Goal: Task Accomplishment & Management: Manage account settings

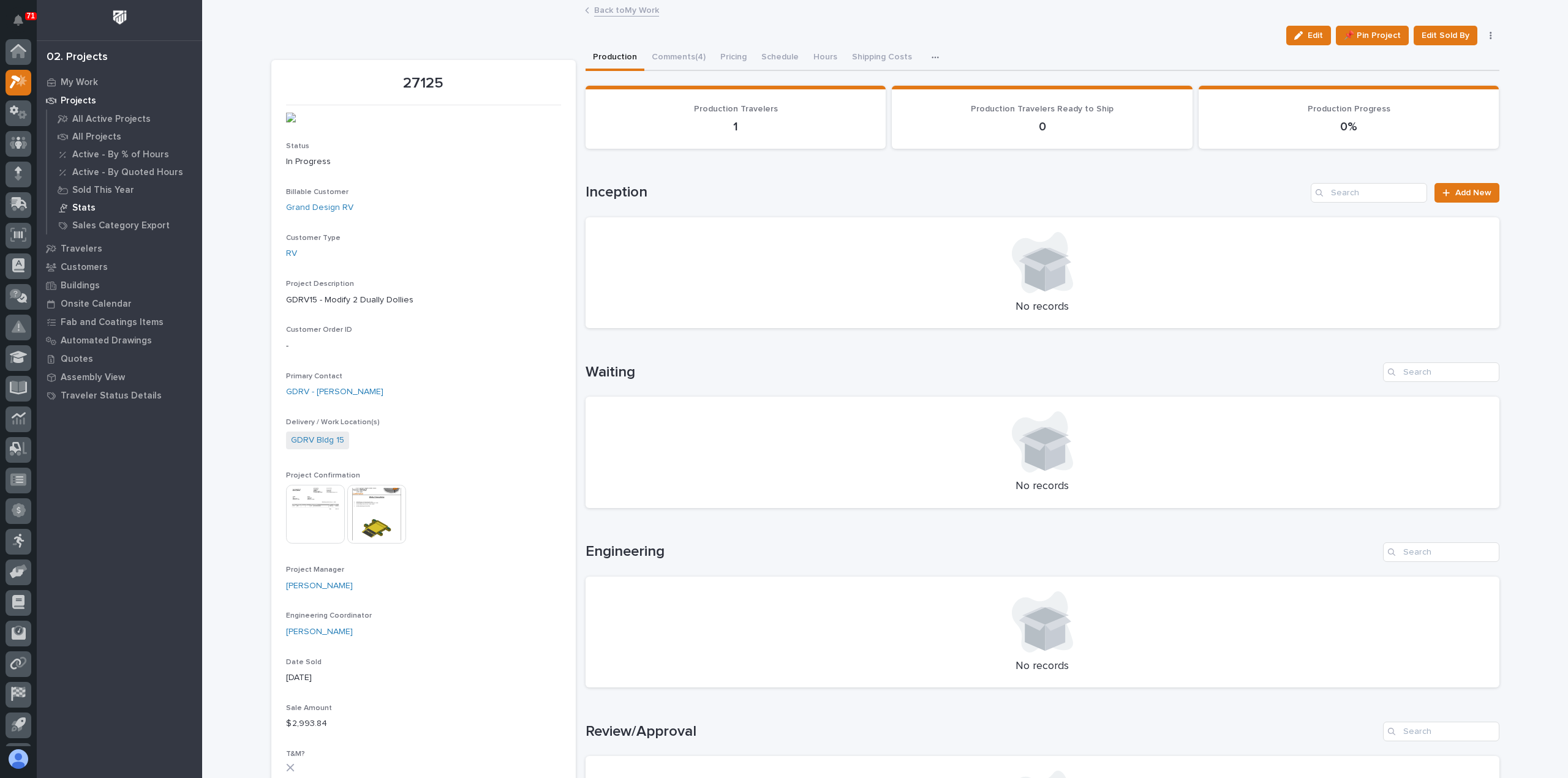
scroll to position [27, 0]
click at [20, 51] on icon at bounding box center [15, 56] width 11 height 14
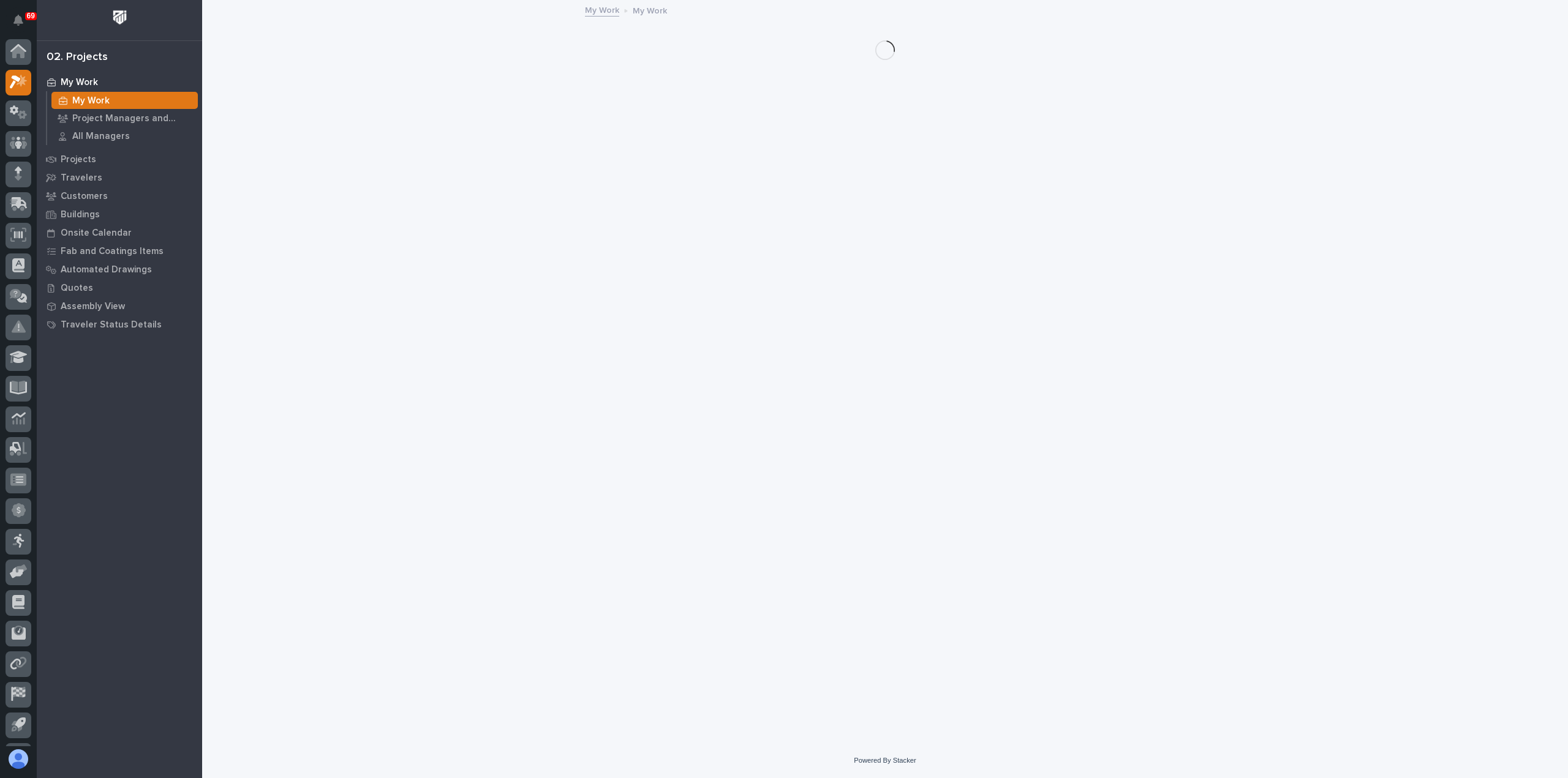
scroll to position [27, 0]
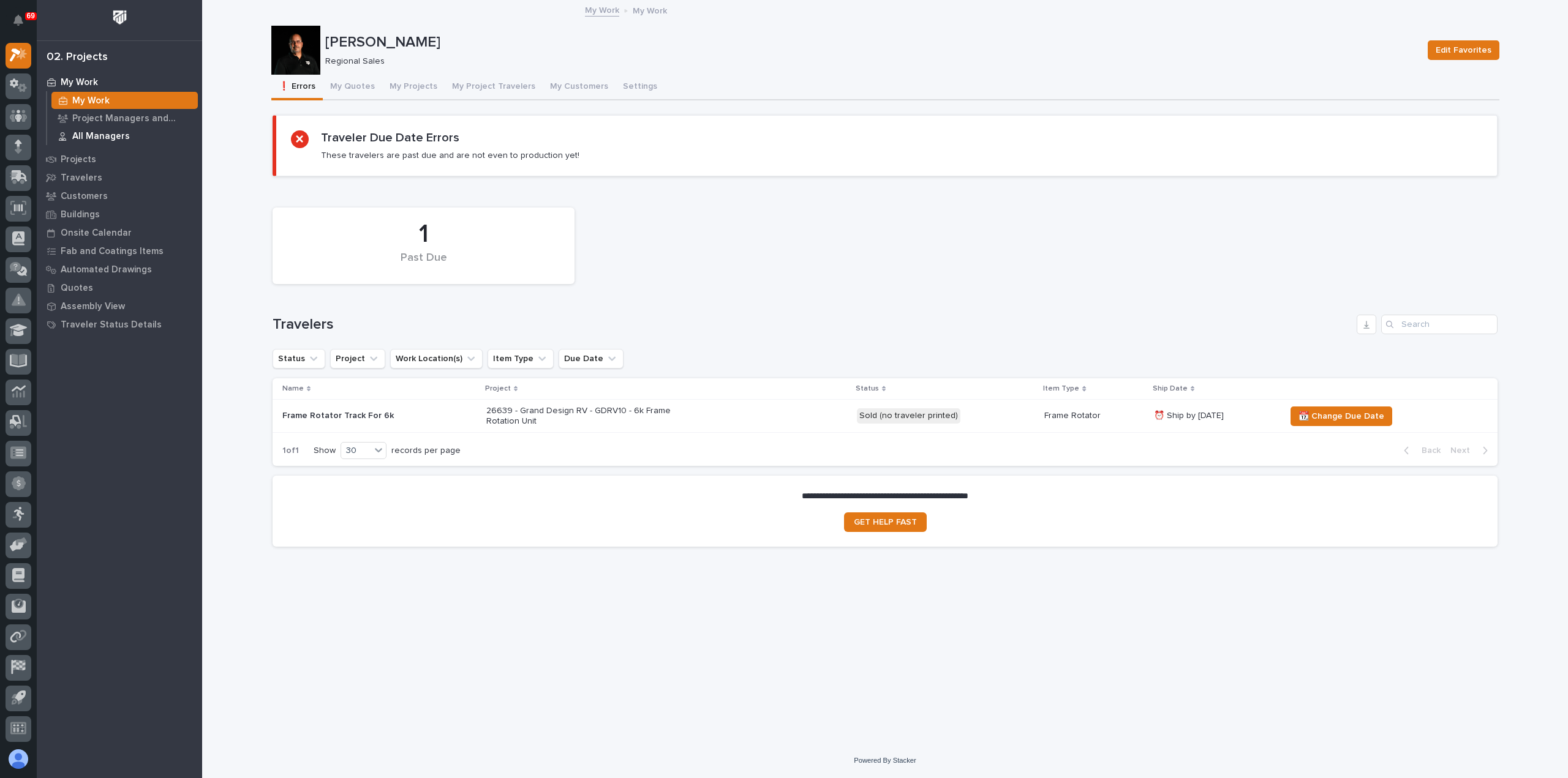
click at [83, 131] on p "All Managers" at bounding box center [101, 137] width 58 height 11
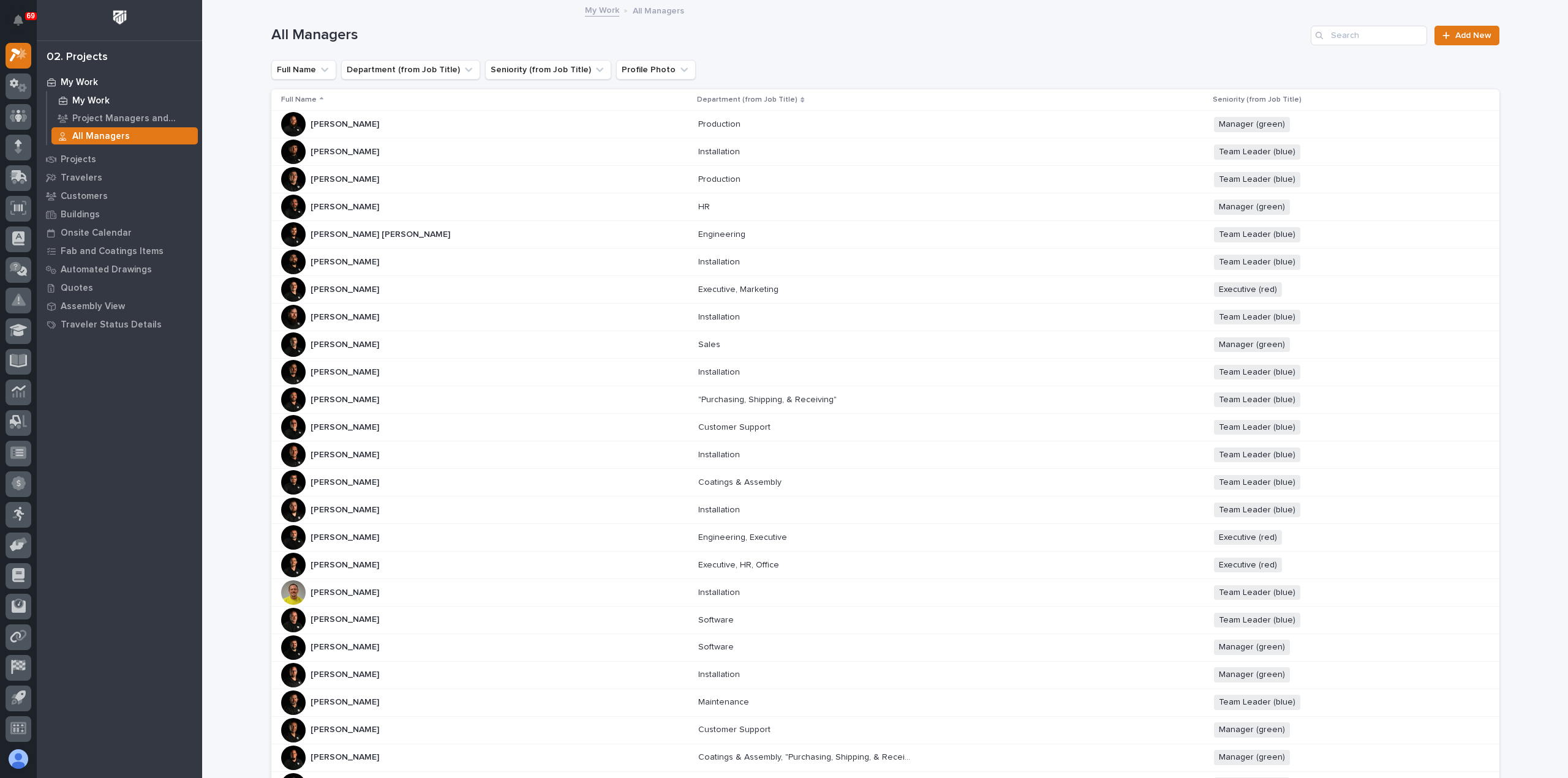
click at [91, 94] on div "My Work" at bounding box center [124, 101] width 147 height 17
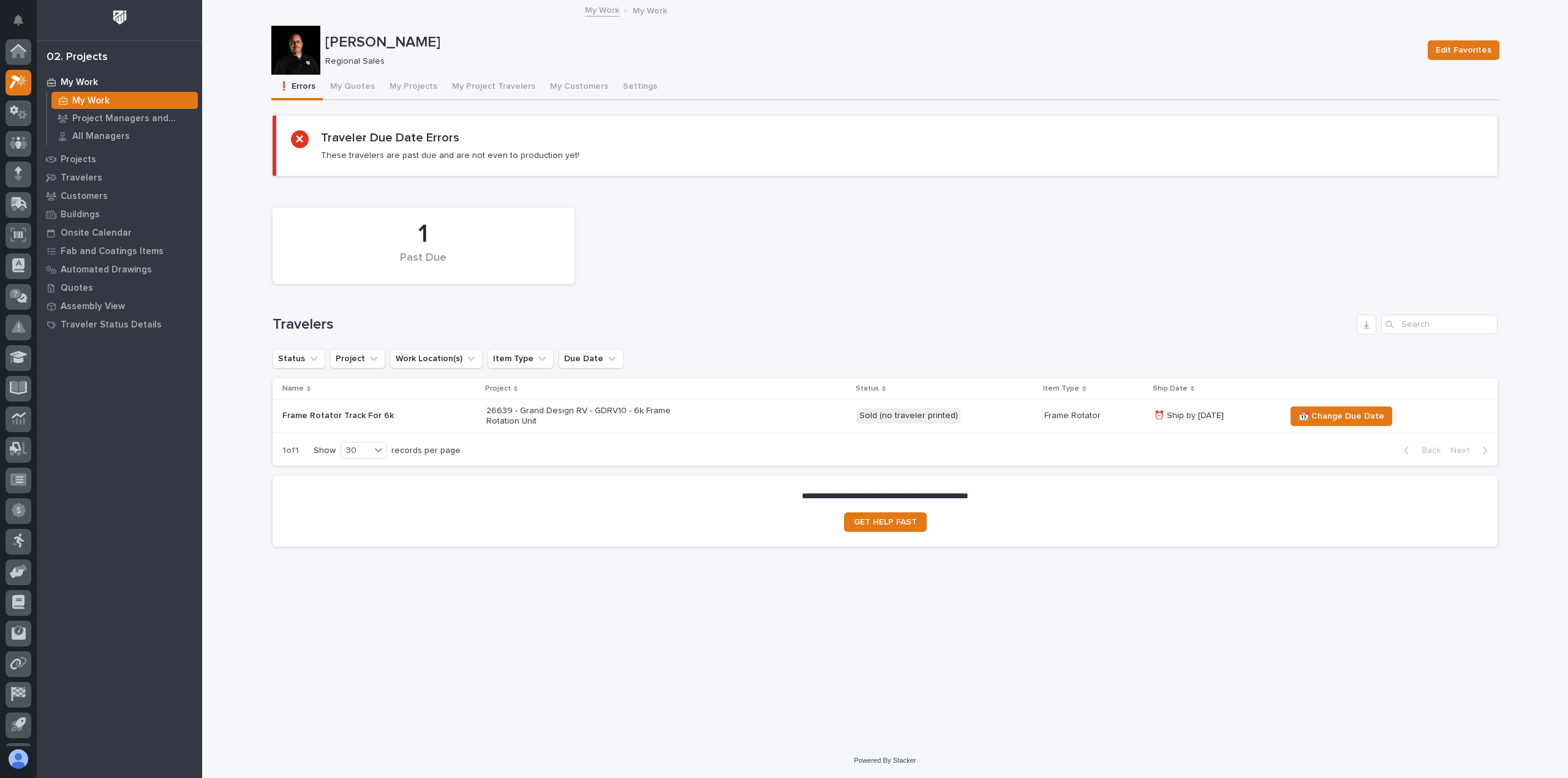
scroll to position [27, 0]
click at [77, 58] on div "02. Projects" at bounding box center [78, 58] width 61 height 14
click at [76, 155] on p "Projects" at bounding box center [78, 160] width 35 height 11
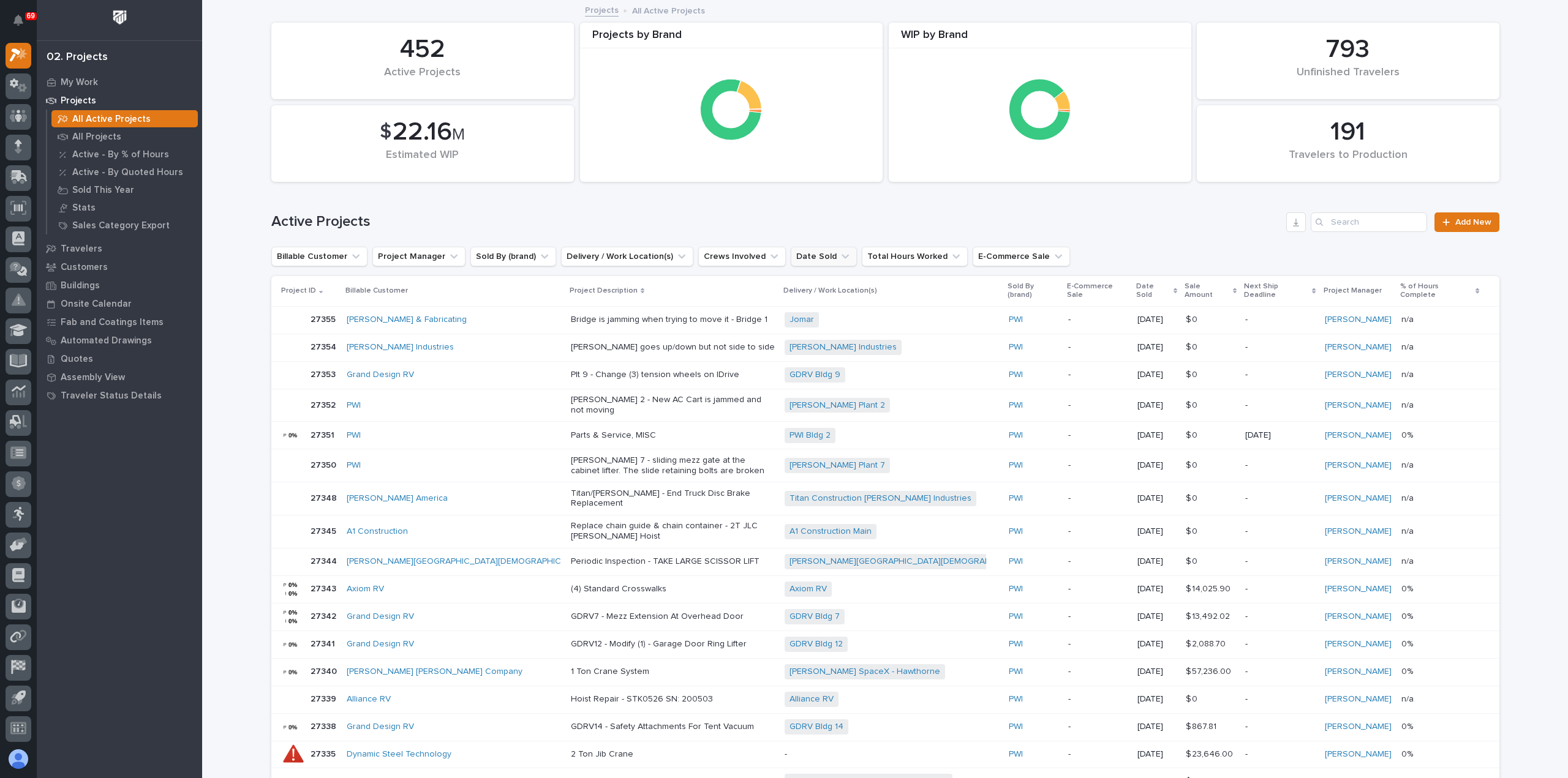
click at [810, 252] on button "Date Sold" at bounding box center [824, 257] width 66 height 20
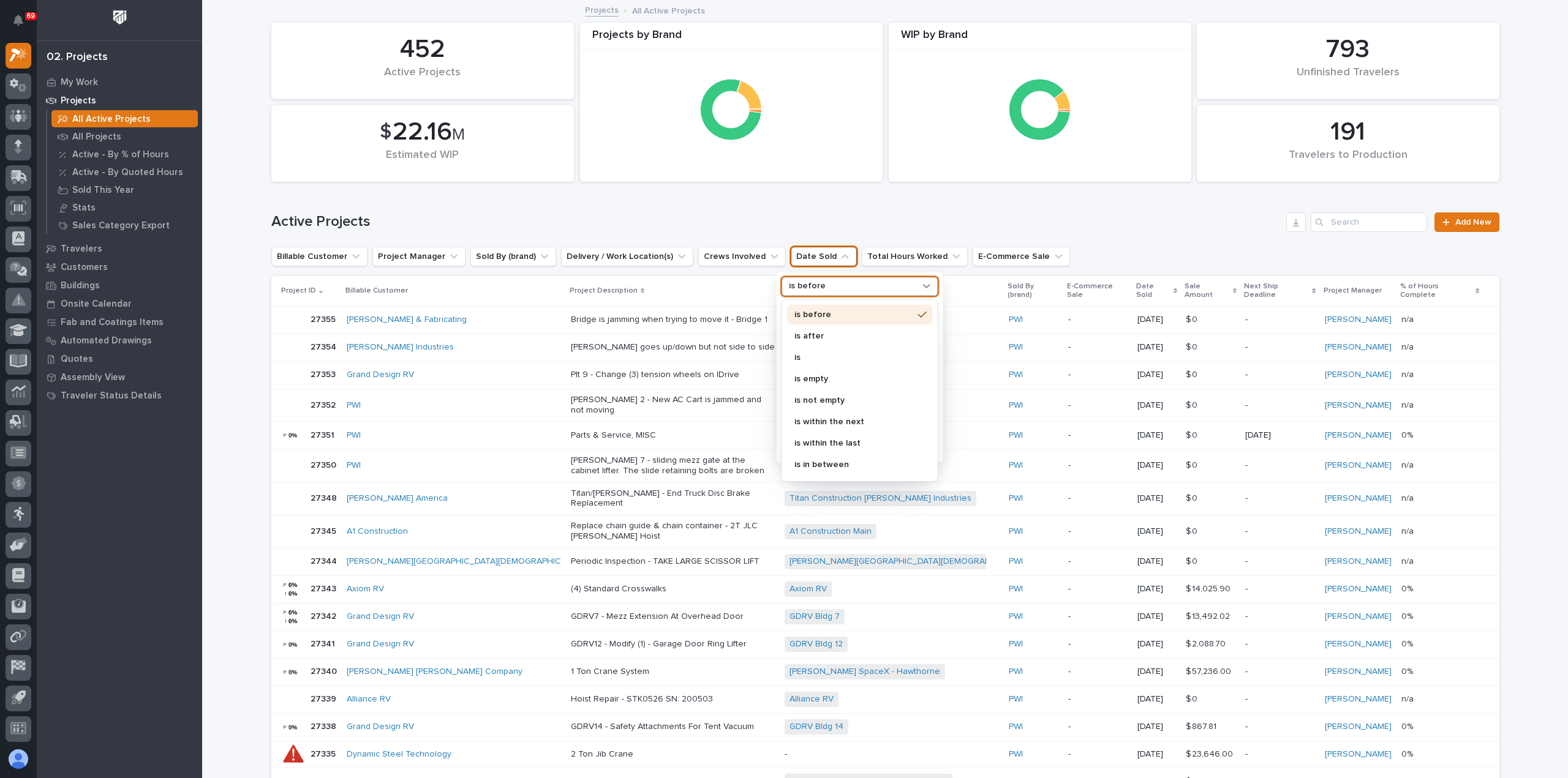
click at [810, 288] on p "is before" at bounding box center [807, 286] width 37 height 11
click at [808, 355] on p "is" at bounding box center [853, 357] width 119 height 8
click at [832, 429] on p "this month" at bounding box center [853, 432] width 130 height 8
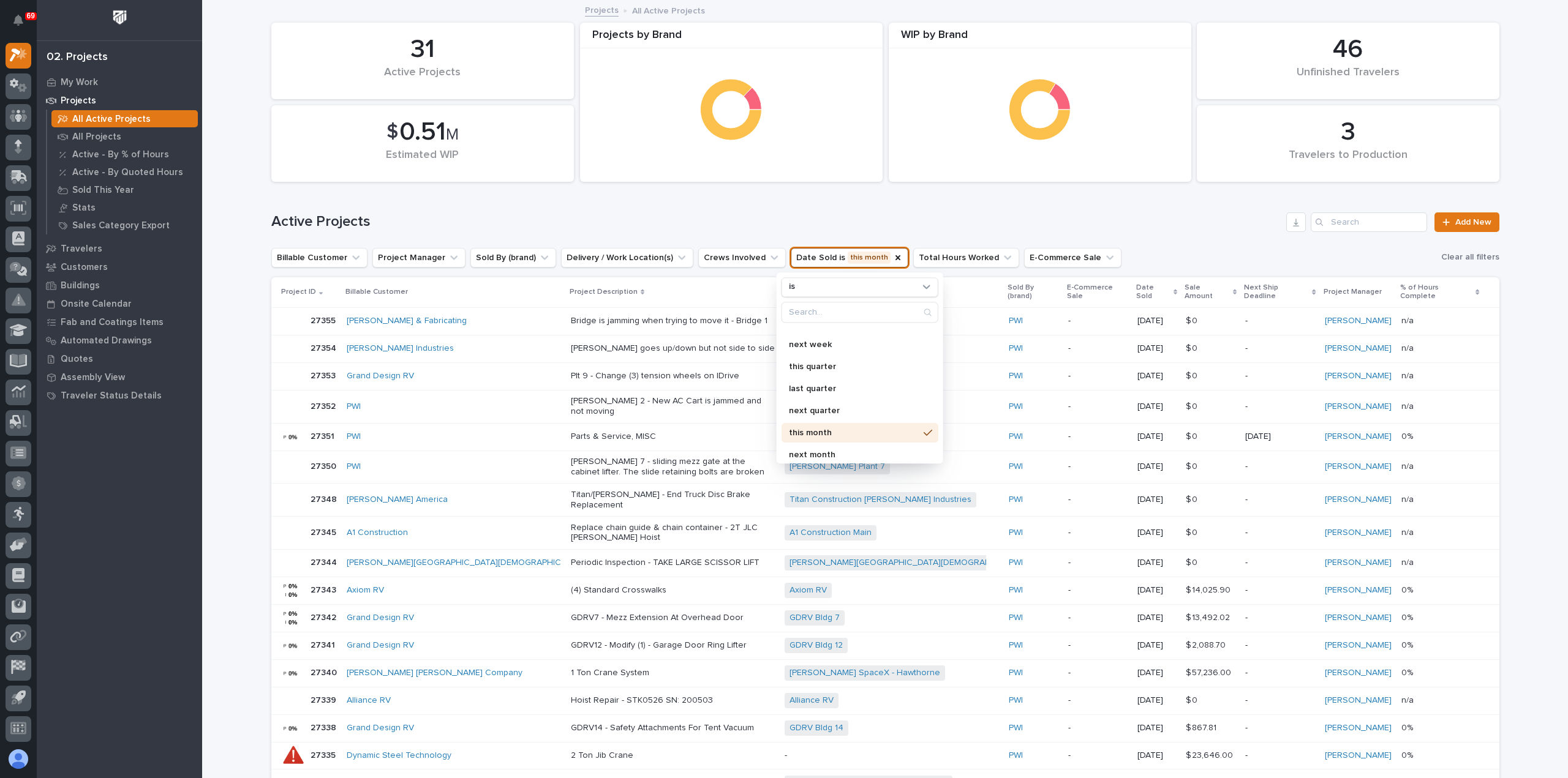
click at [880, 205] on div "Active Projects Add New" at bounding box center [885, 217] width 1228 height 59
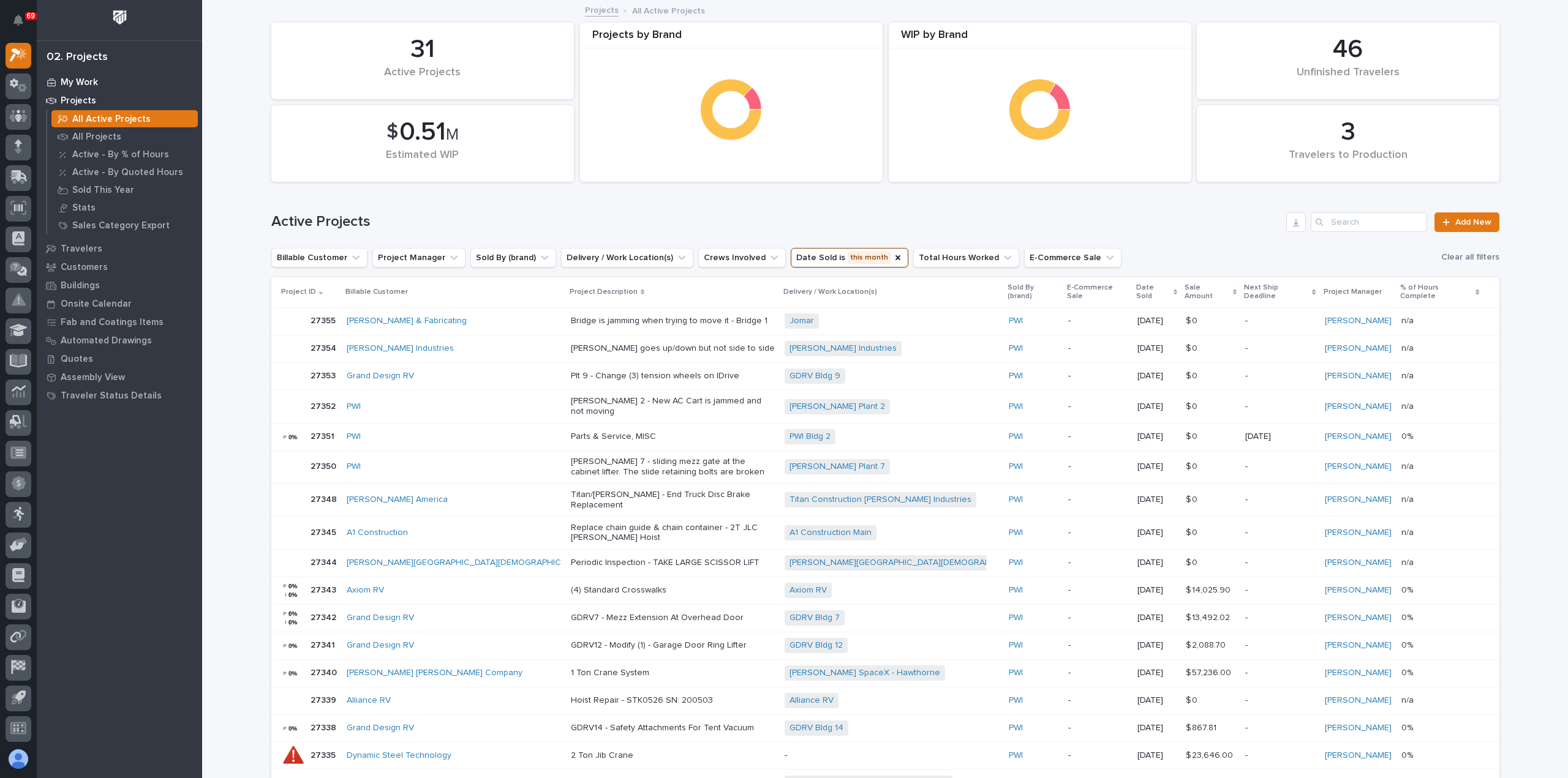
click at [70, 80] on p "My Work" at bounding box center [79, 82] width 38 height 11
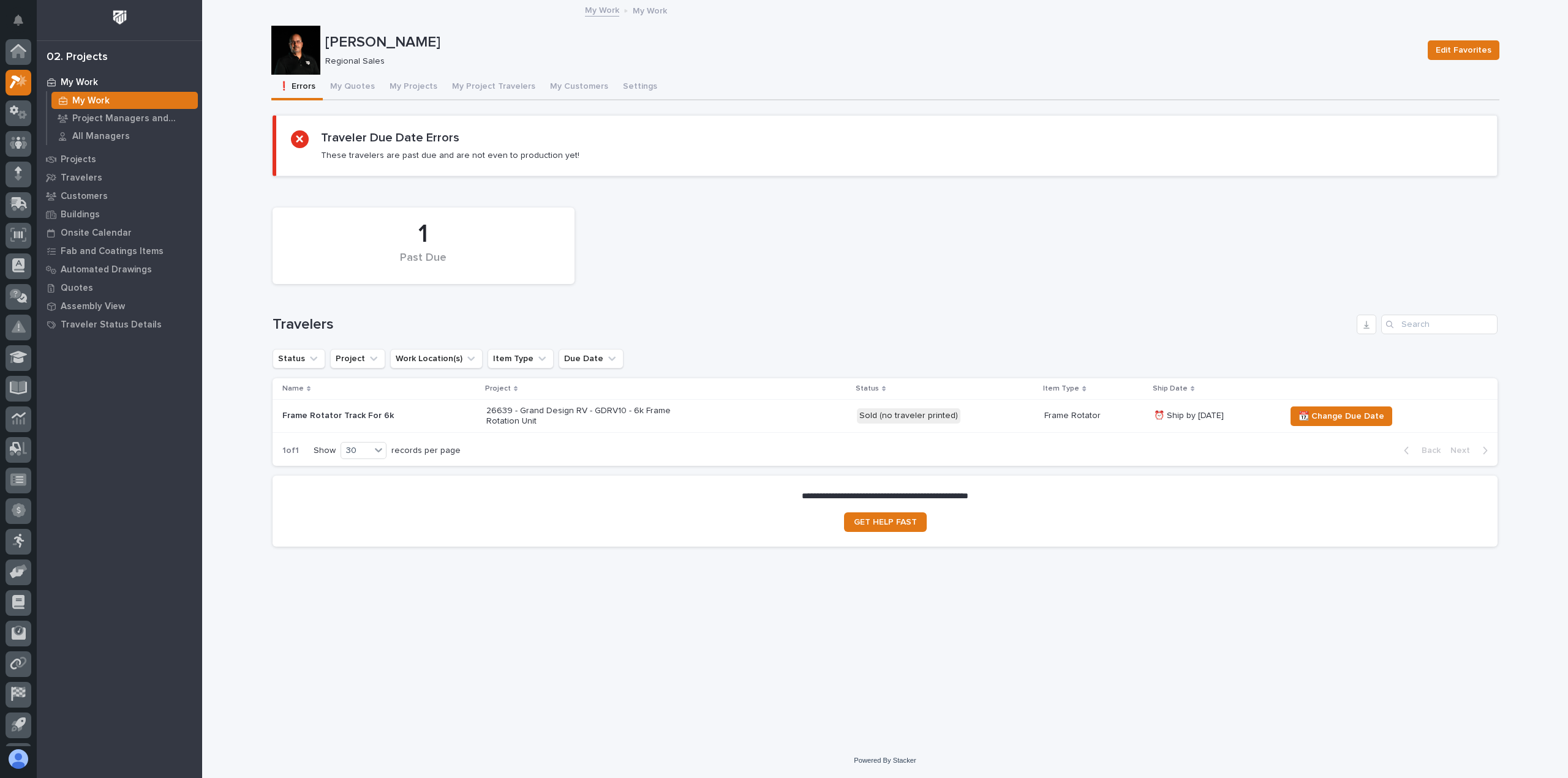
scroll to position [27, 0]
click at [336, 81] on button "My Quotes" at bounding box center [352, 87] width 59 height 25
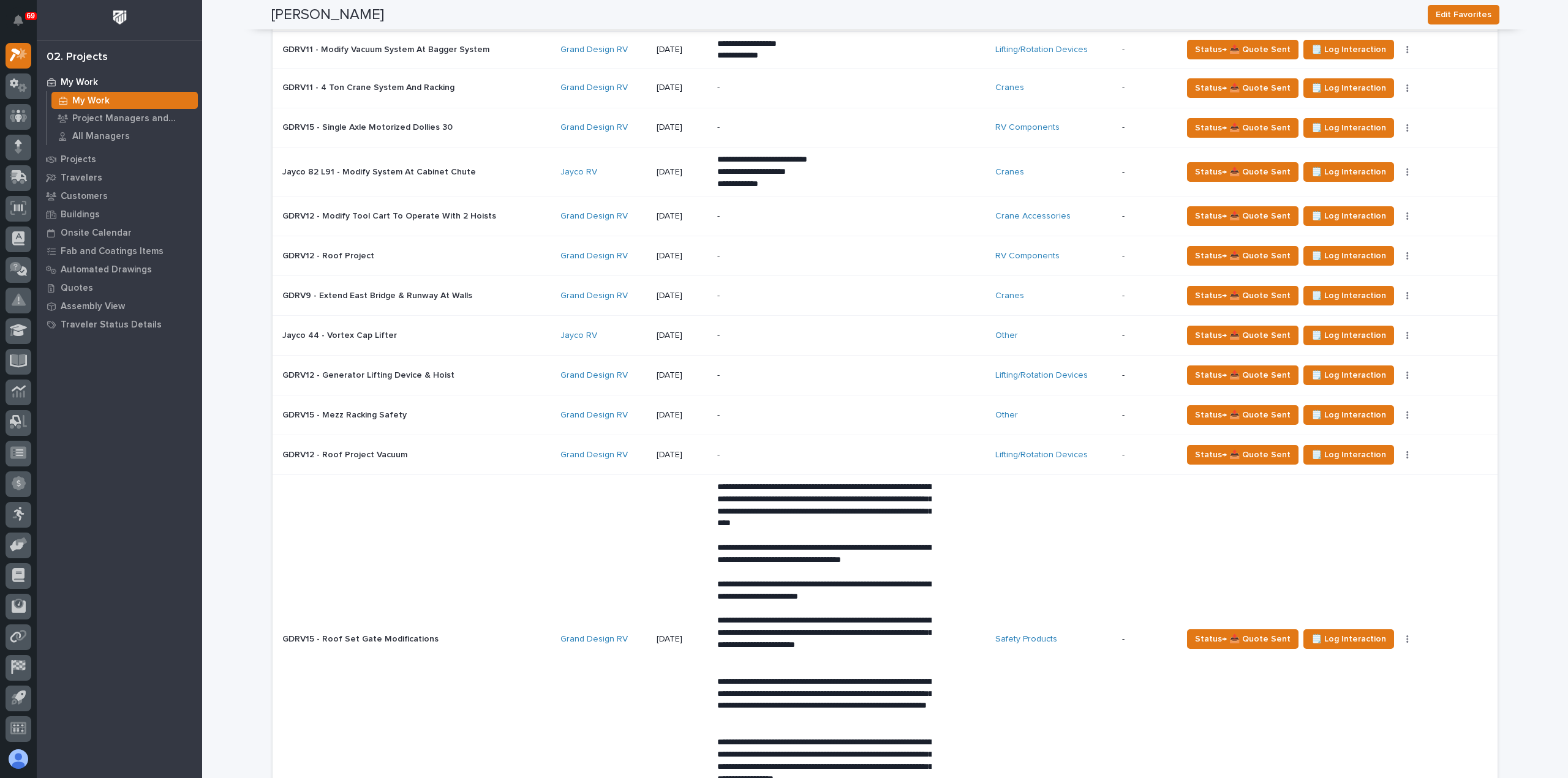
scroll to position [367, 0]
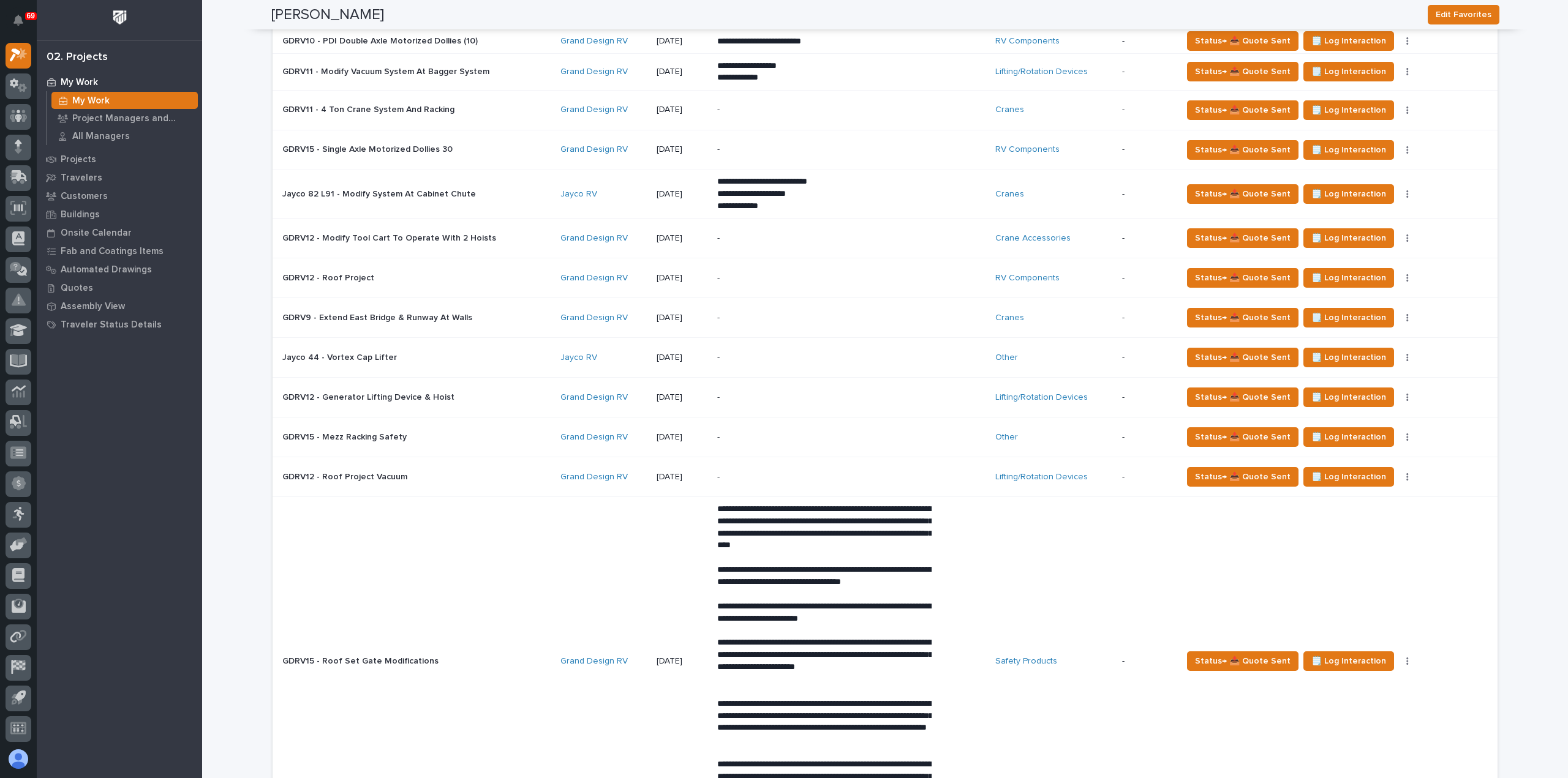
click at [451, 467] on div "GDRV12 - Roof Project Vacuum GDRV12 - Roof Project Vacuum" at bounding box center [416, 477] width 268 height 20
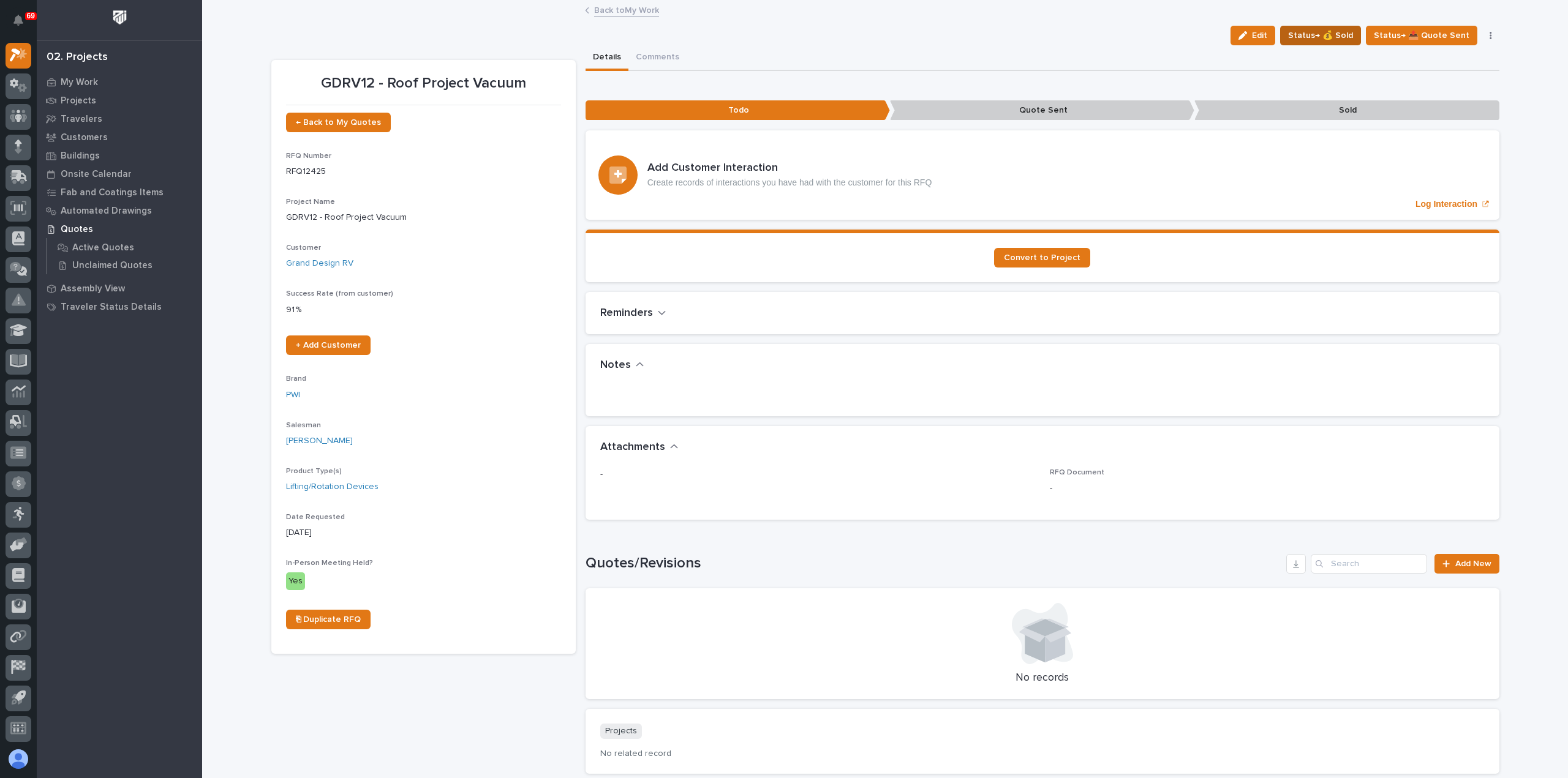
click at [1339, 32] on span "Status→ 💰 Sold" at bounding box center [1320, 35] width 65 height 15
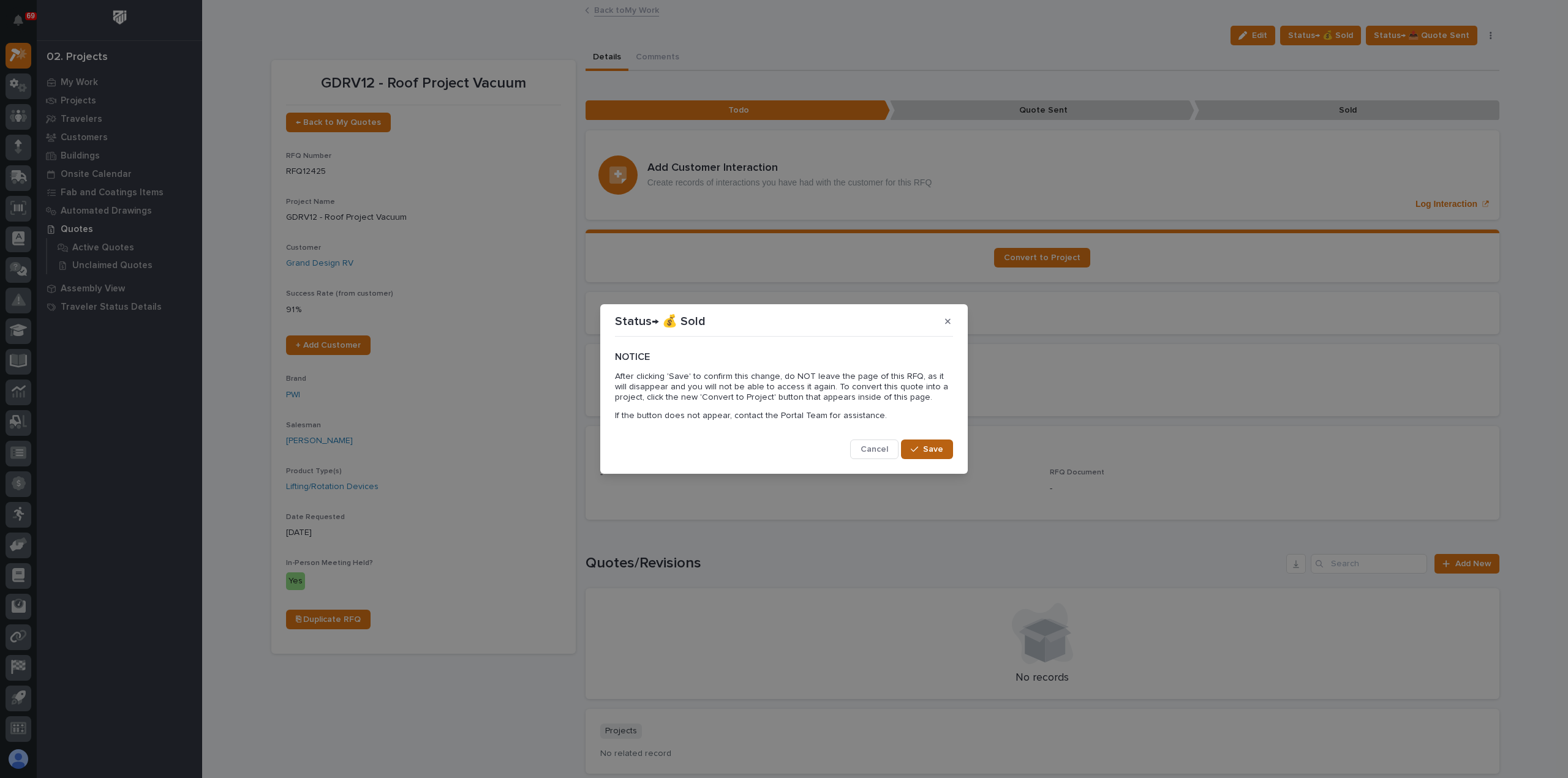
click at [933, 445] on span "Save" at bounding box center [933, 449] width 20 height 11
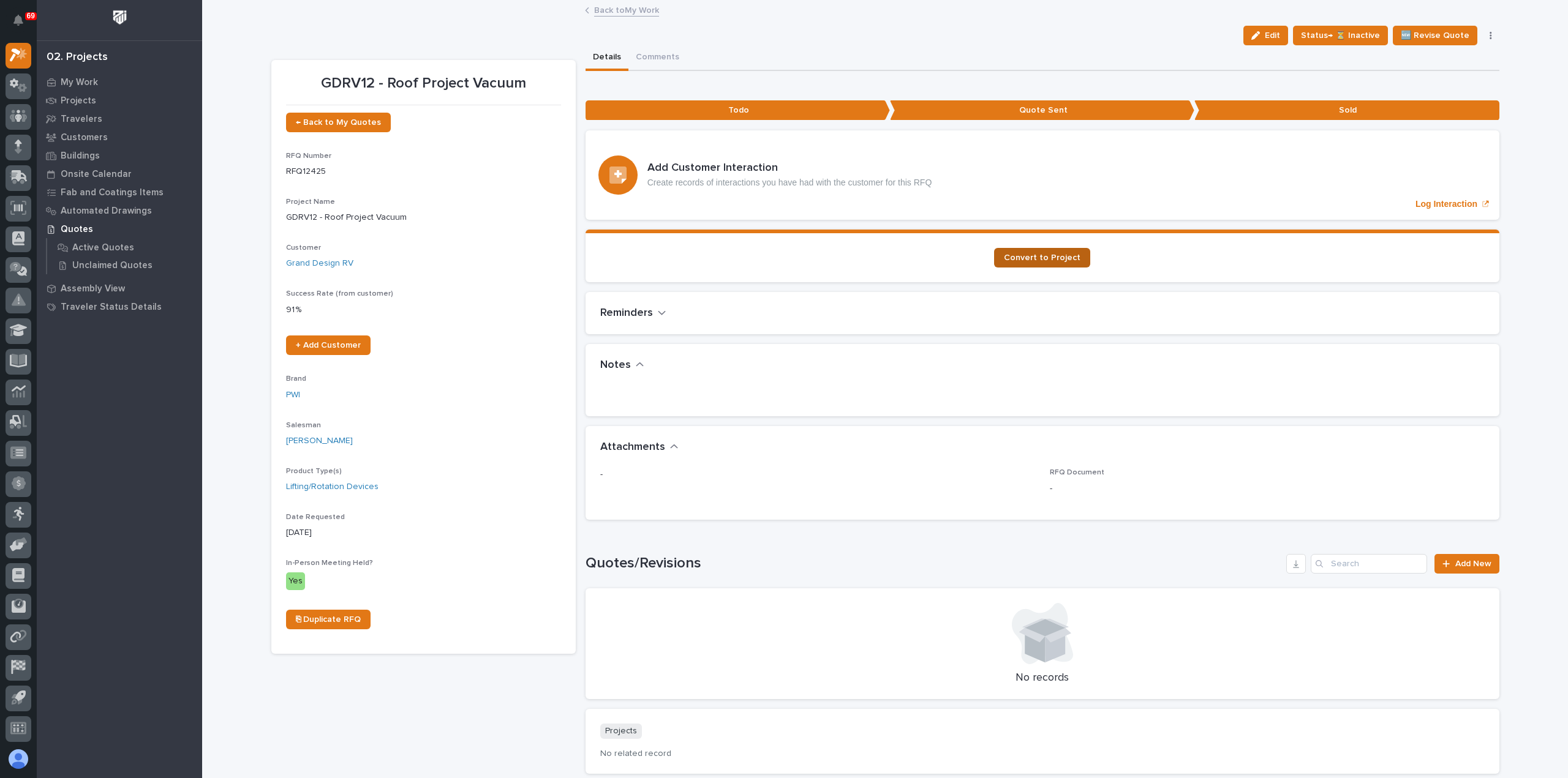
click at [1058, 248] on link "Convert to Project" at bounding box center [1042, 258] width 96 height 20
click at [620, 8] on link "Back to My Work" at bounding box center [626, 9] width 65 height 14
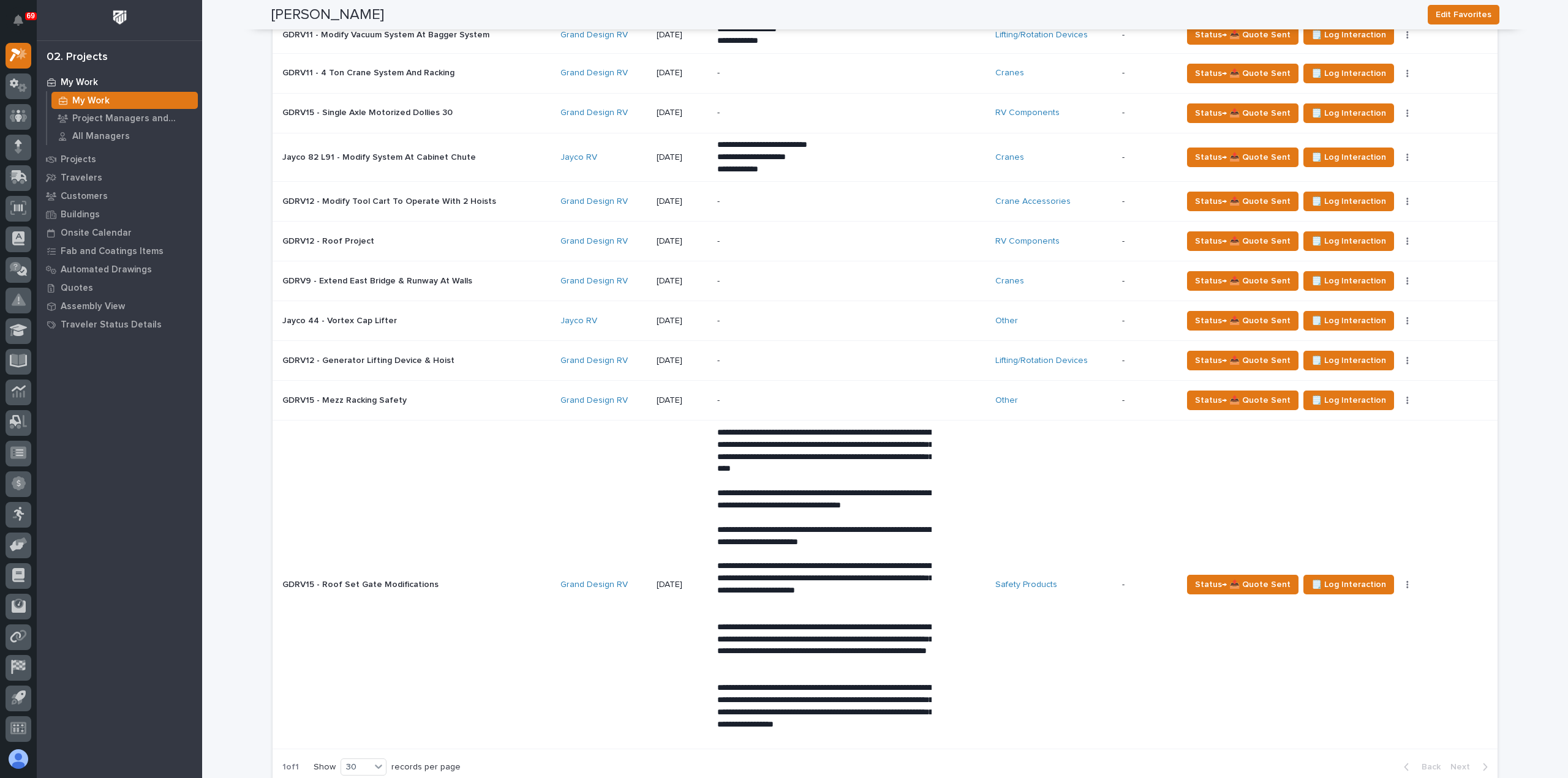
scroll to position [367, 0]
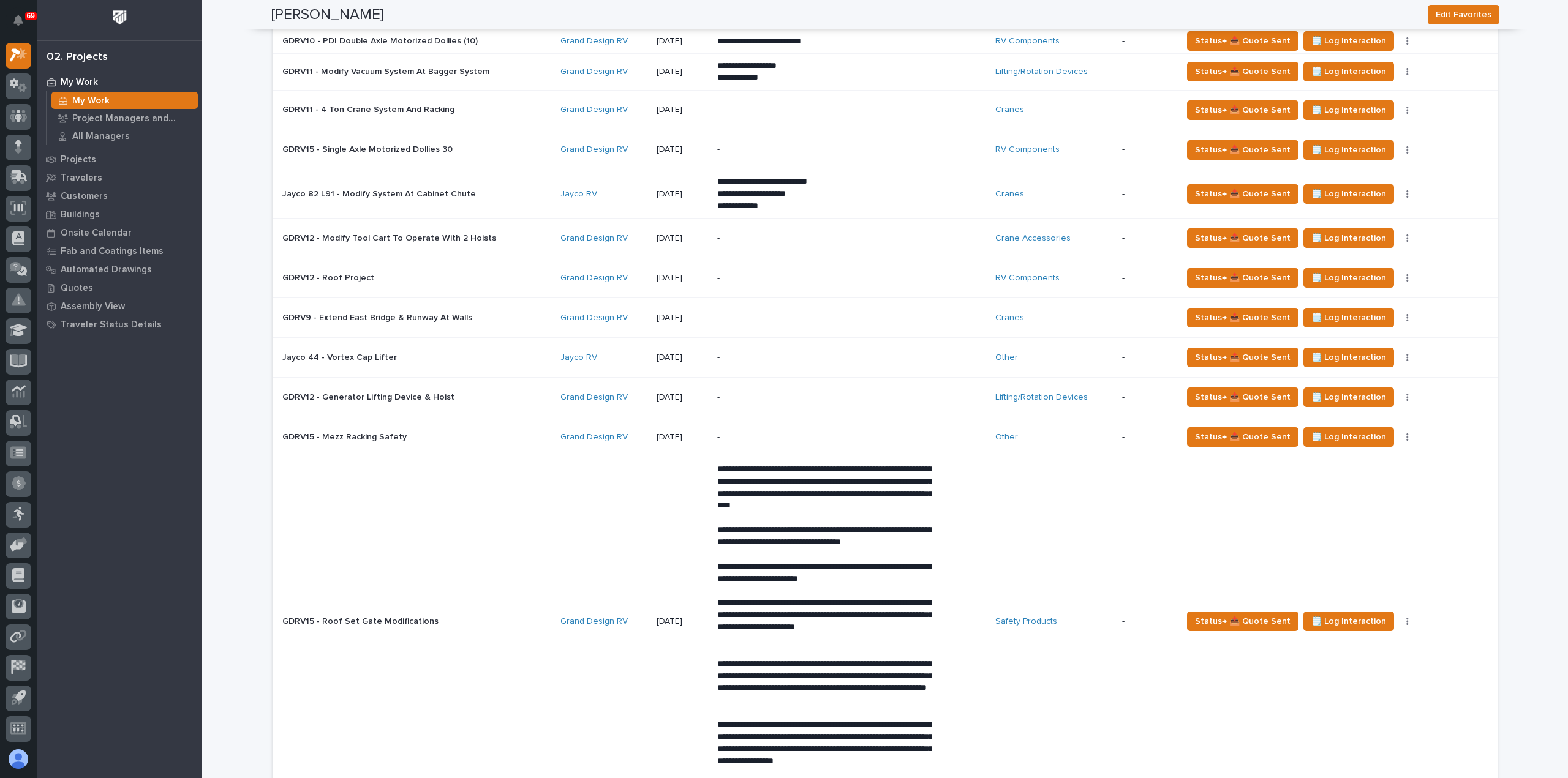
click at [418, 281] on p at bounding box center [390, 279] width 214 height 11
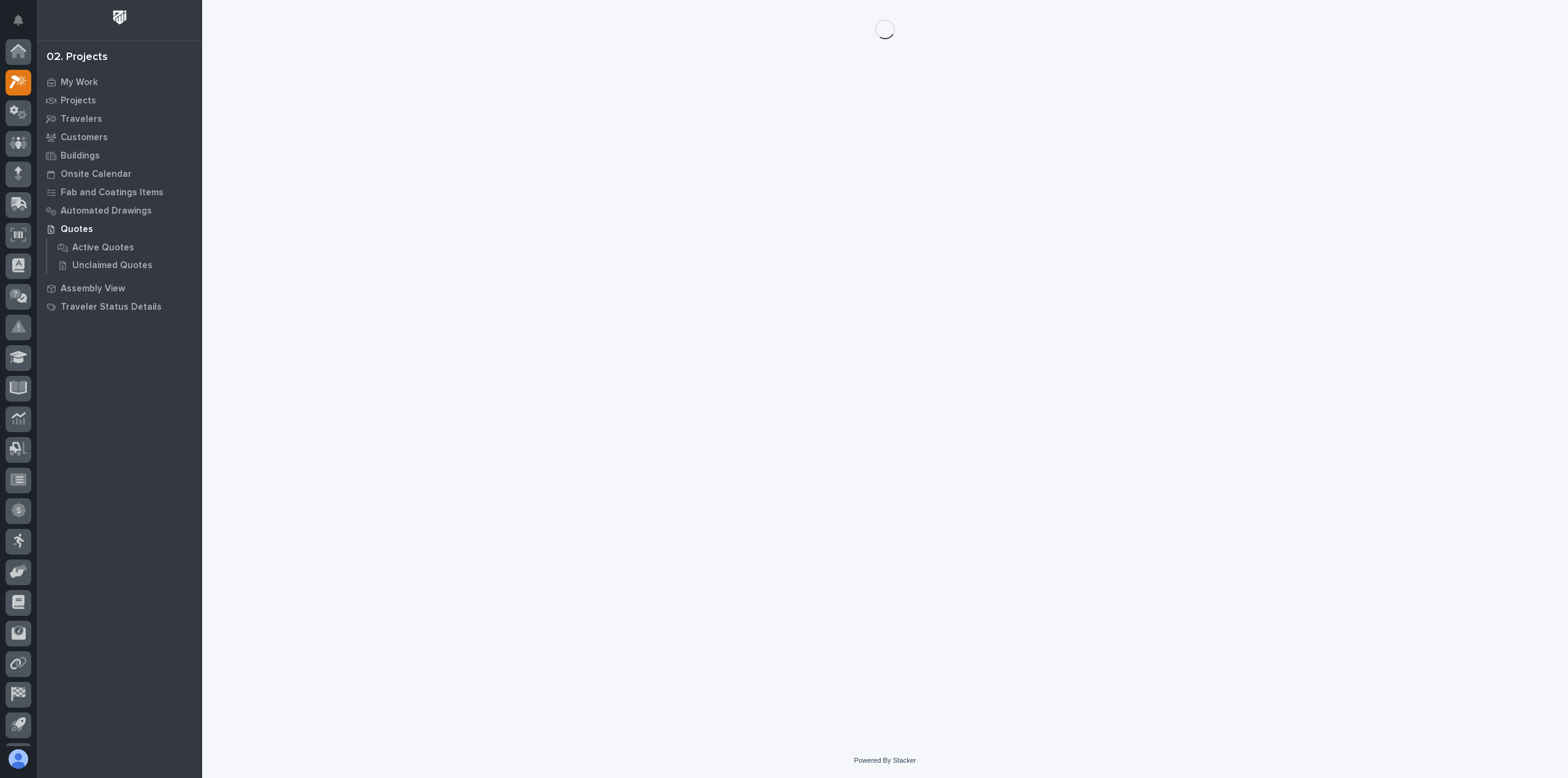
scroll to position [27, 0]
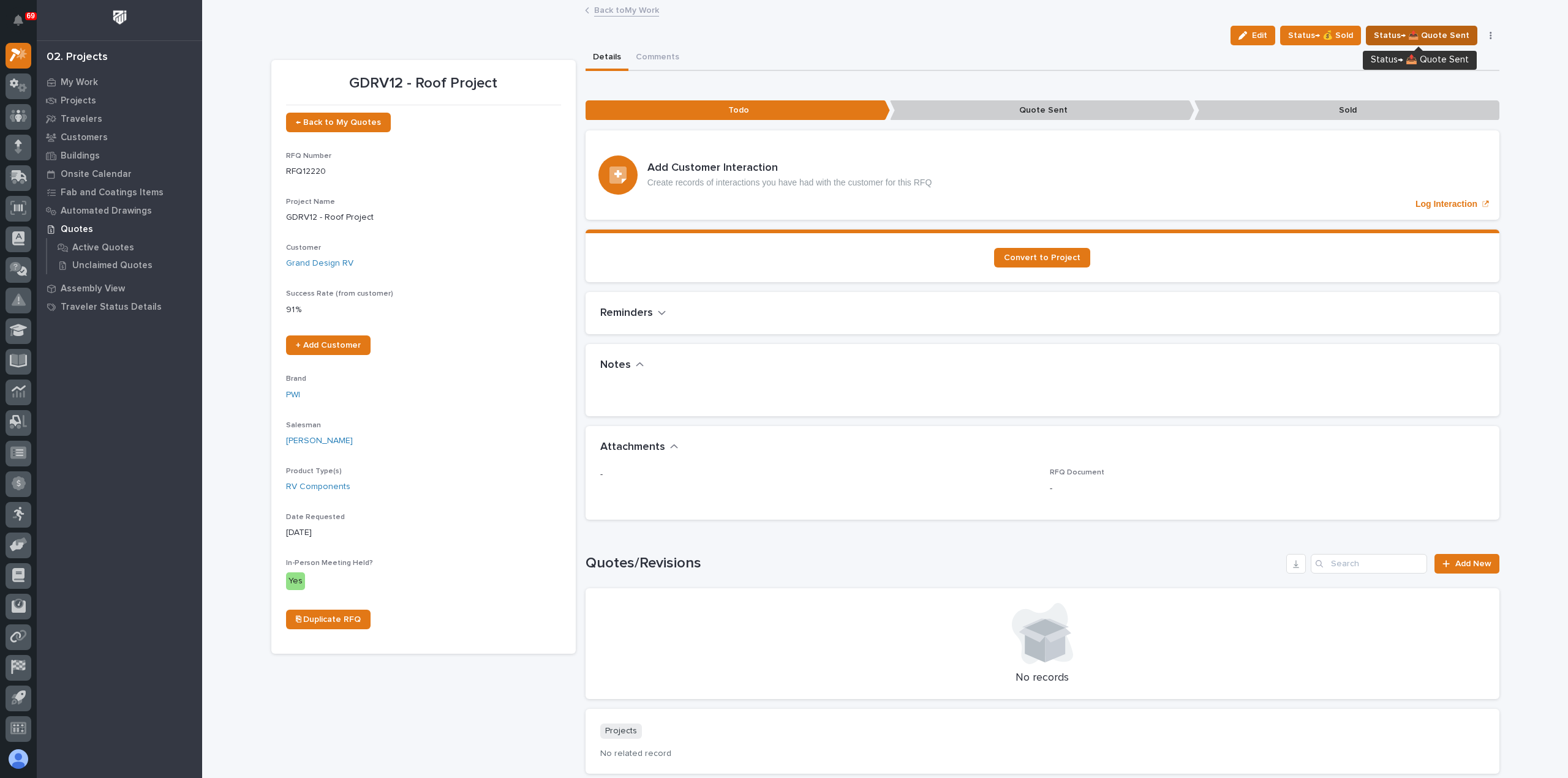
click at [1405, 34] on span "Status→ 📤 Quote Sent" at bounding box center [1421, 35] width 95 height 15
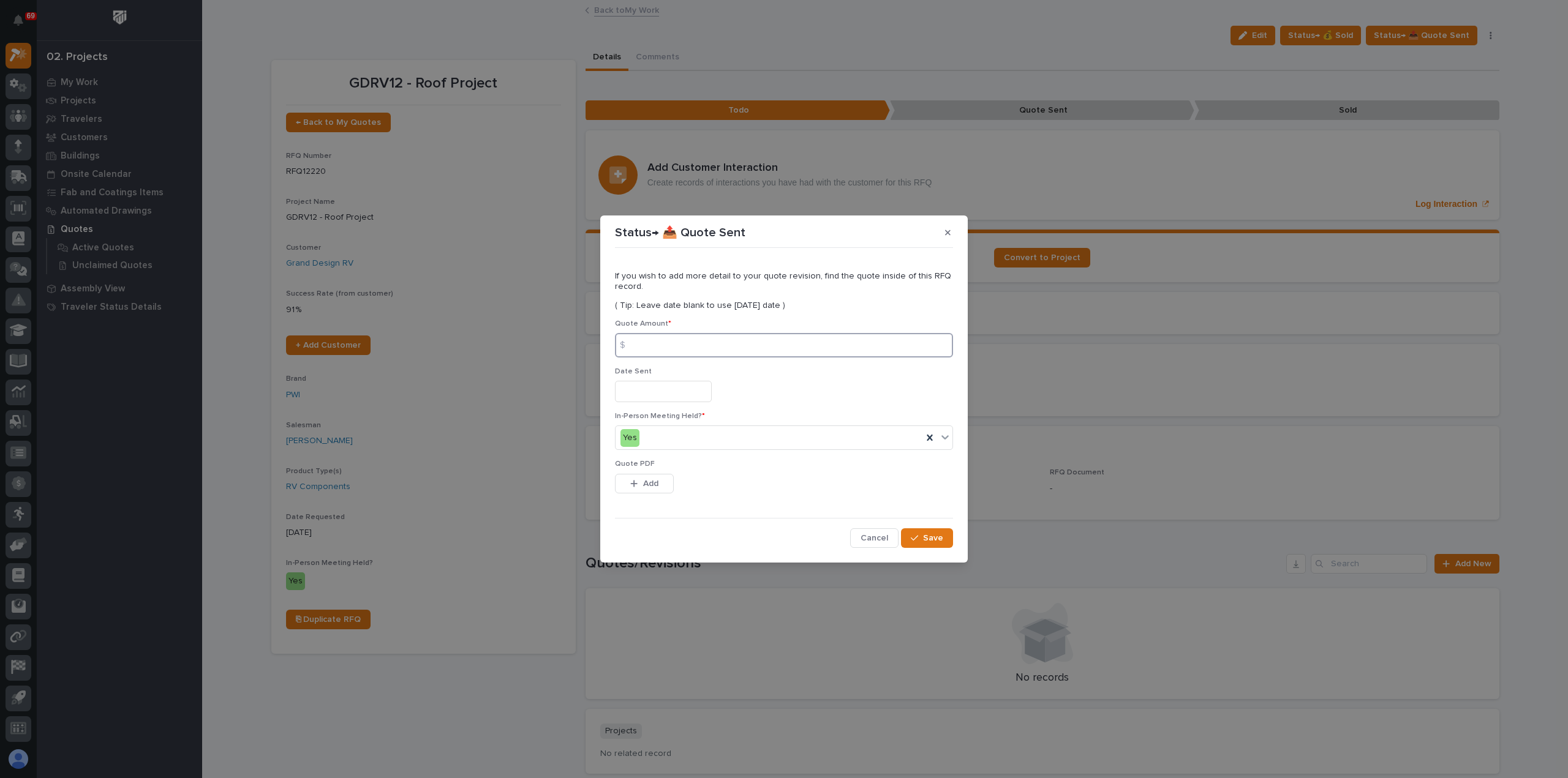
click at [711, 346] on input at bounding box center [784, 346] width 338 height 25
click at [663, 343] on input at bounding box center [784, 346] width 338 height 25
type input "170488"
click at [671, 388] on input "text" at bounding box center [663, 392] width 97 height 22
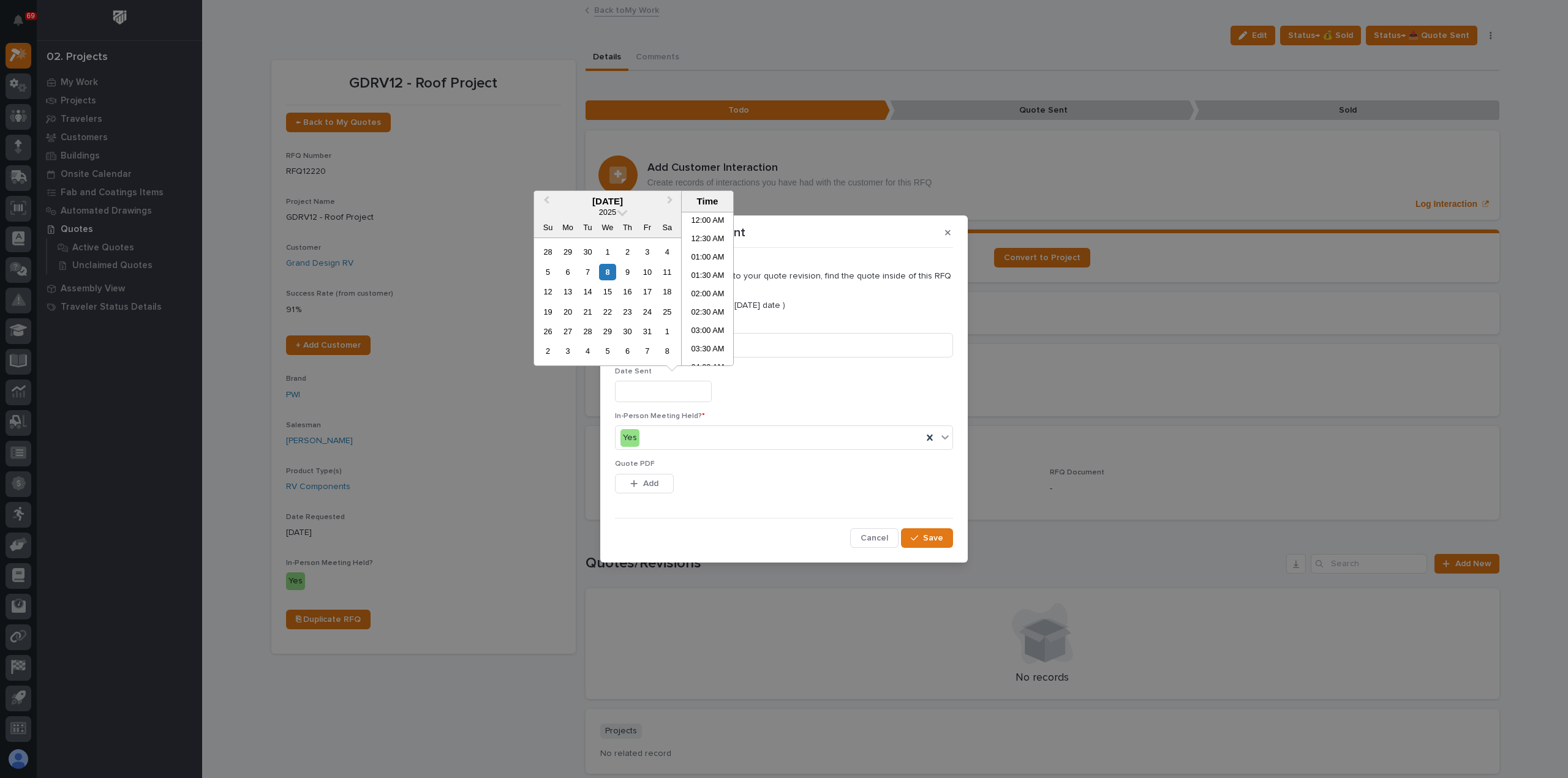
scroll to position [319, 0]
click at [585, 269] on div "7" at bounding box center [588, 273] width 17 height 17
type input "**********"
click at [645, 480] on span "Add" at bounding box center [651, 484] width 15 height 11
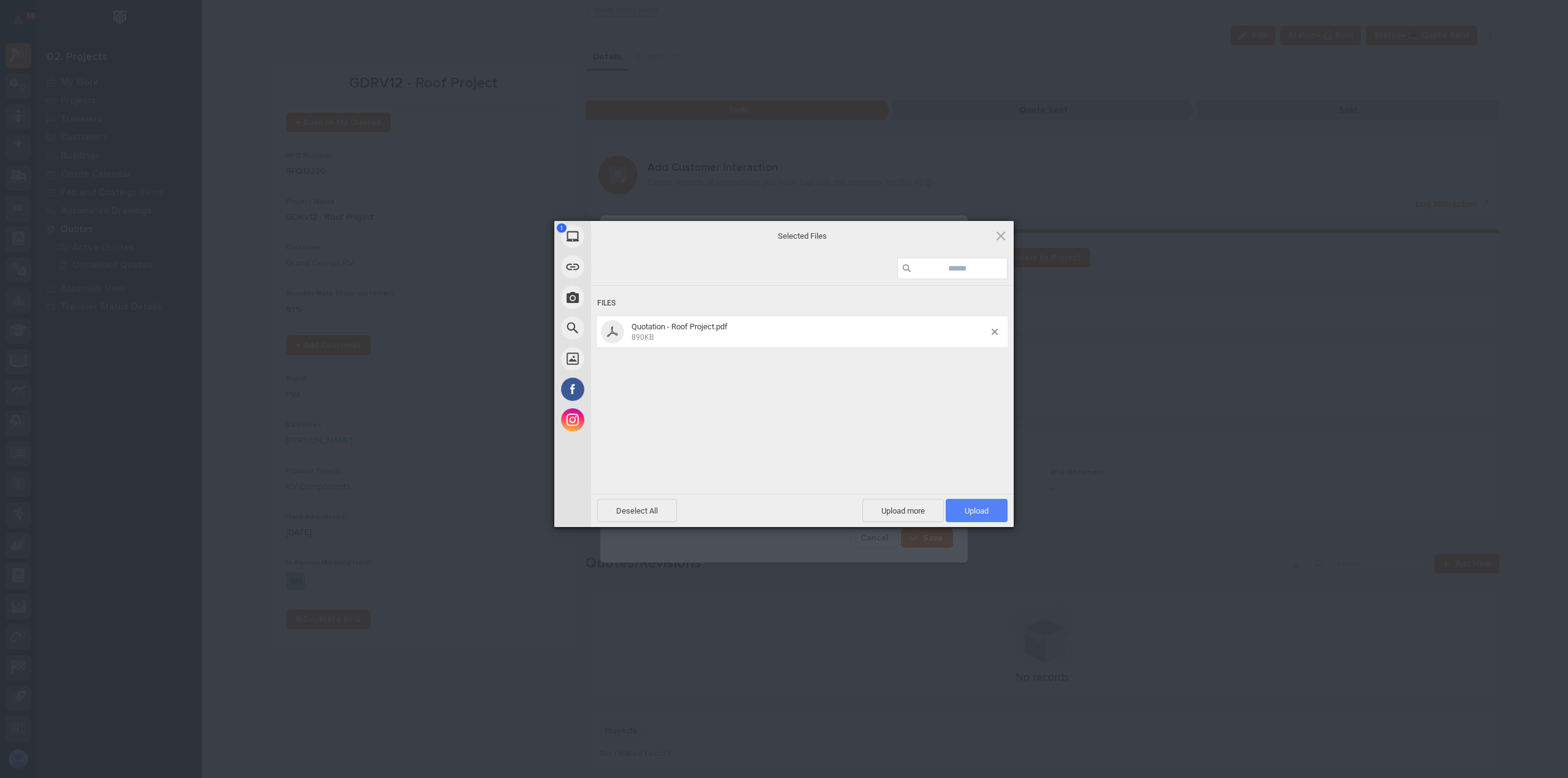
click at [980, 515] on span "Upload 1" at bounding box center [976, 511] width 24 height 9
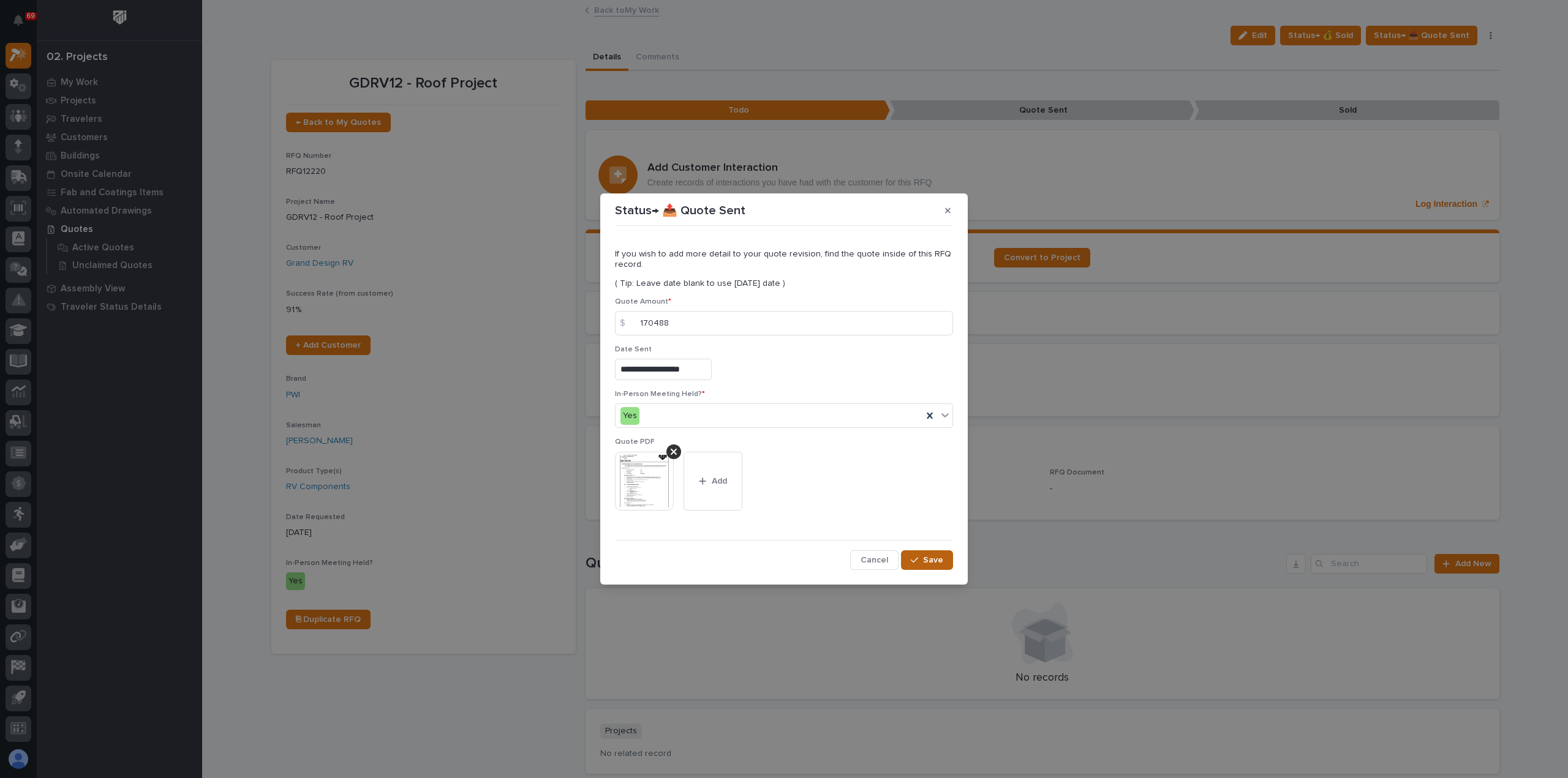
click at [933, 561] on span "Save" at bounding box center [933, 560] width 20 height 11
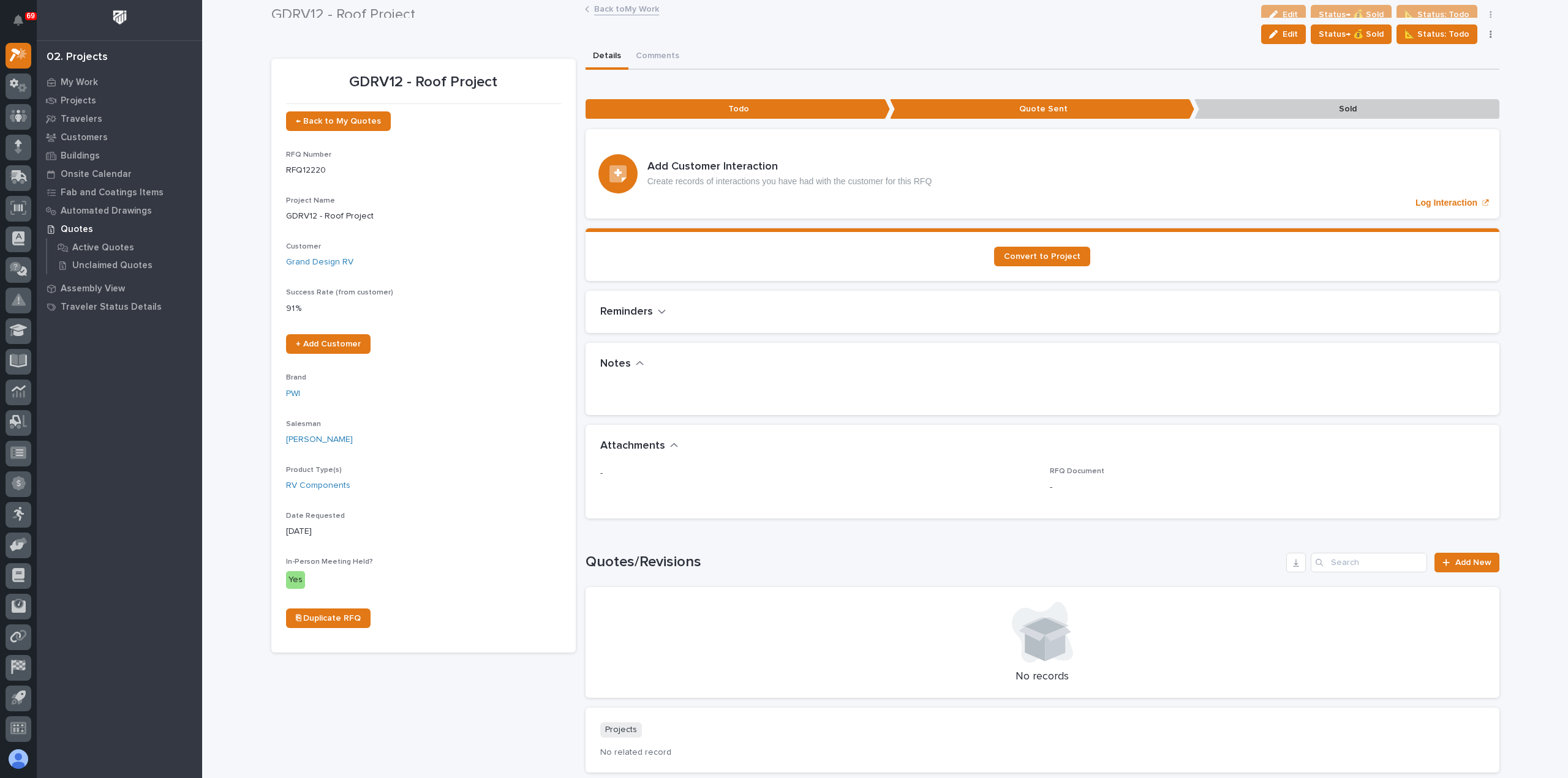
scroll to position [0, 0]
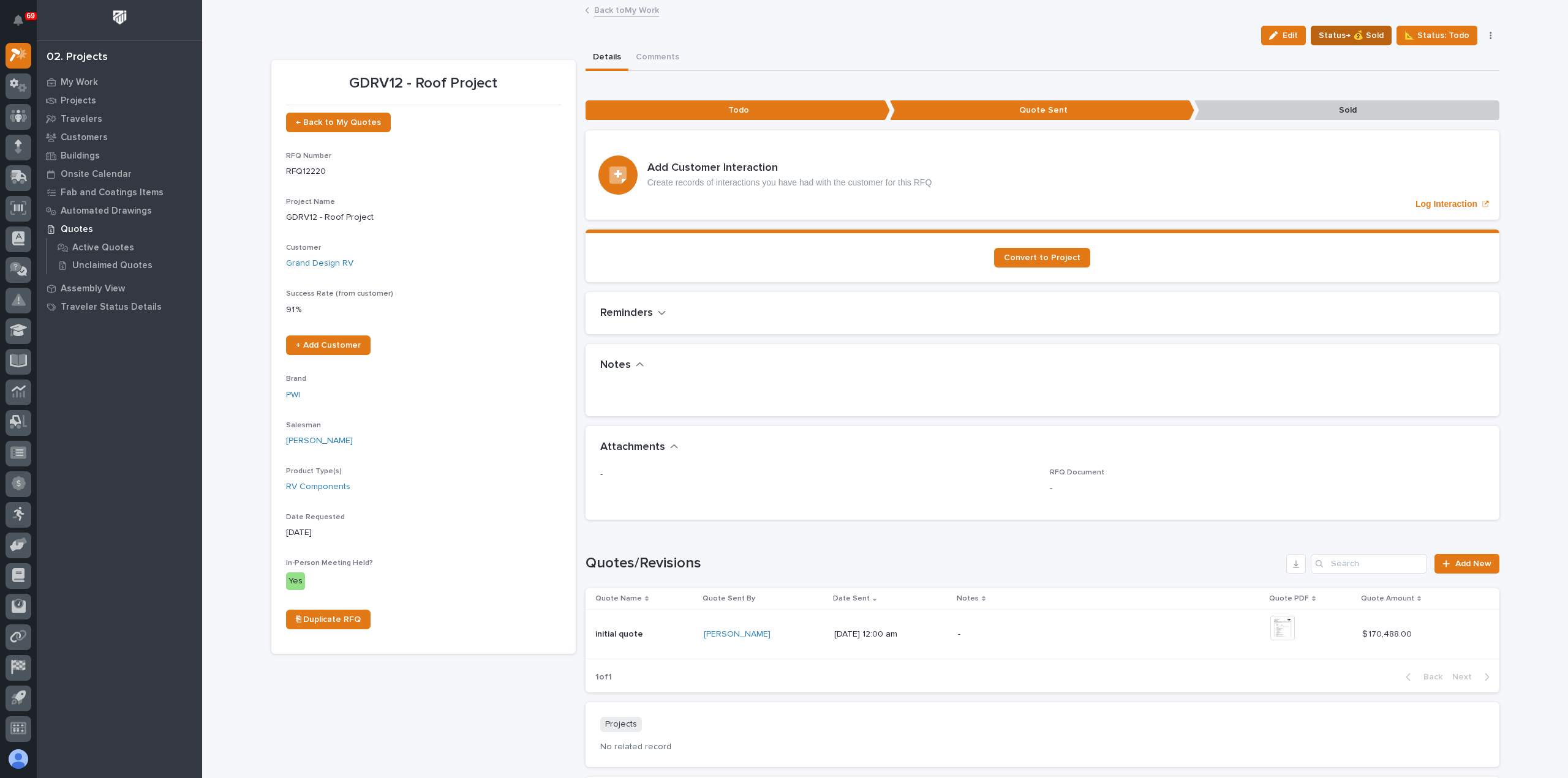
click at [1342, 34] on span "Status→ 💰 Sold" at bounding box center [1351, 35] width 65 height 15
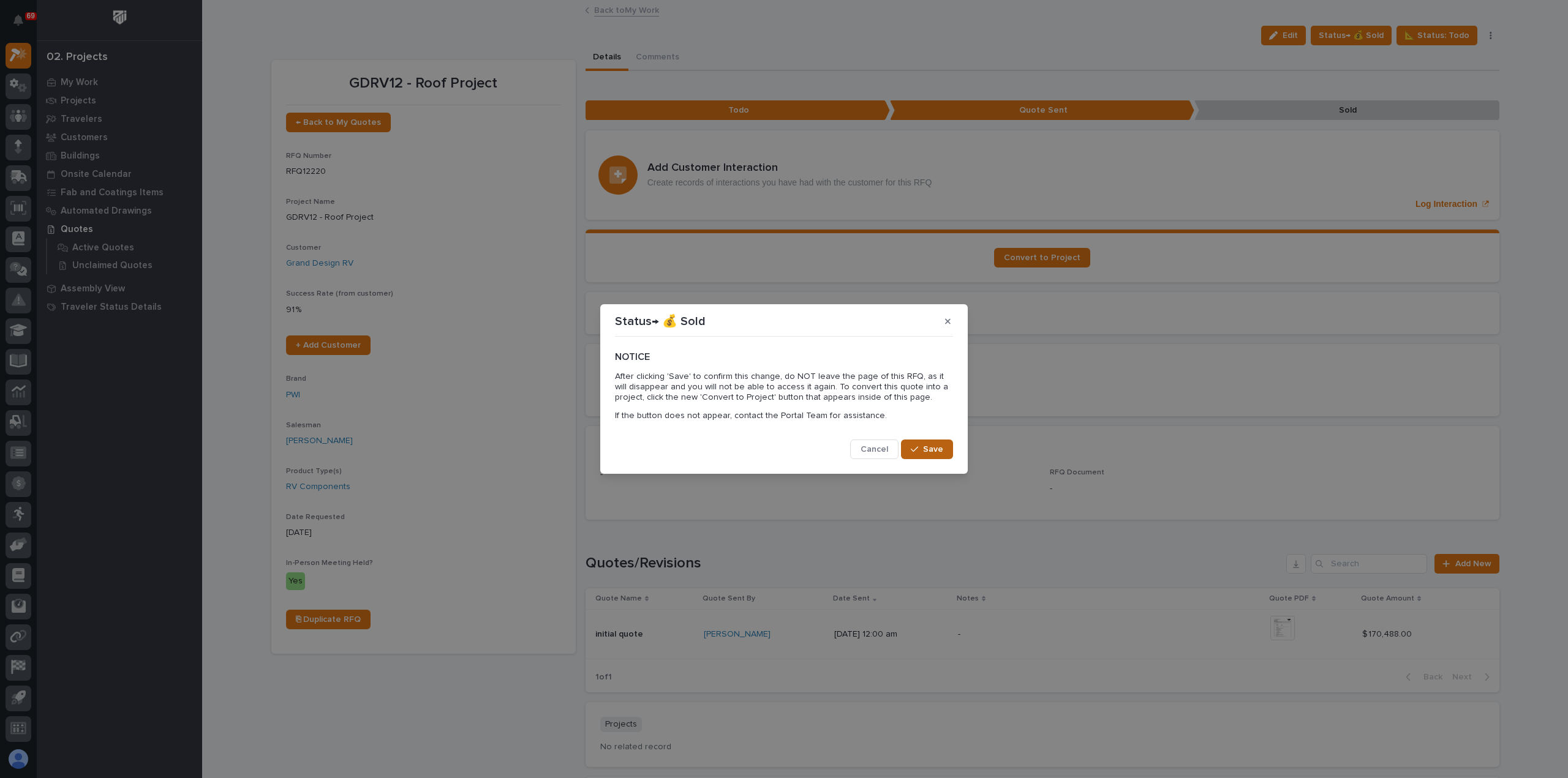
click at [925, 444] on span "Save" at bounding box center [933, 449] width 20 height 11
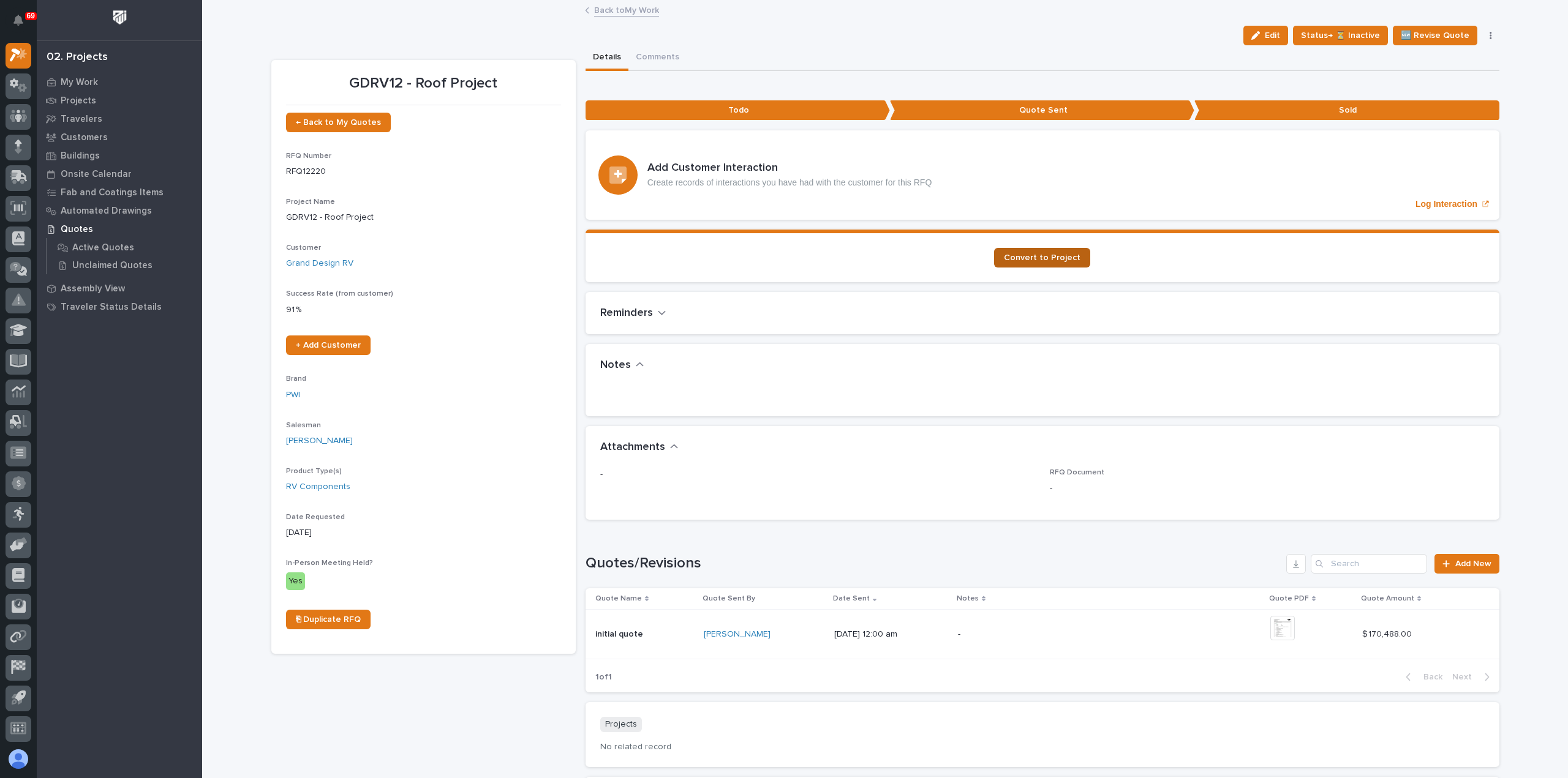
click at [1016, 260] on span "Convert to Project" at bounding box center [1043, 257] width 77 height 8
click at [78, 81] on p "My Work" at bounding box center [79, 82] width 38 height 11
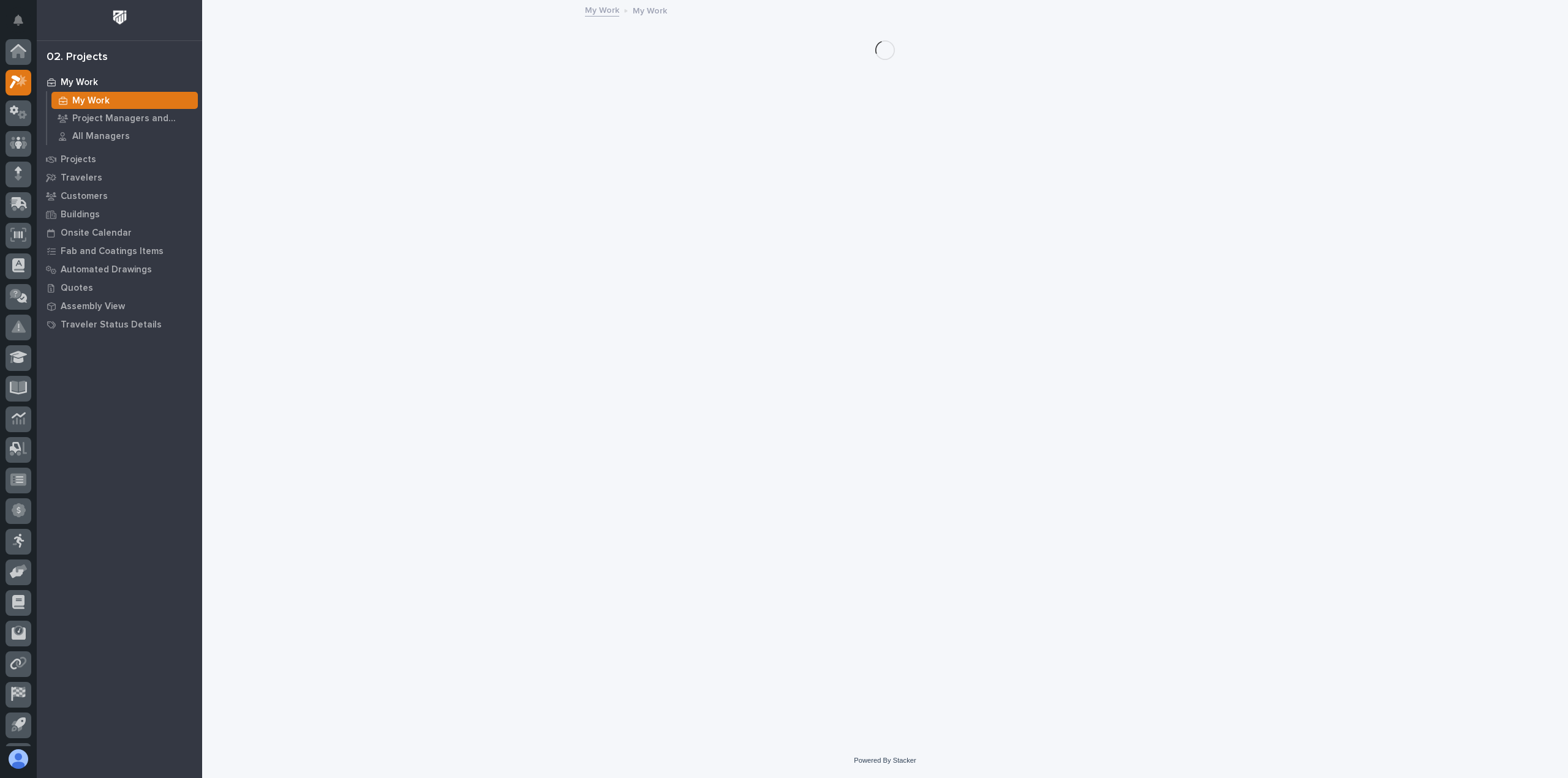
scroll to position [27, 0]
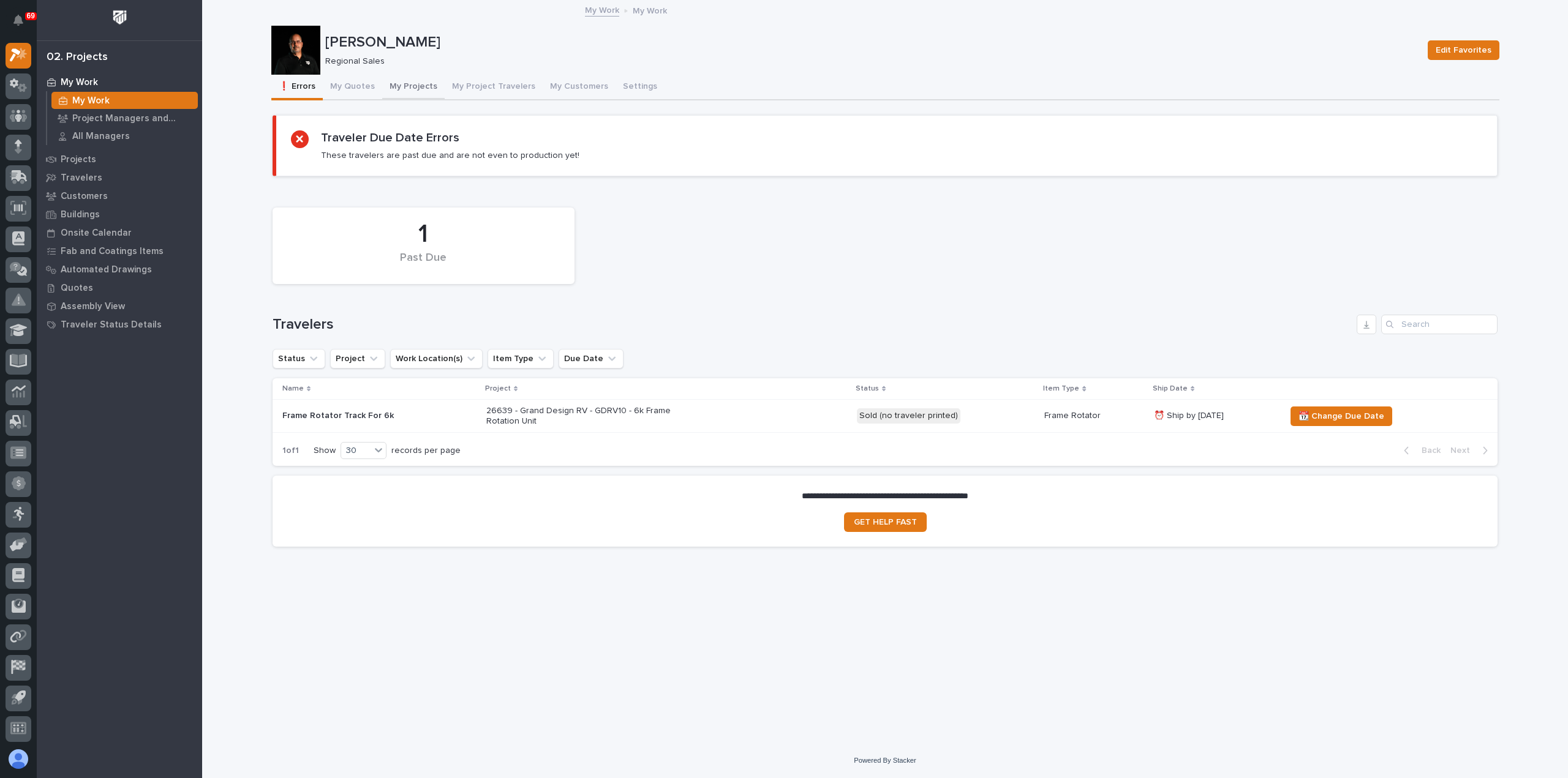
click at [395, 86] on button "My Projects" at bounding box center [413, 87] width 62 height 25
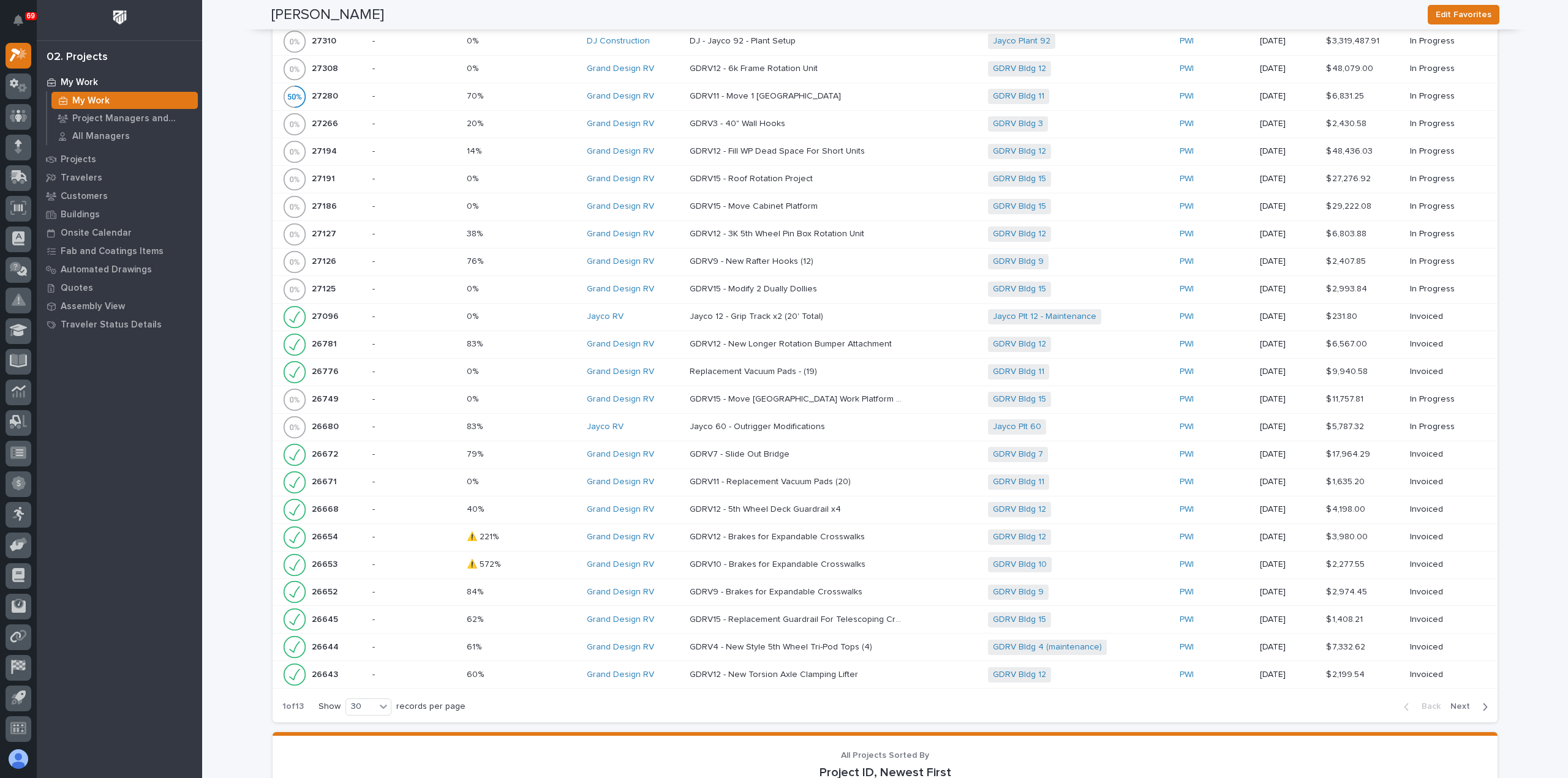
scroll to position [1714, 0]
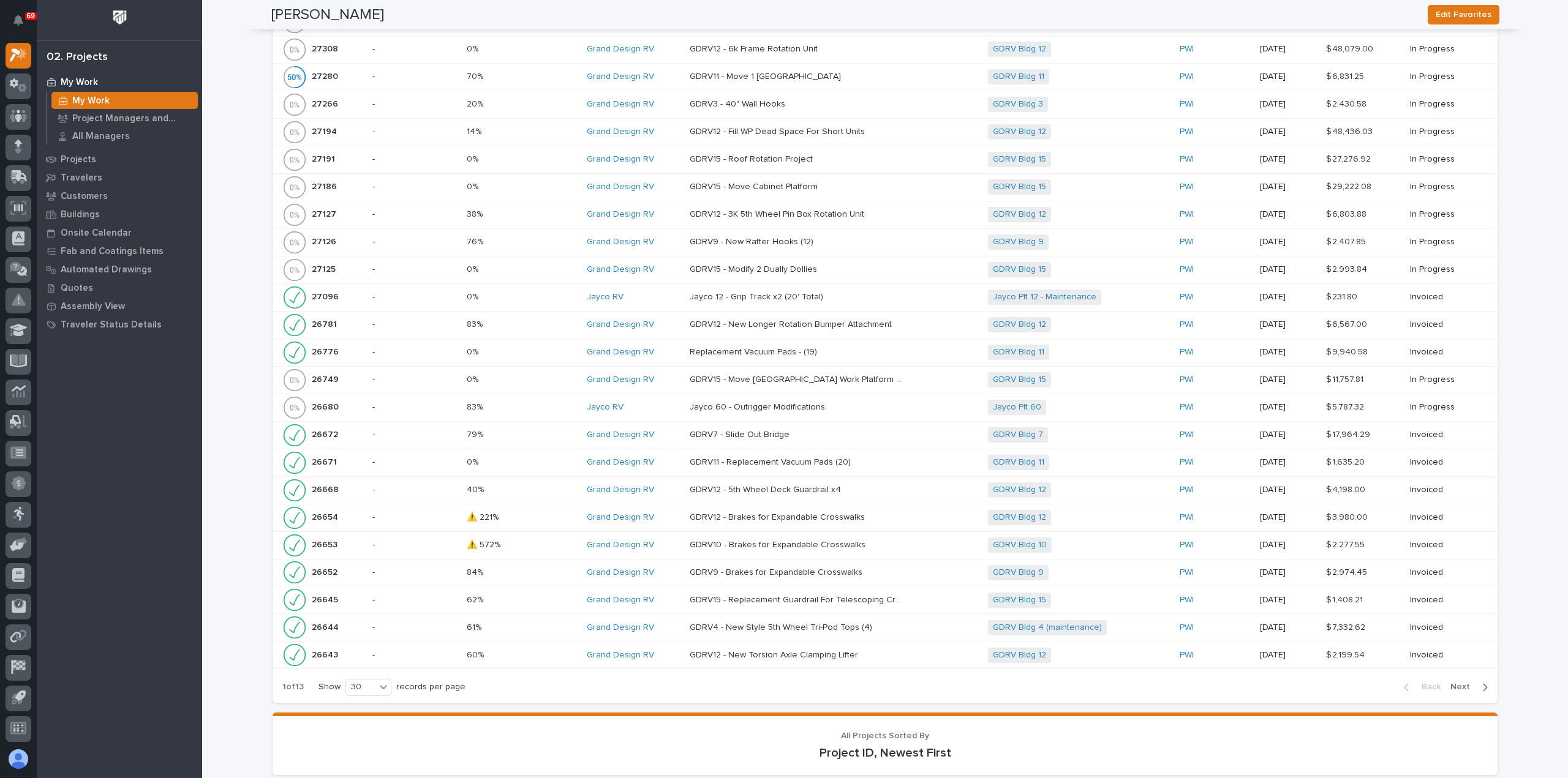
click at [734, 516] on div "GDRV12 - Brakes for Expandable Crosswalks GDRV12 - Brakes for Expandable Crossw…" at bounding box center [834, 518] width 289 height 20
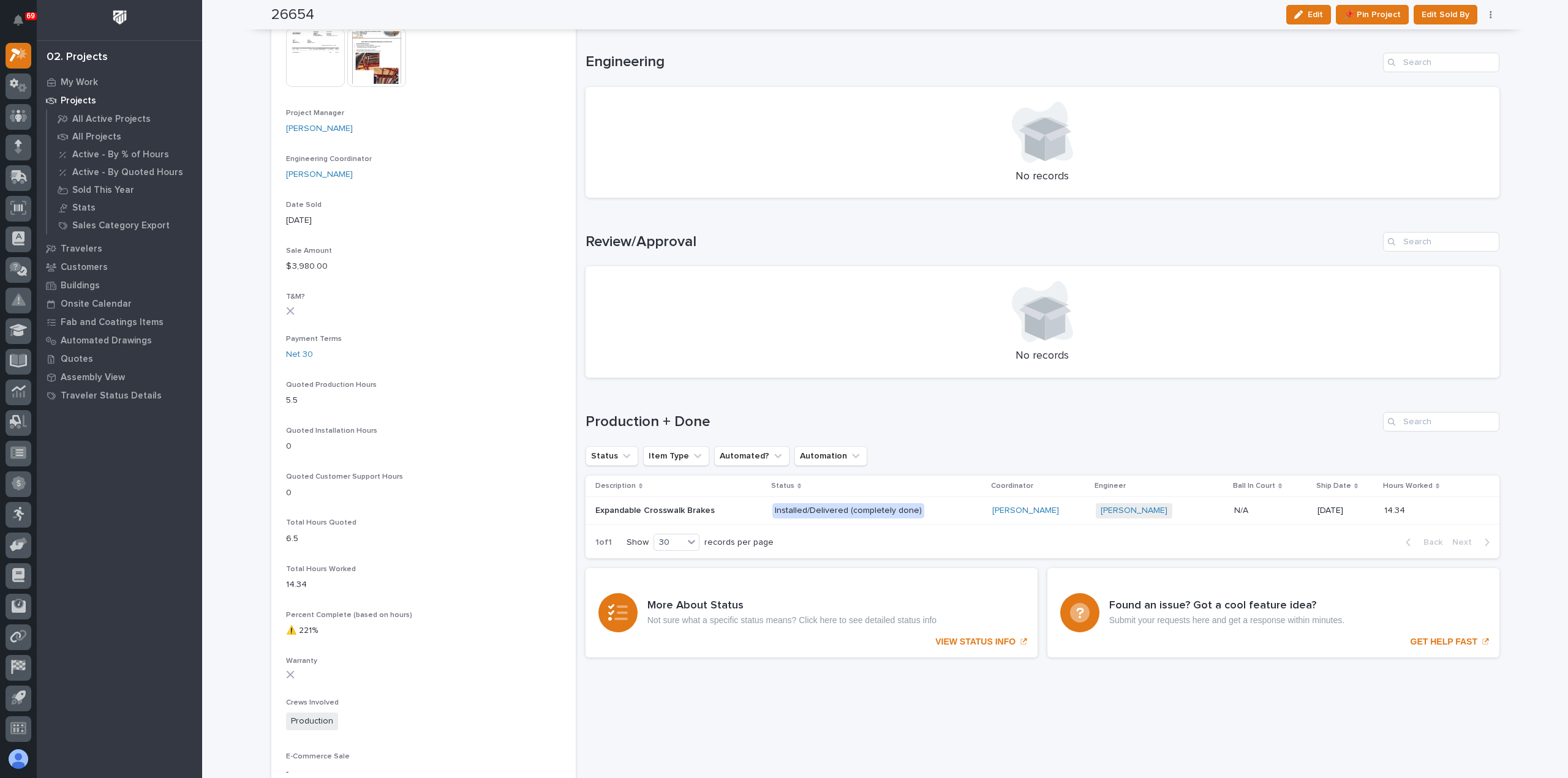
scroll to position [551, 0]
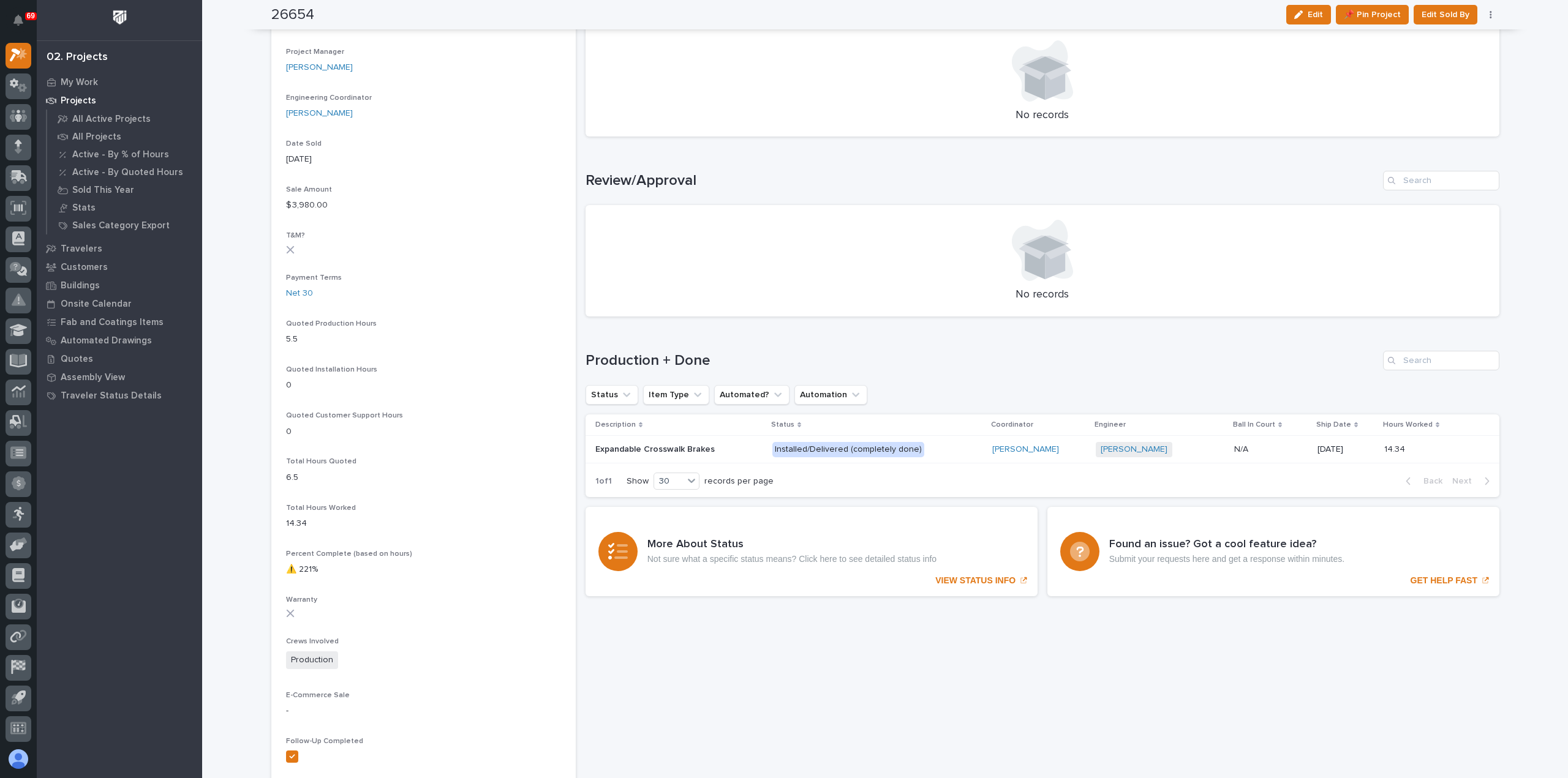
click at [943, 449] on p "Installed/Delivered (completely done)" at bounding box center [877, 450] width 210 height 15
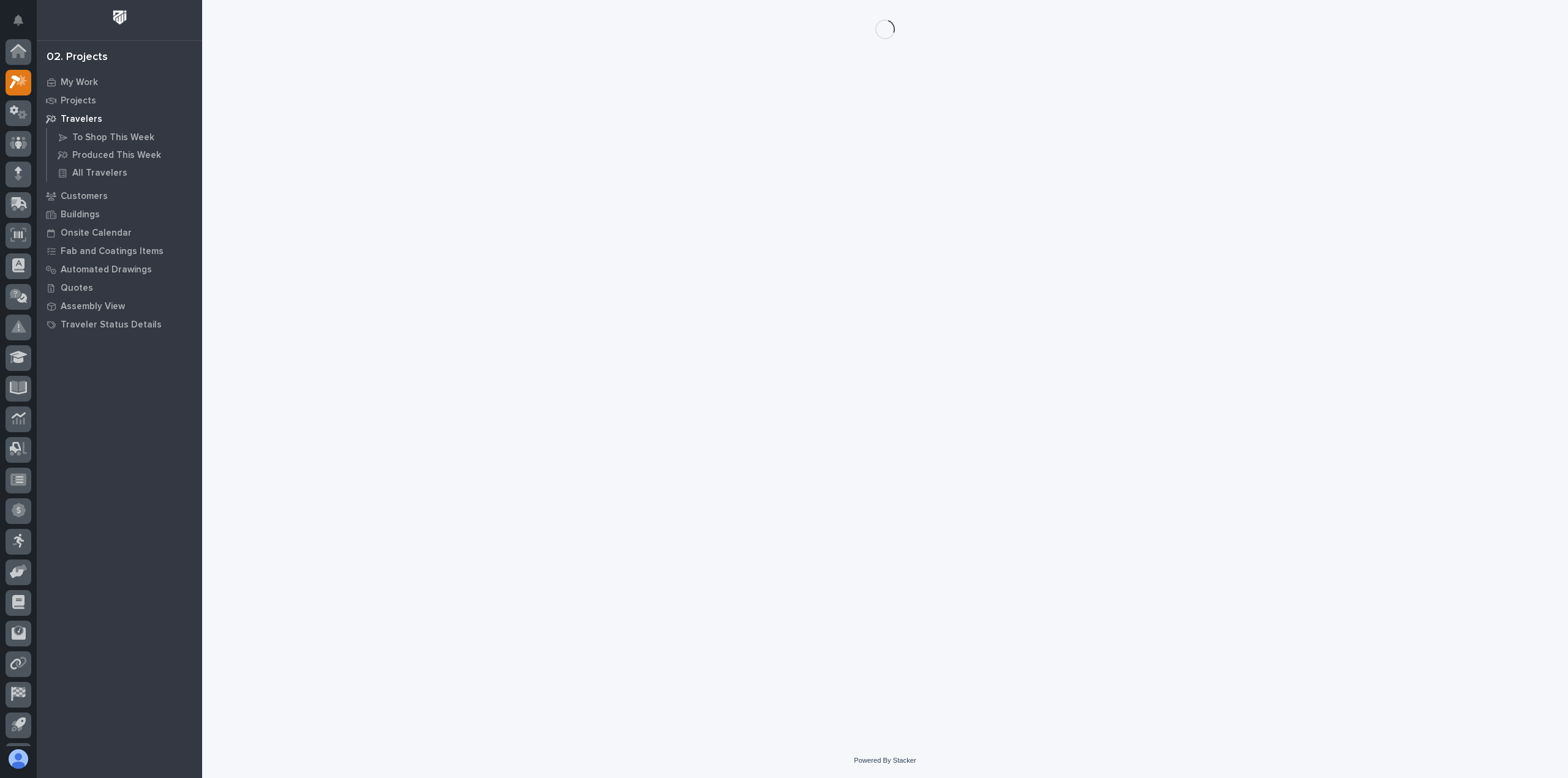
scroll to position [27, 0]
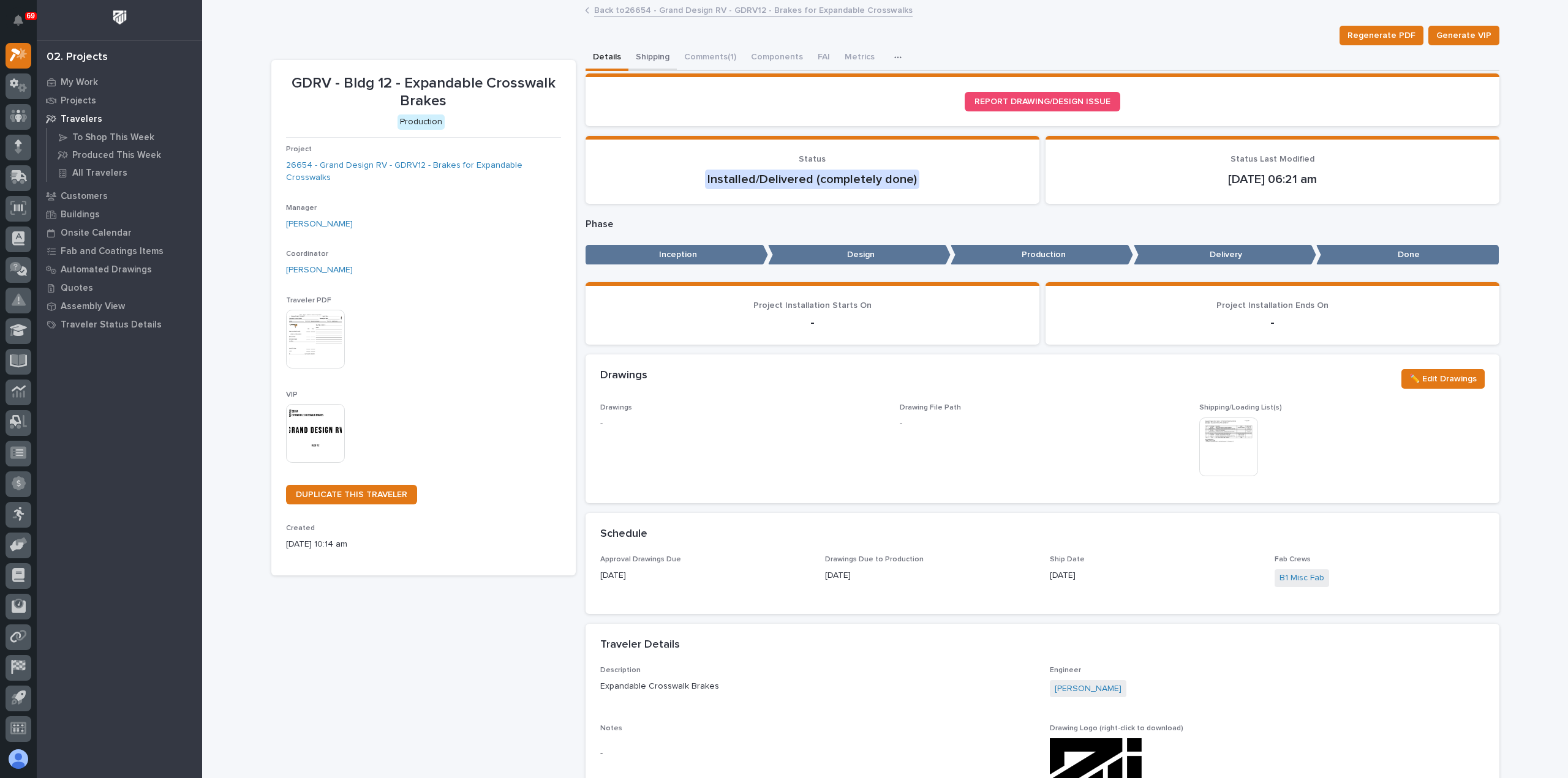
click at [638, 59] on button "Shipping" at bounding box center [652, 58] width 48 height 25
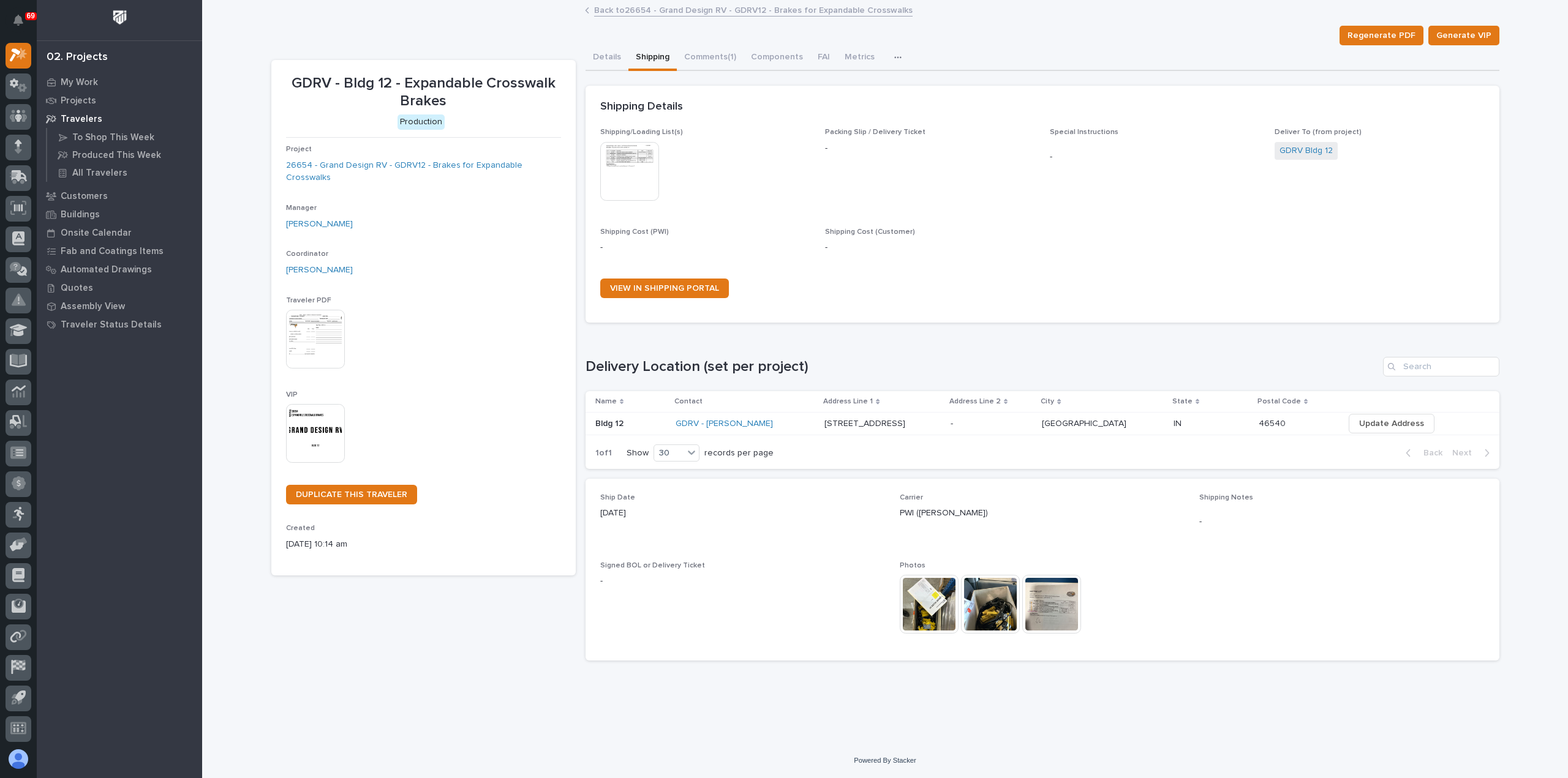
click at [1043, 598] on img at bounding box center [1052, 604] width 59 height 59
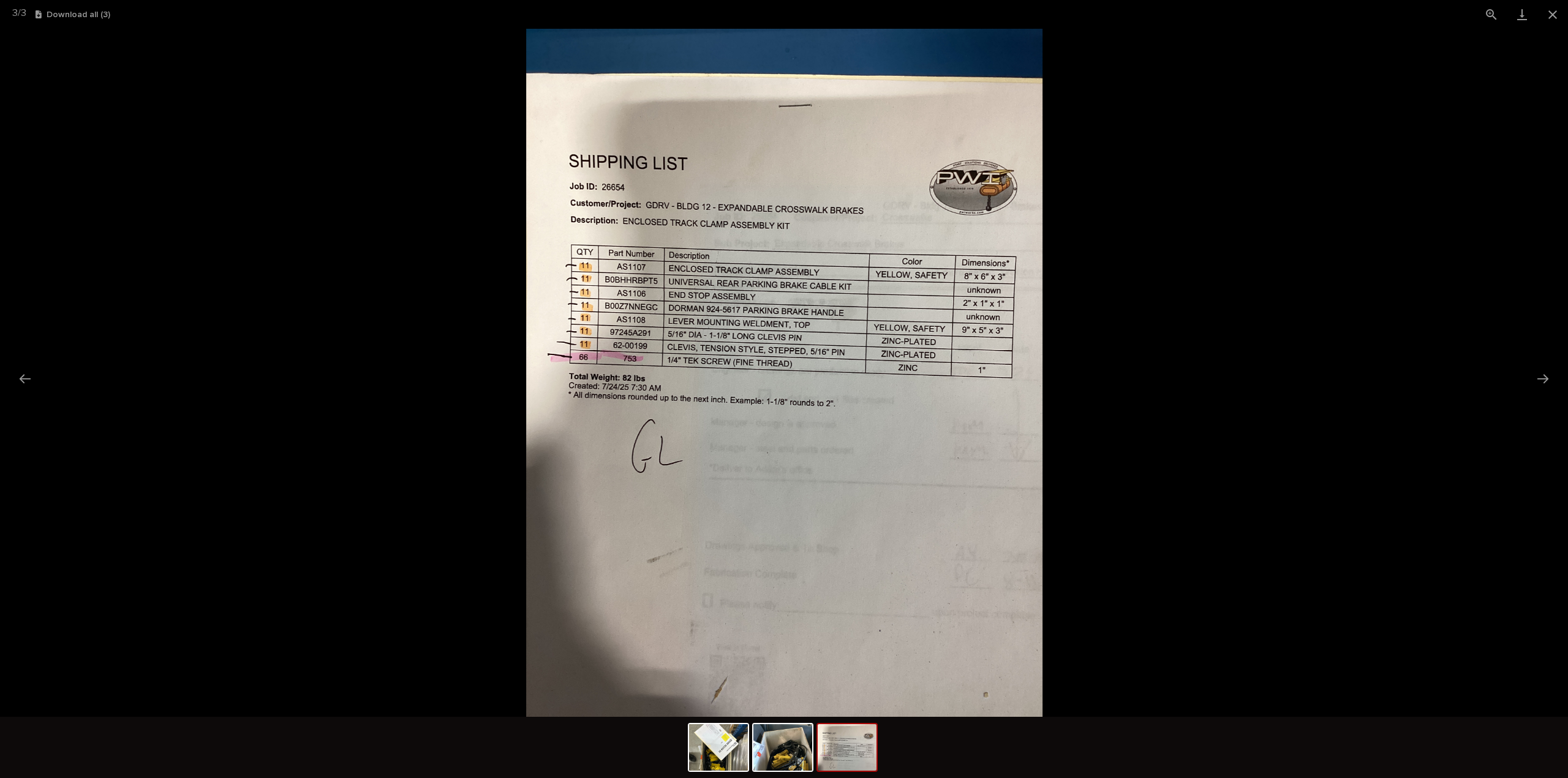
click at [469, 432] on picture at bounding box center [784, 372] width 1568 height 688
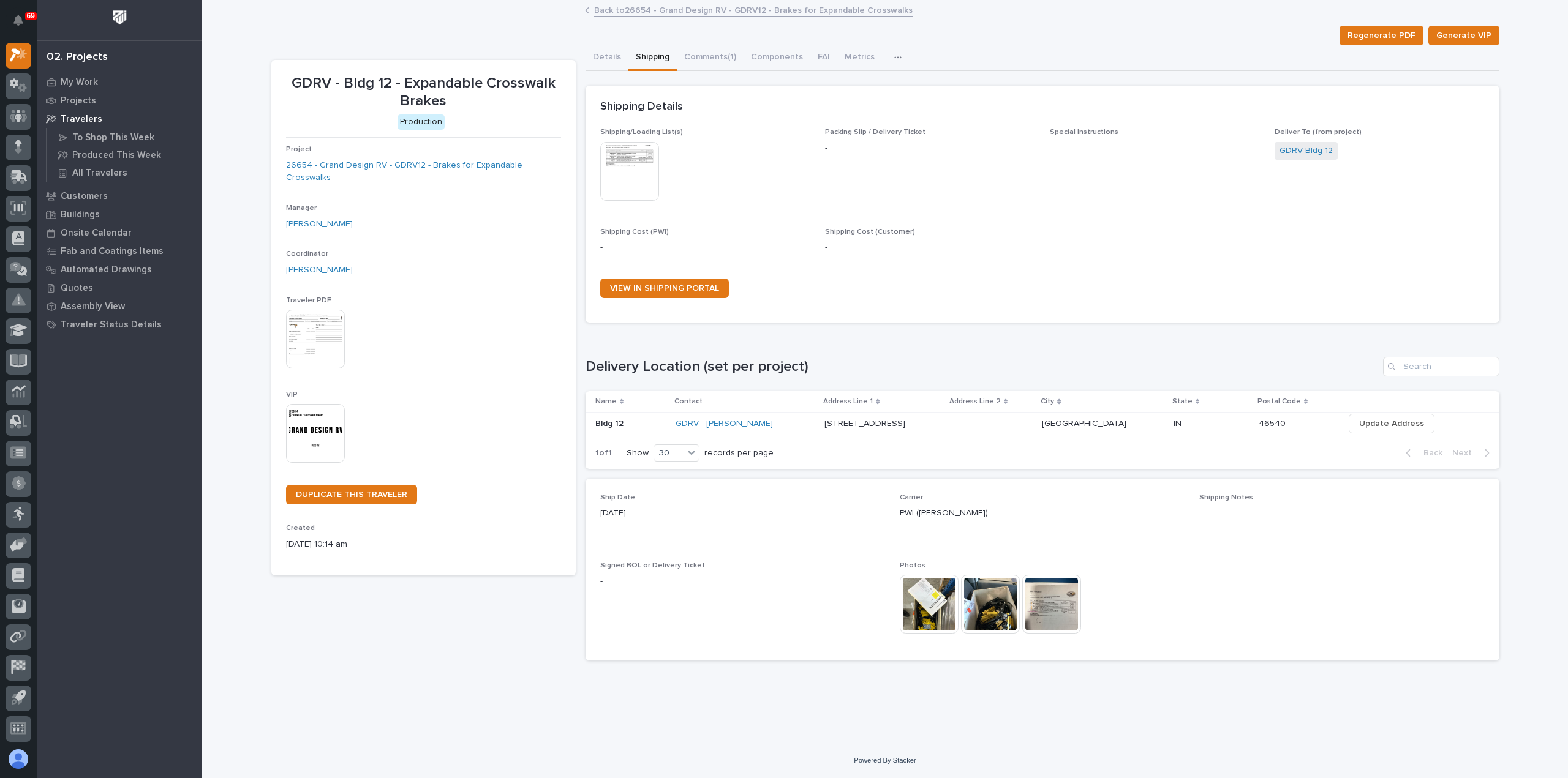
click at [937, 608] on img at bounding box center [929, 604] width 59 height 59
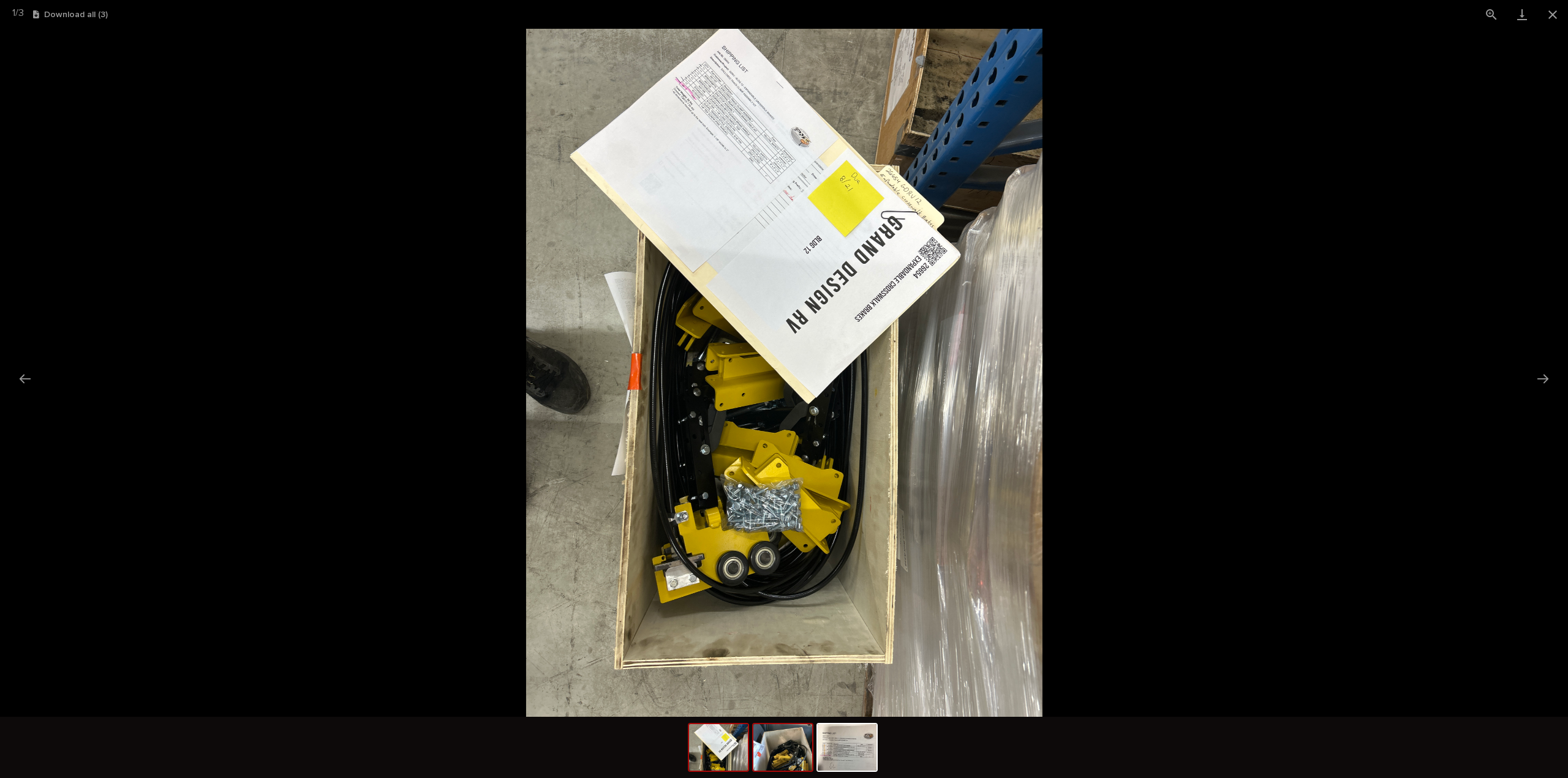
click at [784, 763] on img at bounding box center [783, 747] width 59 height 47
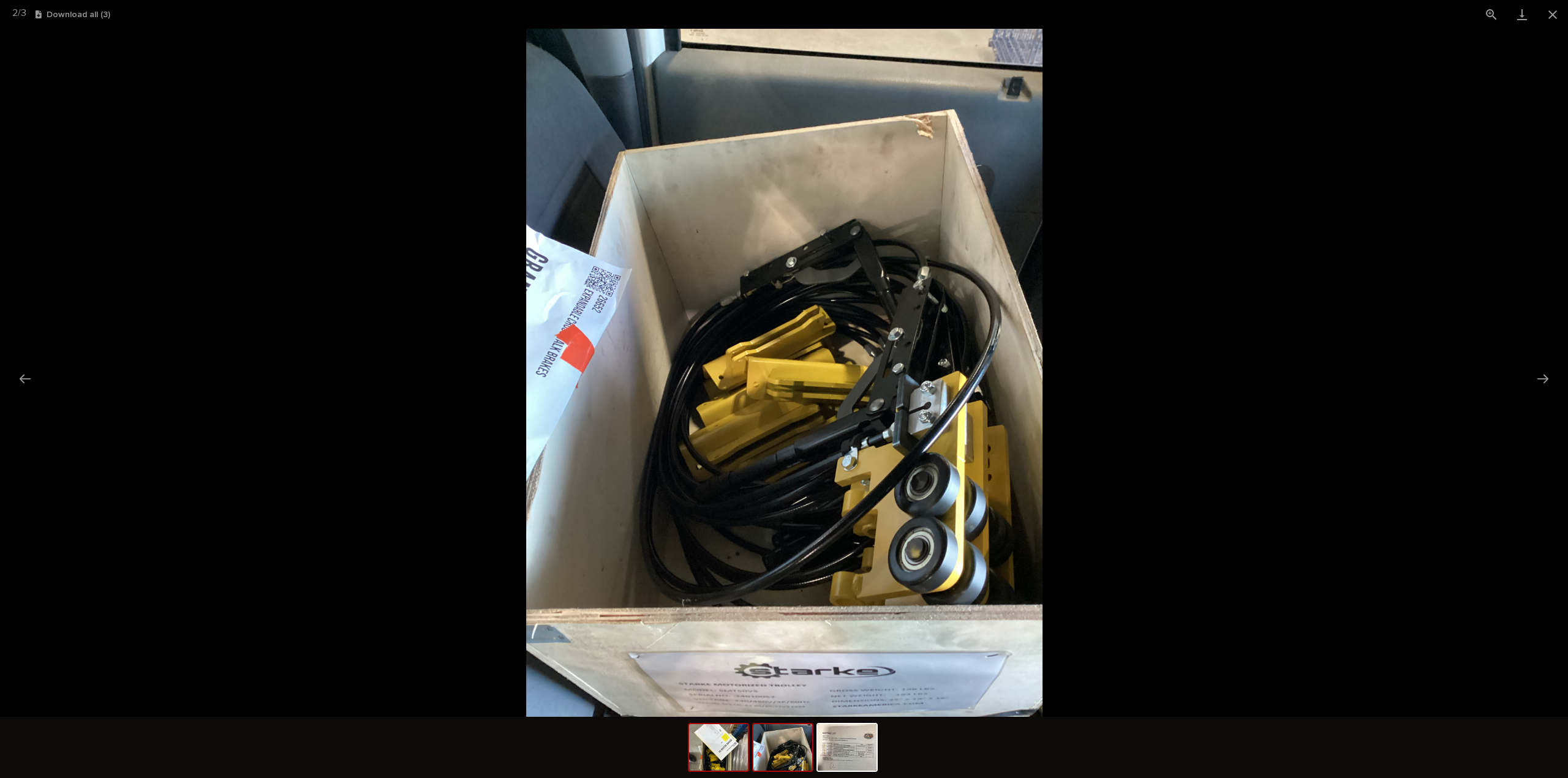
click at [732, 760] on img at bounding box center [718, 747] width 59 height 47
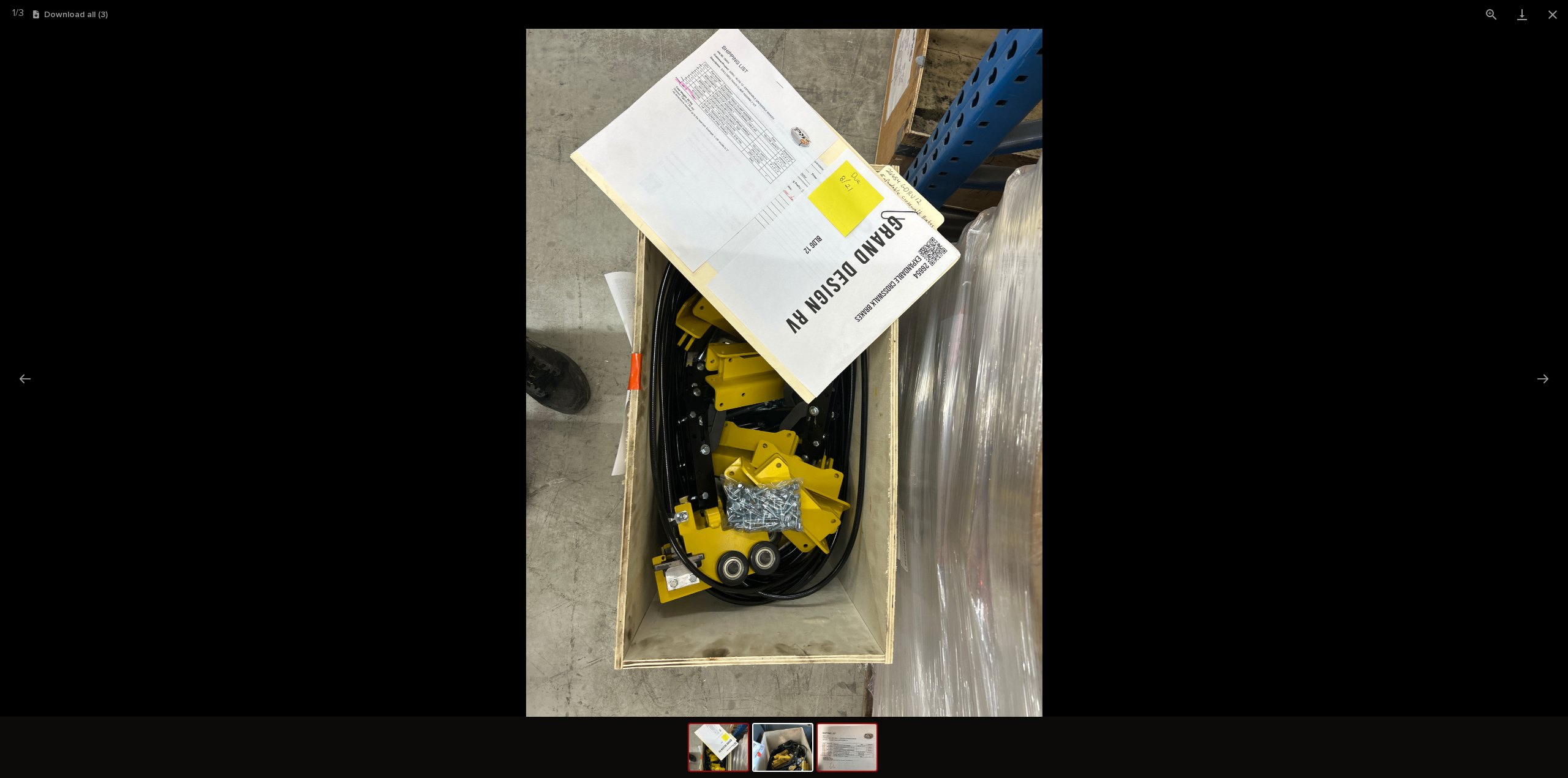
click at [847, 756] on img at bounding box center [847, 747] width 59 height 47
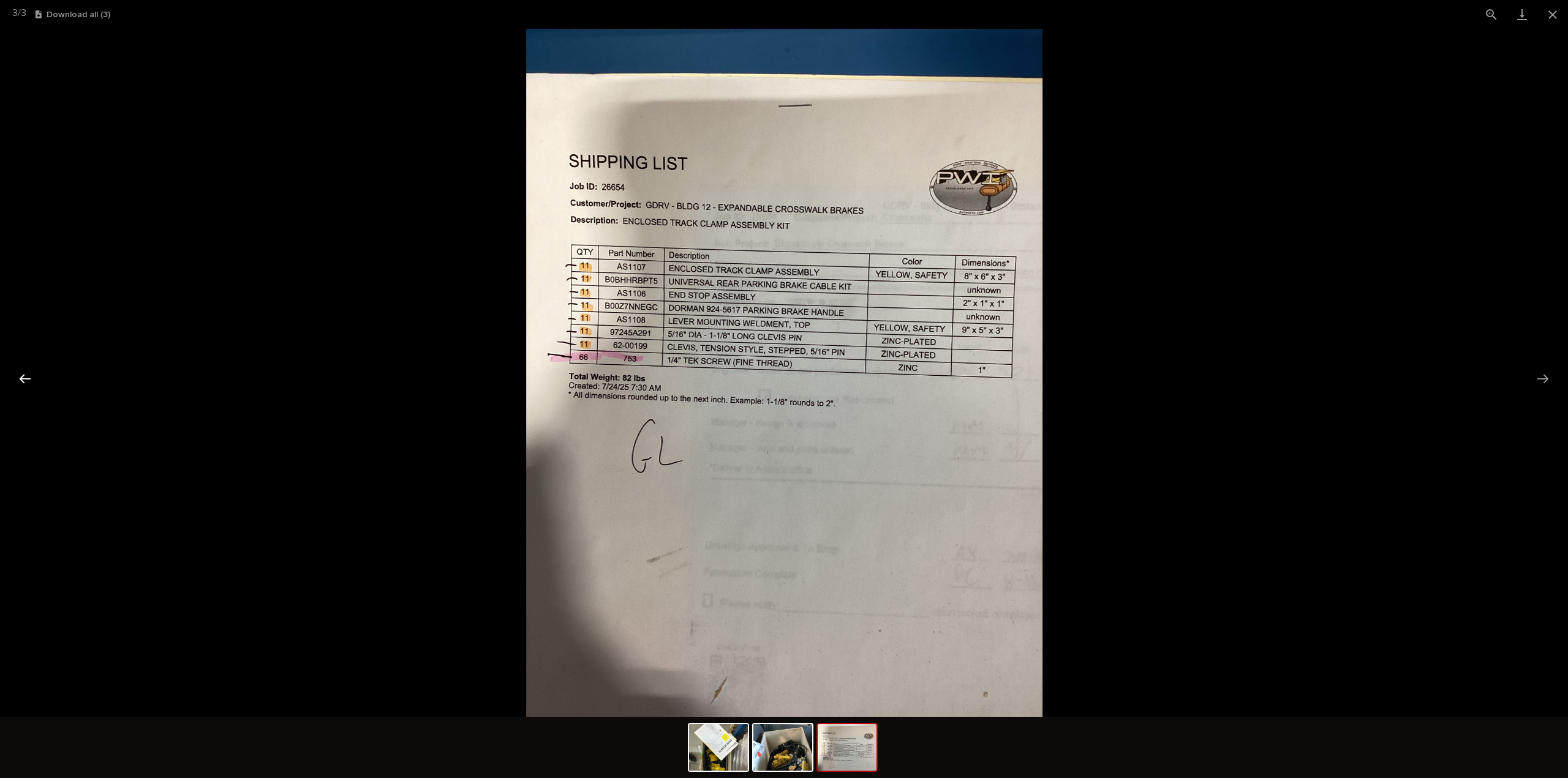
click at [21, 379] on button "Previous slide" at bounding box center [25, 379] width 25 height 24
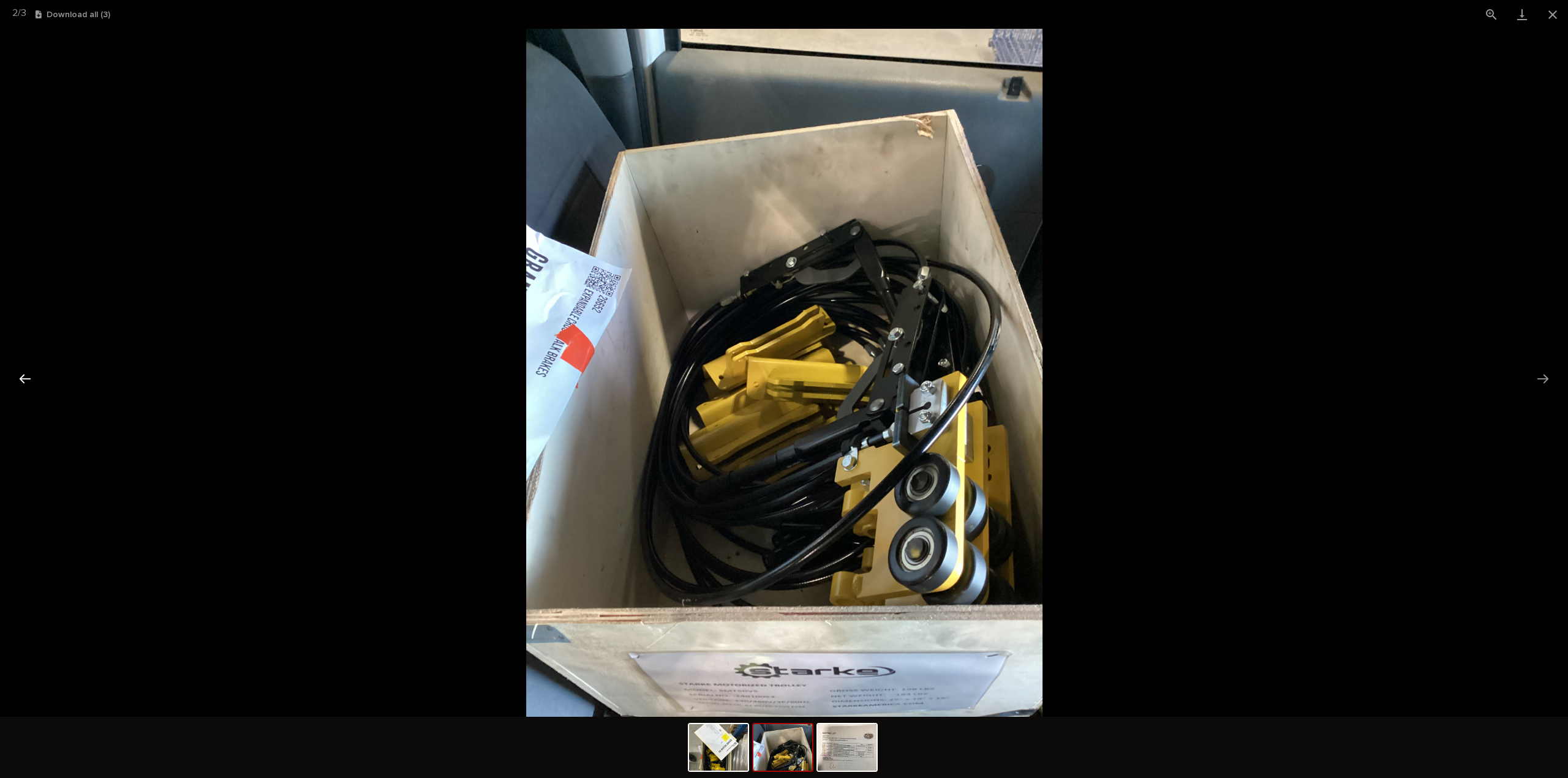
click at [25, 381] on button "Previous slide" at bounding box center [25, 379] width 25 height 24
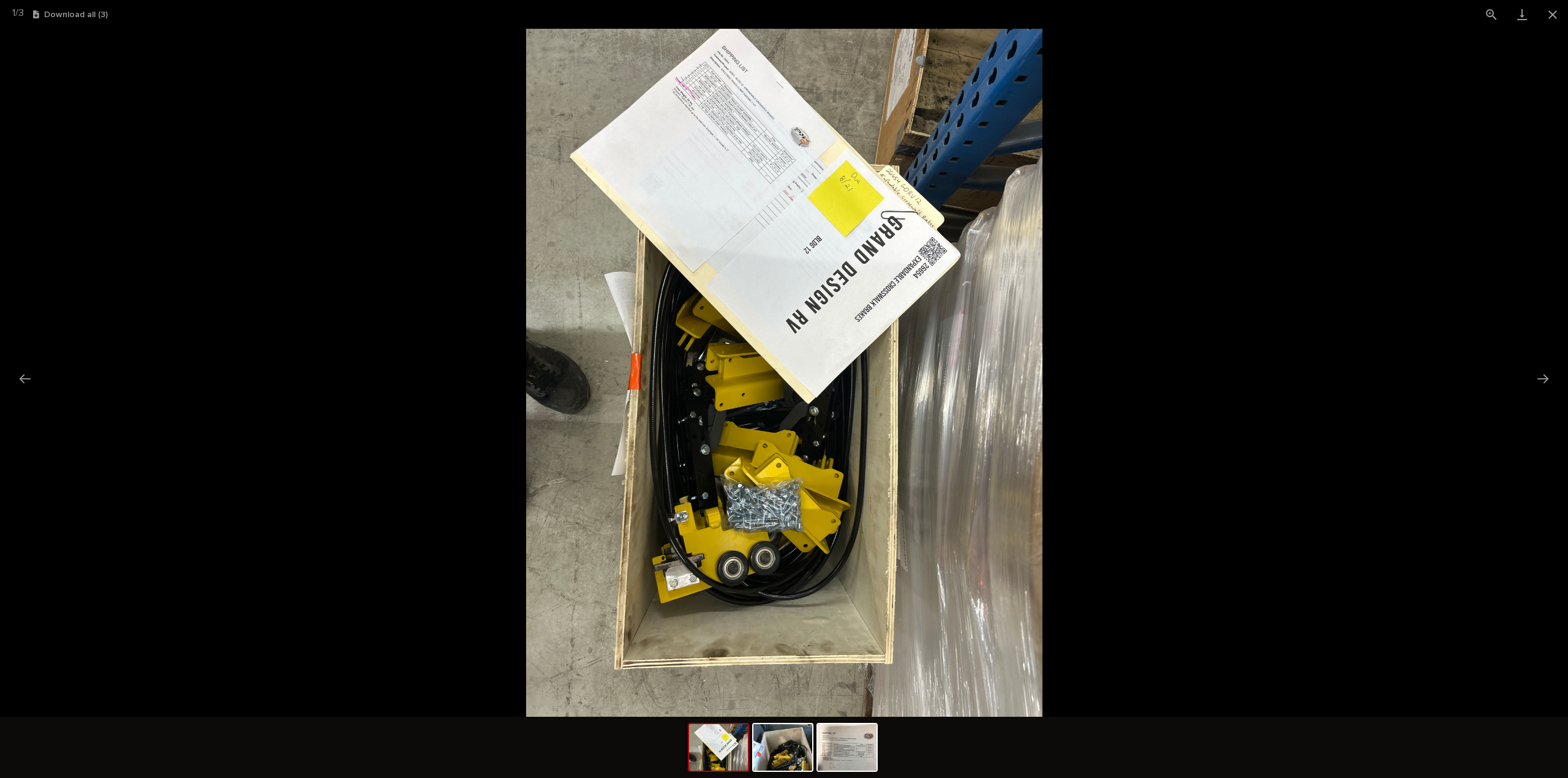
click at [138, 104] on picture at bounding box center [784, 372] width 1568 height 688
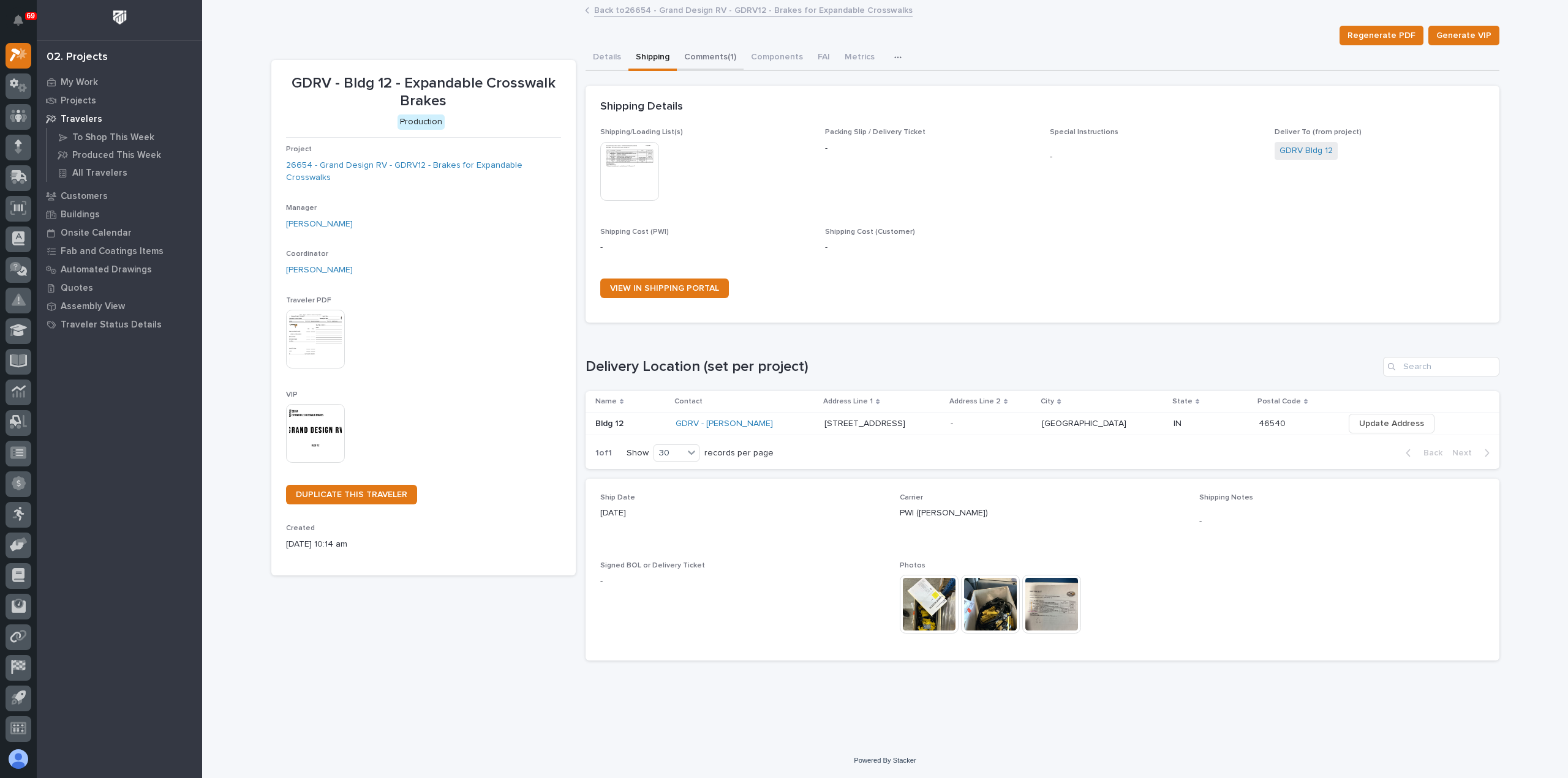
click at [699, 59] on button "Comments (1)" at bounding box center [710, 58] width 67 height 25
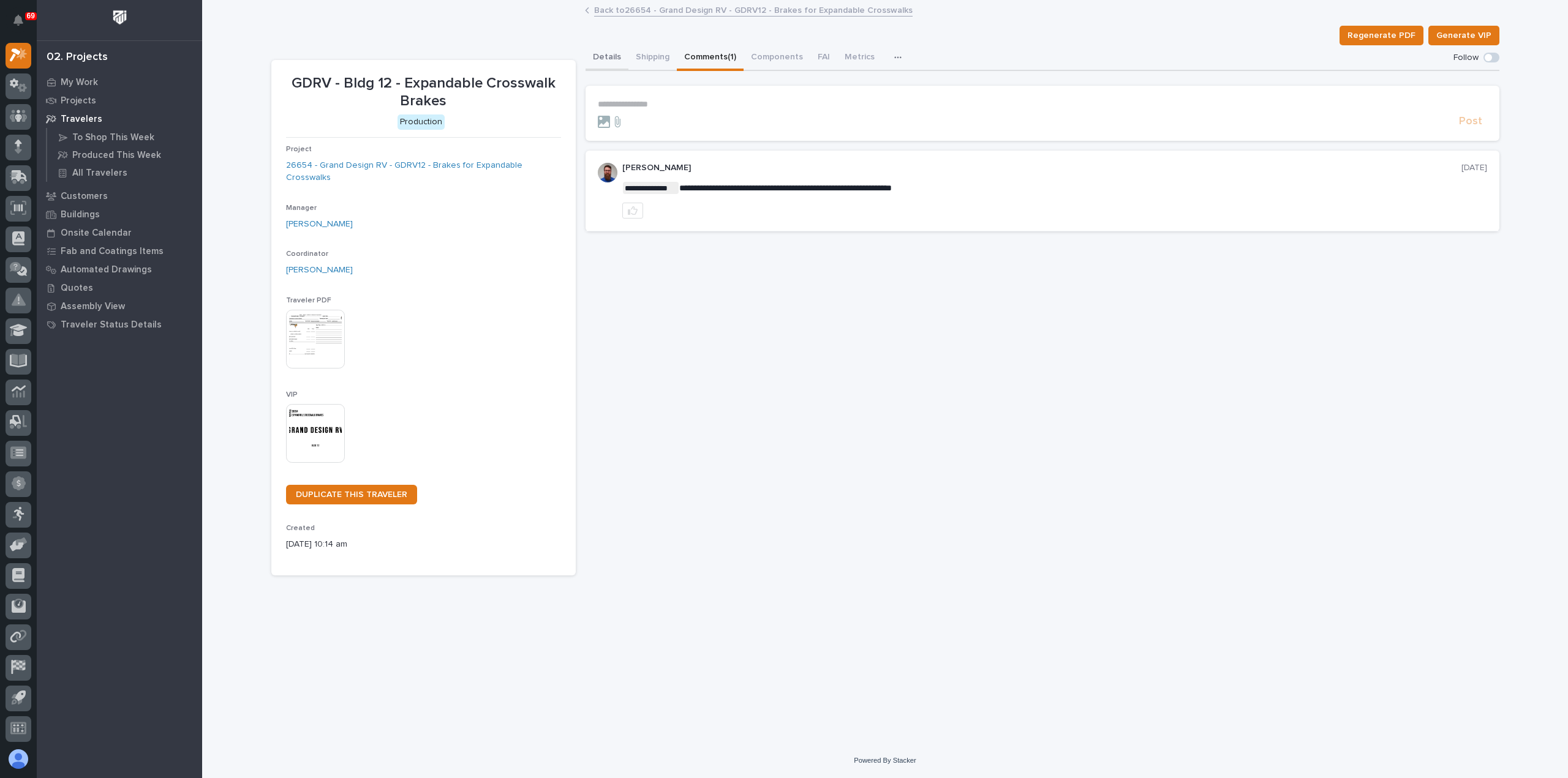
click at [597, 56] on button "Details" at bounding box center [607, 58] width 43 height 25
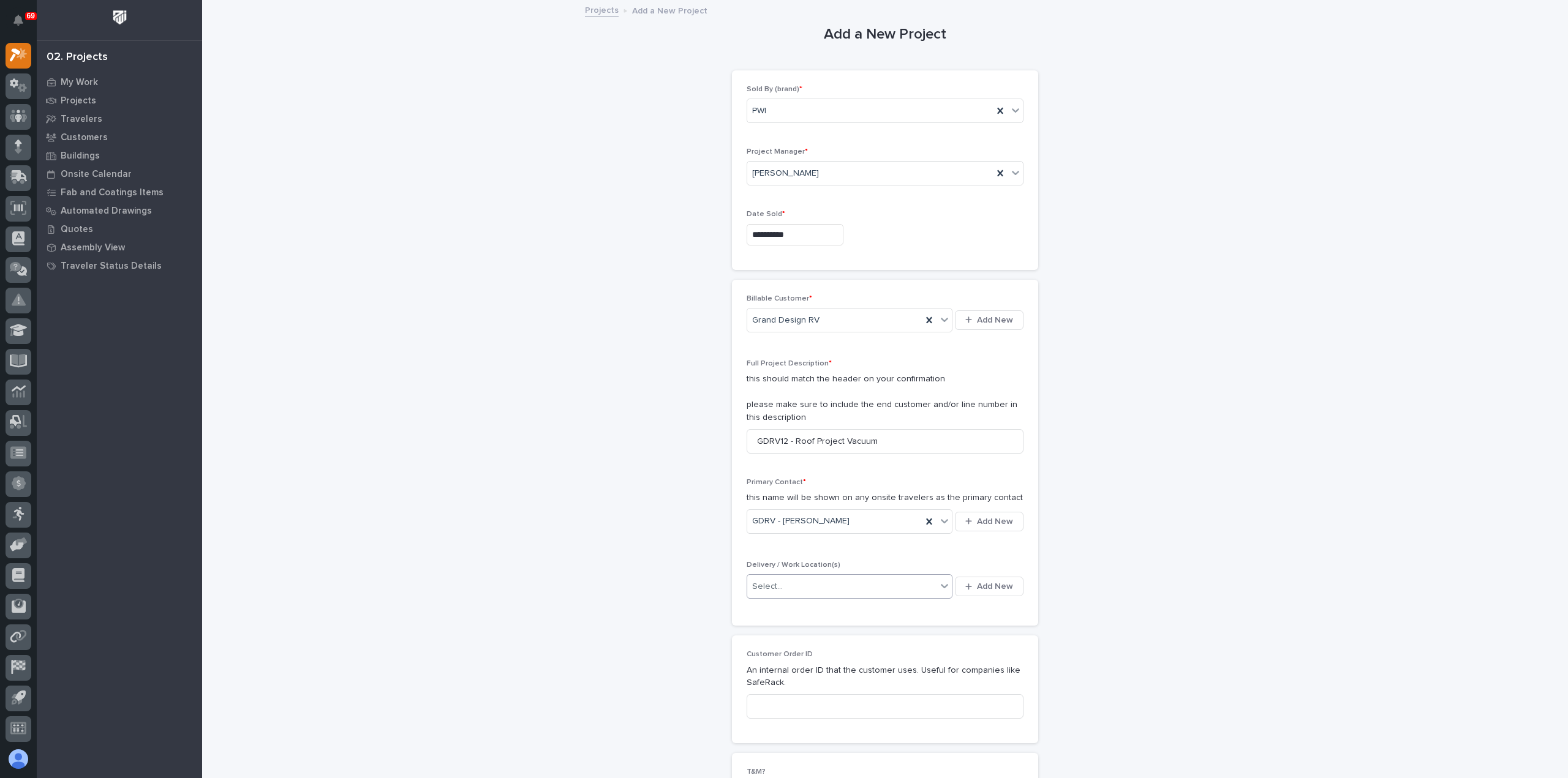
click at [829, 580] on div "Select..." at bounding box center [842, 587] width 189 height 20
type input "****"
click at [774, 734] on div "GDRV Bldg 12" at bounding box center [845, 737] width 206 height 22
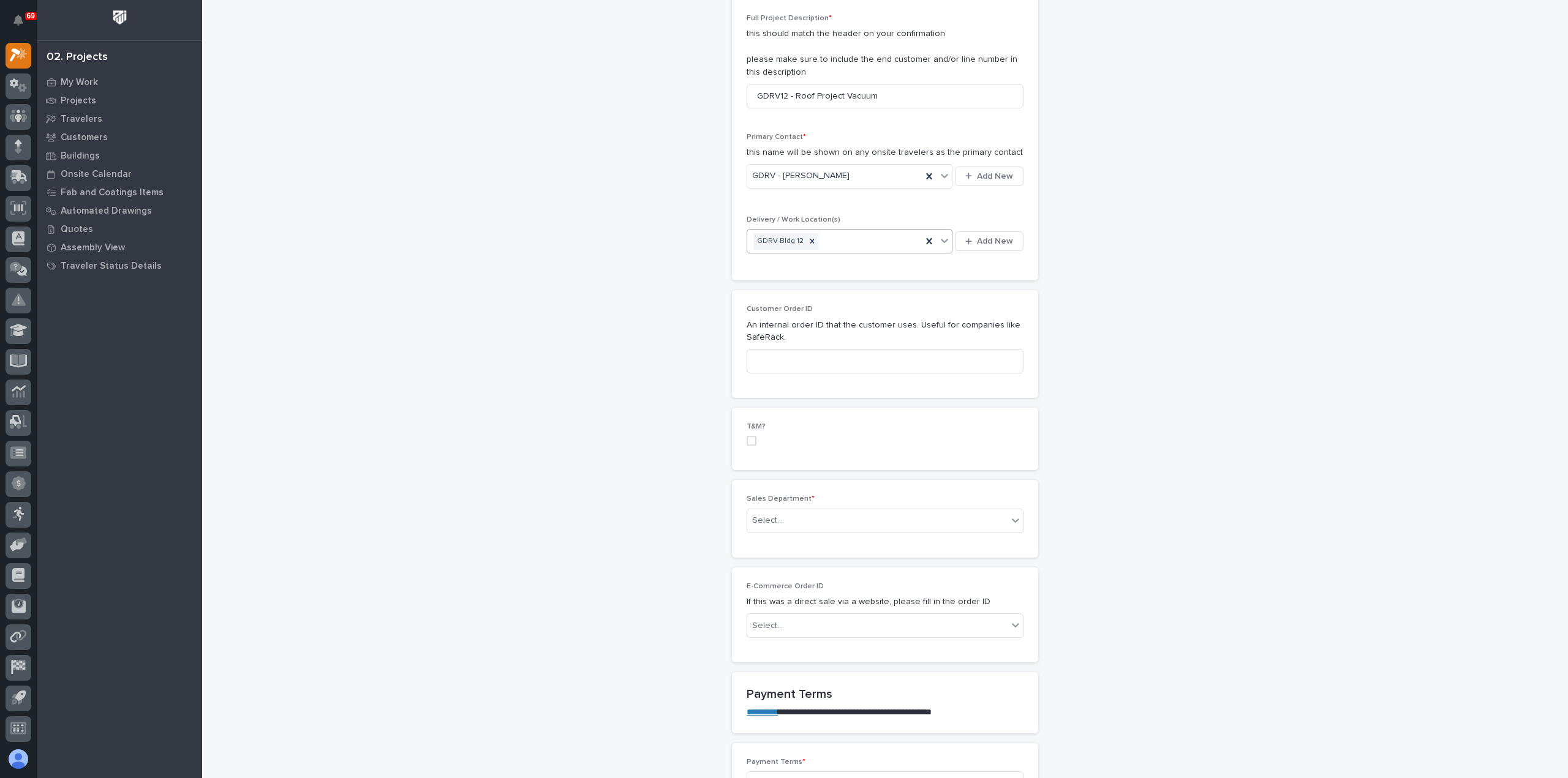
scroll to position [367, 0]
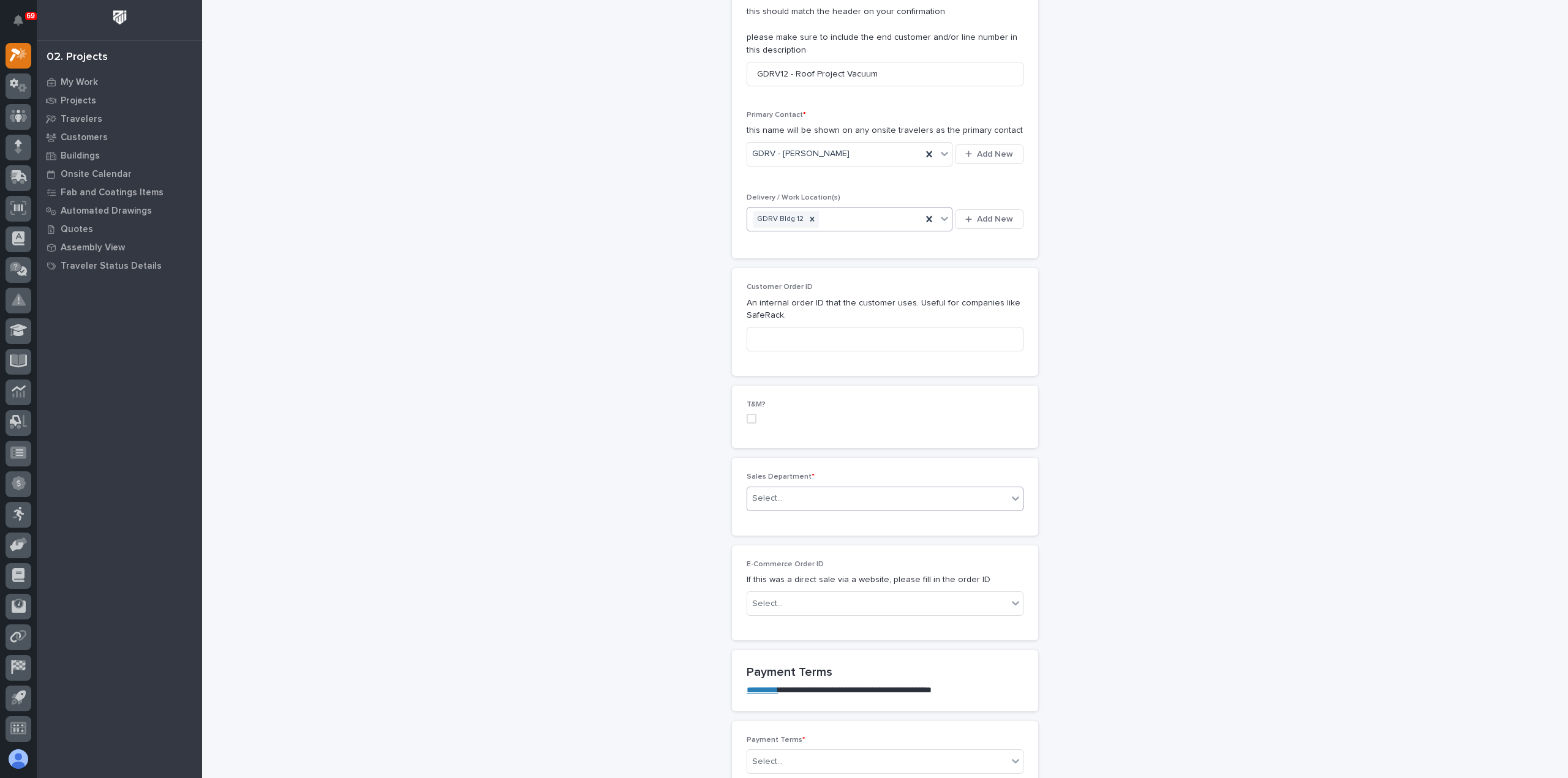
click at [805, 499] on div "Select..." at bounding box center [877, 498] width 260 height 20
click at [811, 540] on div "Regional Sales" at bounding box center [880, 541] width 276 height 22
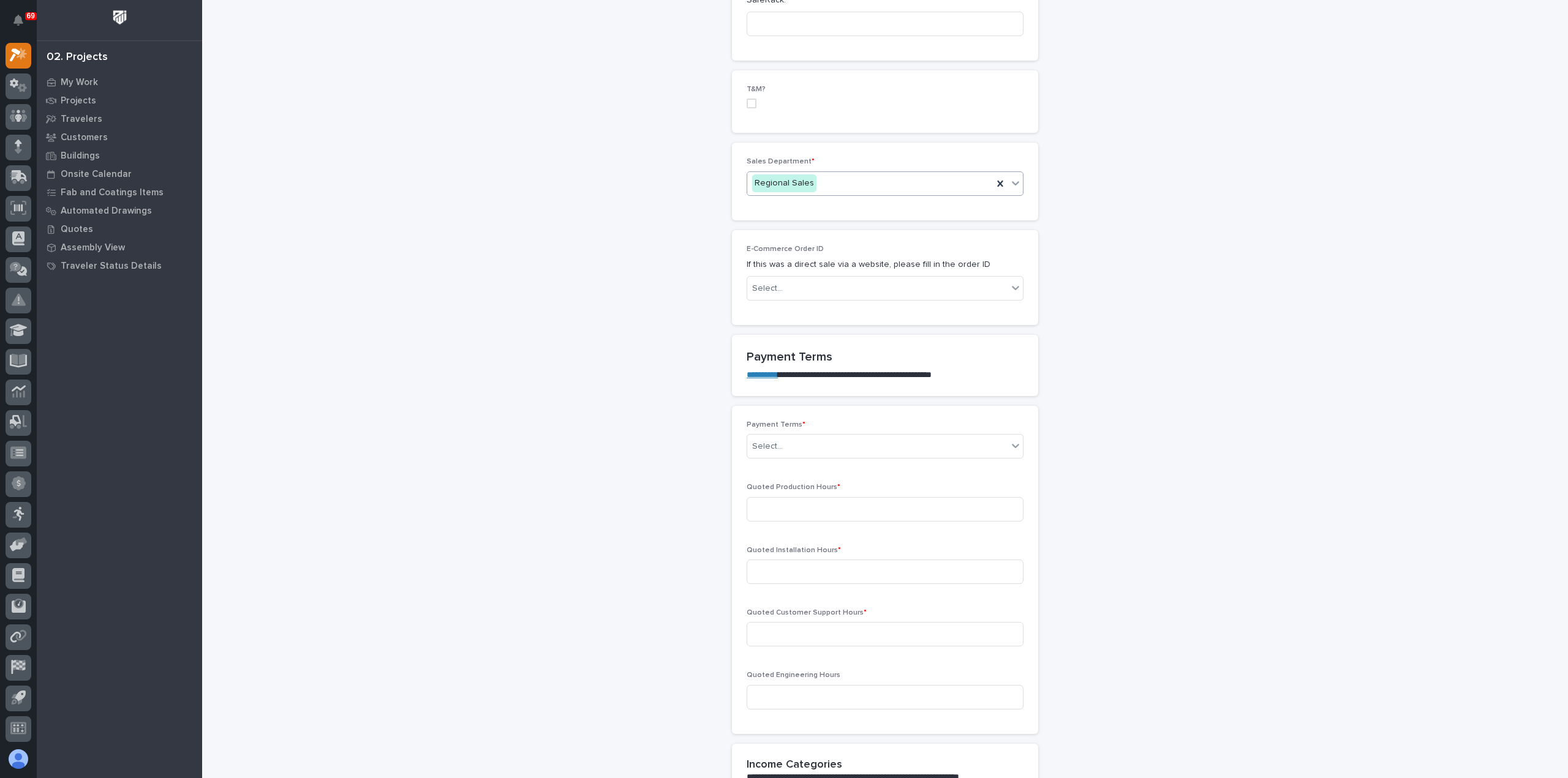
scroll to position [735, 0]
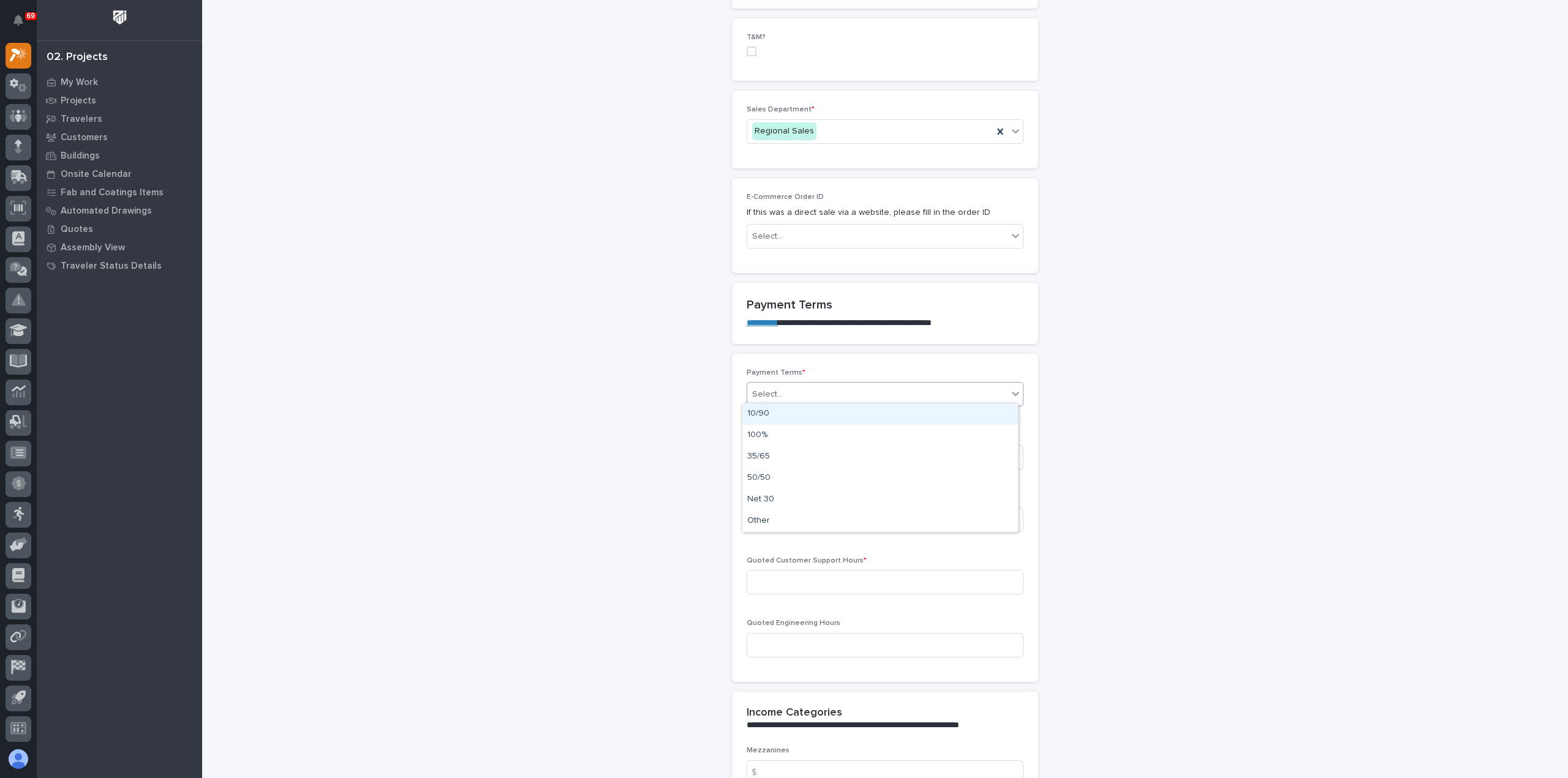
click at [812, 397] on div "Select..." at bounding box center [877, 395] width 260 height 20
click at [796, 459] on div "35/65" at bounding box center [880, 457] width 276 height 22
click at [797, 454] on input at bounding box center [885, 458] width 277 height 25
type input "109"
click at [811, 520] on input at bounding box center [885, 520] width 277 height 25
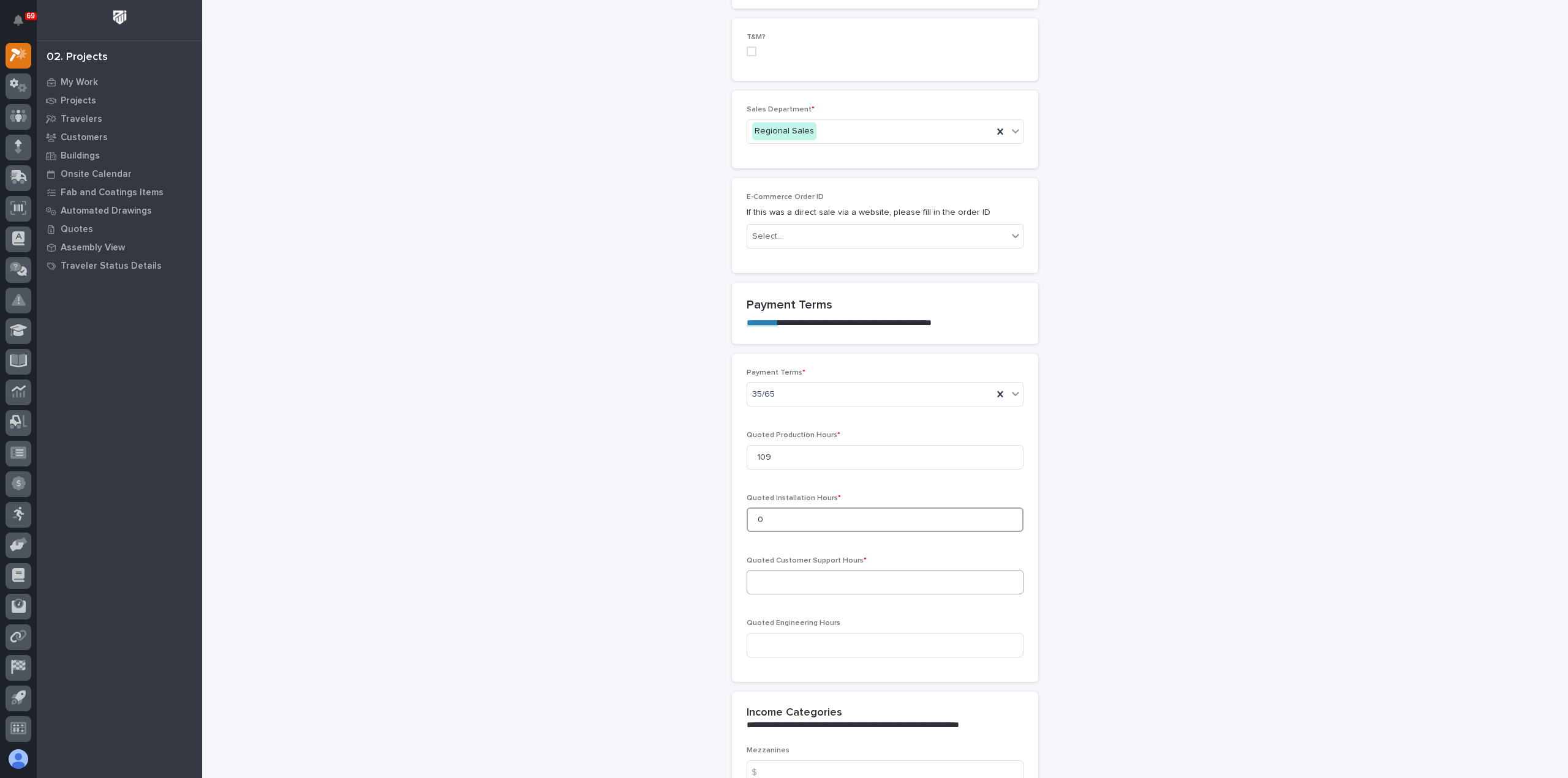
type input "0"
click at [814, 578] on input at bounding box center [885, 582] width 277 height 25
type input "0"
click at [826, 651] on input at bounding box center [885, 645] width 277 height 25
type input "20"
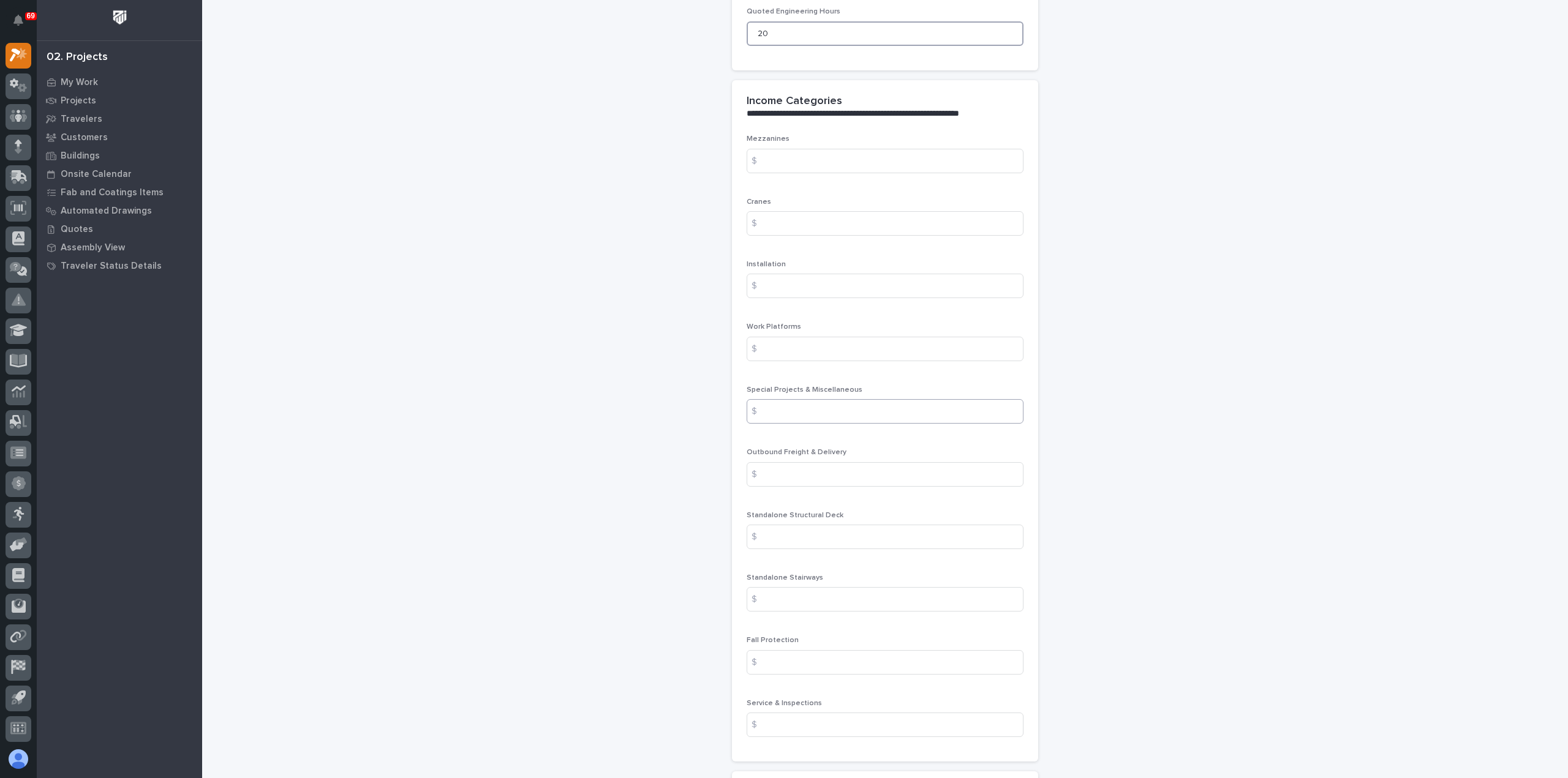
scroll to position [1347, 0]
click at [778, 161] on input at bounding box center [885, 161] width 277 height 25
paste input "1343.55"
type input "1343.55"
click at [834, 223] on input at bounding box center [885, 223] width 277 height 25
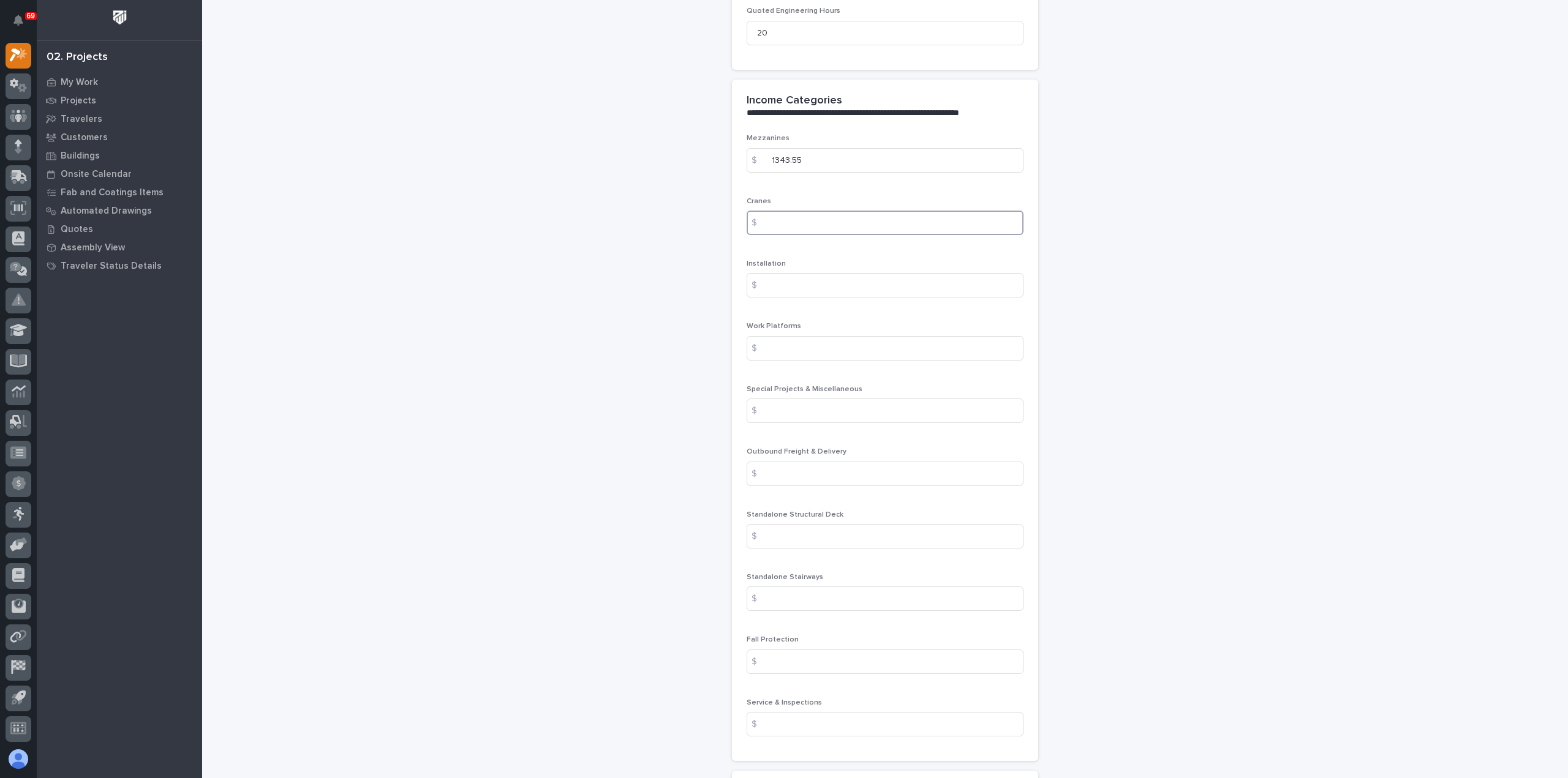
paste input "2252.69"
type input "2252.69"
click at [805, 402] on input at bounding box center [885, 411] width 277 height 25
paste input "31475.25"
type input "31475.25"
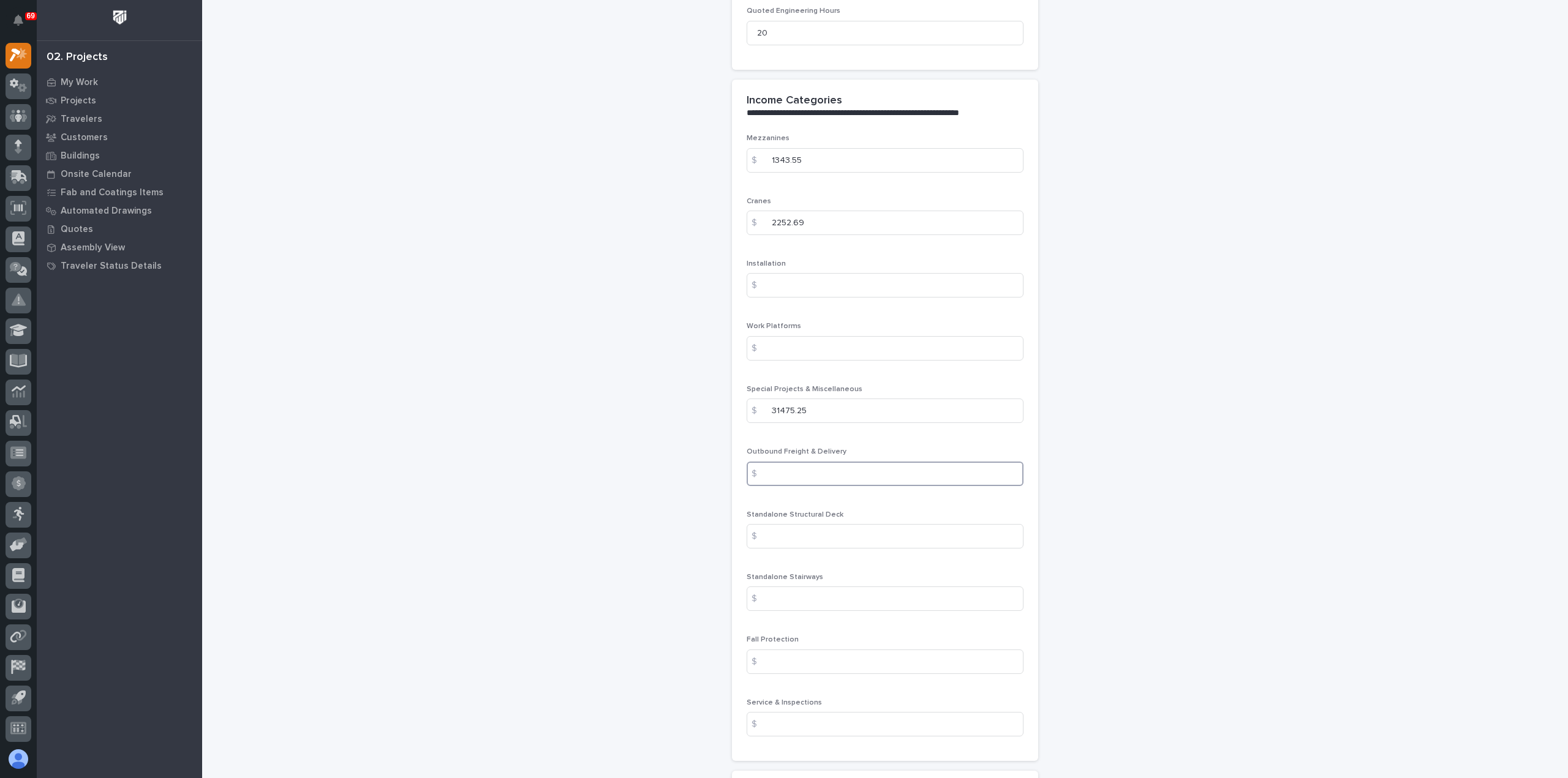
click at [797, 466] on input at bounding box center [885, 474] width 277 height 25
type input "400"
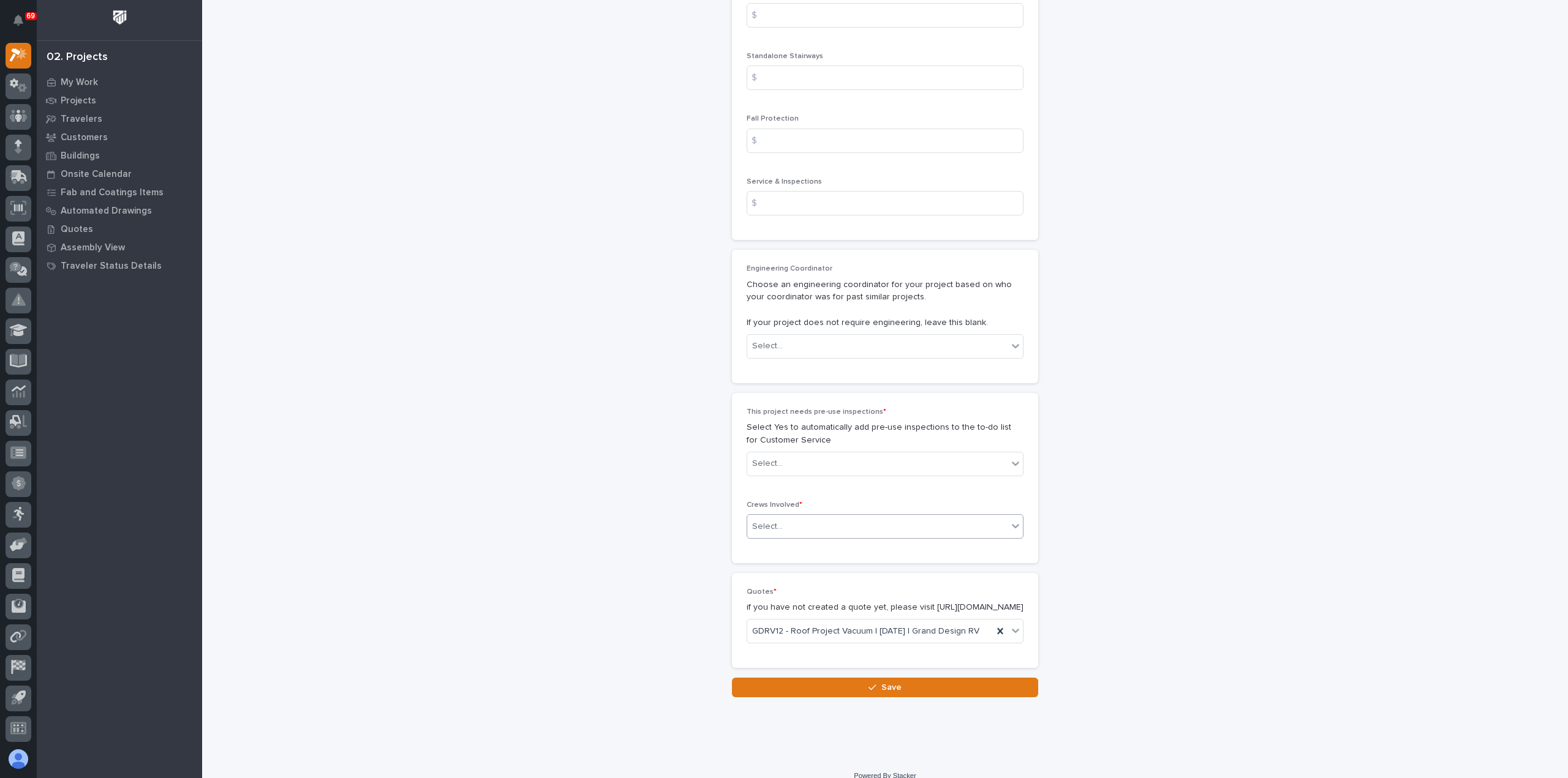
scroll to position [1898, 0]
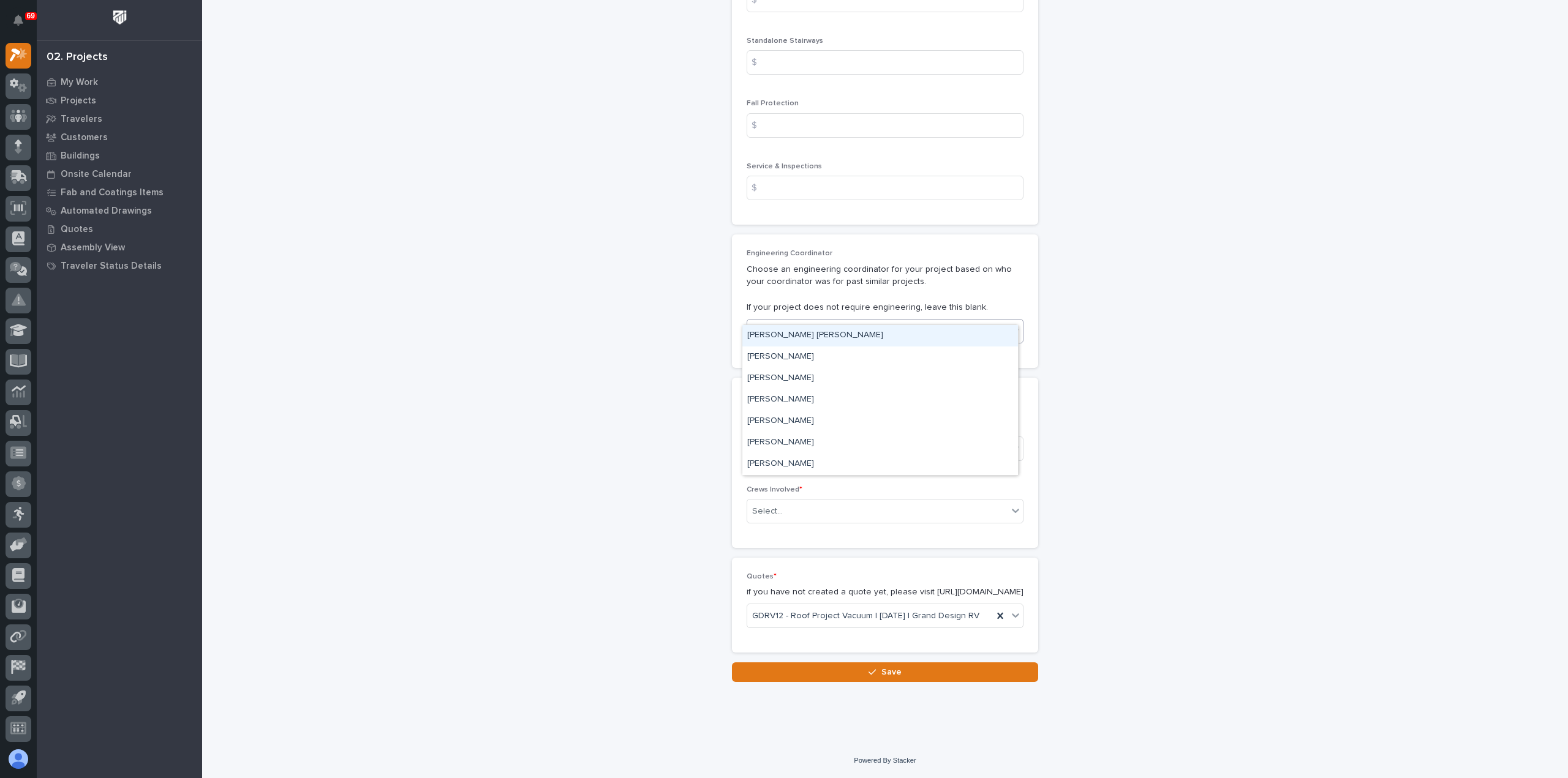
click at [814, 321] on div "Select..." at bounding box center [877, 331] width 260 height 20
click at [820, 443] on div "[PERSON_NAME]" at bounding box center [880, 443] width 276 height 22
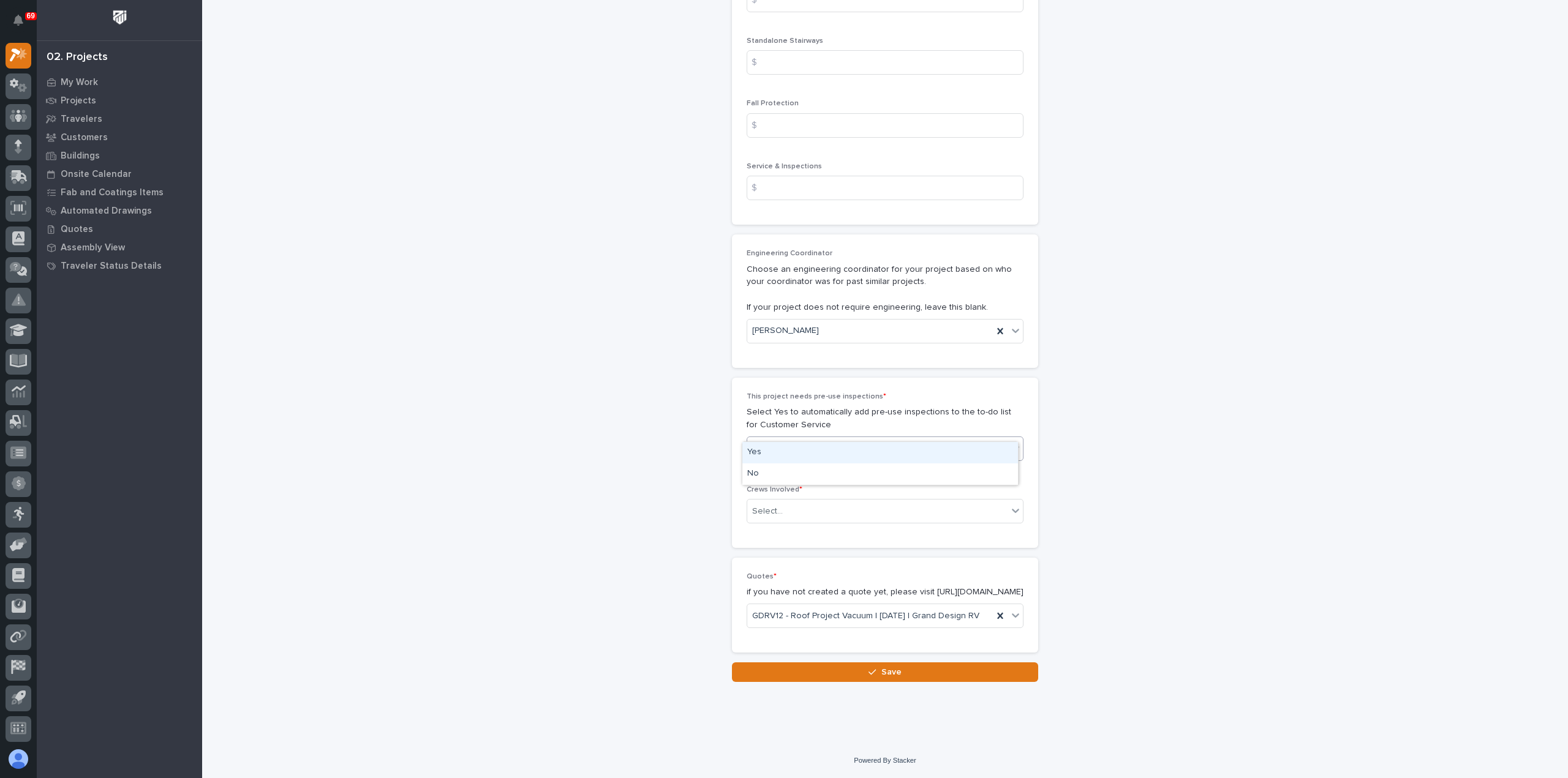
click at [823, 439] on div "Select..." at bounding box center [877, 449] width 260 height 20
click at [824, 475] on div "No" at bounding box center [880, 474] width 276 height 22
click at [825, 502] on div "Select..." at bounding box center [877, 511] width 260 height 20
click at [827, 515] on div "Production" at bounding box center [880, 515] width 276 height 22
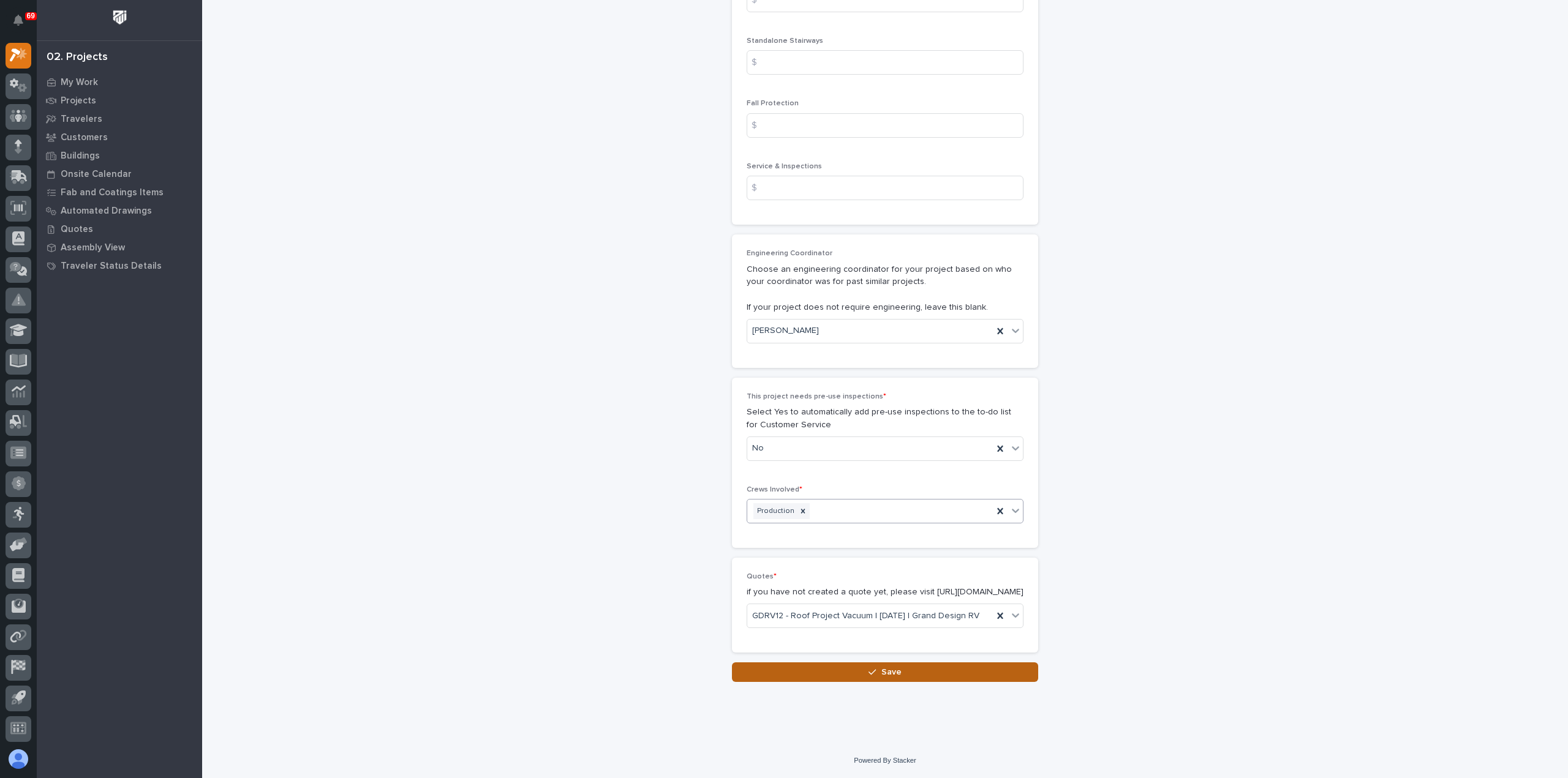
click at [859, 672] on button "Save" at bounding box center [885, 673] width 307 height 20
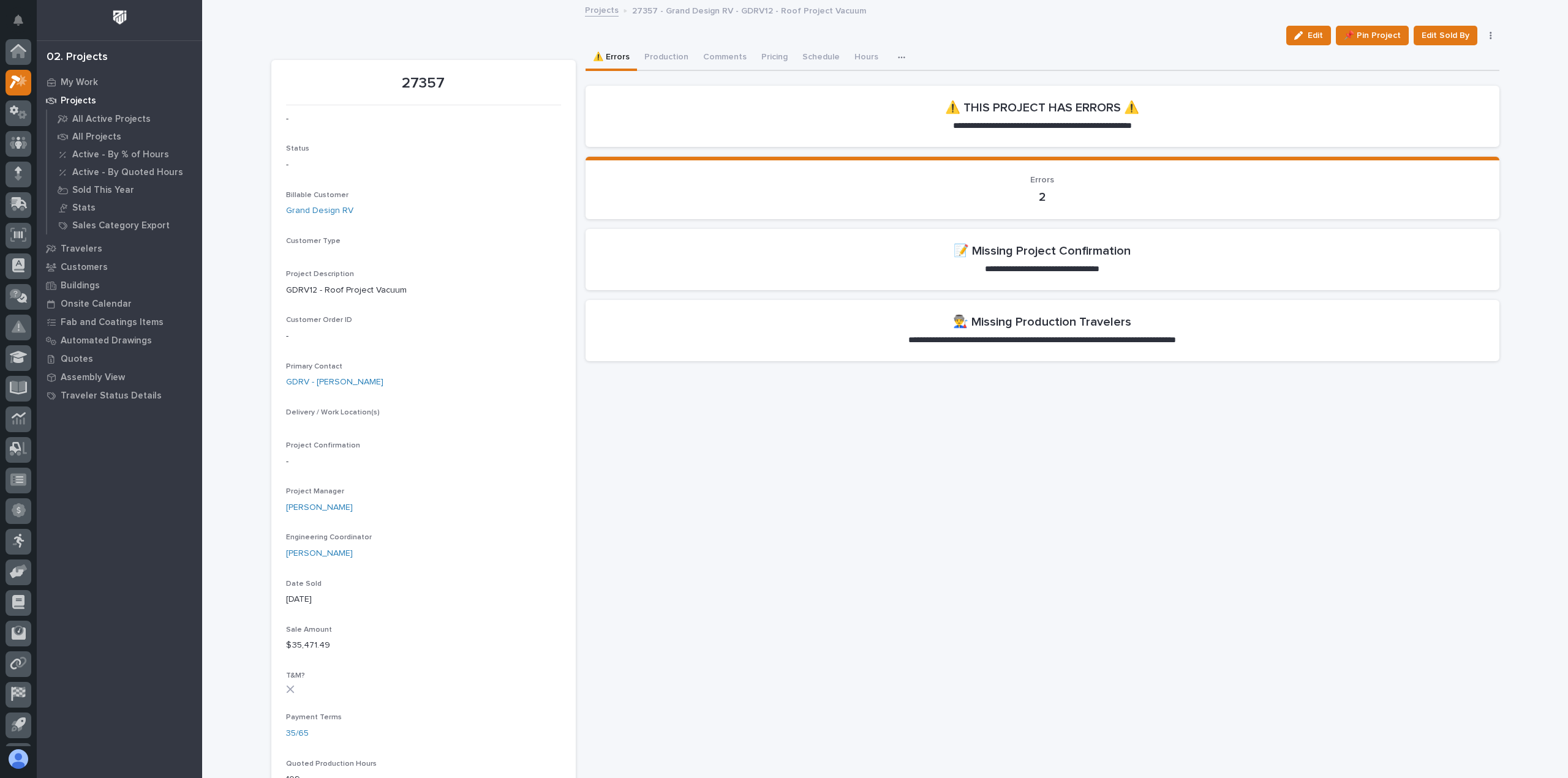
scroll to position [27, 0]
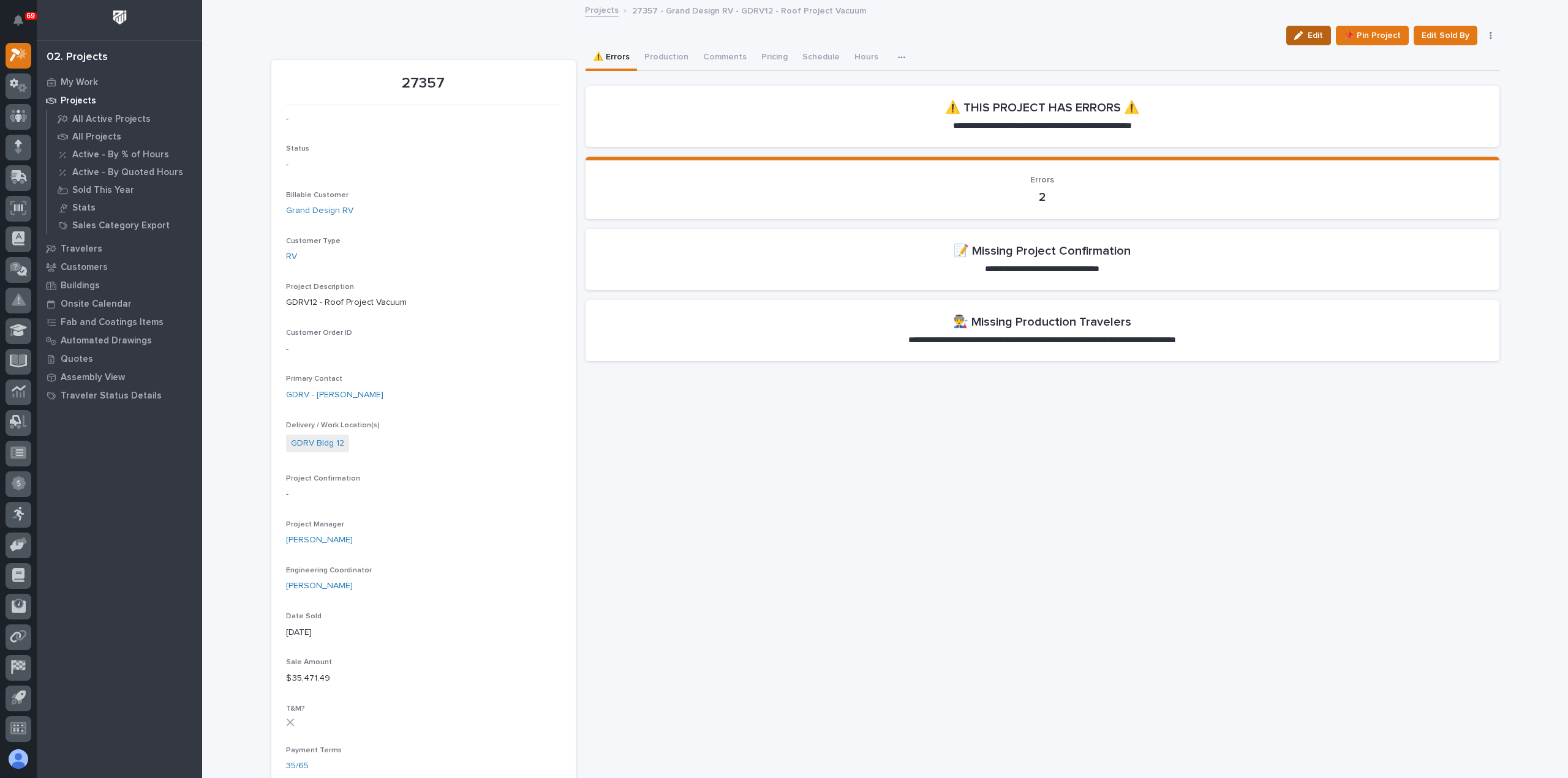
click at [1321, 32] on span "Edit" at bounding box center [1315, 35] width 15 height 11
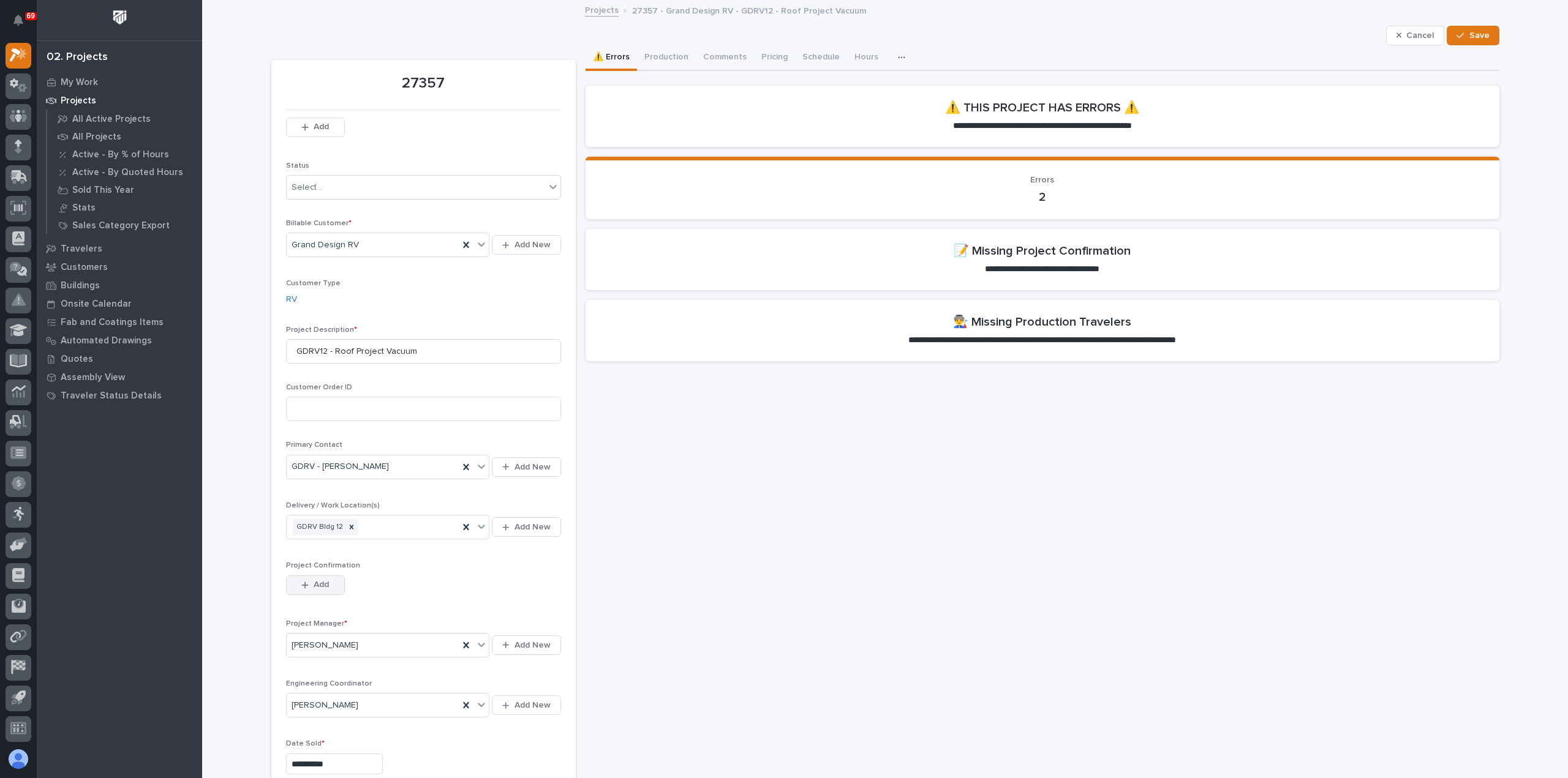
click at [325, 581] on button "Add" at bounding box center [315, 585] width 59 height 20
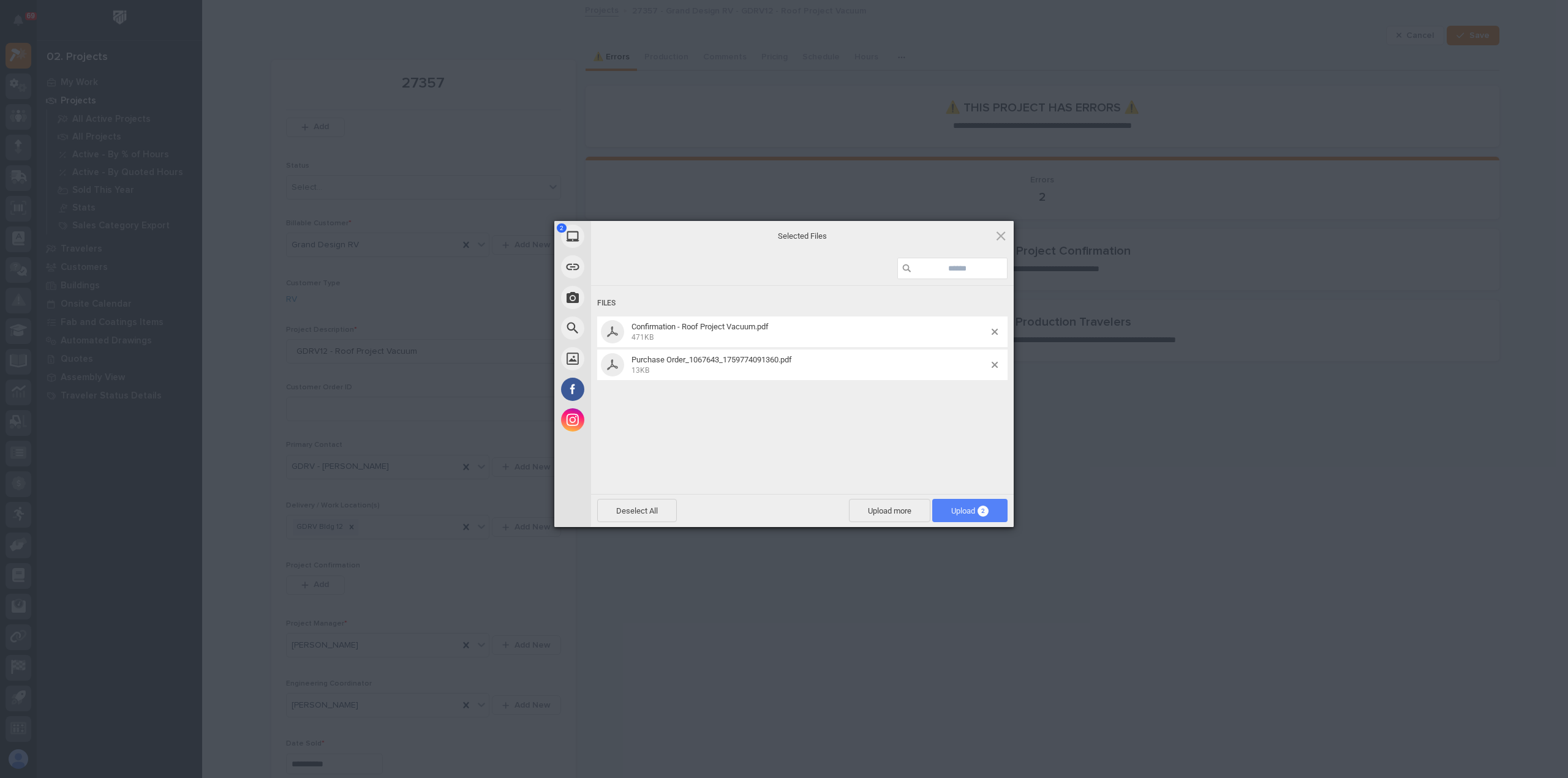
click at [976, 508] on span "Upload 2" at bounding box center [970, 511] width 38 height 9
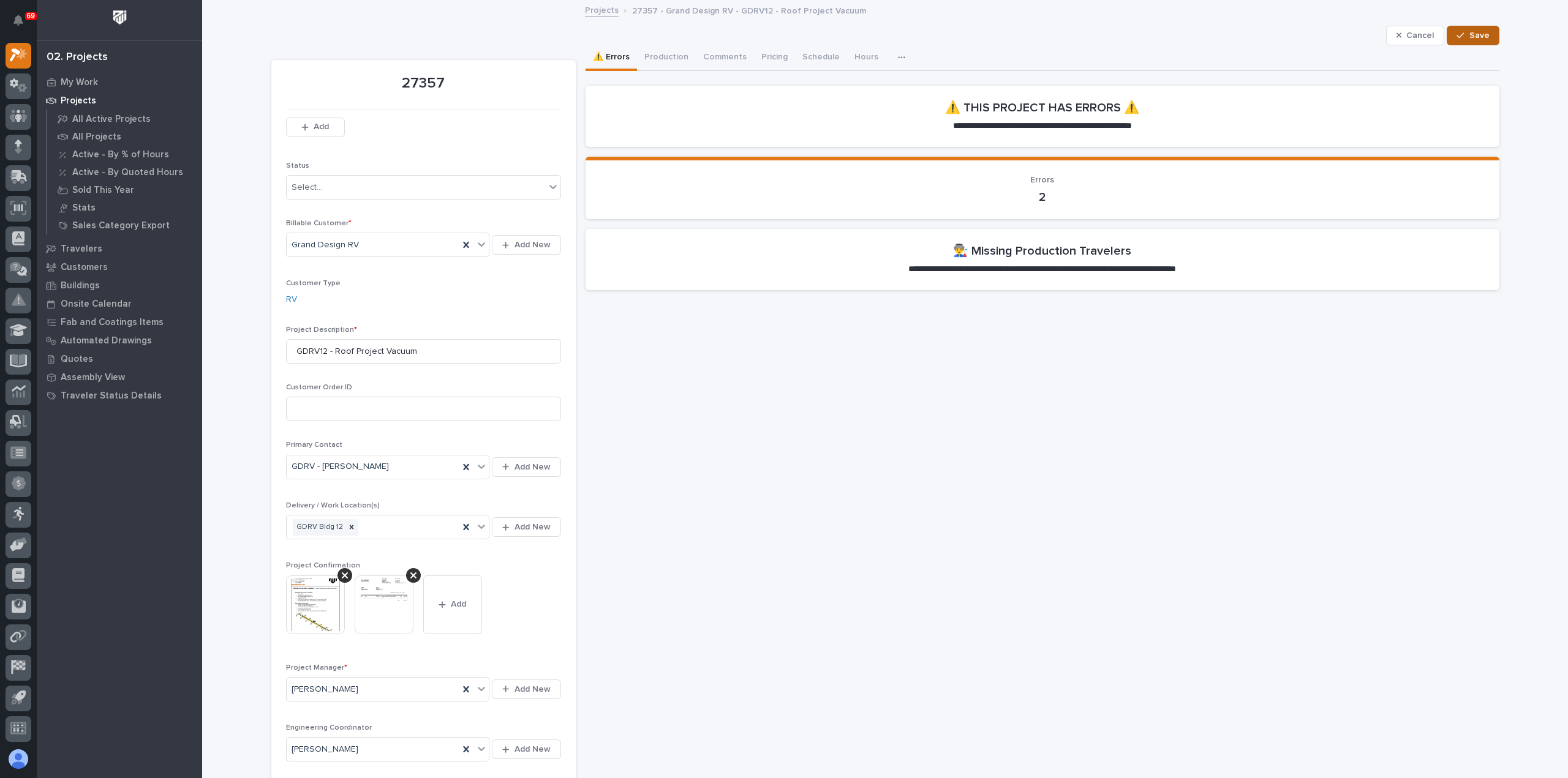
click at [1469, 36] on span "Save" at bounding box center [1479, 35] width 20 height 11
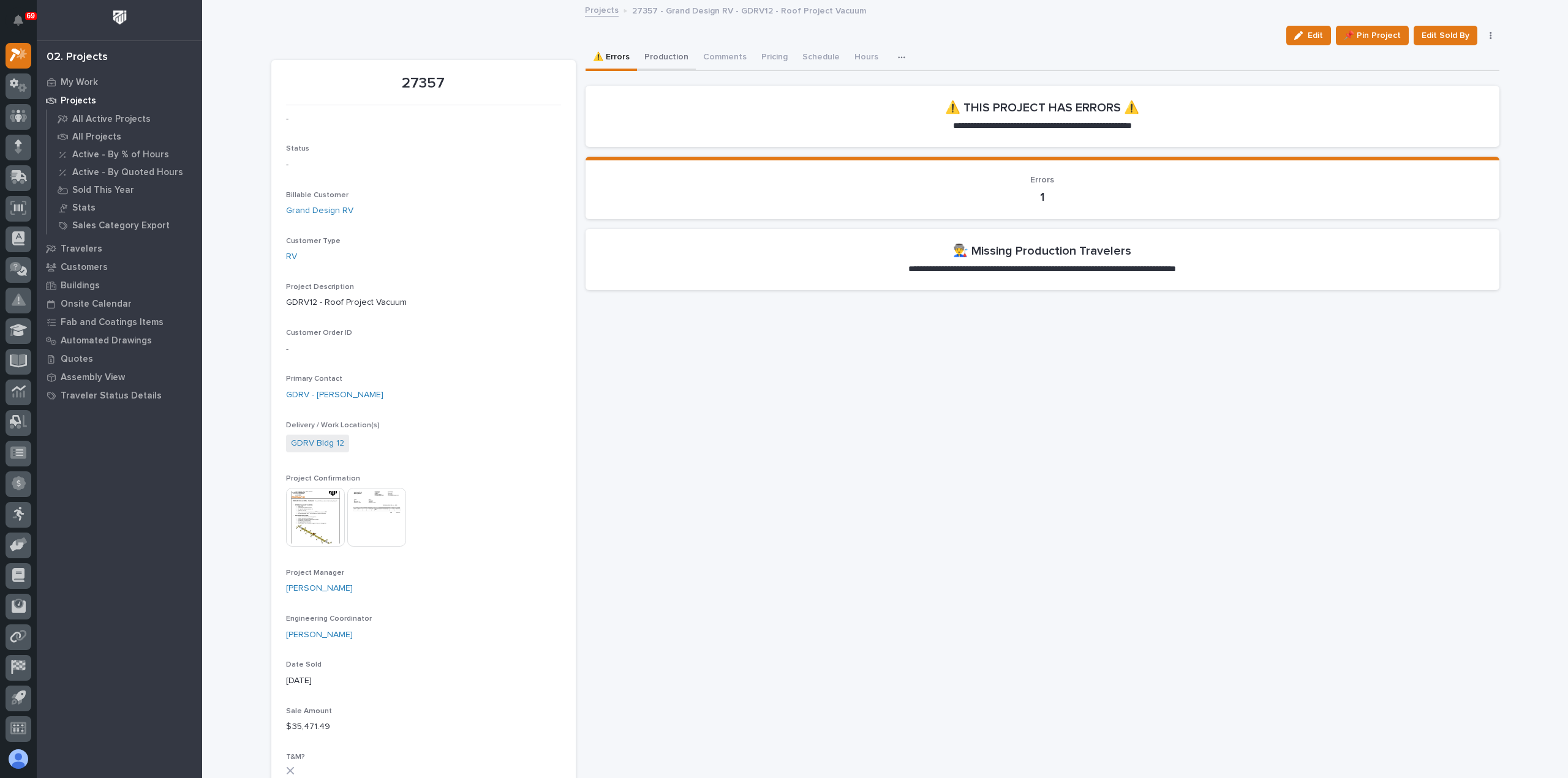
click at [657, 55] on button "Production" at bounding box center [666, 58] width 59 height 25
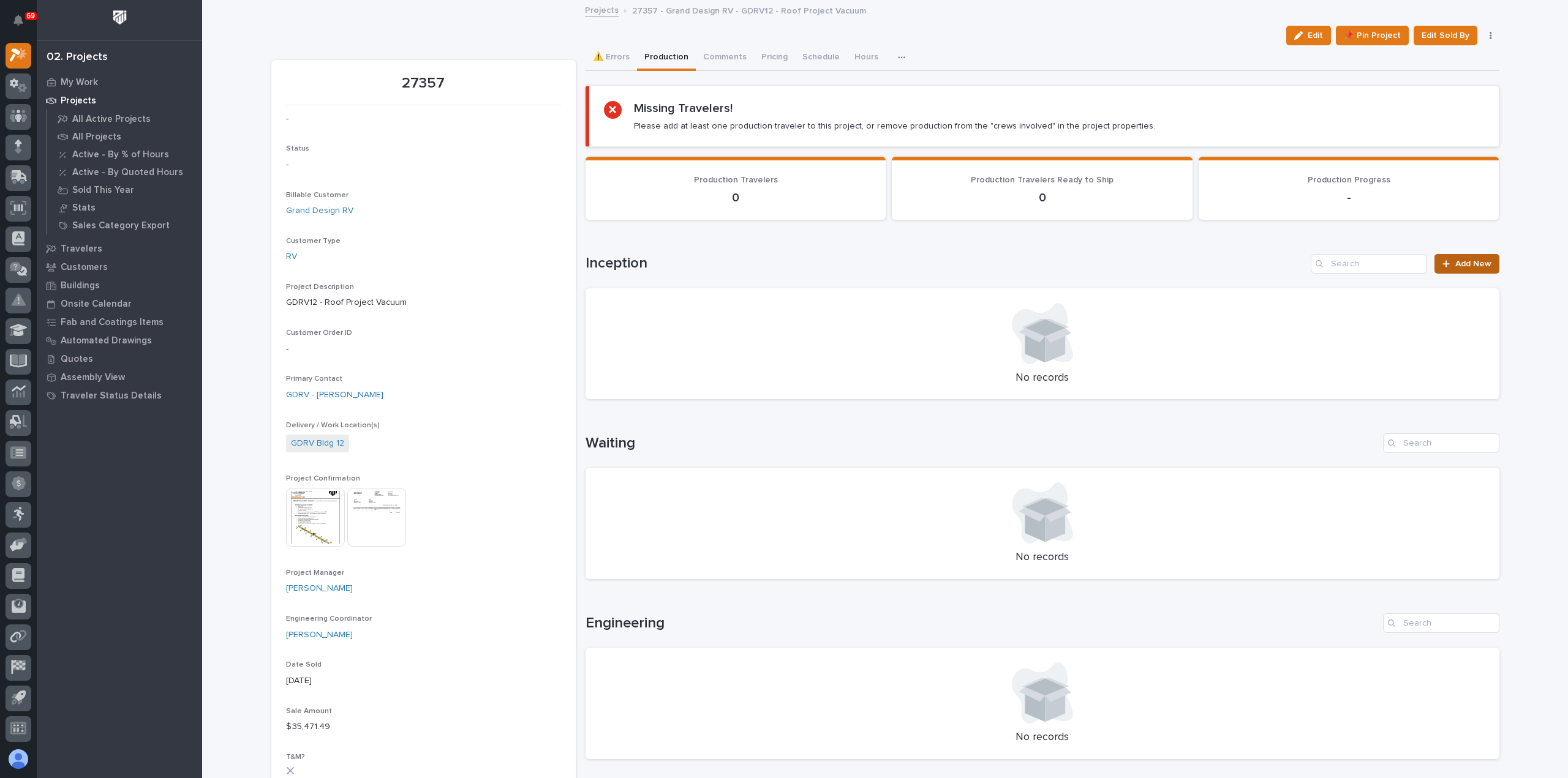
click at [1470, 263] on span "Add New" at bounding box center [1473, 263] width 36 height 8
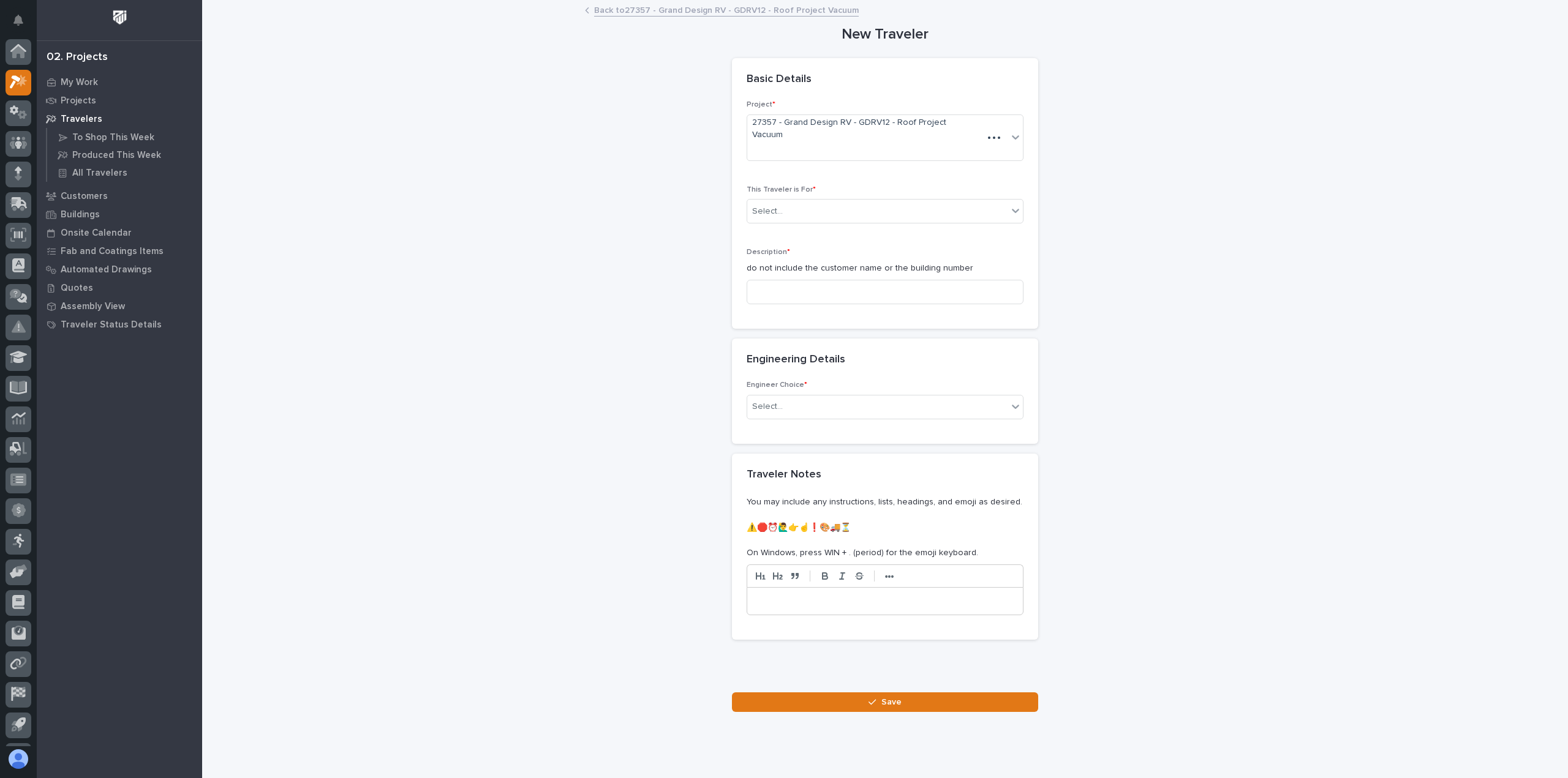
scroll to position [27, 0]
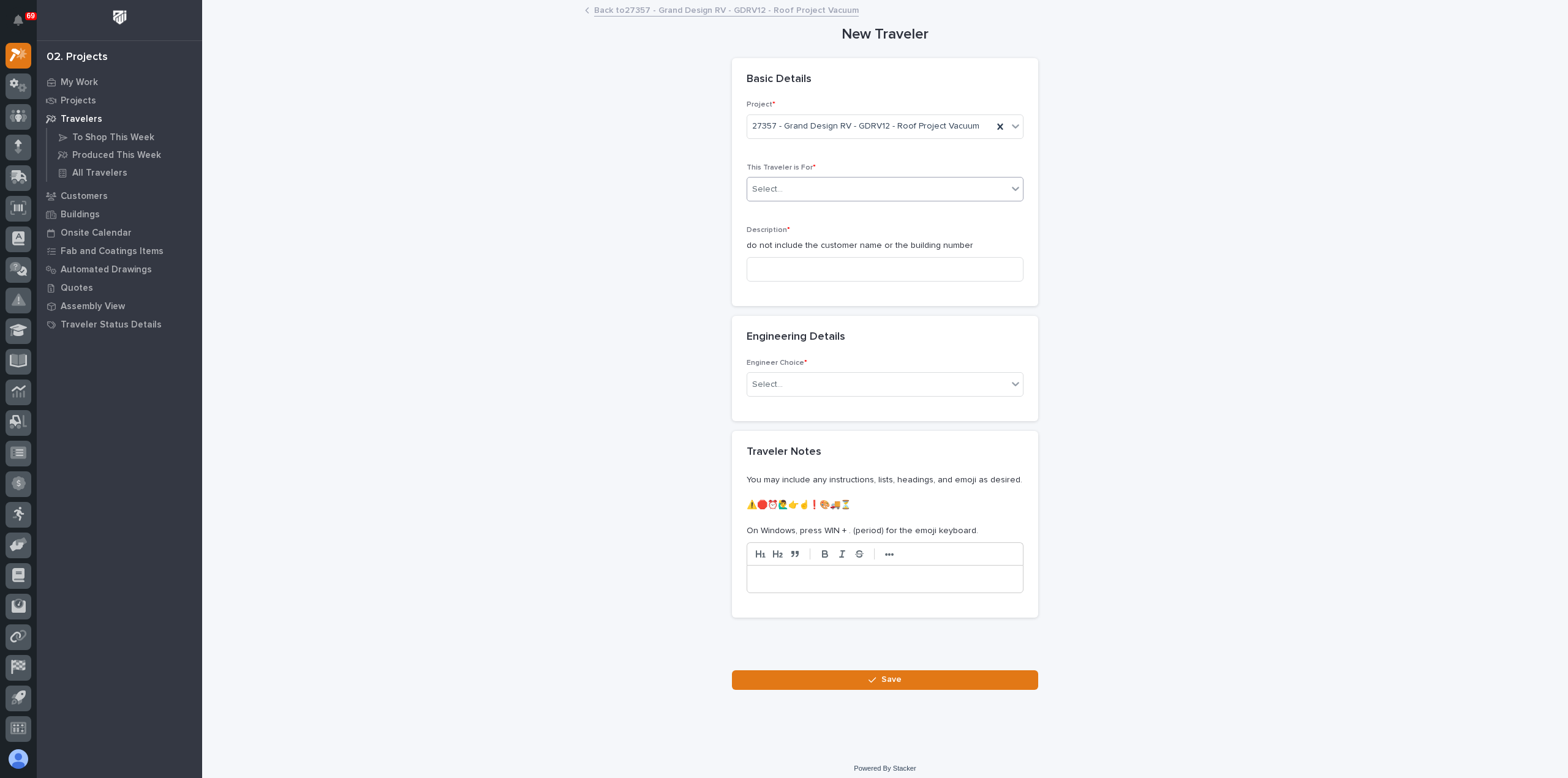
click at [824, 189] on div "Select..." at bounding box center [877, 190] width 260 height 20
click at [828, 208] on div "Production" at bounding box center [880, 211] width 276 height 22
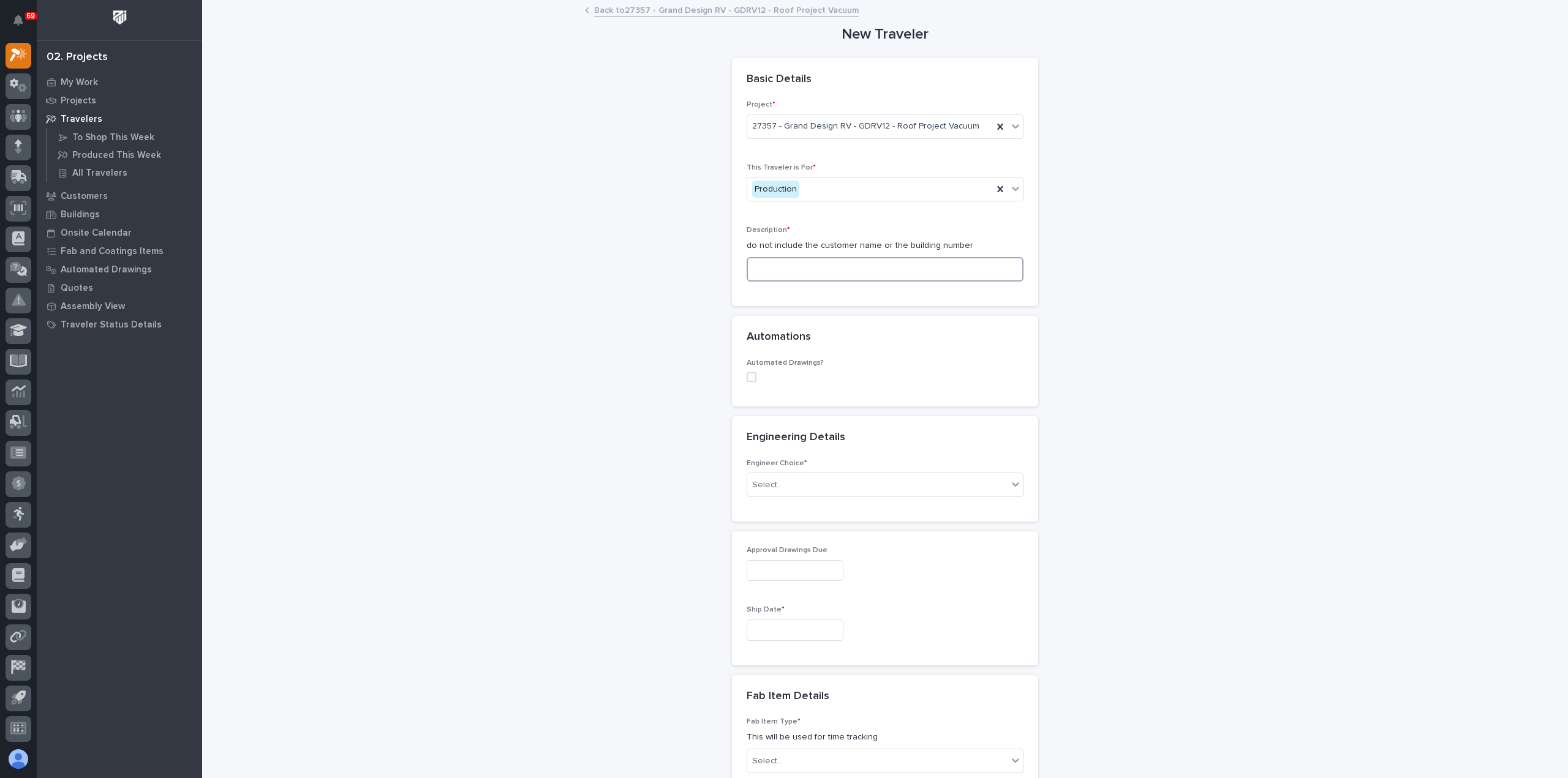
click at [820, 267] on input at bounding box center [885, 270] width 277 height 25
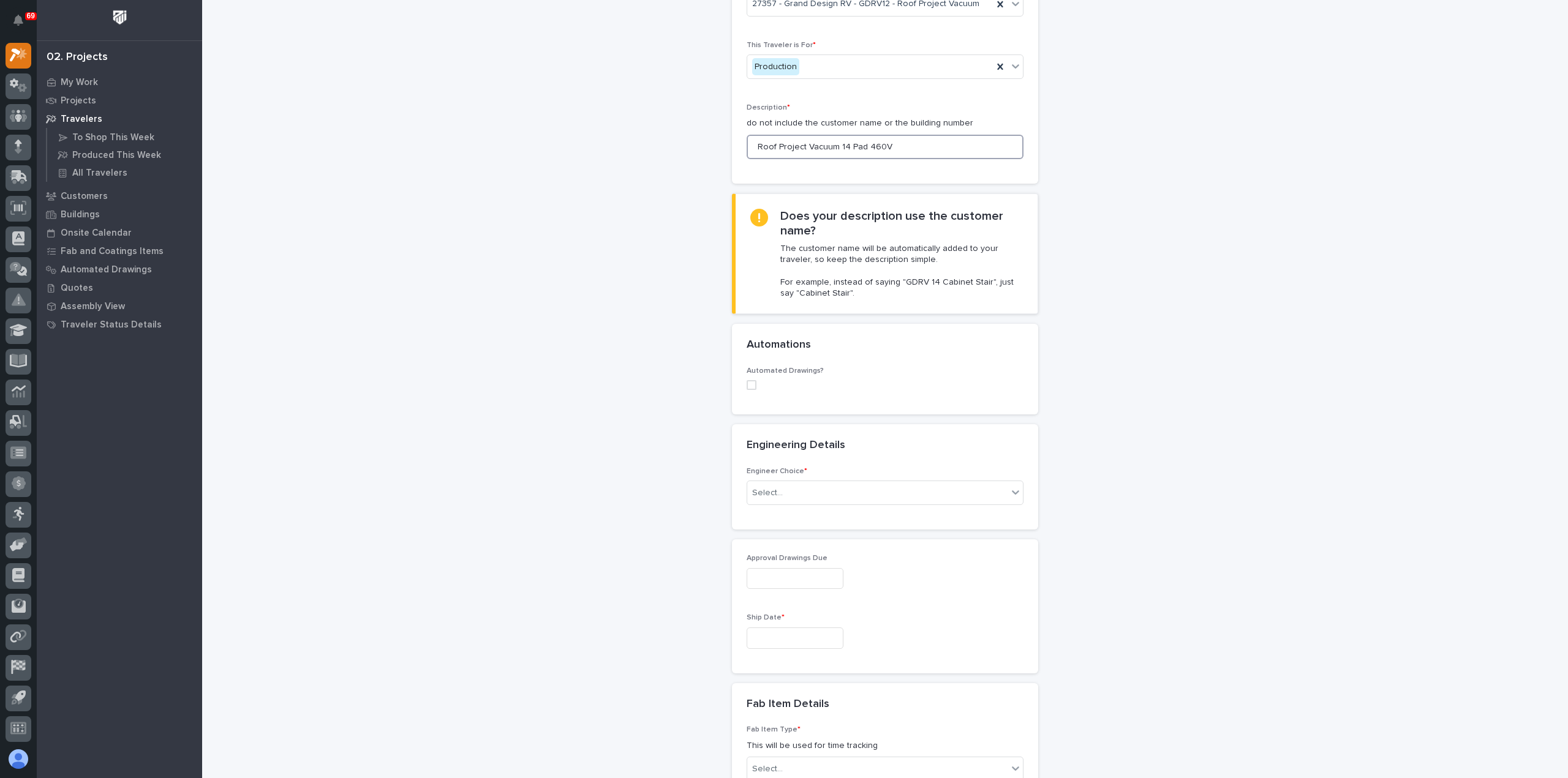
scroll to position [184, 0]
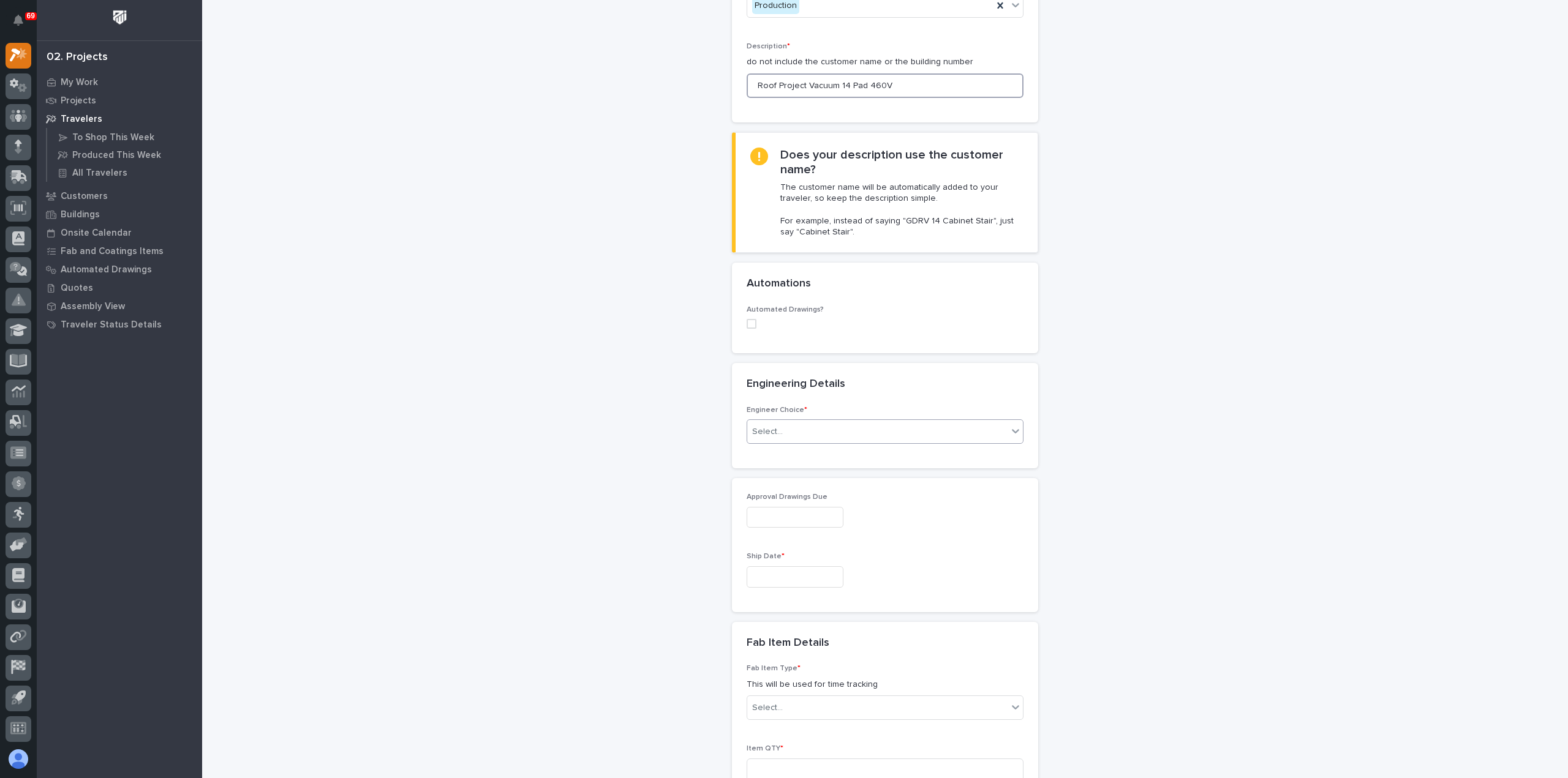
type input "Roof Project Vacuum 14 Pad 460V"
click at [833, 424] on div "Select..." at bounding box center [877, 432] width 260 height 20
click at [832, 477] on div "I want my coordinator to choose an engineer" at bounding box center [880, 475] width 276 height 22
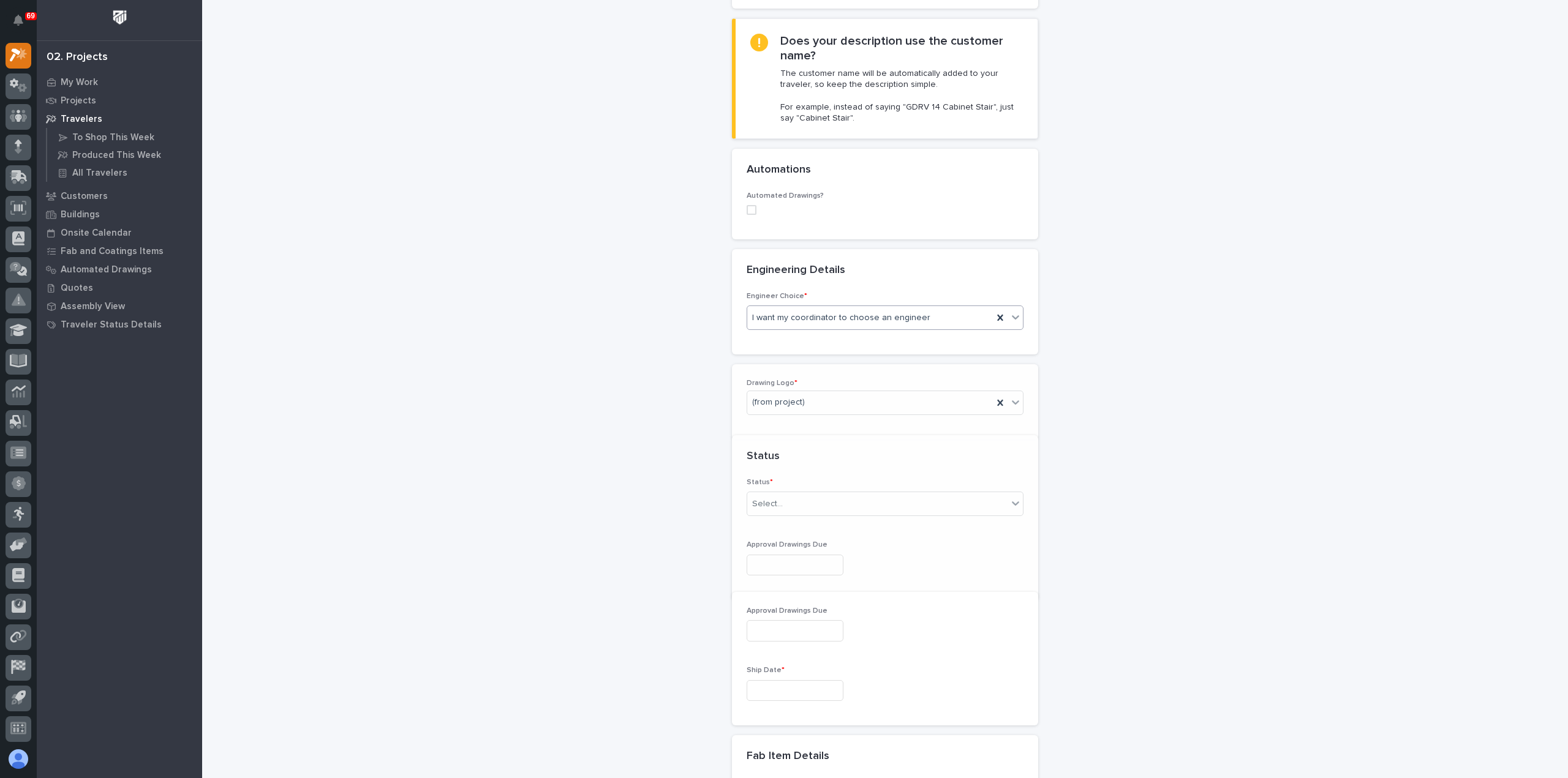
scroll to position [313, 0]
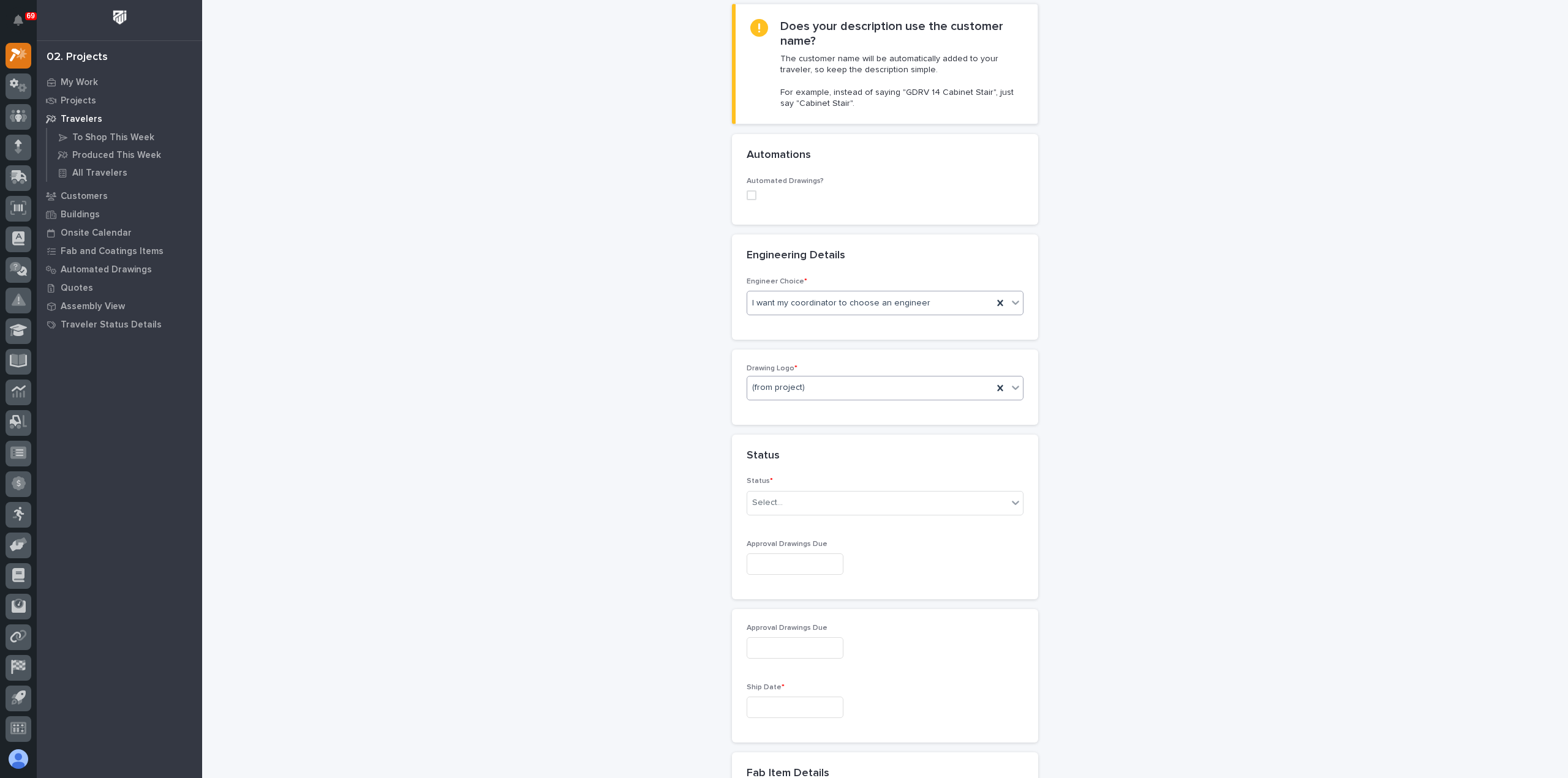
click at [827, 388] on div "(from project)" at bounding box center [870, 388] width 246 height 20
click at [810, 455] on div "PWI" at bounding box center [880, 452] width 276 height 22
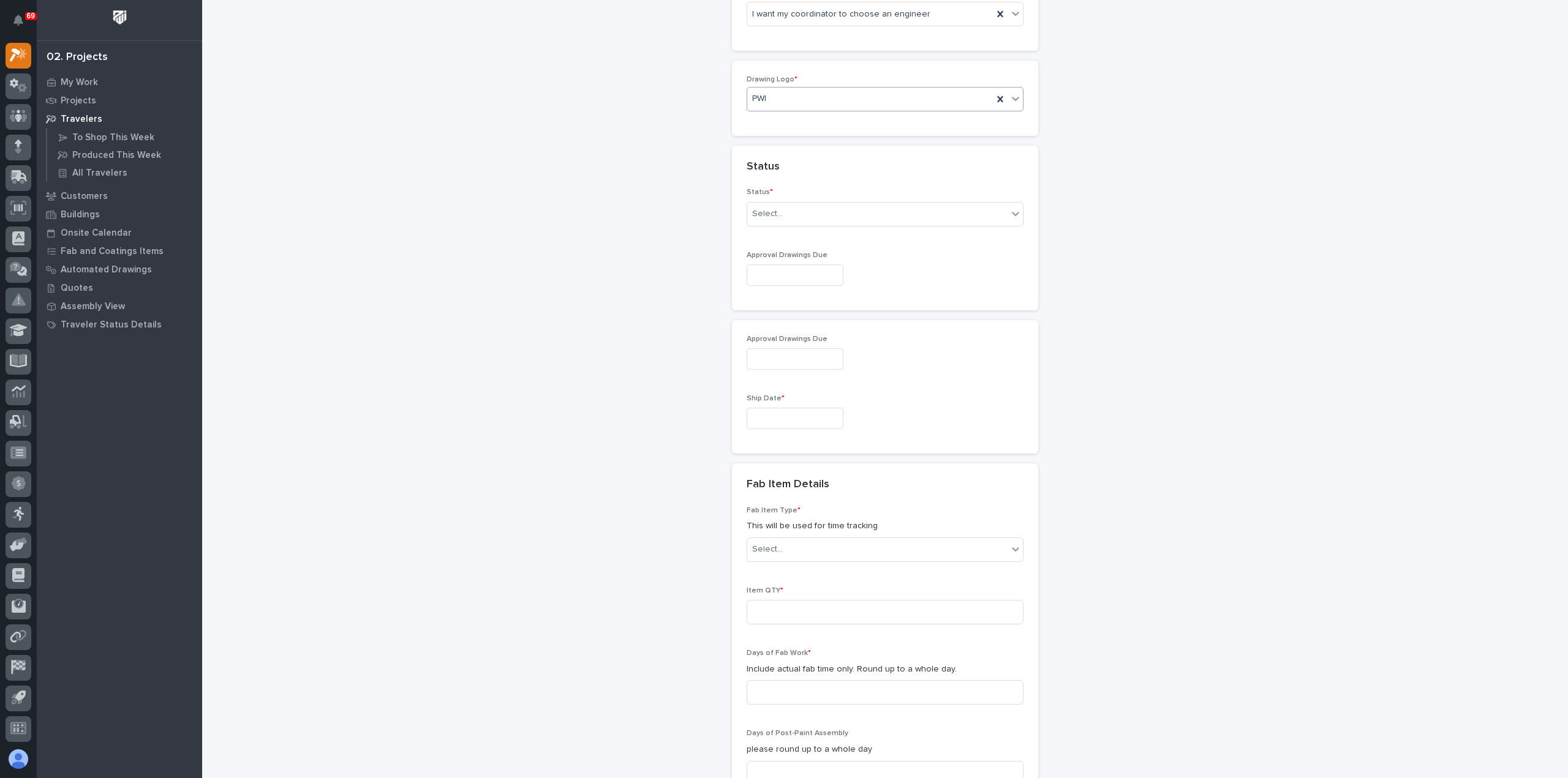
scroll to position [618, 0]
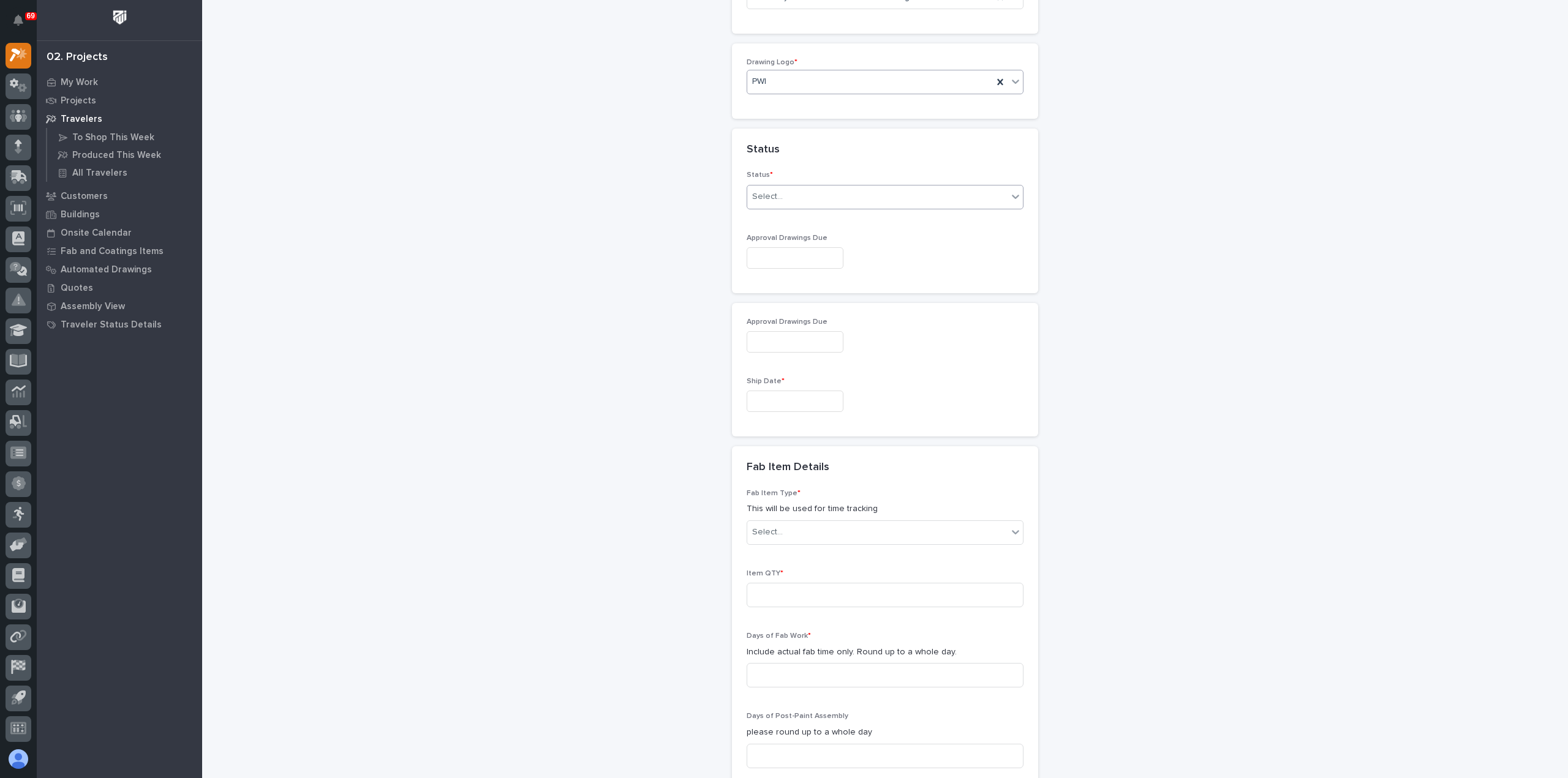
click at [794, 194] on div "Select..." at bounding box center [877, 197] width 260 height 20
click at [795, 240] on div "To Engineer" at bounding box center [880, 239] width 276 height 22
click at [802, 188] on div "To Engineer" at bounding box center [870, 197] width 246 height 20
click at [807, 223] on div "Sold (no traveler printed)" at bounding box center [880, 217] width 276 height 22
click at [814, 251] on input "text" at bounding box center [795, 258] width 97 height 22
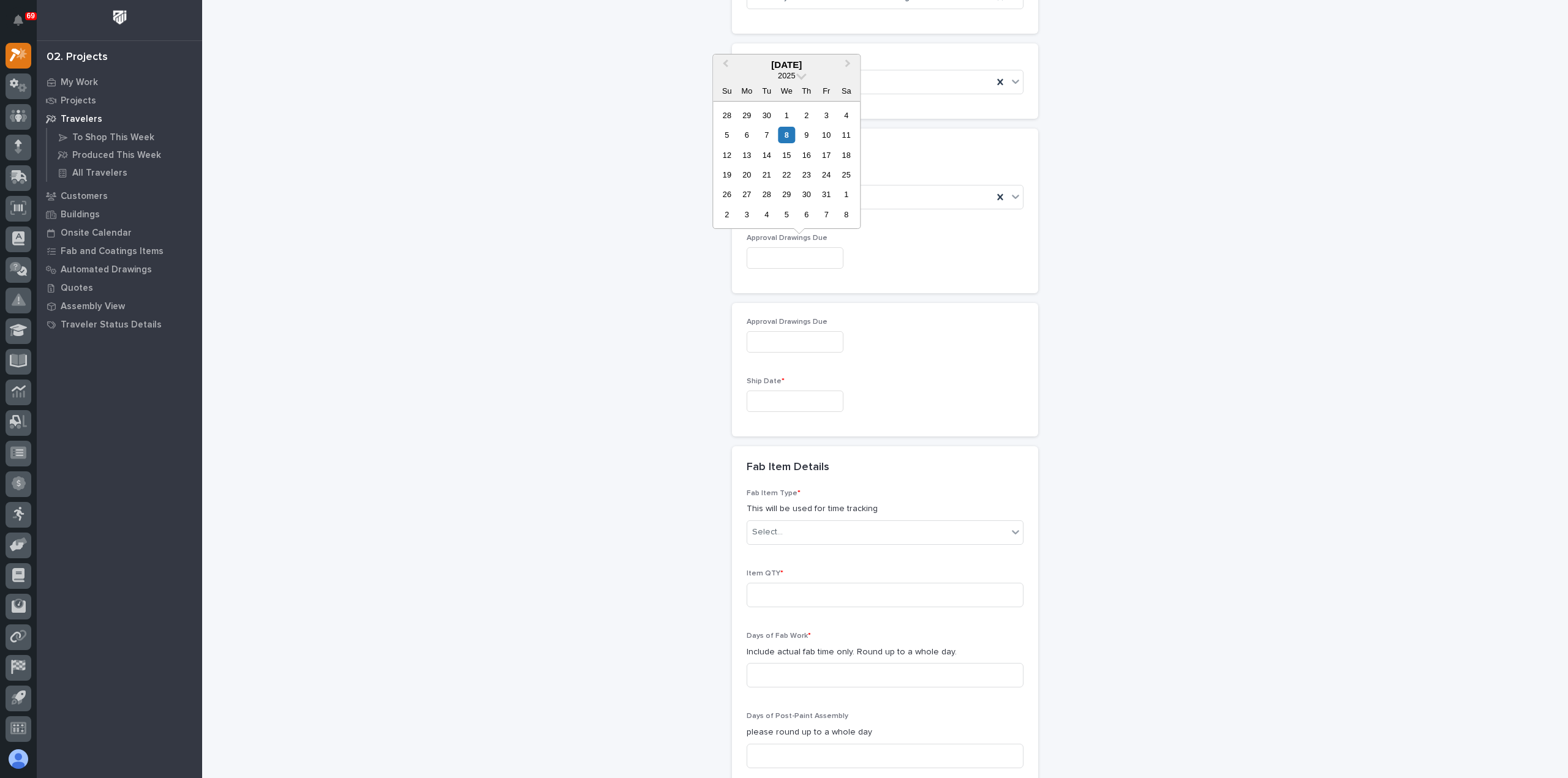
click at [791, 403] on input "text" at bounding box center [795, 402] width 97 height 22
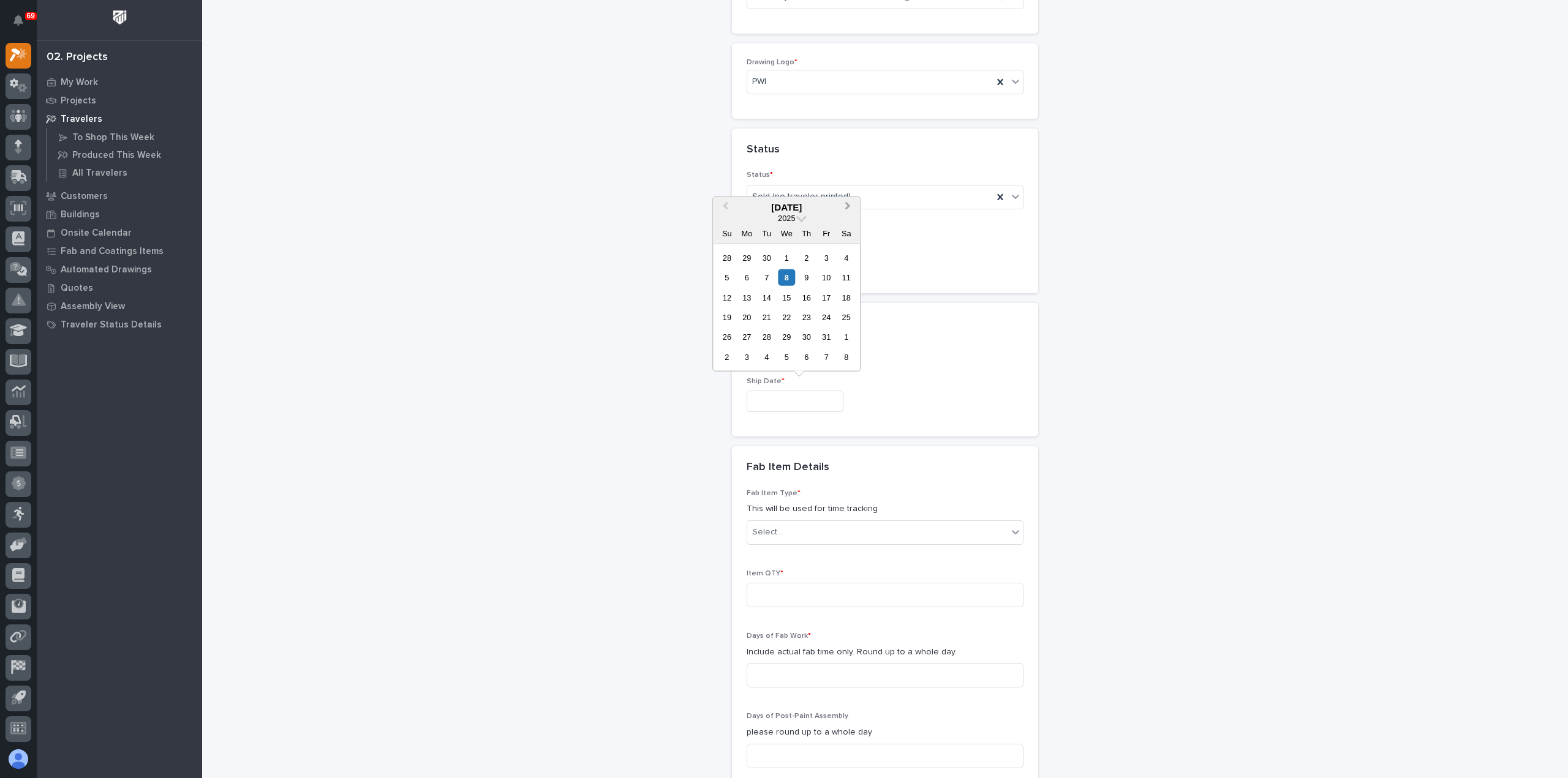
click at [847, 207] on span "Next Month" at bounding box center [847, 207] width 0 height 16
click at [847, 207] on span "Next Month" at bounding box center [847, 207] width 0 height 16
click at [750, 316] on div "22" at bounding box center [747, 318] width 17 height 17
type input "**********"
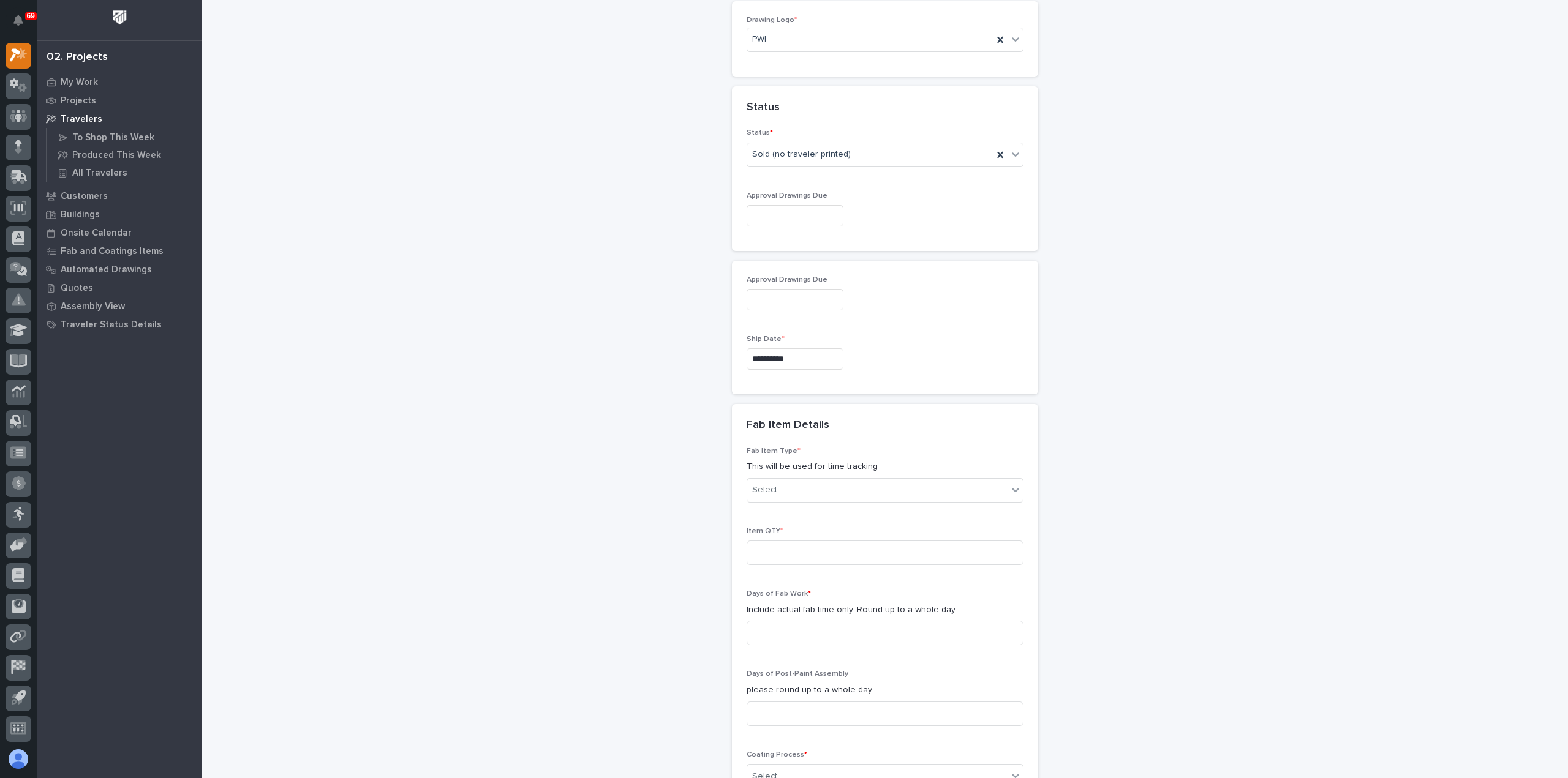
scroll to position [680, 0]
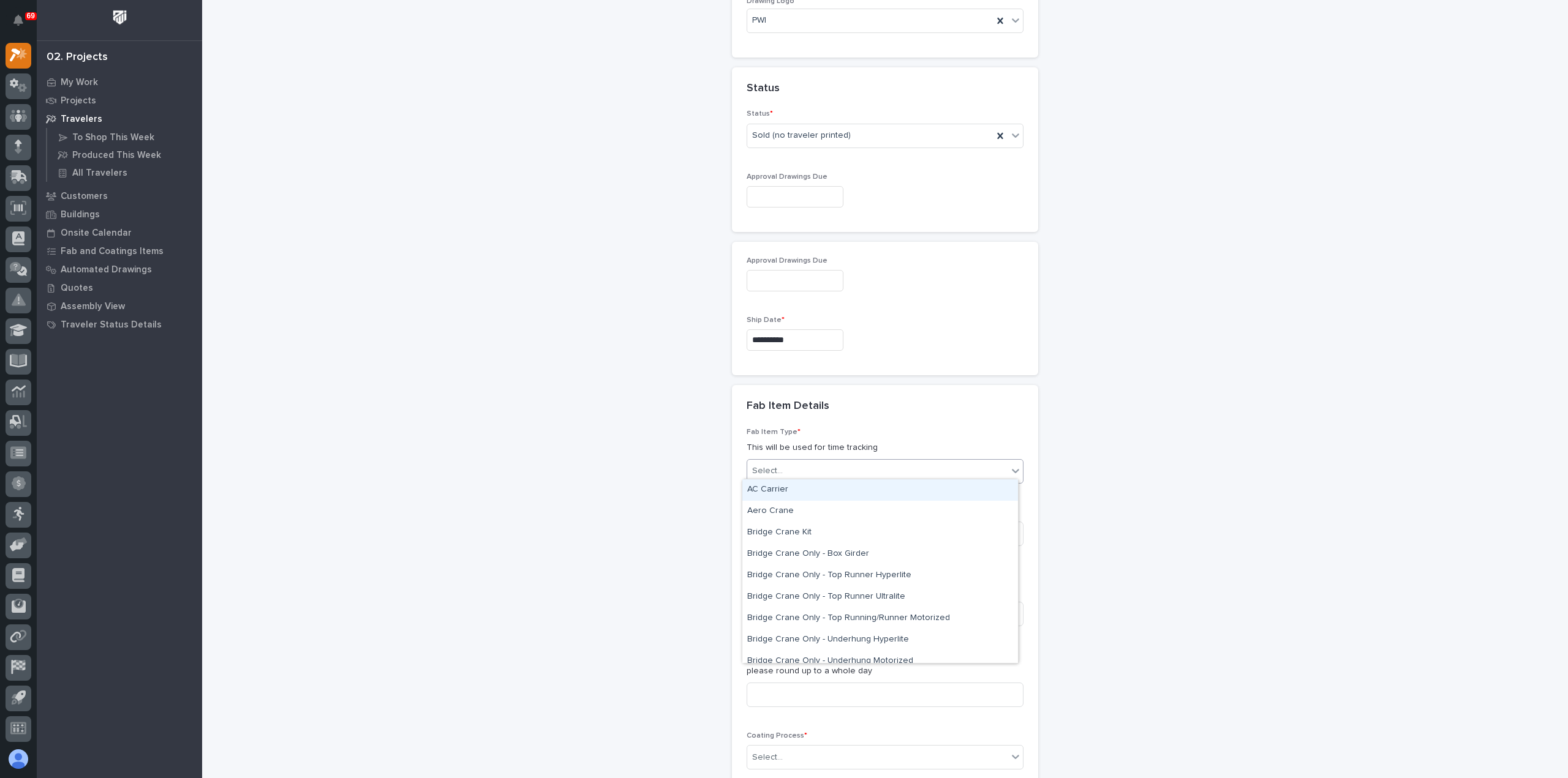
click at [811, 468] on div "Select..." at bounding box center [877, 471] width 260 height 20
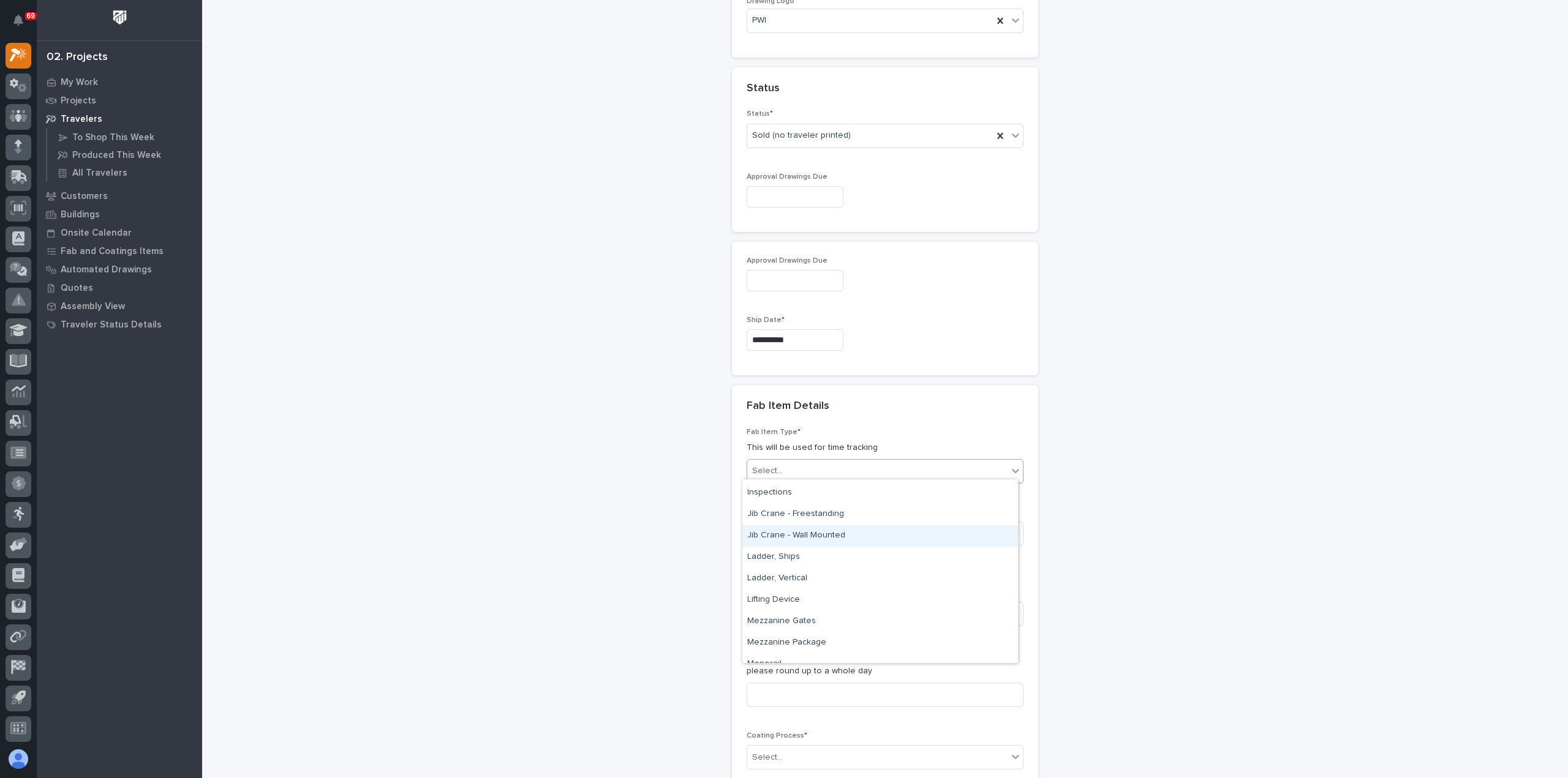
scroll to position [551, 0]
click at [807, 536] on div "Lifting Device" at bounding box center [880, 539] width 276 height 22
click at [810, 531] on input at bounding box center [885, 534] width 277 height 25
type input "1"
click at [847, 611] on input at bounding box center [885, 614] width 277 height 25
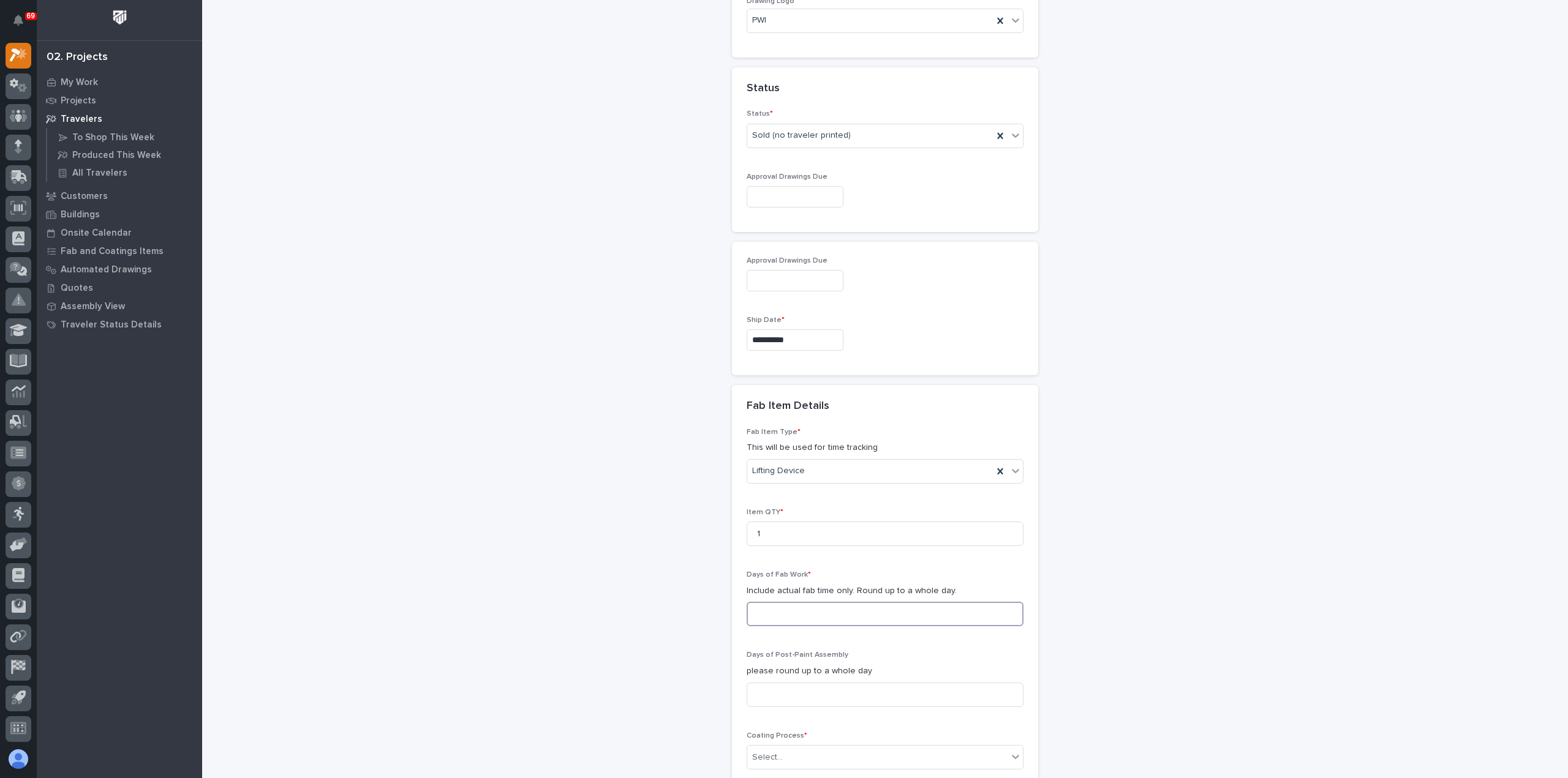
click at [804, 609] on input at bounding box center [885, 614] width 277 height 25
click at [807, 698] on input at bounding box center [885, 695] width 277 height 25
drag, startPoint x: 784, startPoint y: 611, endPoint x: 713, endPoint y: 602, distance: 71.6
click at [713, 602] on div "**********" at bounding box center [885, 233] width 1228 height 1822
type input "2"
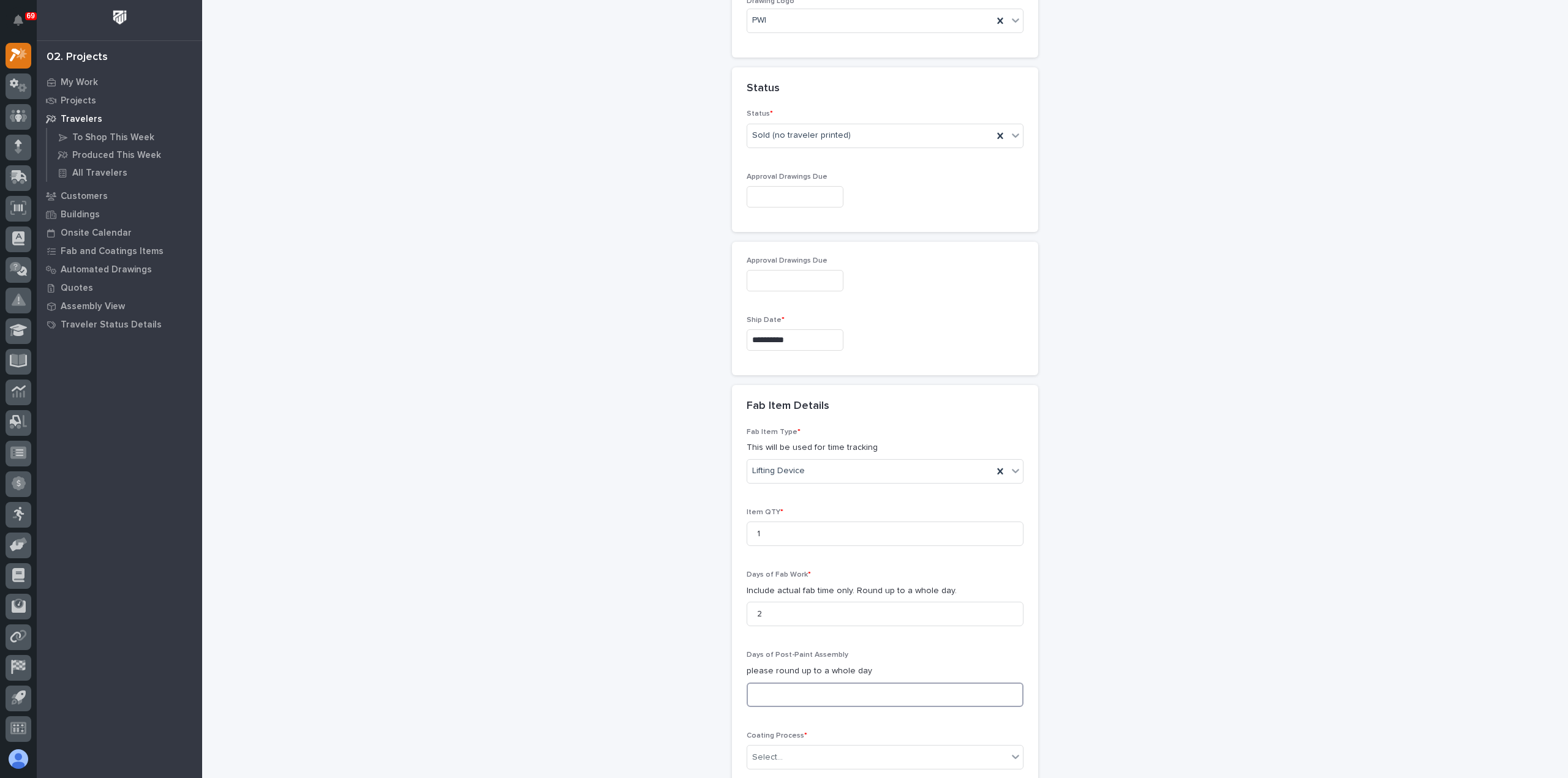
click at [817, 696] on input at bounding box center [885, 695] width 277 height 25
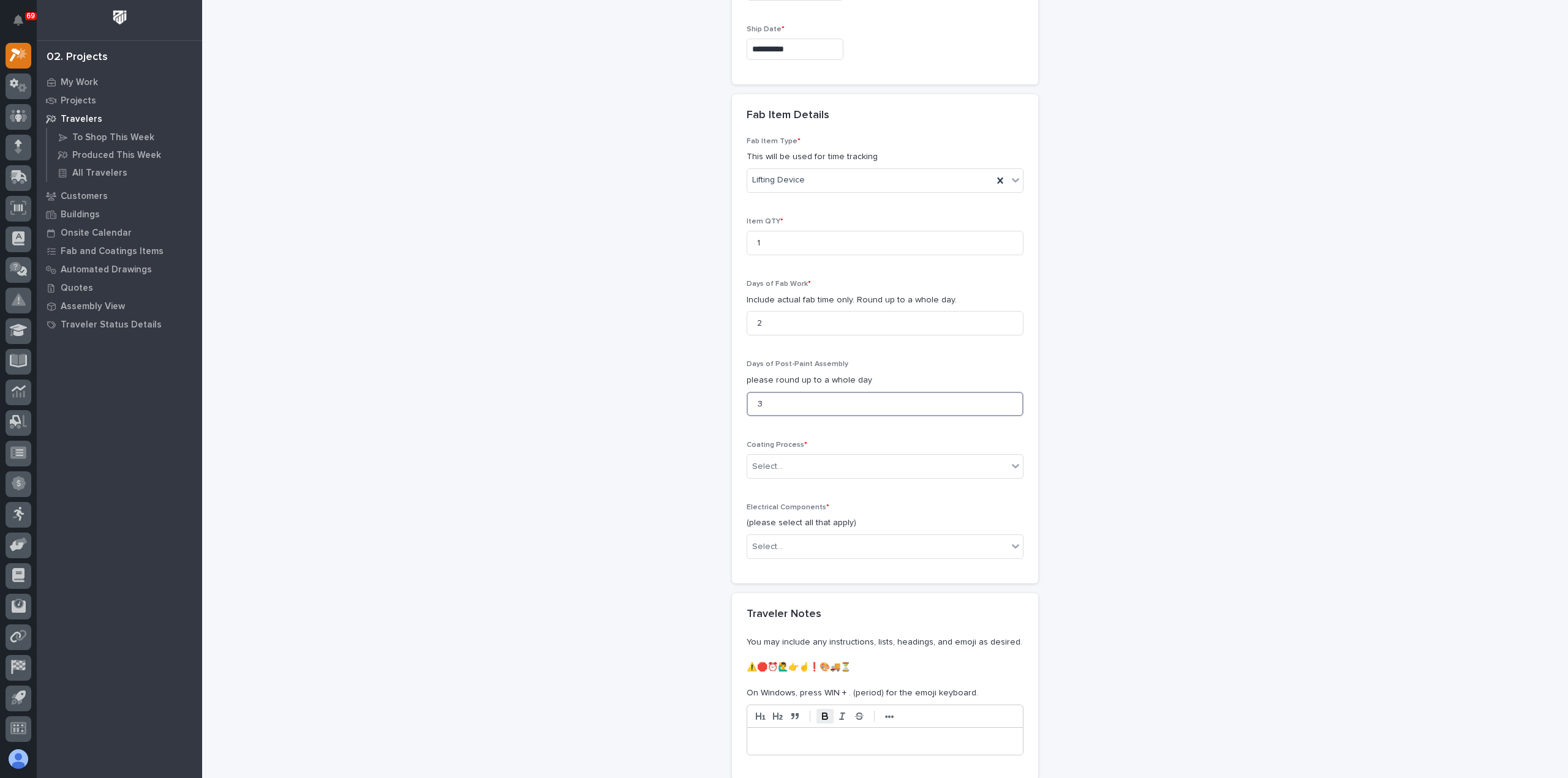
scroll to position [985, 0]
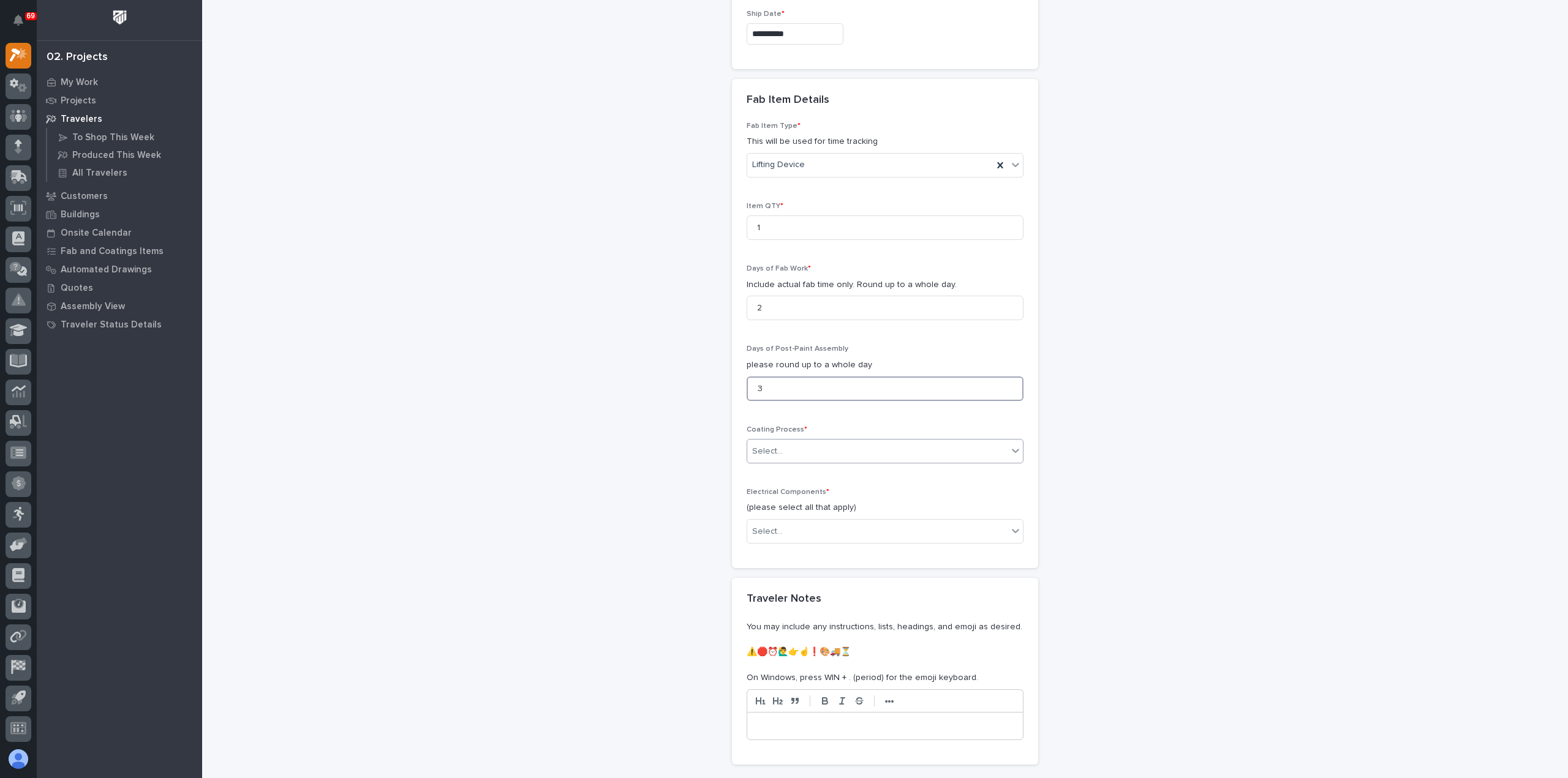
type input "3"
click at [799, 445] on div "Select..." at bounding box center [877, 452] width 260 height 20
click at [807, 493] on div "In-House Paint/Powder" at bounding box center [880, 492] width 276 height 22
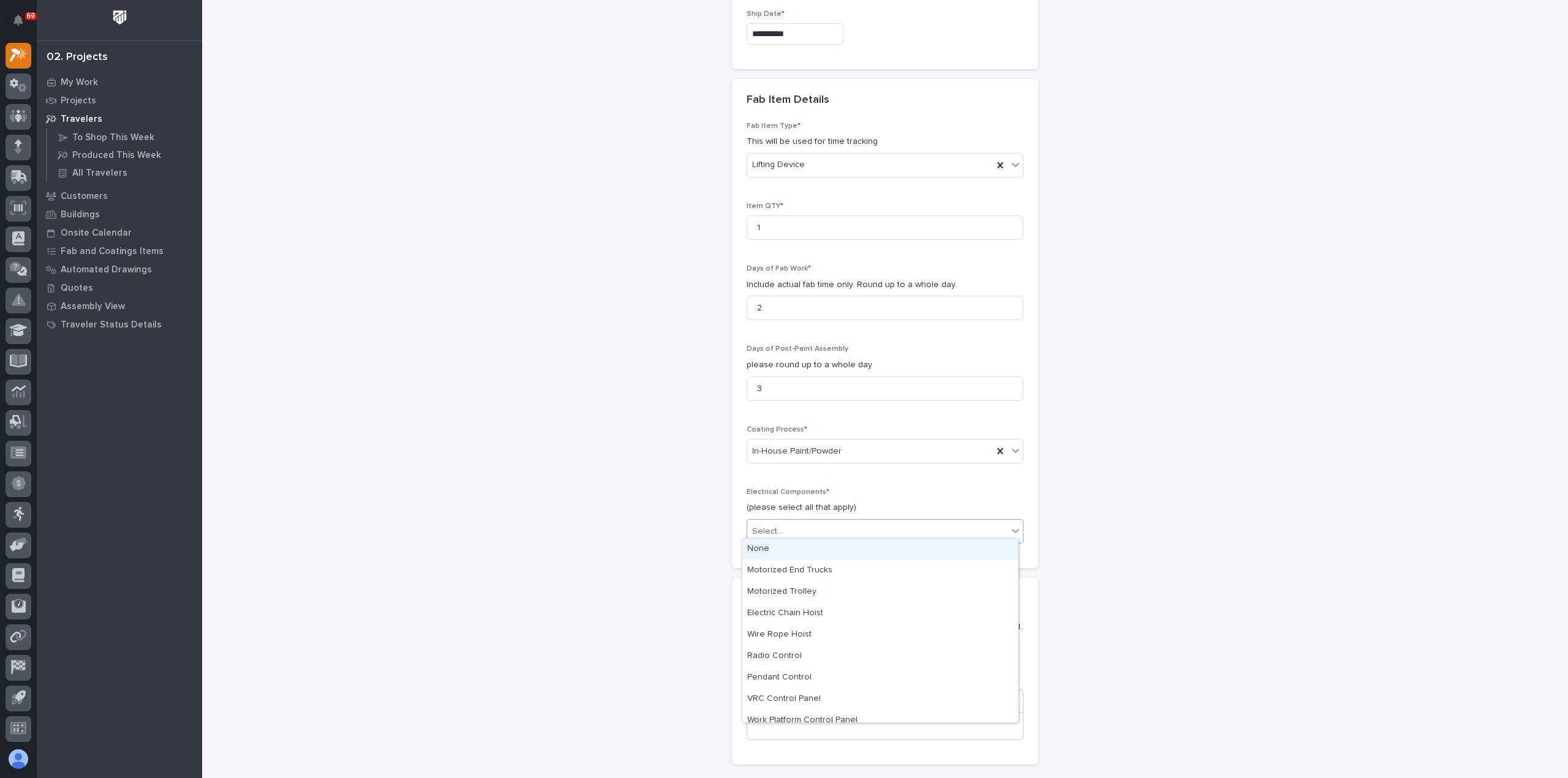
click at [807, 532] on div "Select..." at bounding box center [877, 531] width 260 height 20
click at [822, 711] on div "Specialty/Custom Control Panel" at bounding box center [880, 712] width 276 height 22
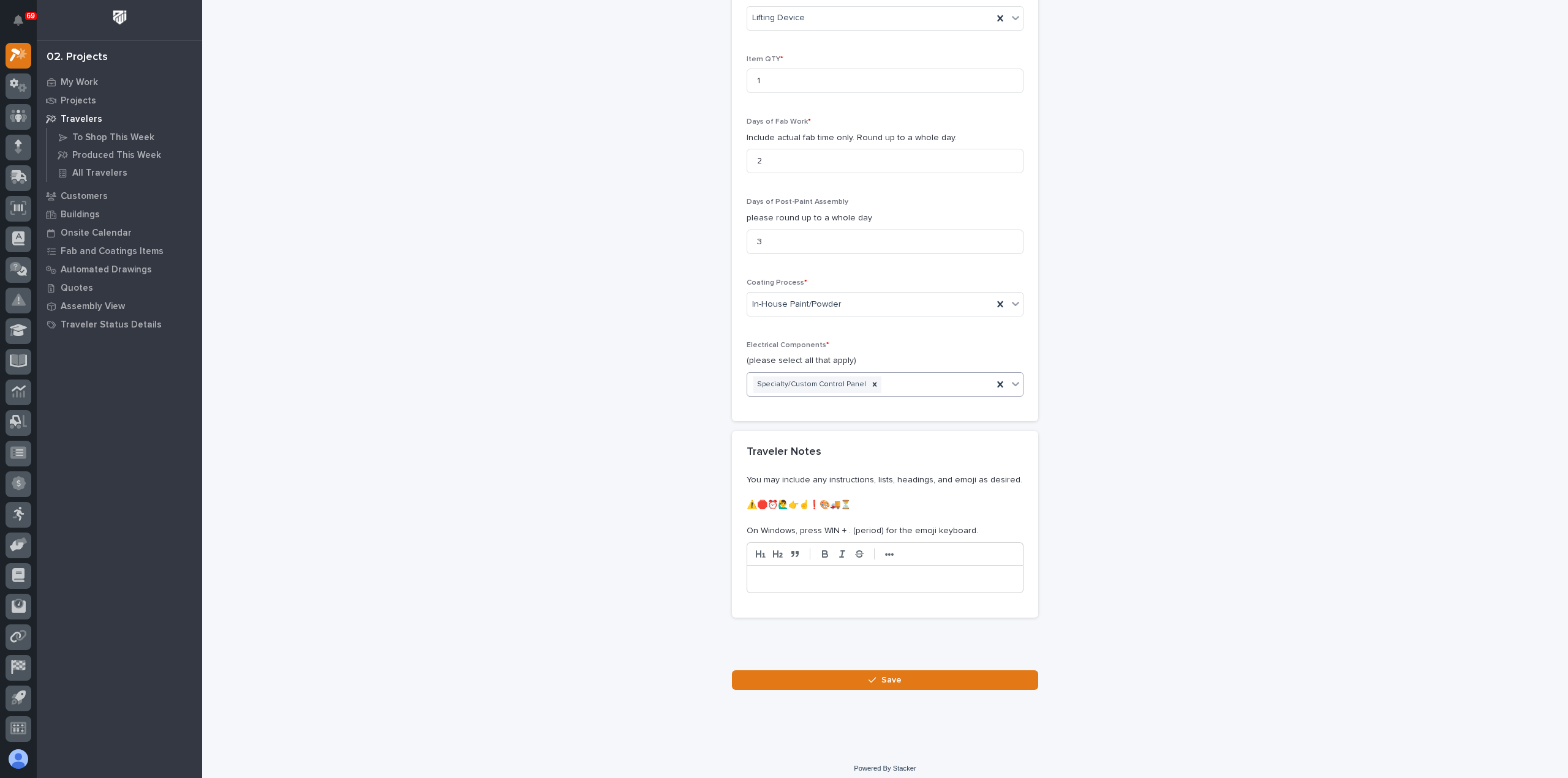
scroll to position [1134, 0]
click at [899, 670] on button "Save" at bounding box center [885, 679] width 307 height 20
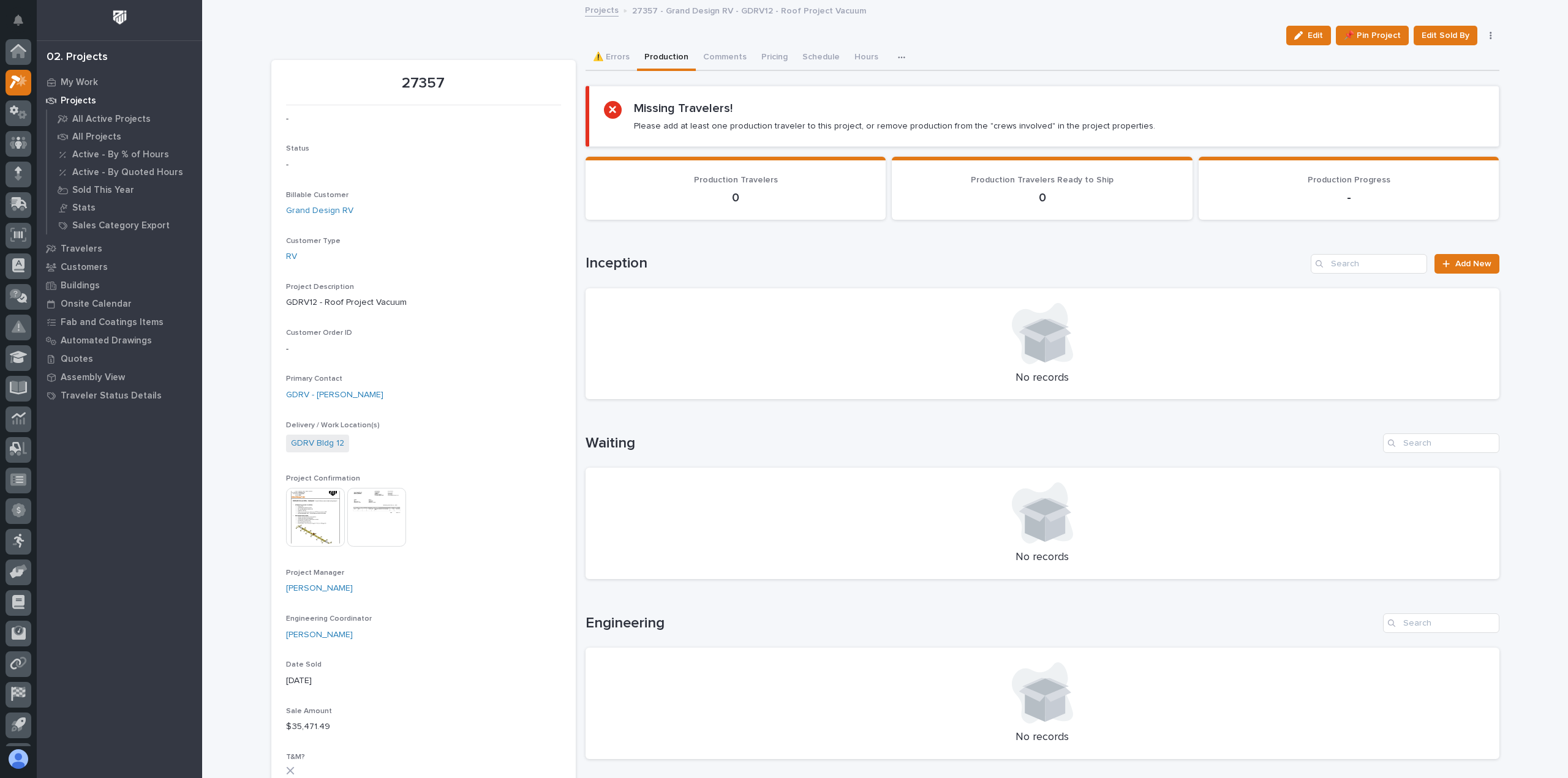
scroll to position [27, 0]
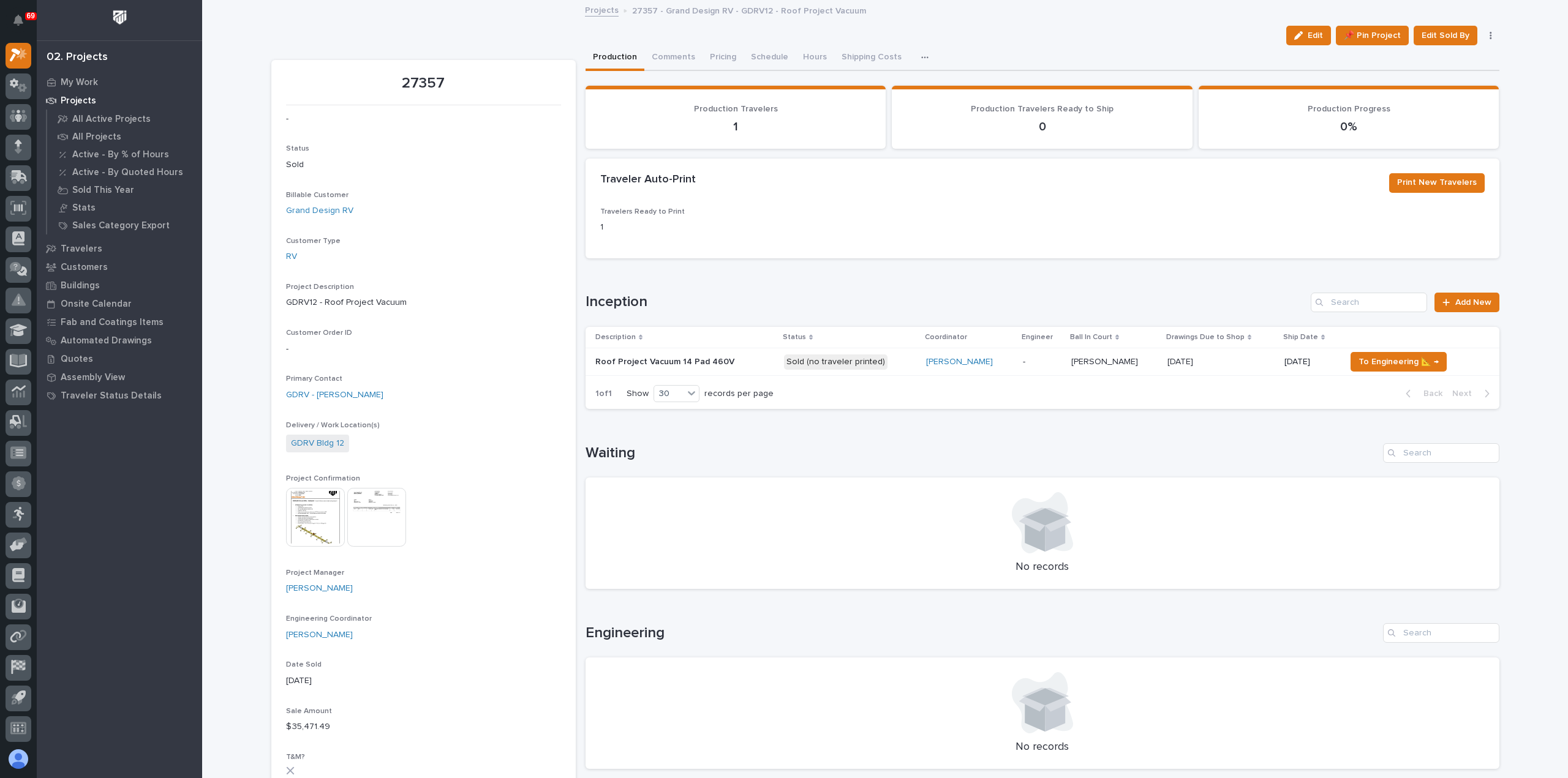
click at [738, 360] on p at bounding box center [685, 363] width 179 height 11
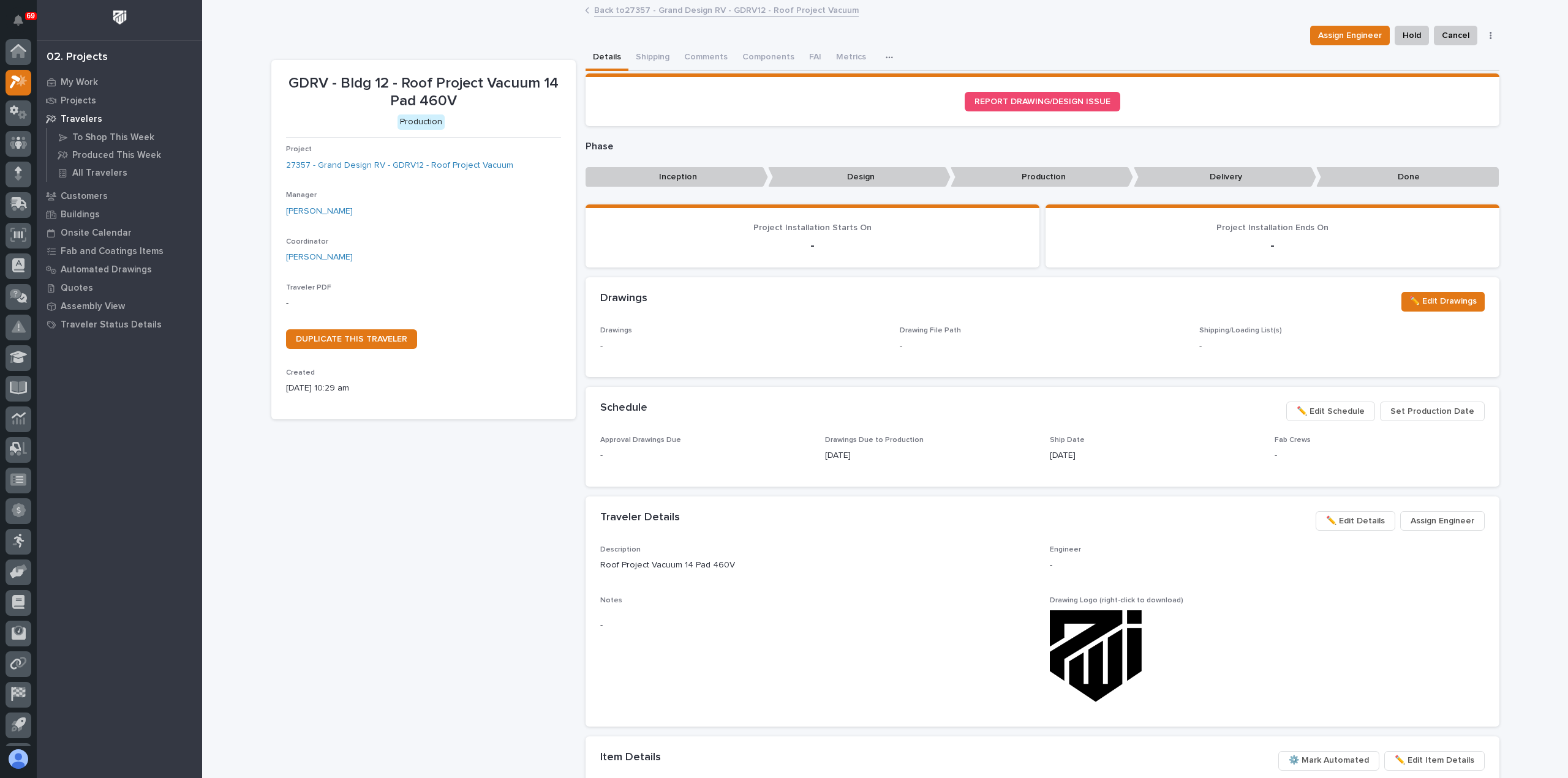
scroll to position [27, 0]
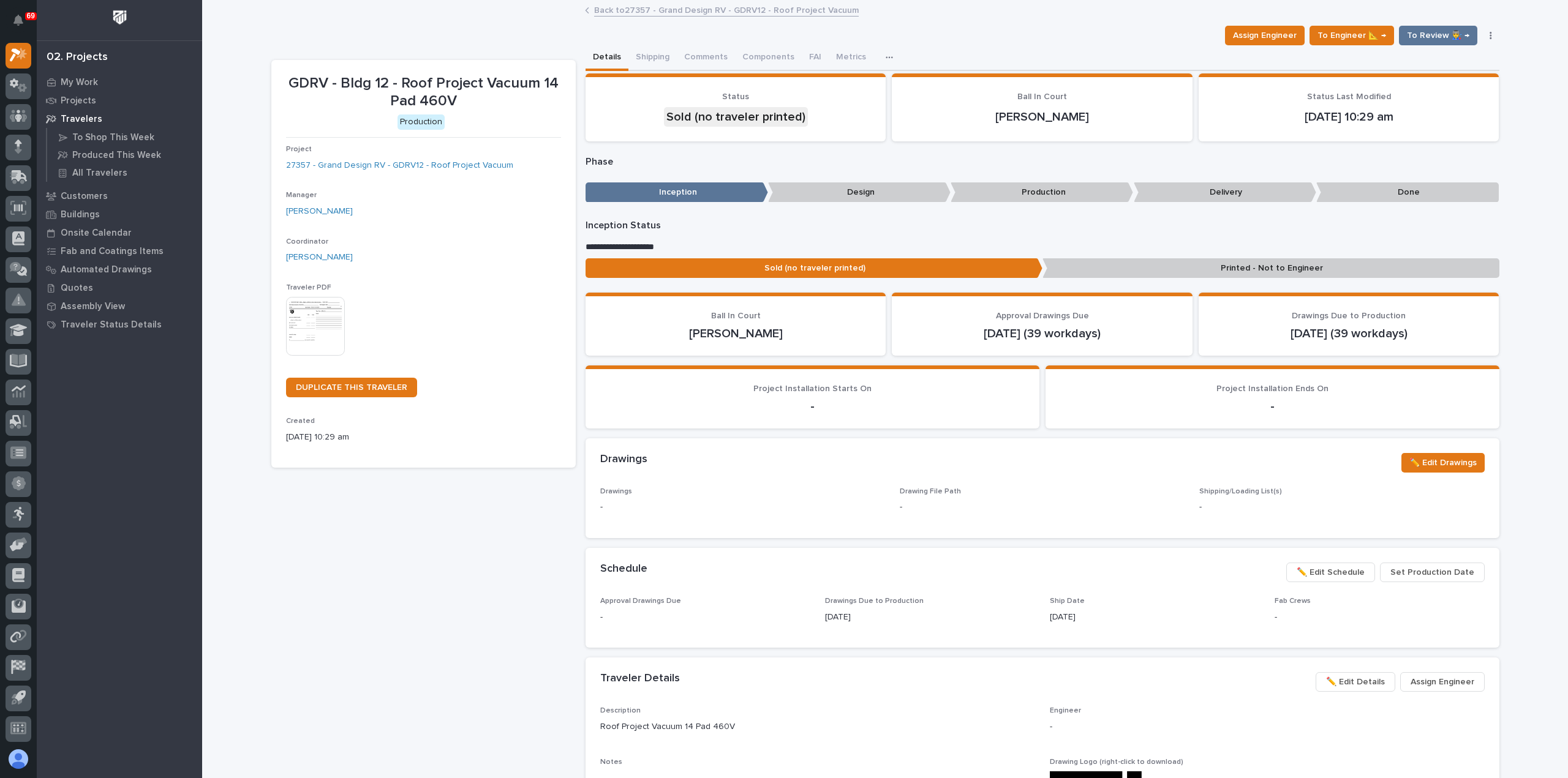
click at [330, 320] on img at bounding box center [315, 326] width 59 height 59
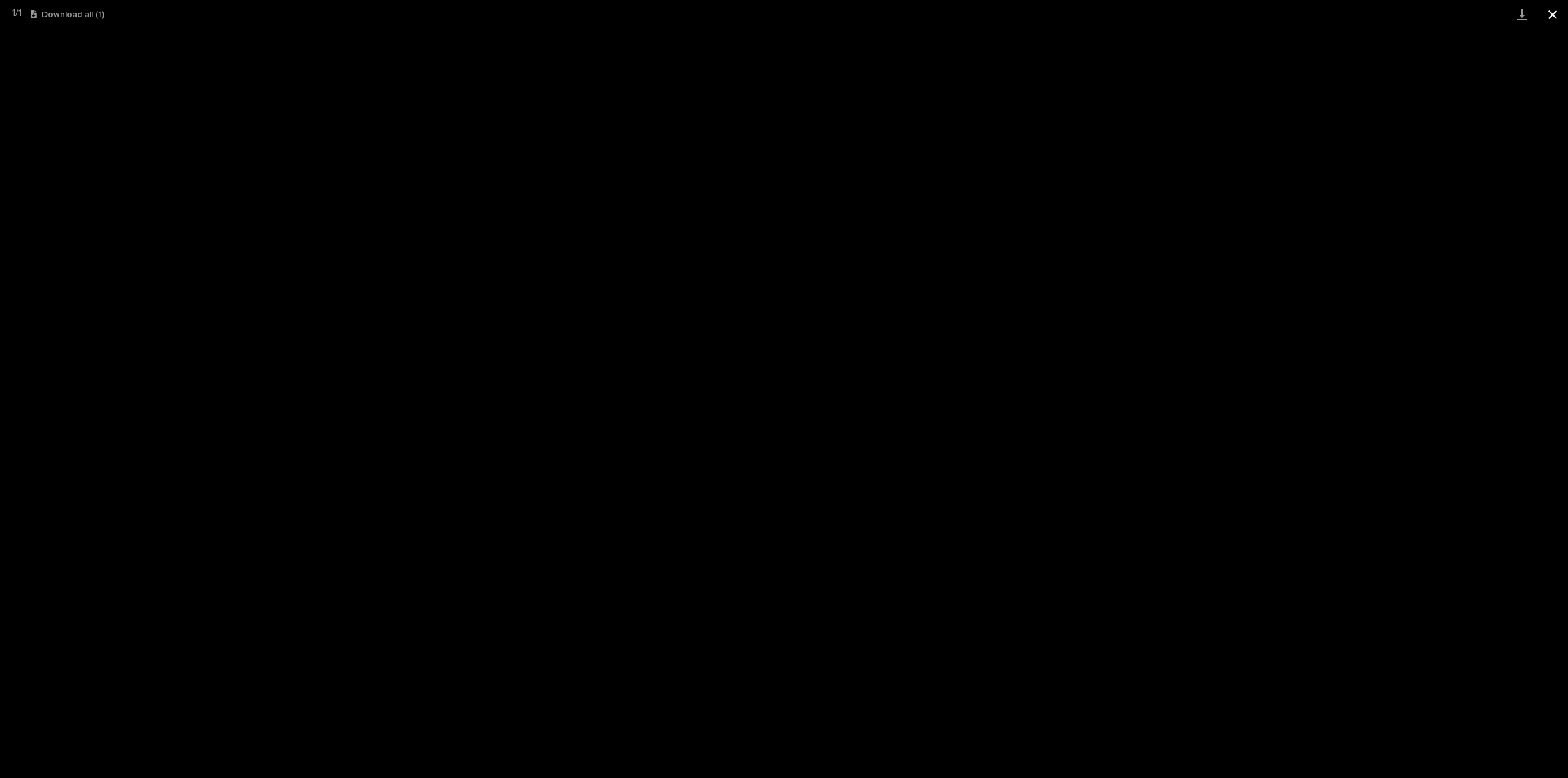
click at [1549, 12] on button "Close gallery" at bounding box center [1553, 14] width 31 height 28
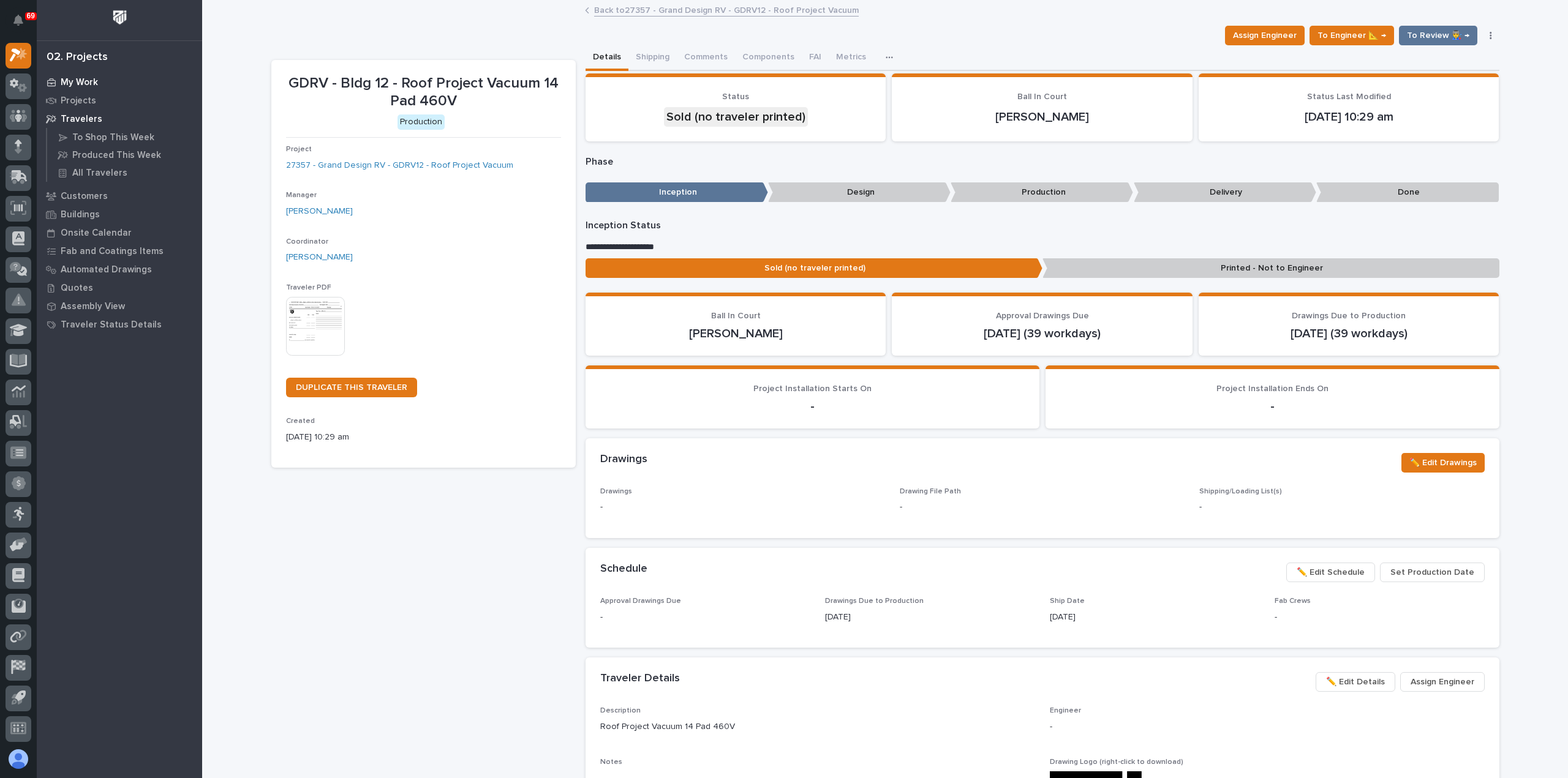
click at [83, 80] on p "My Work" at bounding box center [79, 82] width 38 height 11
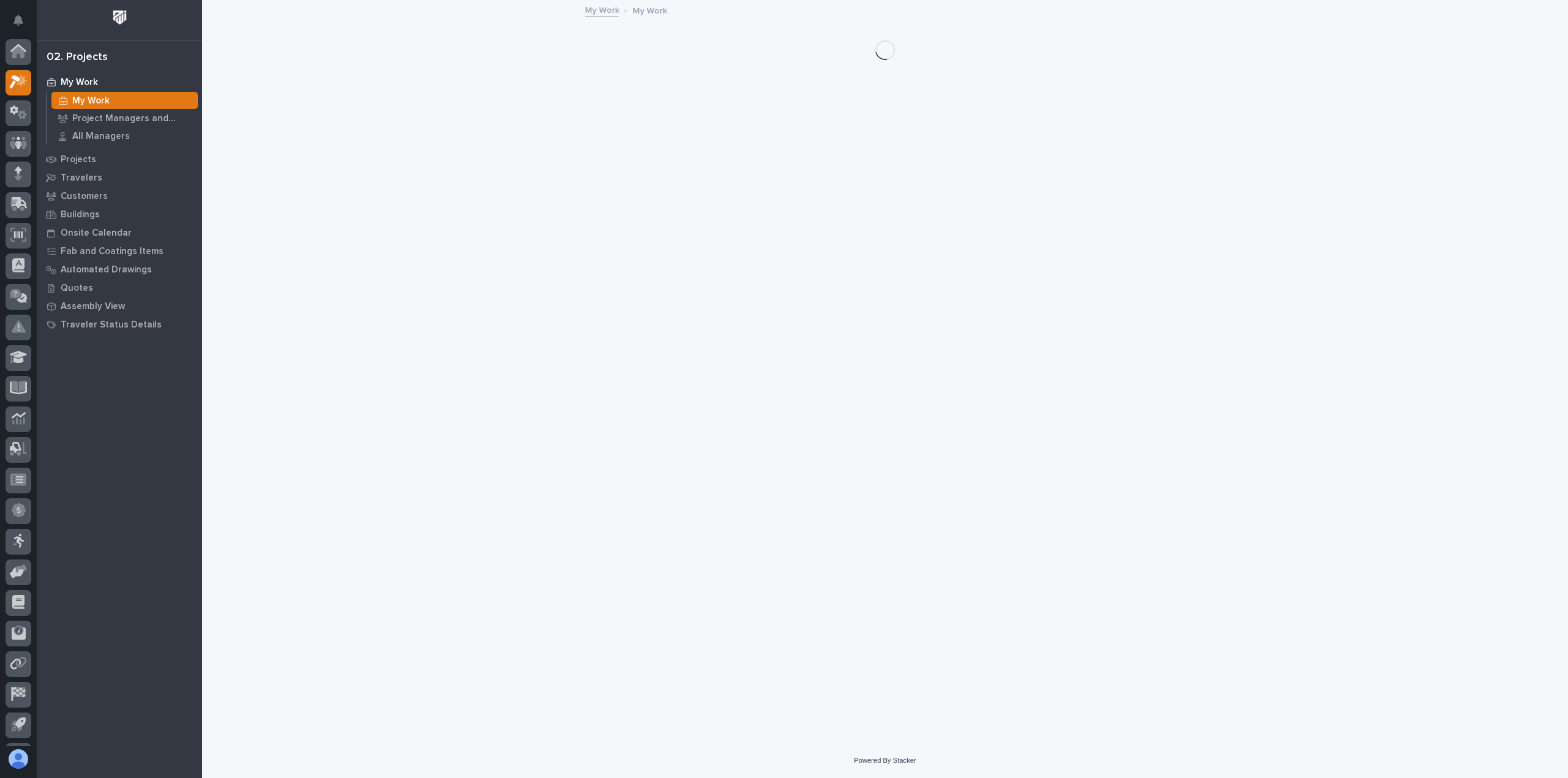
scroll to position [27, 0]
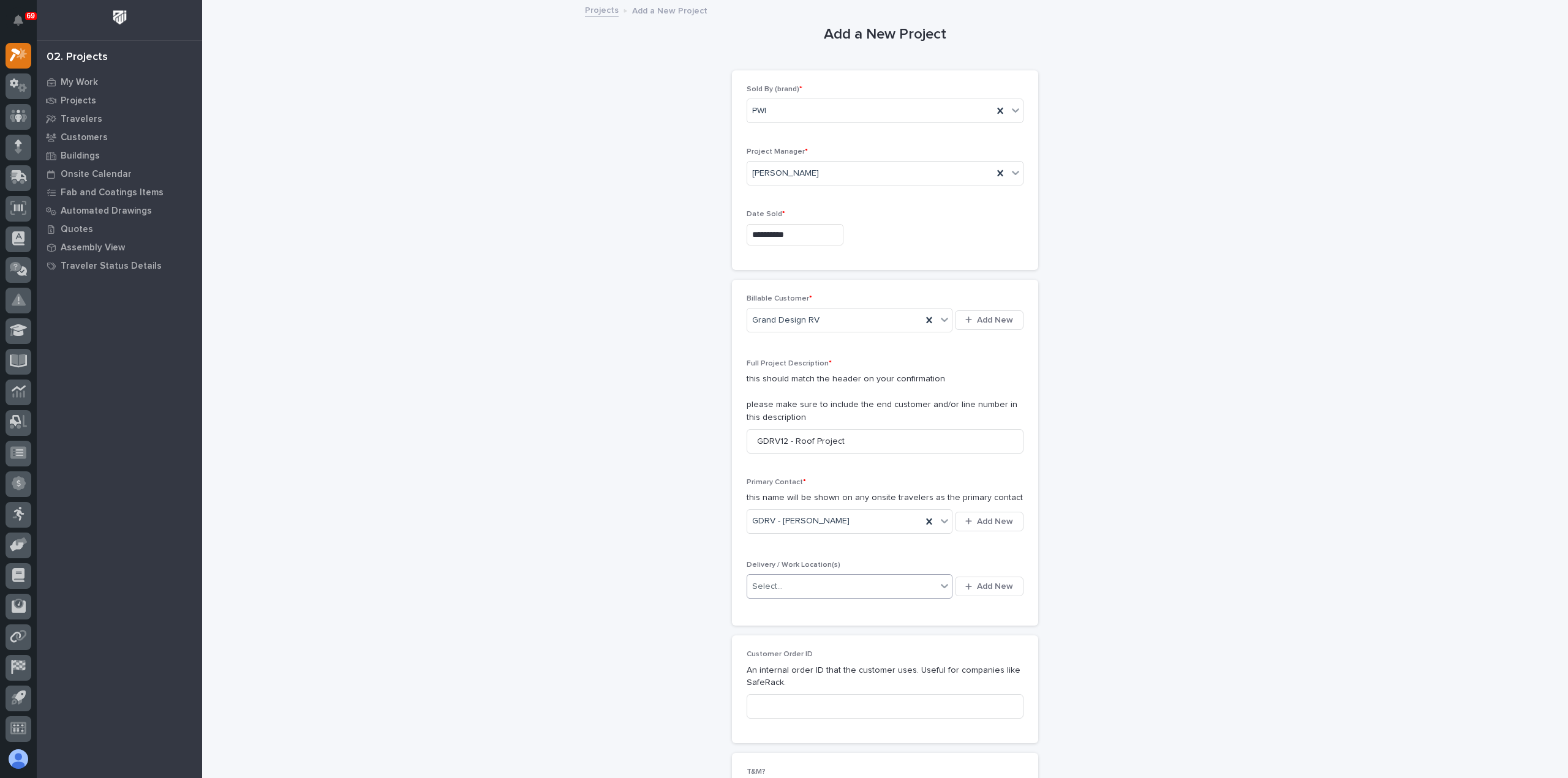
click at [837, 588] on div "Select..." at bounding box center [842, 587] width 189 height 20
type input "****"
click at [802, 744] on div "GDRV Bldg 12" at bounding box center [845, 737] width 206 height 22
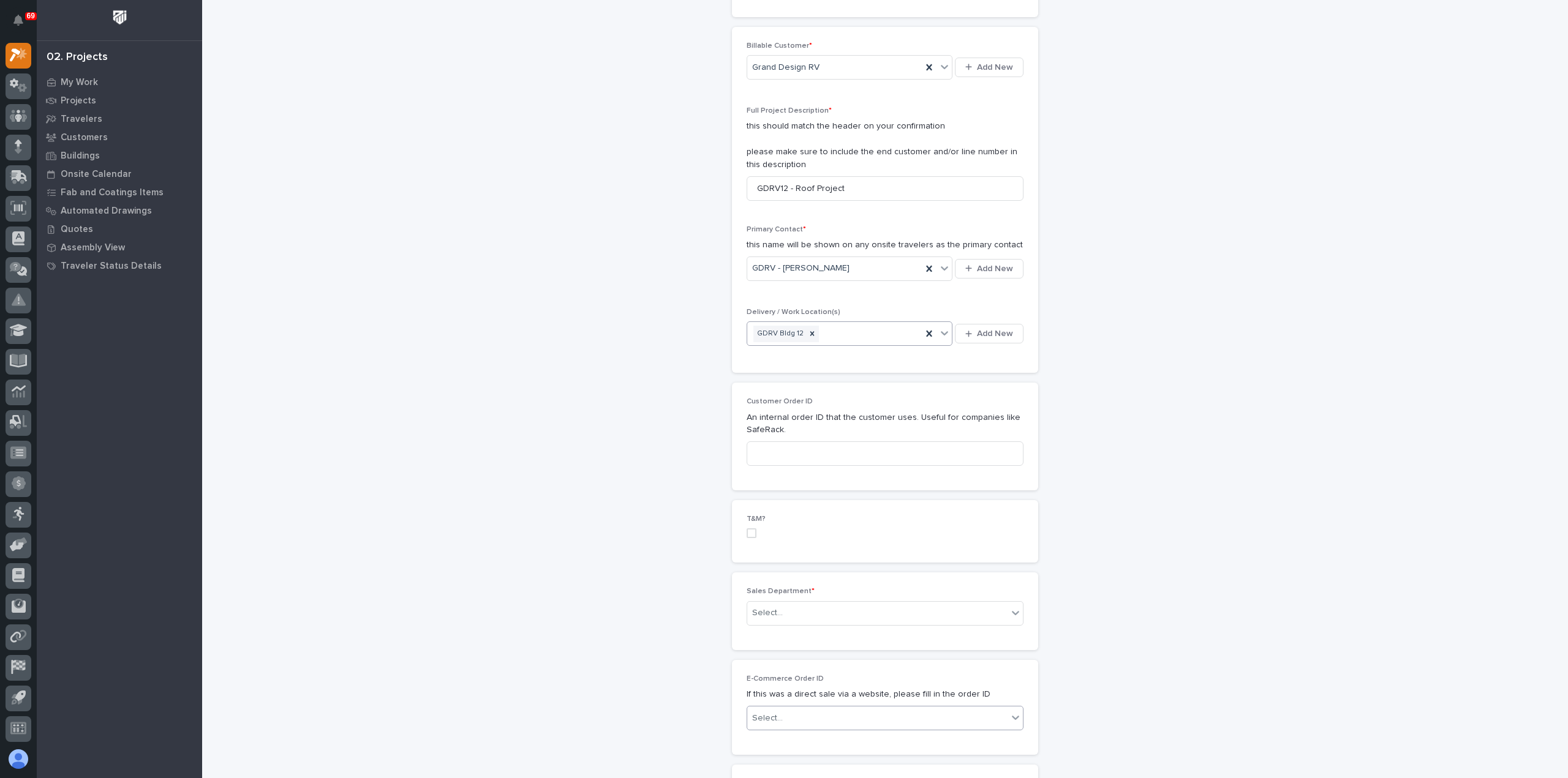
scroll to position [306, 0]
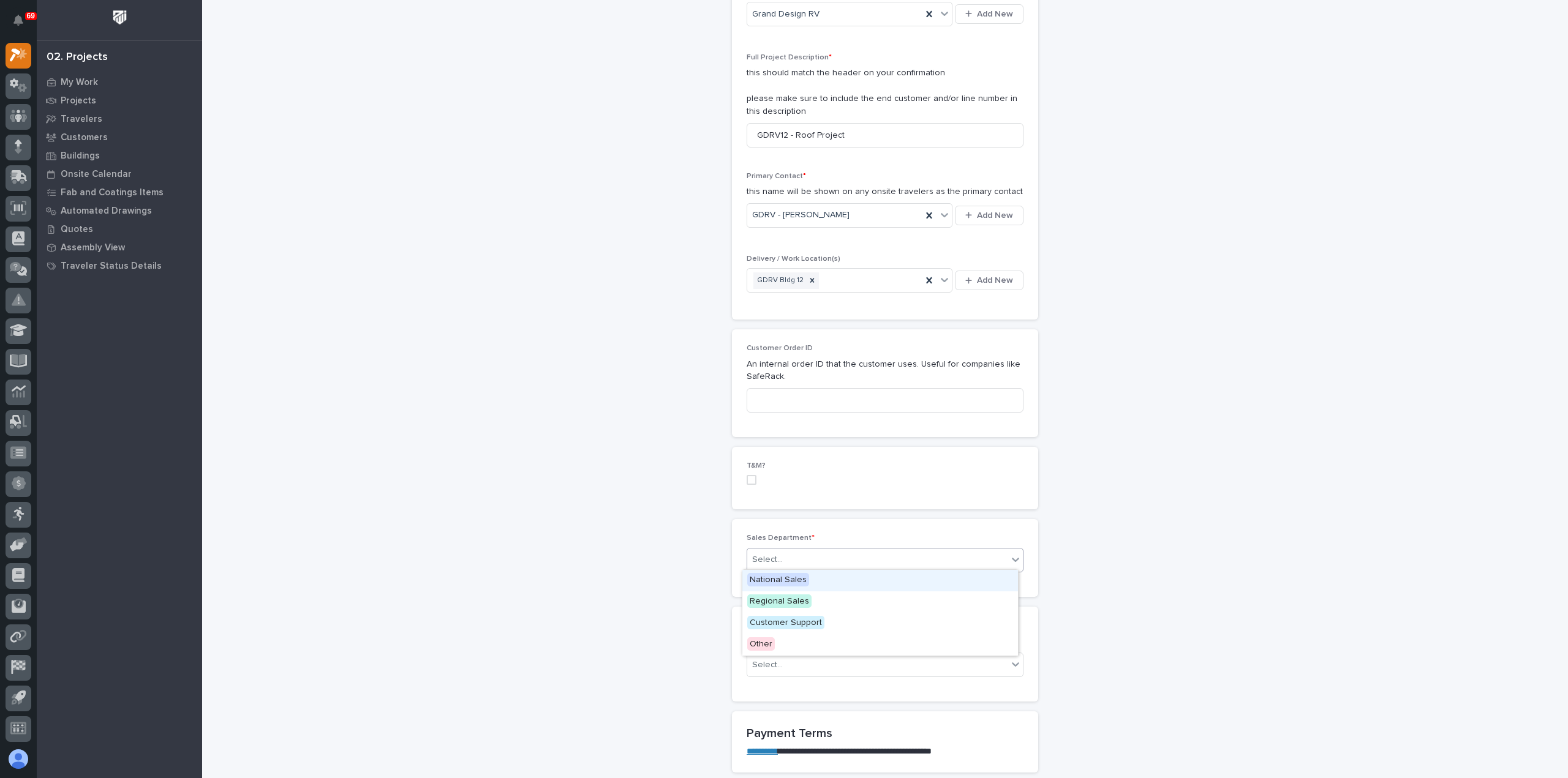
click at [799, 556] on div "Select..." at bounding box center [877, 560] width 260 height 20
click at [825, 604] on div "Regional Sales" at bounding box center [880, 602] width 276 height 22
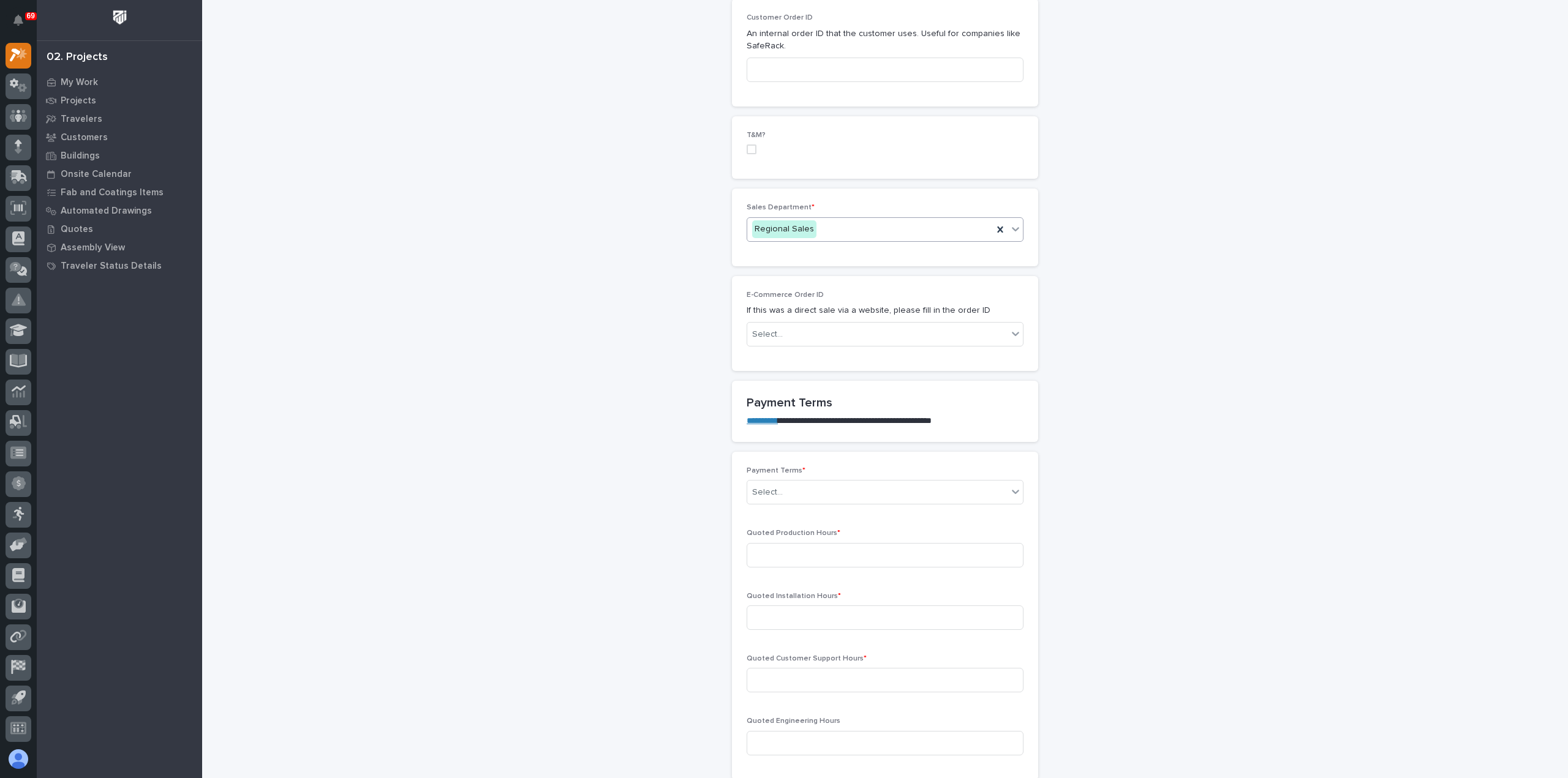
scroll to position [674, 0]
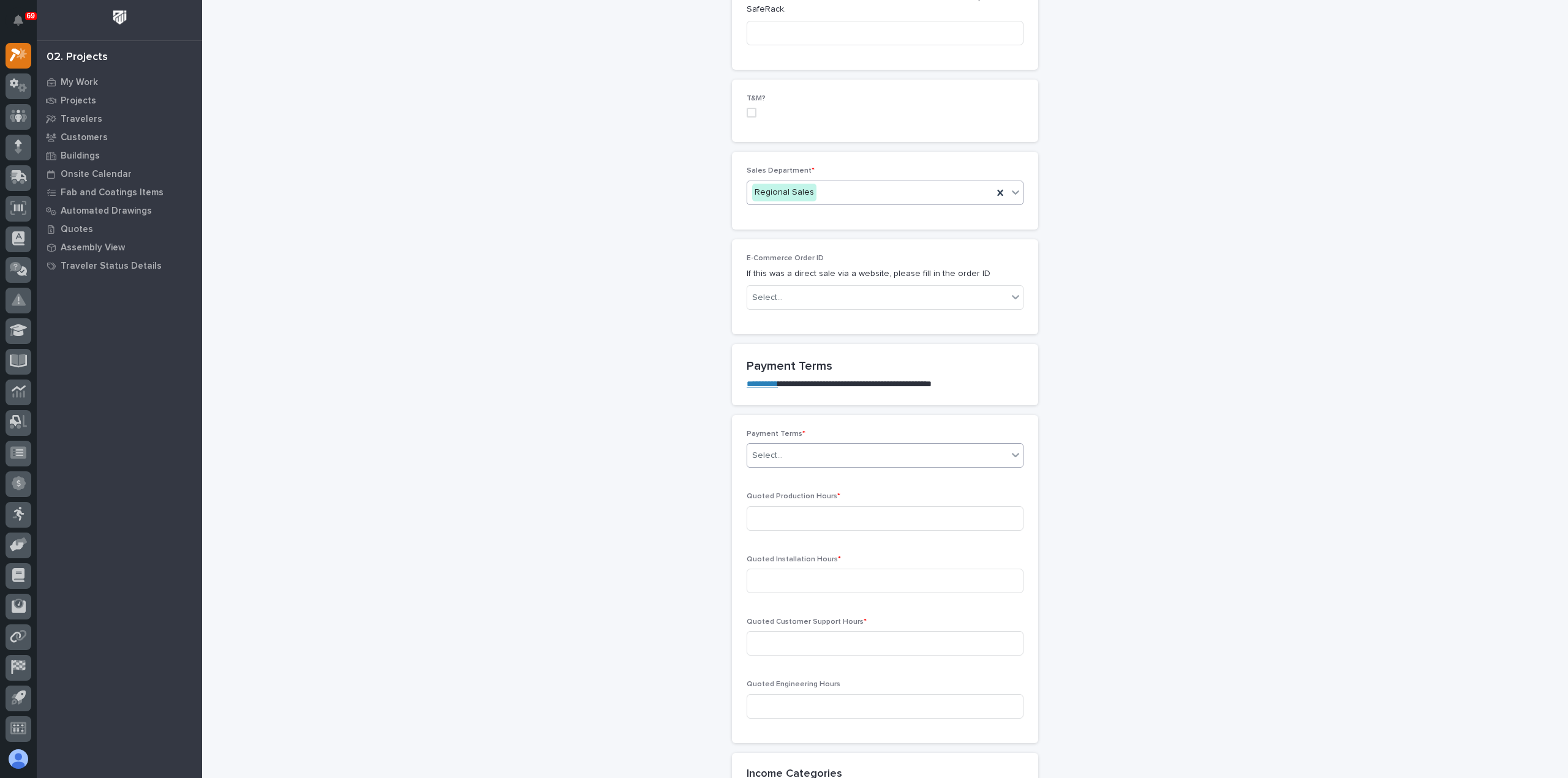
click at [834, 454] on div "Select..." at bounding box center [877, 455] width 260 height 20
click at [791, 518] on div "35/65" at bounding box center [880, 518] width 276 height 22
click at [790, 518] on input at bounding box center [885, 518] width 277 height 25
click at [797, 511] on input at bounding box center [885, 518] width 277 height 25
type input "184"
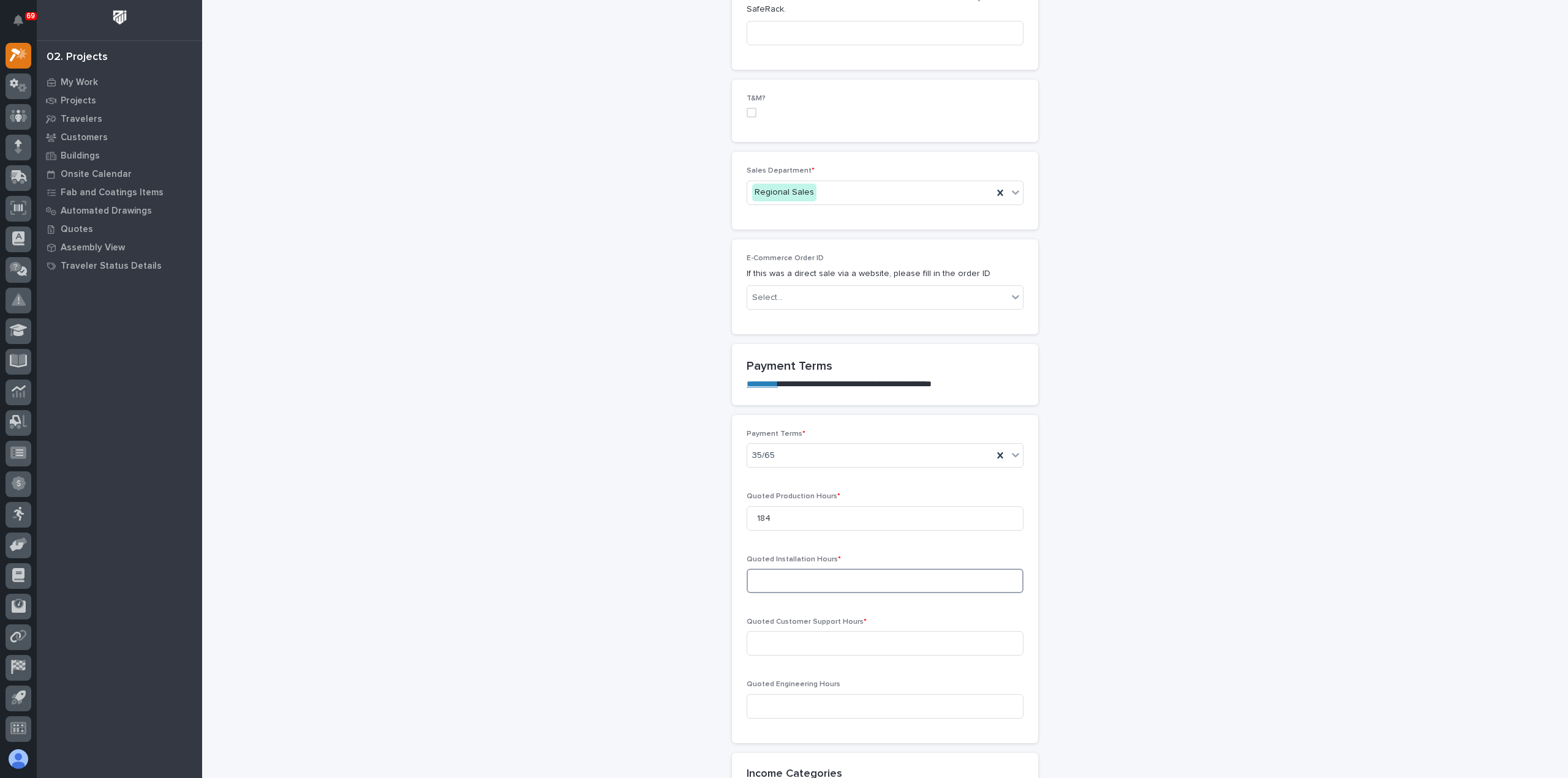
click at [812, 578] on input at bounding box center [885, 581] width 277 height 25
type input "458"
click at [829, 641] on input at bounding box center [885, 644] width 277 height 25
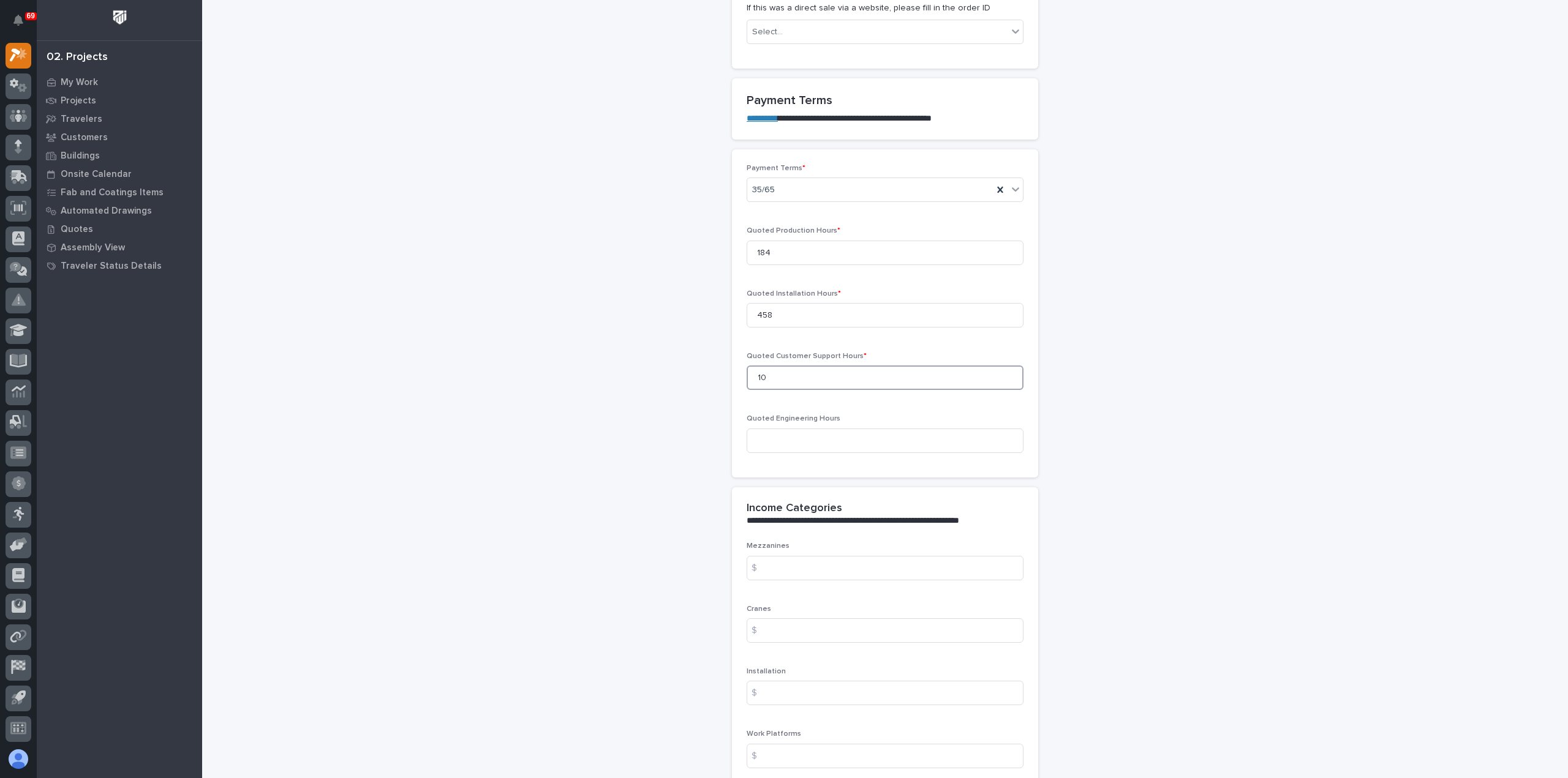
scroll to position [980, 0]
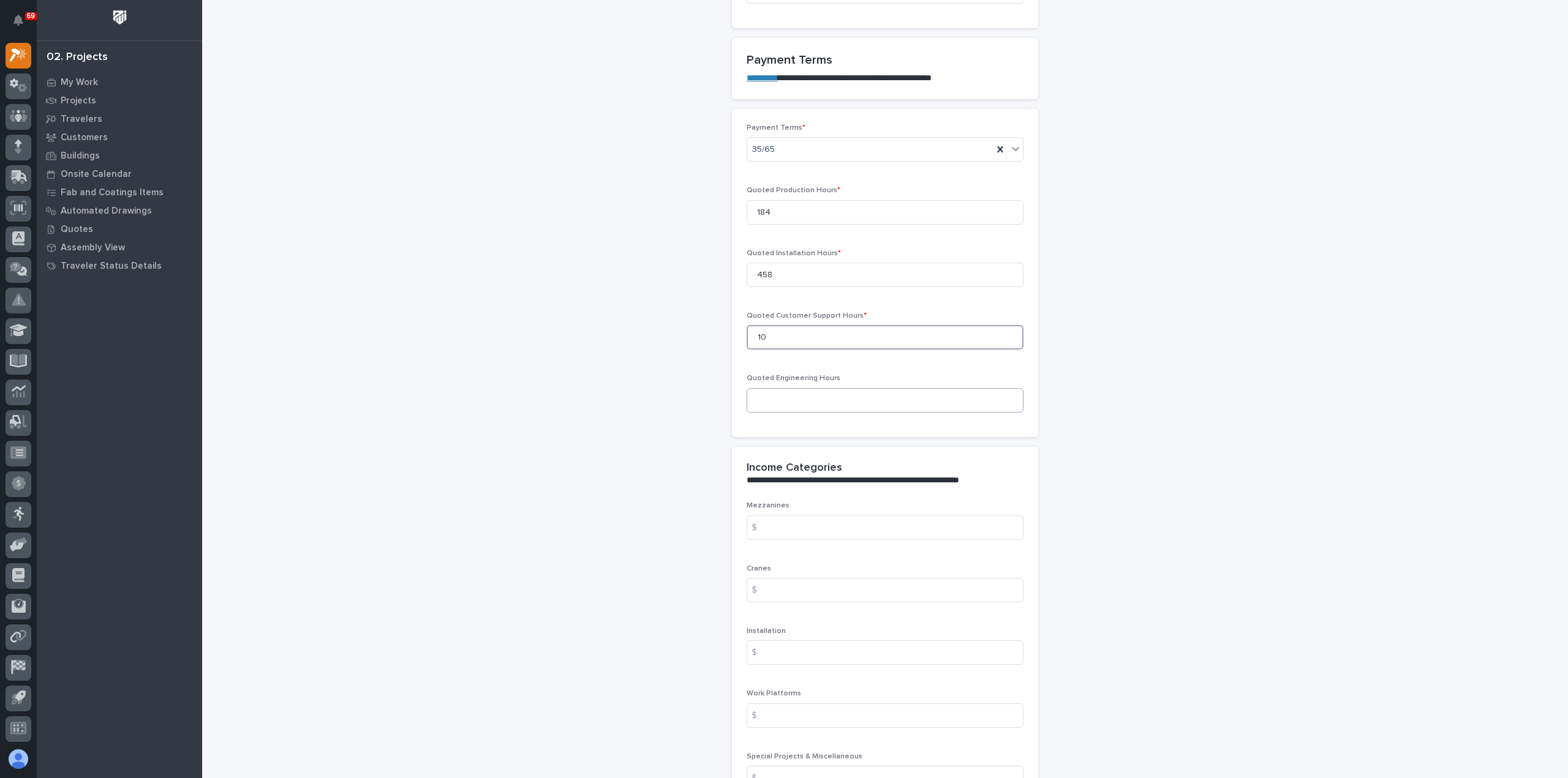
type input "10"
drag, startPoint x: 822, startPoint y: 397, endPoint x: 823, endPoint y: 406, distance: 9.1
click at [822, 399] on input at bounding box center [885, 400] width 277 height 25
type input "50"
click at [791, 529] on input at bounding box center [885, 528] width 277 height 25
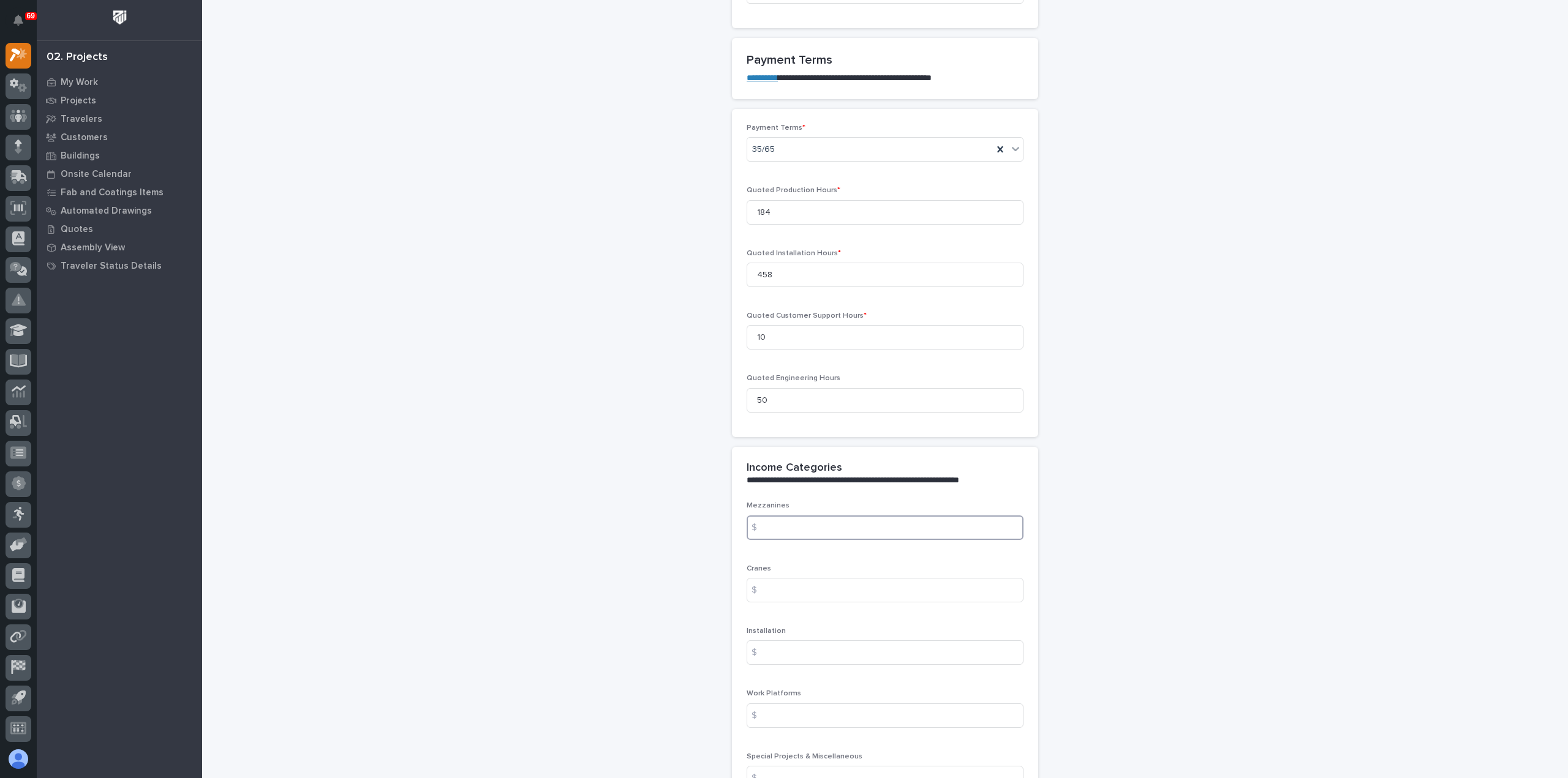
click at [794, 522] on input at bounding box center [885, 528] width 277 height 25
paste input "28887.64"
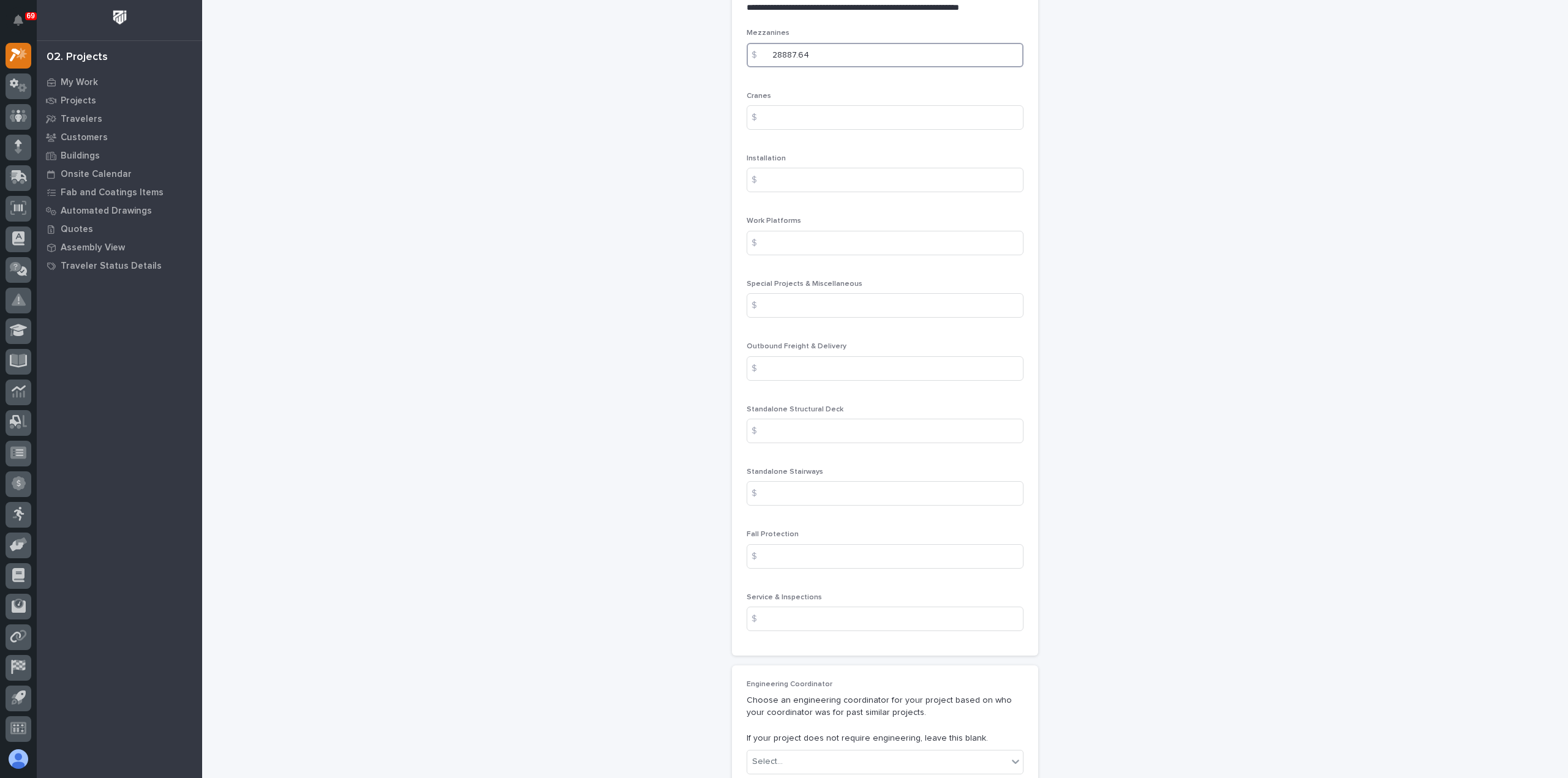
scroll to position [1469, 0]
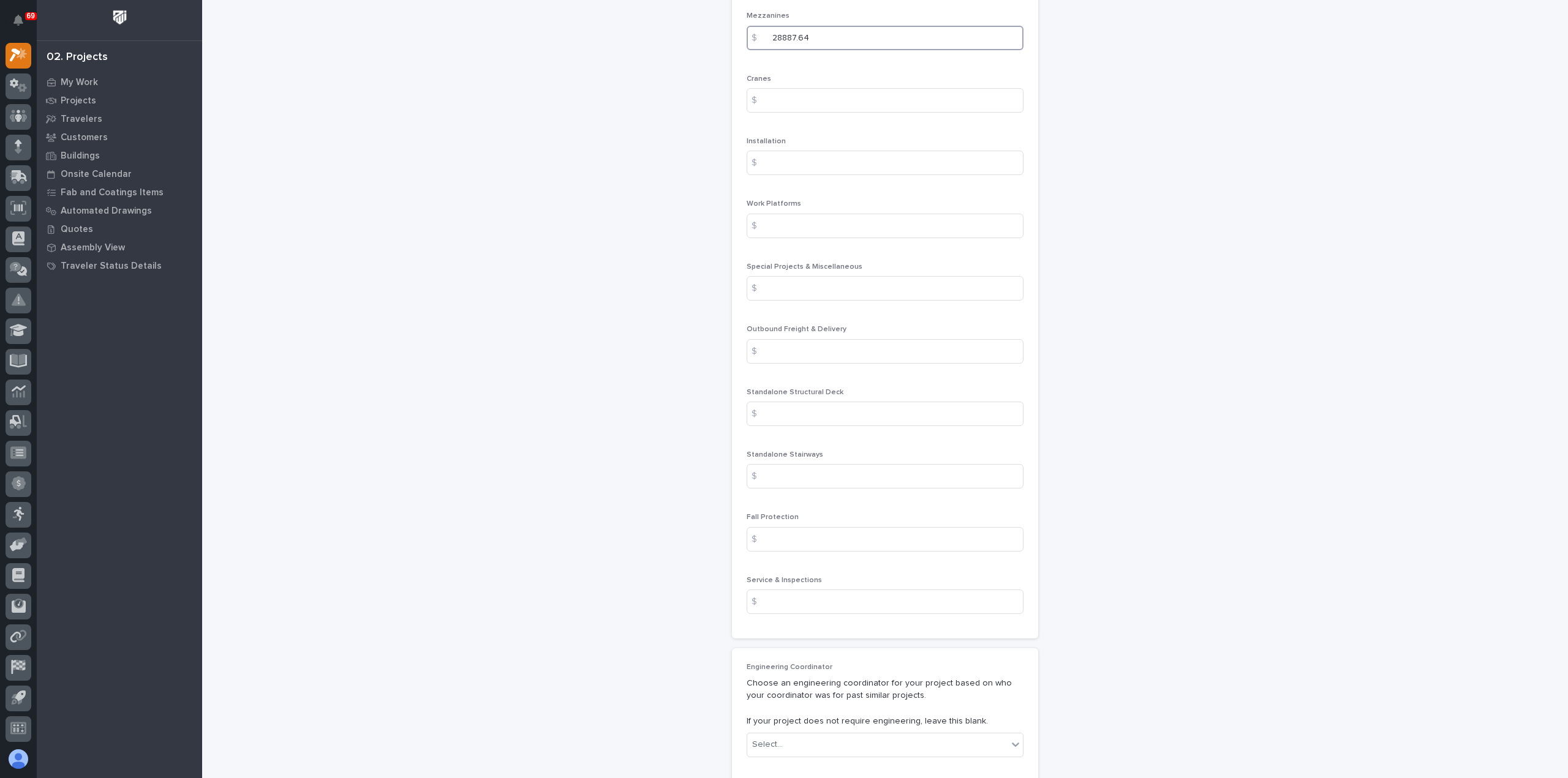
type input "28887.64"
click at [801, 100] on input at bounding box center [885, 101] width 277 height 25
paste input "58959.80"
type input "58959.80"
click at [777, 154] on input at bounding box center [885, 163] width 277 height 25
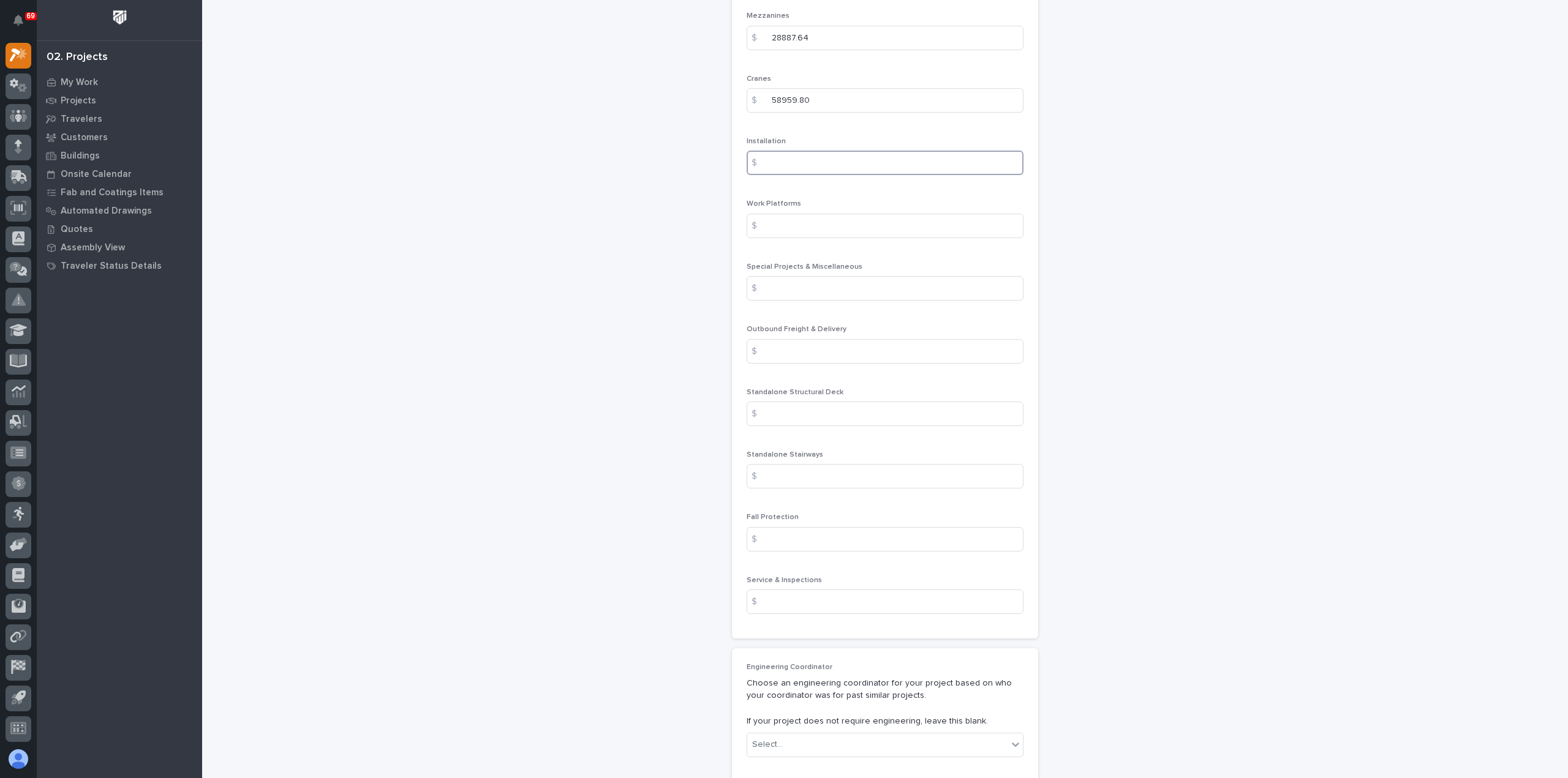
paste input "68754.74"
type input "68754.74"
click at [793, 283] on input at bounding box center [885, 289] width 277 height 25
paste input "10776.08"
type input "10776.08"
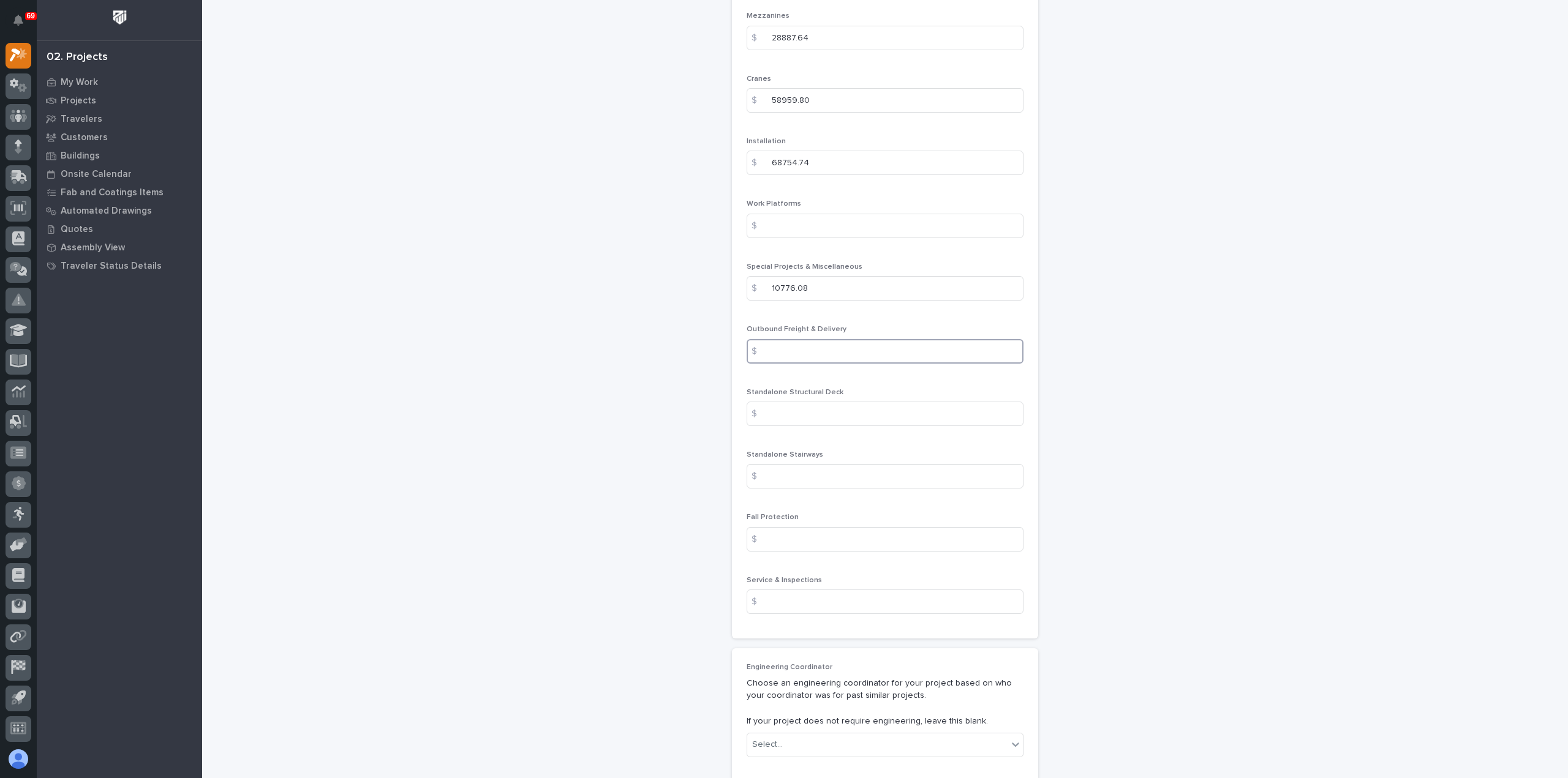
click at [883, 355] on input at bounding box center [885, 352] width 277 height 25
type input "800"
click at [804, 602] on input at bounding box center [885, 602] width 277 height 25
type input "2270"
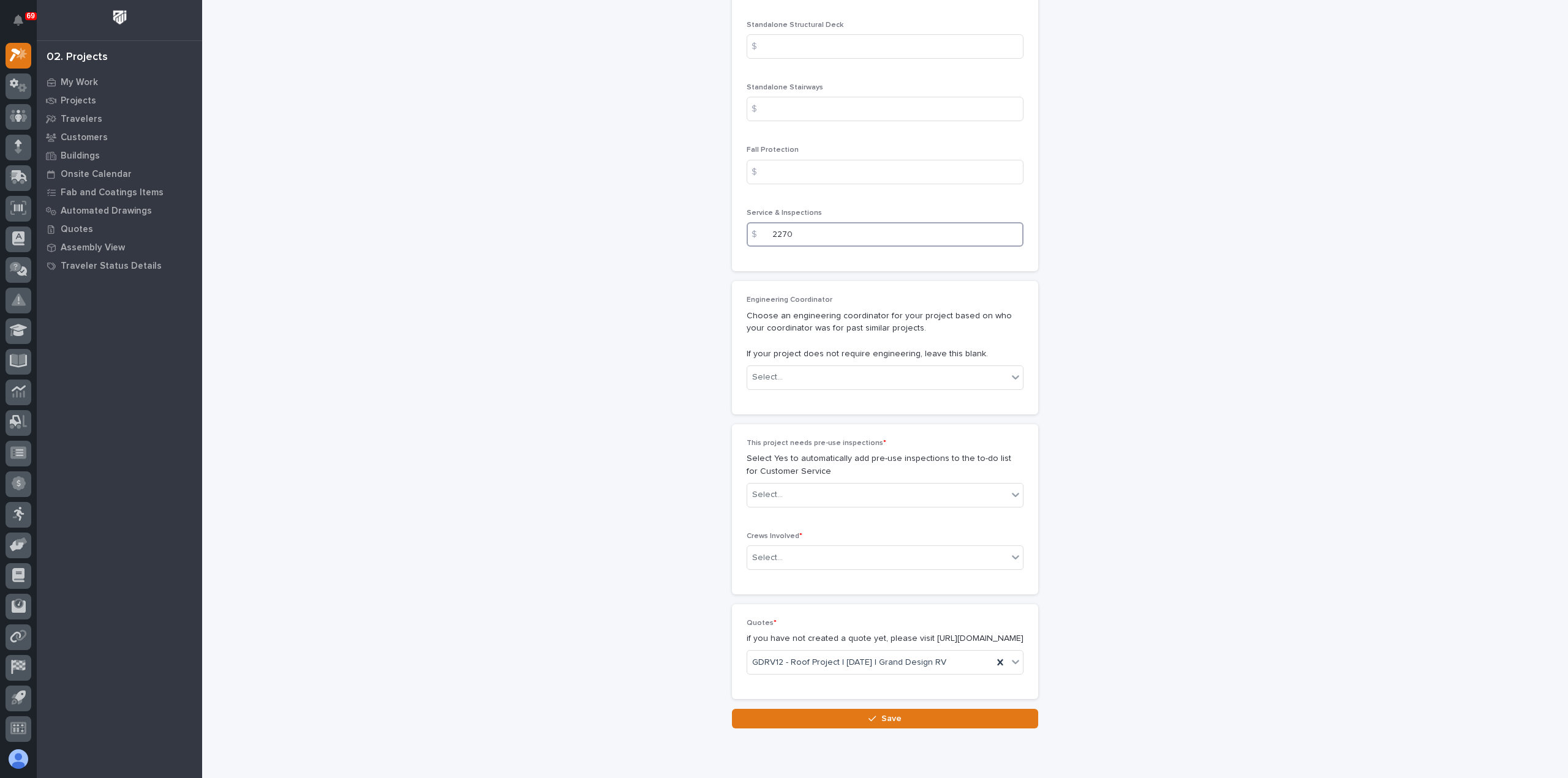
scroll to position [1891, 0]
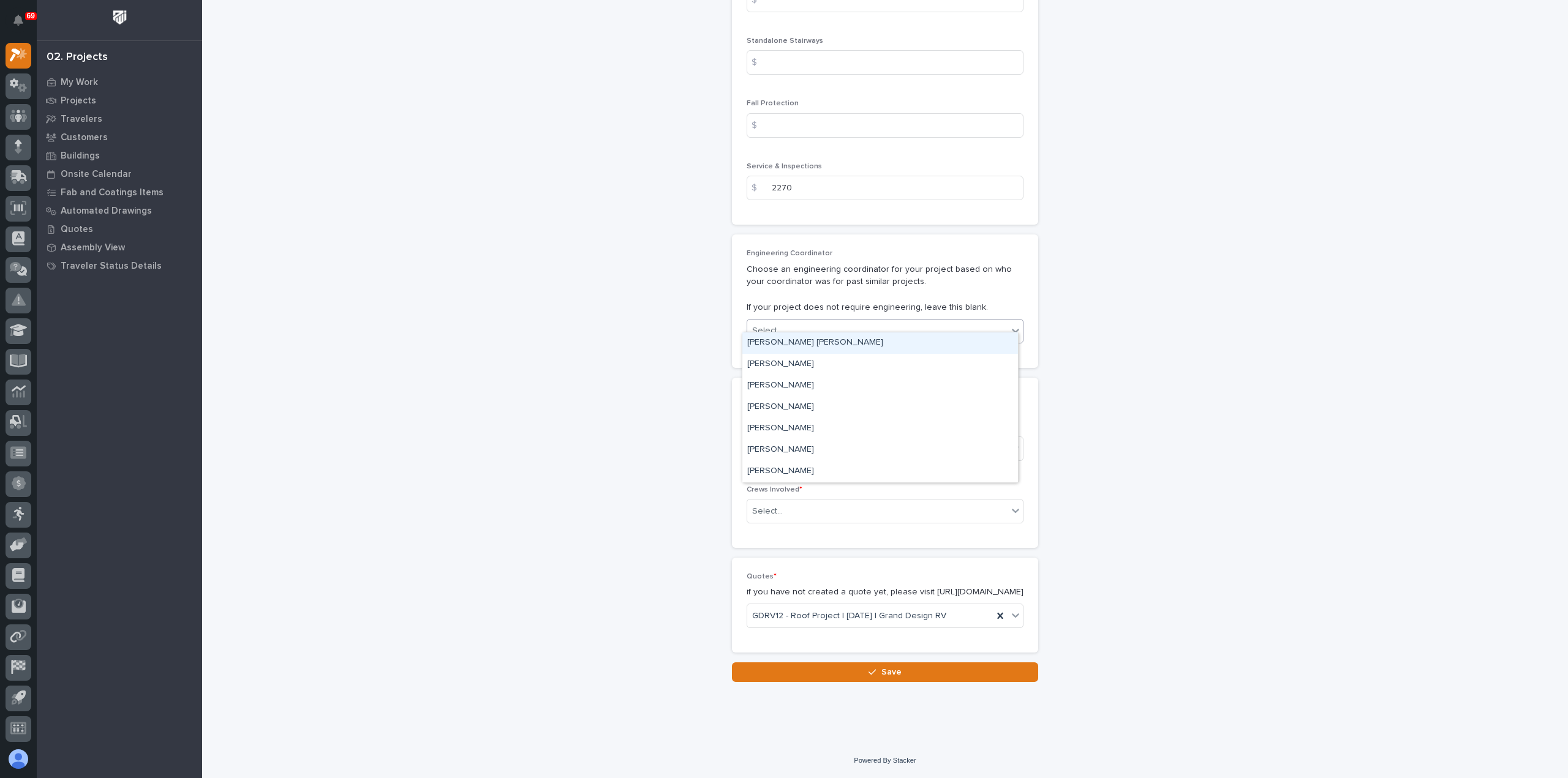
click at [840, 321] on div "Select..." at bounding box center [877, 331] width 260 height 20
click at [838, 452] on div "[PERSON_NAME]" at bounding box center [880, 450] width 276 height 22
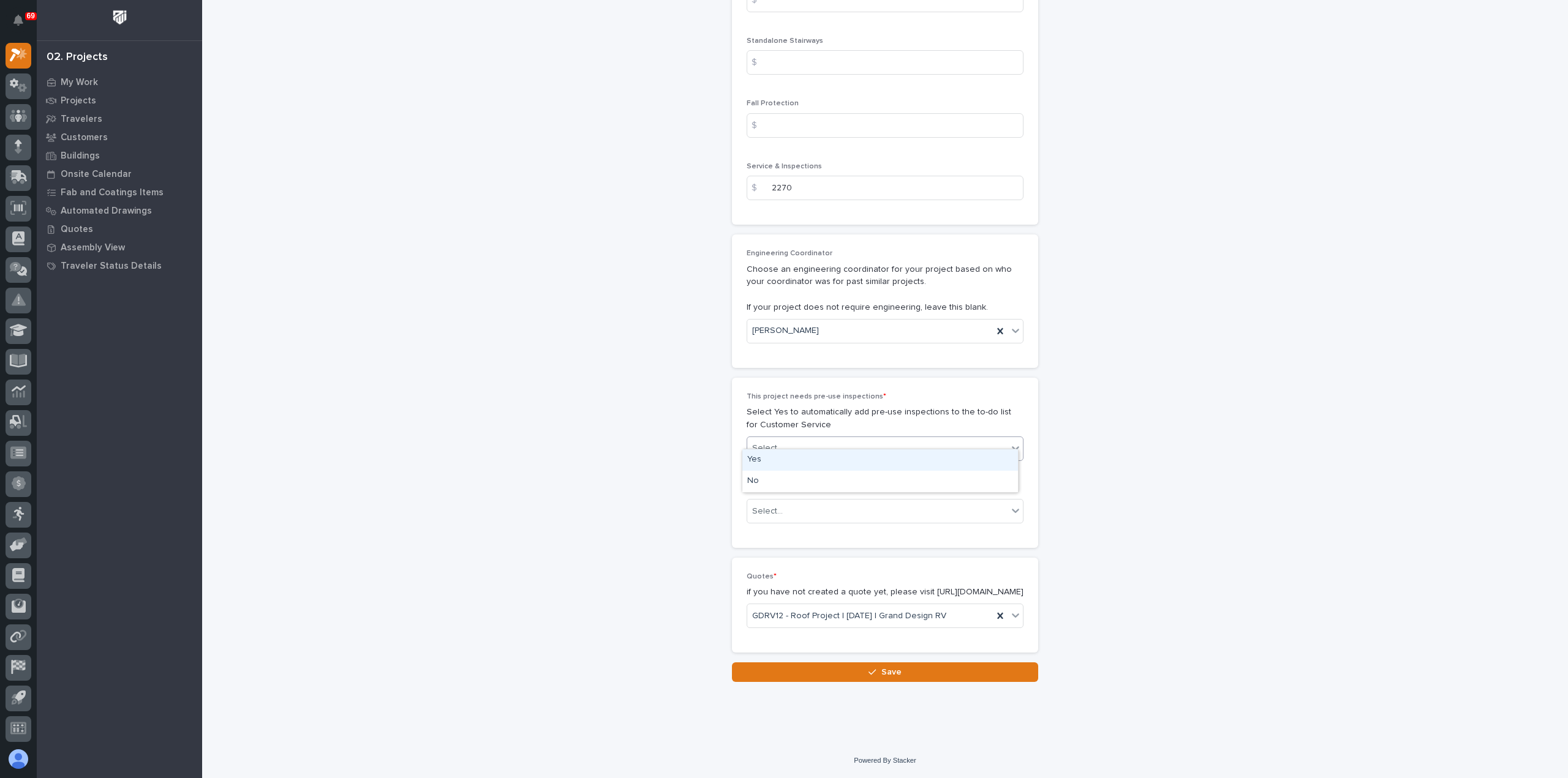
click at [844, 439] on div "Select..." at bounding box center [877, 449] width 260 height 20
click at [817, 461] on div "Yes" at bounding box center [880, 460] width 276 height 22
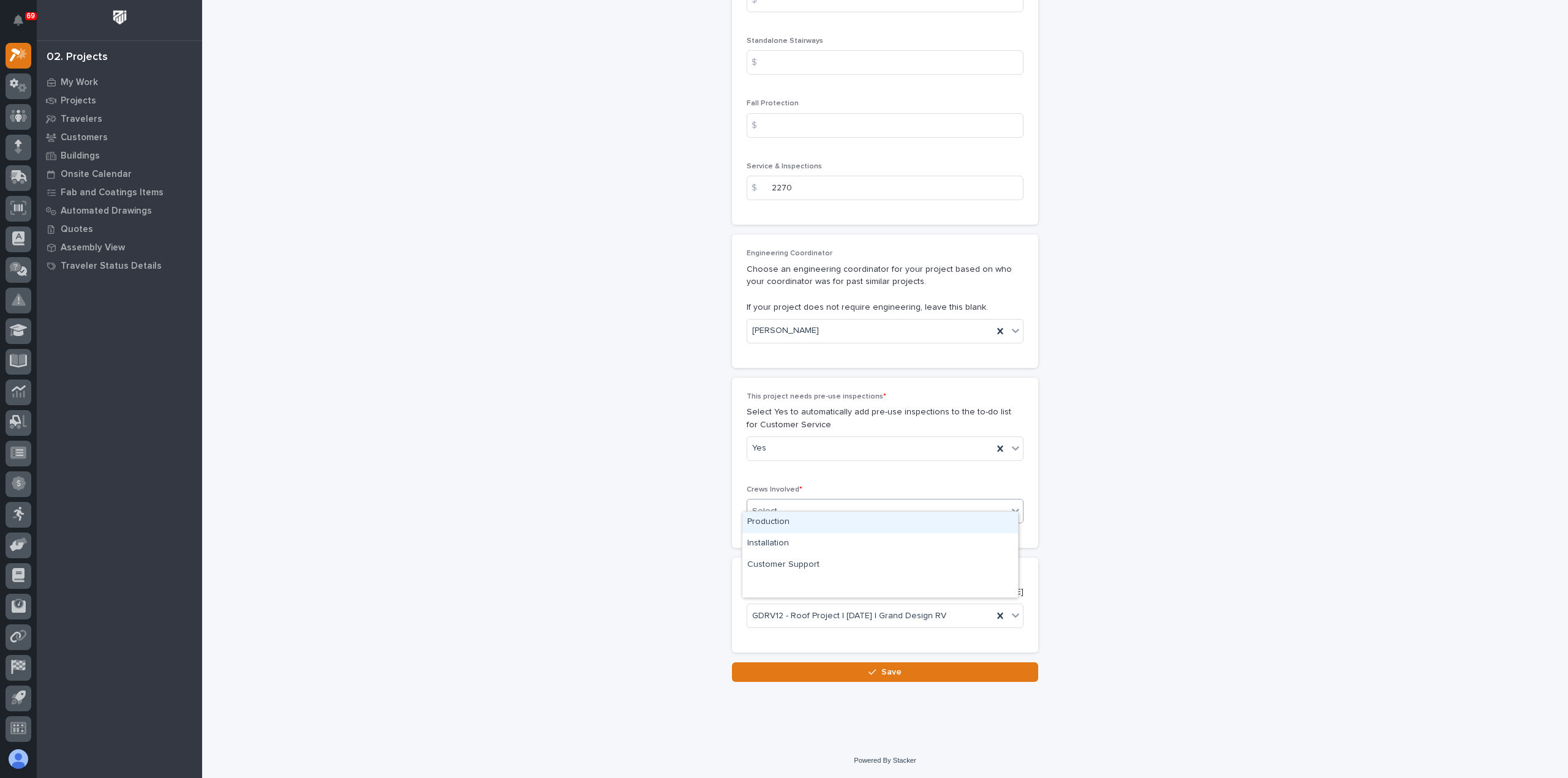
click at [833, 502] on div "Select..." at bounding box center [877, 511] width 260 height 20
click at [822, 519] on div "Production" at bounding box center [880, 522] width 276 height 22
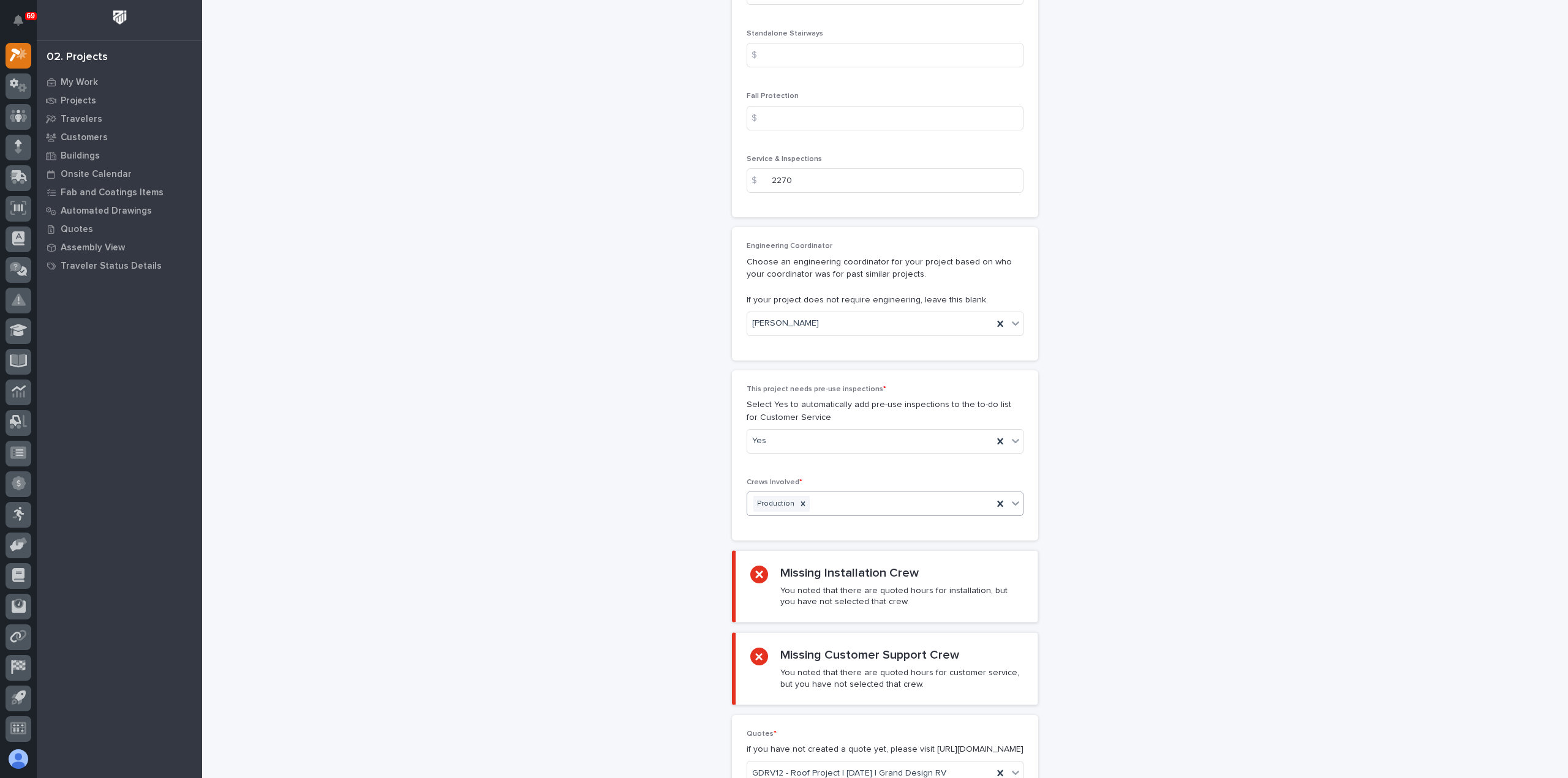
click at [859, 499] on div "Production" at bounding box center [870, 505] width 246 height 22
click at [837, 527] on div "Installation" at bounding box center [880, 522] width 276 height 22
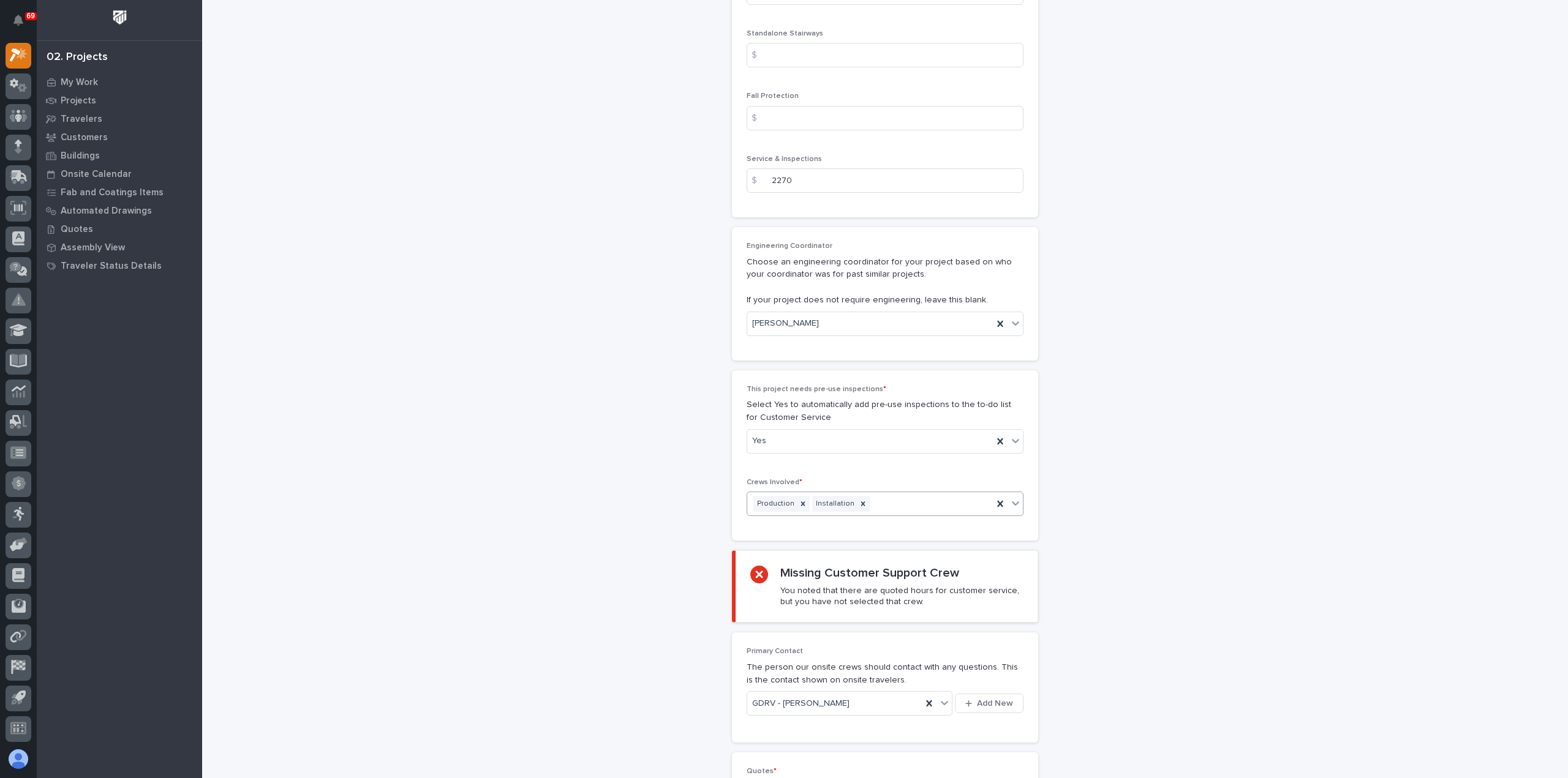
click at [882, 497] on div "Production Installation" at bounding box center [870, 505] width 246 height 22
click at [874, 526] on div "Customer Support" at bounding box center [880, 522] width 276 height 22
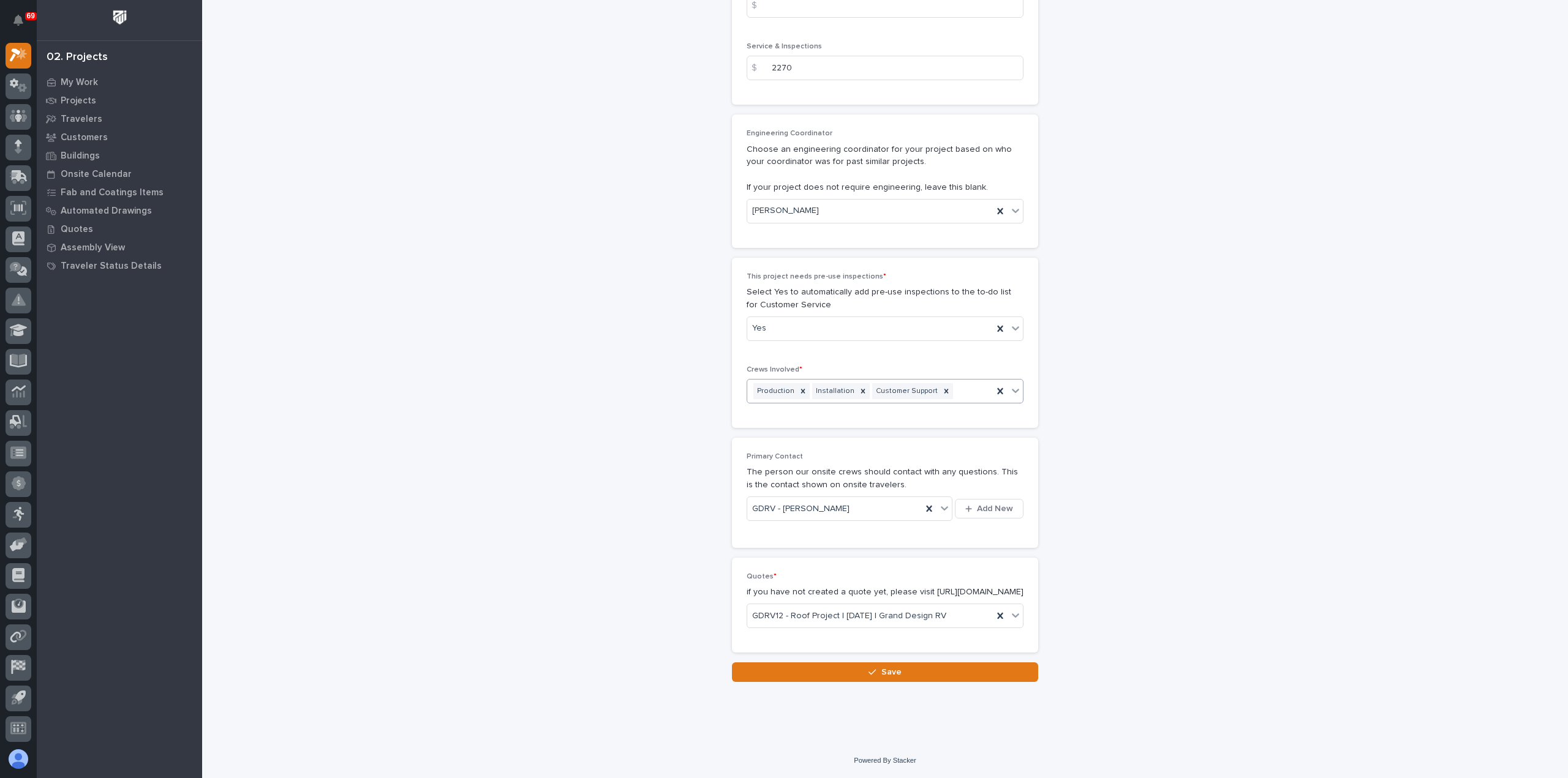
scroll to position [2010, 0]
click at [889, 670] on span "Save" at bounding box center [891, 672] width 20 height 11
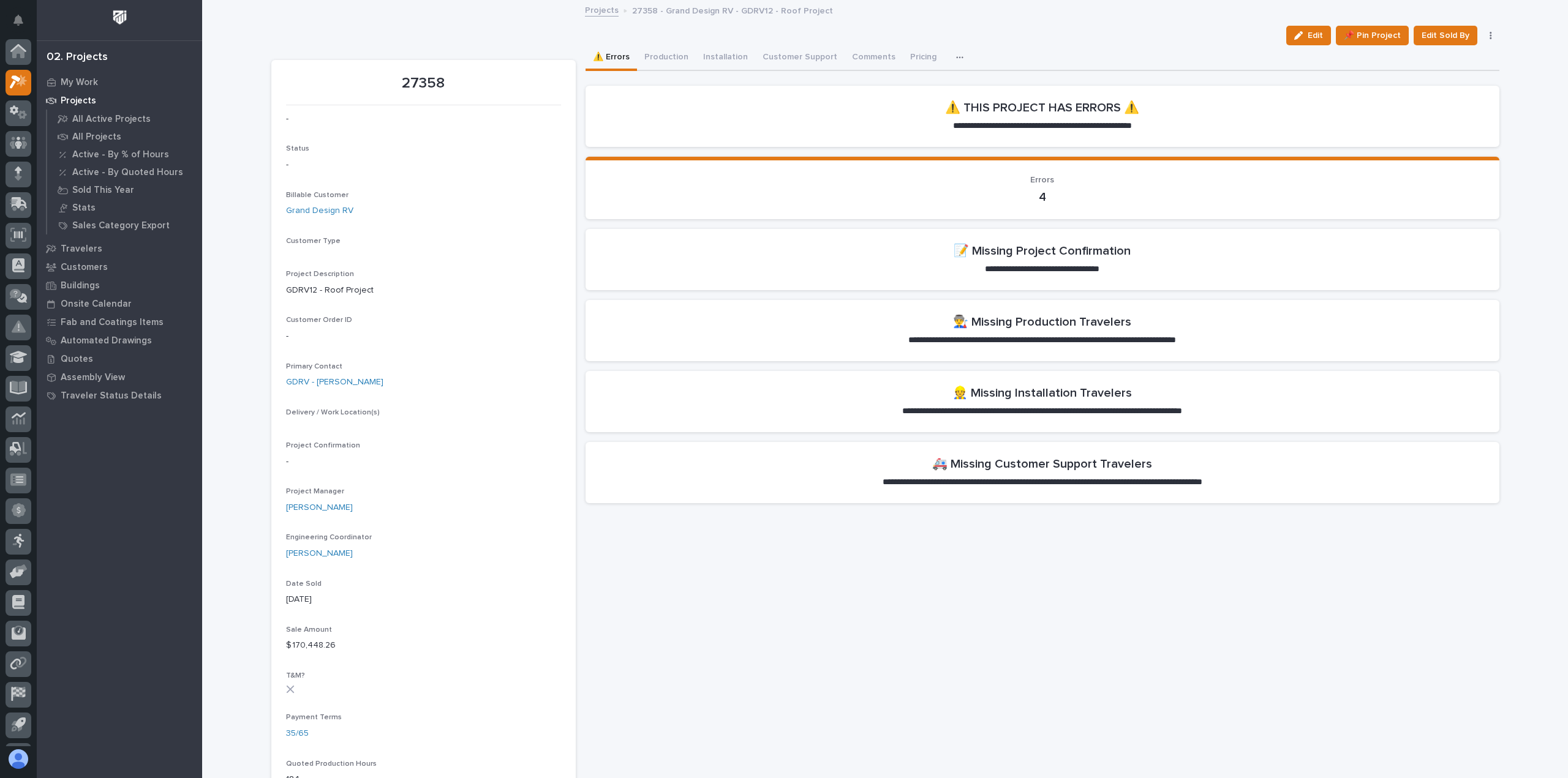
scroll to position [27, 0]
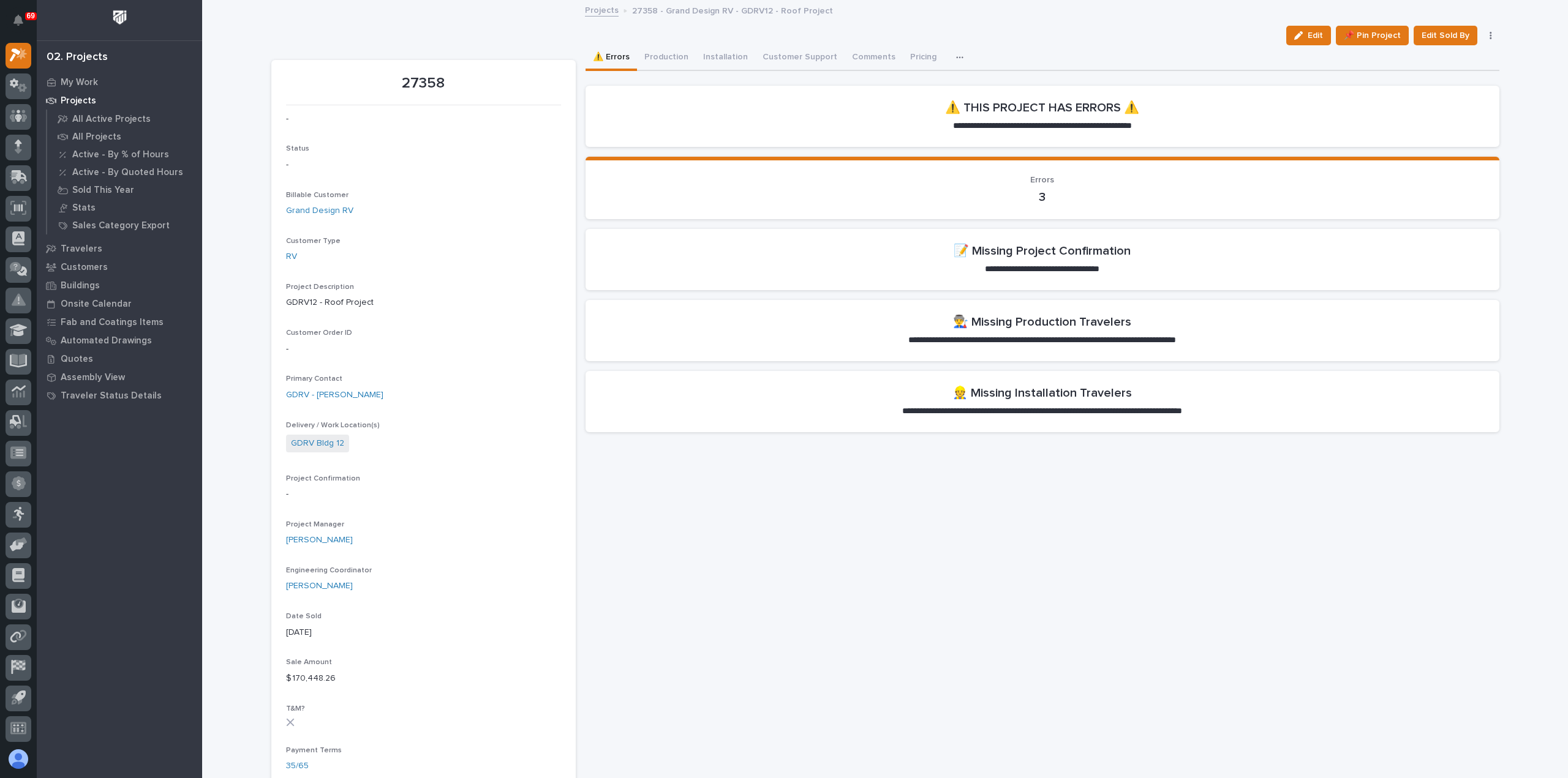
drag, startPoint x: 1291, startPoint y: 30, endPoint x: 1354, endPoint y: 53, distance: 67.1
click at [1291, 30] on button "Edit" at bounding box center [1308, 35] width 45 height 20
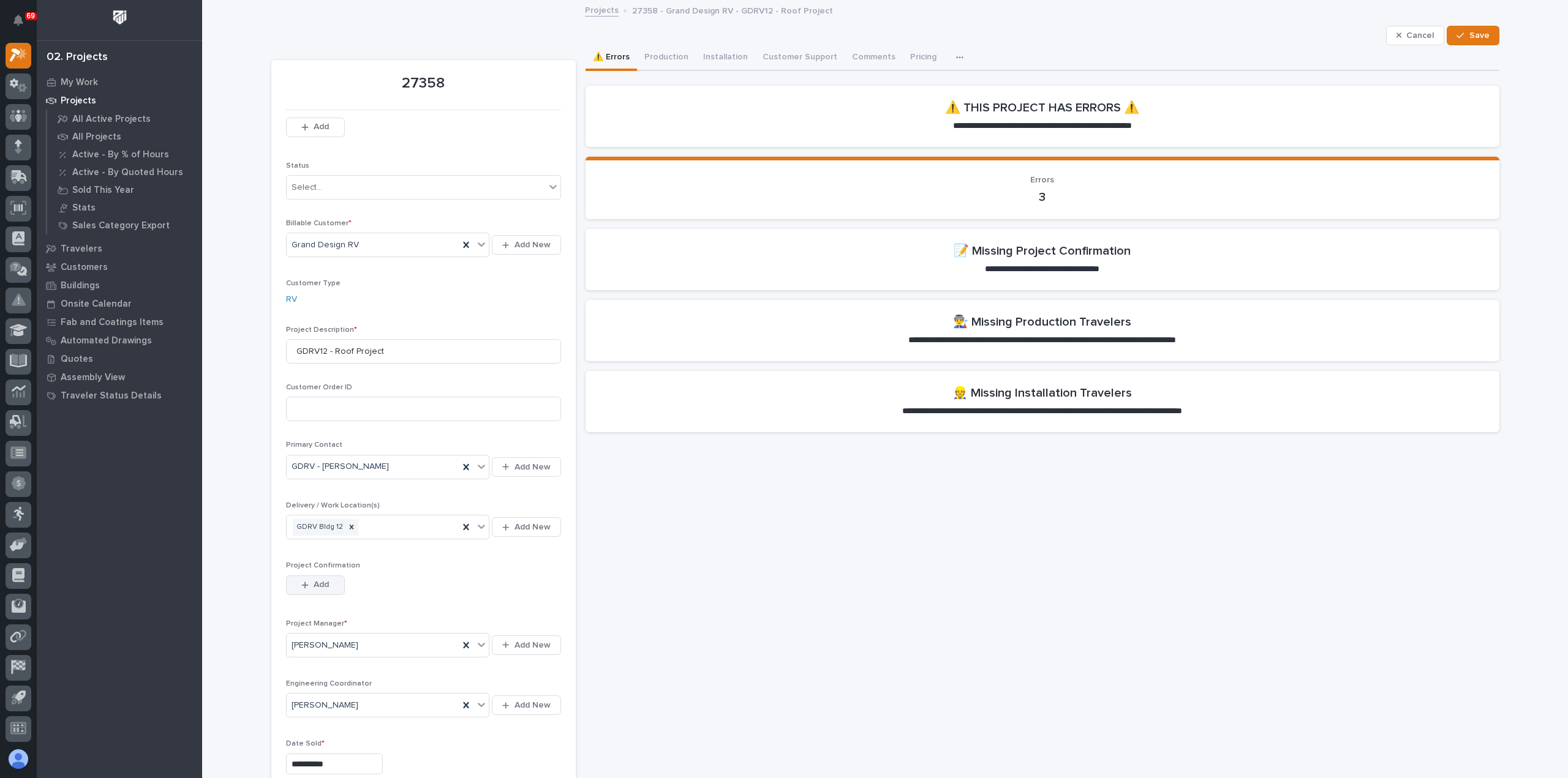
click at [313, 584] on span "Add" at bounding box center [321, 584] width 15 height 11
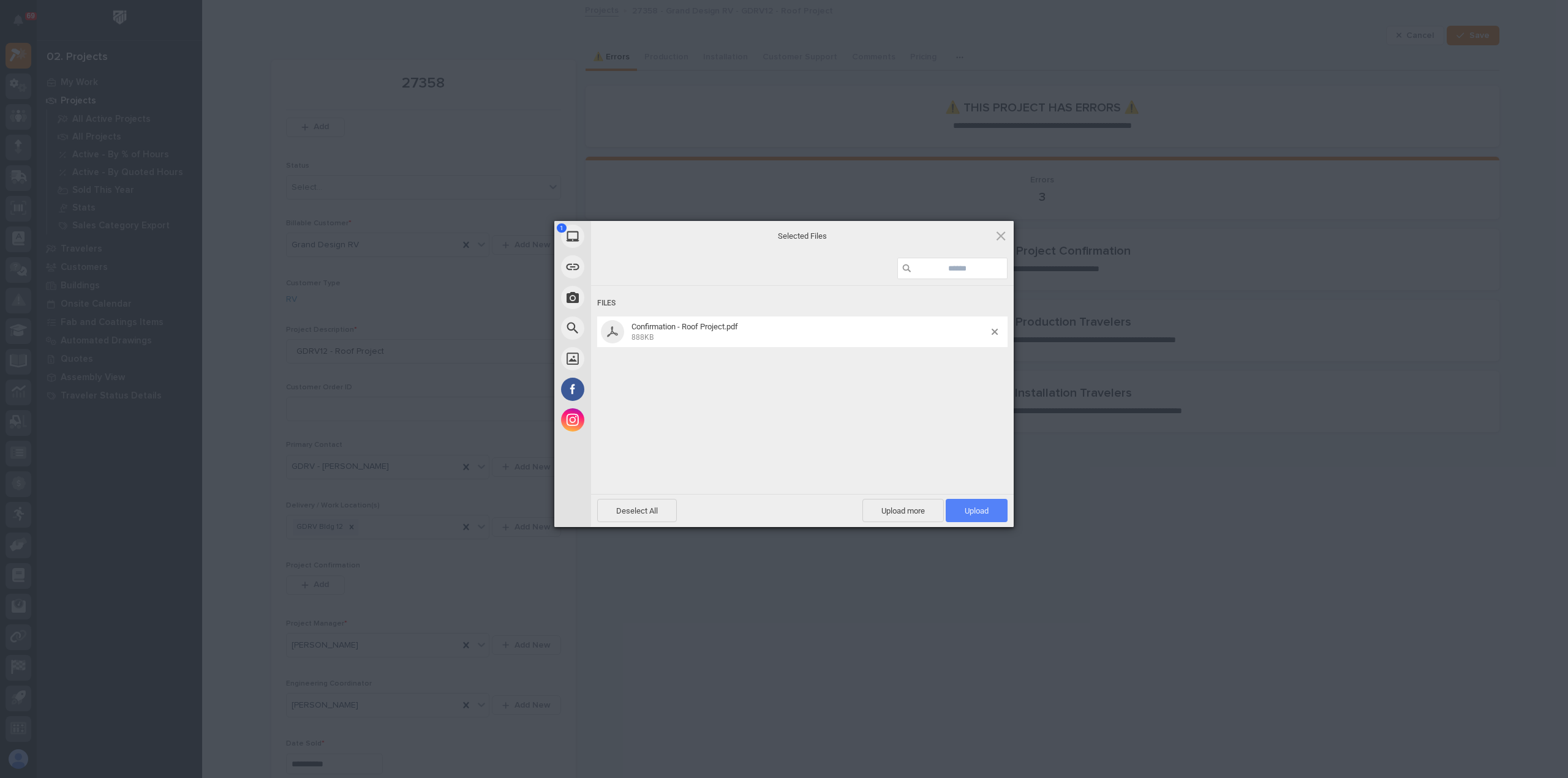
click at [983, 510] on span "Upload 1" at bounding box center [976, 511] width 24 height 9
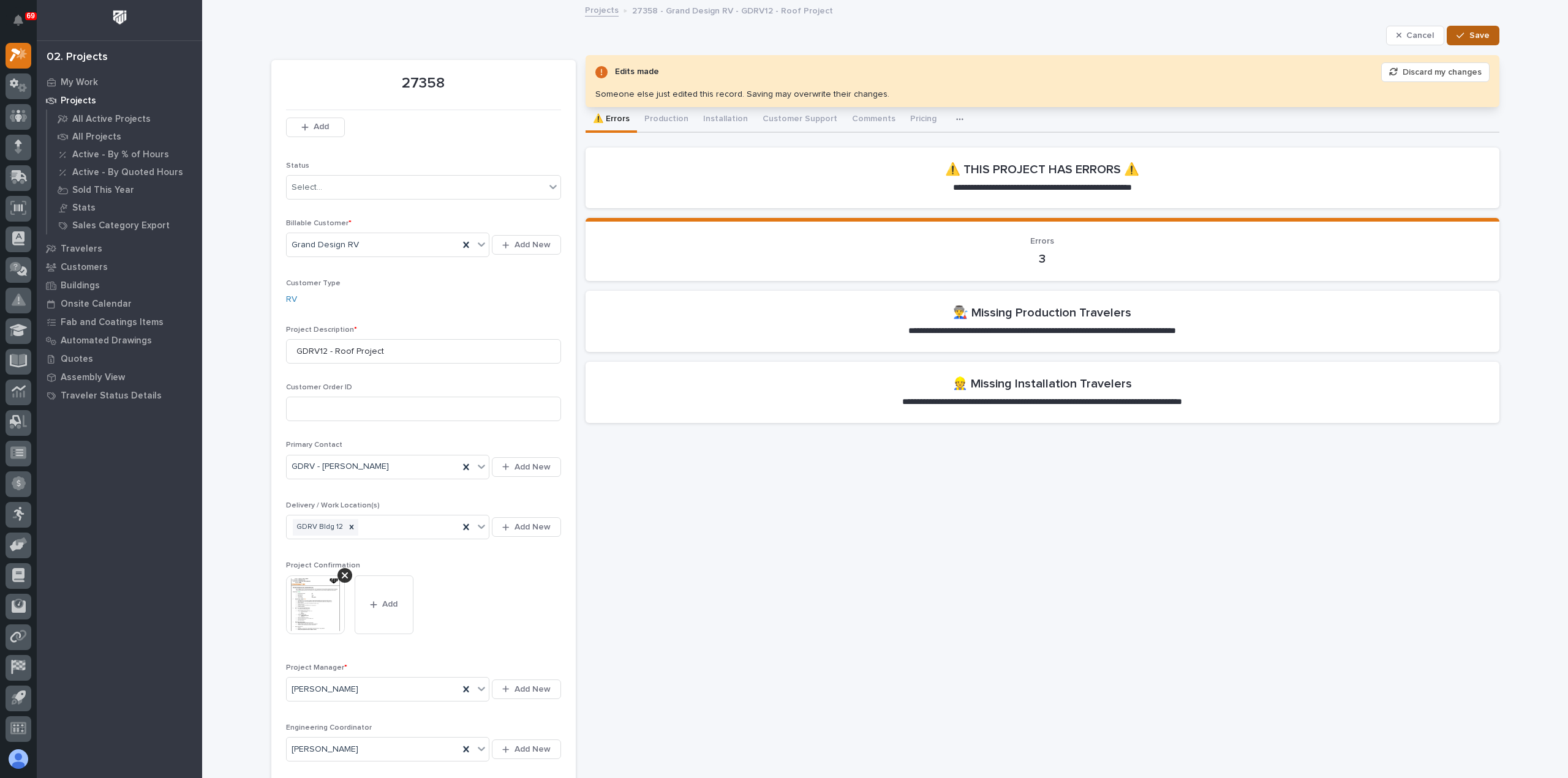
click at [1462, 26] on button "Save" at bounding box center [1473, 35] width 52 height 20
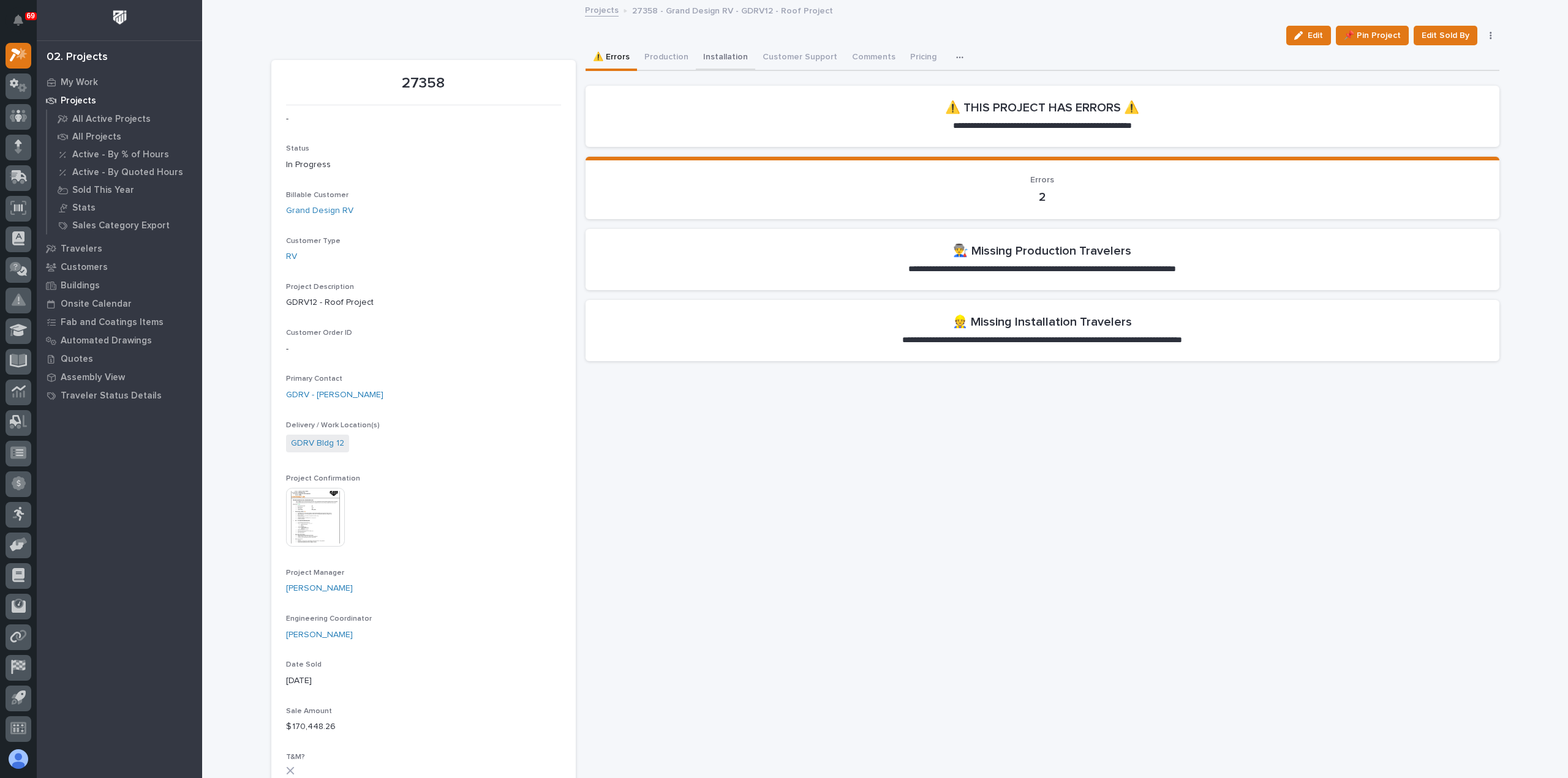
click at [718, 57] on button "Installation" at bounding box center [725, 58] width 59 height 25
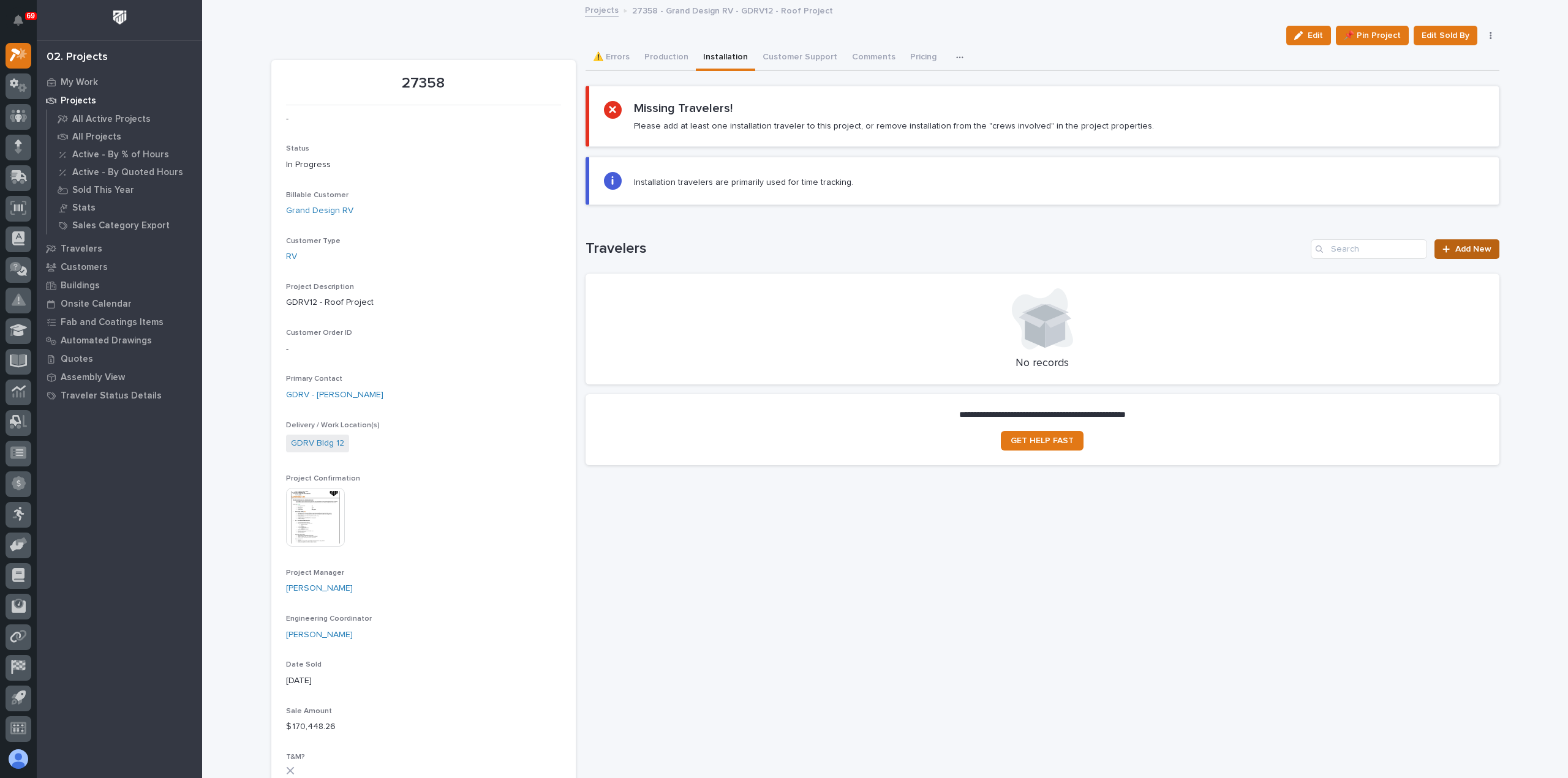
click at [1455, 246] on span "Add New" at bounding box center [1473, 249] width 36 height 8
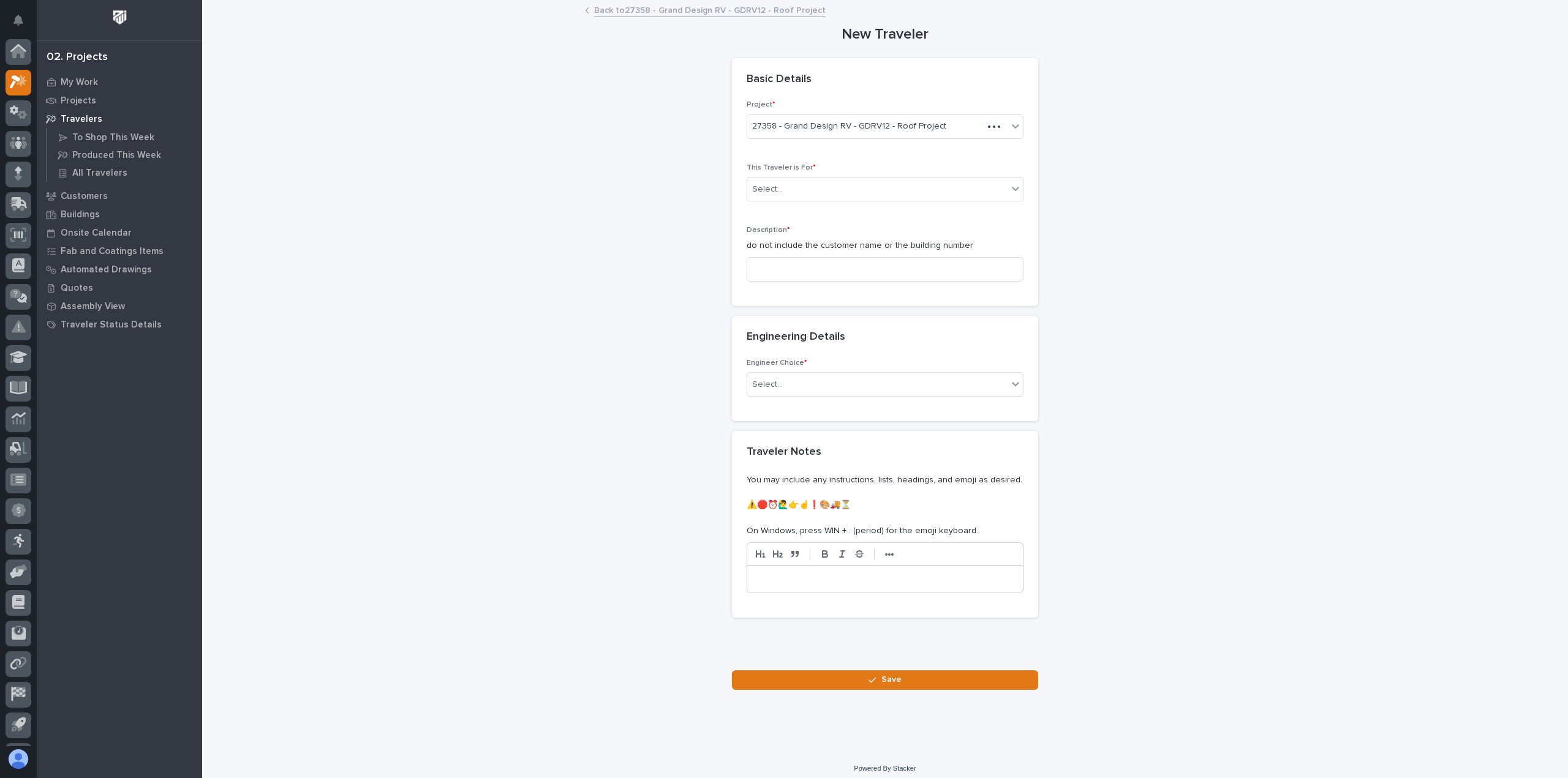
scroll to position [27, 0]
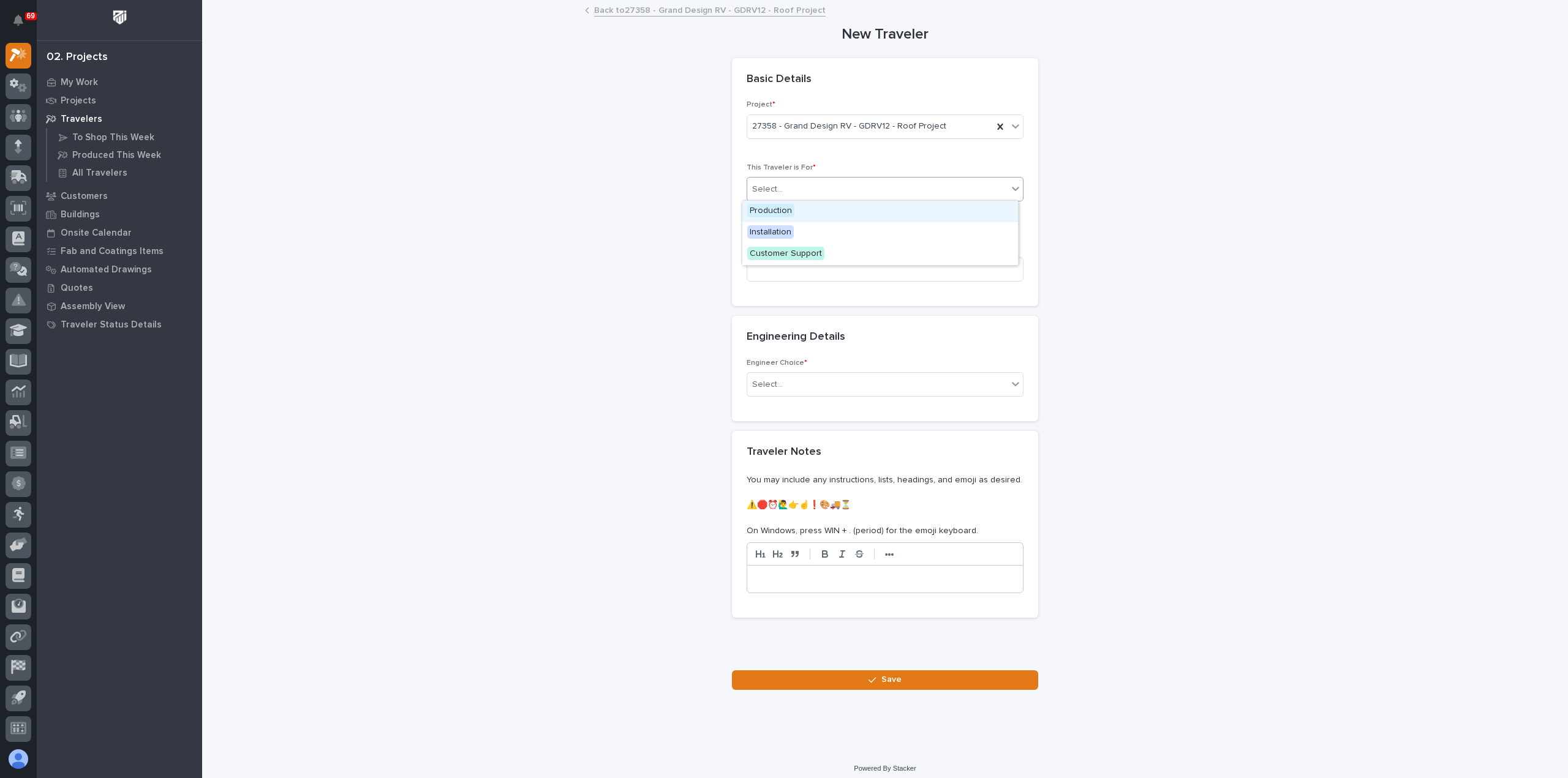
click at [785, 188] on div "Select..." at bounding box center [877, 190] width 260 height 20
click at [787, 231] on span "Installation" at bounding box center [771, 232] width 47 height 14
click at [788, 267] on input at bounding box center [885, 270] width 277 height 25
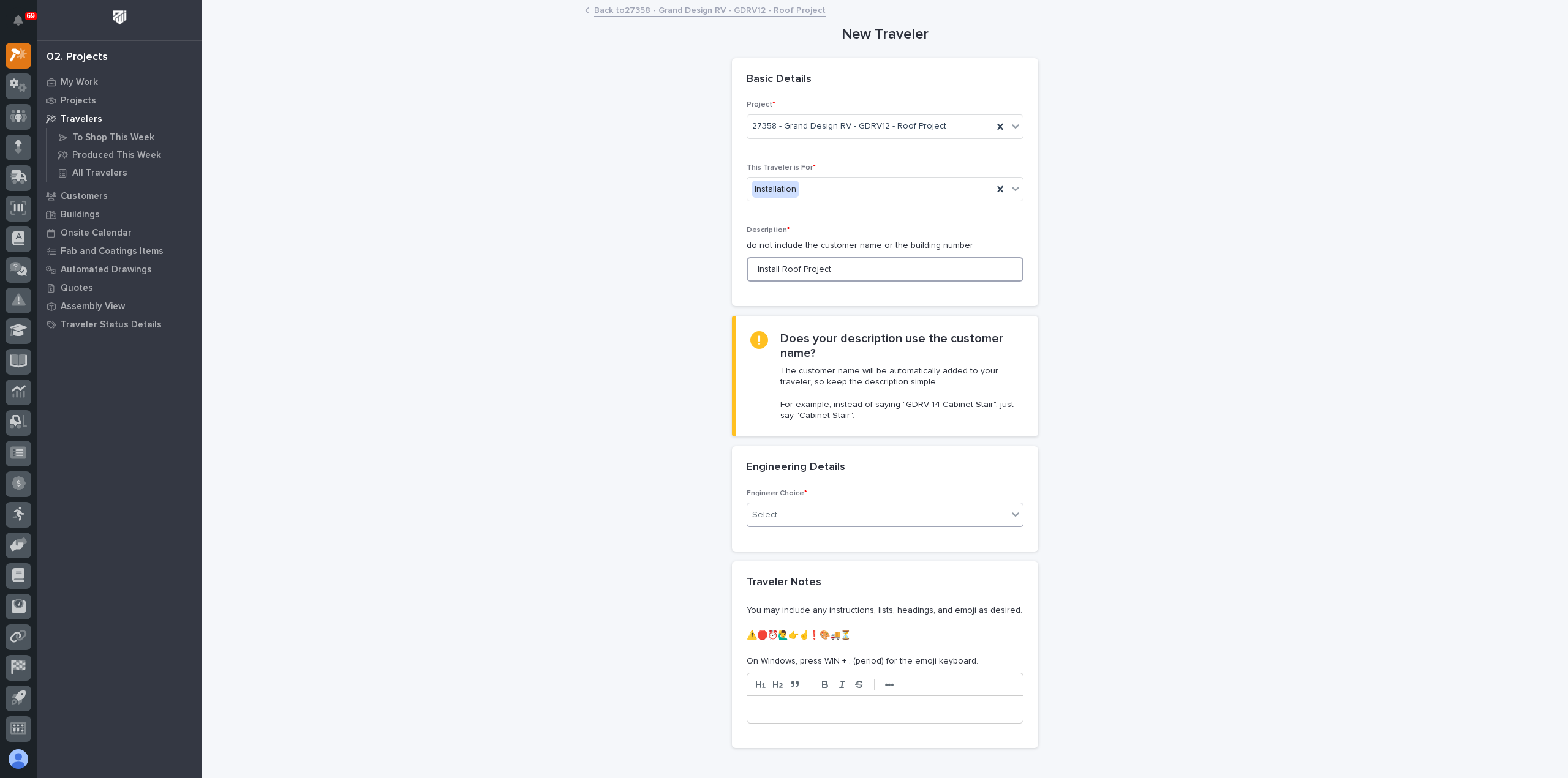
type input "Install Roof Project"
click at [822, 515] on div "Select..." at bounding box center [877, 515] width 260 height 20
drag, startPoint x: 830, startPoint y: 547, endPoint x: 832, endPoint y: 555, distance: 8.2
click at [832, 555] on div "I want my coordinator to choose an engineer" at bounding box center [880, 558] width 276 height 22
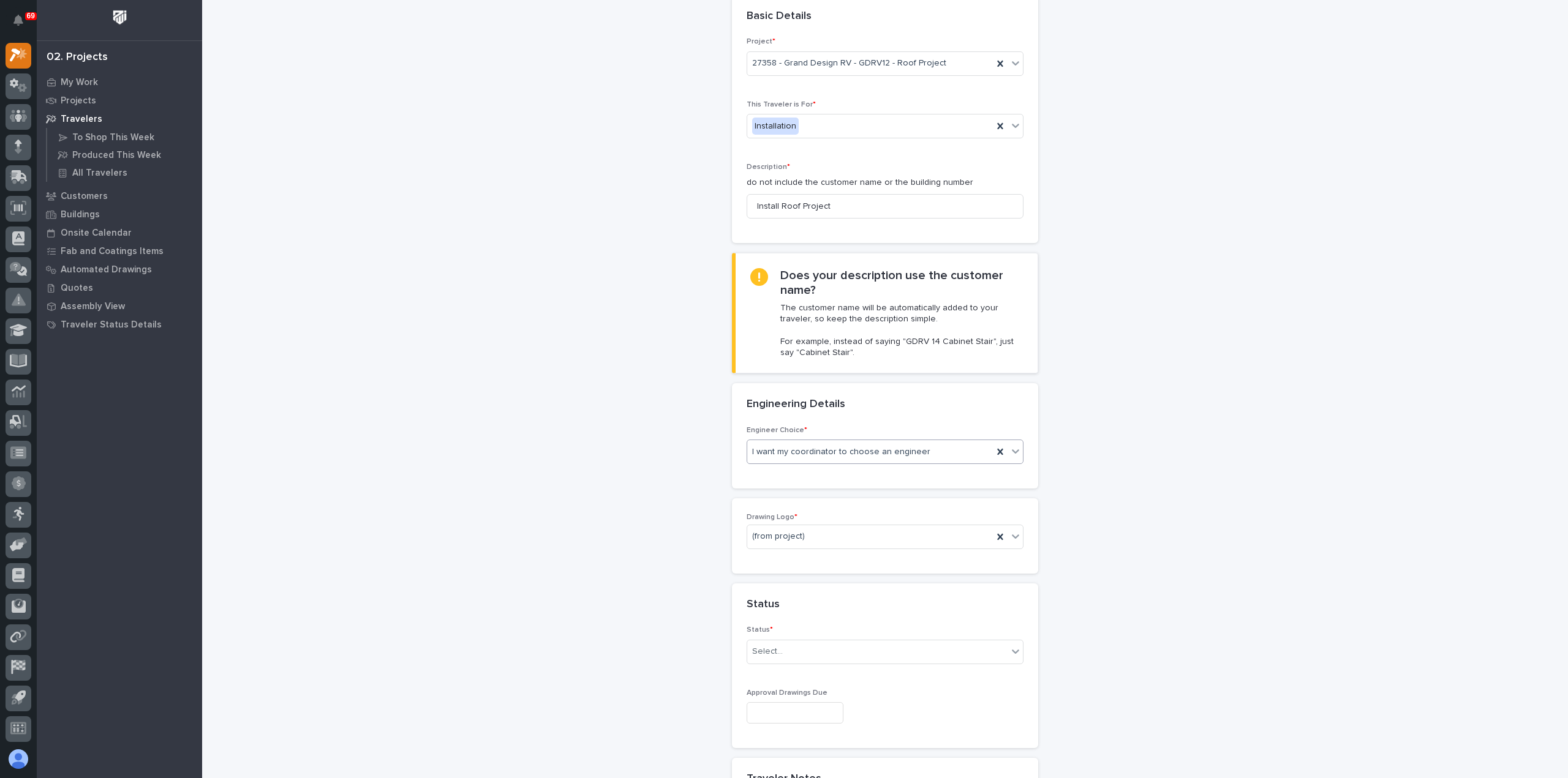
scroll to position [184, 0]
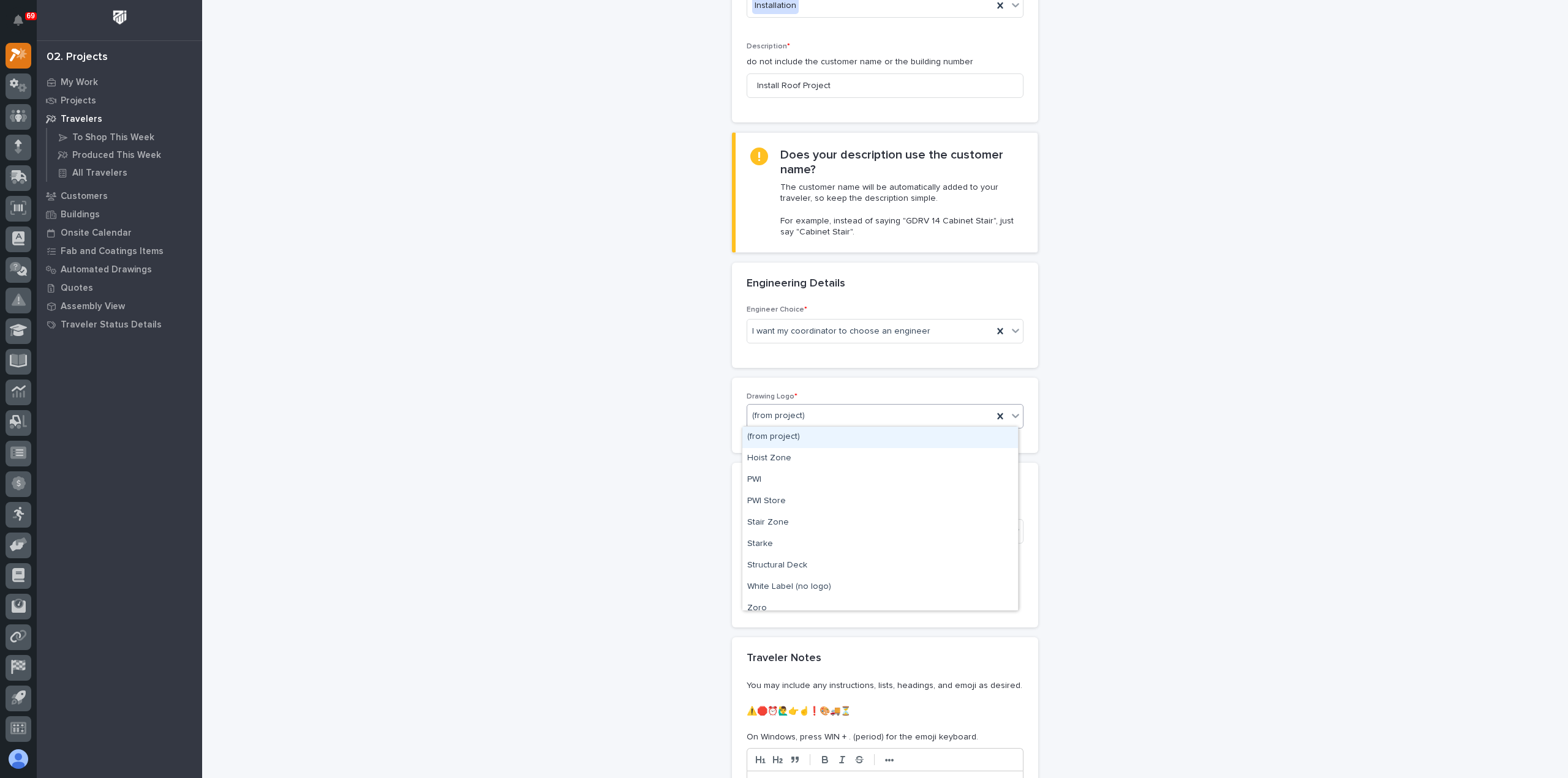
click at [832, 415] on div "(from project)" at bounding box center [870, 416] width 246 height 20
click at [822, 477] on div "PWI" at bounding box center [880, 480] width 276 height 22
click at [835, 535] on div "Select..." at bounding box center [877, 531] width 260 height 20
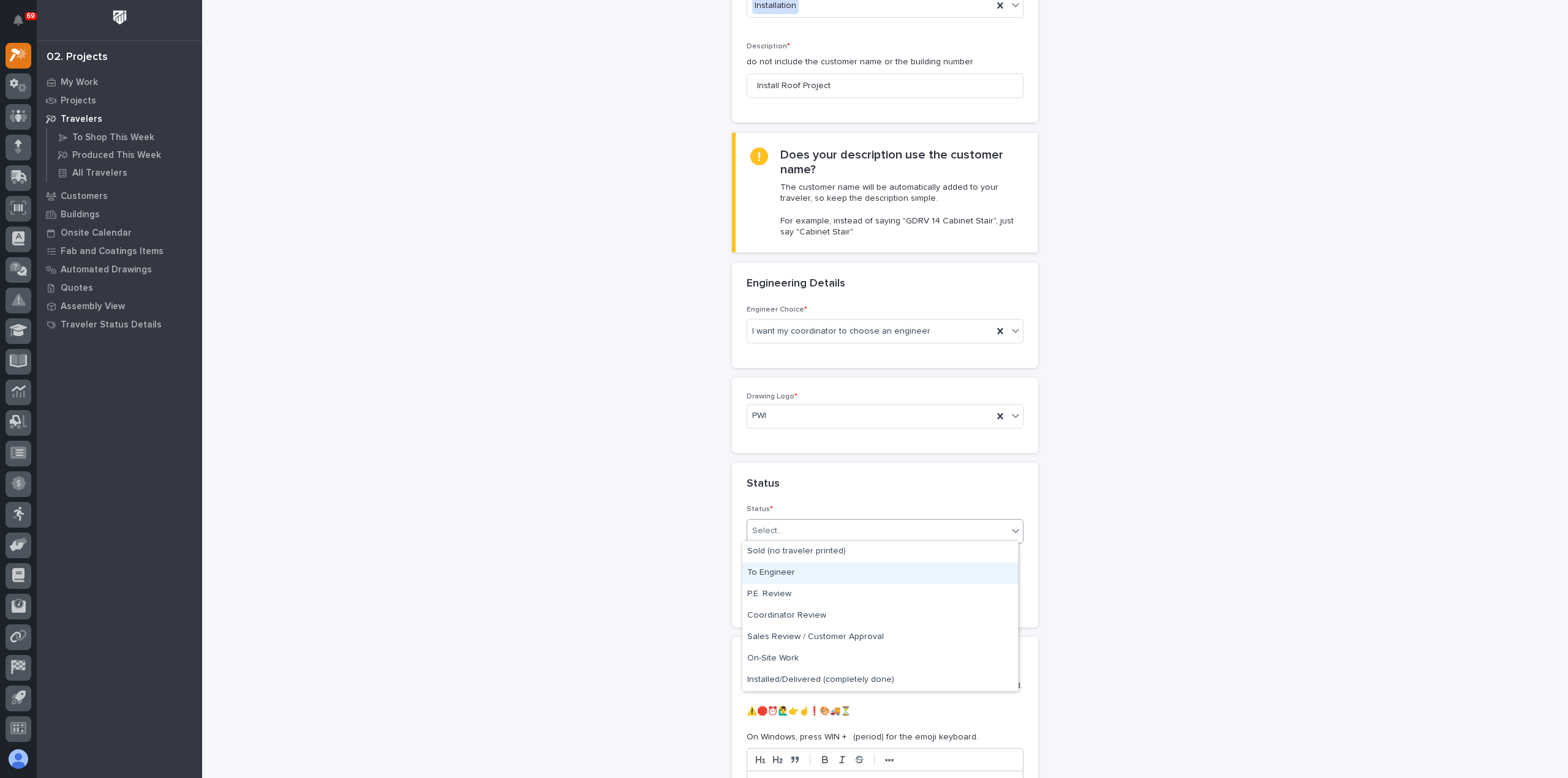
drag, startPoint x: 834, startPoint y: 560, endPoint x: 832, endPoint y: 575, distance: 15.1
click at [832, 575] on div "To Engineer" at bounding box center [880, 574] width 276 height 22
click at [836, 597] on input "text" at bounding box center [795, 592] width 97 height 22
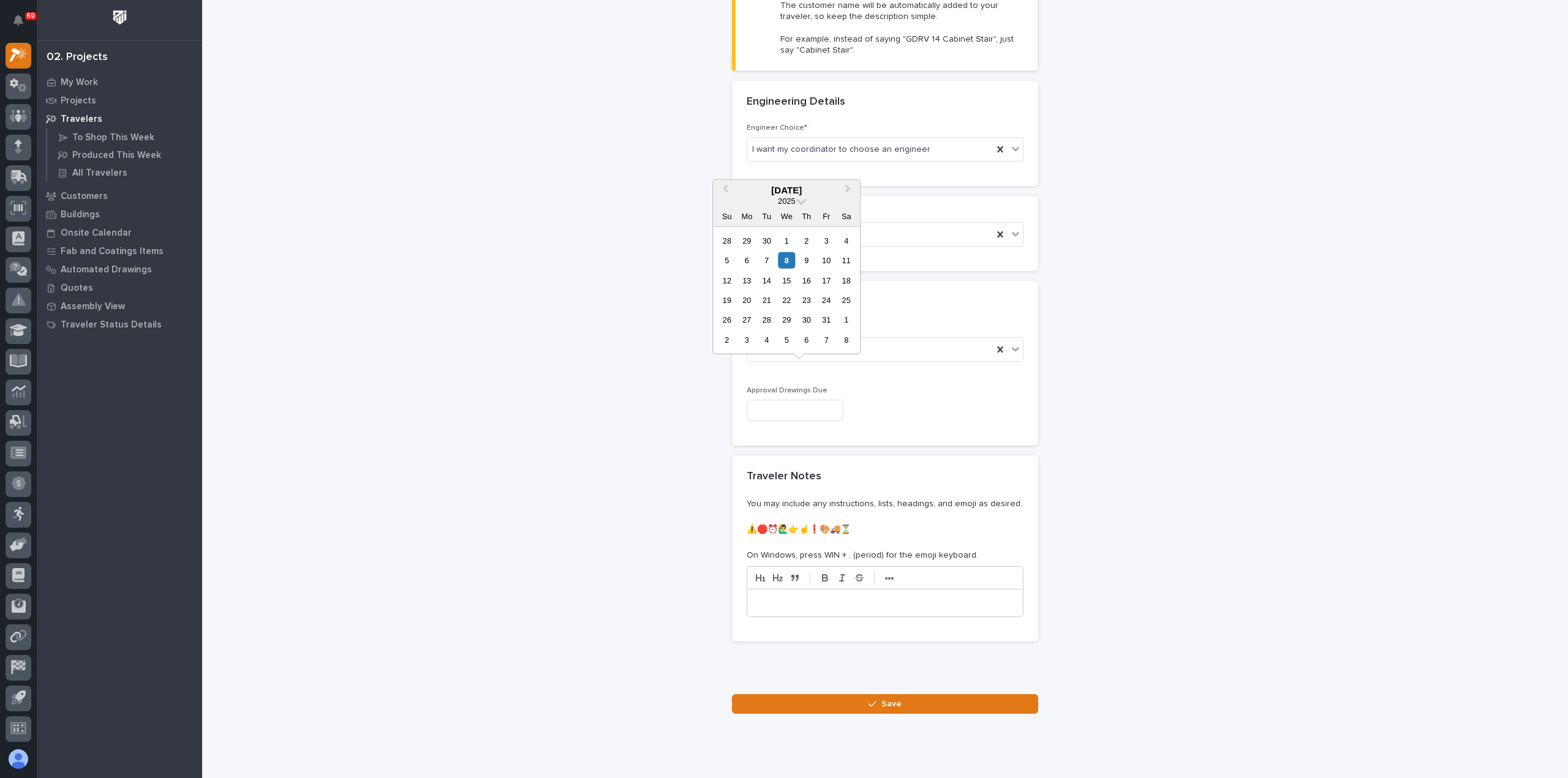
scroll to position [393, 0]
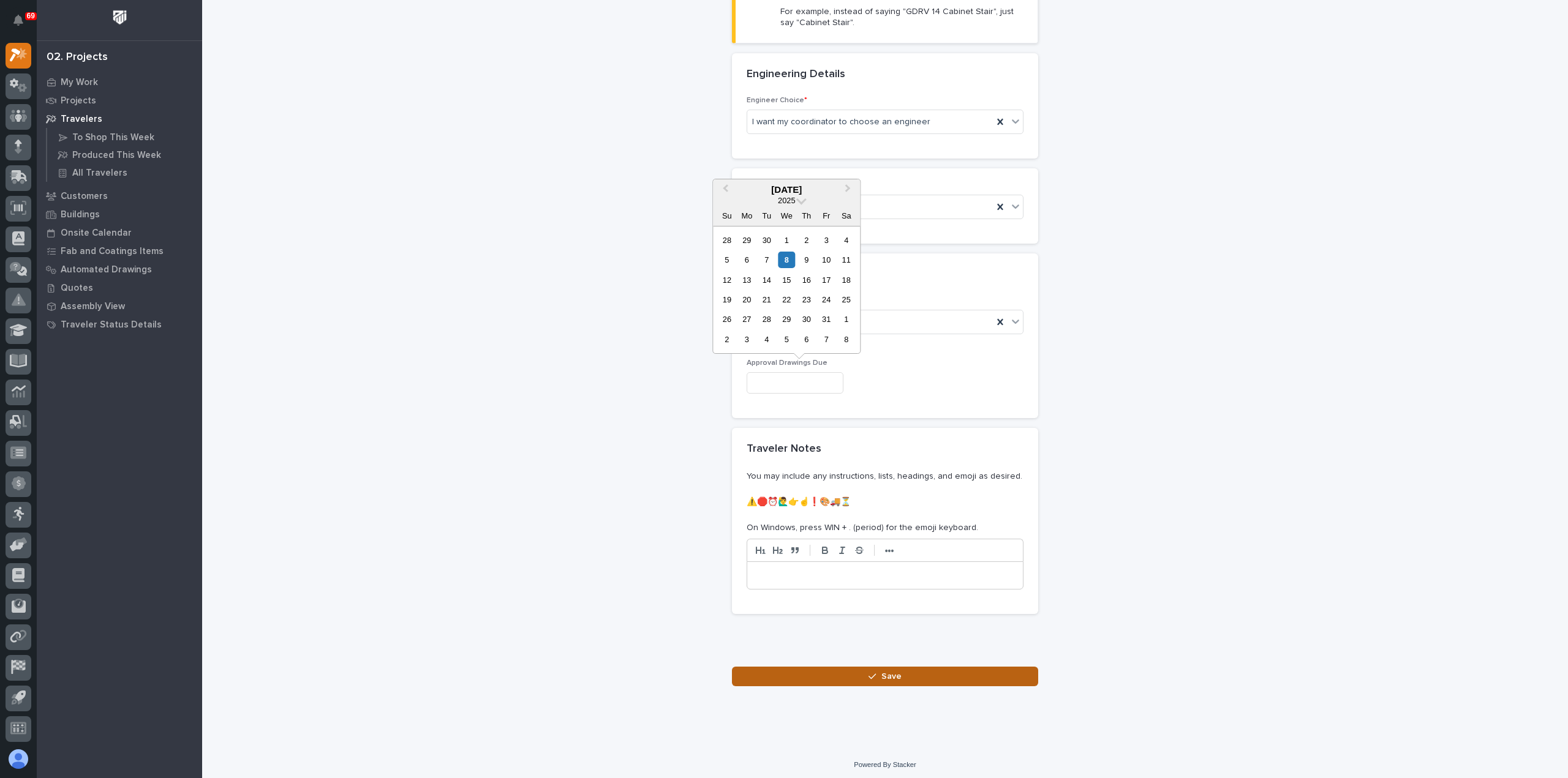
click at [874, 672] on div "button" at bounding box center [874, 676] width 12 height 8
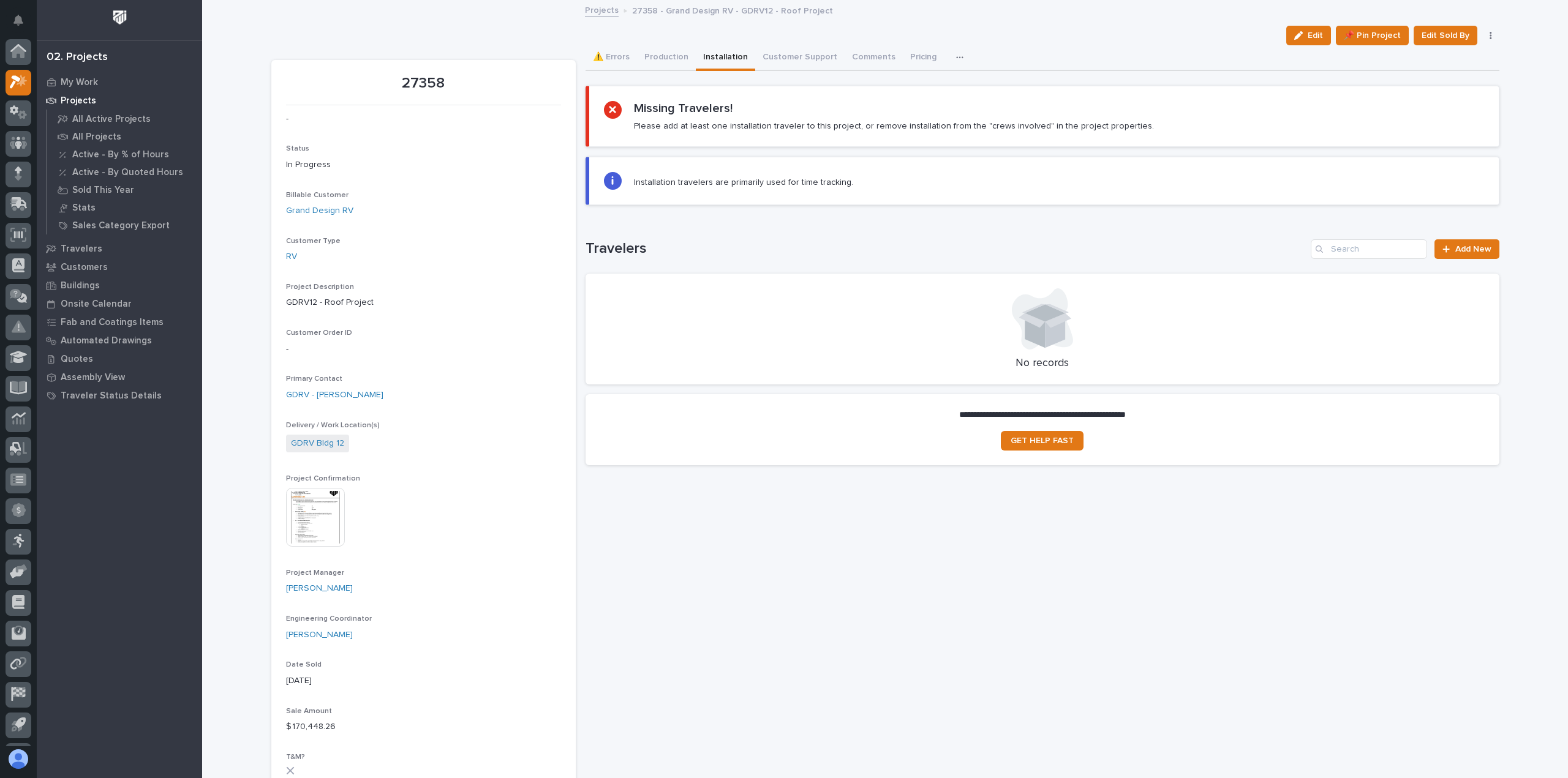
scroll to position [27, 0]
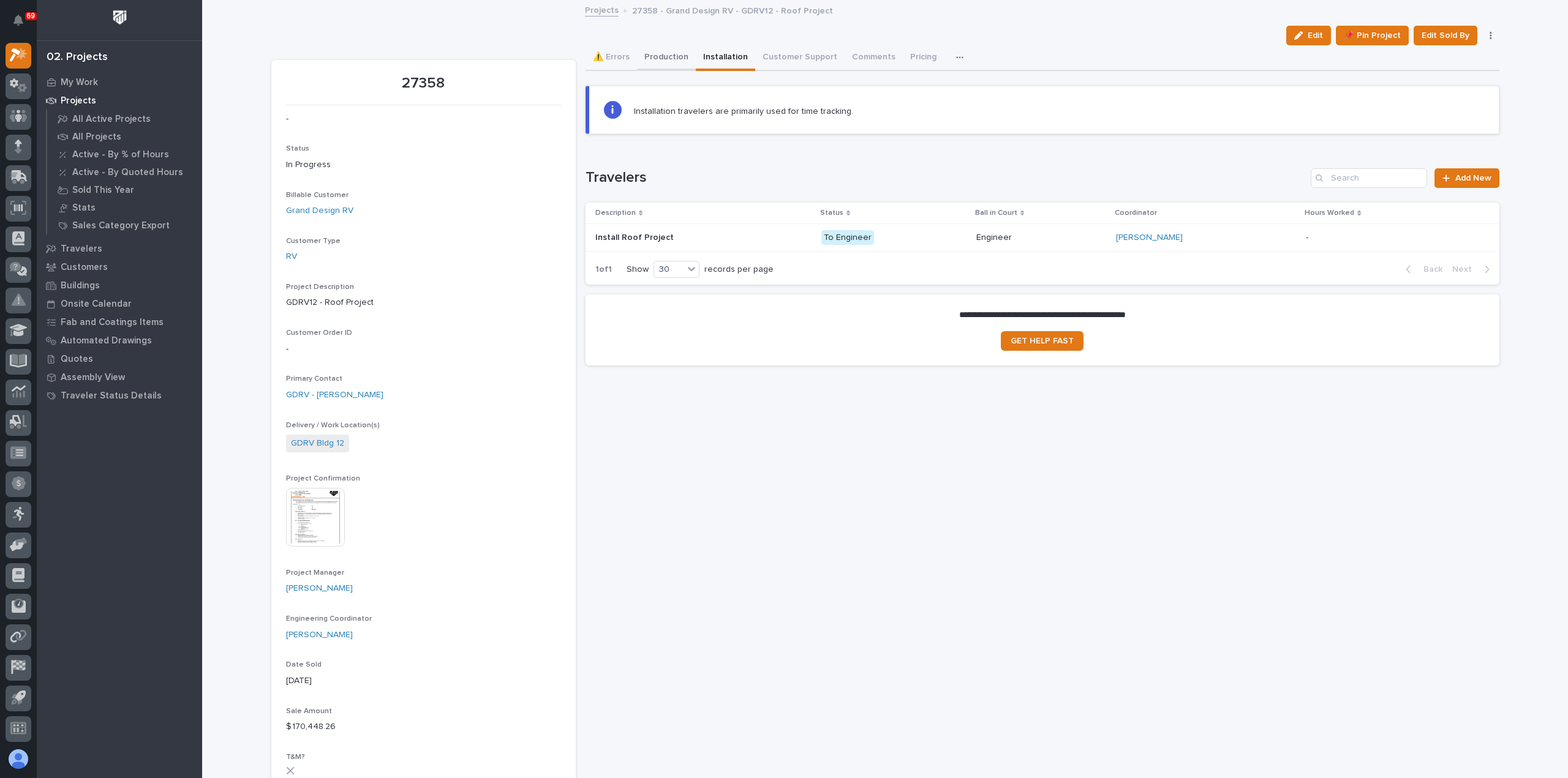
click at [656, 53] on button "Production" at bounding box center [666, 58] width 59 height 25
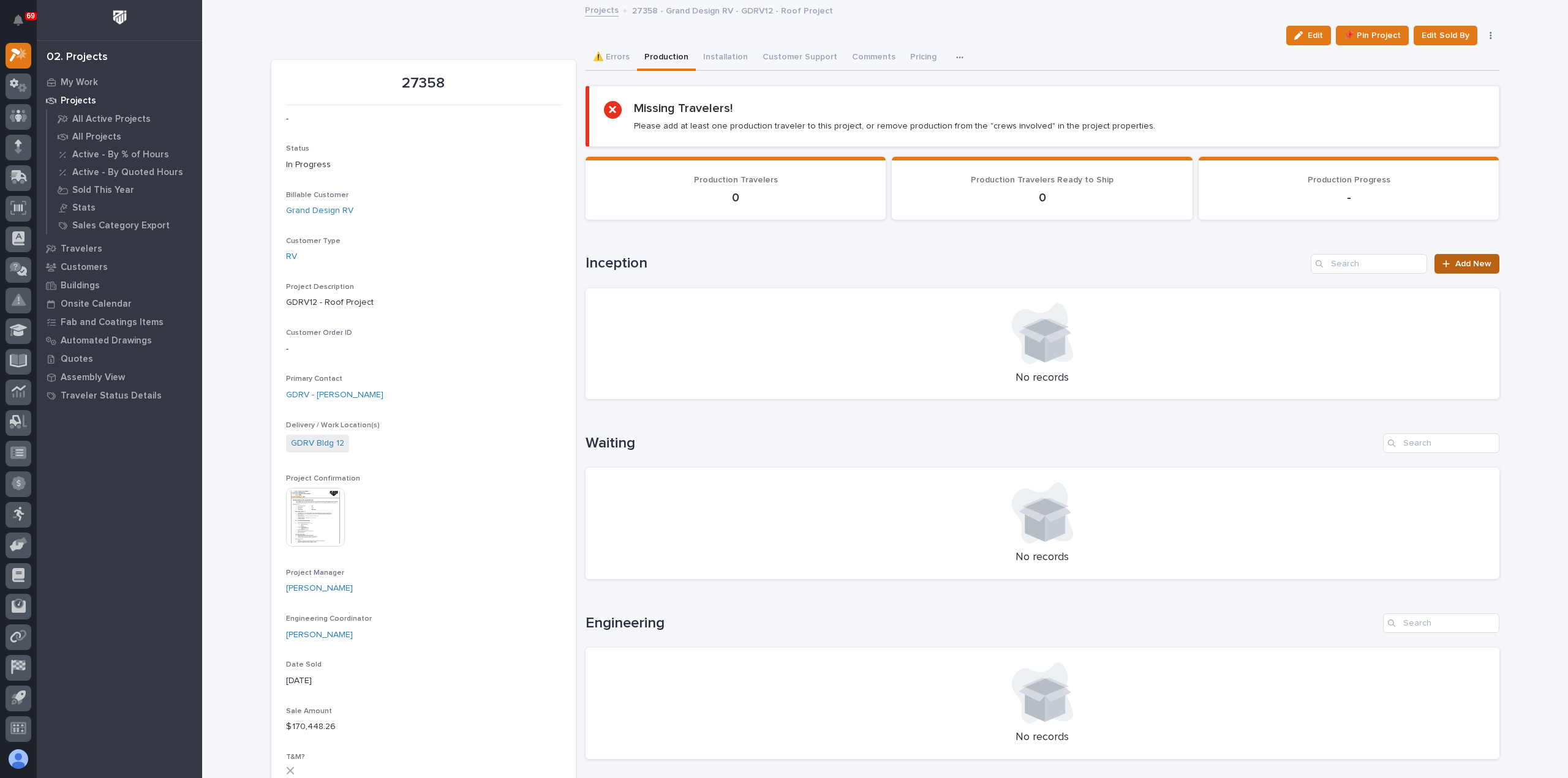
click at [1466, 258] on link "Add New" at bounding box center [1467, 264] width 65 height 20
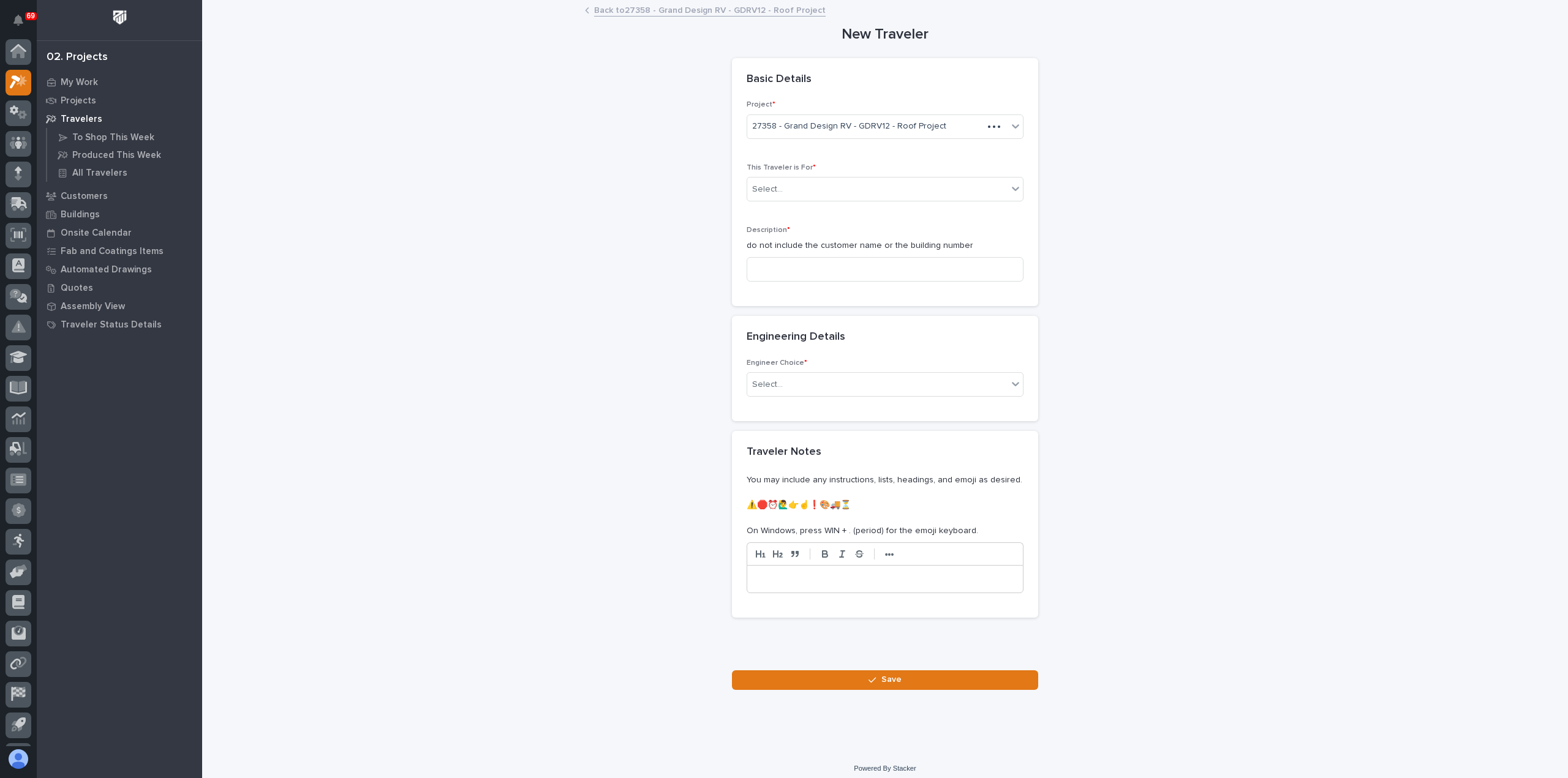
scroll to position [27, 0]
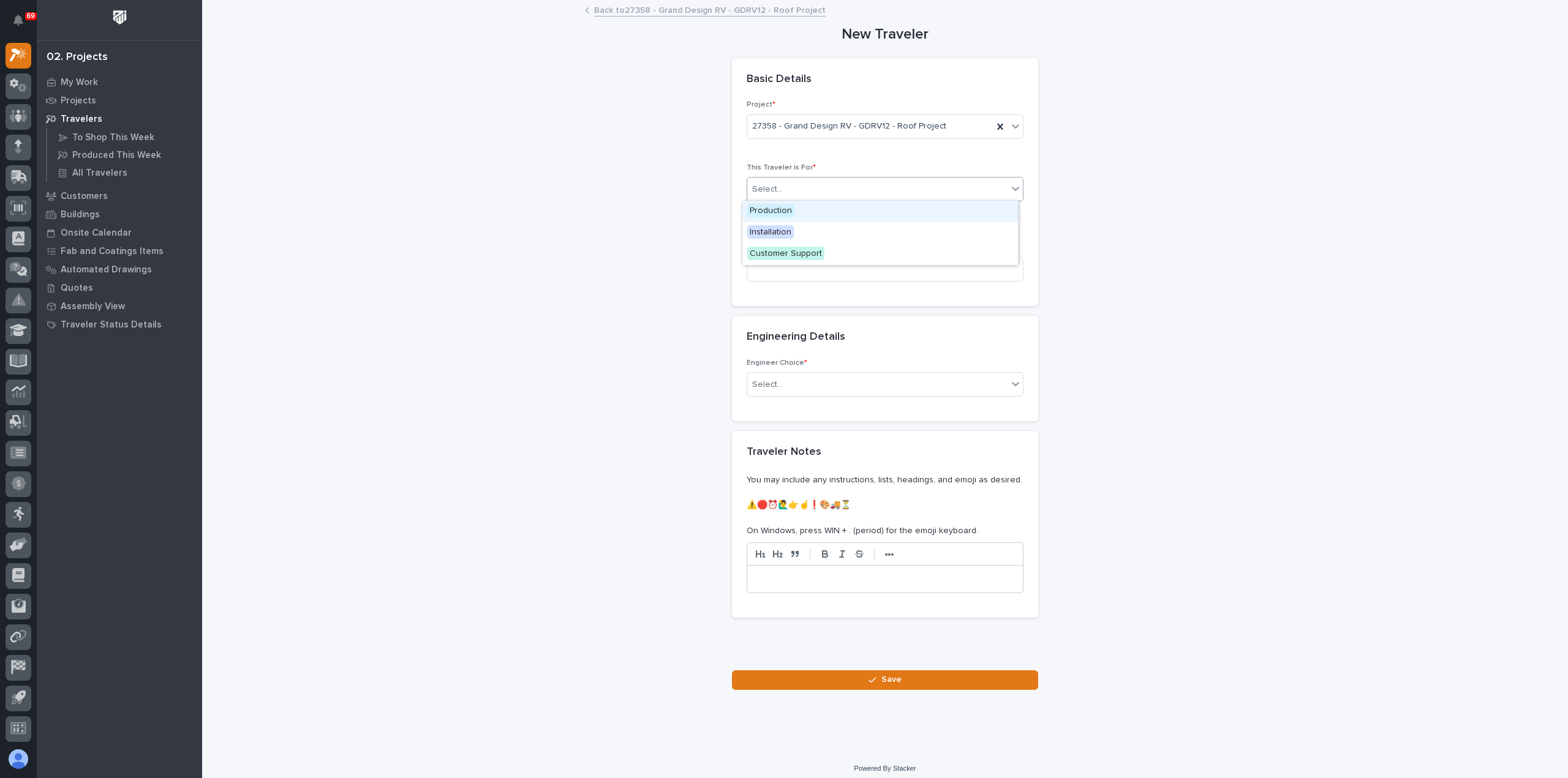
click at [804, 190] on div "Select..." at bounding box center [877, 190] width 260 height 20
click at [796, 212] on div "Production" at bounding box center [880, 211] width 276 height 22
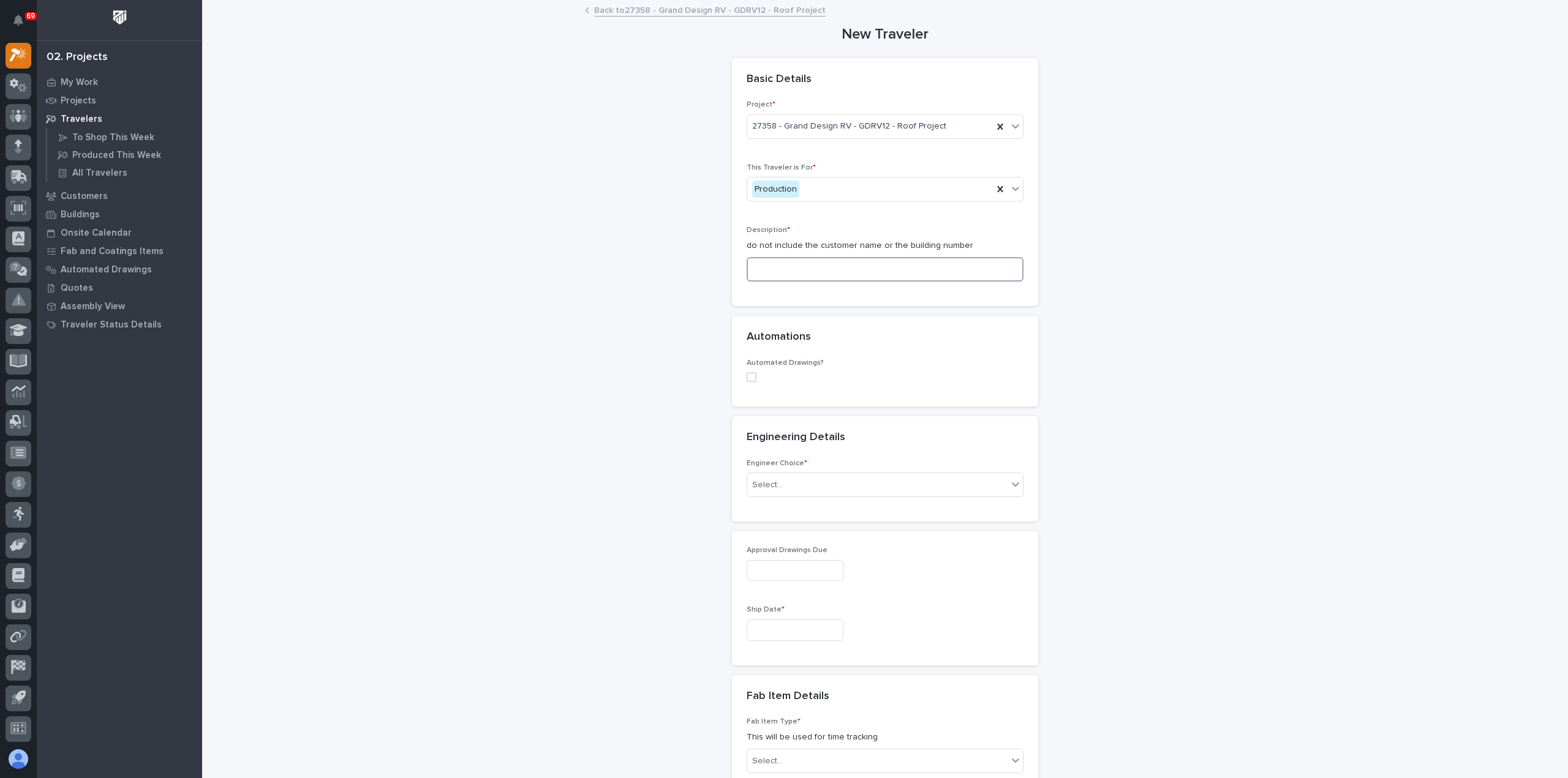
click at [813, 267] on input at bounding box center [885, 270] width 277 height 25
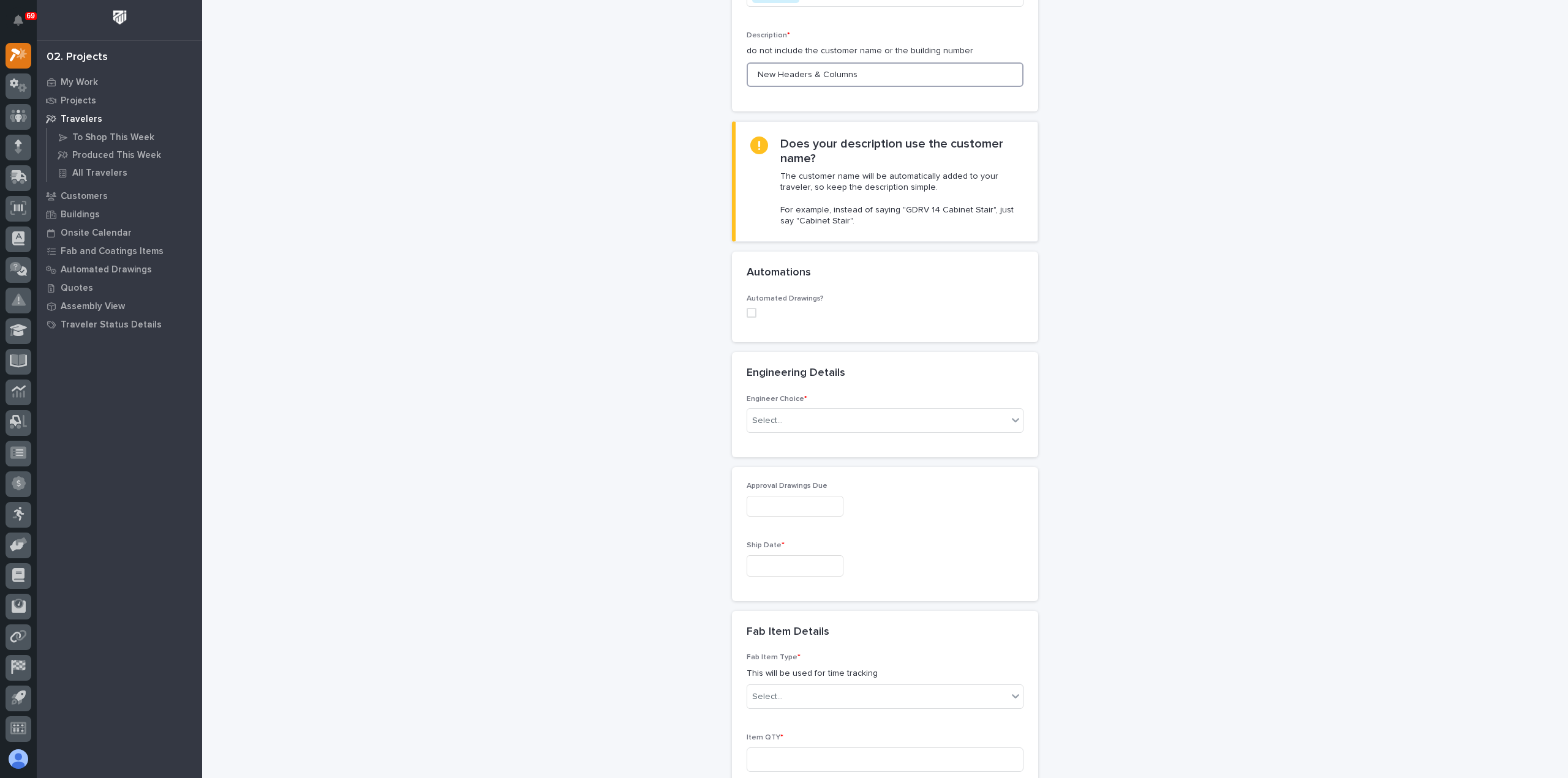
scroll to position [245, 0]
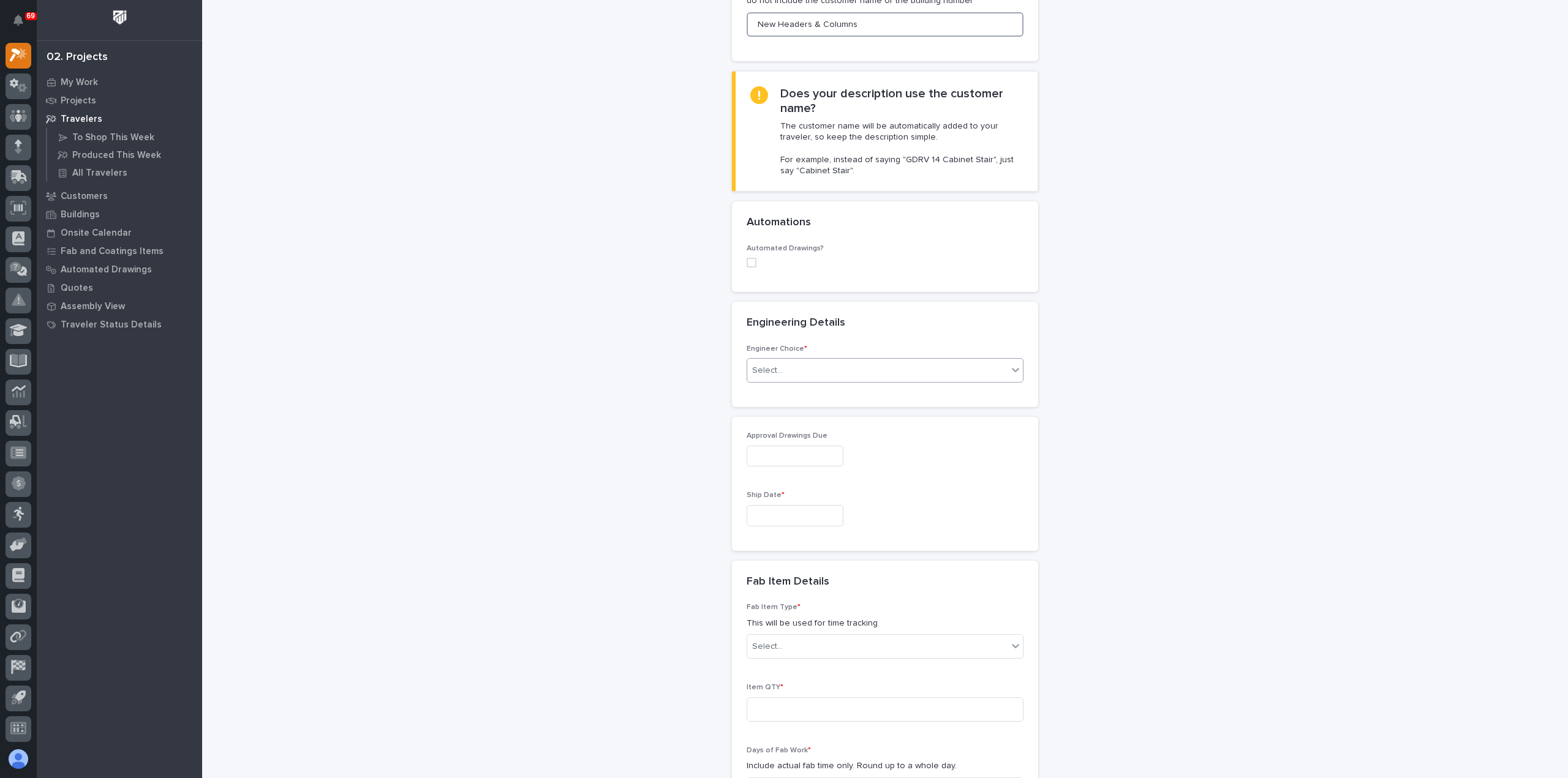
type input "New Headers & Columns"
click at [796, 369] on div "Select..." at bounding box center [877, 371] width 260 height 20
click at [797, 415] on div "I want my coordinator to choose an engineer" at bounding box center [880, 414] width 276 height 22
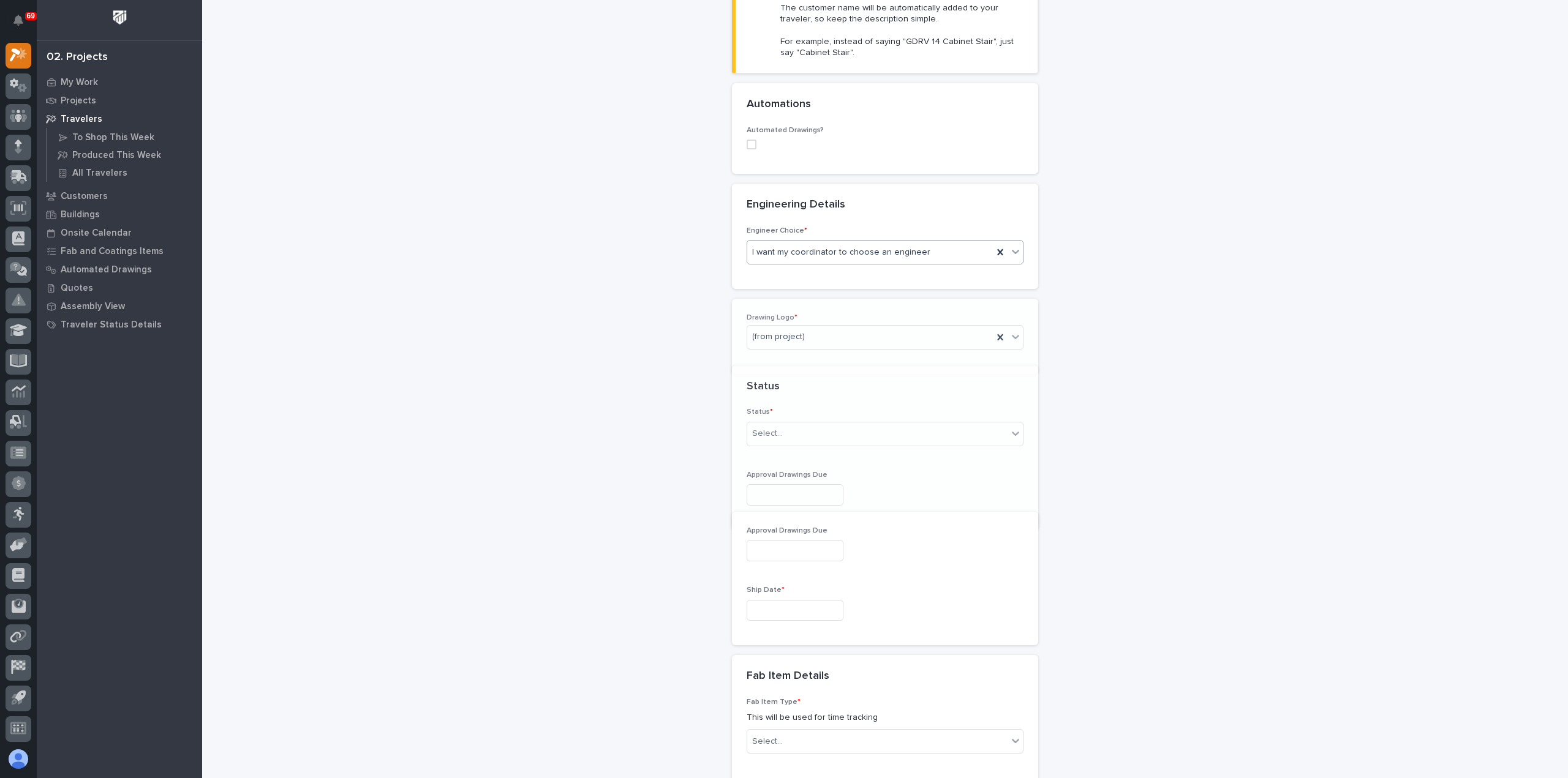
scroll to position [373, 0]
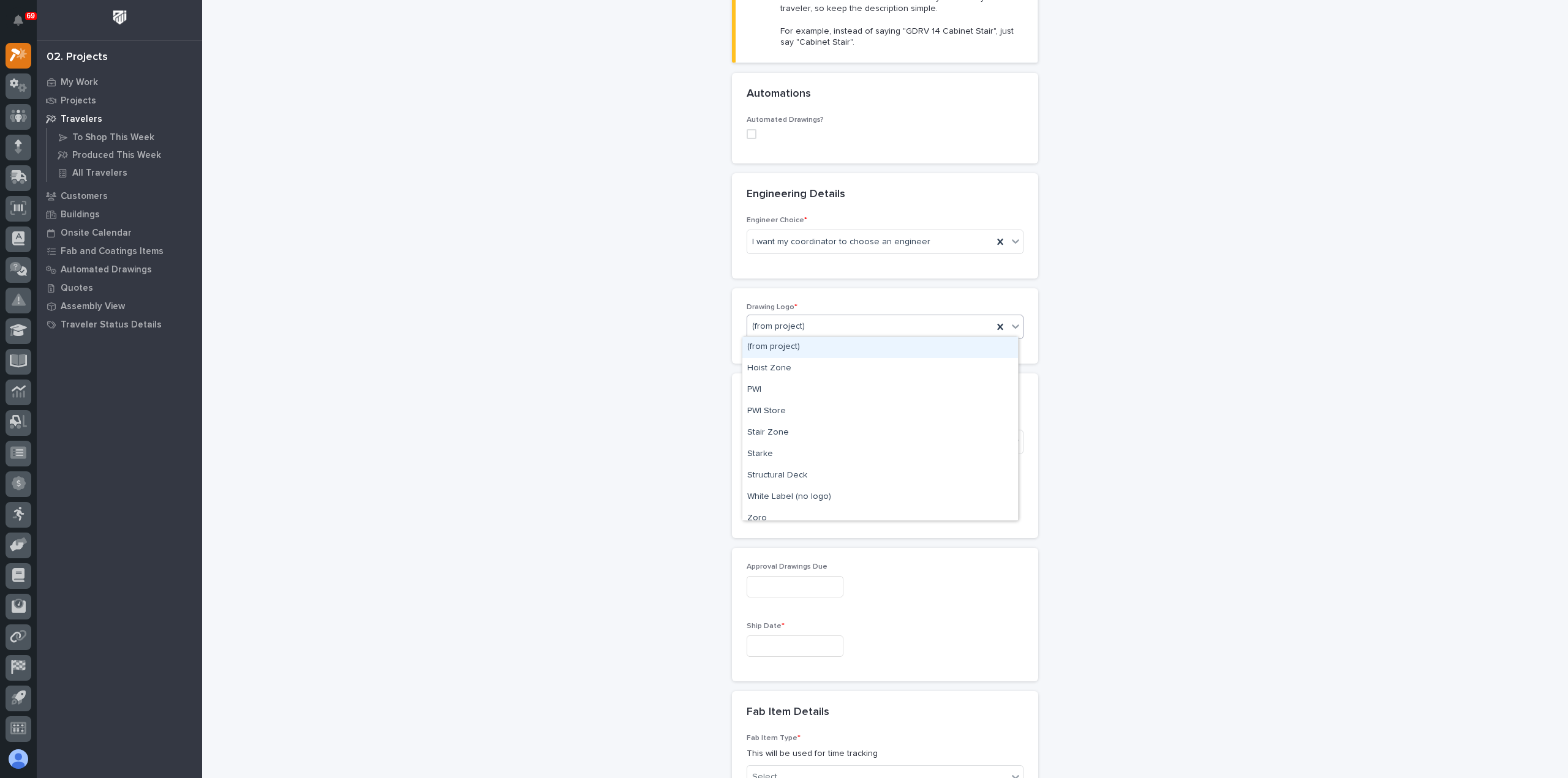
click at [811, 323] on div "(from project)" at bounding box center [870, 326] width 246 height 20
click at [796, 384] on div "PWI" at bounding box center [880, 390] width 276 height 22
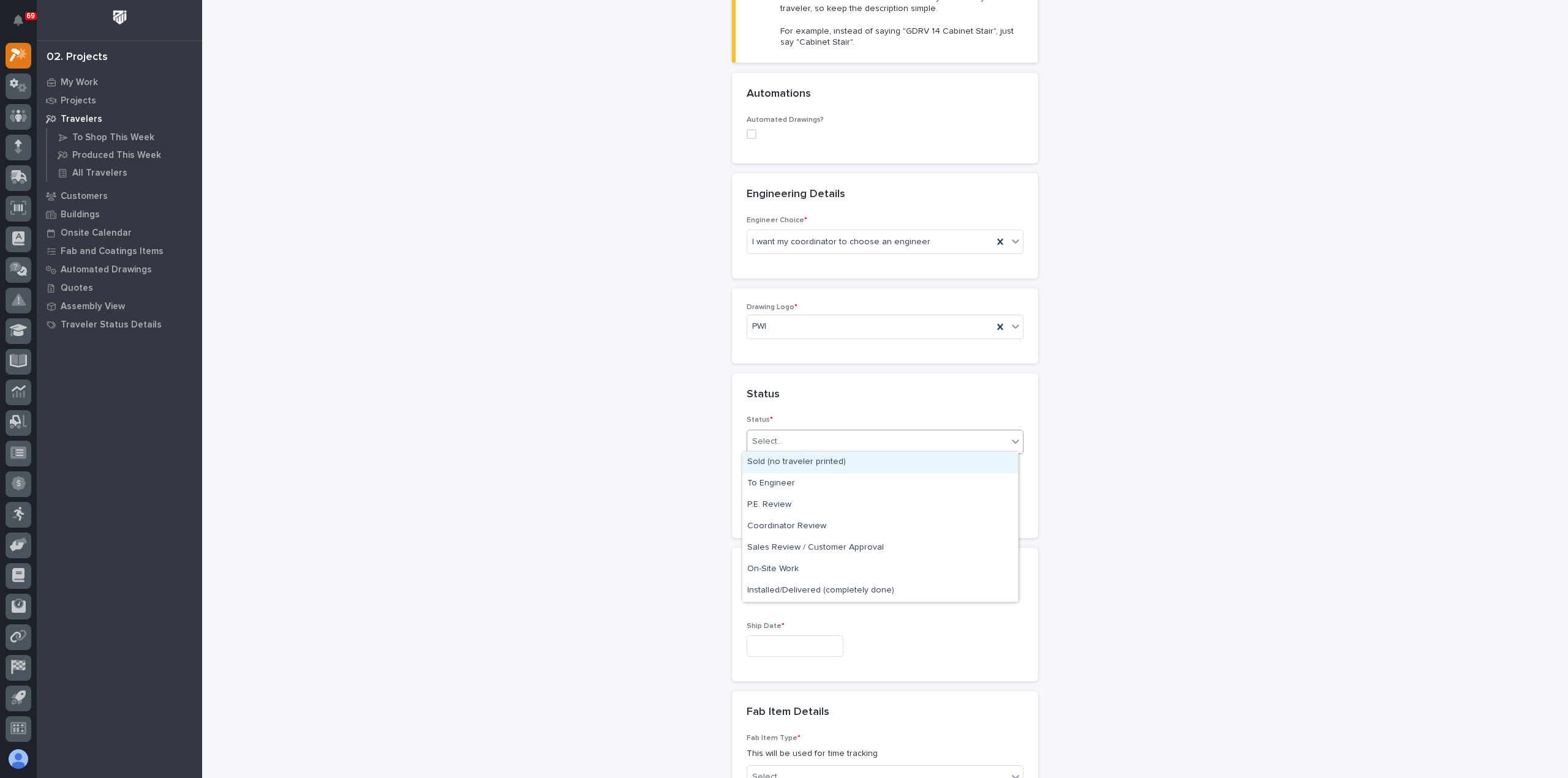
click at [807, 442] on div "Select..." at bounding box center [877, 442] width 260 height 20
click at [805, 481] on div "To Engineer" at bounding box center [880, 484] width 276 height 22
click at [805, 439] on div "To Engineer" at bounding box center [870, 442] width 246 height 20
click at [814, 465] on div "Sold (no traveler printed)" at bounding box center [880, 462] width 276 height 22
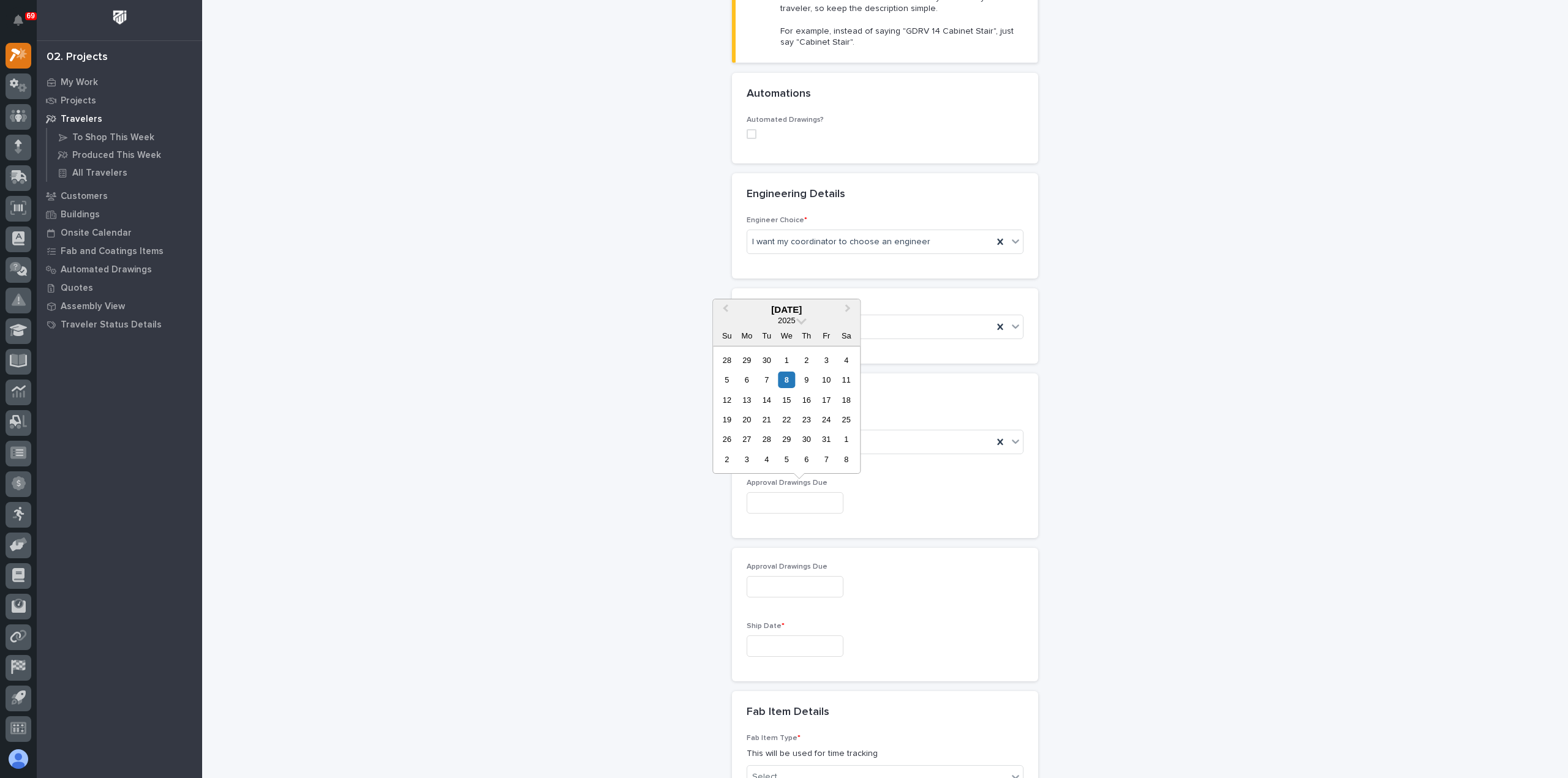
click at [811, 499] on input "text" at bounding box center [795, 503] width 97 height 22
click at [811, 497] on input "text" at bounding box center [795, 503] width 97 height 22
click at [807, 644] on input "text" at bounding box center [795, 646] width 97 height 22
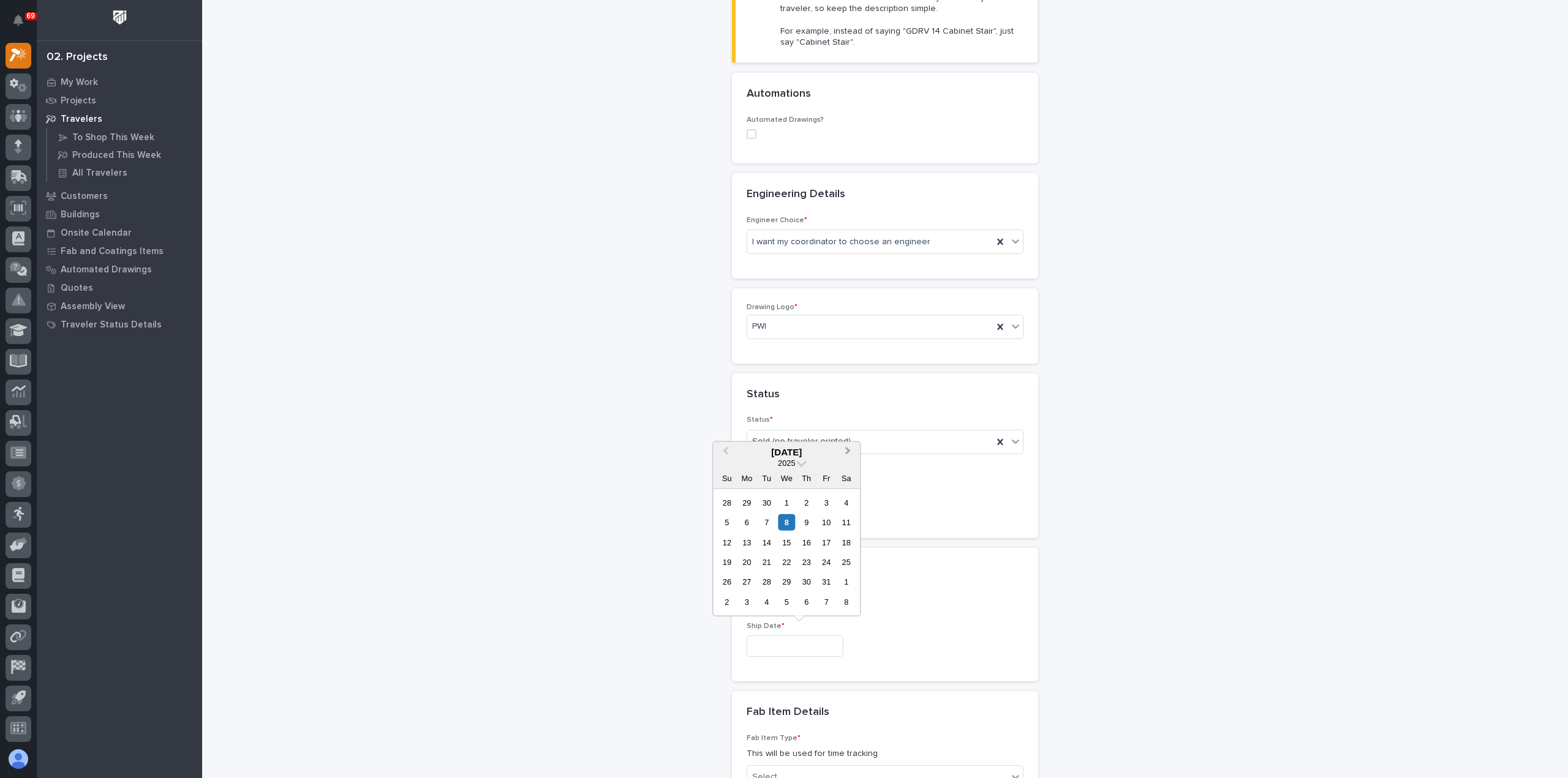
click at [847, 449] on span "Next Month" at bounding box center [847, 452] width 0 height 16
click at [788, 542] on div "17" at bounding box center [787, 542] width 17 height 17
type input "**********"
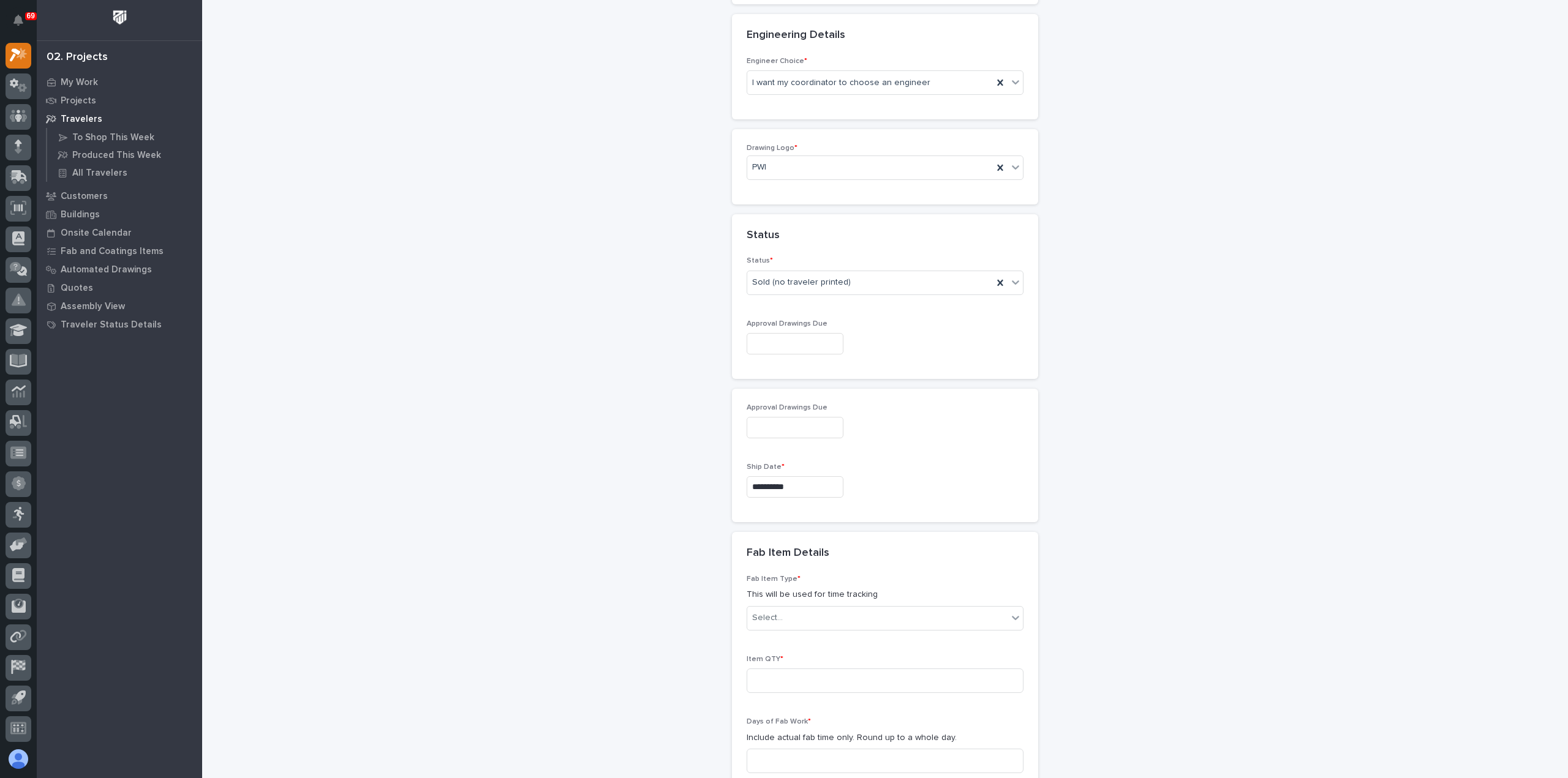
scroll to position [680, 0]
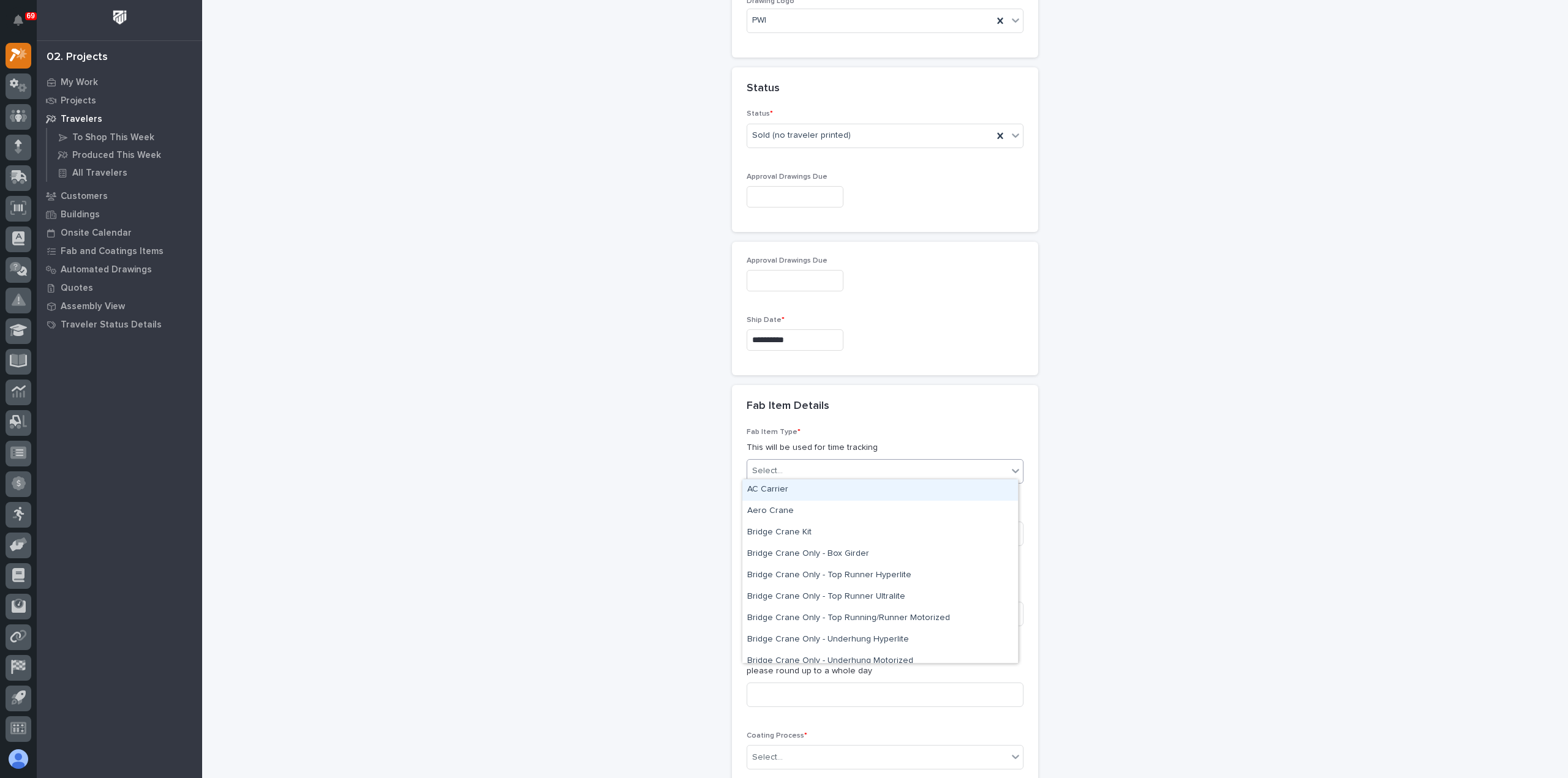
click at [812, 463] on div "Select..." at bounding box center [877, 471] width 260 height 20
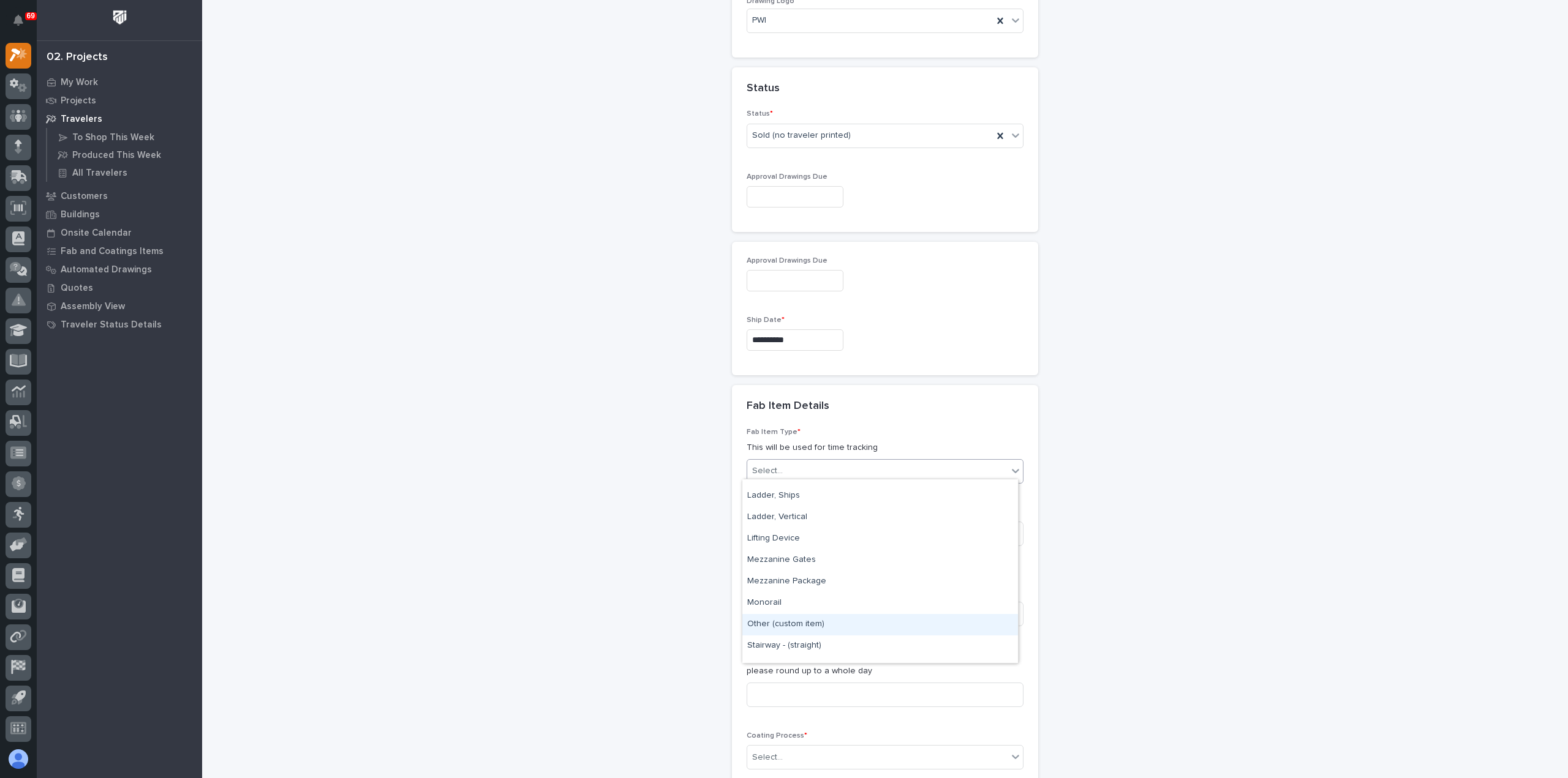
click at [816, 620] on div "Other (custom item)" at bounding box center [880, 625] width 276 height 22
click at [825, 532] on input at bounding box center [885, 534] width 277 height 25
type input "1"
click at [822, 614] on input at bounding box center [885, 614] width 277 height 25
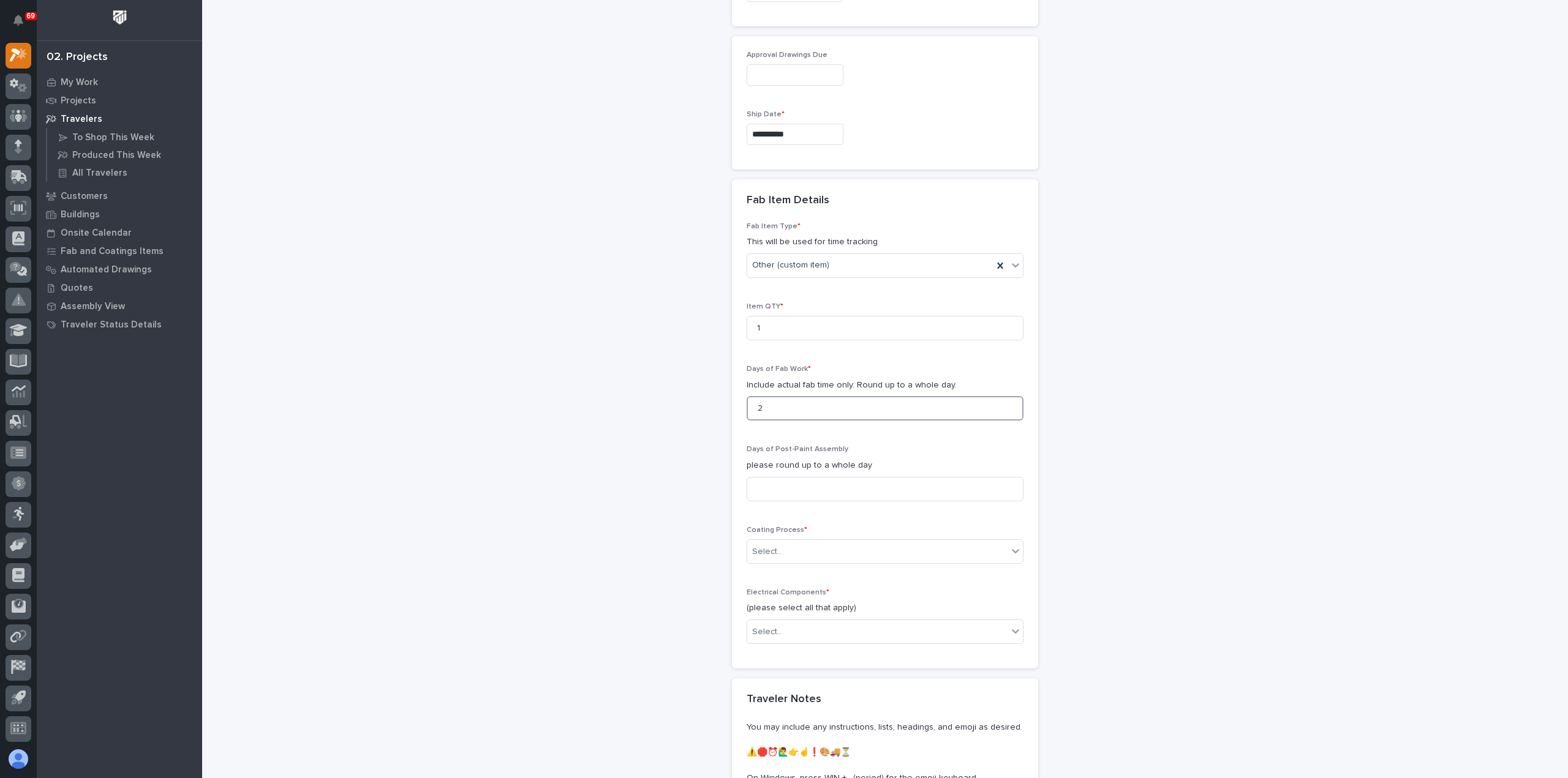
scroll to position [925, 0]
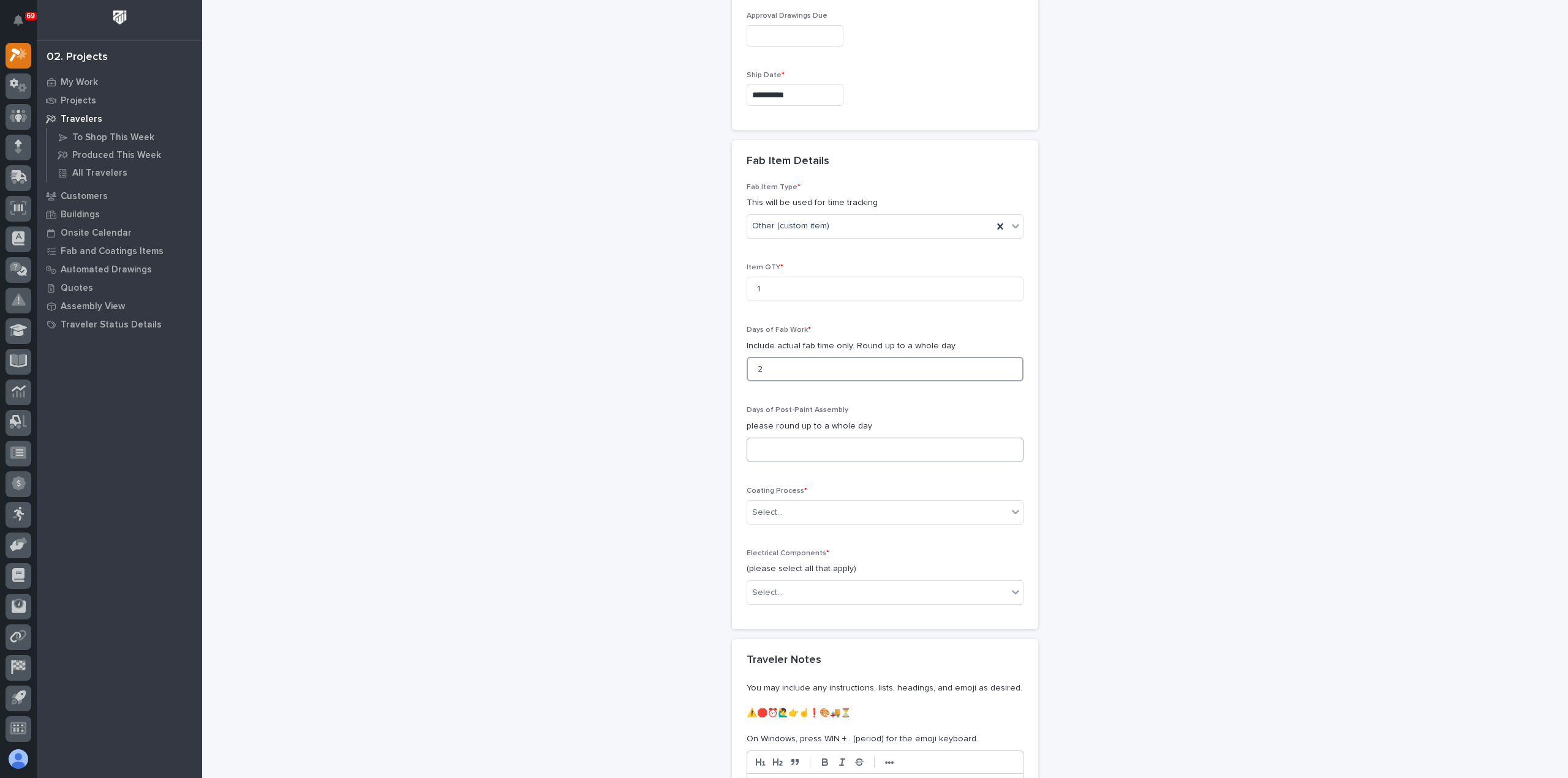
type input "2"
click at [785, 451] on input at bounding box center [885, 450] width 277 height 25
type input "0"
click at [798, 505] on div "Select..." at bounding box center [877, 512] width 260 height 20
click at [815, 552] on div "In-House Paint/Powder" at bounding box center [880, 553] width 276 height 22
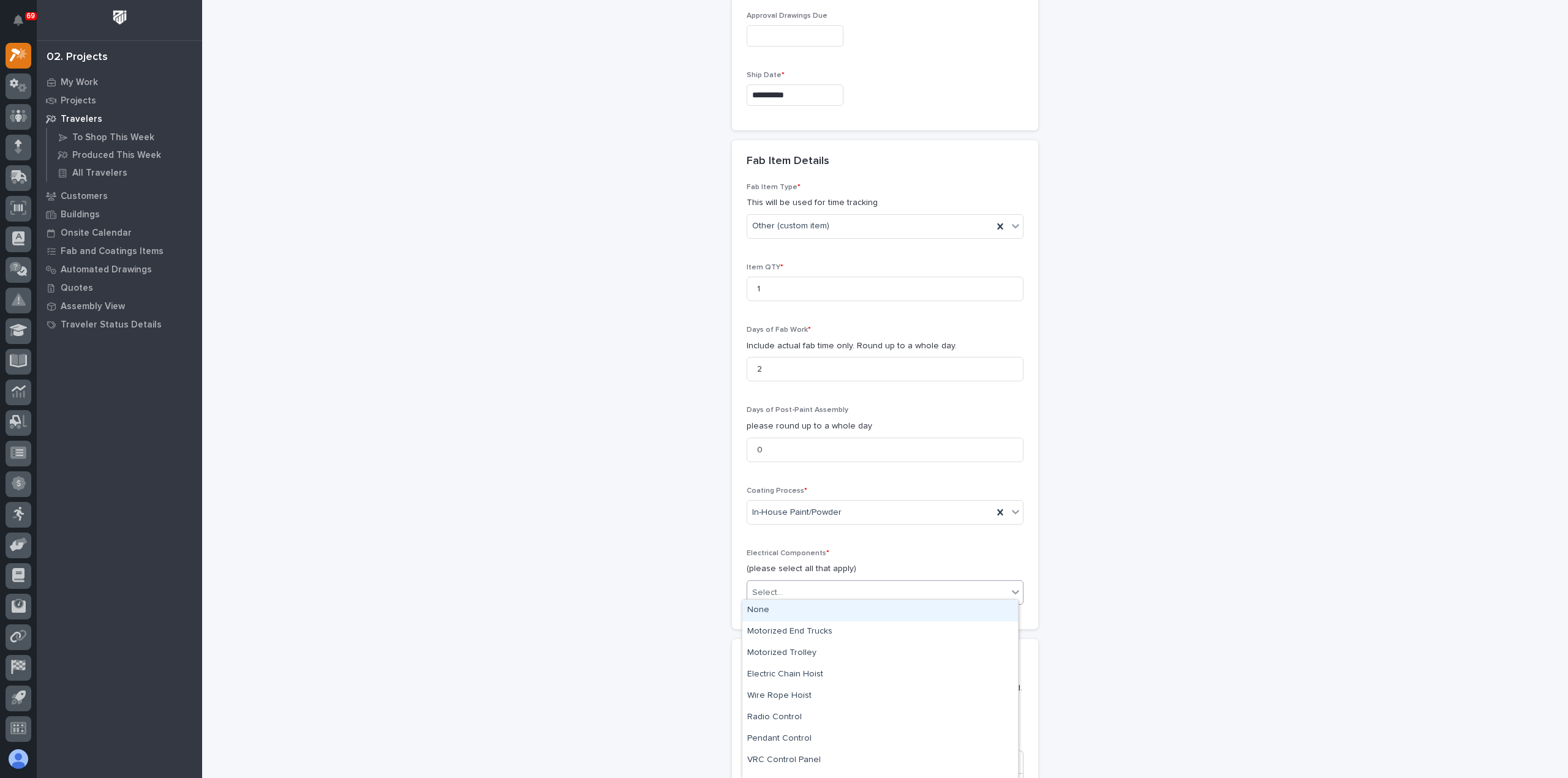
click at [820, 588] on div "Select..." at bounding box center [877, 593] width 260 height 20
click at [820, 605] on div "None" at bounding box center [880, 611] width 276 height 22
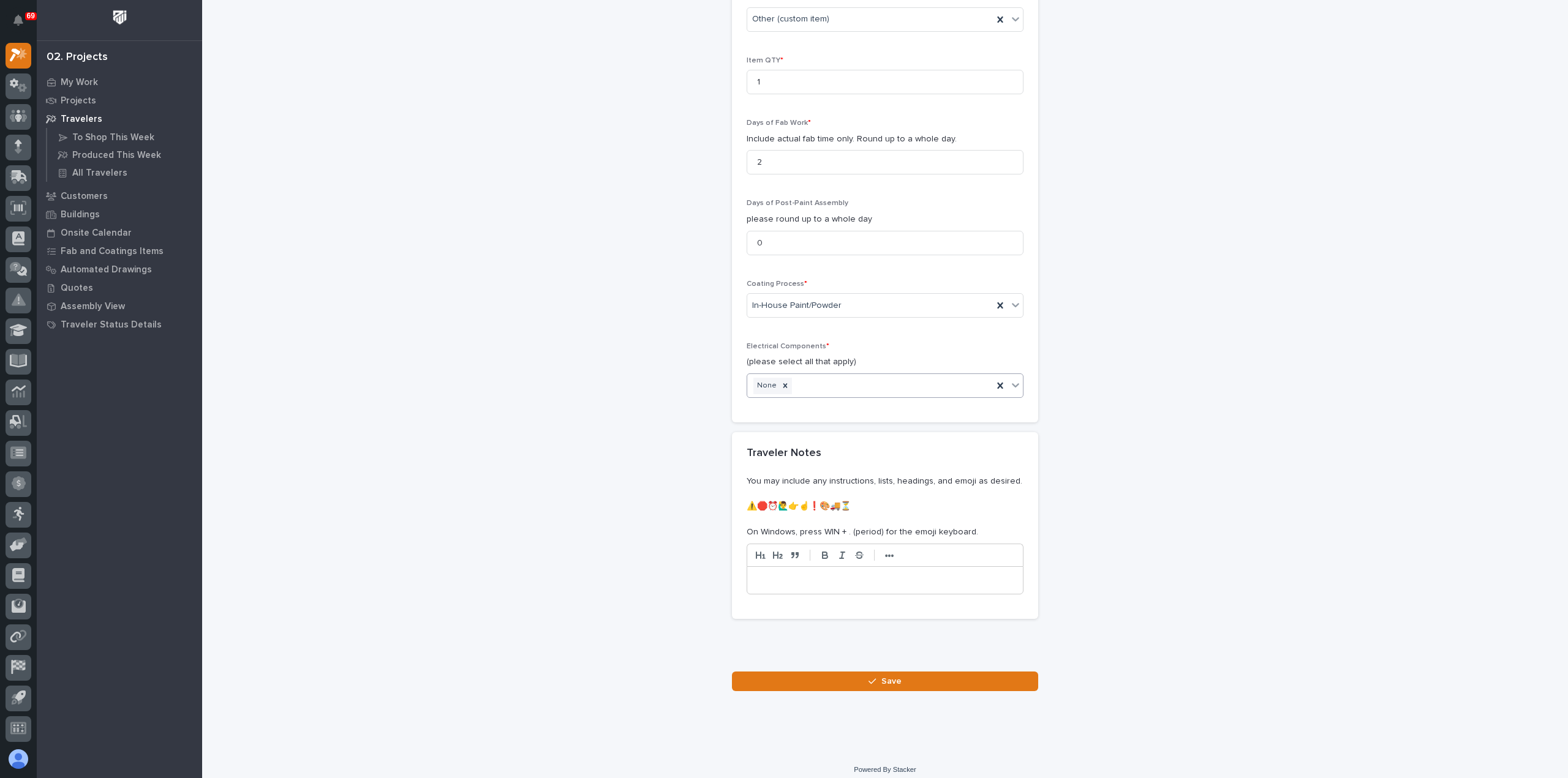
scroll to position [1134, 0]
click at [850, 672] on button "Save" at bounding box center [885, 679] width 307 height 20
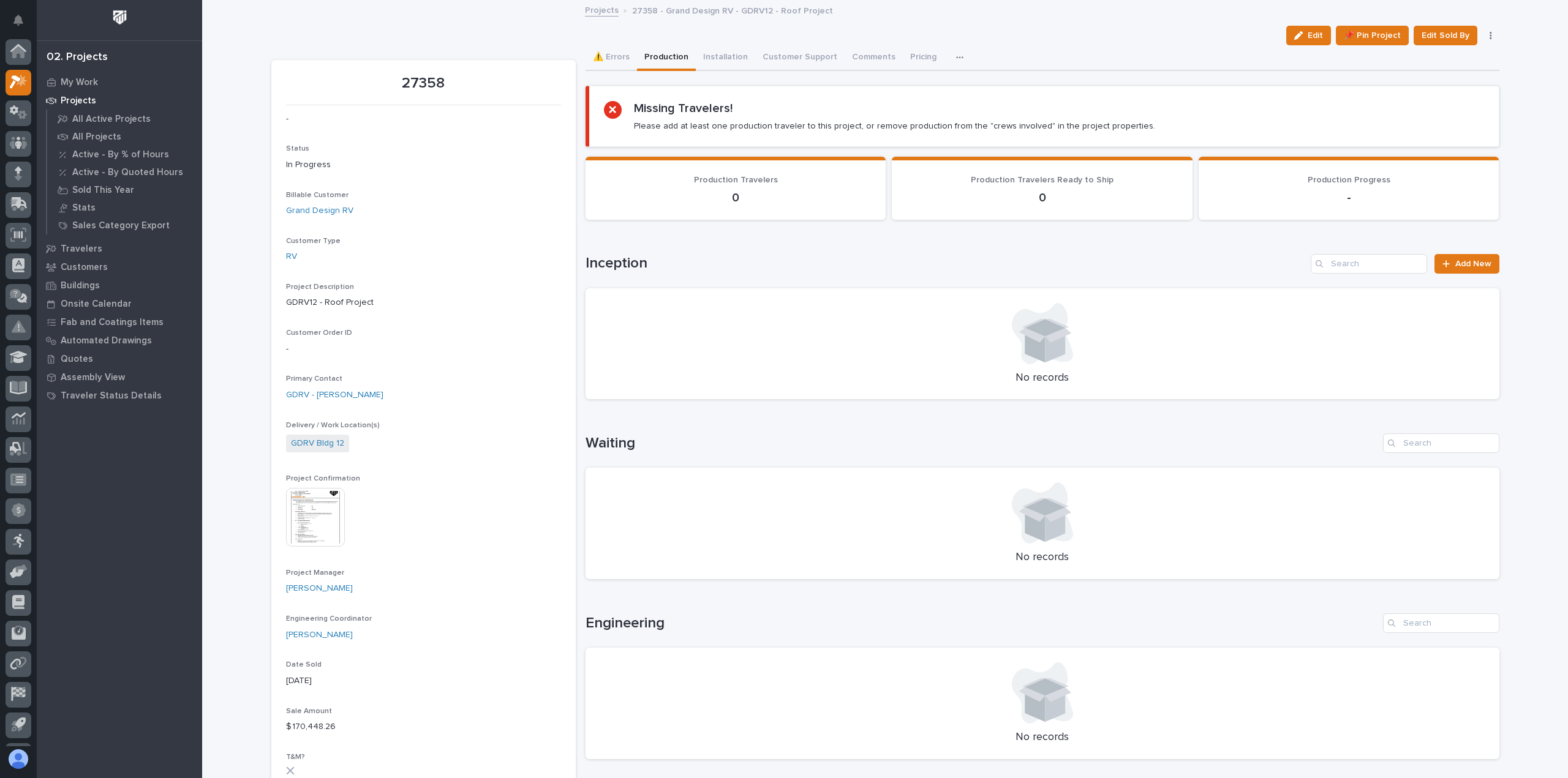
scroll to position [27, 0]
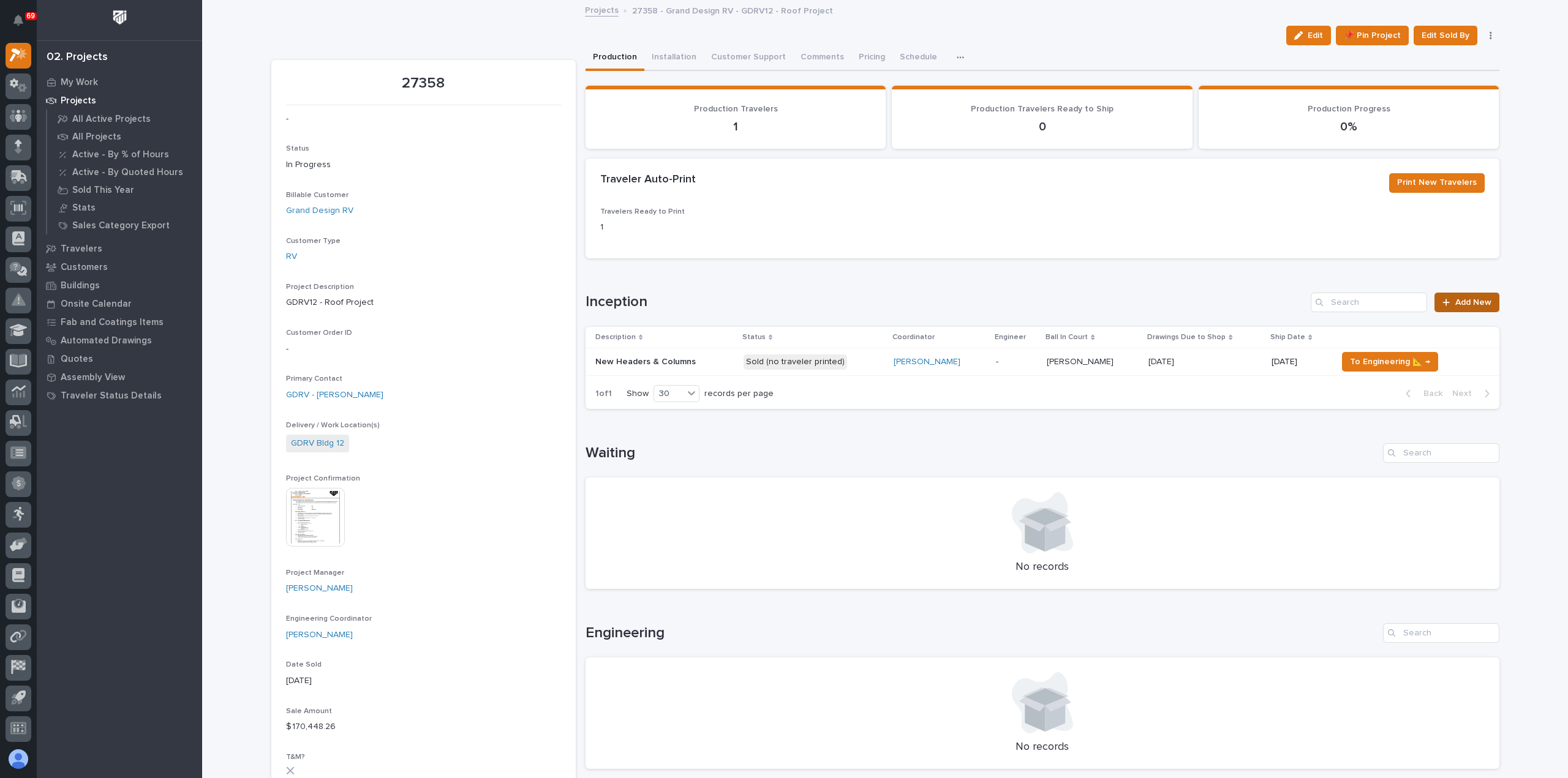
click at [1442, 298] on icon at bounding box center [1446, 302] width 8 height 8
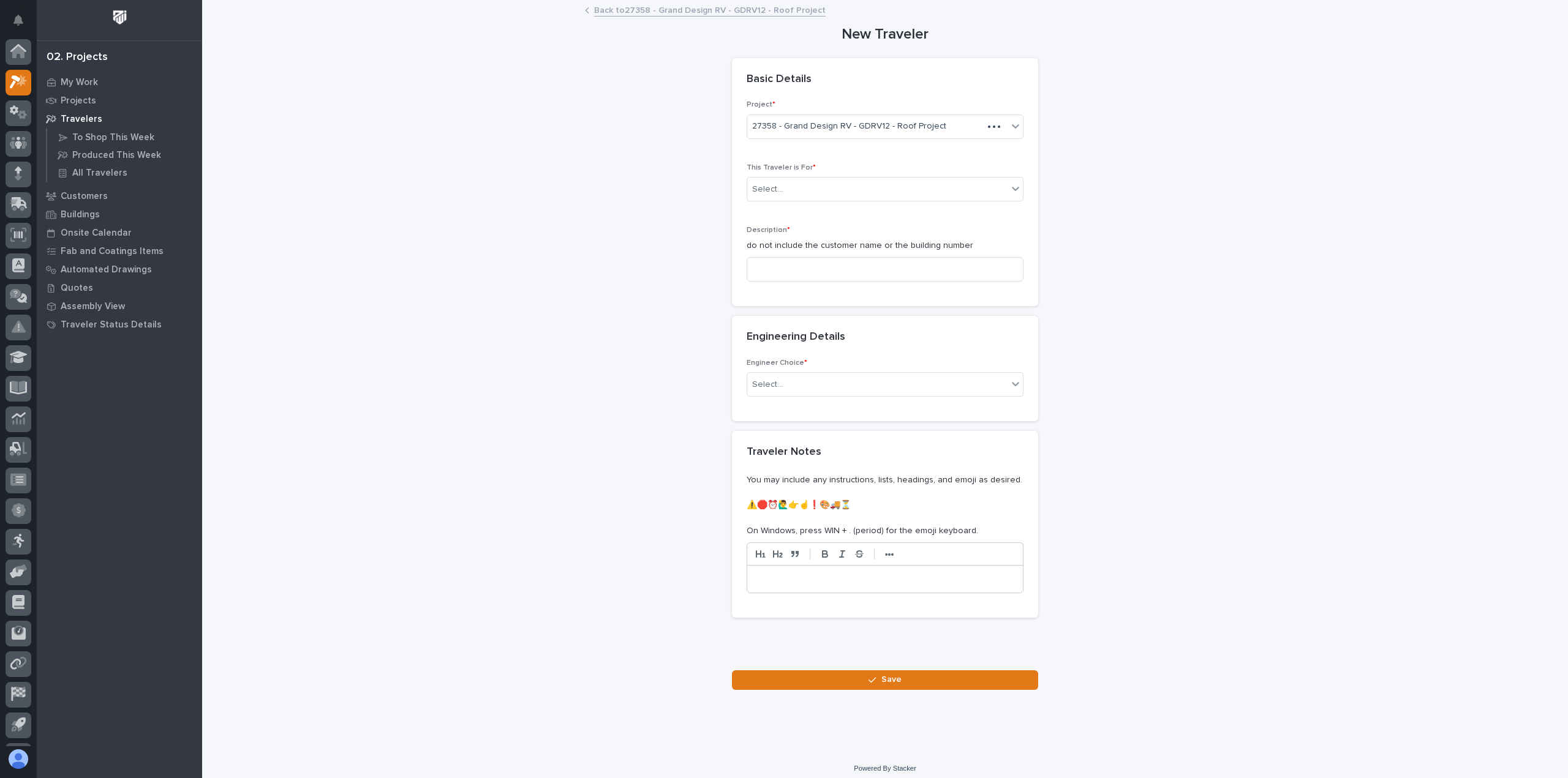
scroll to position [27, 0]
click at [799, 192] on div "Select..." at bounding box center [877, 190] width 260 height 20
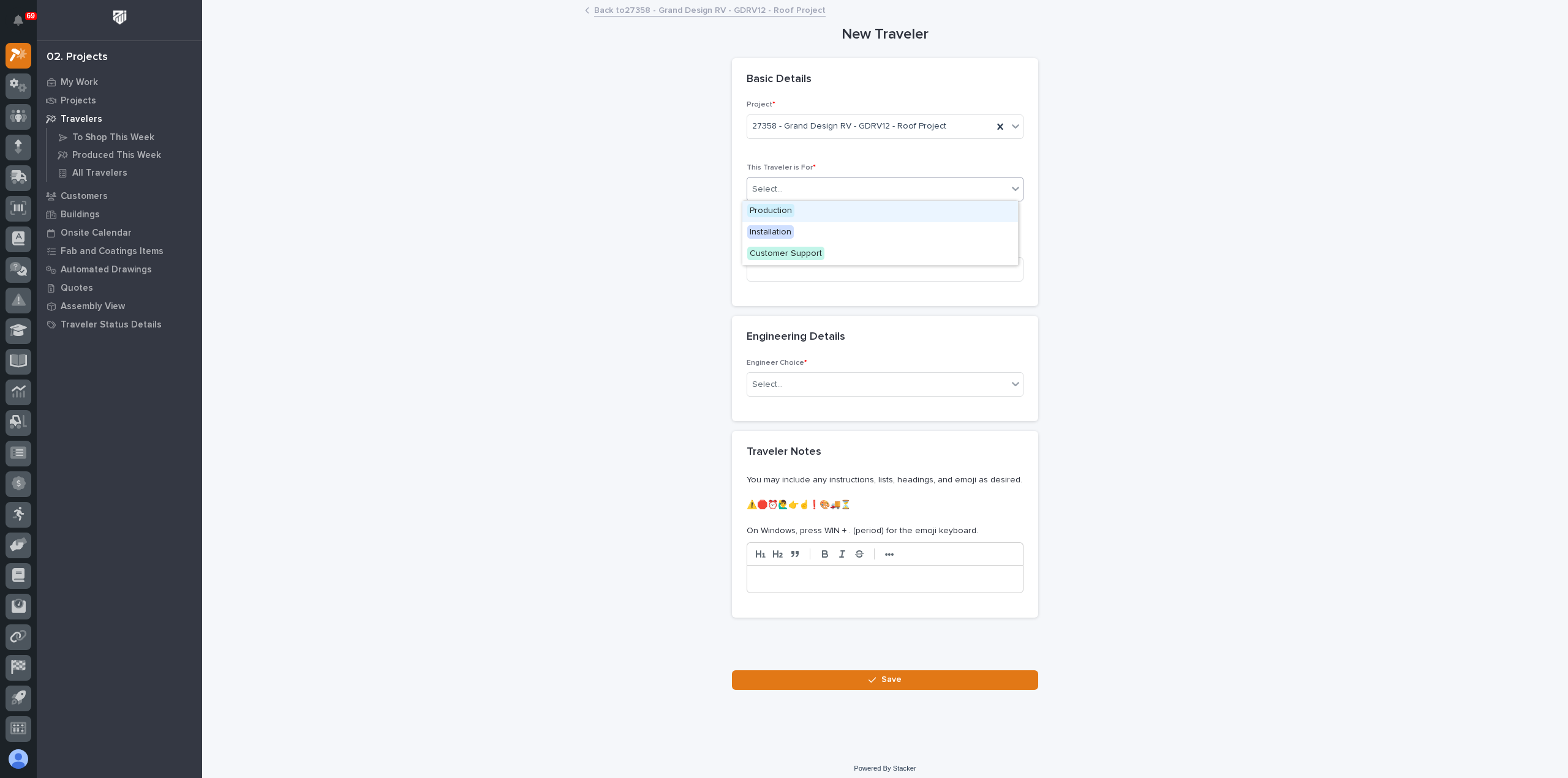
click at [799, 214] on div "Production" at bounding box center [880, 211] width 276 height 22
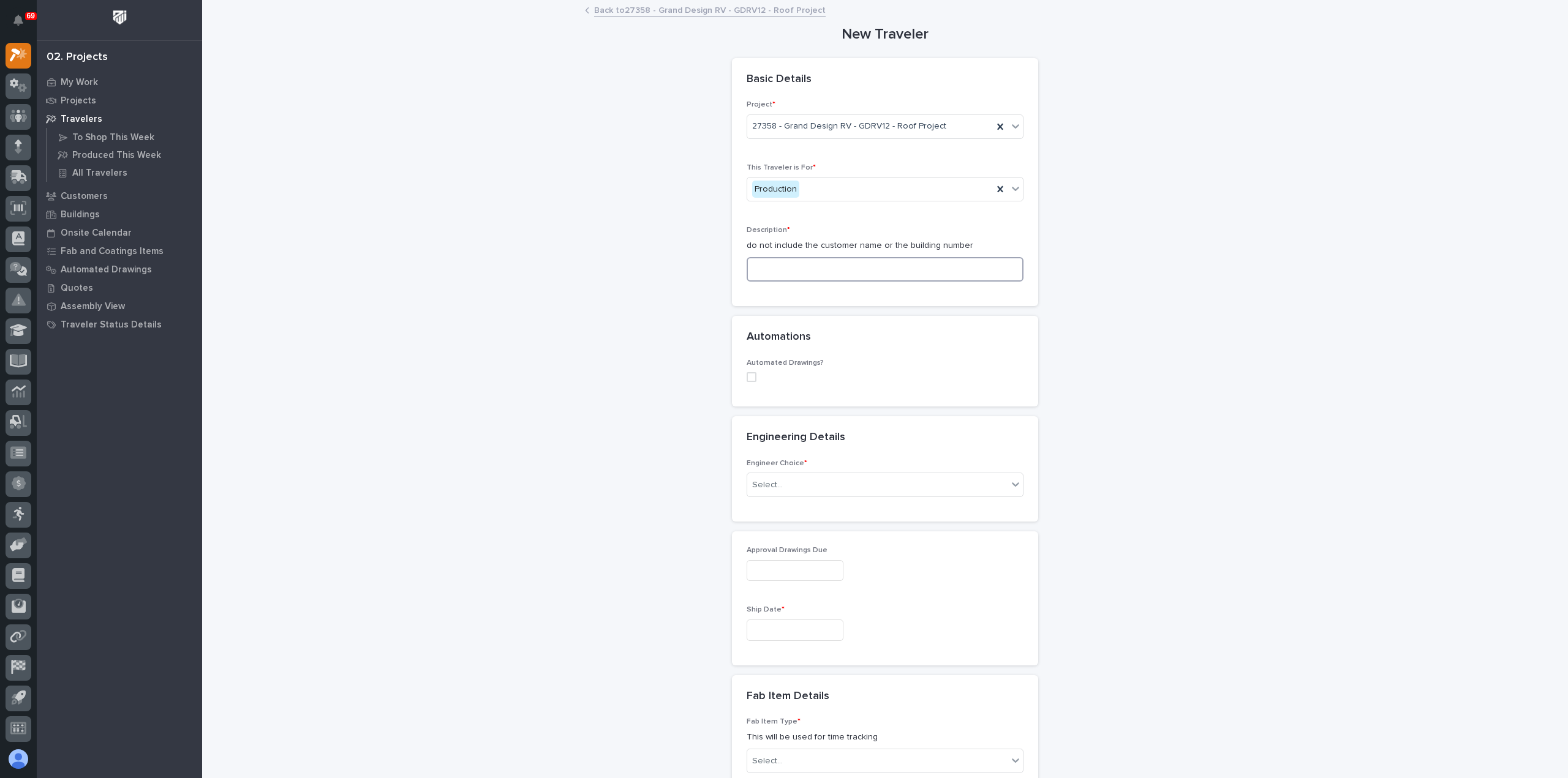
click at [817, 267] on input at bounding box center [885, 270] width 277 height 25
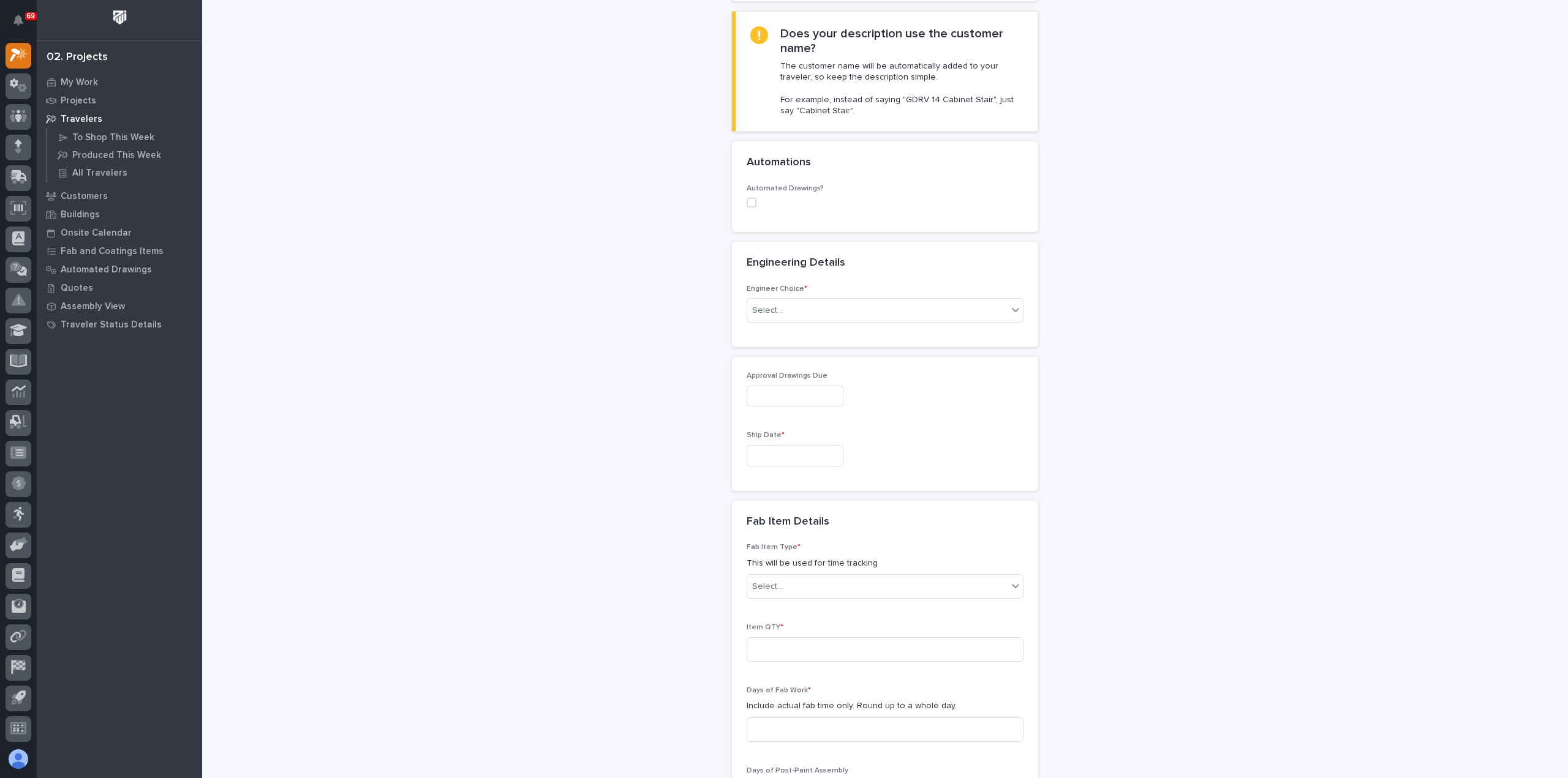
scroll to position [306, 0]
type input "Crane Extensions"
click at [807, 310] on div "Select..." at bounding box center [877, 310] width 260 height 20
click at [826, 357] on div "I want my coordinator to choose an engineer" at bounding box center [880, 353] width 276 height 22
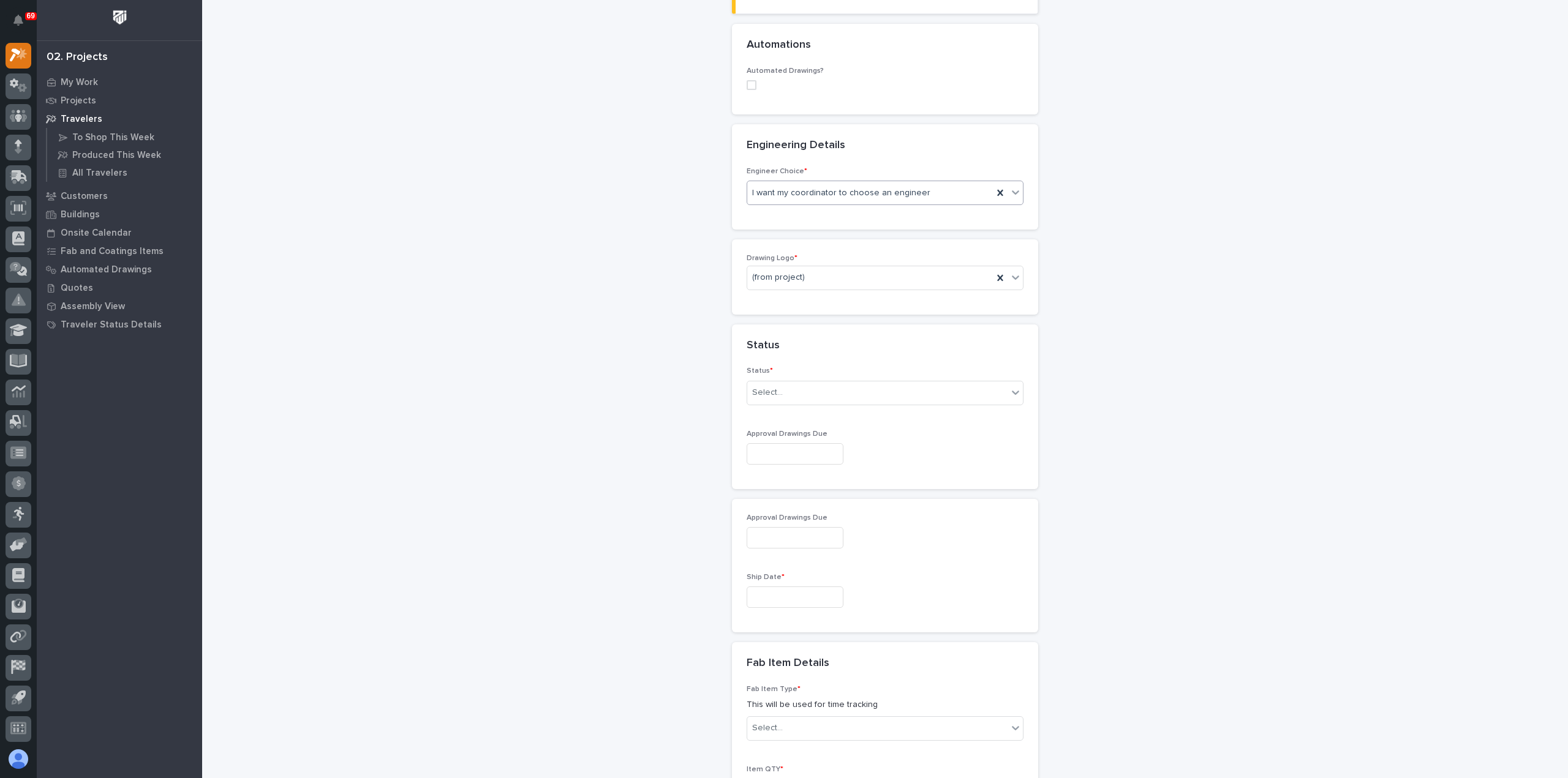
scroll to position [435, 0]
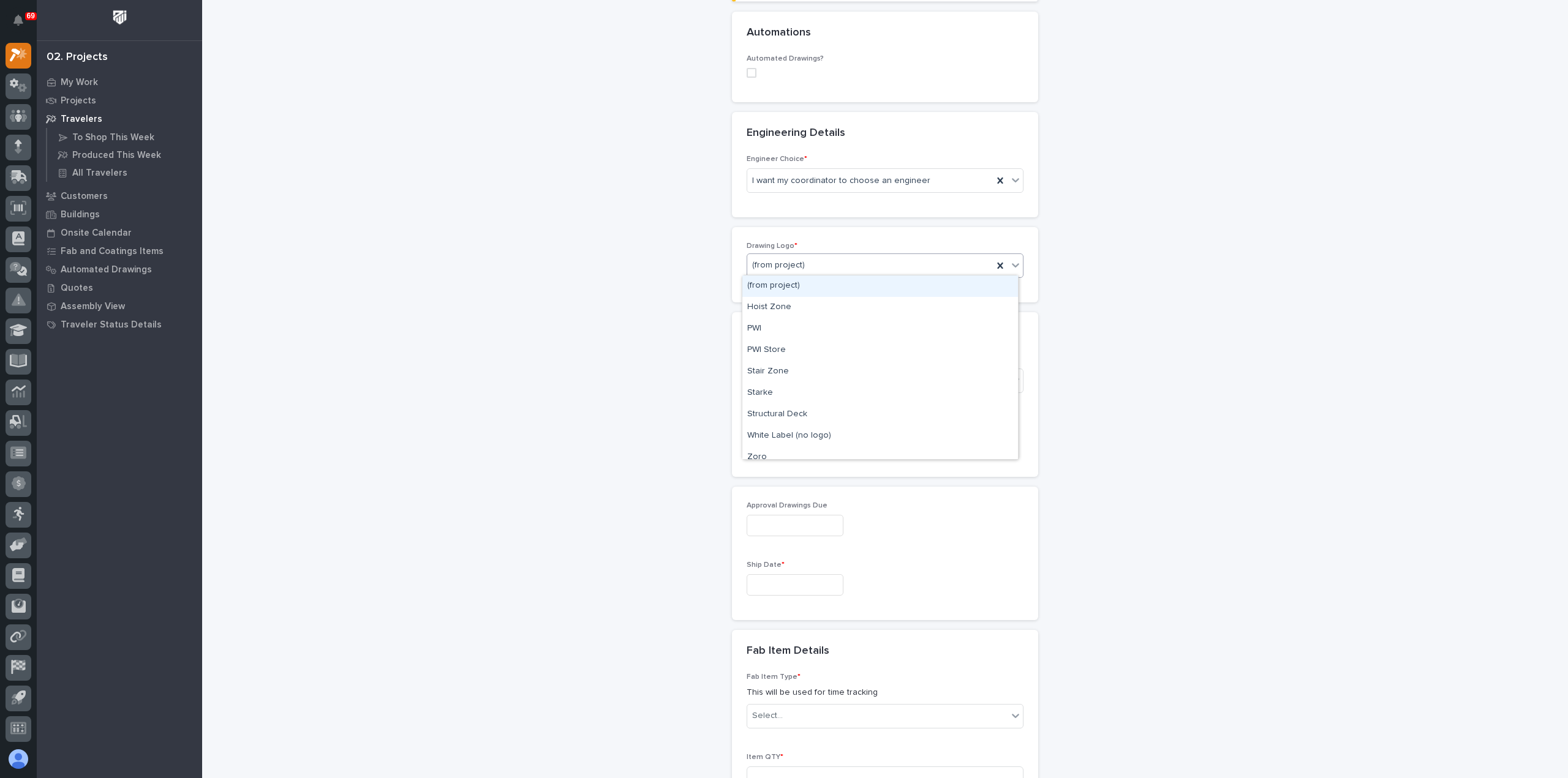
click at [823, 264] on div "(from project)" at bounding box center [870, 265] width 246 height 20
click at [810, 326] on div "PWI" at bounding box center [880, 329] width 276 height 22
click at [814, 380] on div "Select..." at bounding box center [877, 380] width 260 height 20
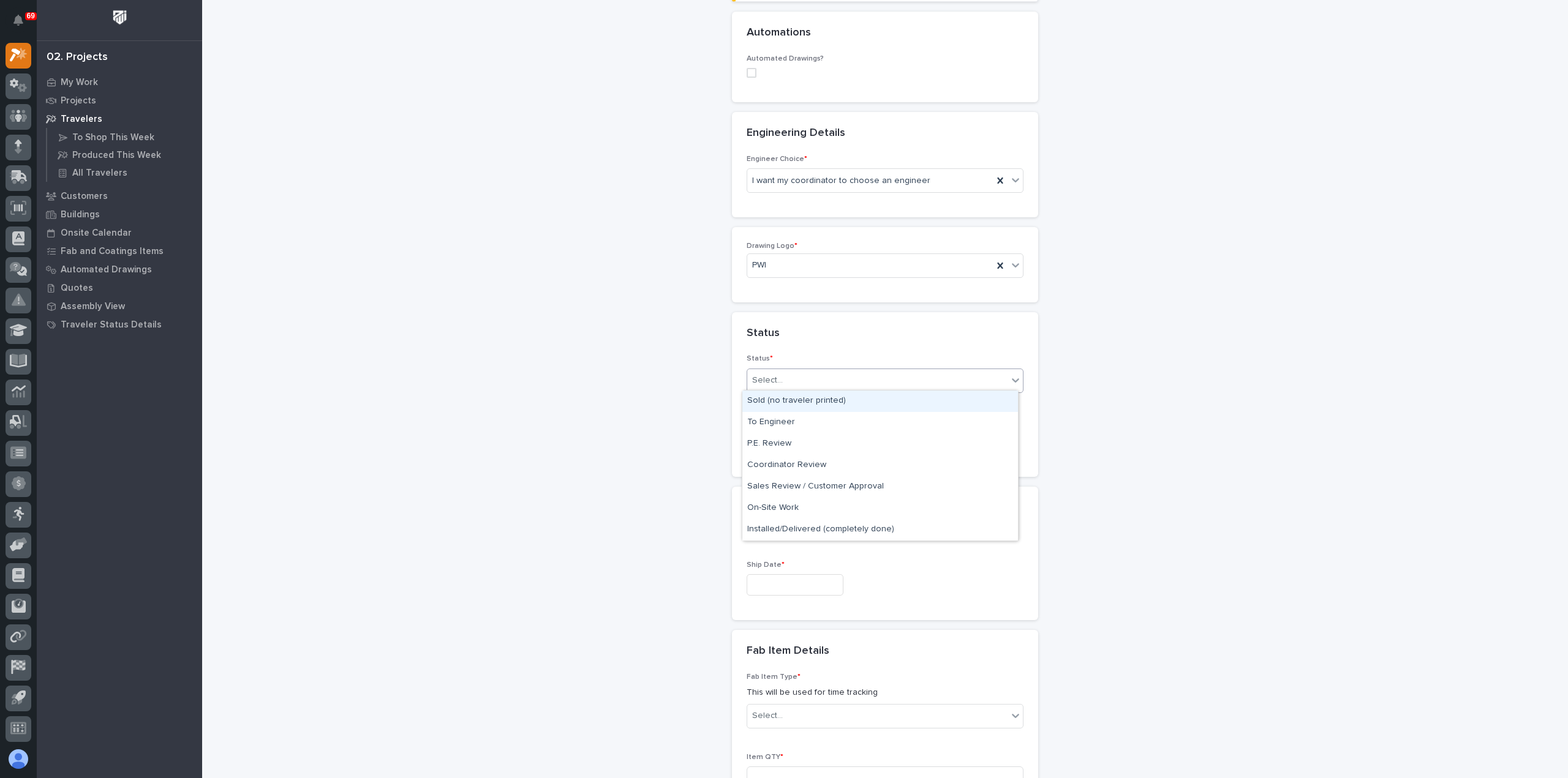
click at [817, 397] on div "Sold (no traveler printed)" at bounding box center [880, 402] width 276 height 22
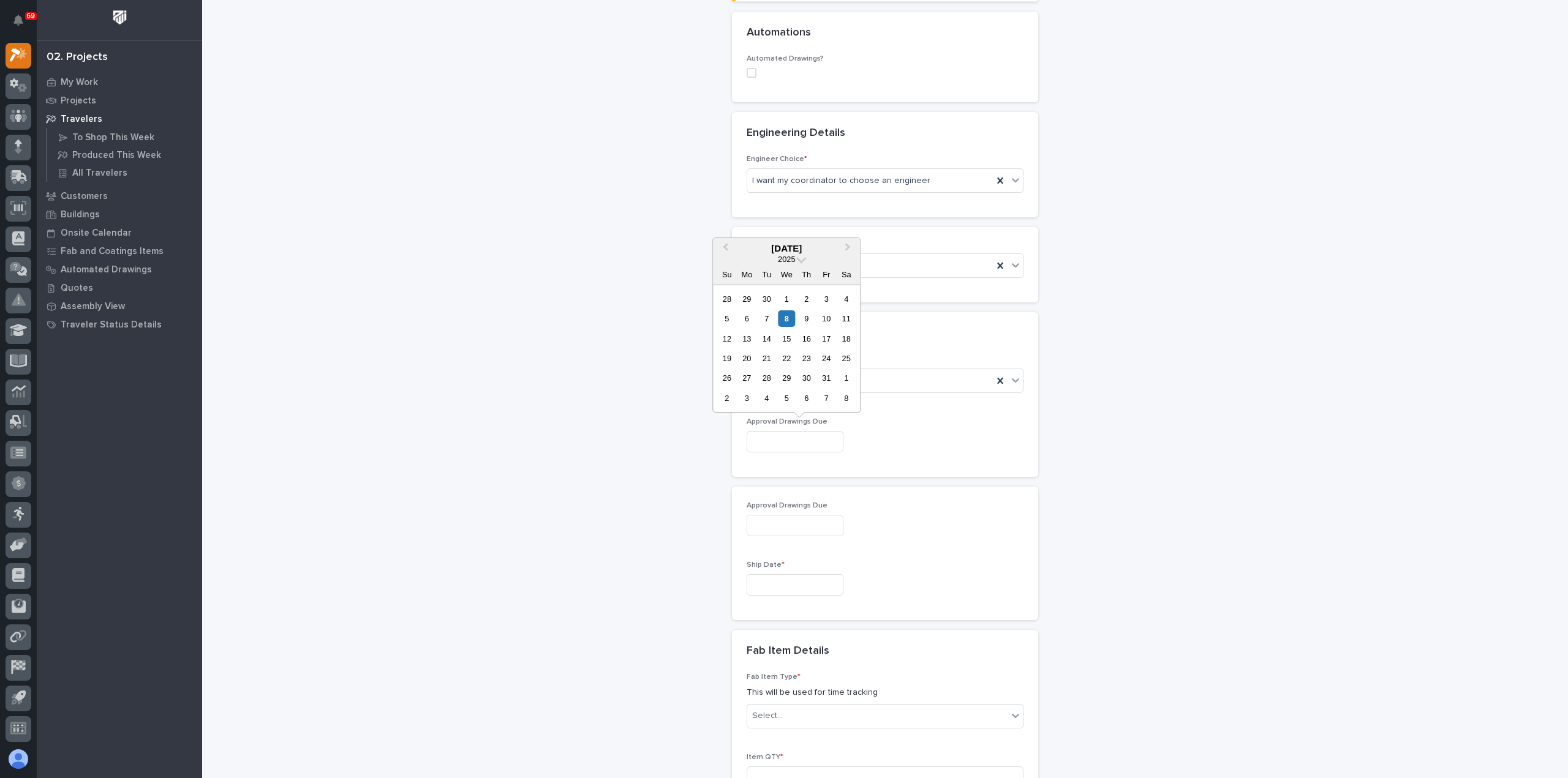
click at [817, 439] on input "text" at bounding box center [795, 442] width 97 height 22
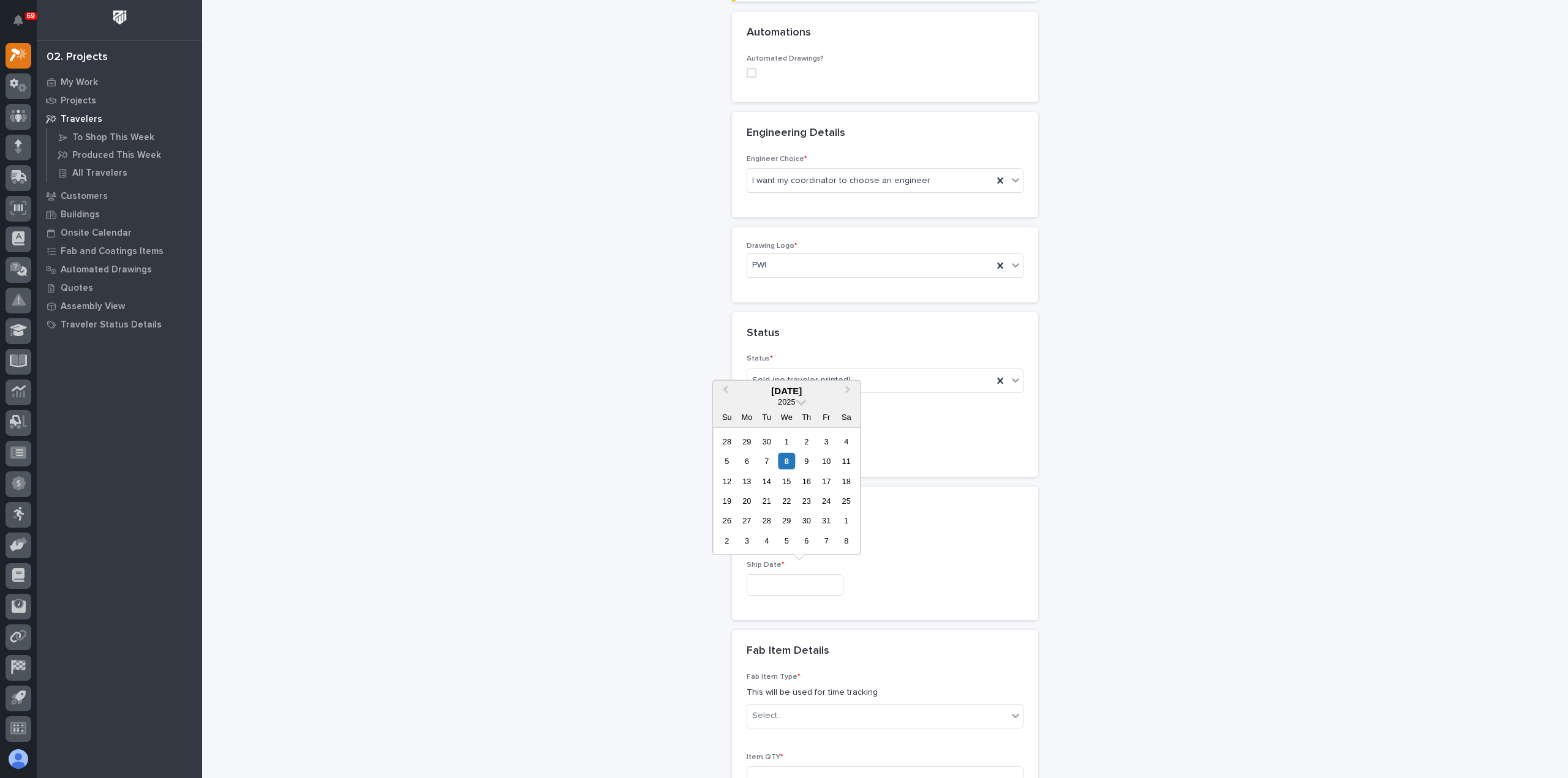
click at [781, 583] on input "text" at bounding box center [795, 585] width 97 height 22
click at [850, 392] on button "Next Month" at bounding box center [849, 392] width 20 height 20
click at [784, 478] on div "17" at bounding box center [787, 481] width 17 height 17
type input "**********"
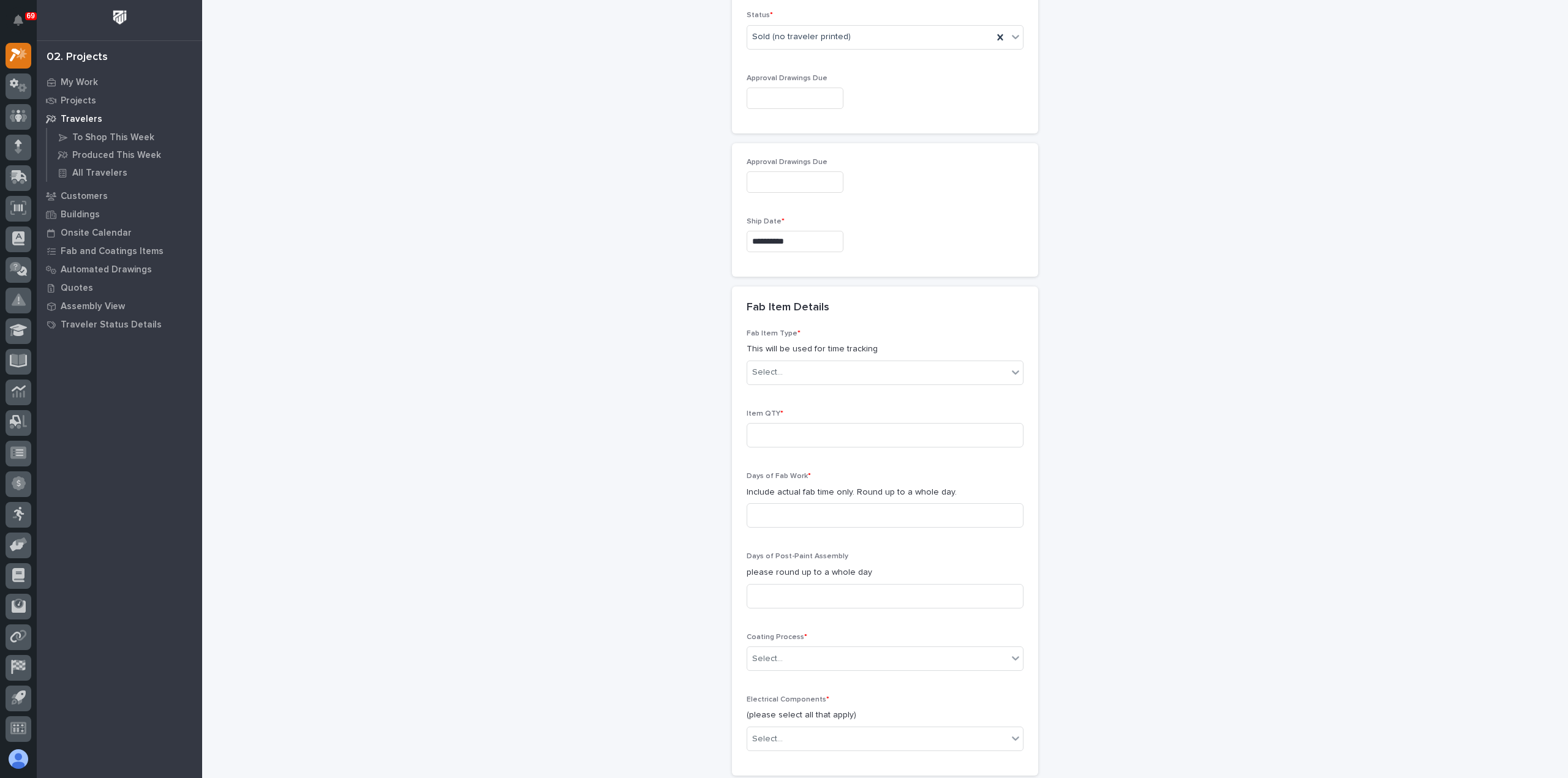
scroll to position [802, 0]
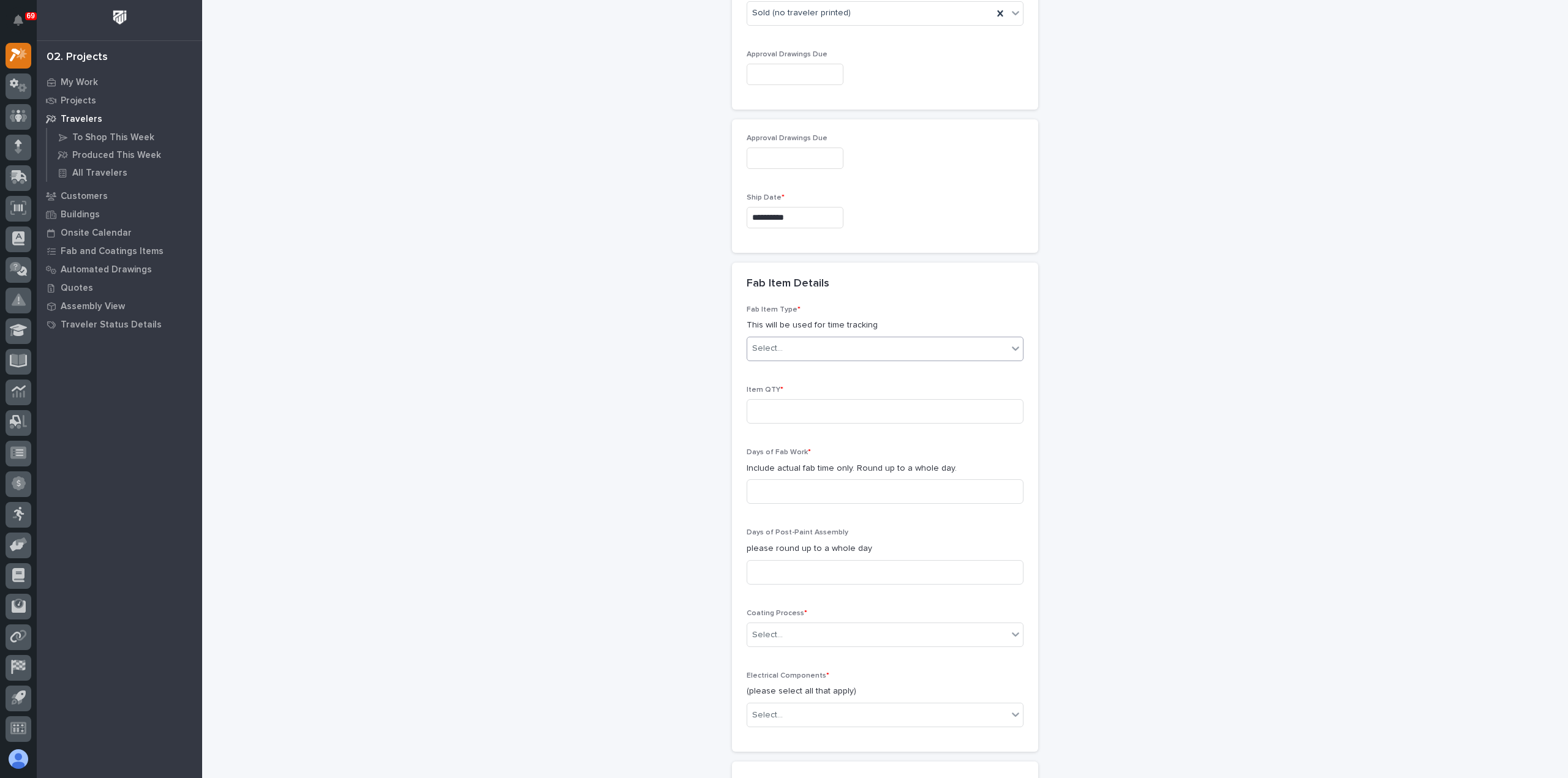
click at [801, 346] on div "Select..." at bounding box center [877, 349] width 260 height 20
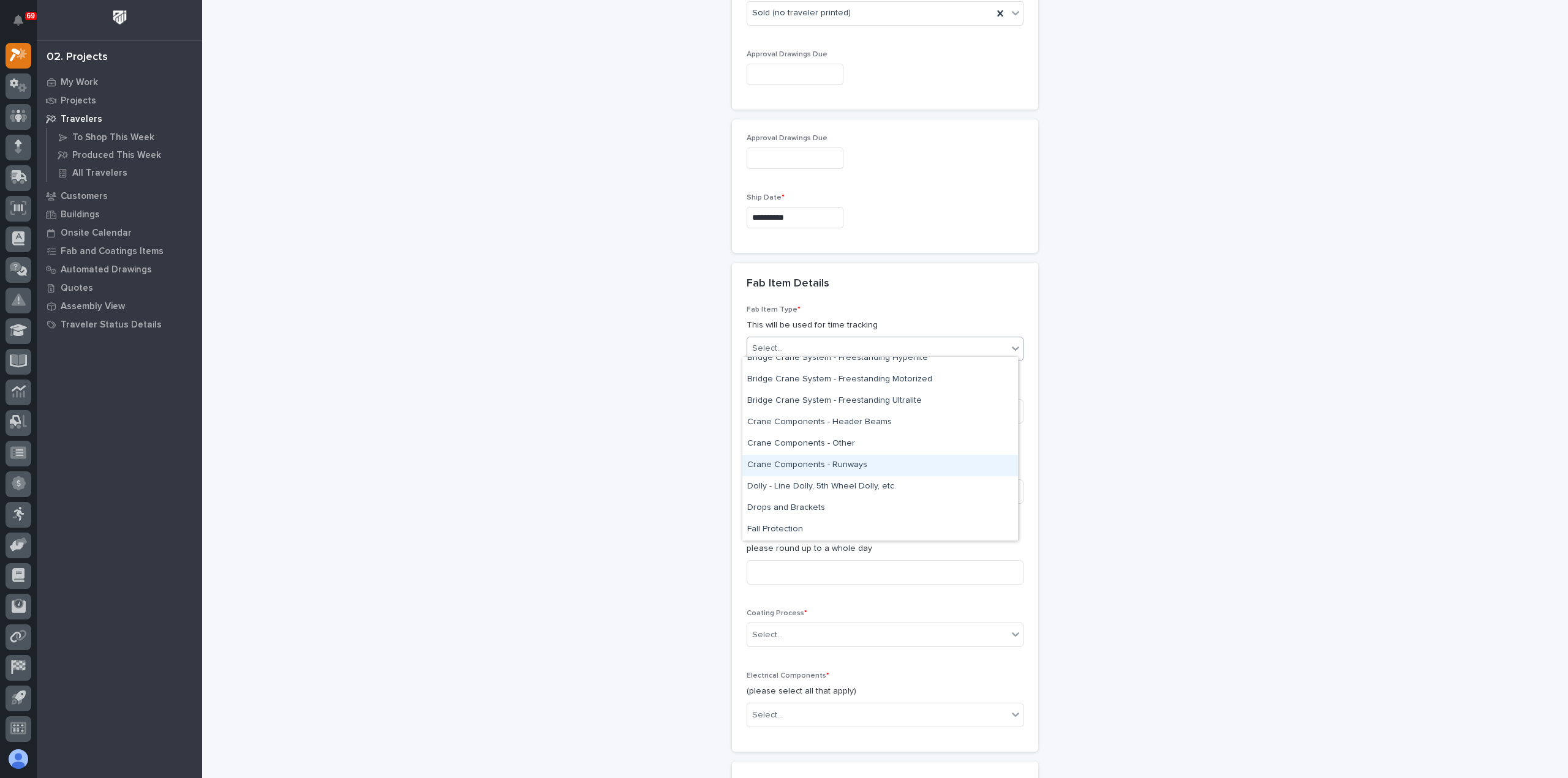
click at [860, 466] on div "Crane Components - Runways" at bounding box center [880, 465] width 276 height 22
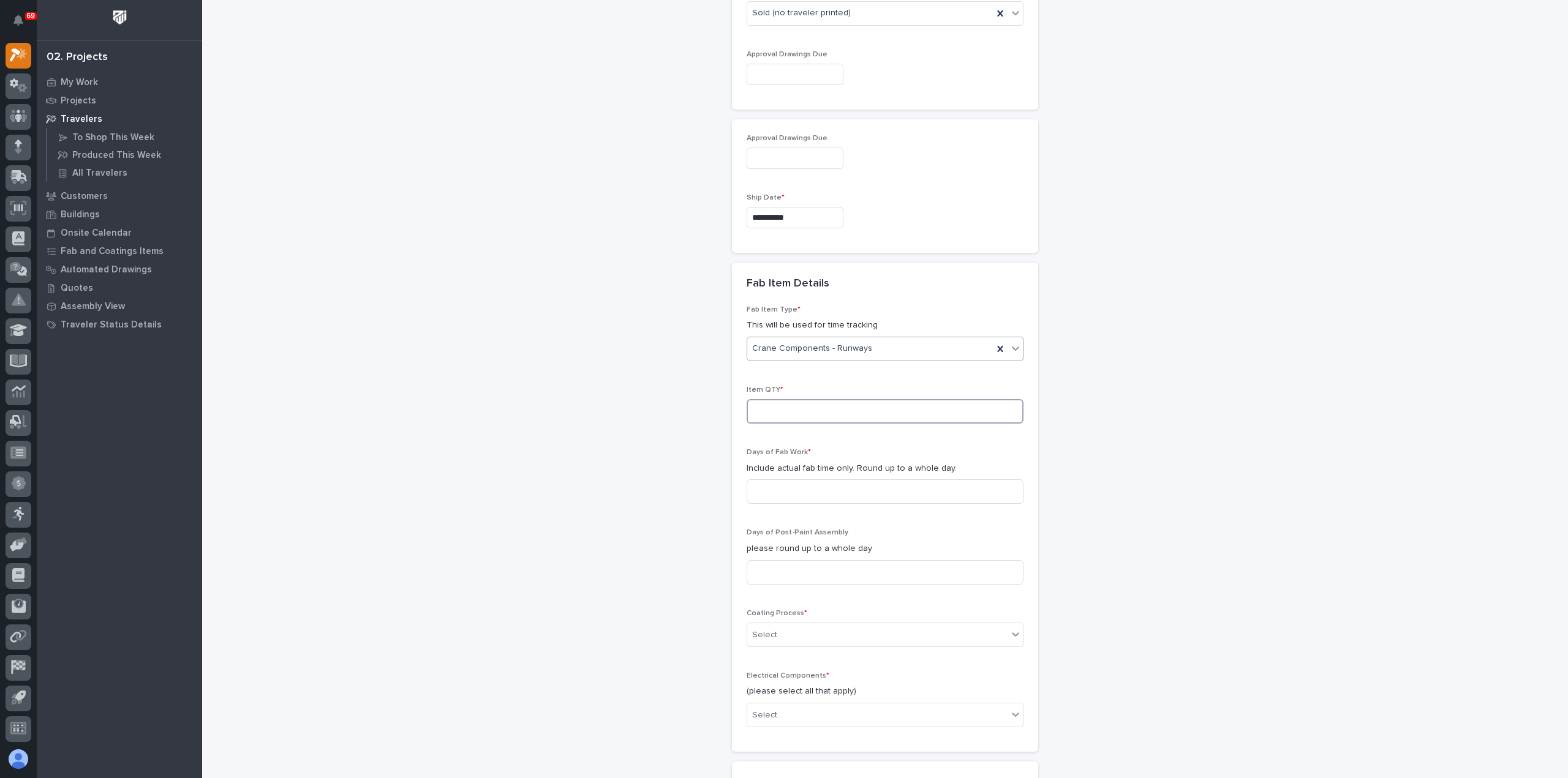
click at [794, 410] on input at bounding box center [885, 412] width 277 height 25
type input "4"
click at [799, 497] on input at bounding box center [885, 492] width 277 height 25
type input "1"
type input "2"
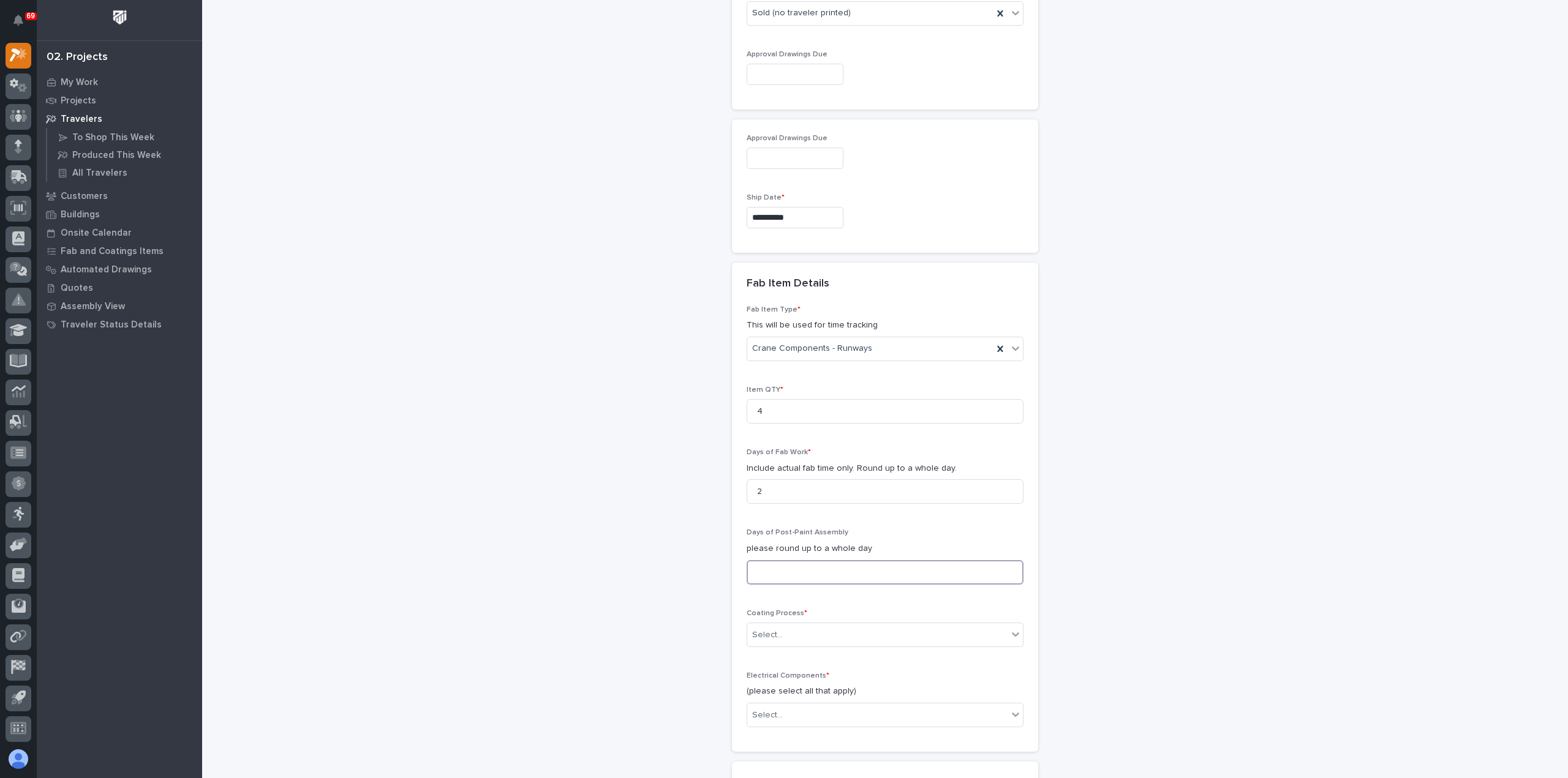
click at [791, 568] on input at bounding box center [885, 572] width 277 height 25
type input "0"
click at [793, 625] on div "Select..." at bounding box center [877, 635] width 260 height 20
click at [800, 675] on div "In-House Paint/Powder" at bounding box center [880, 675] width 276 height 22
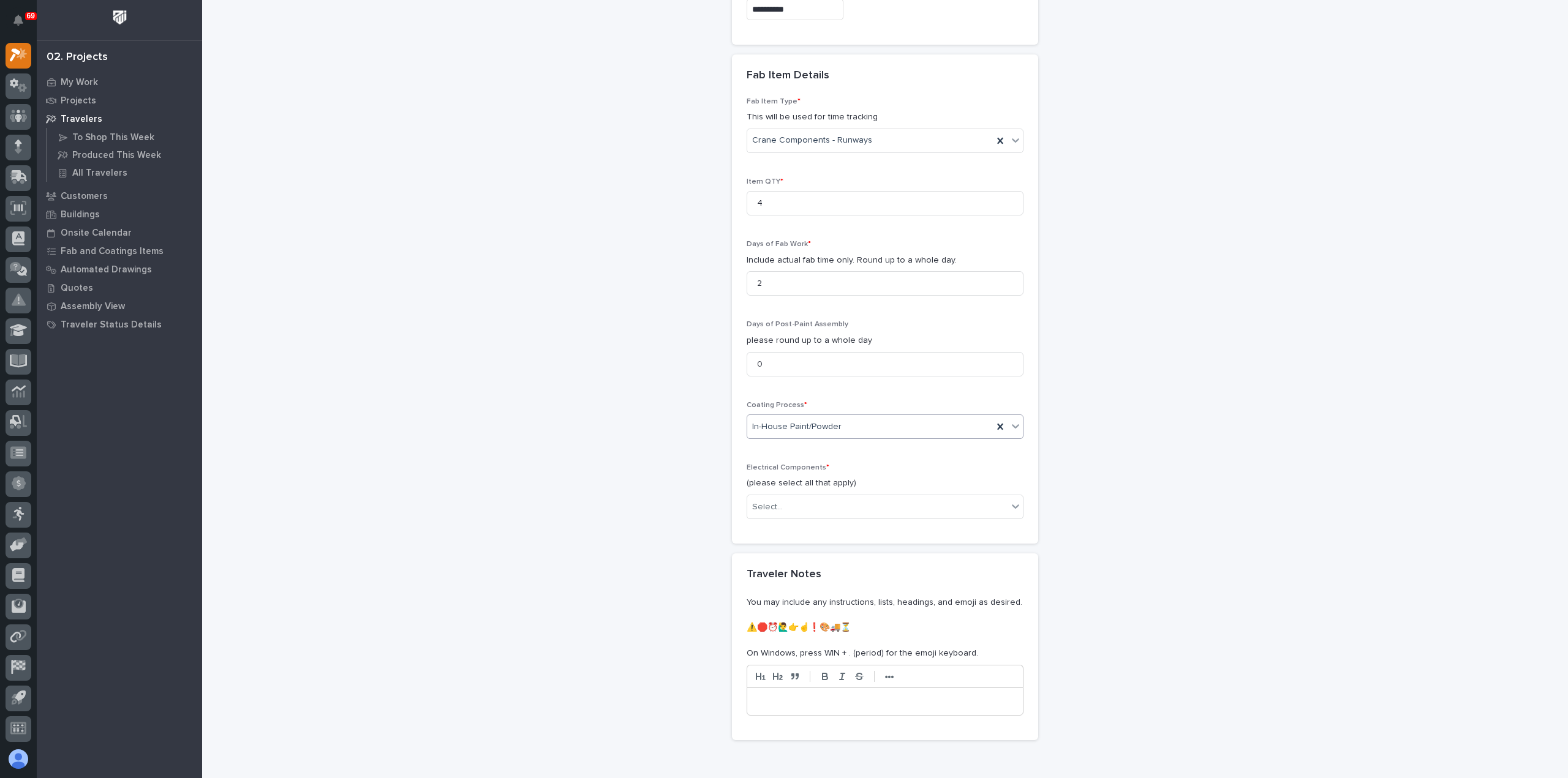
scroll to position [1047, 0]
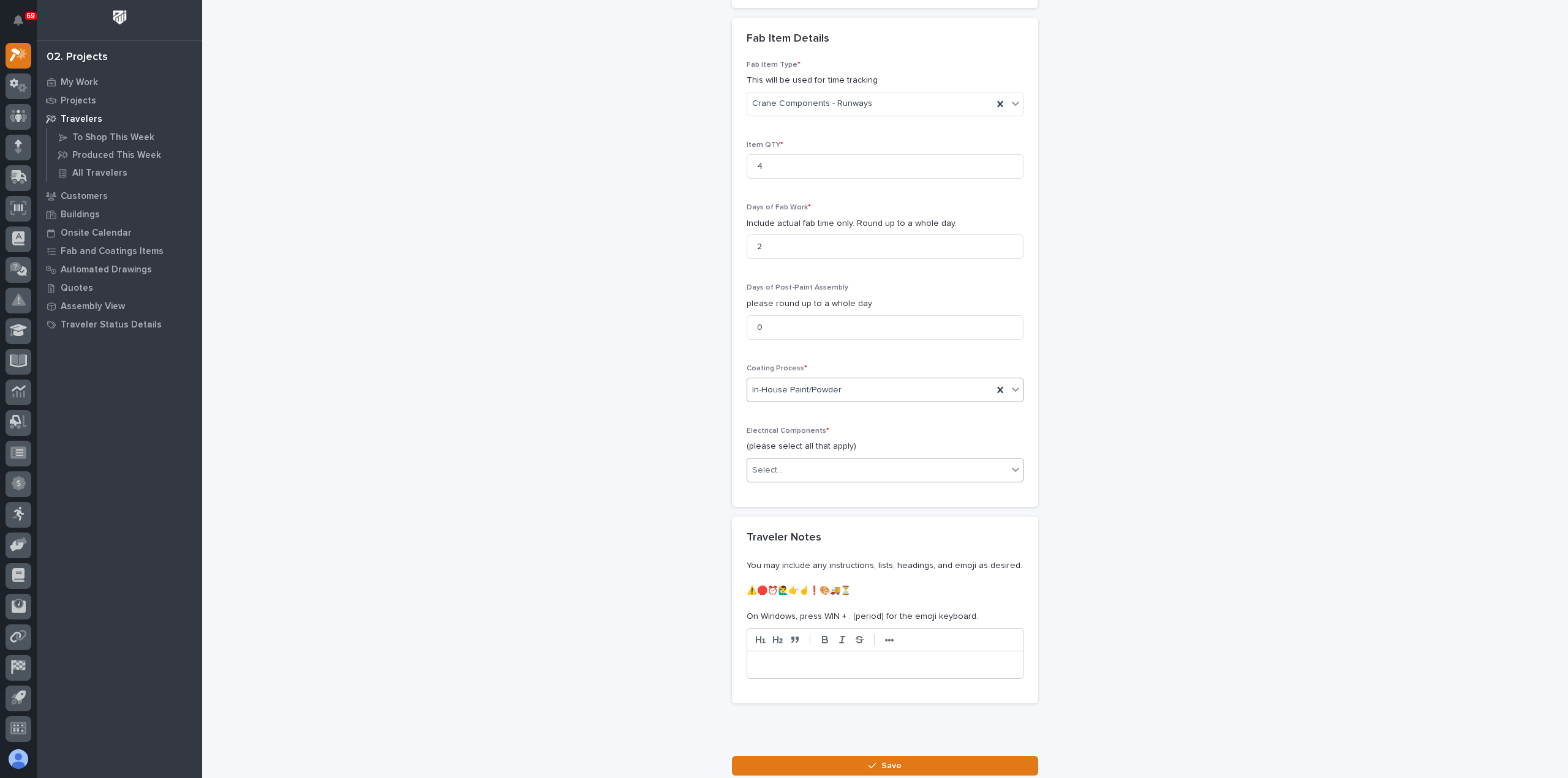
click at [804, 466] on div "Select..." at bounding box center [877, 470] width 260 height 20
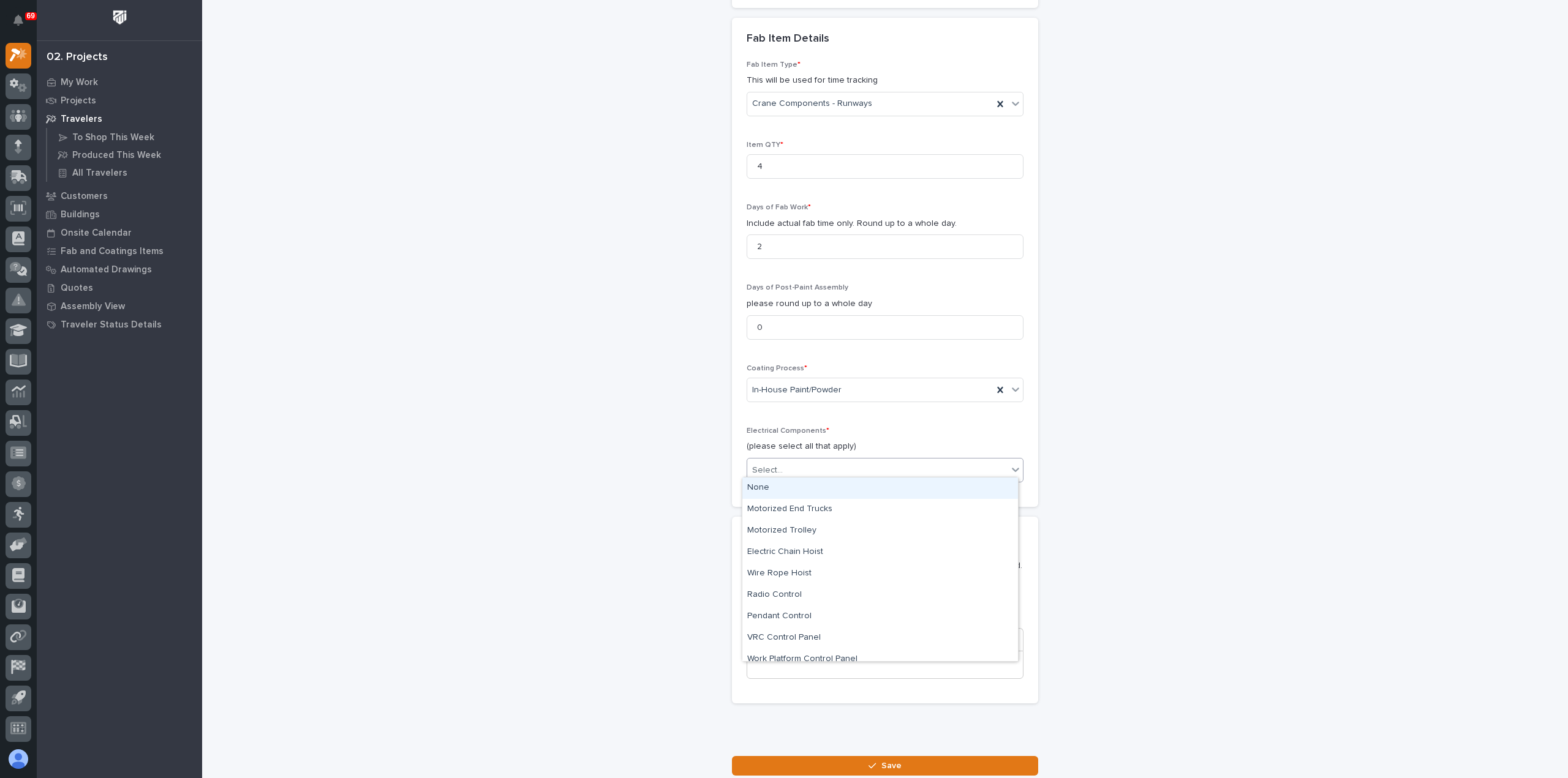
click at [802, 488] on div "None" at bounding box center [880, 488] width 276 height 22
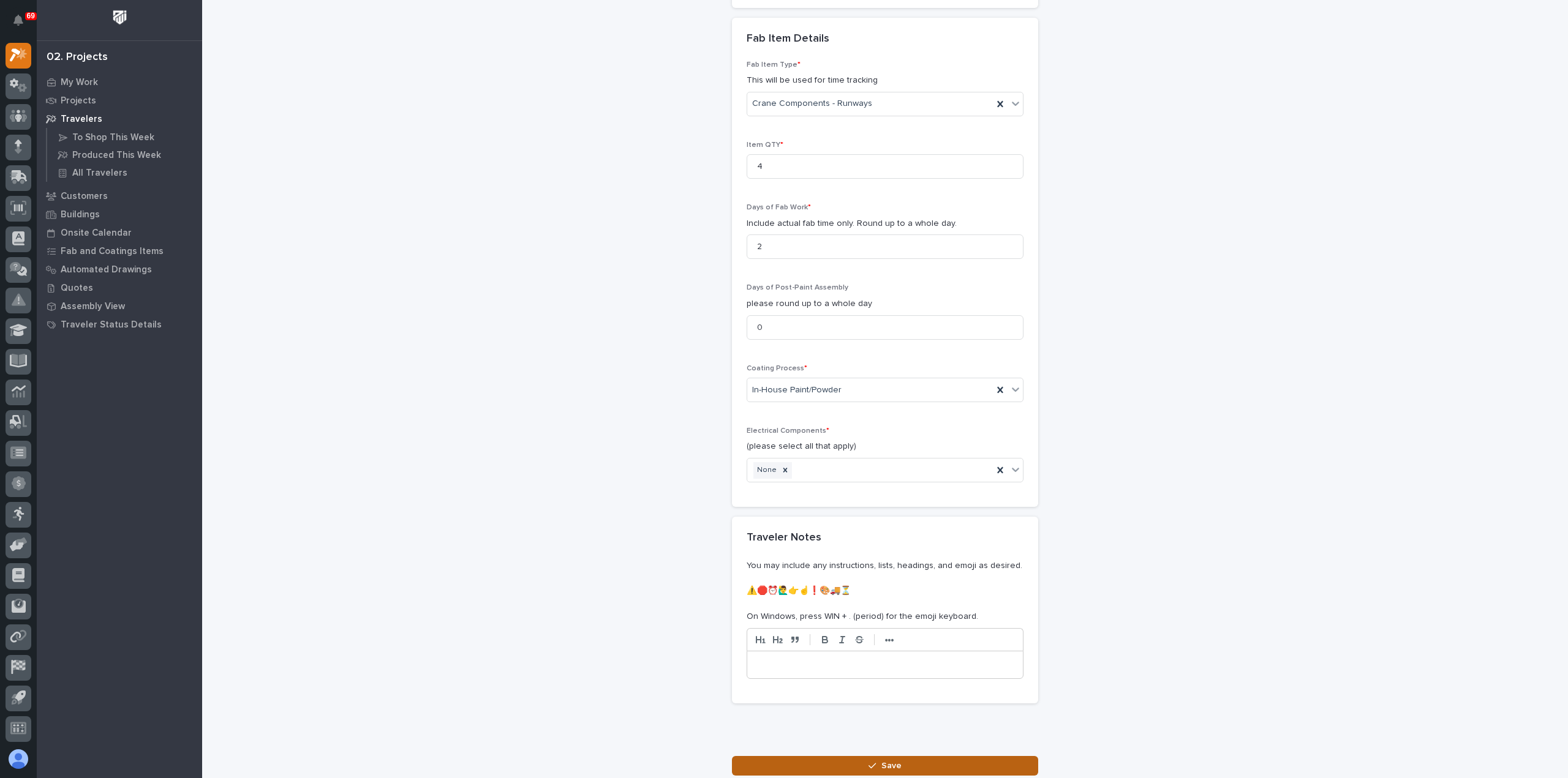
click at [856, 760] on button "Save" at bounding box center [885, 766] width 307 height 20
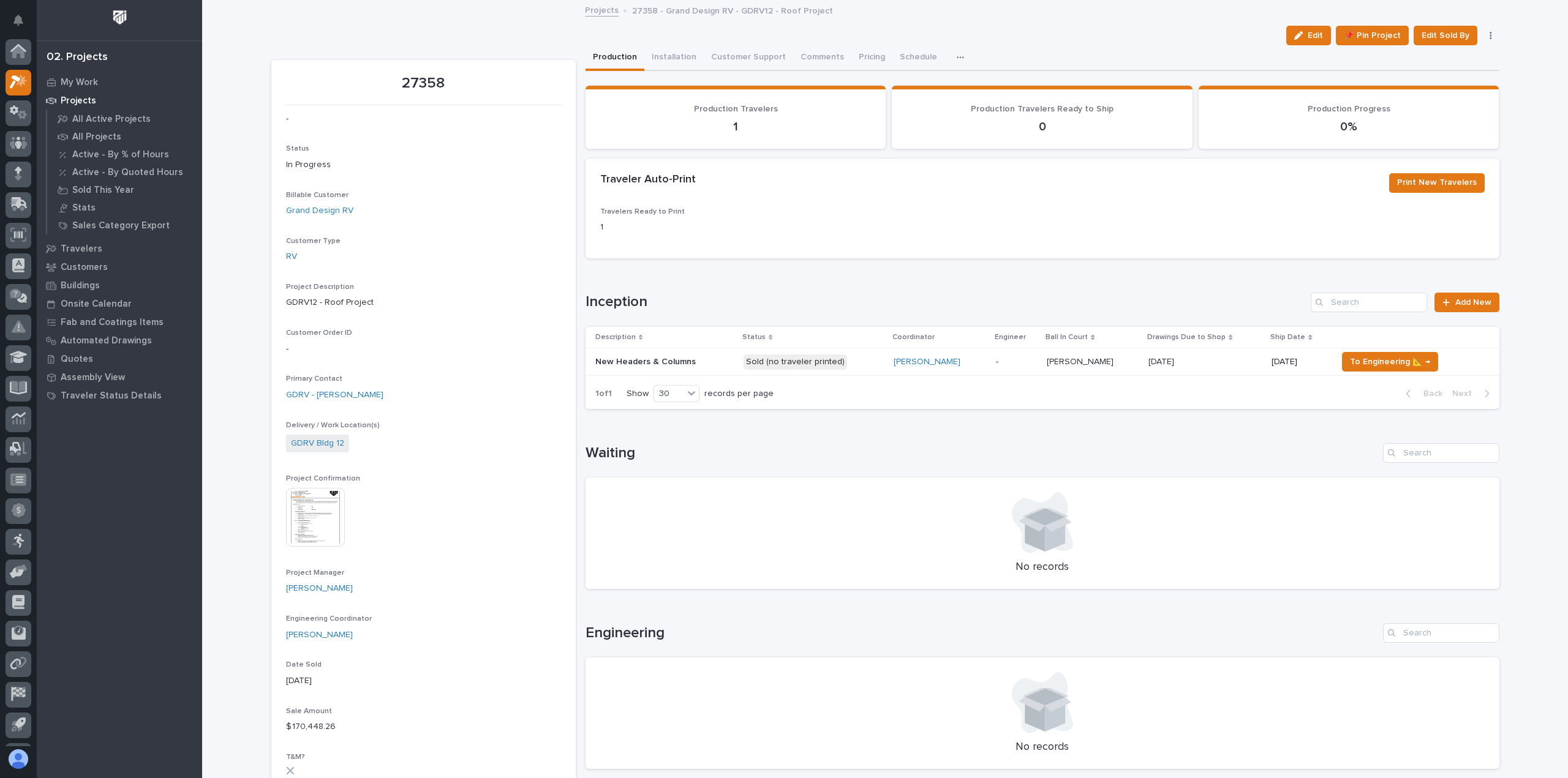
scroll to position [27, 0]
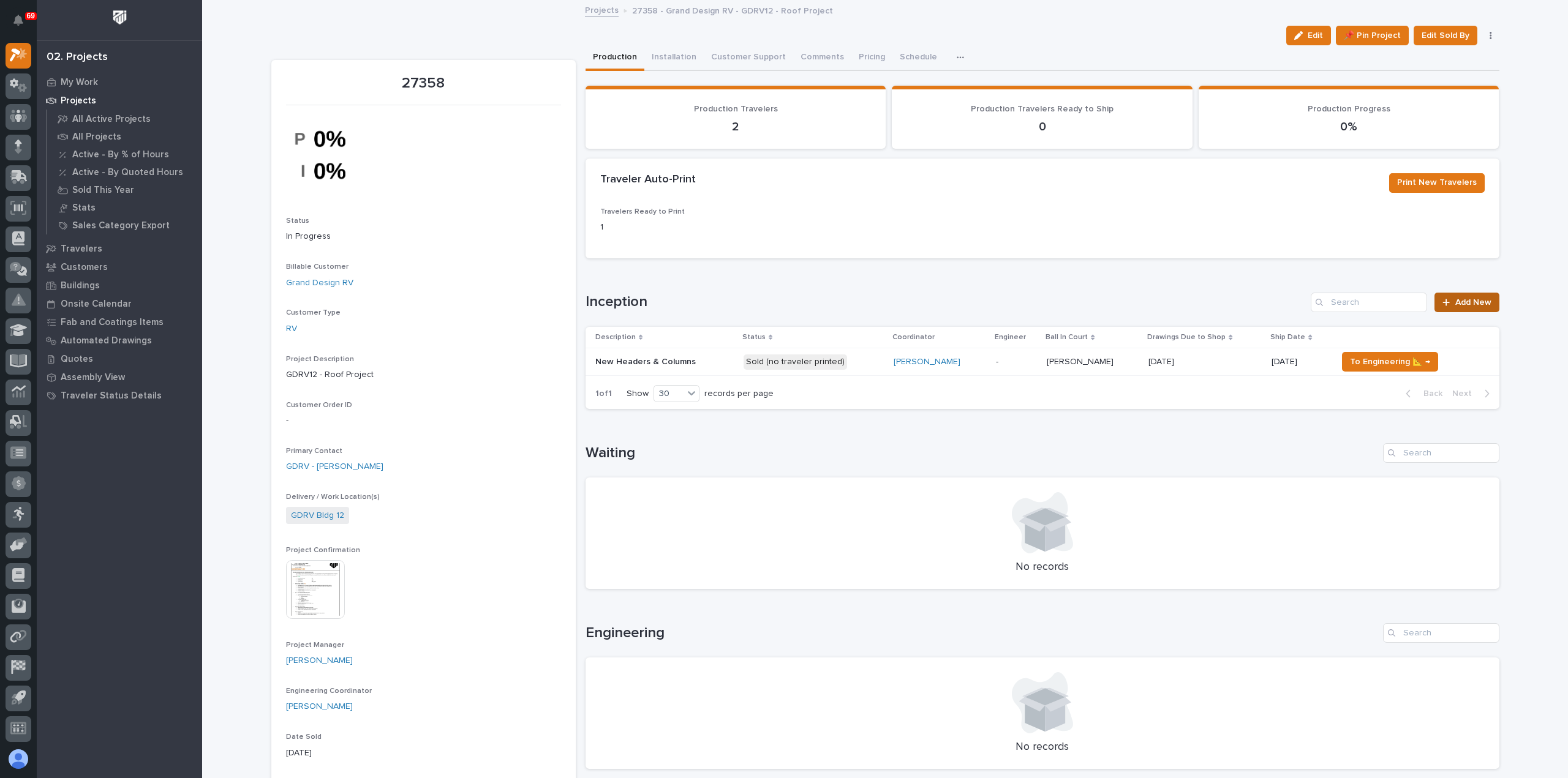
click at [1450, 300] on div at bounding box center [1448, 302] width 12 height 8
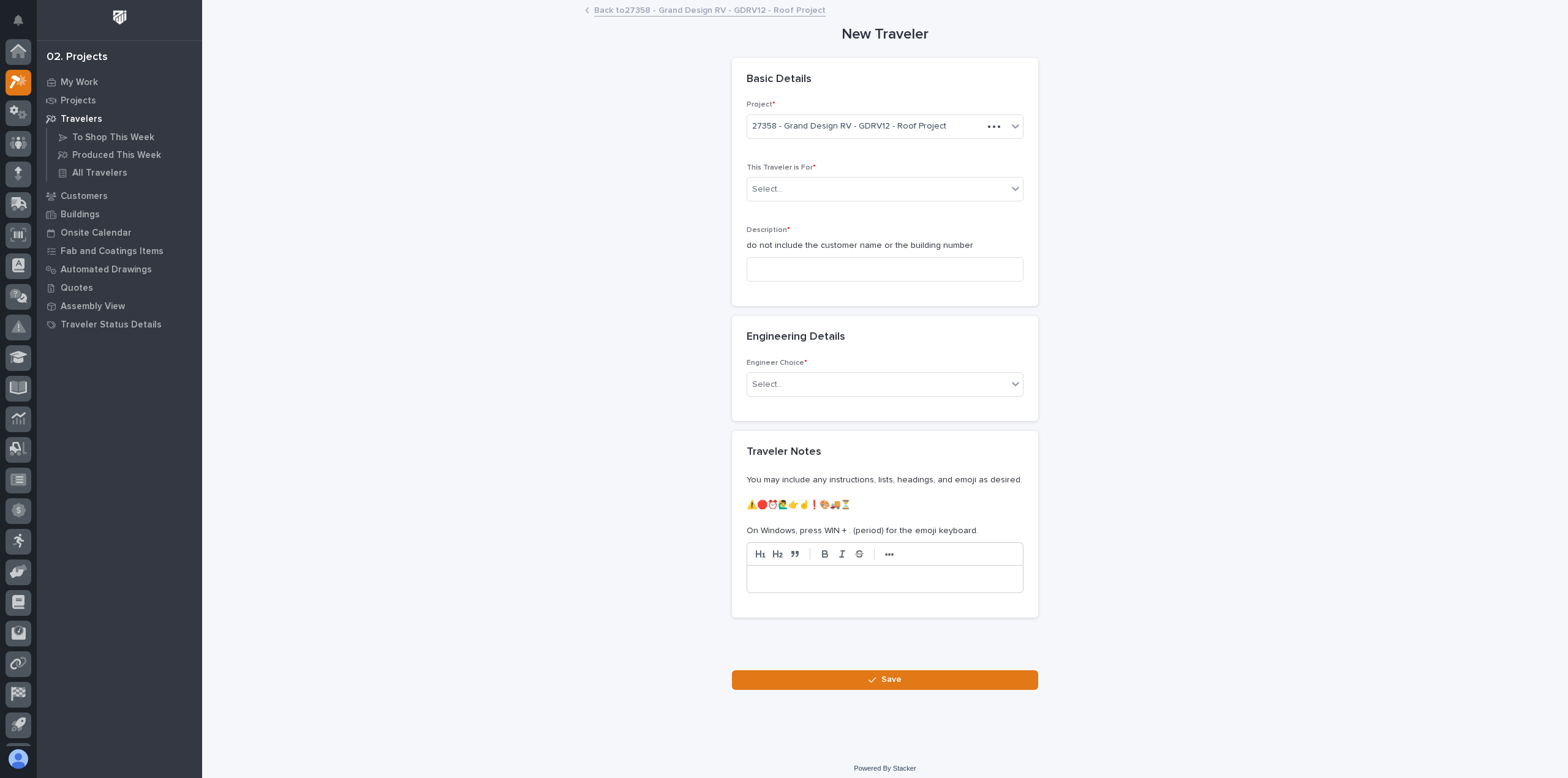
scroll to position [27, 0]
click at [803, 188] on div "Select..." at bounding box center [877, 190] width 260 height 20
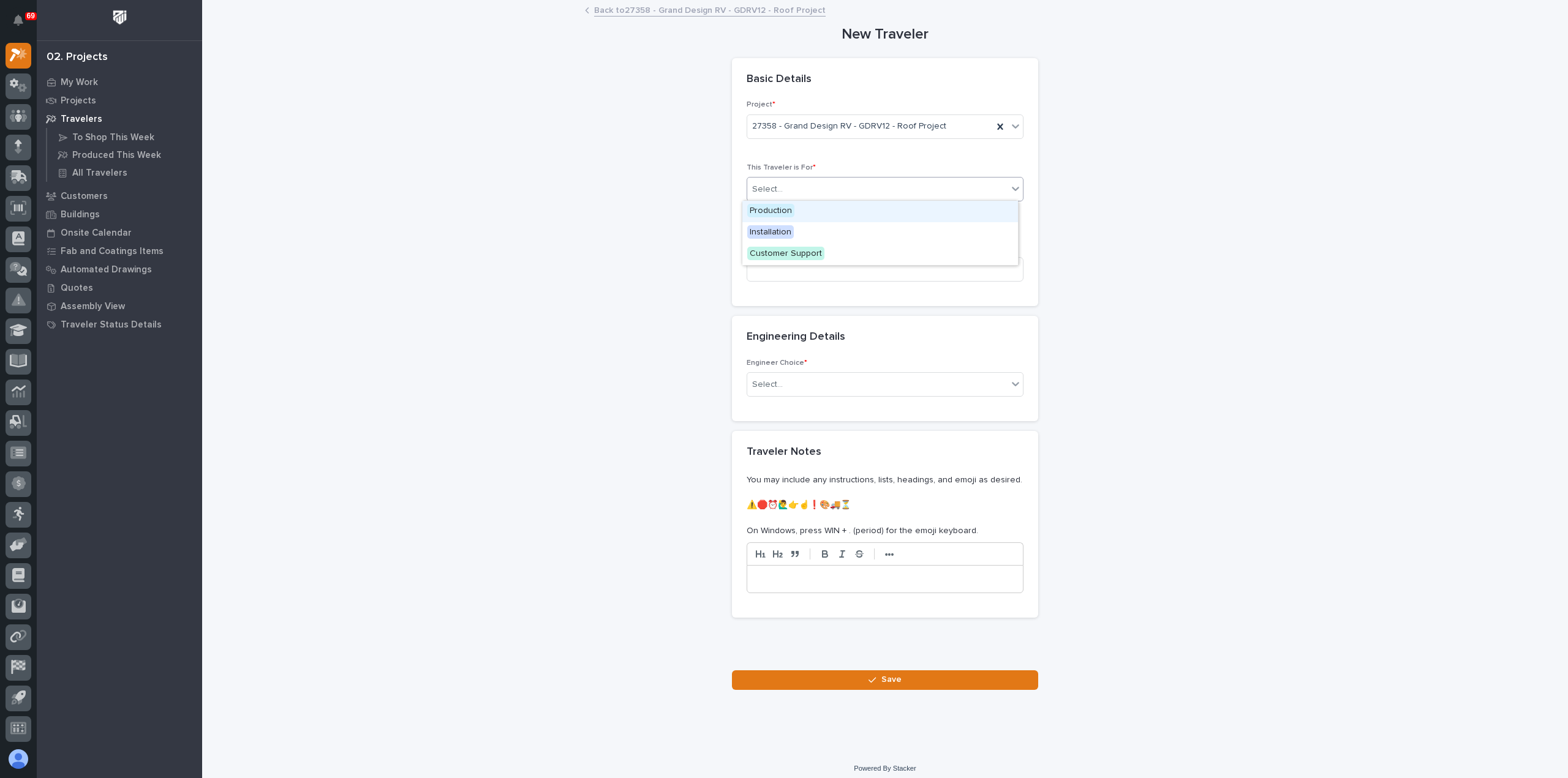
click at [814, 214] on div "Production" at bounding box center [880, 211] width 276 height 22
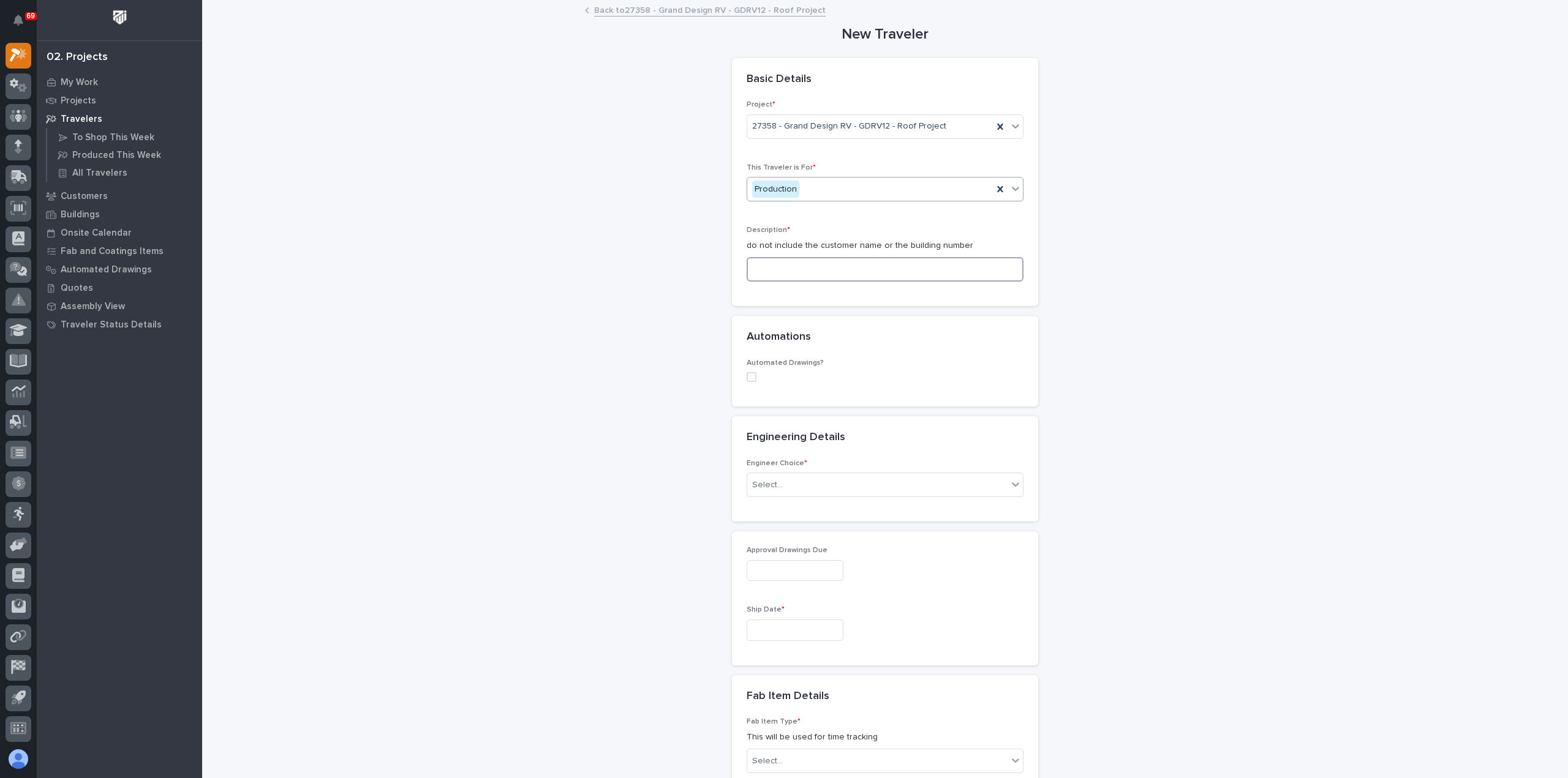
click at [827, 266] on input at bounding box center [885, 270] width 277 height 25
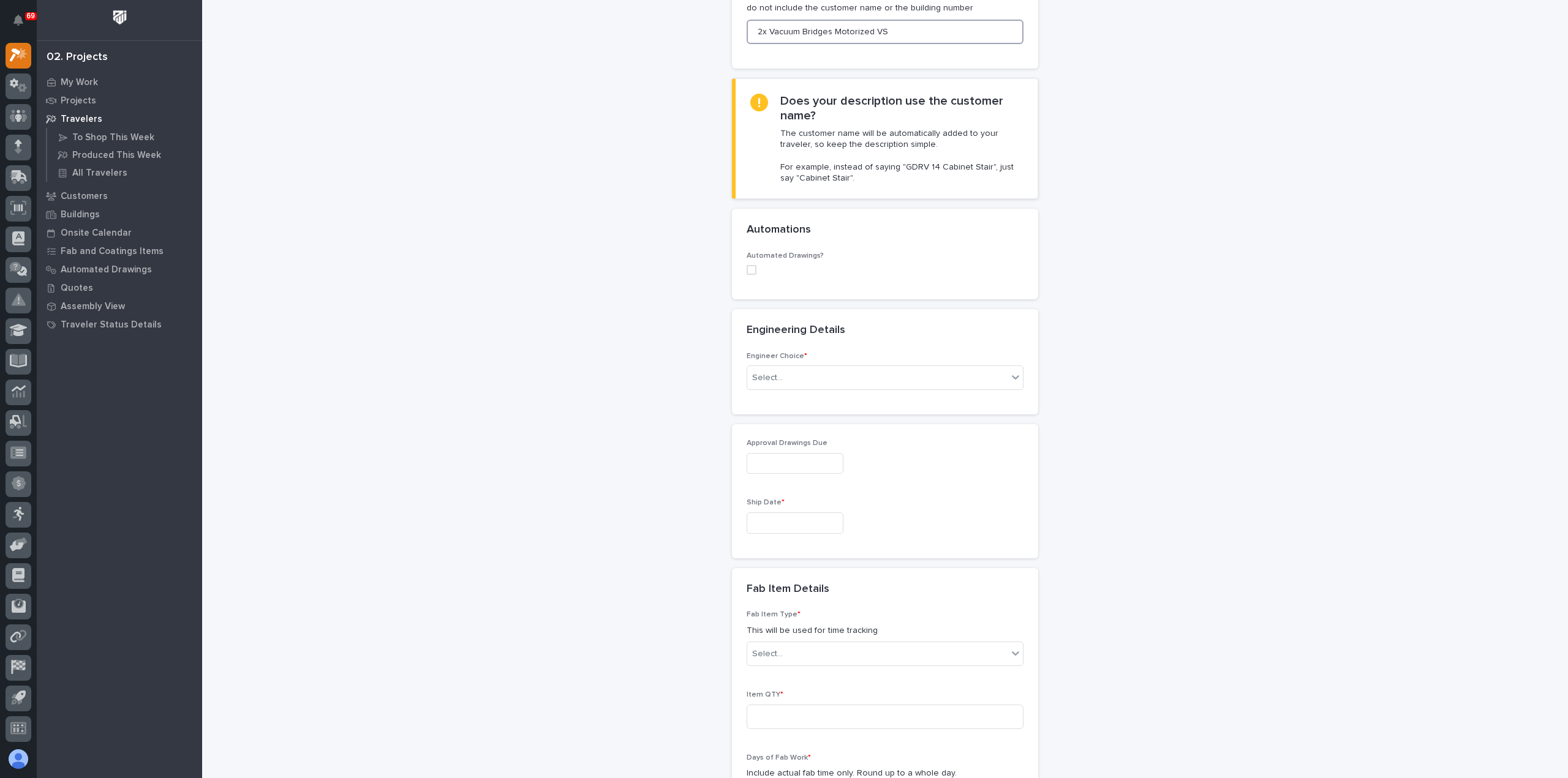
scroll to position [245, 0]
type input "2x Vacuum Bridges Motorized VS"
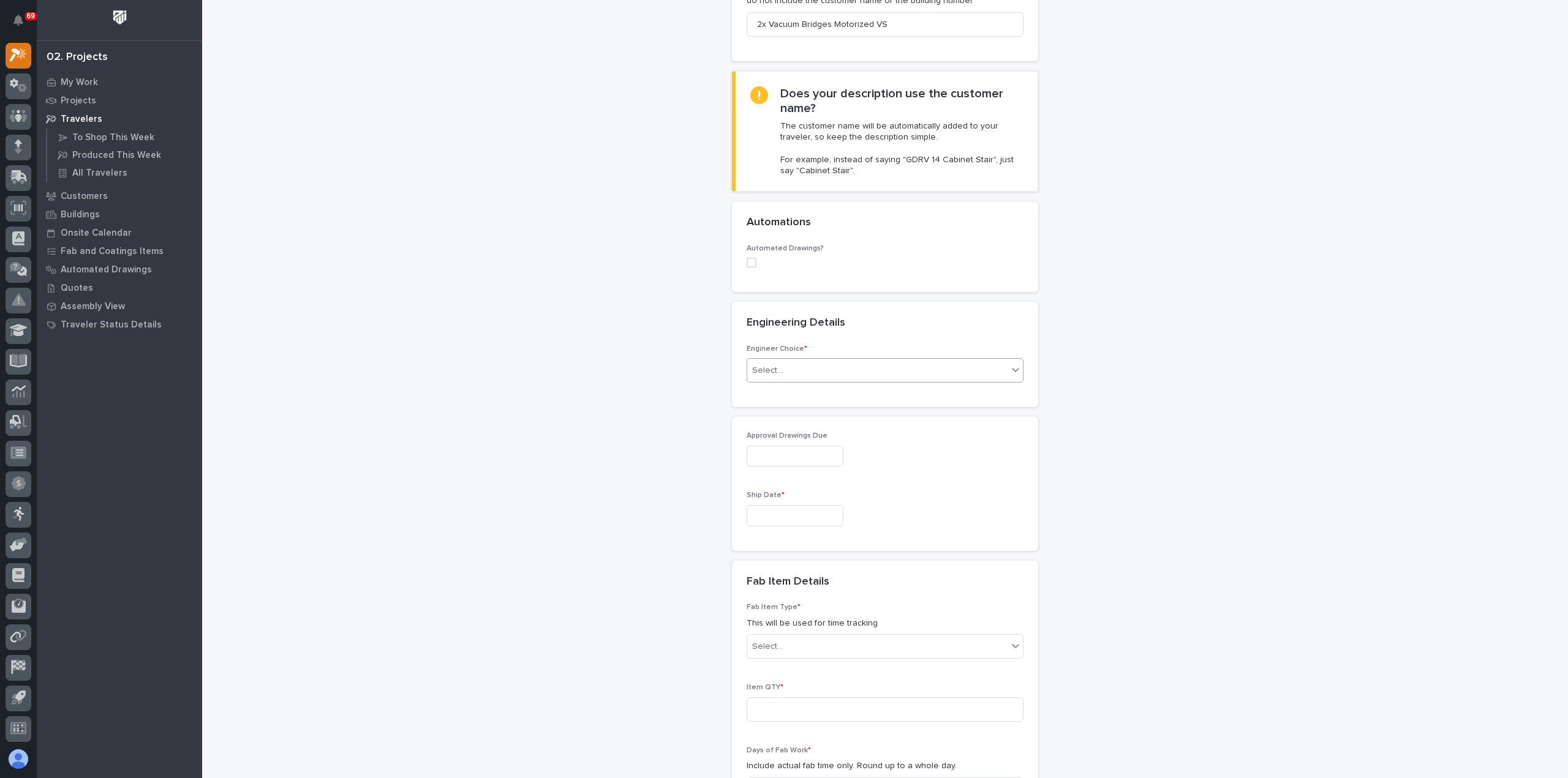
click at [804, 364] on div "Select..." at bounding box center [877, 371] width 260 height 20
click at [808, 409] on div "I want my coordinator to choose an engineer" at bounding box center [880, 414] width 276 height 22
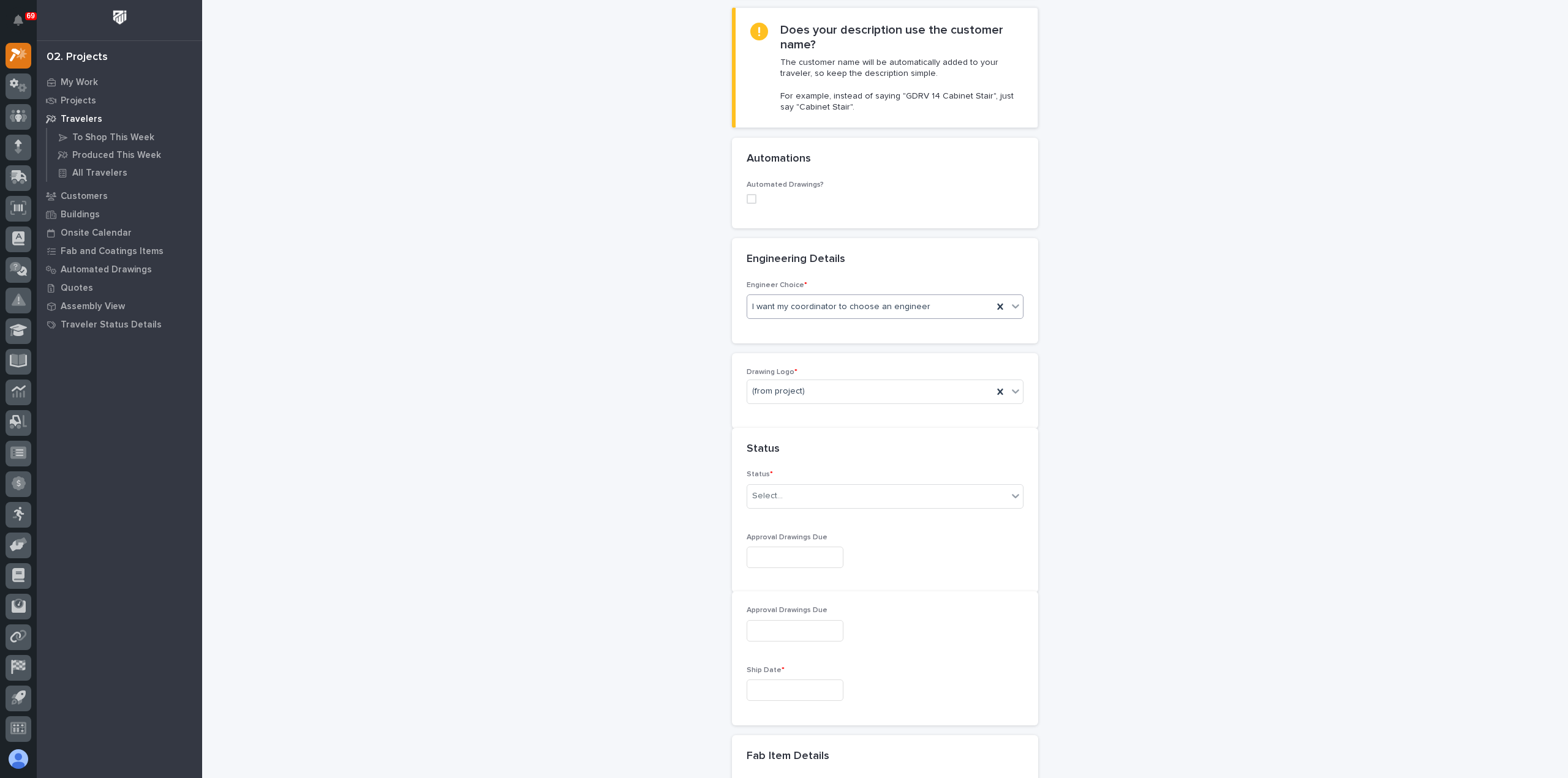
scroll to position [373, 0]
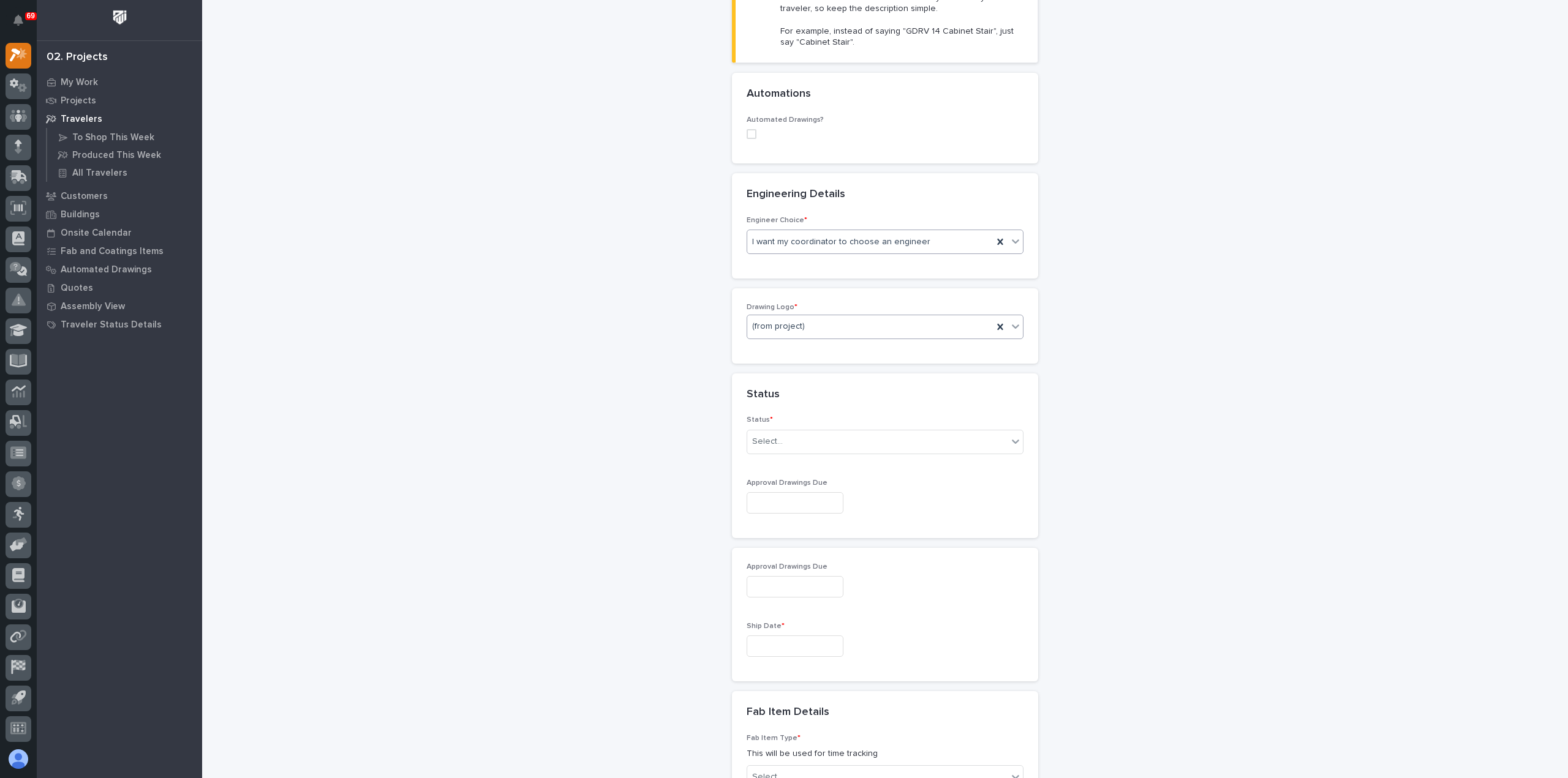
click at [811, 325] on div "(from project)" at bounding box center [870, 326] width 246 height 20
click at [811, 397] on div "PWI" at bounding box center [880, 390] width 276 height 22
click at [800, 442] on div "Select..." at bounding box center [877, 442] width 260 height 20
click at [814, 465] on div "Sold (no traveler printed)" at bounding box center [880, 462] width 276 height 22
click at [802, 641] on input "text" at bounding box center [795, 646] width 97 height 22
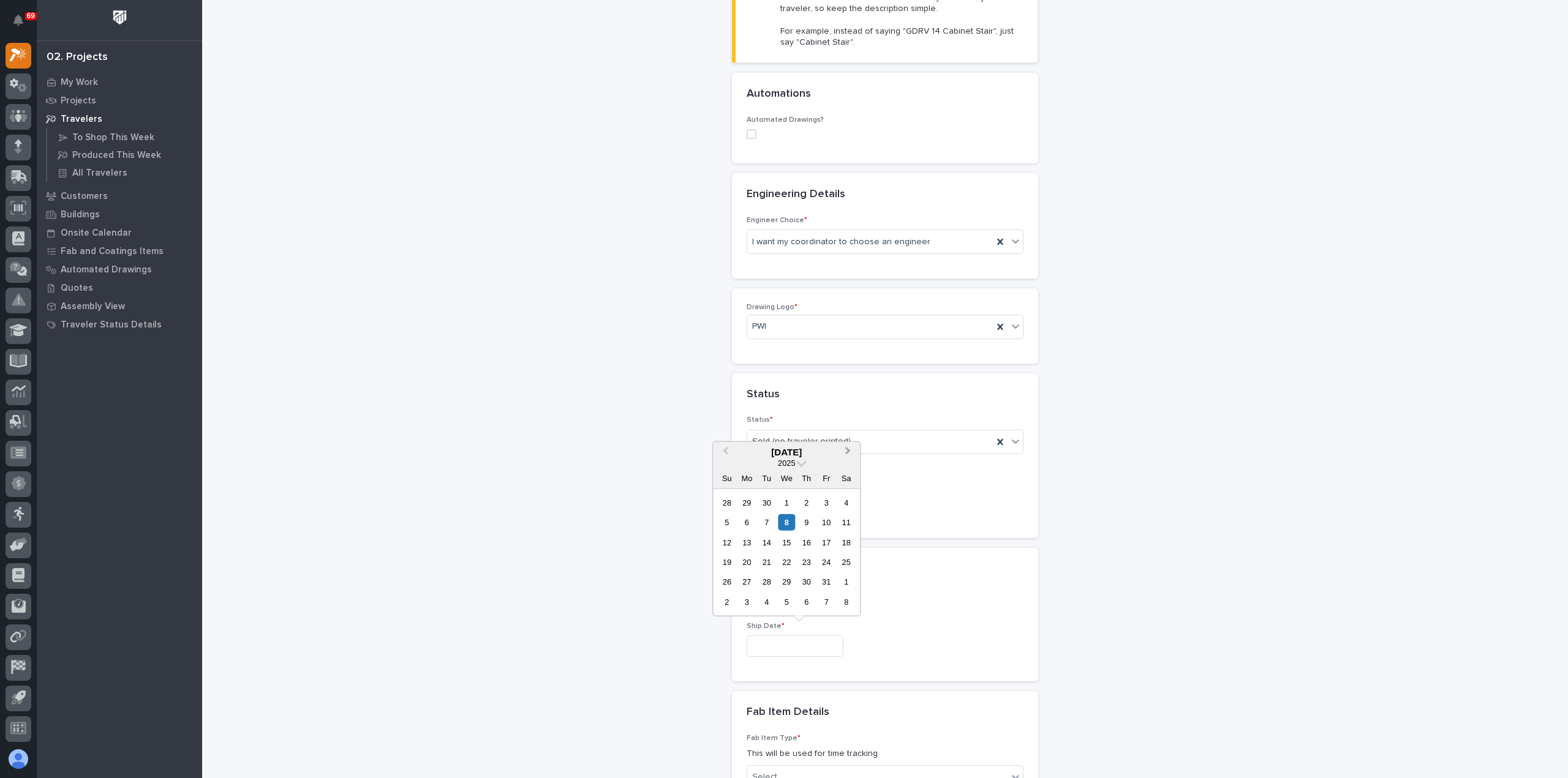
click at [847, 452] on span "Next Month" at bounding box center [847, 452] width 0 height 16
click at [789, 543] on div "17" at bounding box center [787, 542] width 17 height 17
type input "**********"
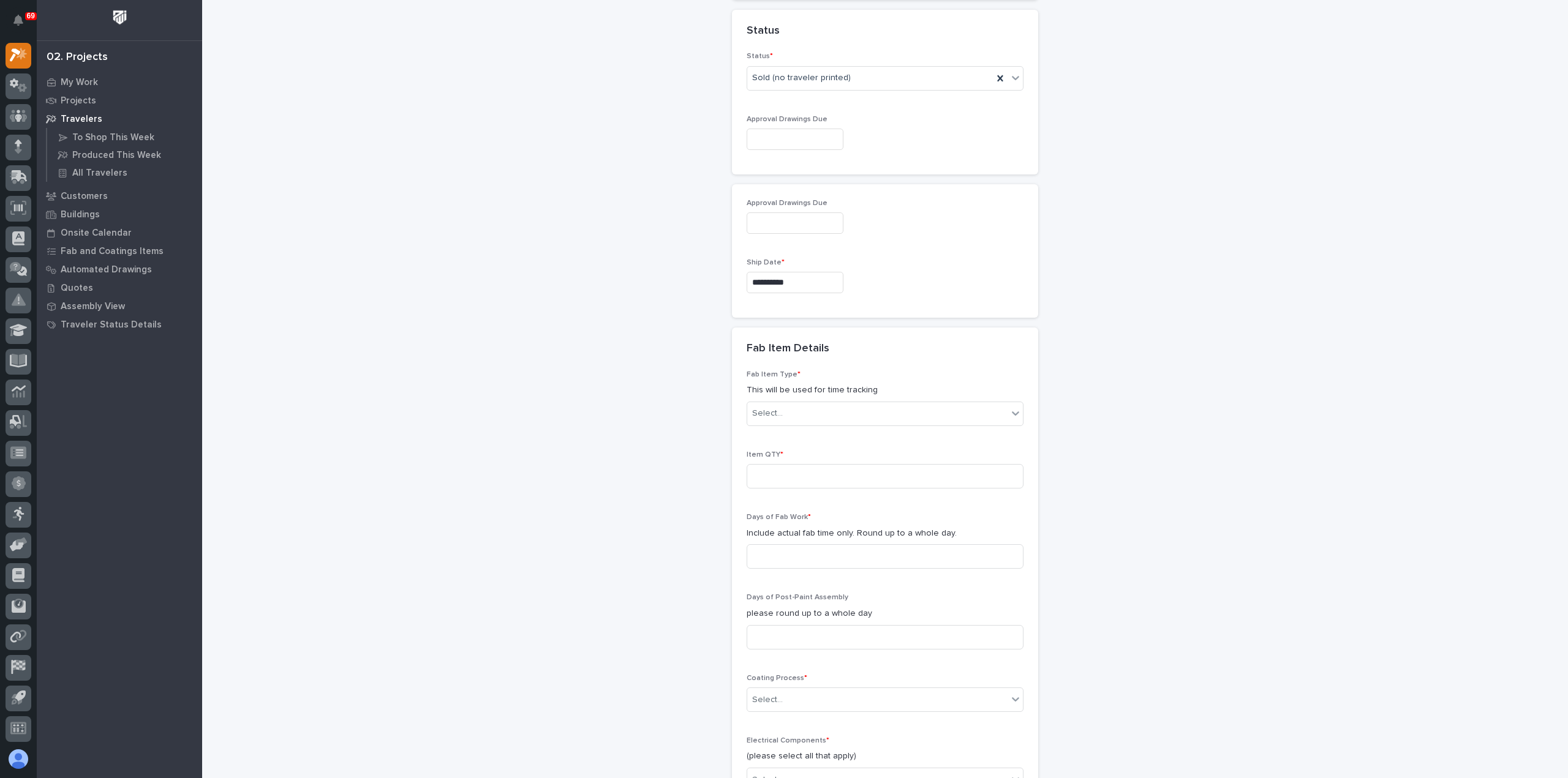
scroll to position [741, 0]
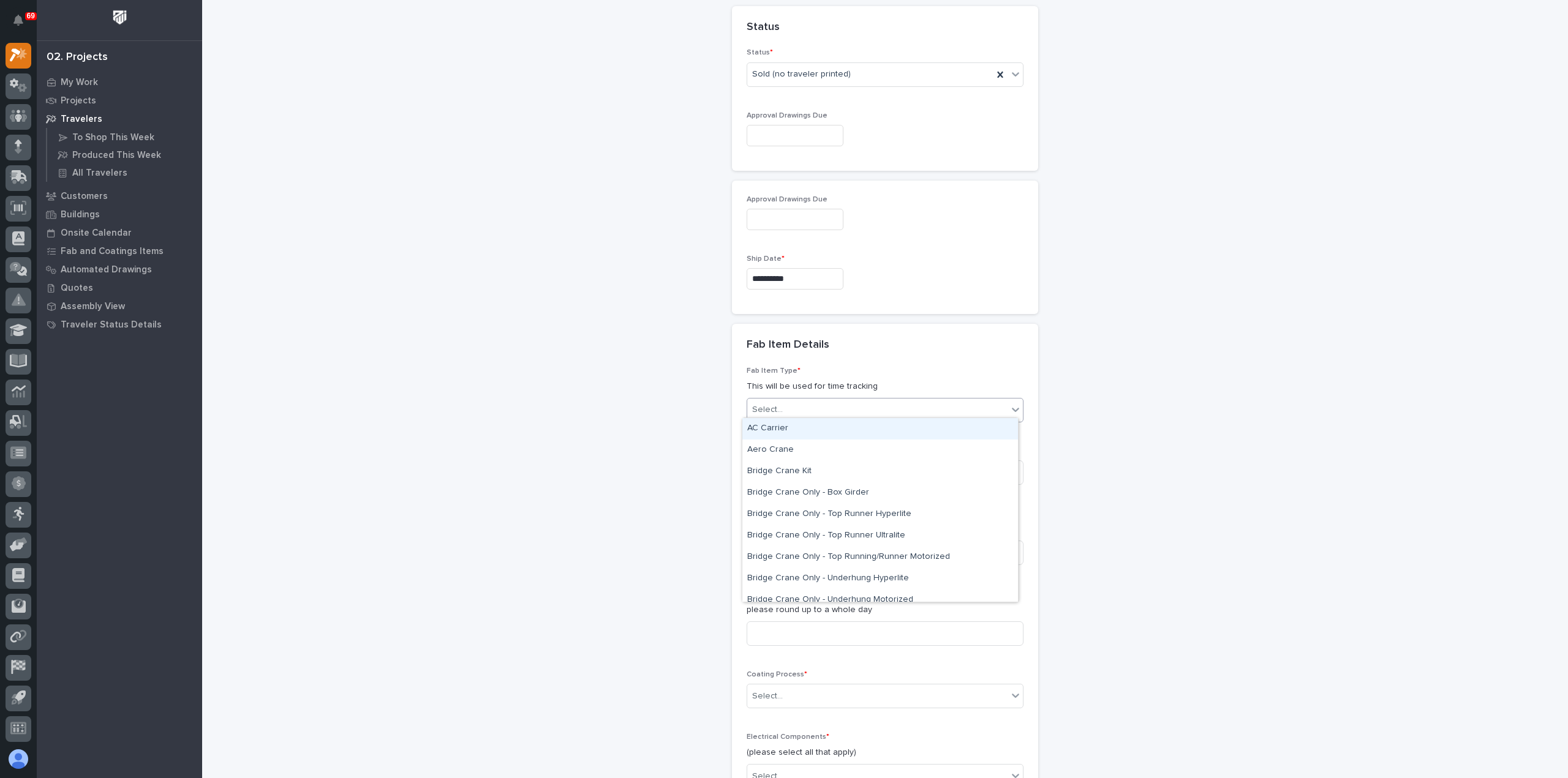
click at [817, 412] on div "Select..." at bounding box center [877, 410] width 260 height 20
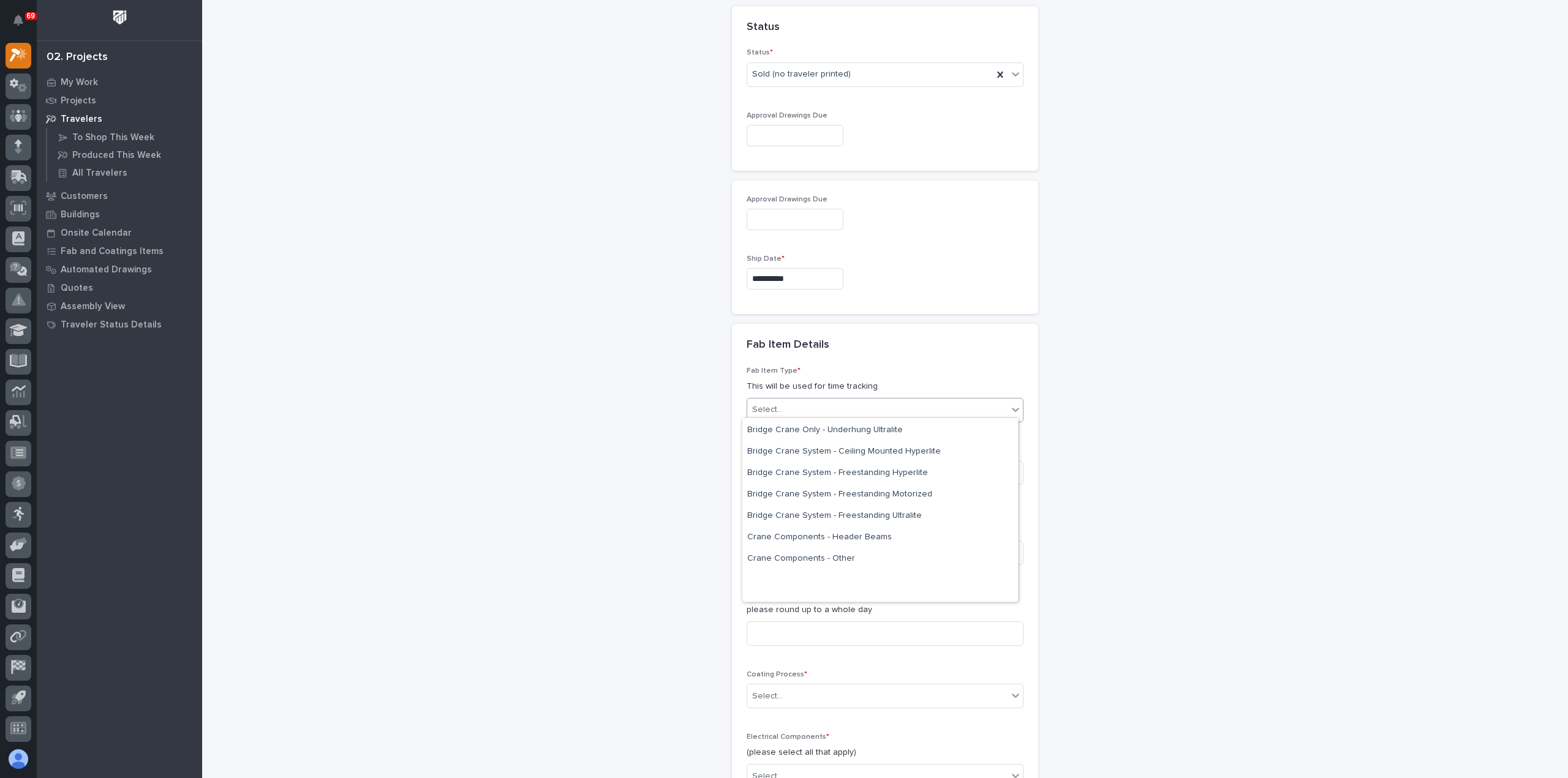
scroll to position [122, 0]
click at [854, 481] on div "Bridge Crane Only - Underhung Motorized" at bounding box center [880, 478] width 276 height 22
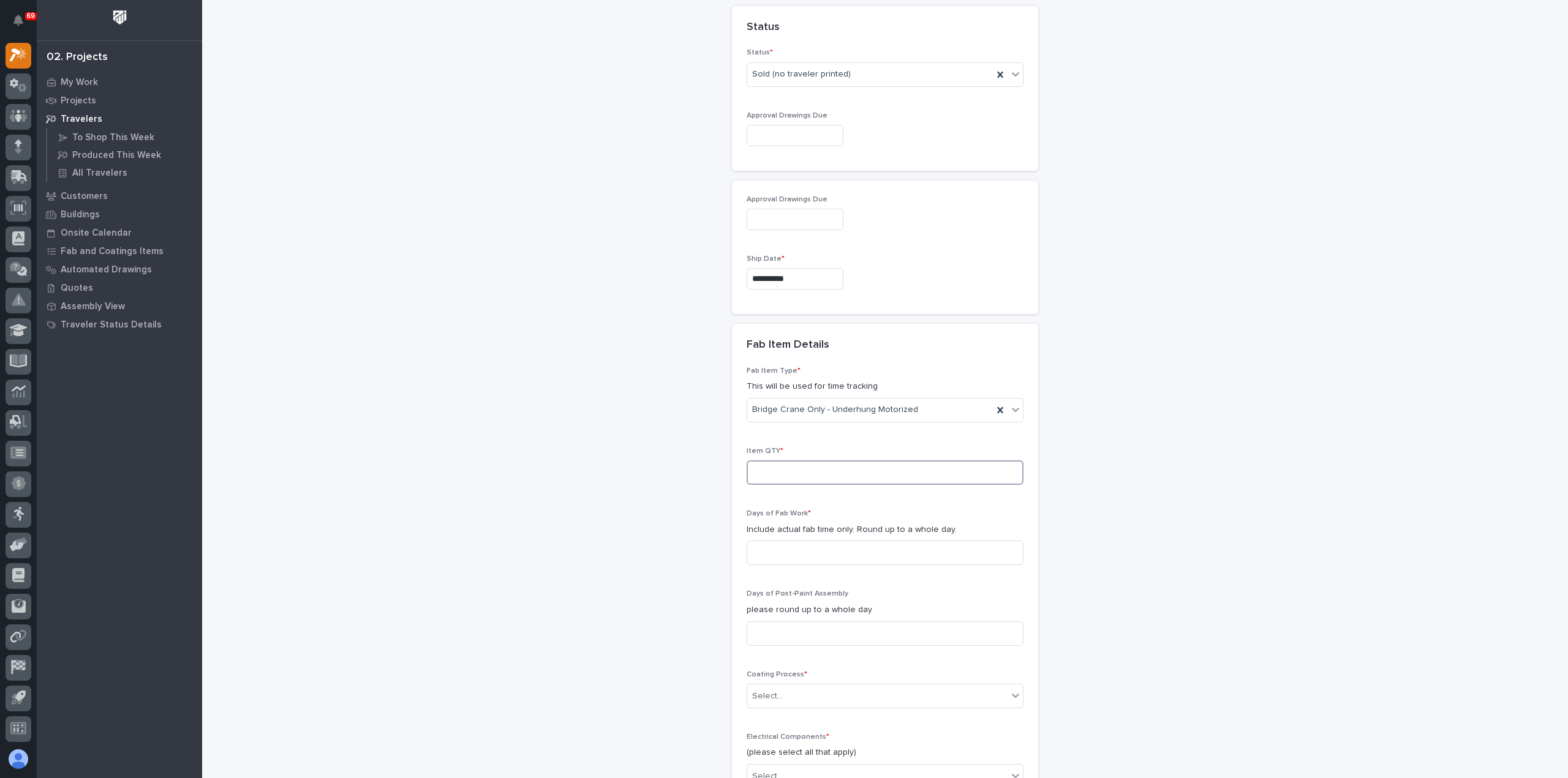
click at [844, 468] on input at bounding box center [885, 472] width 277 height 25
type input "2"
click at [820, 545] on input at bounding box center [885, 553] width 277 height 25
type input "2"
click at [814, 632] on input at bounding box center [885, 634] width 277 height 25
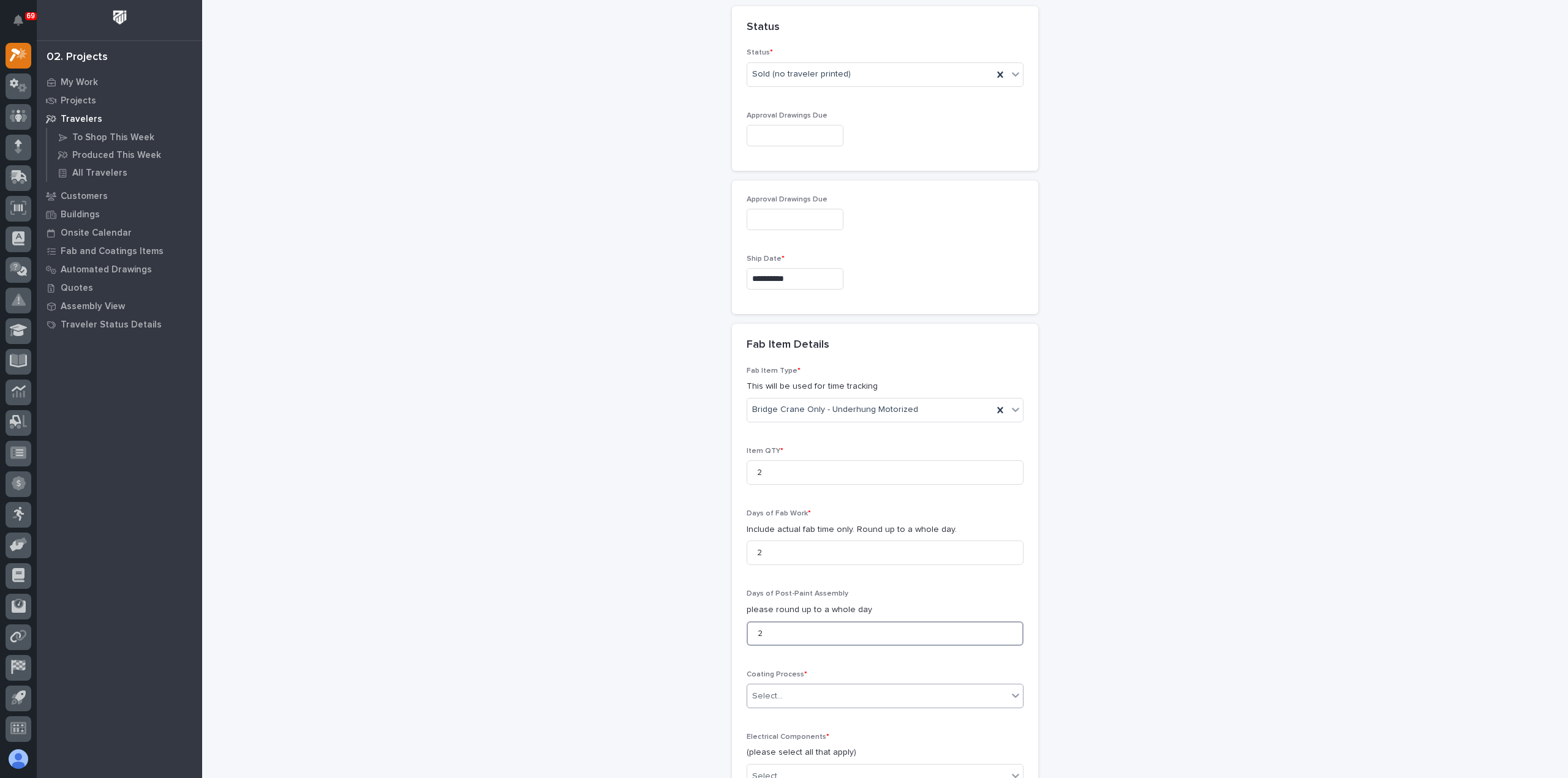
type input "2"
click at [818, 689] on div "Select..." at bounding box center [877, 697] width 260 height 20
click at [804, 624] on div "In-House Paint/Powder" at bounding box center [880, 625] width 276 height 22
click at [822, 690] on span "In-House Paint/Powder" at bounding box center [797, 696] width 89 height 13
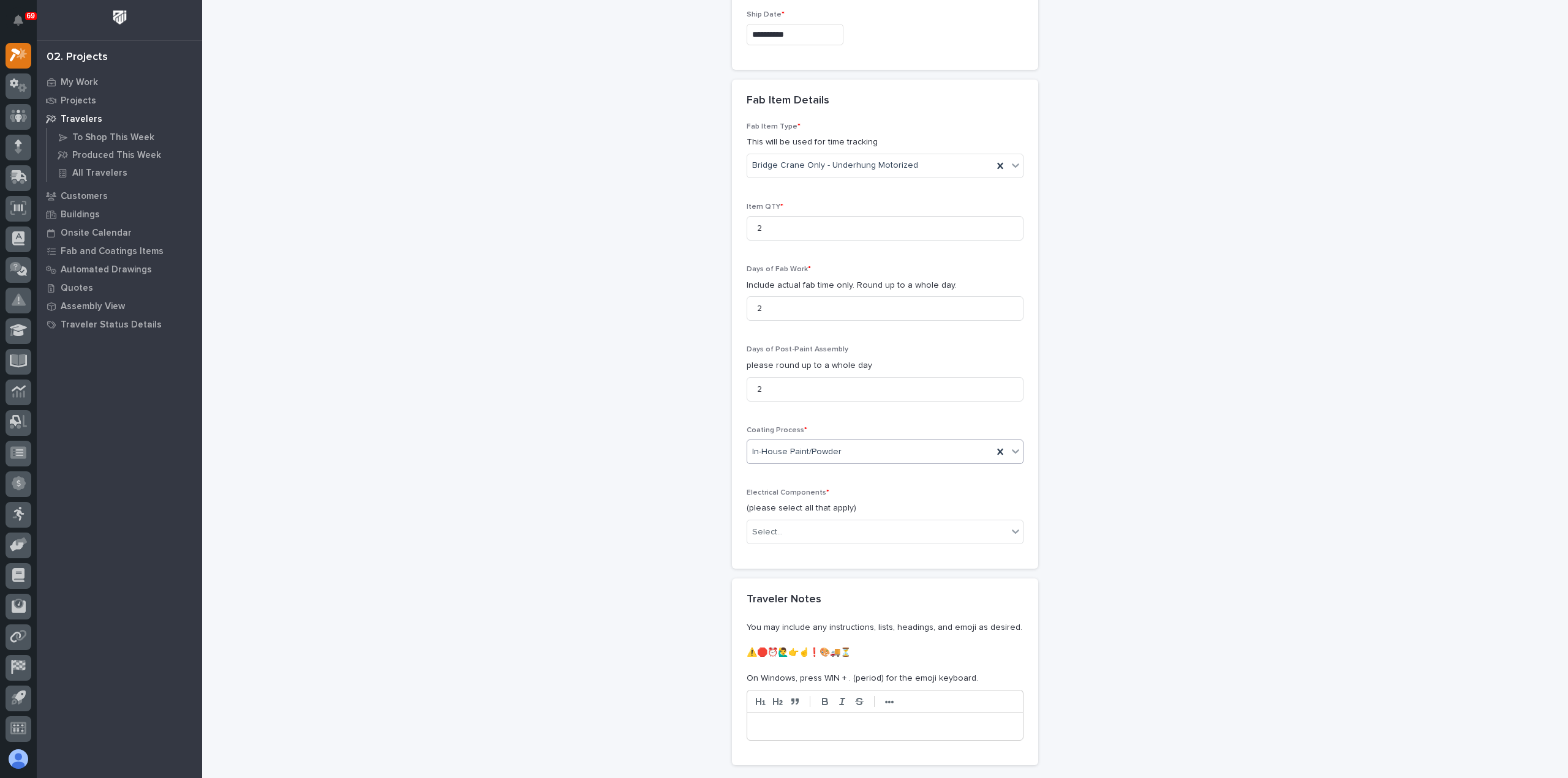
scroll to position [985, 0]
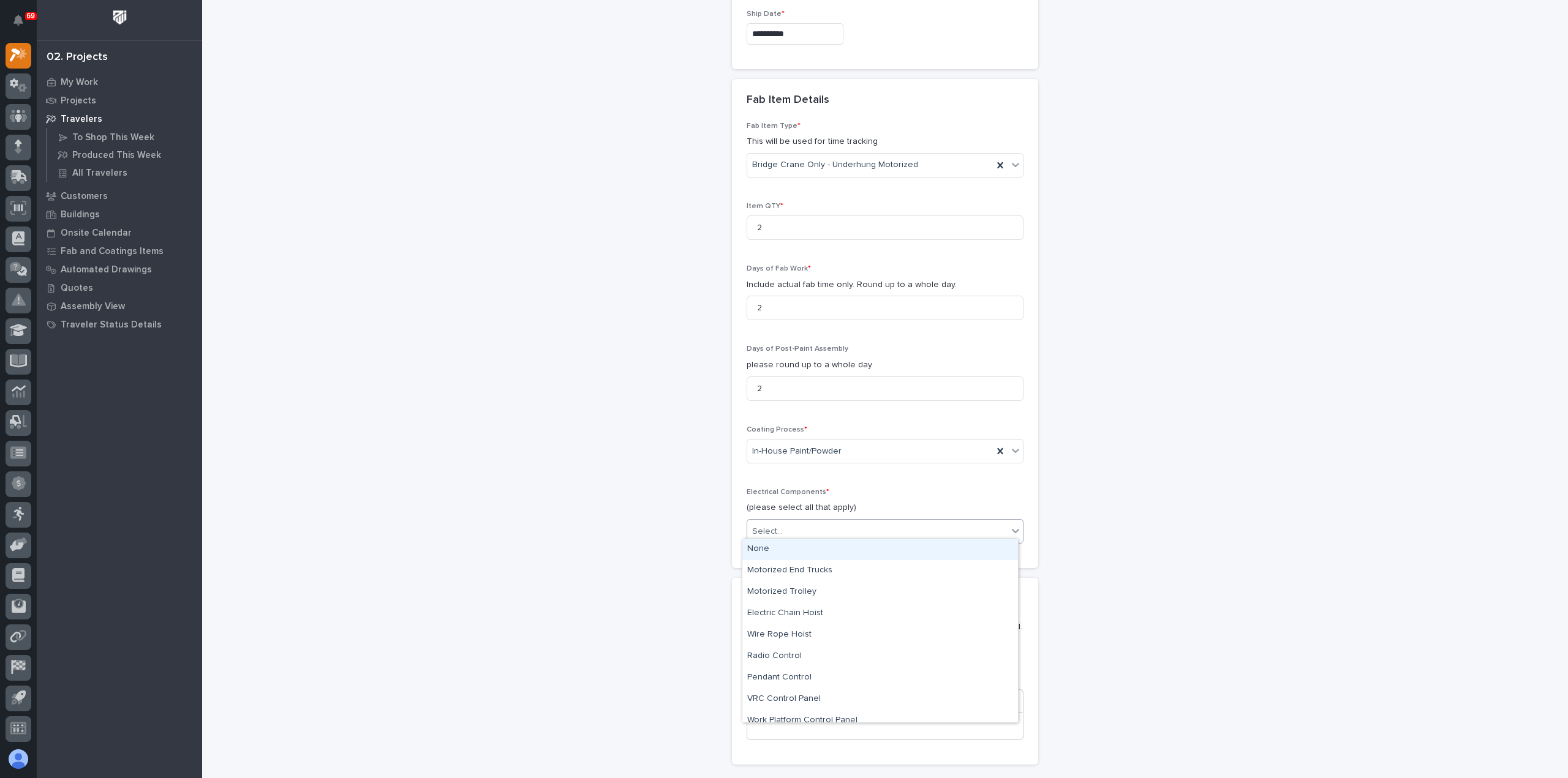
click at [816, 535] on div "Select..." at bounding box center [877, 531] width 260 height 20
click at [817, 576] on div "Motorized End Trucks" at bounding box center [880, 571] width 276 height 22
click at [859, 527] on div "Motorized End Trucks" at bounding box center [870, 531] width 246 height 22
click at [841, 593] on div "Electric Chain Hoist" at bounding box center [880, 592] width 276 height 22
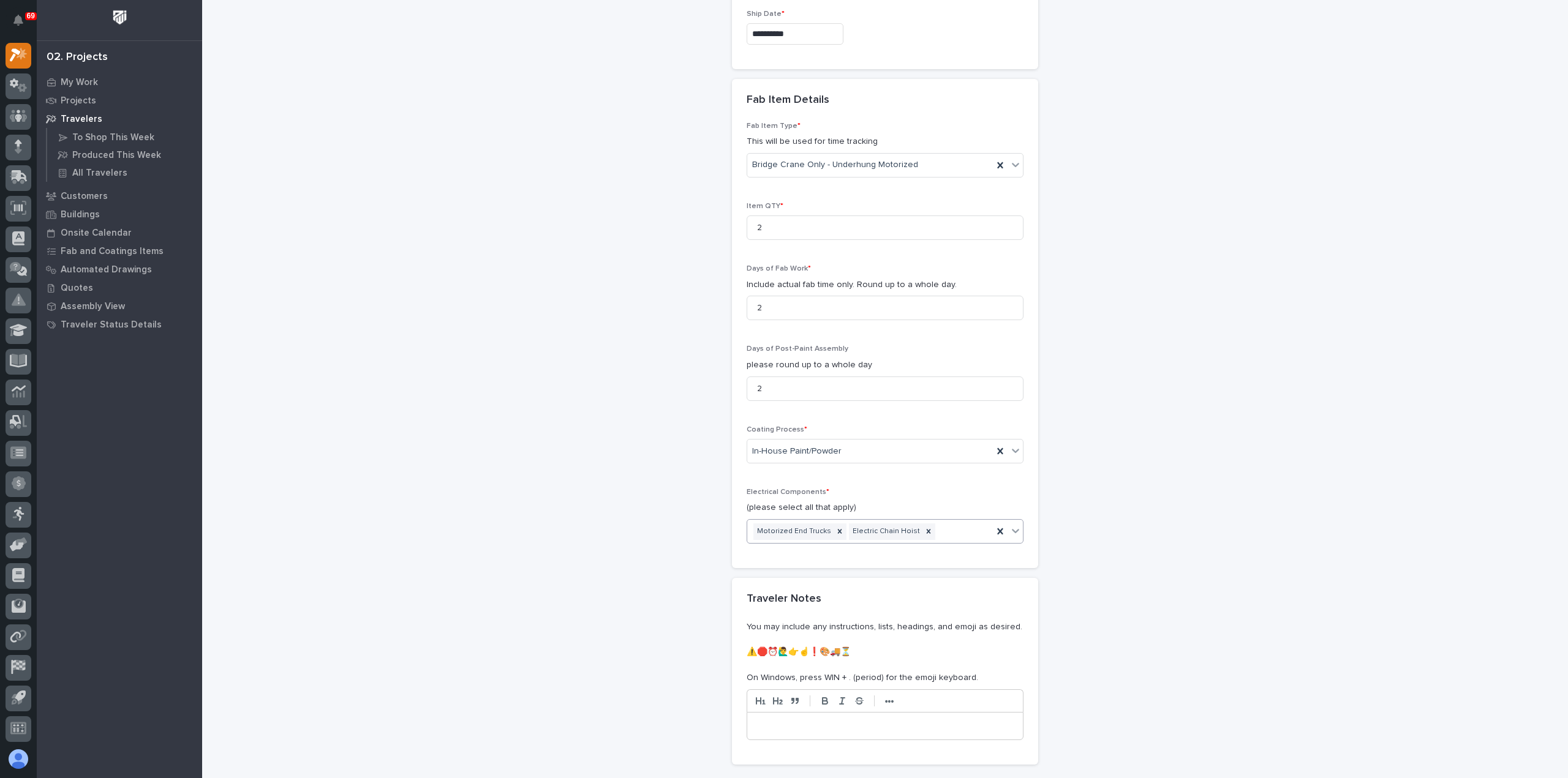
click at [933, 526] on div "Motorized End Trucks Electric Chain Hoist" at bounding box center [870, 531] width 246 height 22
click at [829, 614] on div "Radio Control" at bounding box center [880, 614] width 276 height 22
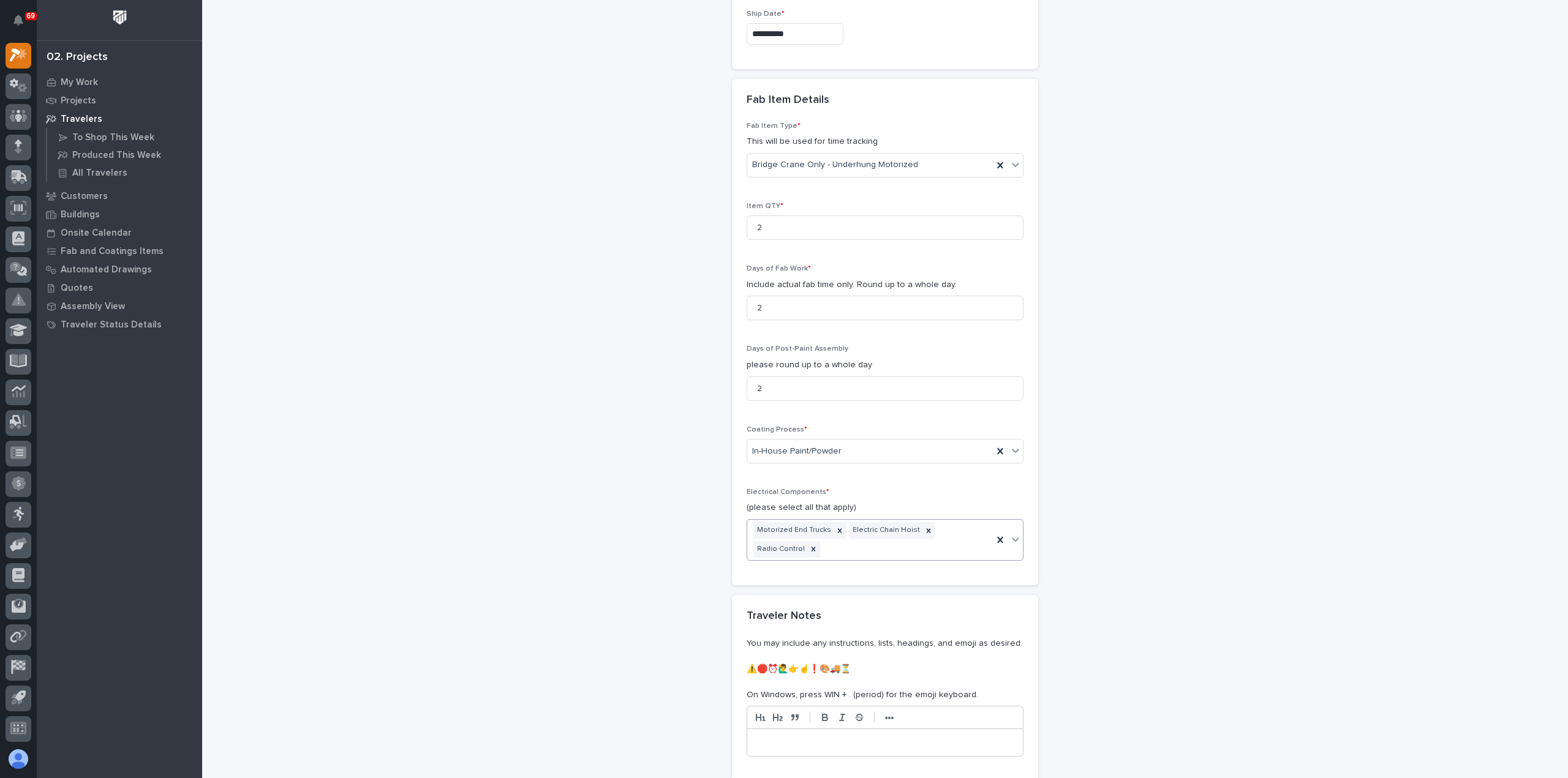
click at [887, 548] on div "Motorized End Trucks Electric Chain Hoist Radio Control" at bounding box center [870, 540] width 246 height 41
click at [820, 588] on div "Motorized Trolley" at bounding box center [880, 588] width 276 height 22
click at [929, 543] on div "Motorized End Trucks Motorized Trolley Electric Chain Hoist Radio Control" at bounding box center [870, 540] width 246 height 41
click at [883, 677] on div "Specialty/Custom Control Panel" at bounding box center [880, 674] width 276 height 22
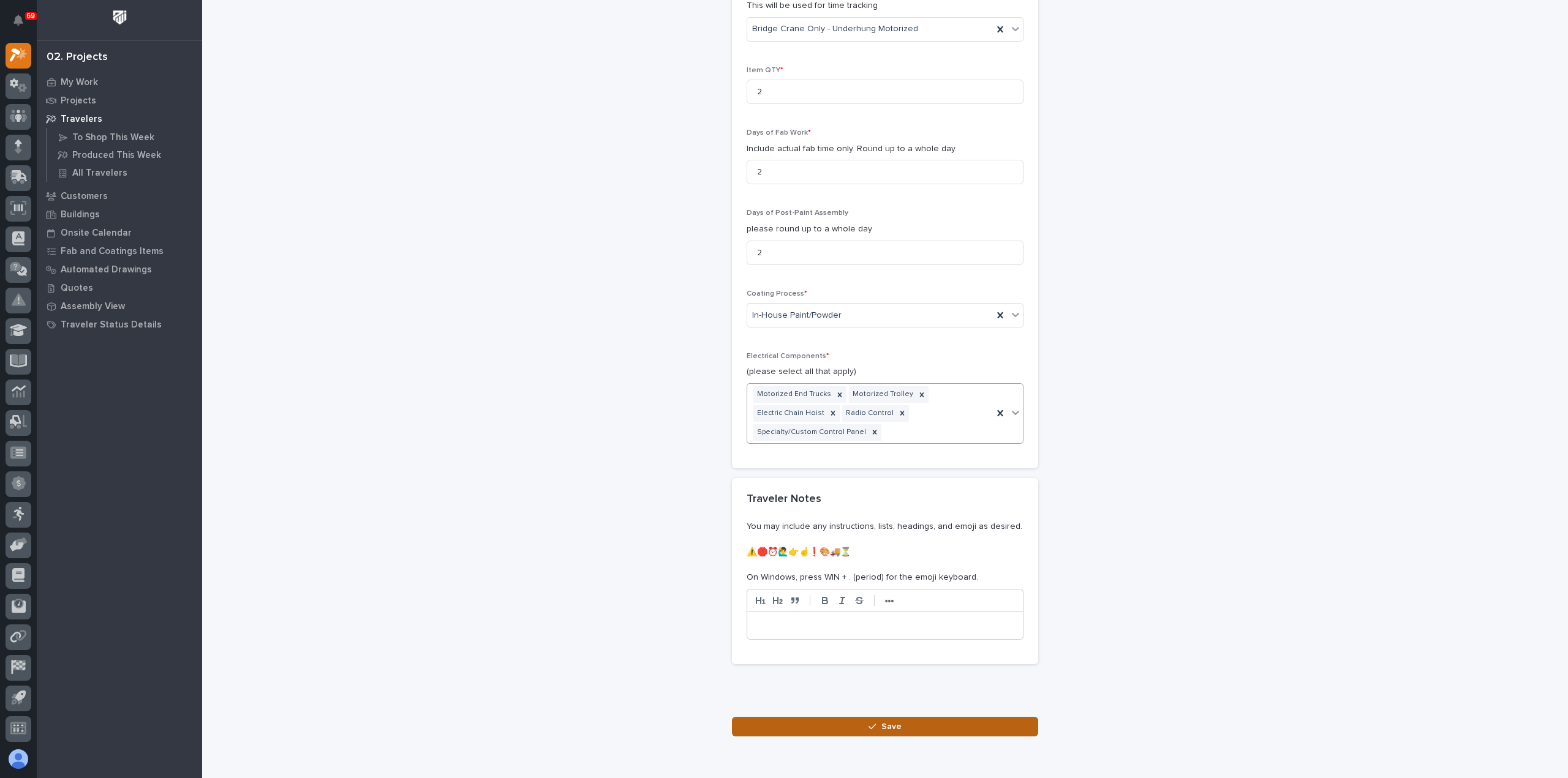
scroll to position [1170, 0]
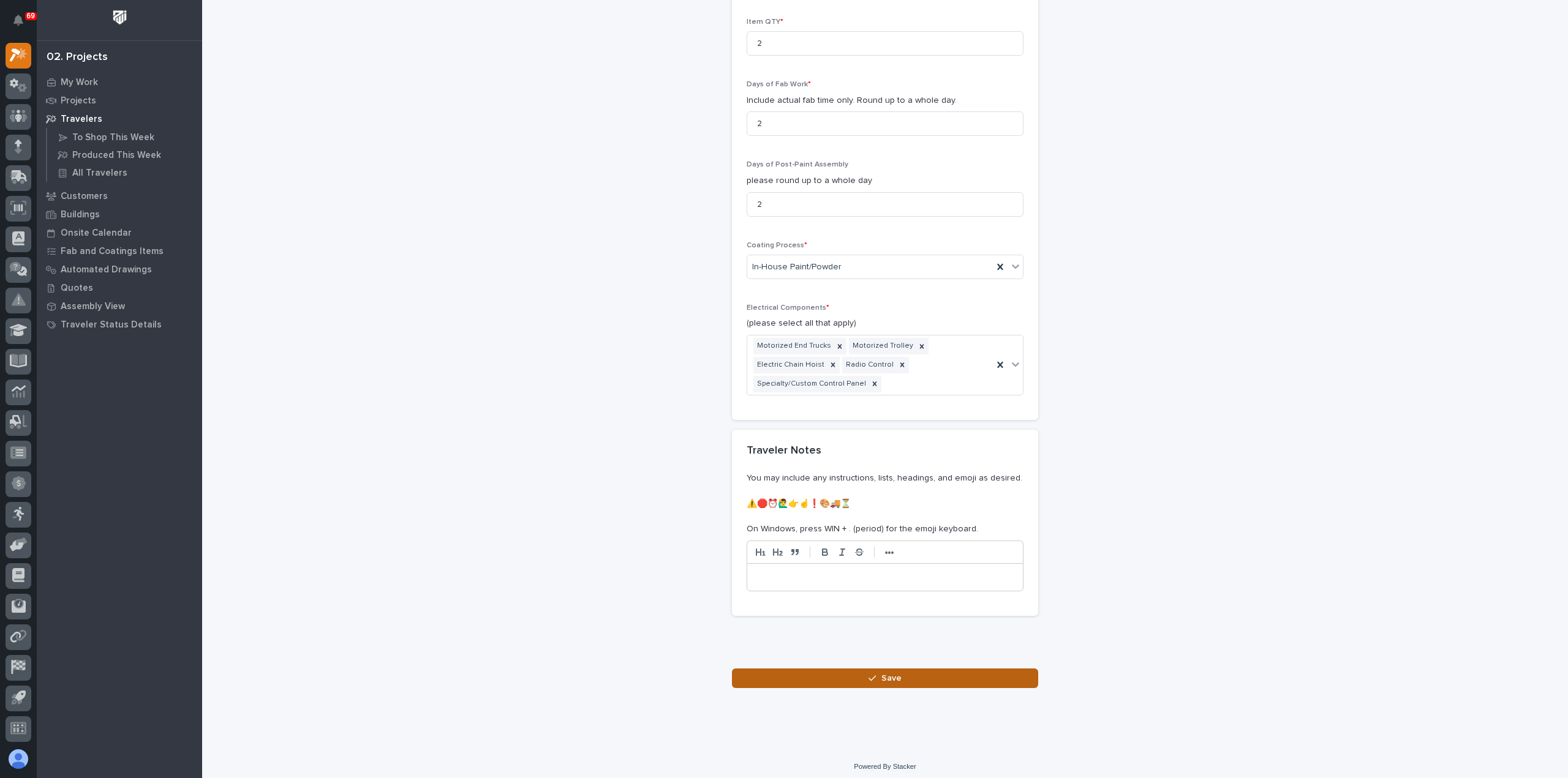
click at [873, 674] on div "button" at bounding box center [874, 678] width 12 height 8
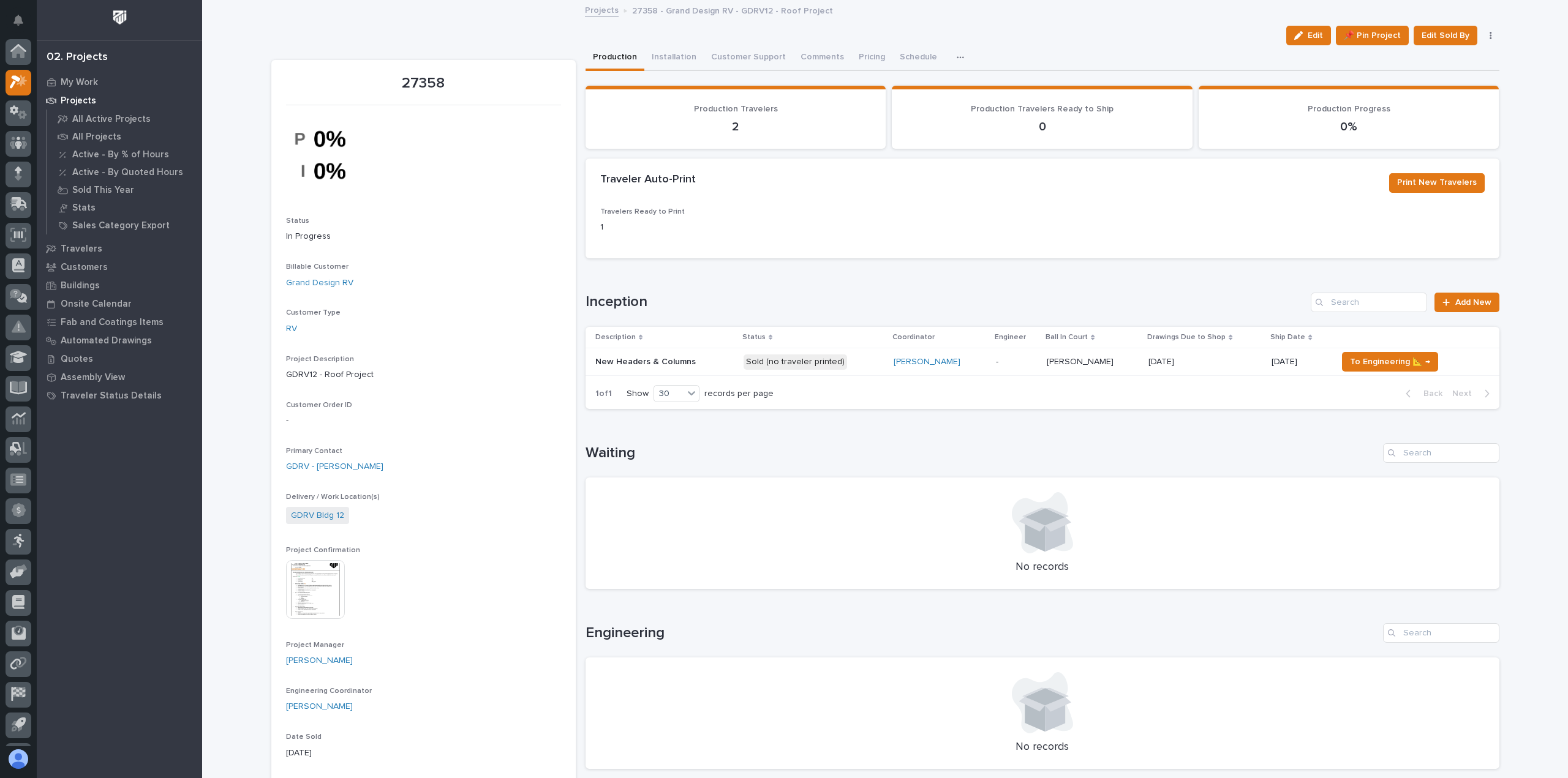
scroll to position [27, 0]
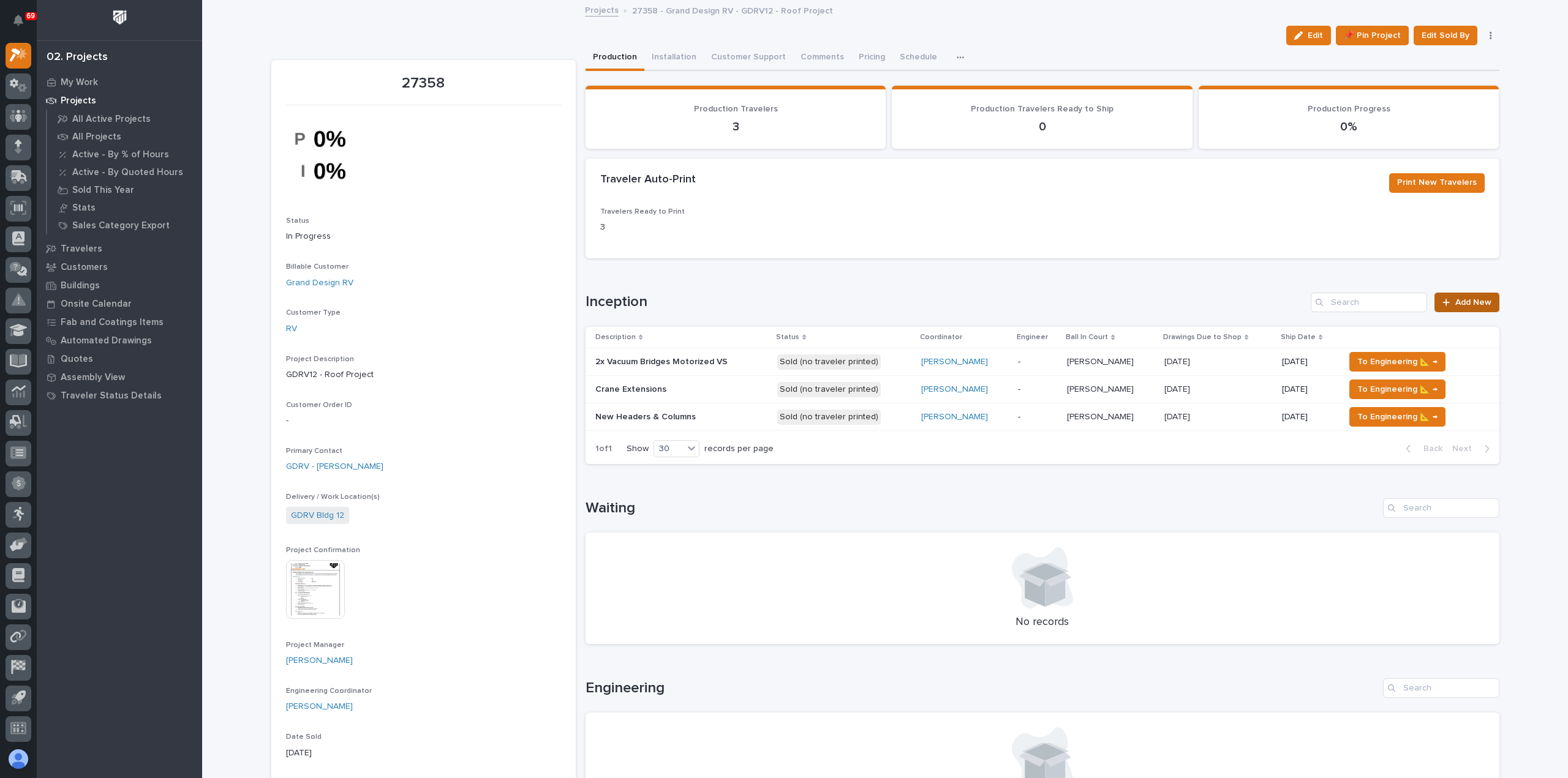
click at [1464, 303] on span "Add New" at bounding box center [1473, 302] width 36 height 8
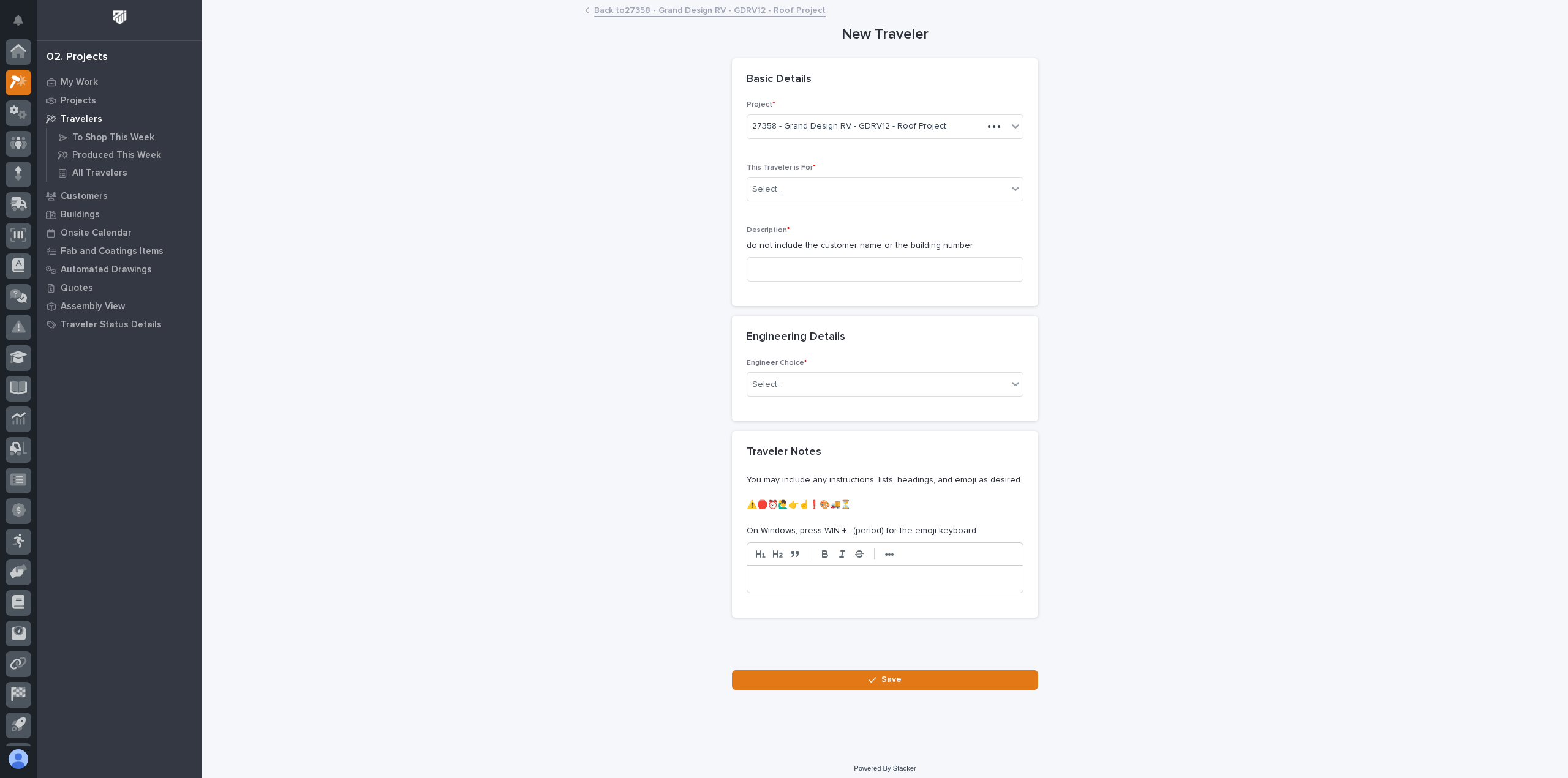
scroll to position [27, 0]
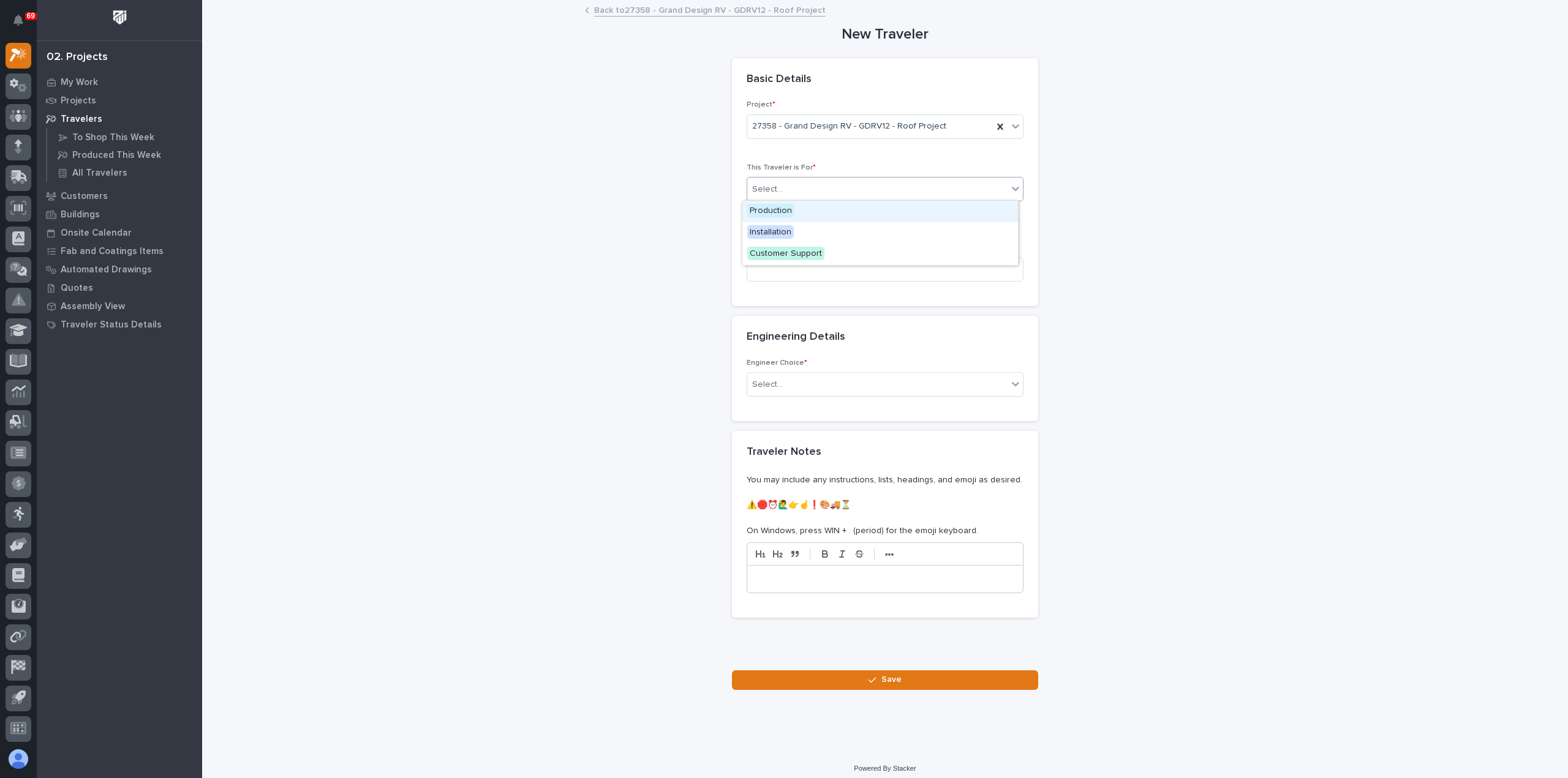
click at [787, 188] on div "Select..." at bounding box center [877, 190] width 260 height 20
click at [794, 211] on div "Production" at bounding box center [880, 211] width 276 height 22
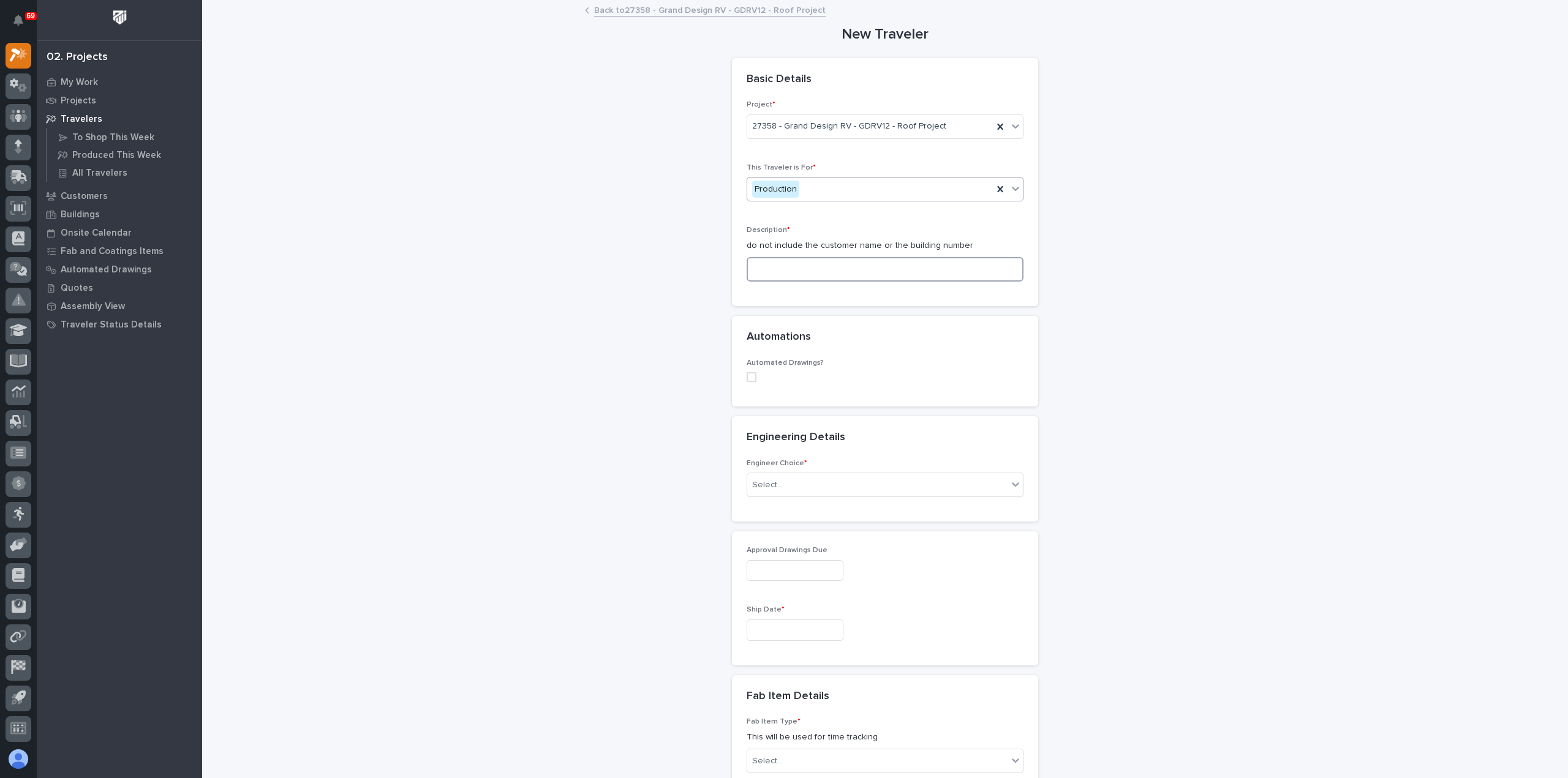
click at [841, 278] on input at bounding box center [885, 270] width 277 height 25
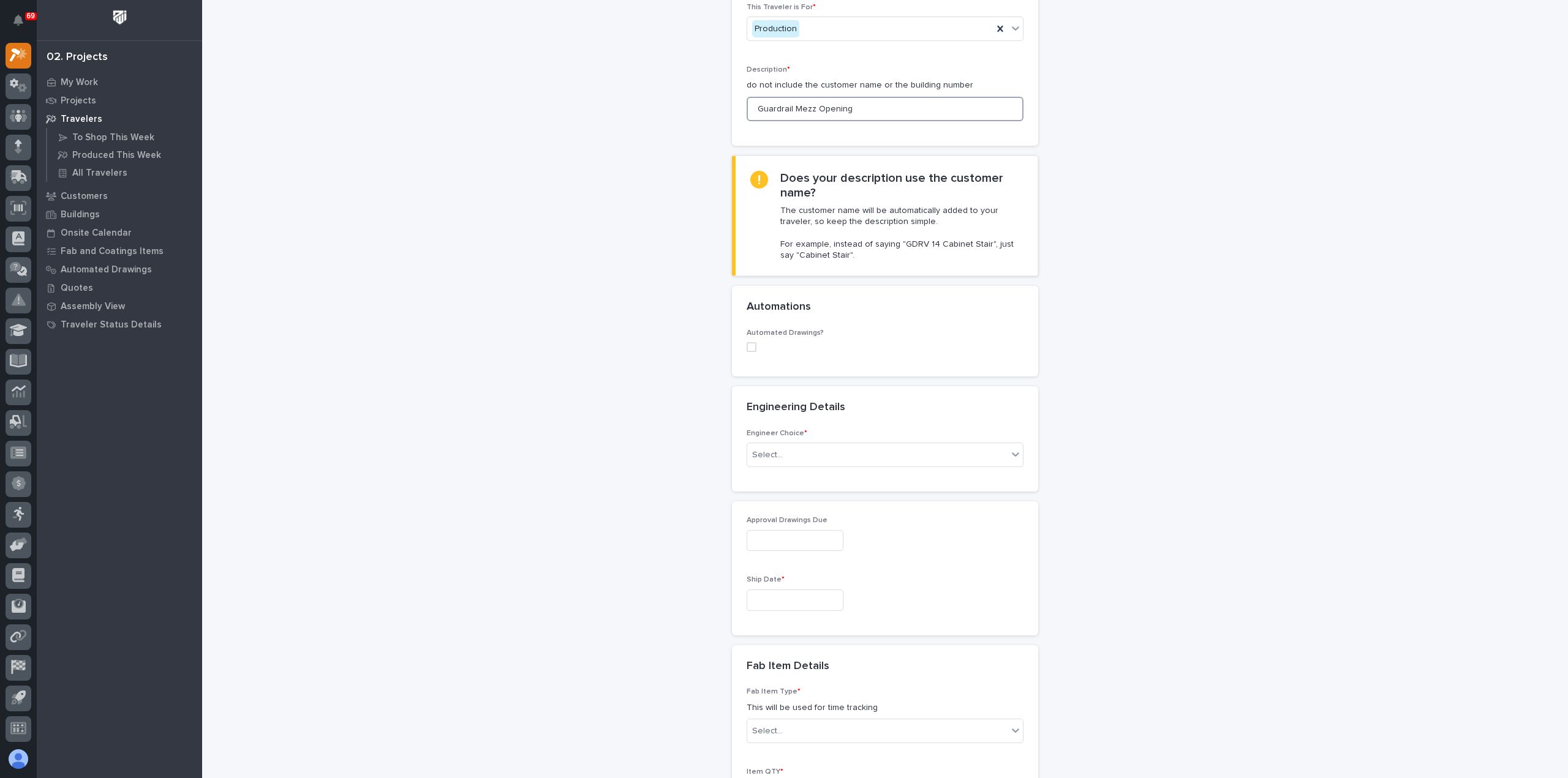
scroll to position [245, 0]
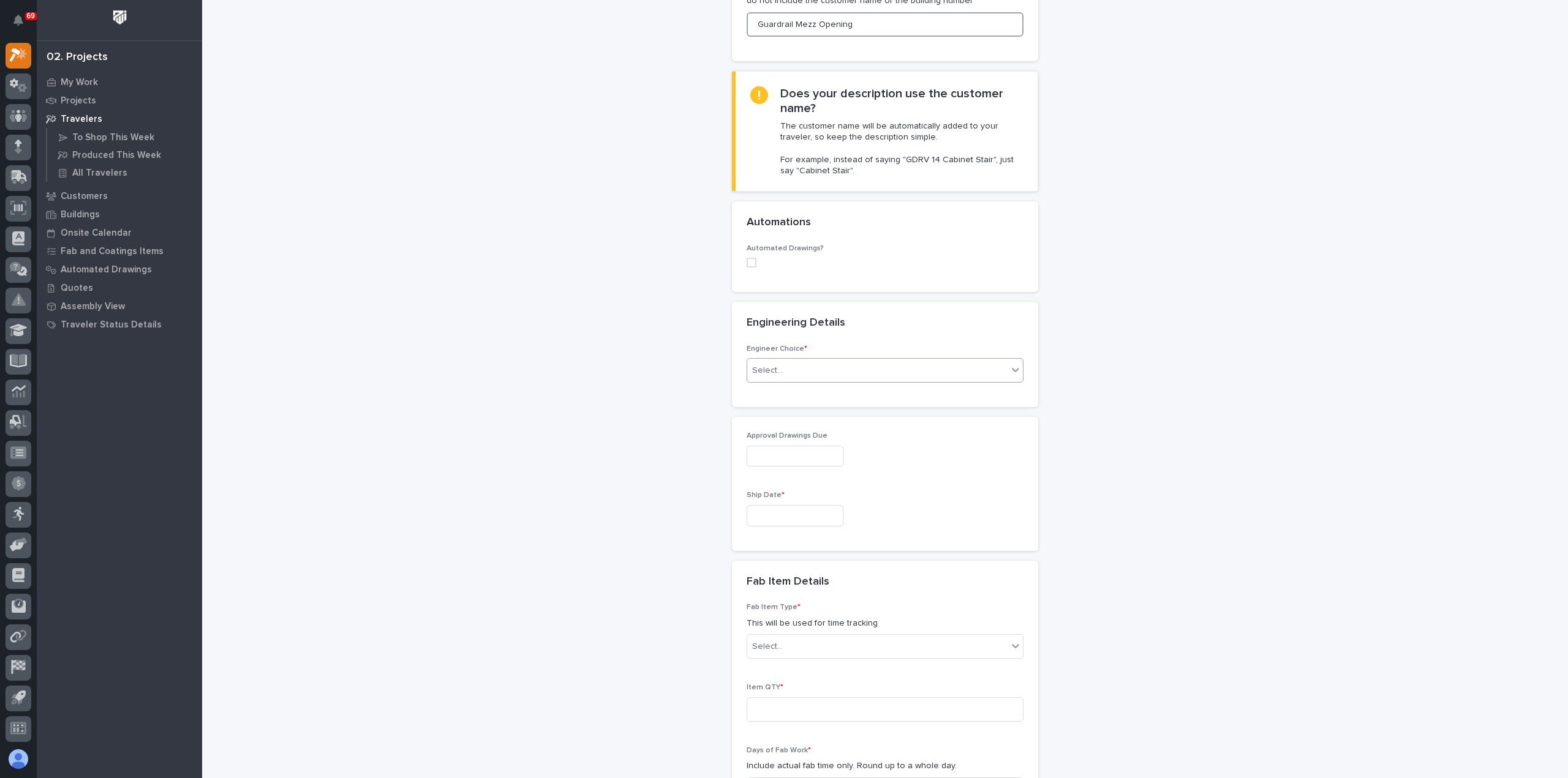
type input "Guardrail Mezz Opening"
click at [801, 363] on div "Select..." at bounding box center [877, 371] width 260 height 20
click at [814, 412] on div "I want my coordinator to choose an engineer" at bounding box center [880, 414] width 276 height 22
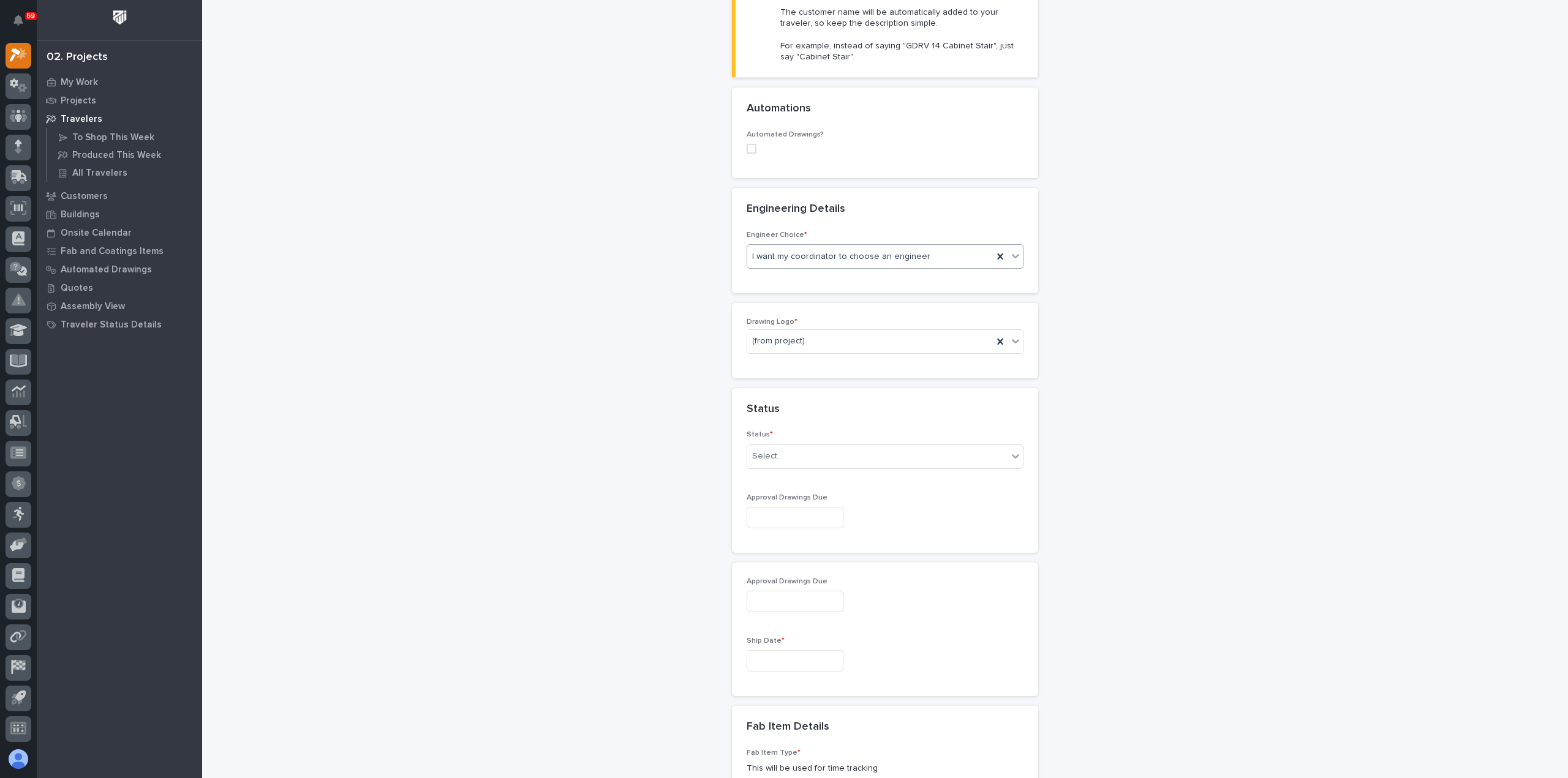
scroll to position [373, 0]
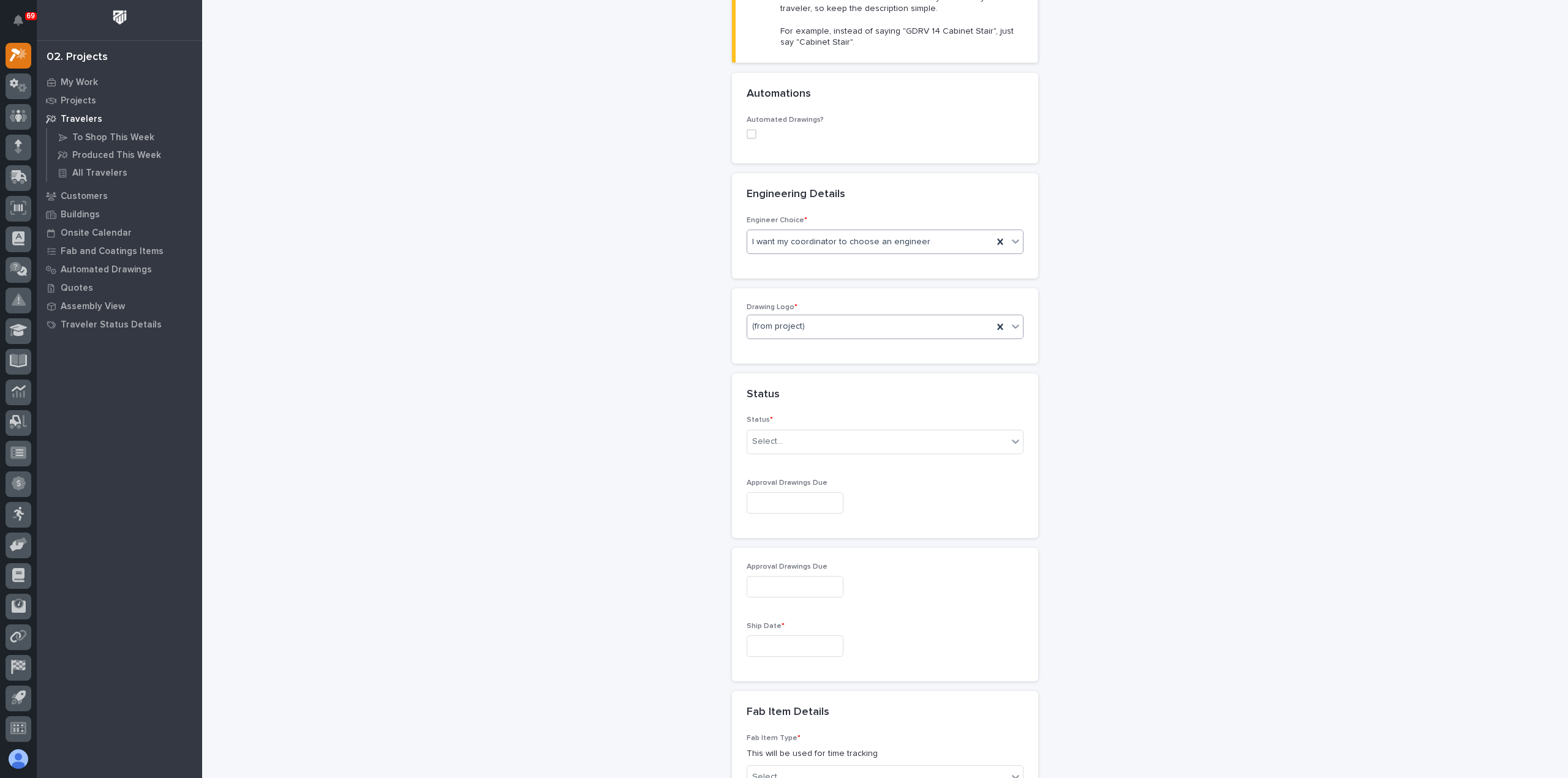
click at [816, 327] on div "(from project)" at bounding box center [870, 326] width 246 height 20
click at [796, 396] on div "PWI" at bounding box center [880, 390] width 276 height 22
click at [834, 435] on div "Select..." at bounding box center [877, 442] width 260 height 20
click at [832, 462] on div "Sold (no traveler printed)" at bounding box center [880, 462] width 276 height 22
click at [839, 497] on input "text" at bounding box center [795, 503] width 97 height 22
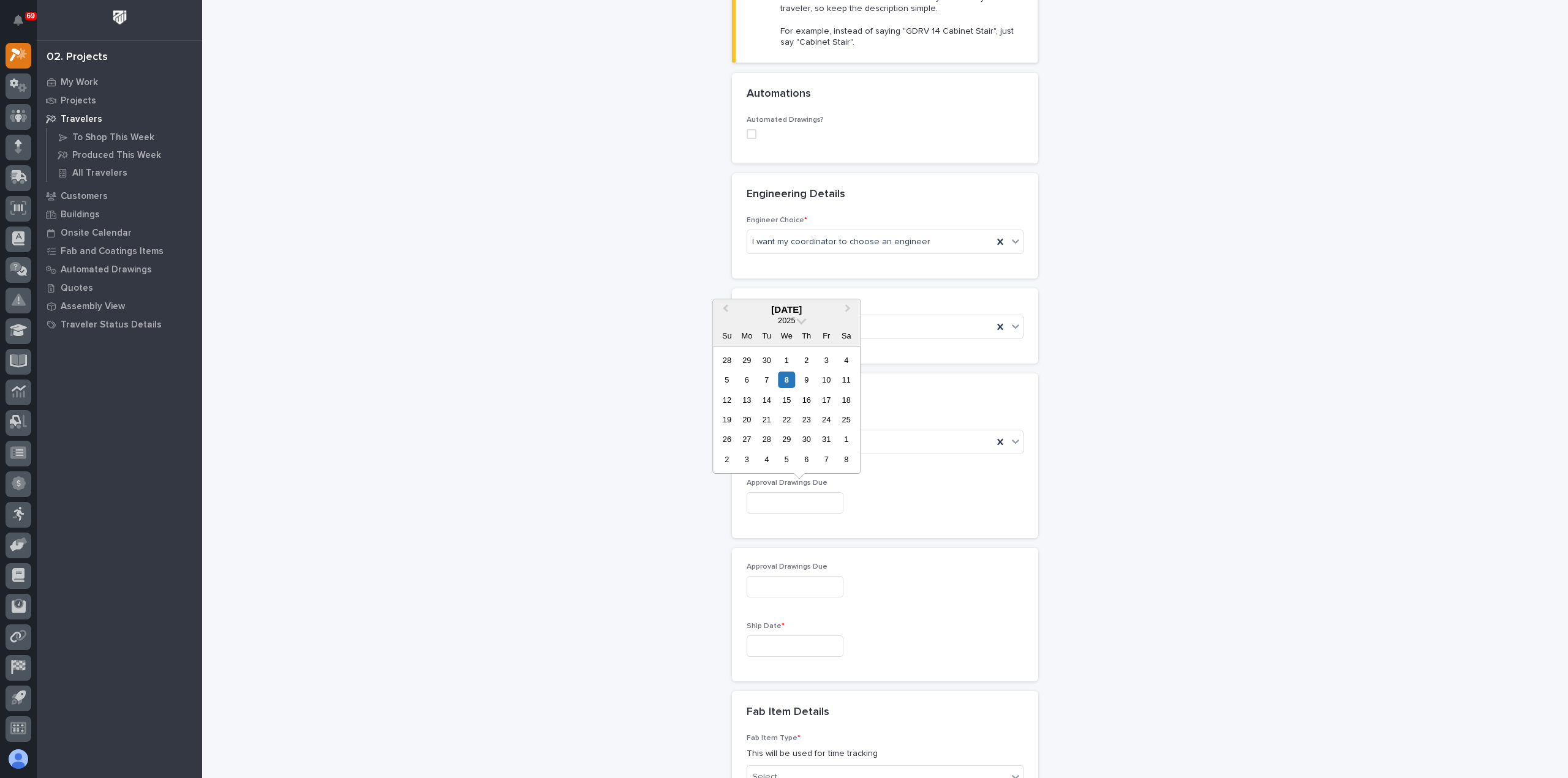
click at [807, 650] on input "text" at bounding box center [795, 646] width 97 height 22
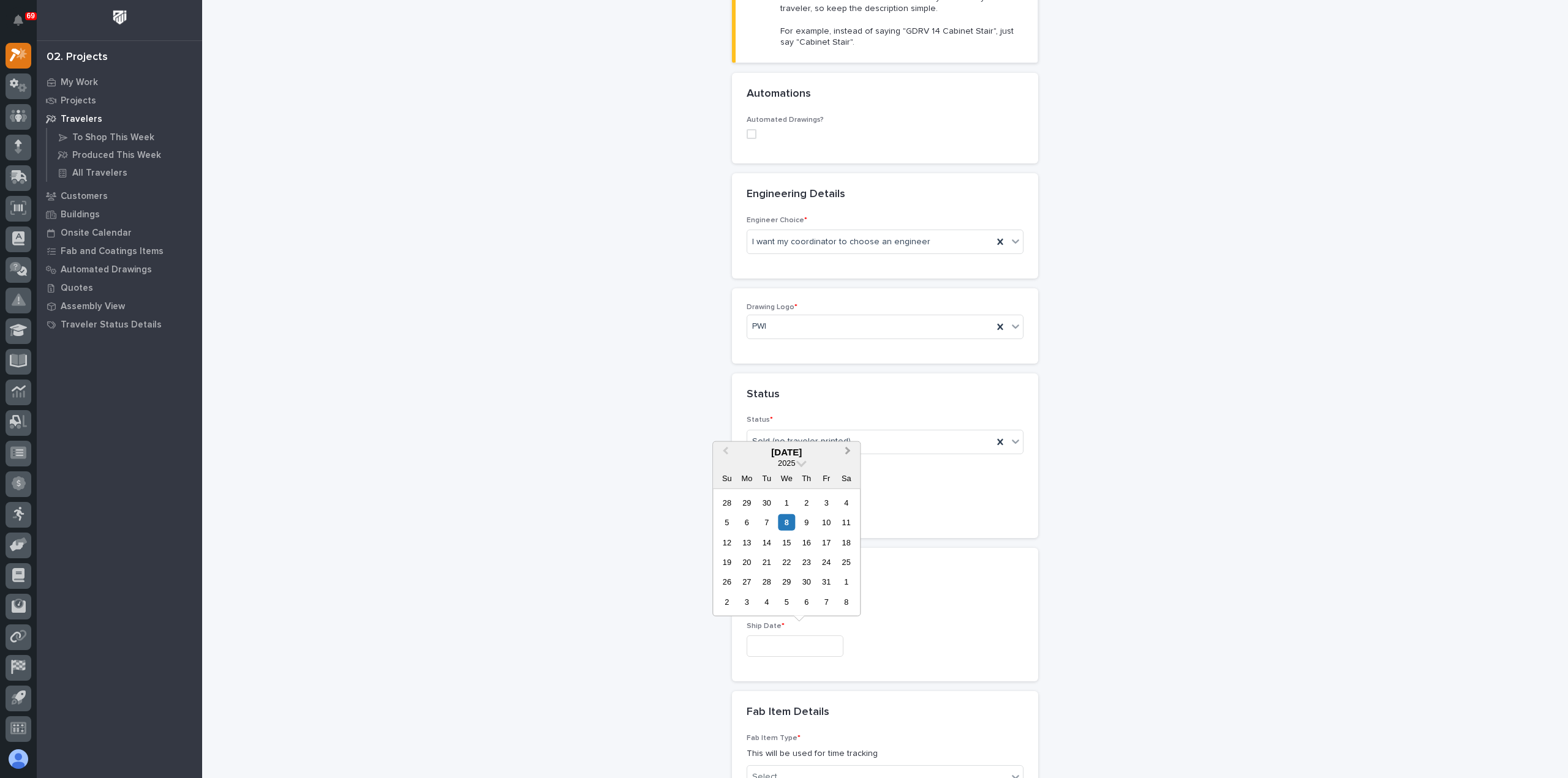
click at [847, 452] on span "Next Month" at bounding box center [847, 452] width 0 height 16
click at [787, 545] on div "17" at bounding box center [787, 542] width 17 height 17
type input "**********"
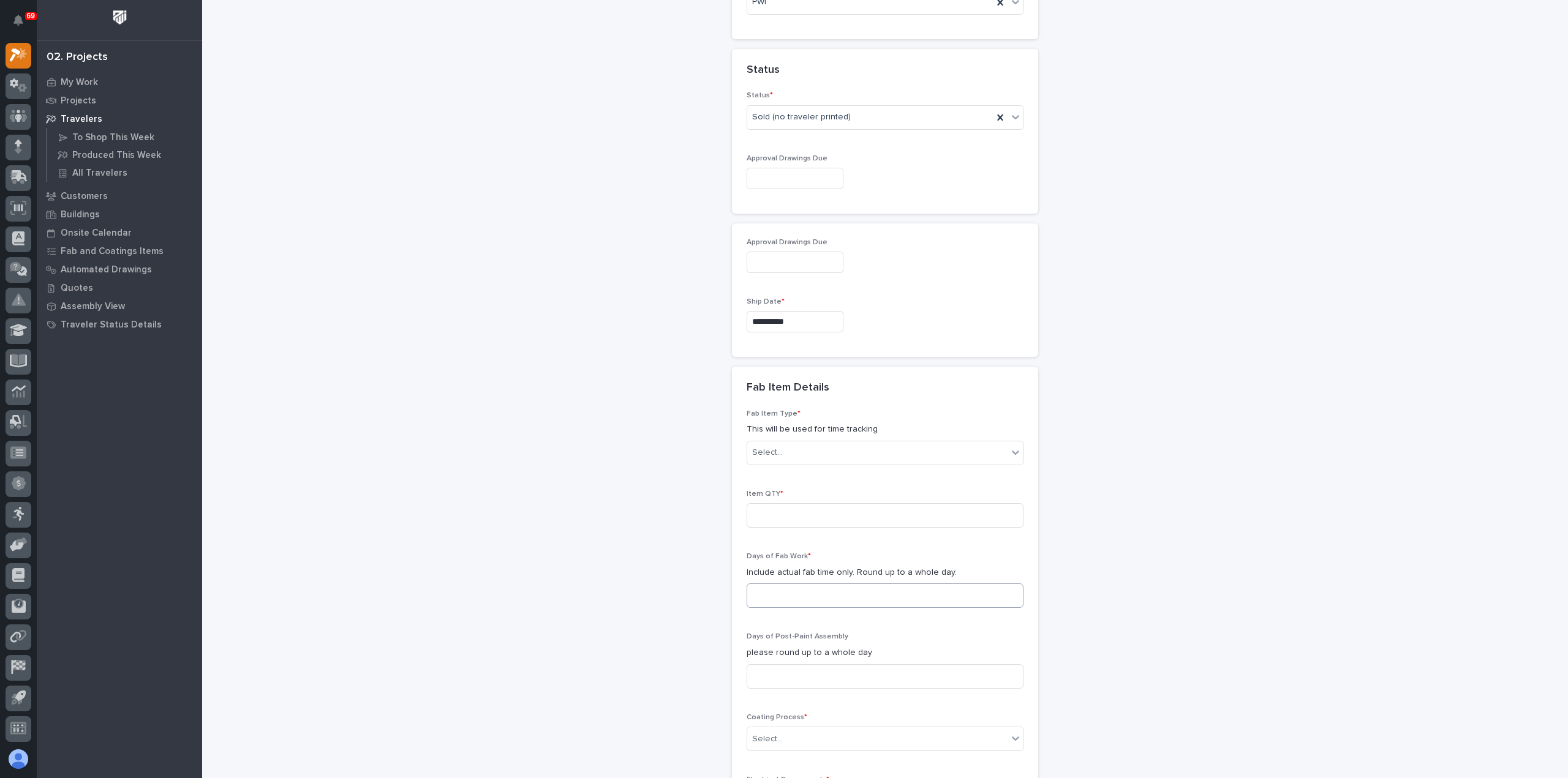
scroll to position [741, 0]
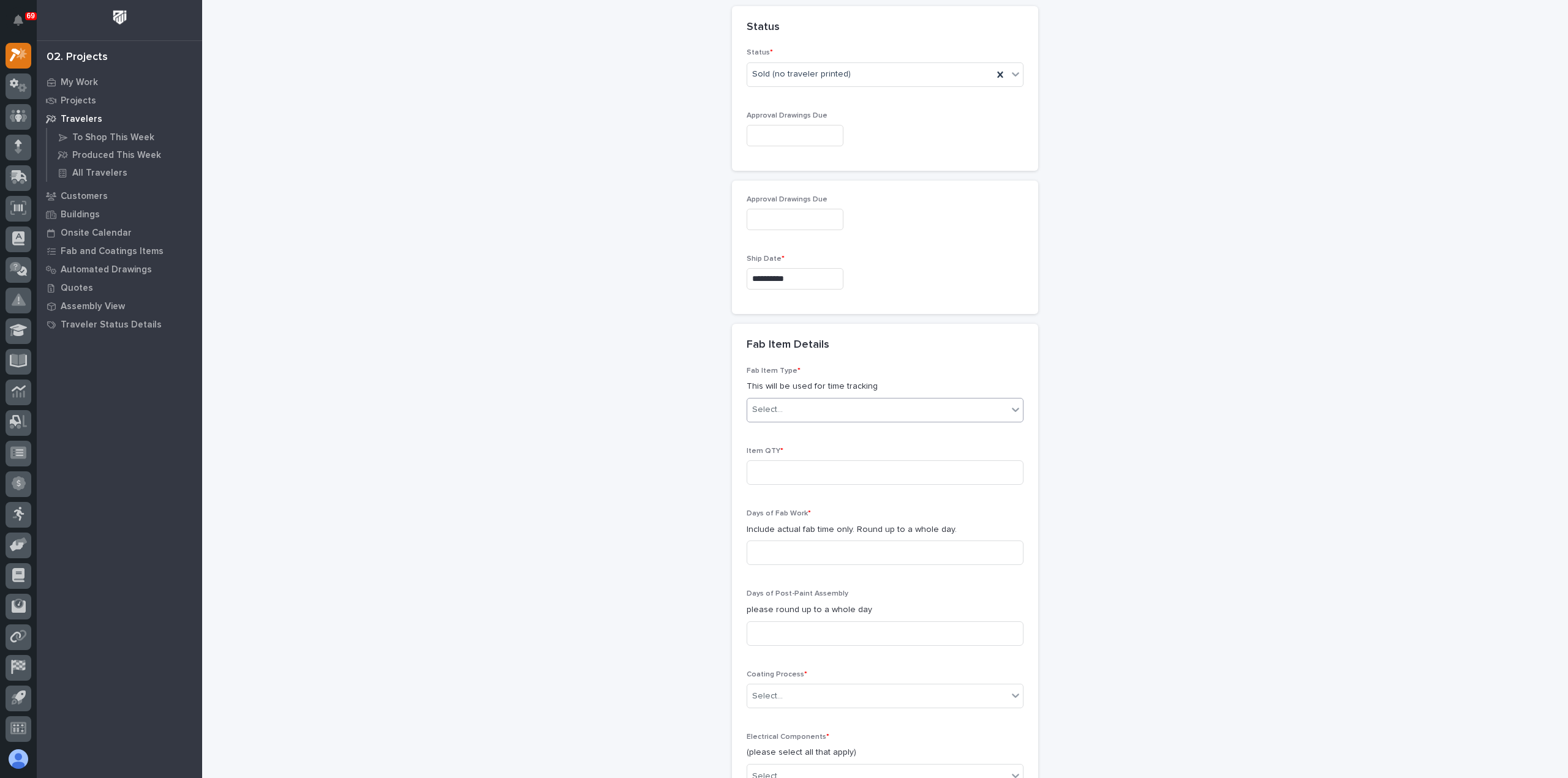
click at [807, 411] on div "Select..." at bounding box center [877, 410] width 260 height 20
click at [810, 466] on div "Guardrail" at bounding box center [880, 472] width 276 height 22
click at [815, 468] on input at bounding box center [885, 472] width 277 height 25
type input "1"
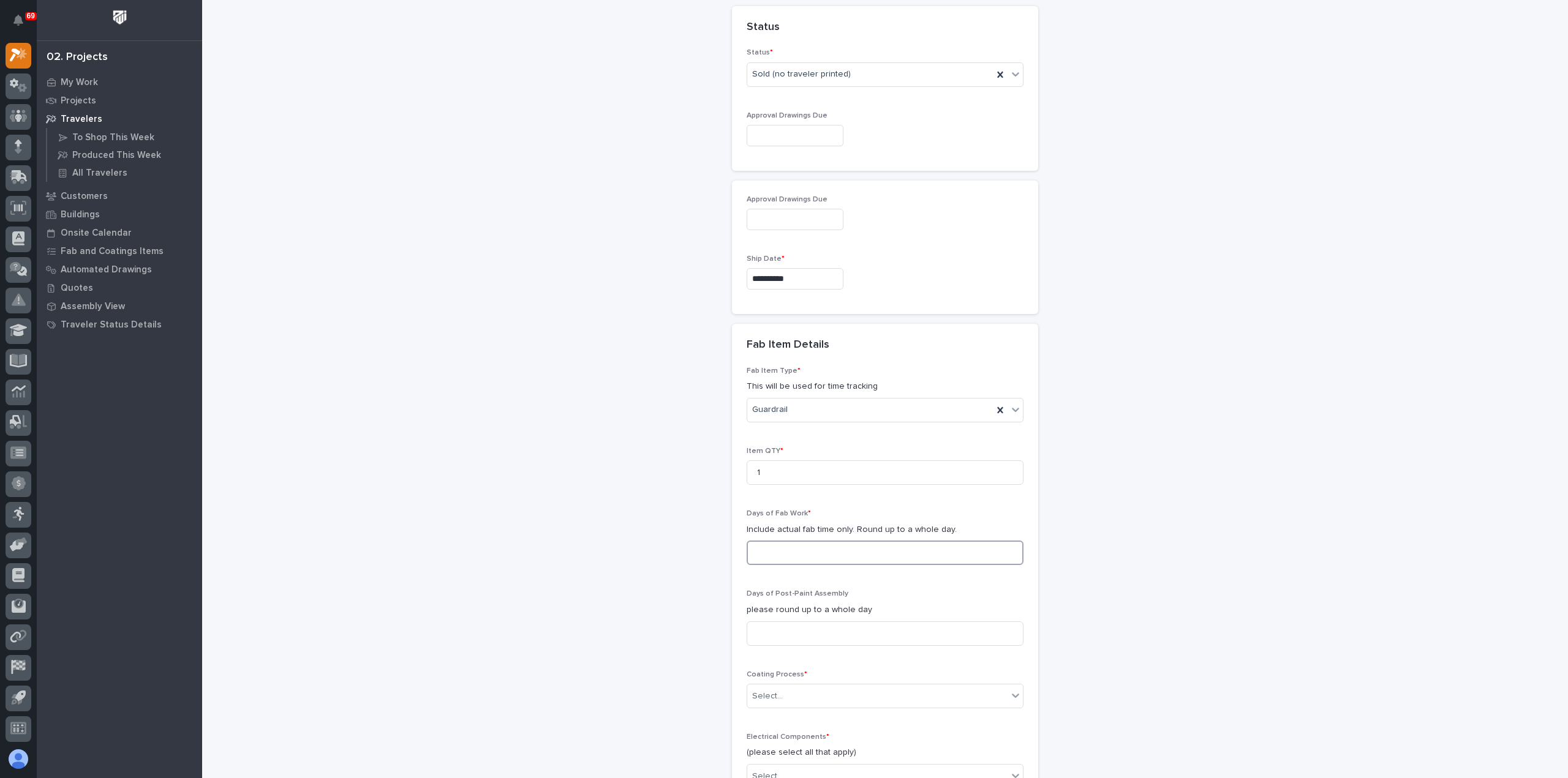
click at [816, 546] on input at bounding box center [885, 553] width 277 height 25
type input "2"
click at [811, 625] on input at bounding box center [885, 634] width 277 height 25
type input "0"
click at [807, 690] on div "Select..." at bounding box center [877, 697] width 260 height 20
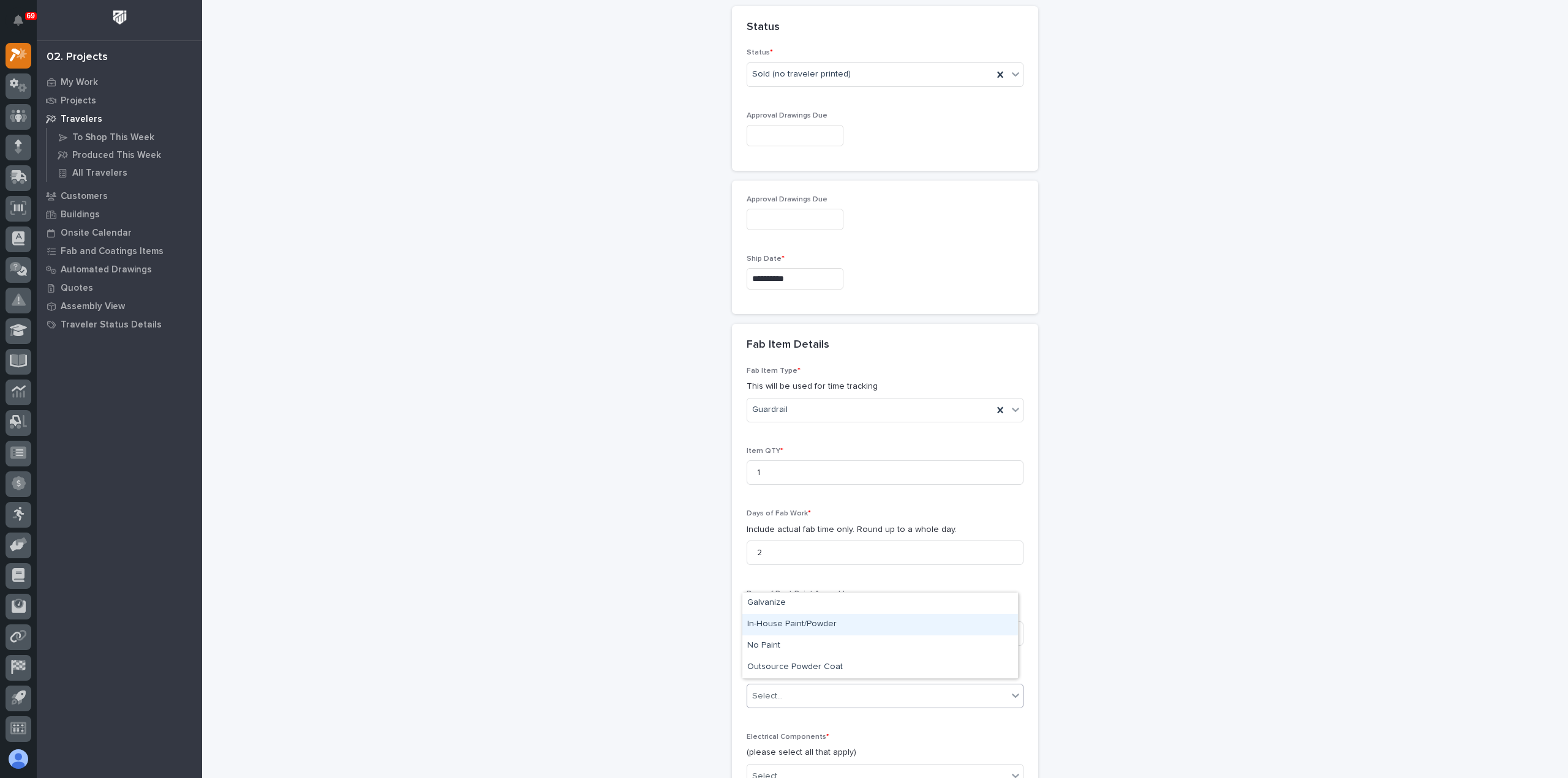
click at [814, 621] on div "In-House Paint/Powder" at bounding box center [880, 625] width 276 height 22
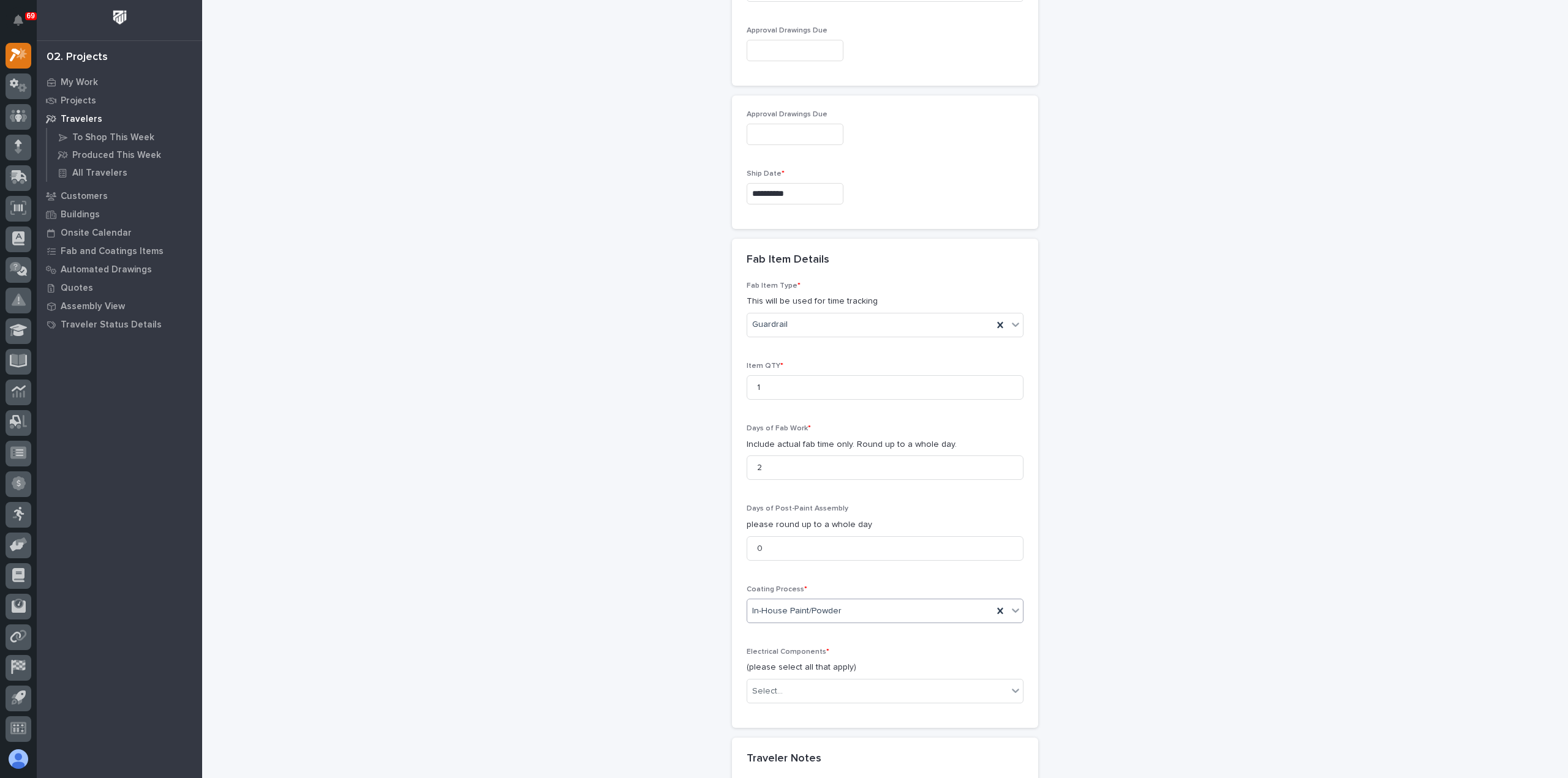
scroll to position [863, 0]
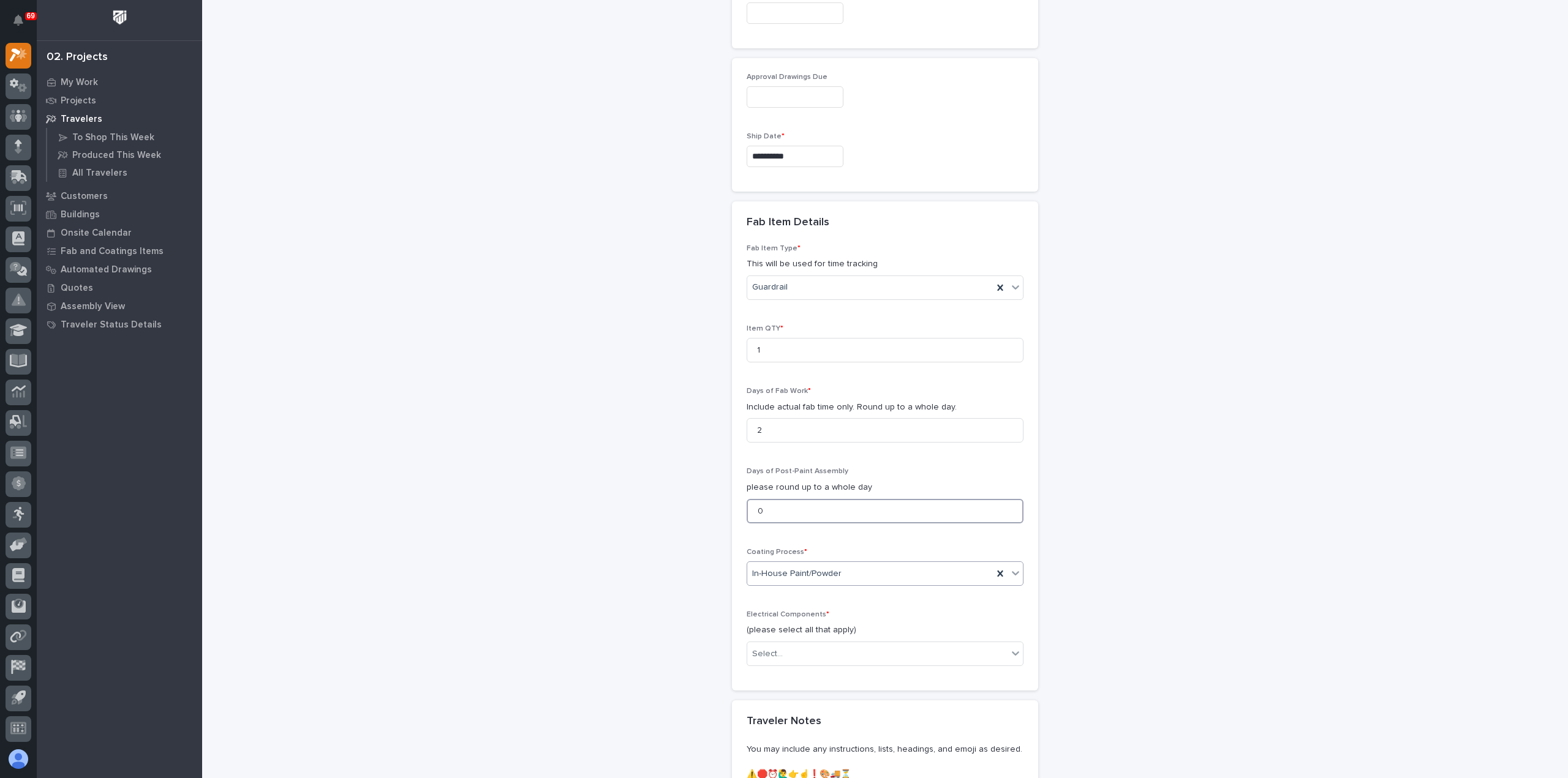
click at [808, 510] on input "0" at bounding box center [885, 511] width 277 height 25
click at [823, 651] on div "Select..." at bounding box center [877, 654] width 260 height 20
click at [814, 676] on div "None" at bounding box center [880, 672] width 276 height 22
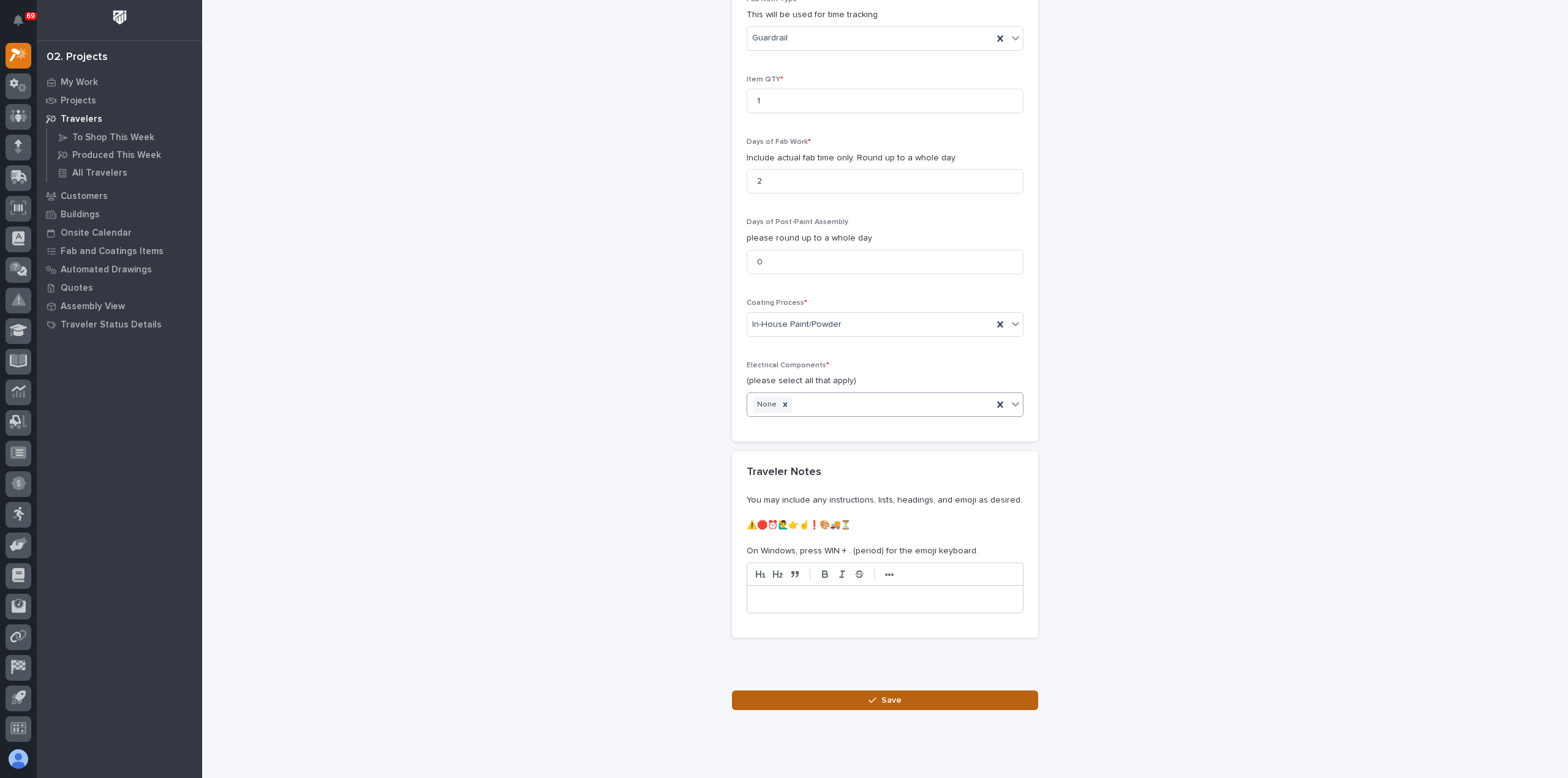
scroll to position [1134, 0]
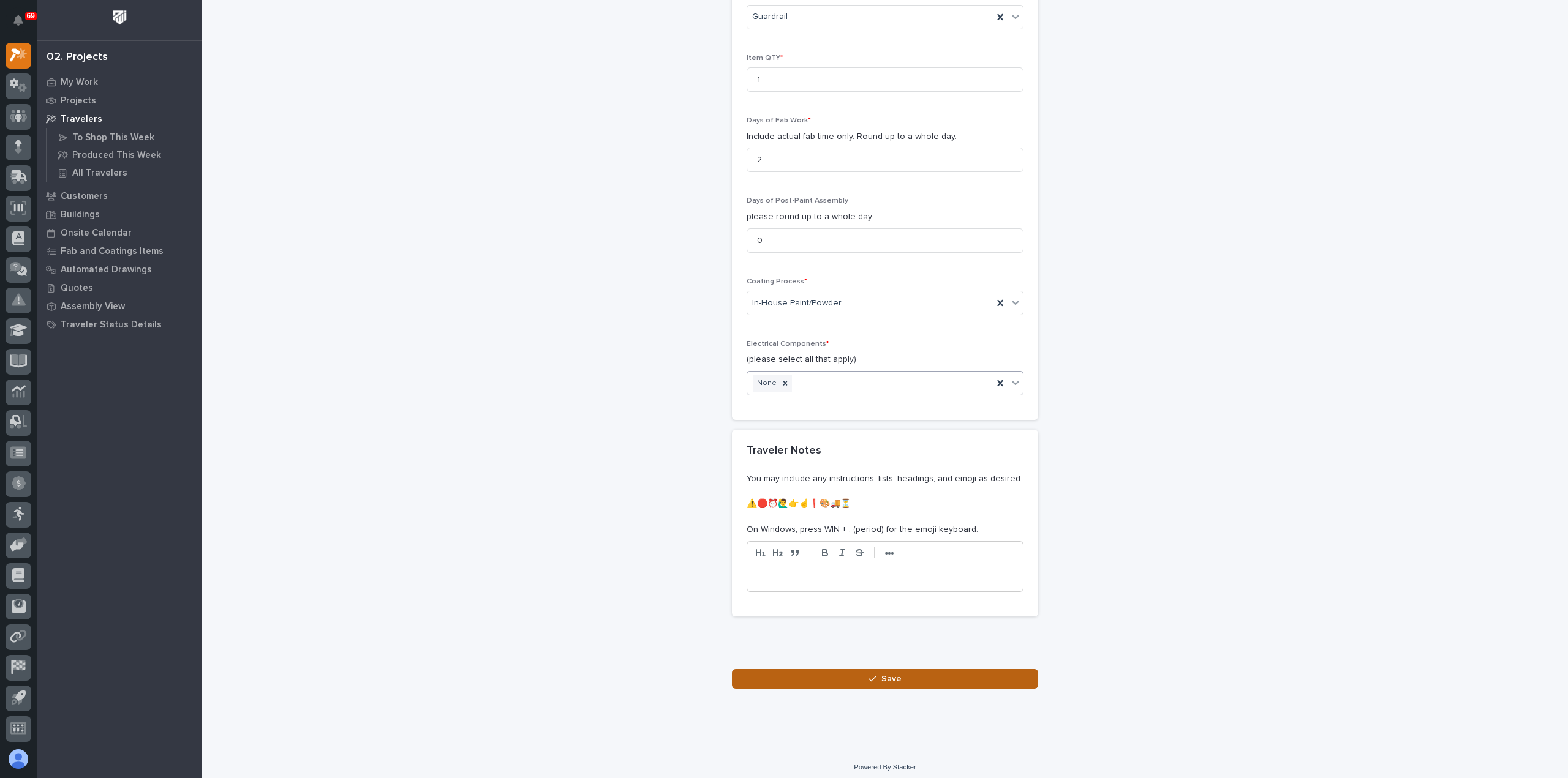
click at [829, 671] on button "Save" at bounding box center [885, 679] width 307 height 20
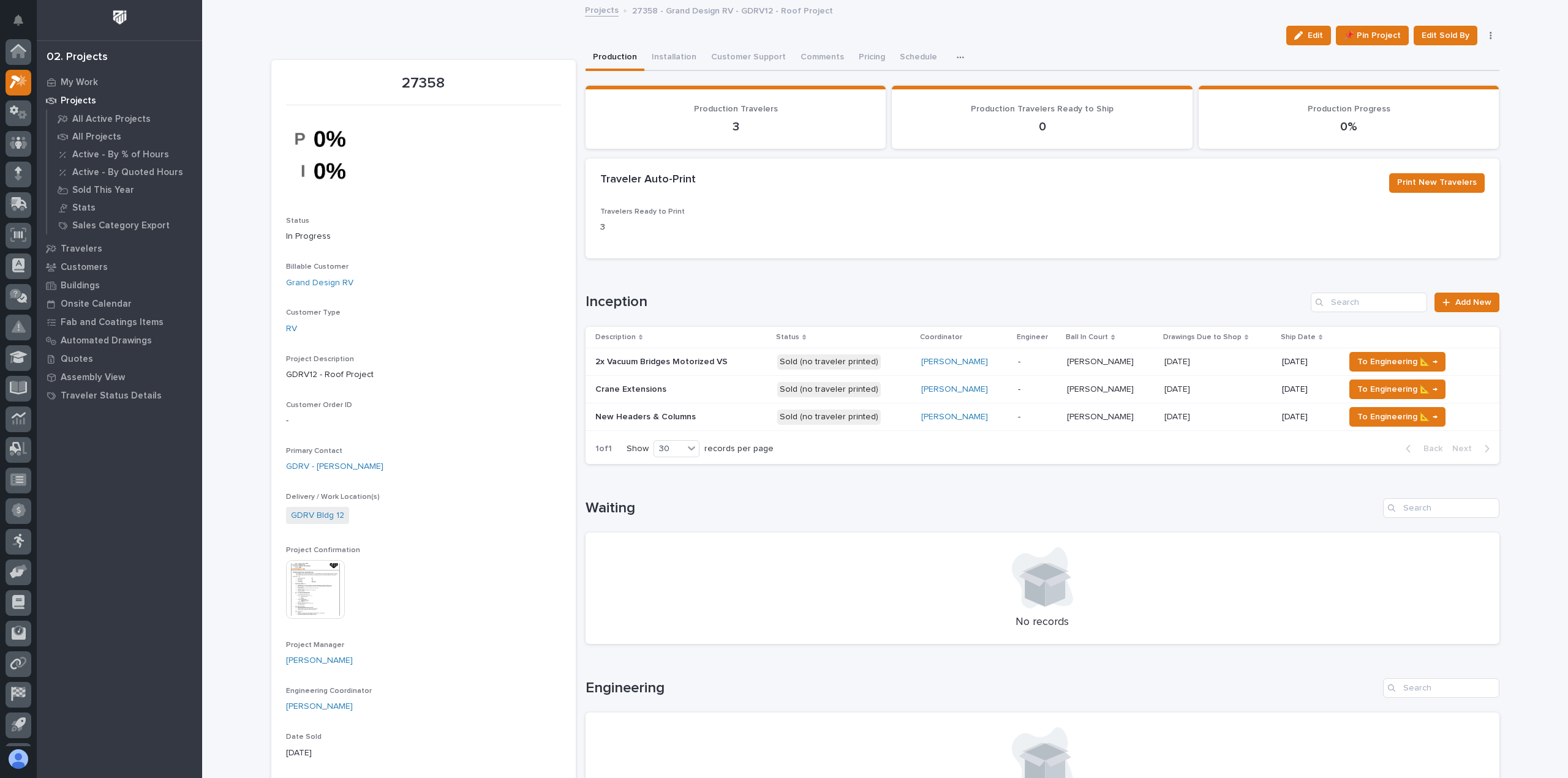
scroll to position [27, 0]
click at [1471, 306] on span "Add New" at bounding box center [1473, 302] width 36 height 8
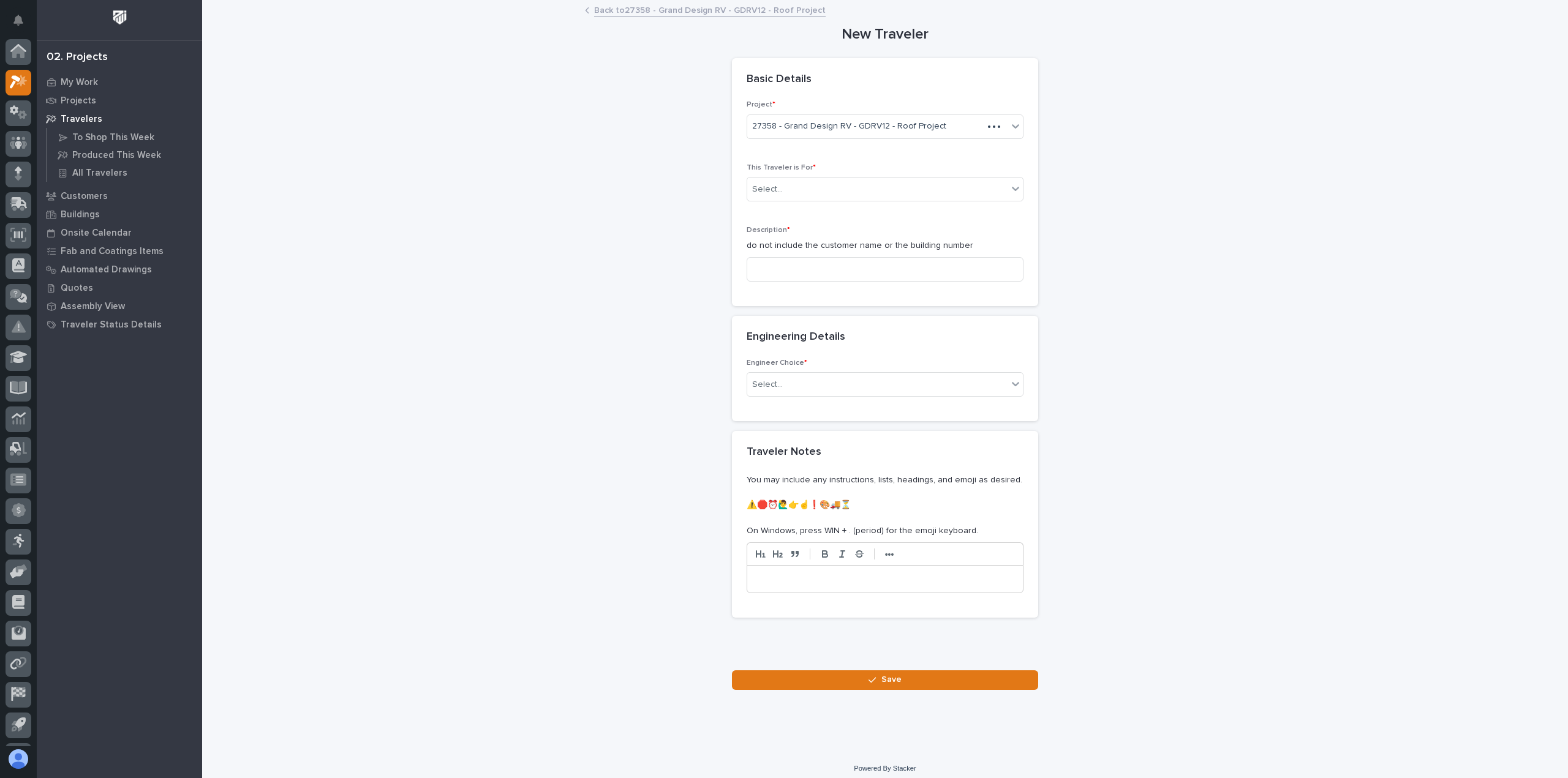
scroll to position [27, 0]
click at [825, 194] on div "Select..." at bounding box center [877, 190] width 260 height 20
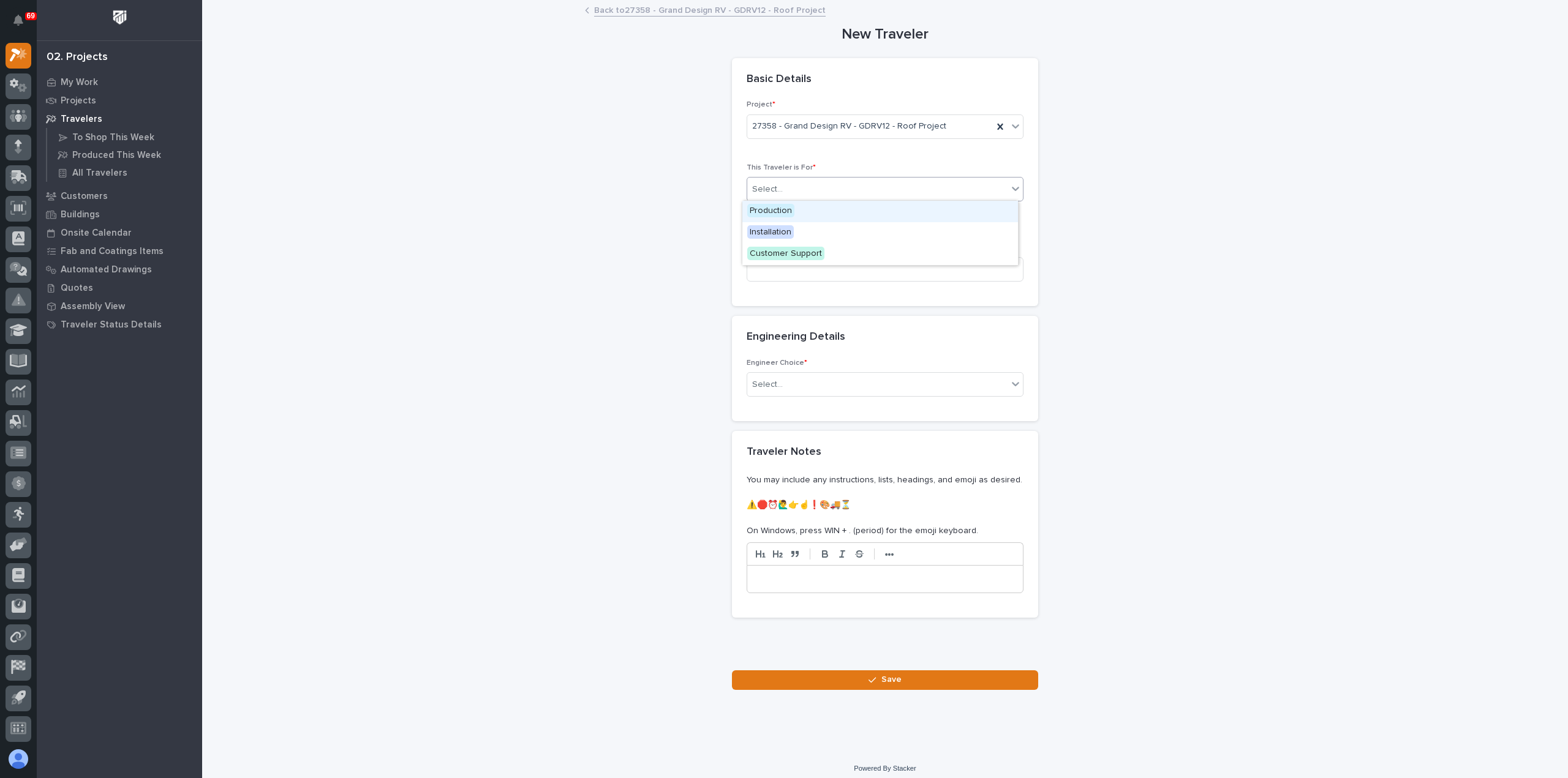
click at [817, 213] on div "Production" at bounding box center [880, 211] width 276 height 22
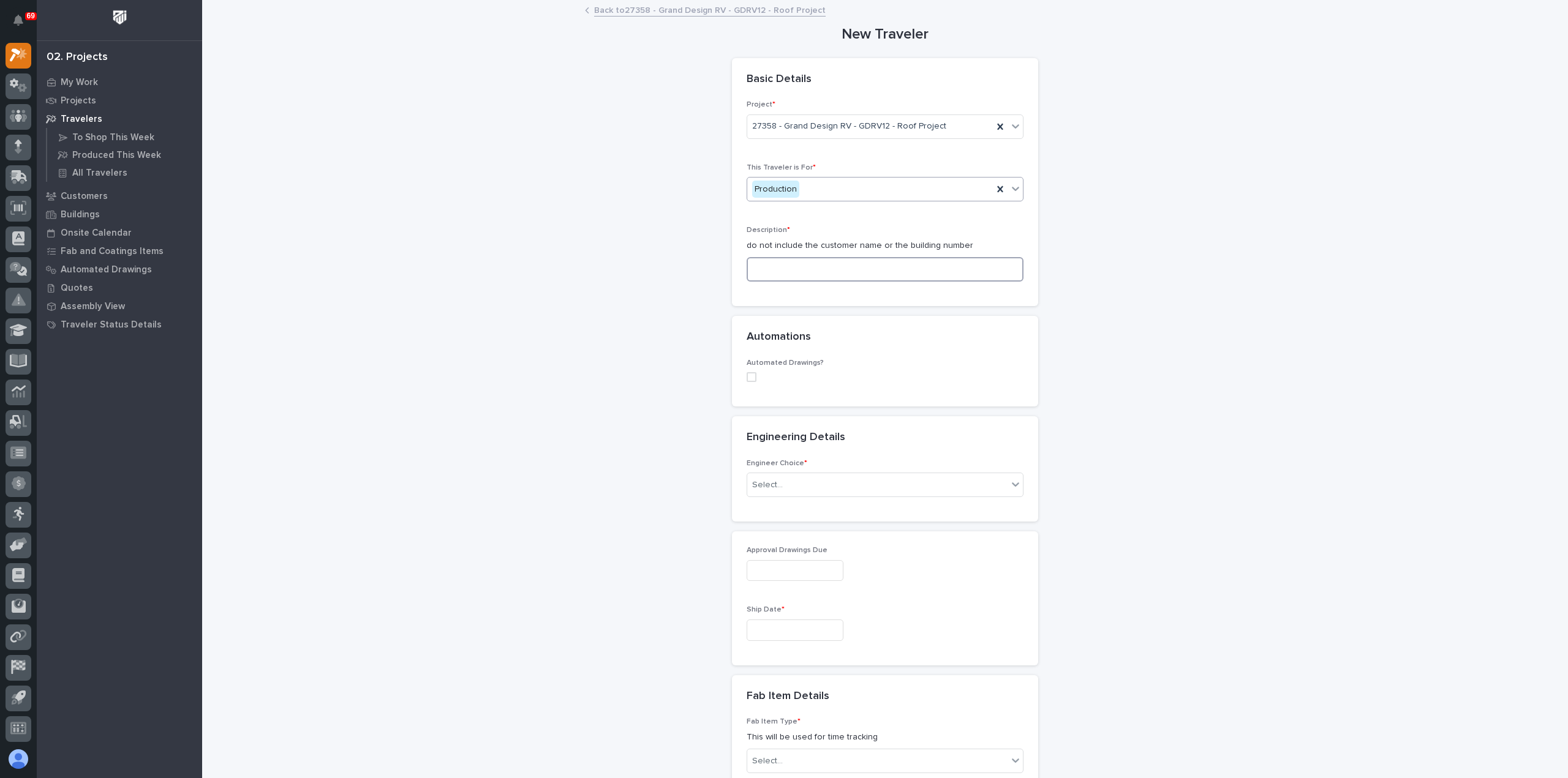
click at [824, 269] on input at bounding box center [885, 270] width 277 height 25
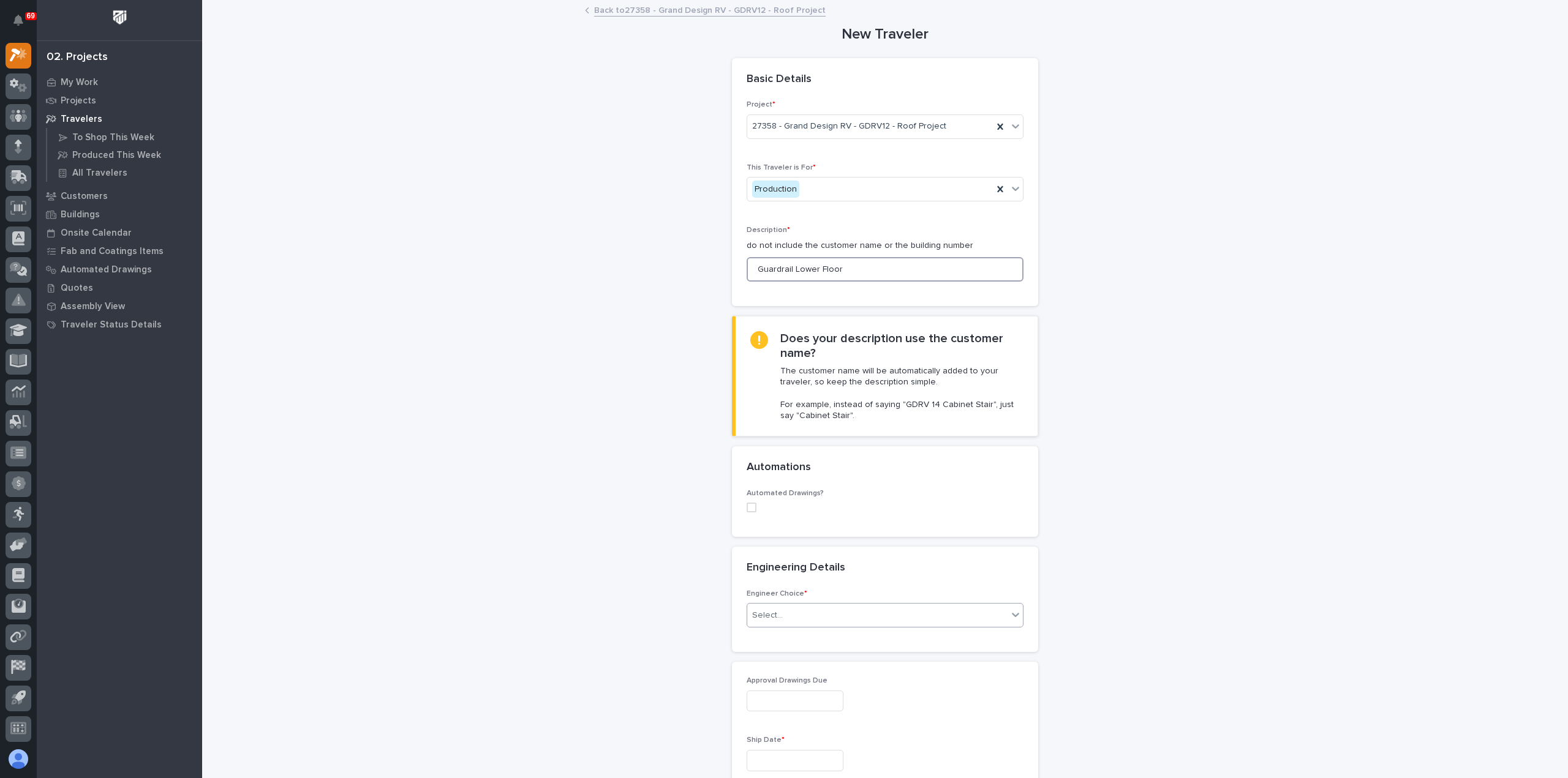
type input "Guardrail Lower Floor"
click at [819, 617] on div "Select..." at bounding box center [877, 615] width 260 height 20
click at [818, 657] on div "I want my coordinator to choose an engineer" at bounding box center [880, 658] width 276 height 22
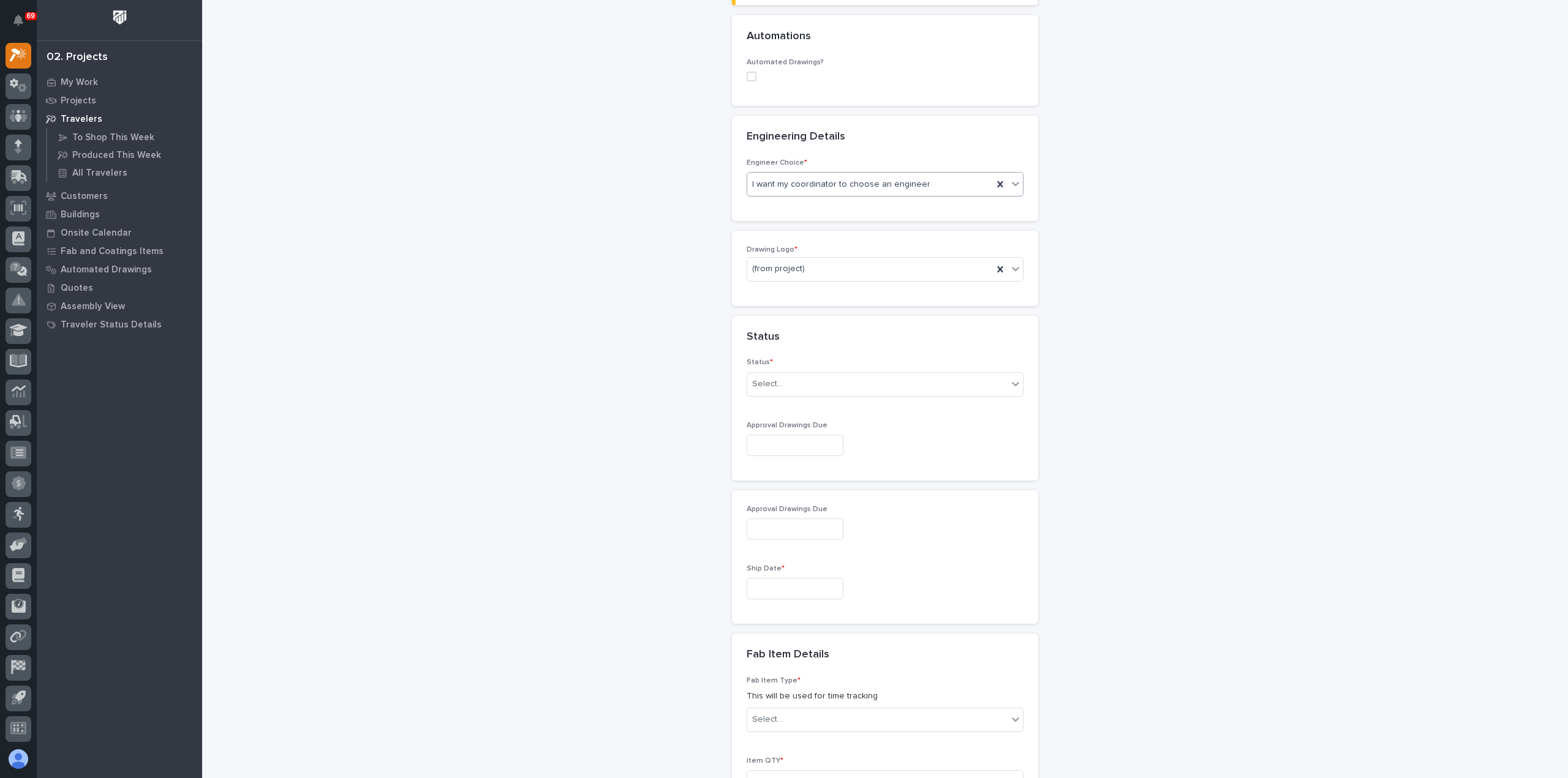
scroll to position [433, 0]
click at [840, 261] on div "(from project)" at bounding box center [870, 267] width 246 height 20
click at [832, 330] on div "PWI" at bounding box center [880, 332] width 276 height 22
click at [835, 378] on div "Select..." at bounding box center [877, 382] width 260 height 20
click at [830, 402] on div "Sold (no traveler printed)" at bounding box center [880, 403] width 276 height 22
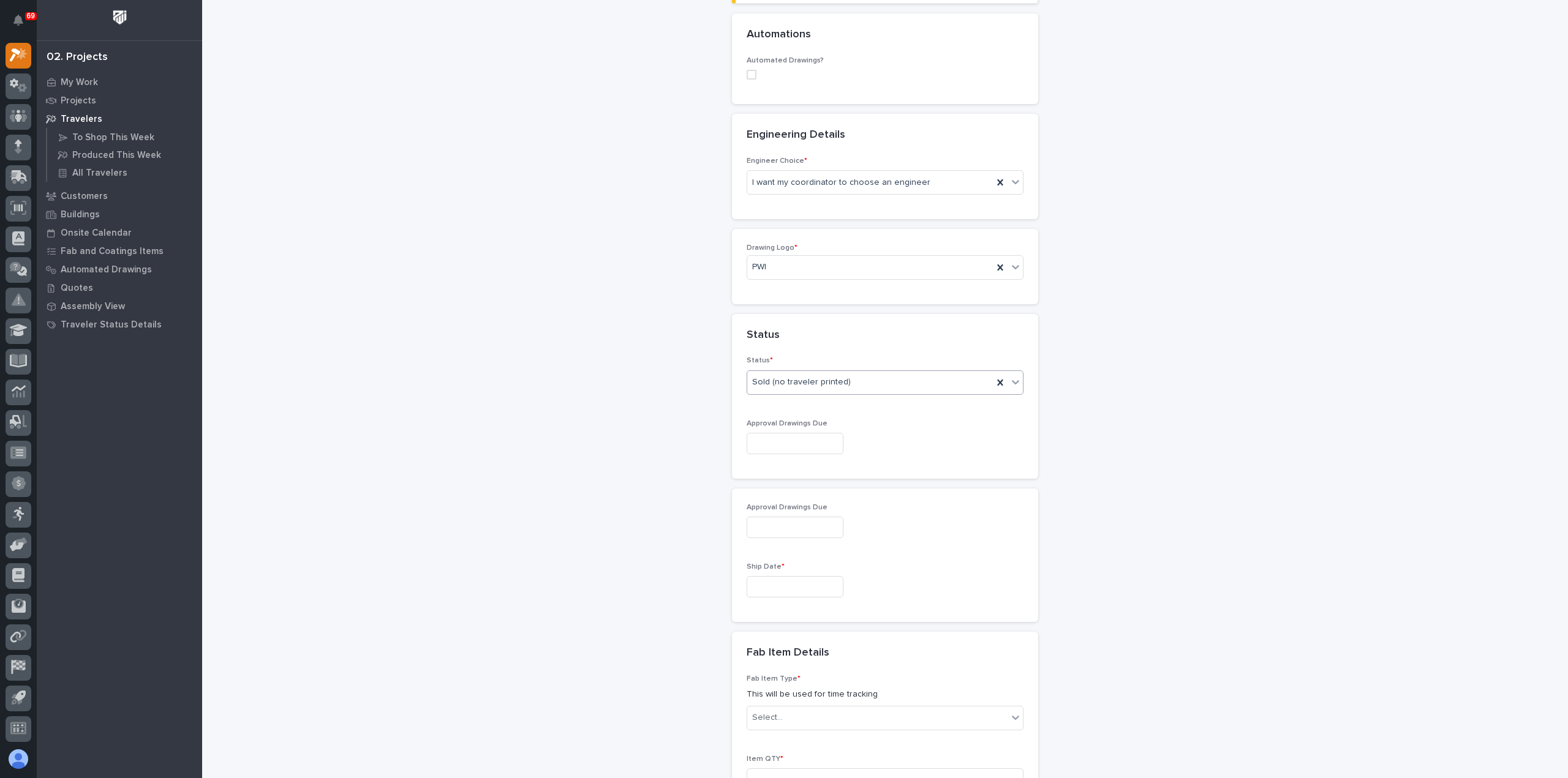
click at [830, 442] on input "text" at bounding box center [795, 444] width 97 height 22
click at [812, 586] on input "text" at bounding box center [795, 587] width 97 height 22
click at [850, 396] on button "Next Month" at bounding box center [849, 394] width 20 height 20
click at [850, 397] on button "Next Month" at bounding box center [849, 394] width 20 height 20
click at [787, 485] on div "17" at bounding box center [787, 484] width 17 height 17
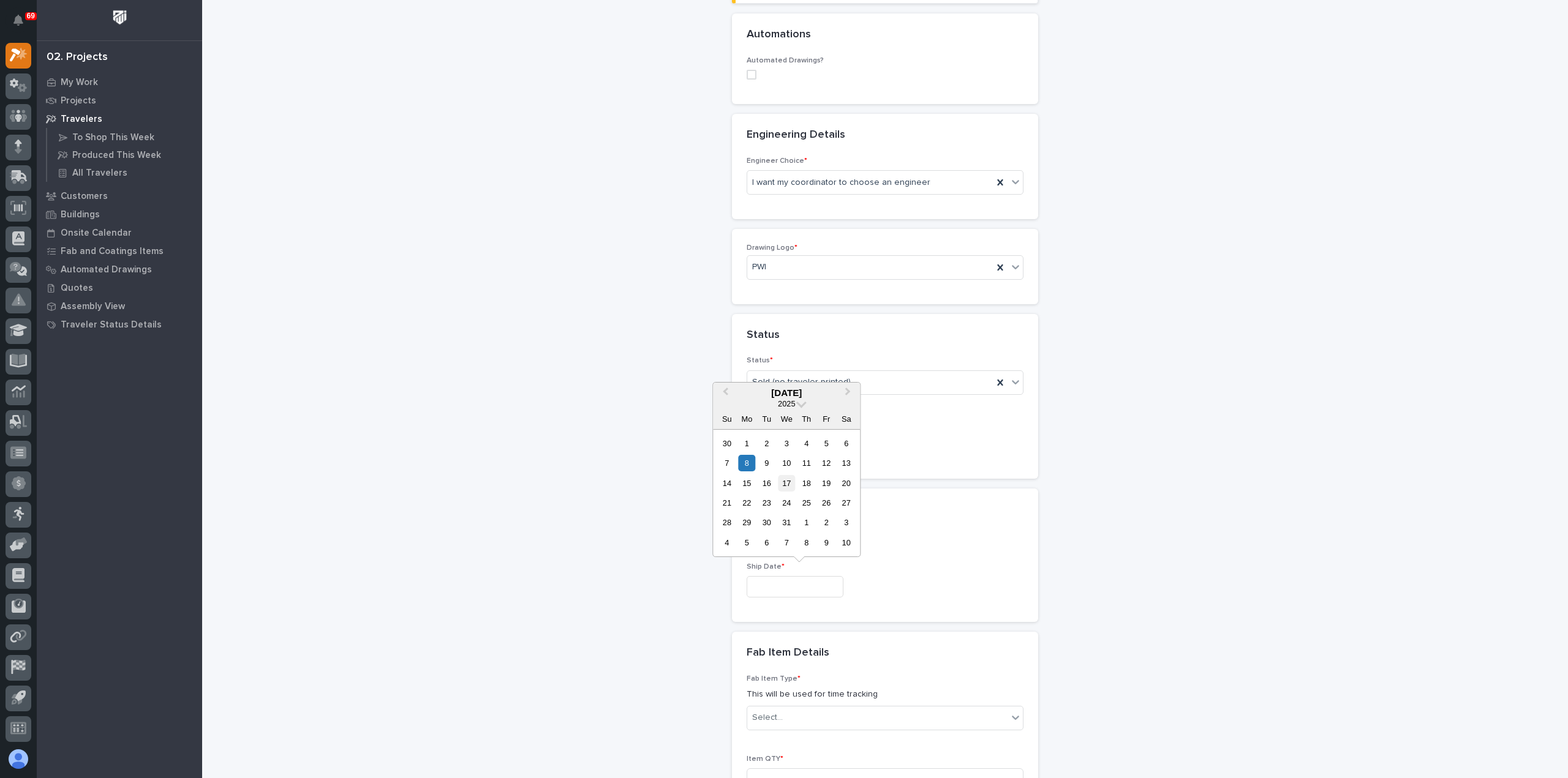
type input "**********"
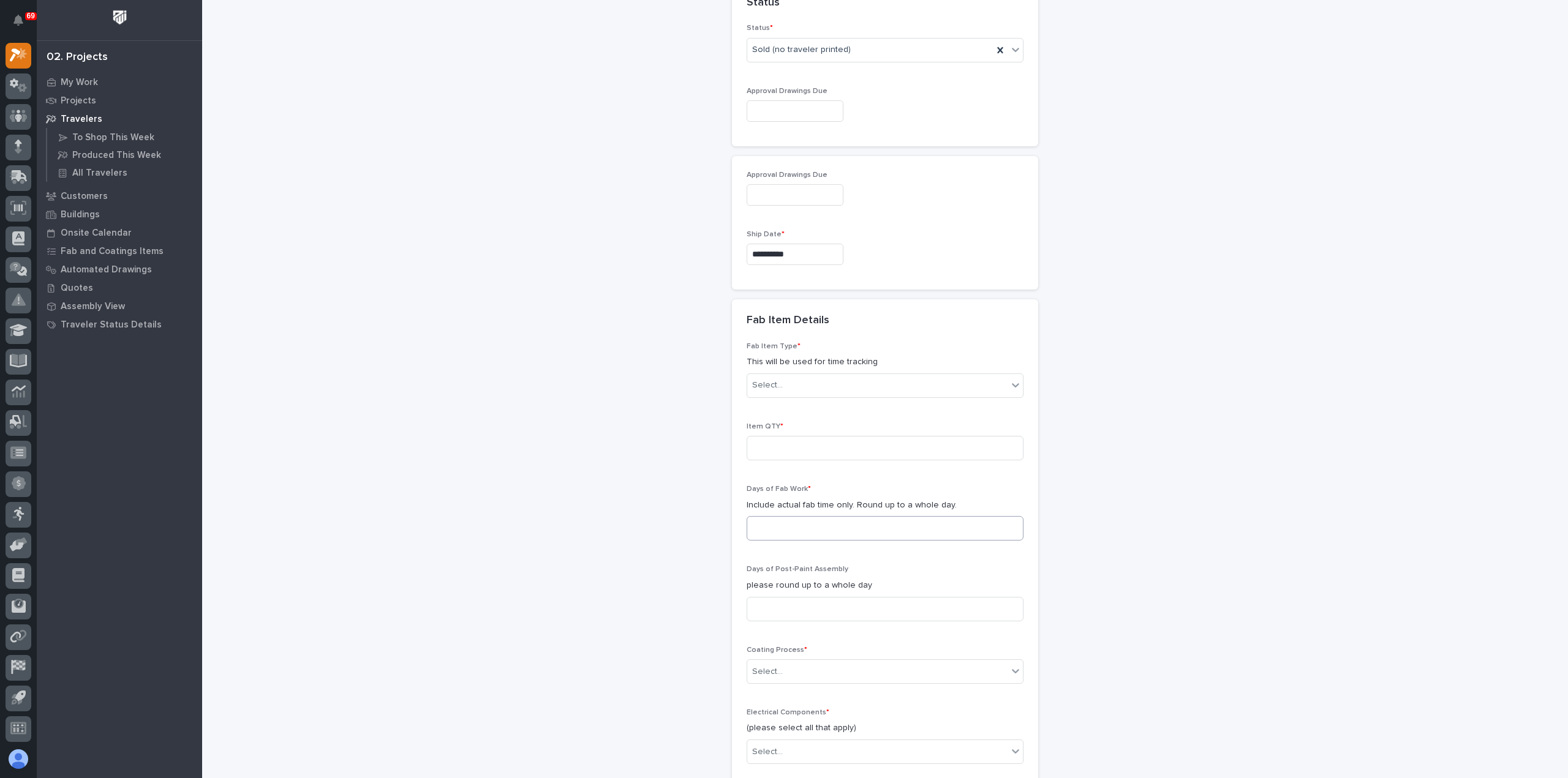
scroll to position [800, 0]
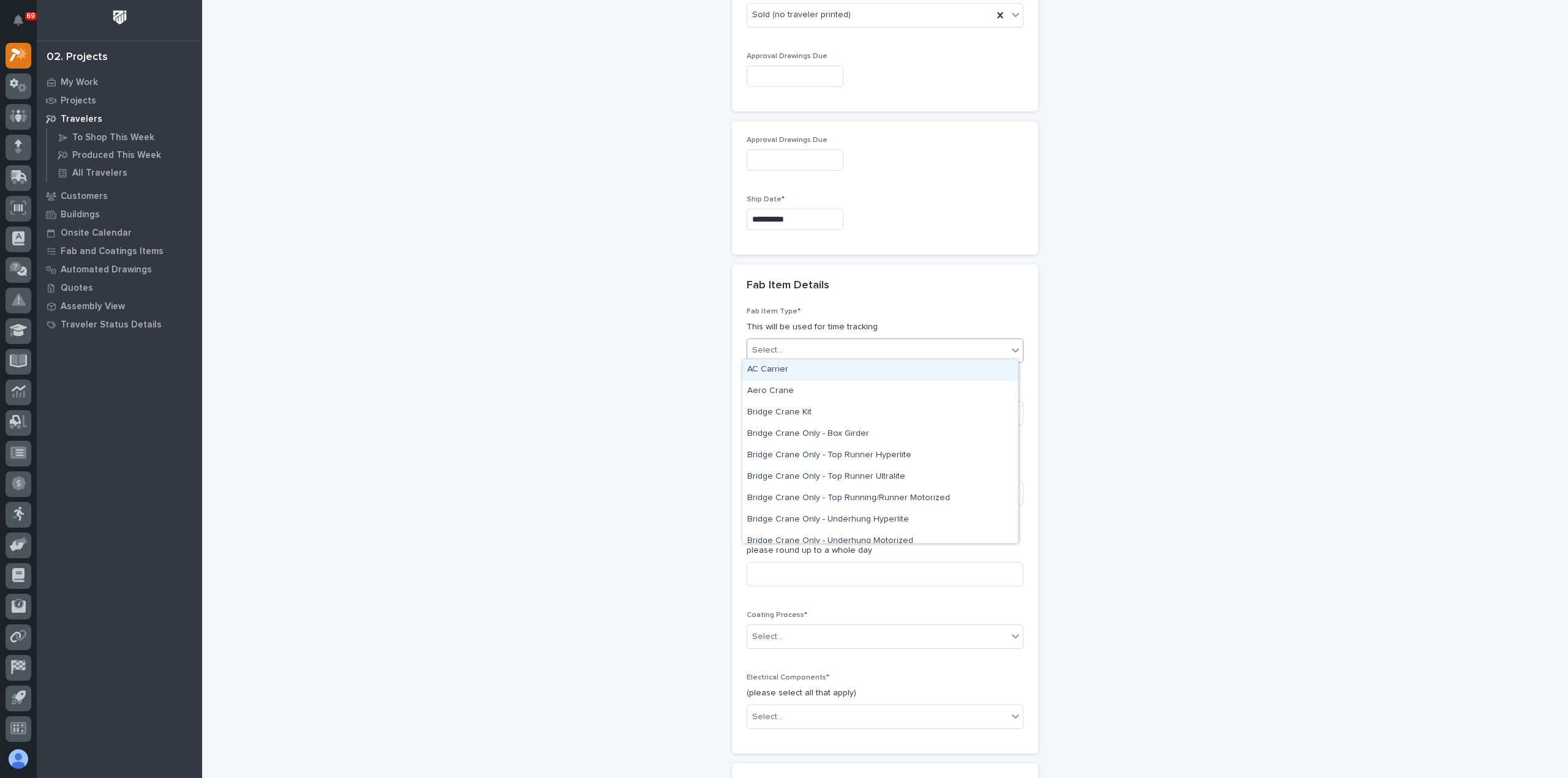
click at [859, 347] on div "Select..." at bounding box center [877, 350] width 260 height 20
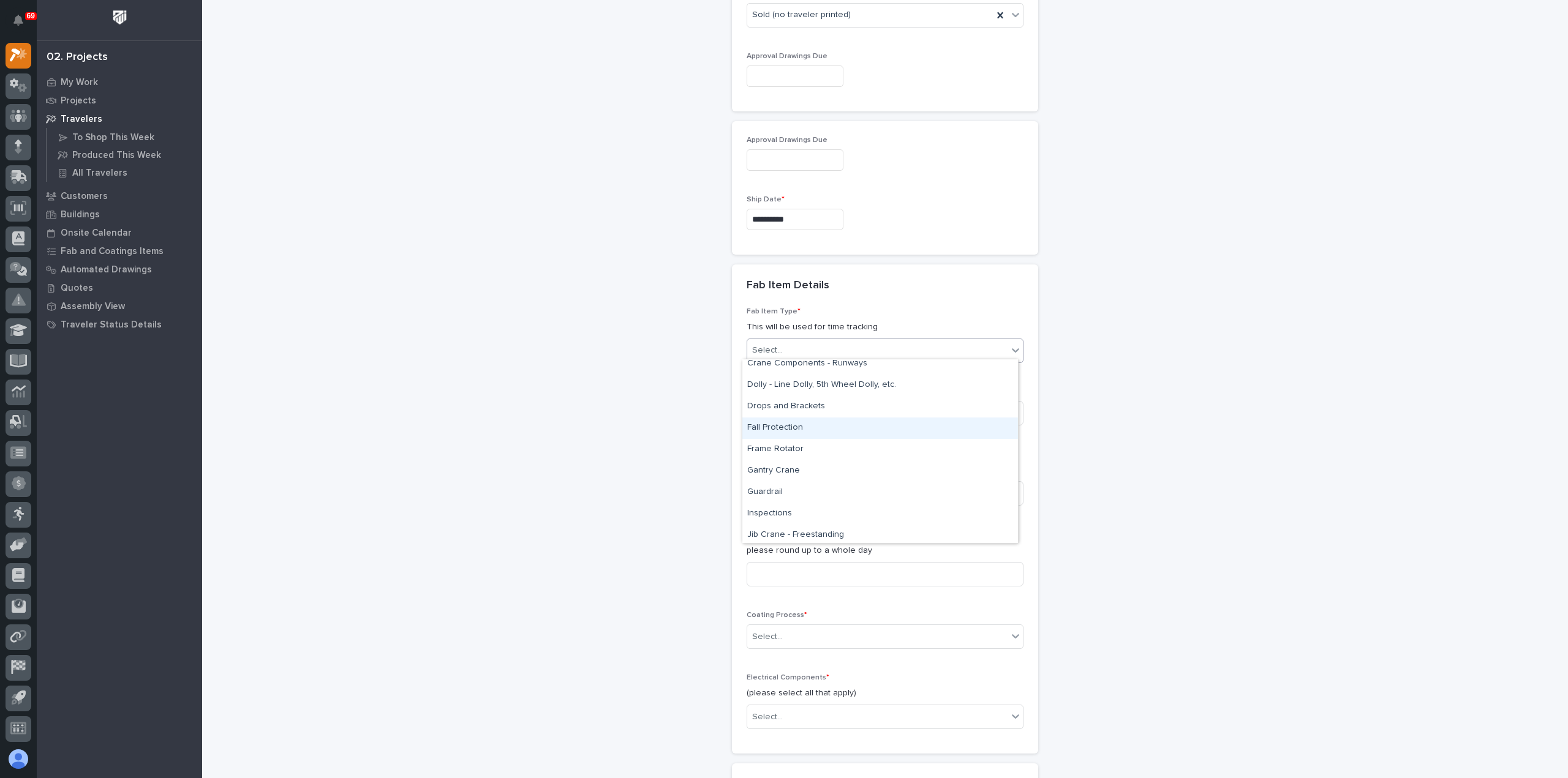
scroll to position [367, 0]
click at [853, 475] on div "Guardrail" at bounding box center [880, 474] width 276 height 22
click at [820, 410] on input at bounding box center [885, 413] width 277 height 25
type input "1"
click at [816, 488] on input at bounding box center [885, 494] width 277 height 25
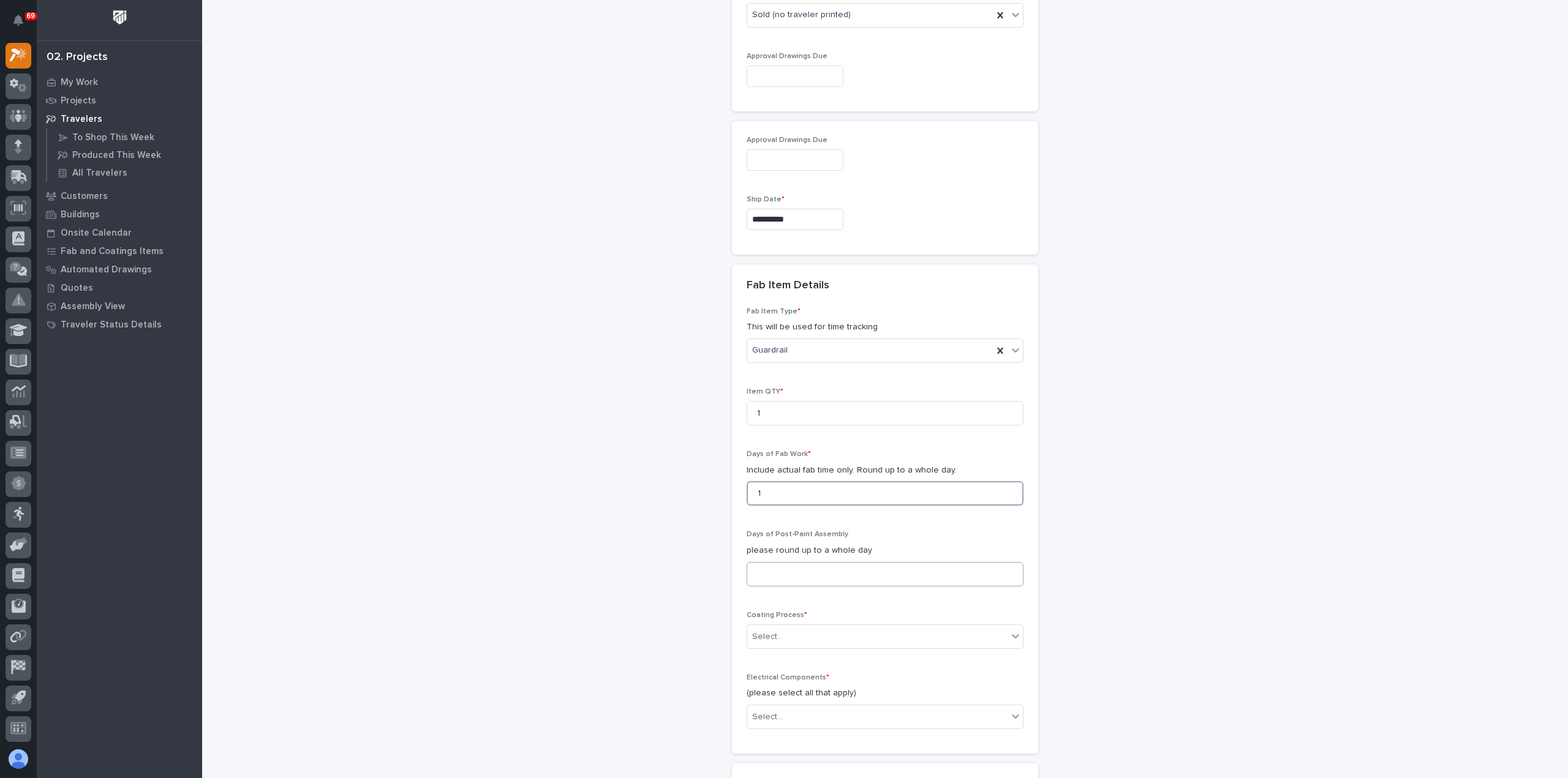
type input "1"
click at [811, 569] on input at bounding box center [885, 574] width 277 height 25
drag, startPoint x: 767, startPoint y: 488, endPoint x: 734, endPoint y: 484, distance: 33.2
click at [734, 484] on div "Fab Item Type * This will be used for time tracking Guardrail Item QTY * 1 Days…" at bounding box center [885, 531] width 307 height 447
click at [814, 571] on input at bounding box center [885, 574] width 277 height 25
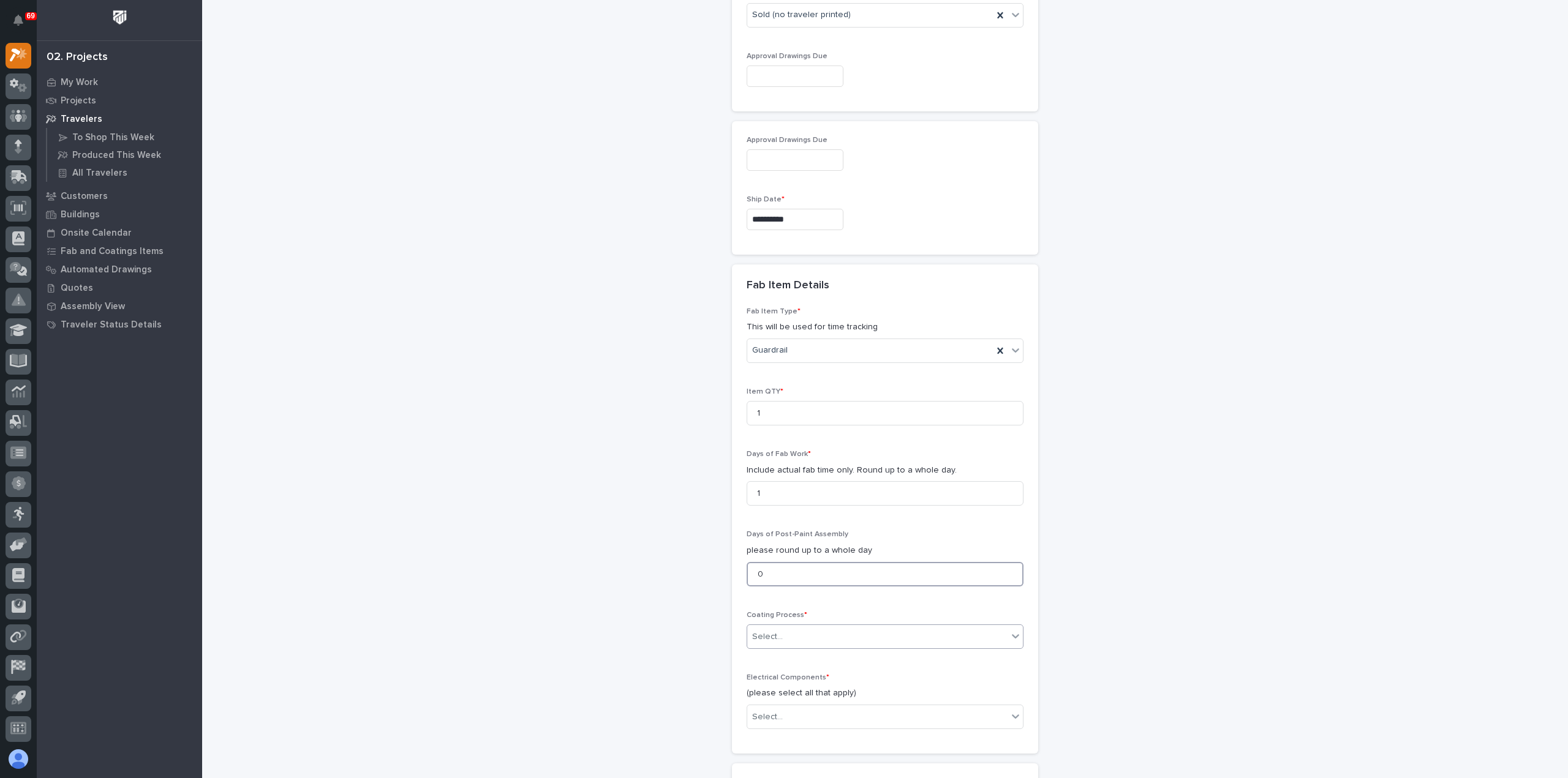
type input "0"
click at [808, 635] on div "Select..." at bounding box center [877, 637] width 260 height 20
click at [807, 671] on div "In-House Paint/Powder" at bounding box center [880, 677] width 276 height 22
click at [840, 713] on div "Select..." at bounding box center [877, 717] width 260 height 20
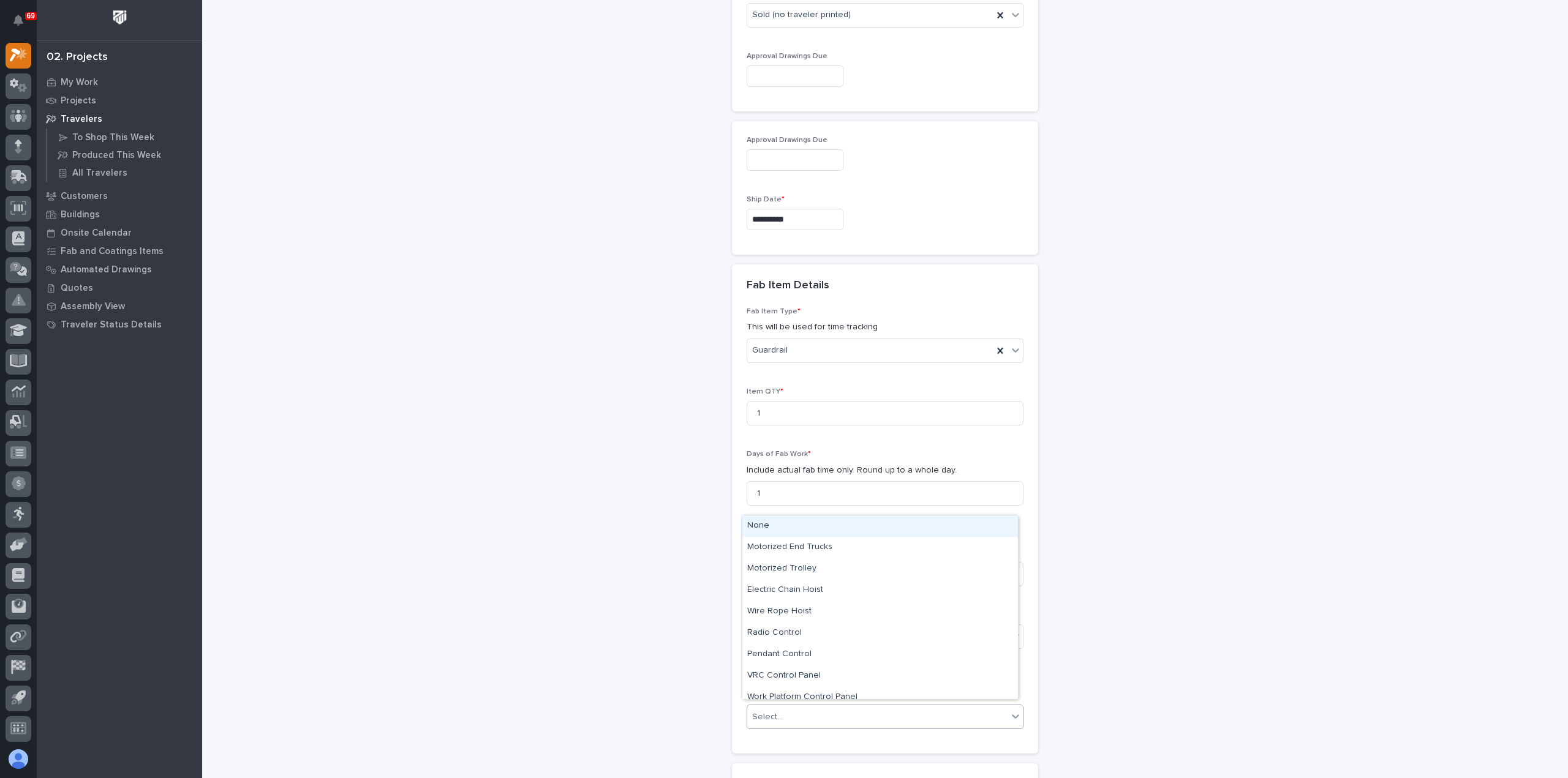
click at [807, 527] on div "None" at bounding box center [880, 526] width 276 height 22
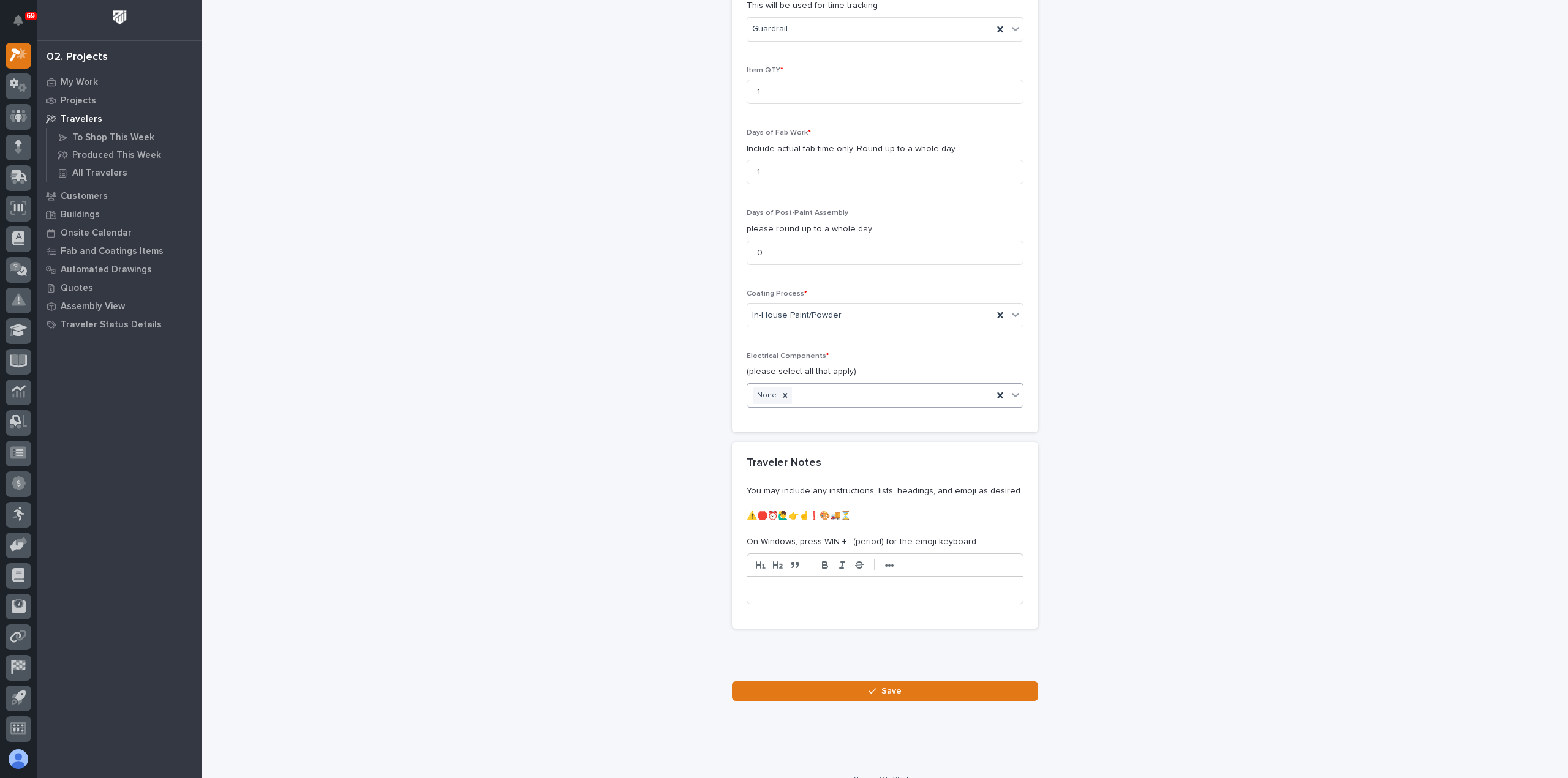
scroll to position [1134, 0]
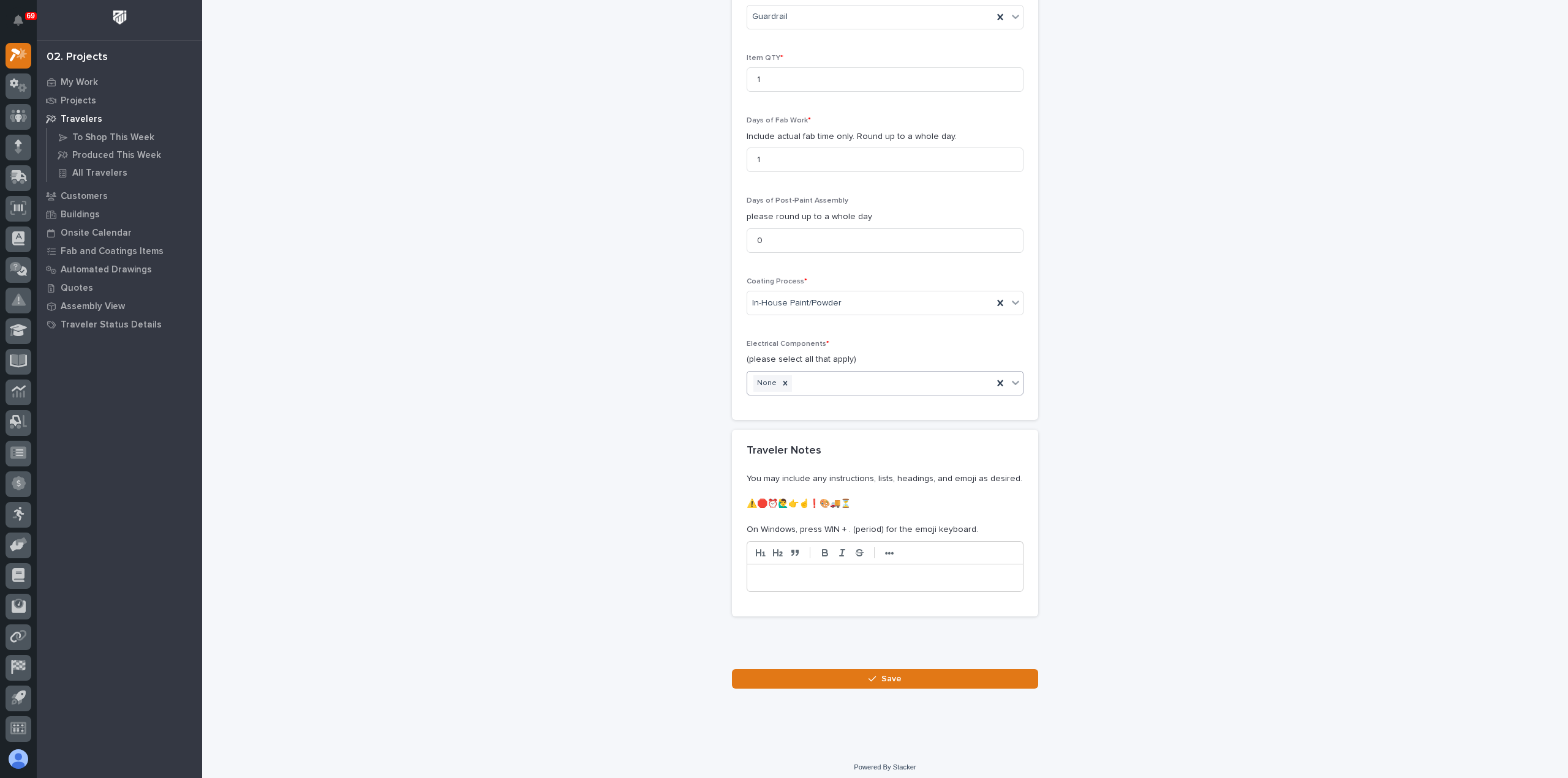
click at [853, 662] on div at bounding box center [885, 654] width 307 height 31
click at [853, 669] on button "Save" at bounding box center [885, 679] width 307 height 20
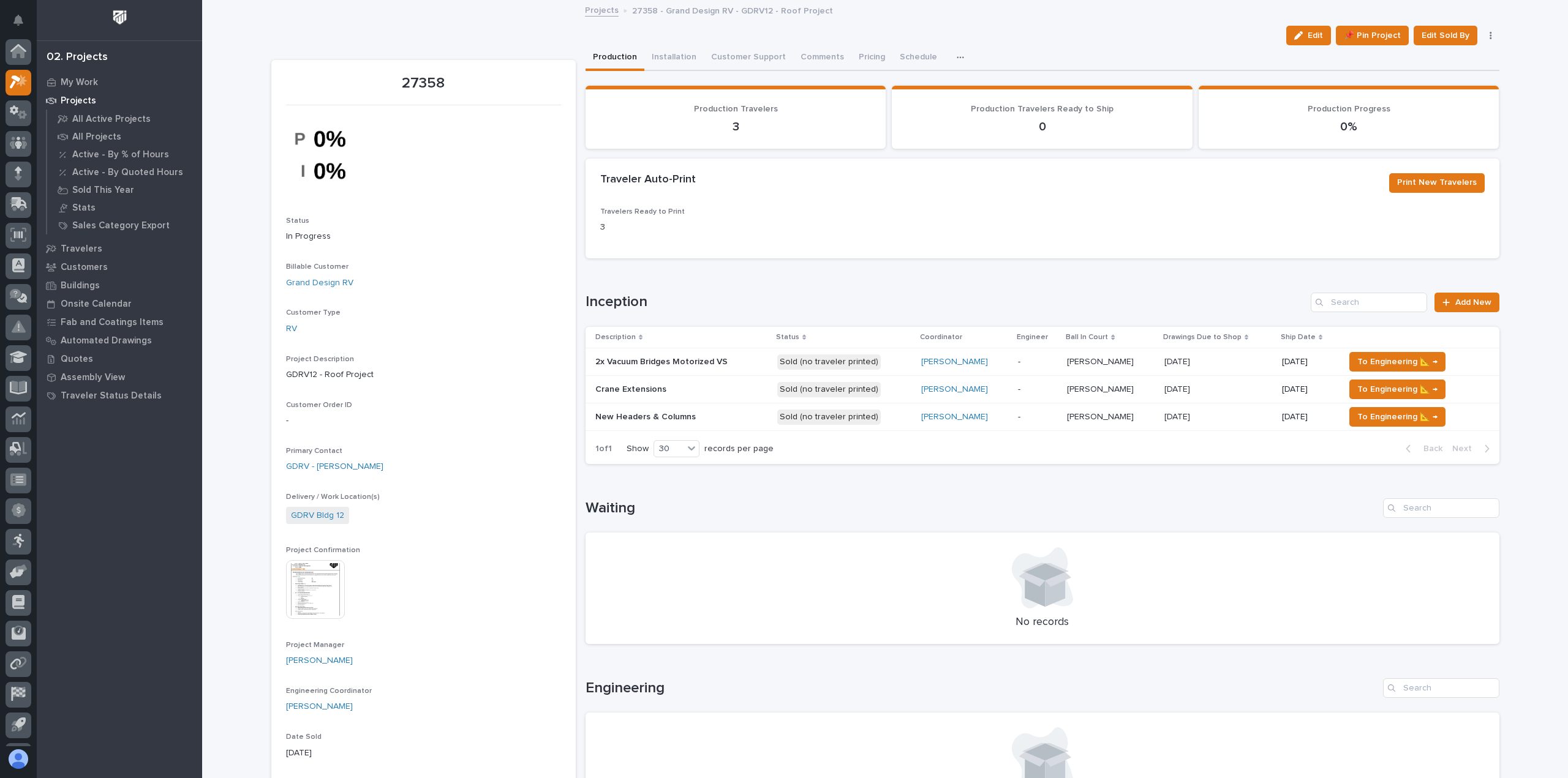
scroll to position [27, 0]
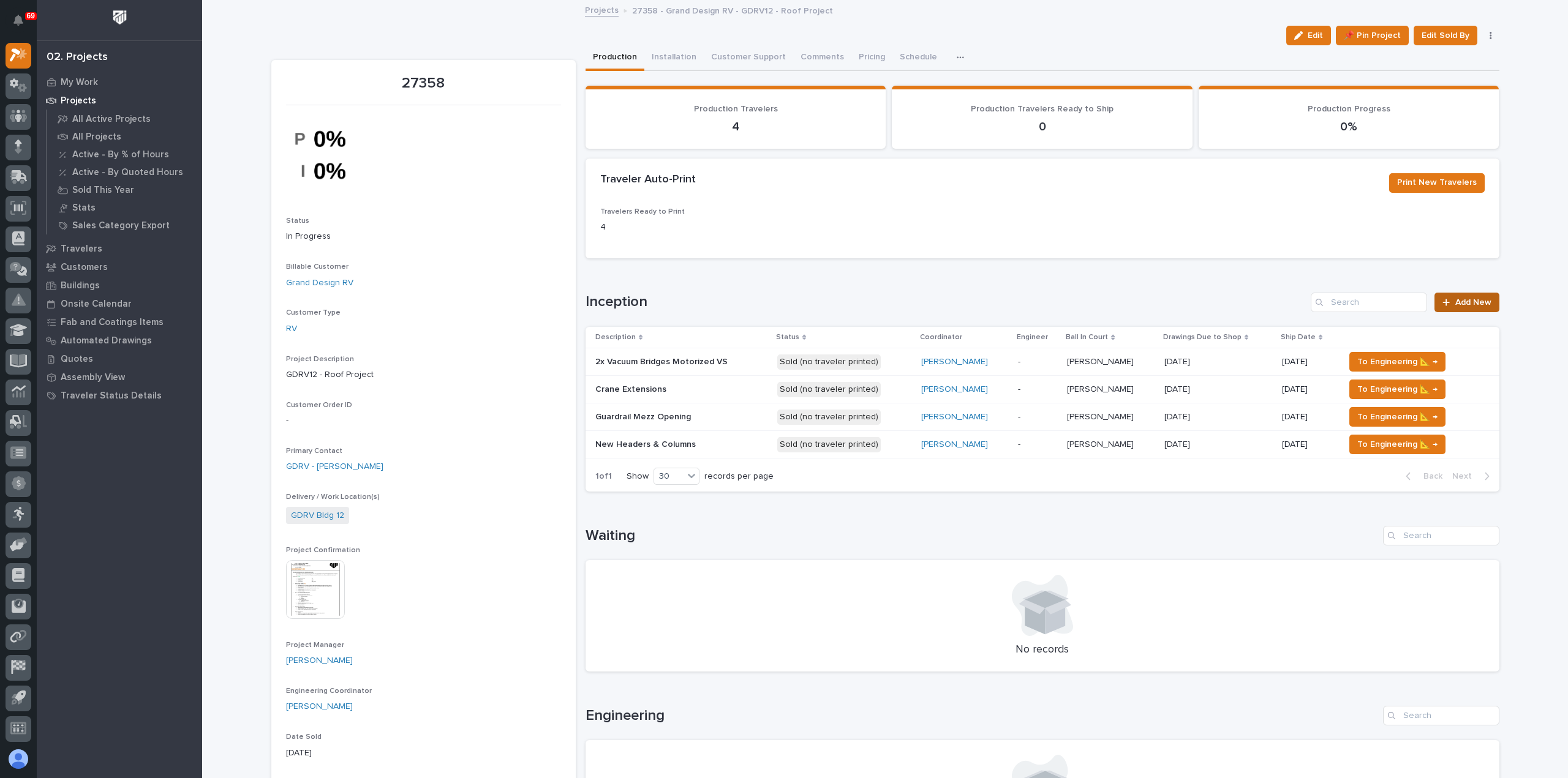
click at [1472, 306] on link "Add New" at bounding box center [1467, 303] width 65 height 20
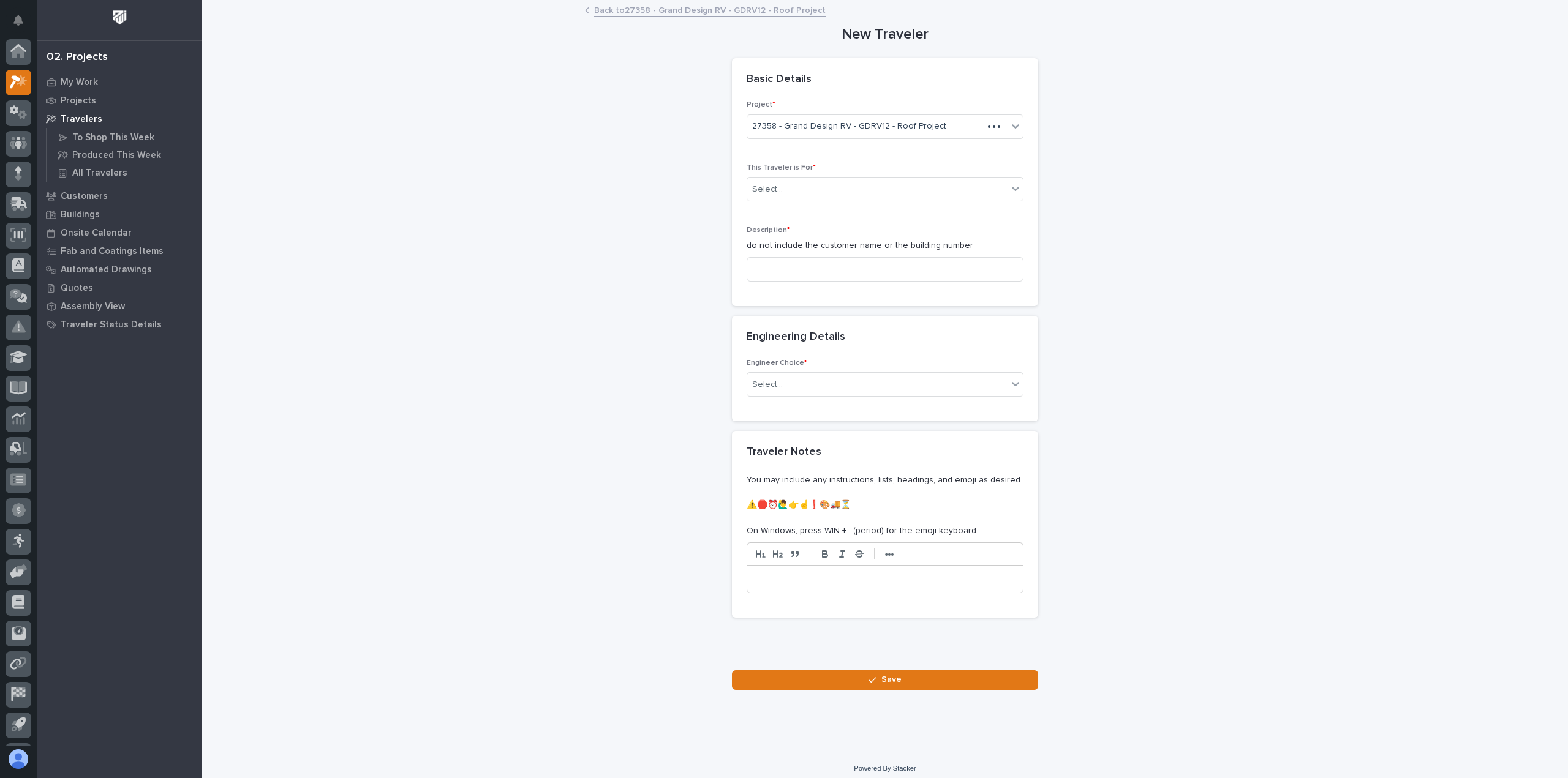
scroll to position [27, 0]
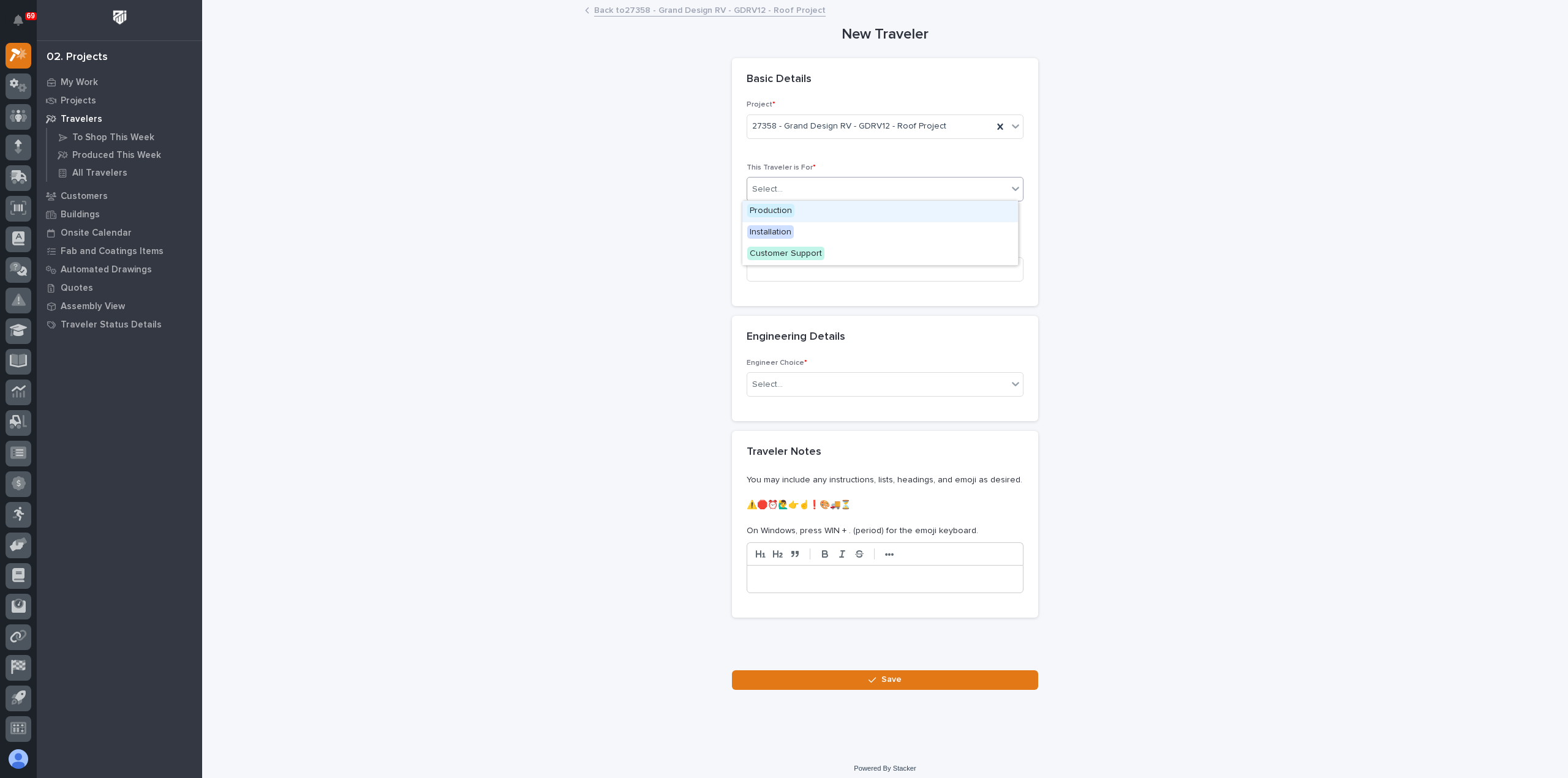
click at [793, 190] on div "Select..." at bounding box center [877, 190] width 260 height 20
click at [796, 210] on div "Production" at bounding box center [880, 211] width 276 height 22
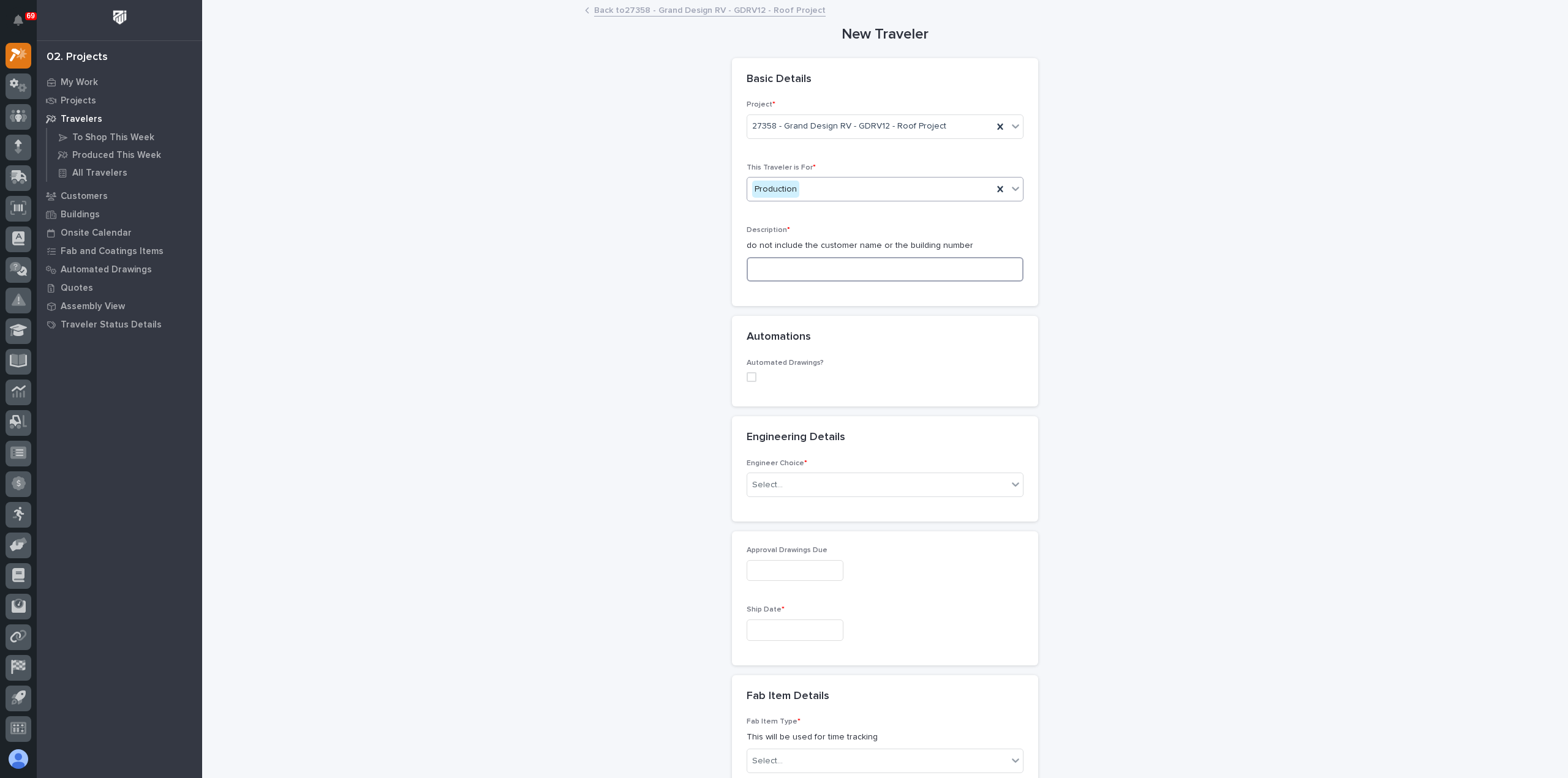
click at [812, 276] on input at bounding box center [885, 270] width 277 height 25
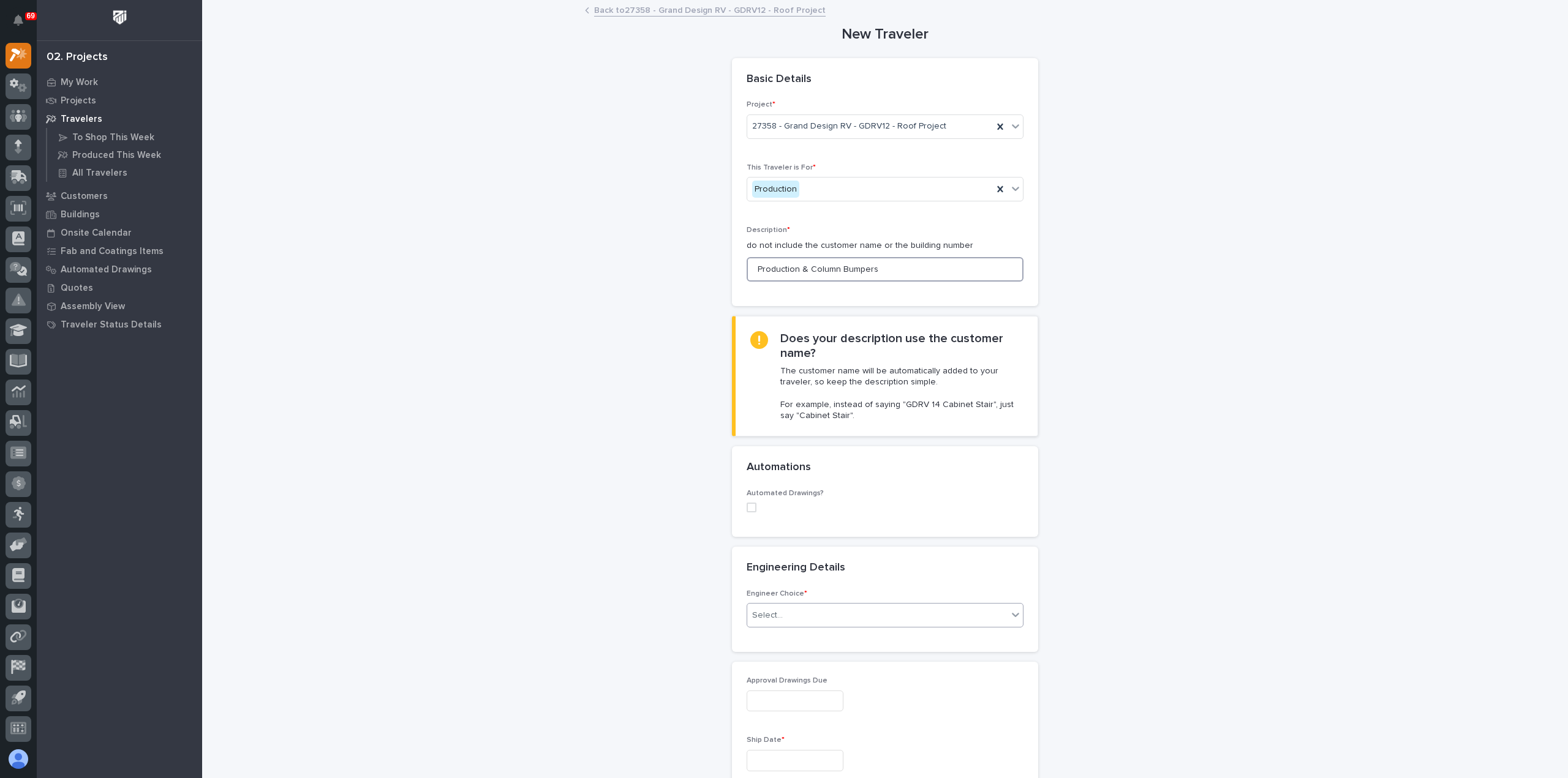
type input "Production & Column Bumpers"
click at [817, 617] on div "Select..." at bounding box center [877, 615] width 260 height 20
click at [818, 662] on div "I want my coordinator to choose an engineer" at bounding box center [880, 658] width 276 height 22
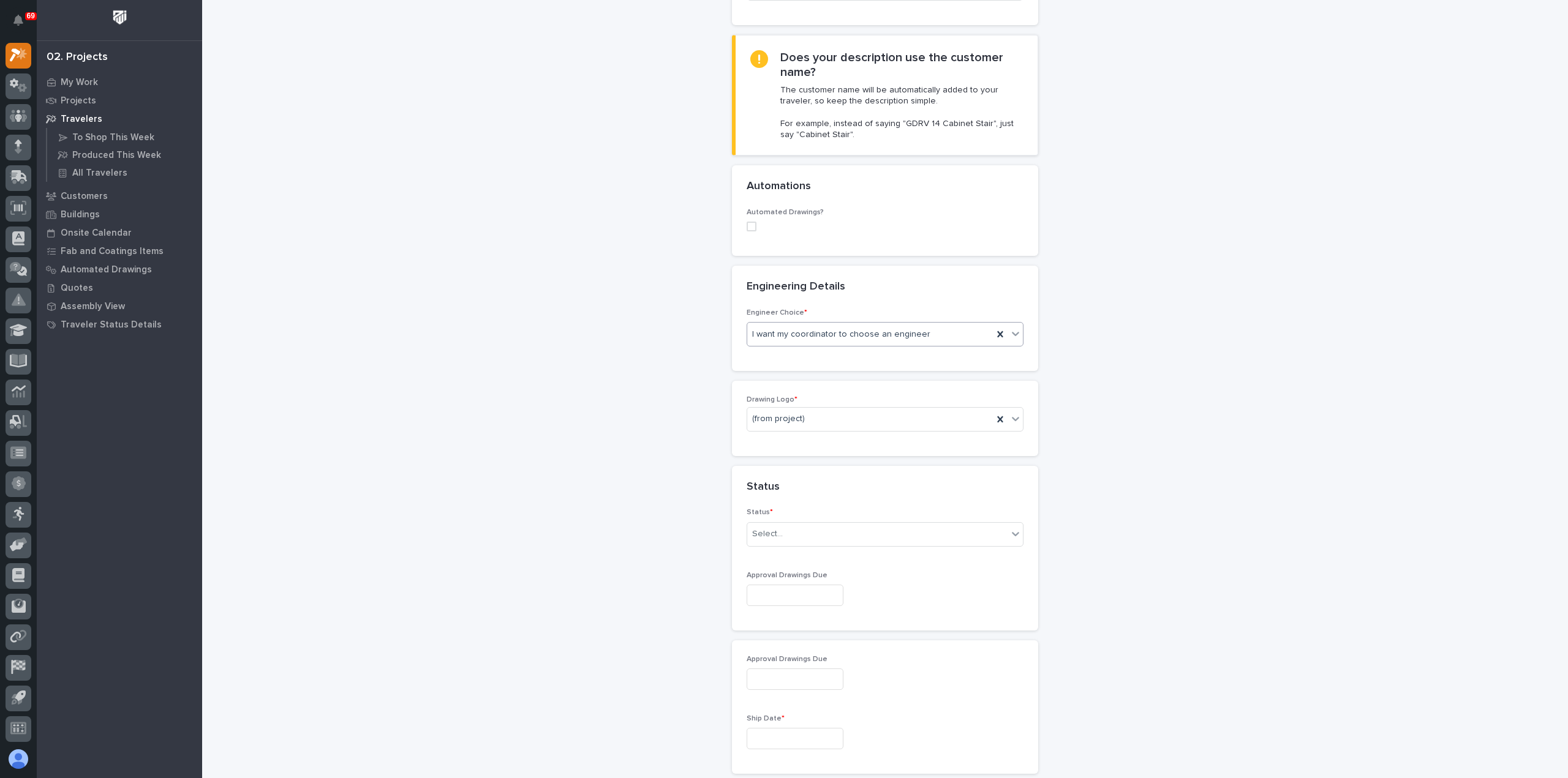
scroll to position [367, 0]
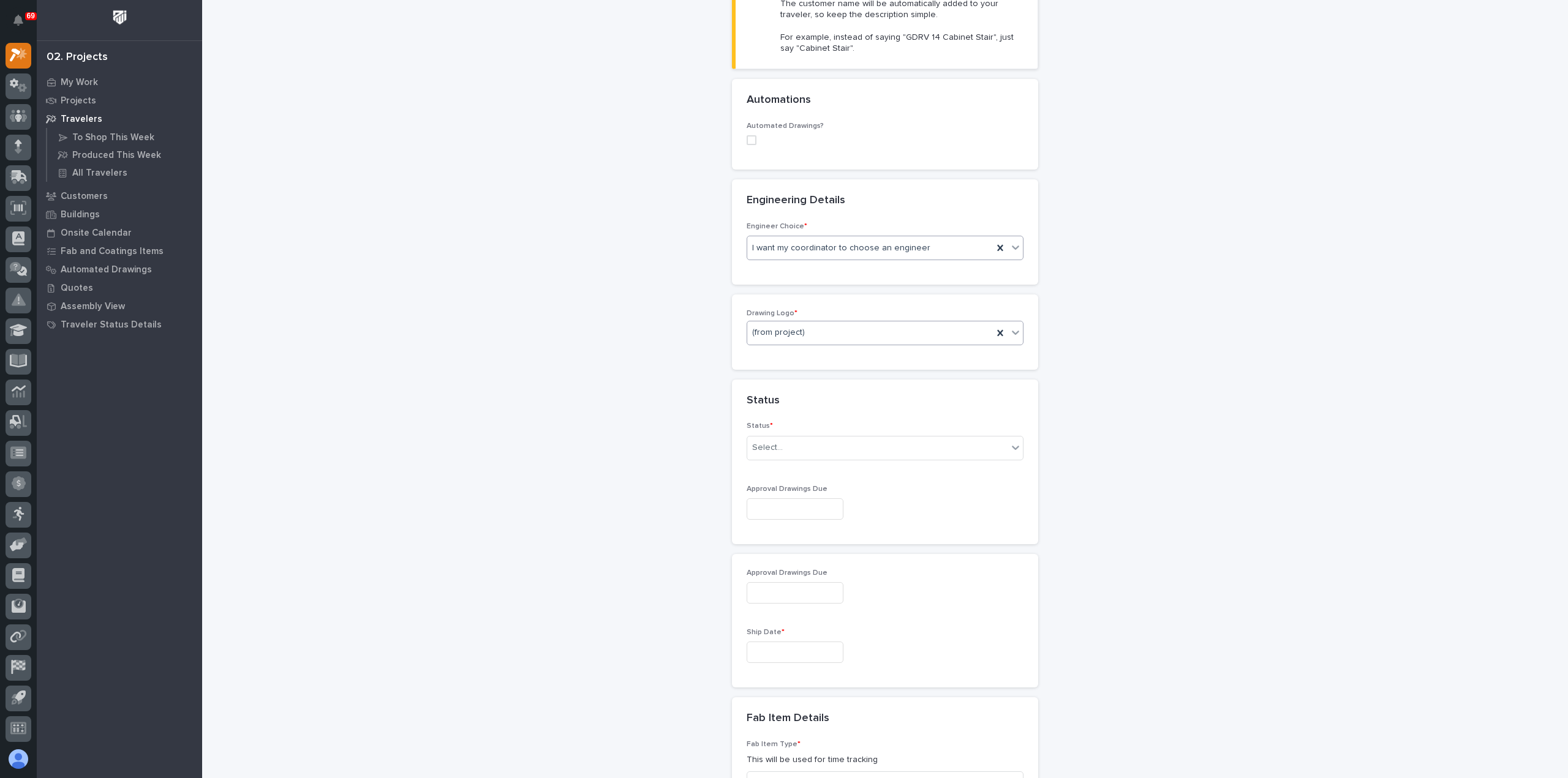
click at [820, 323] on div "(from project)" at bounding box center [870, 333] width 246 height 20
click at [805, 396] on div "PWI" at bounding box center [880, 397] width 276 height 22
click at [817, 450] on div "Select..." at bounding box center [877, 448] width 260 height 20
click at [820, 465] on div "Sold (no traveler printed)" at bounding box center [880, 468] width 276 height 22
click at [833, 514] on input "text" at bounding box center [795, 509] width 97 height 22
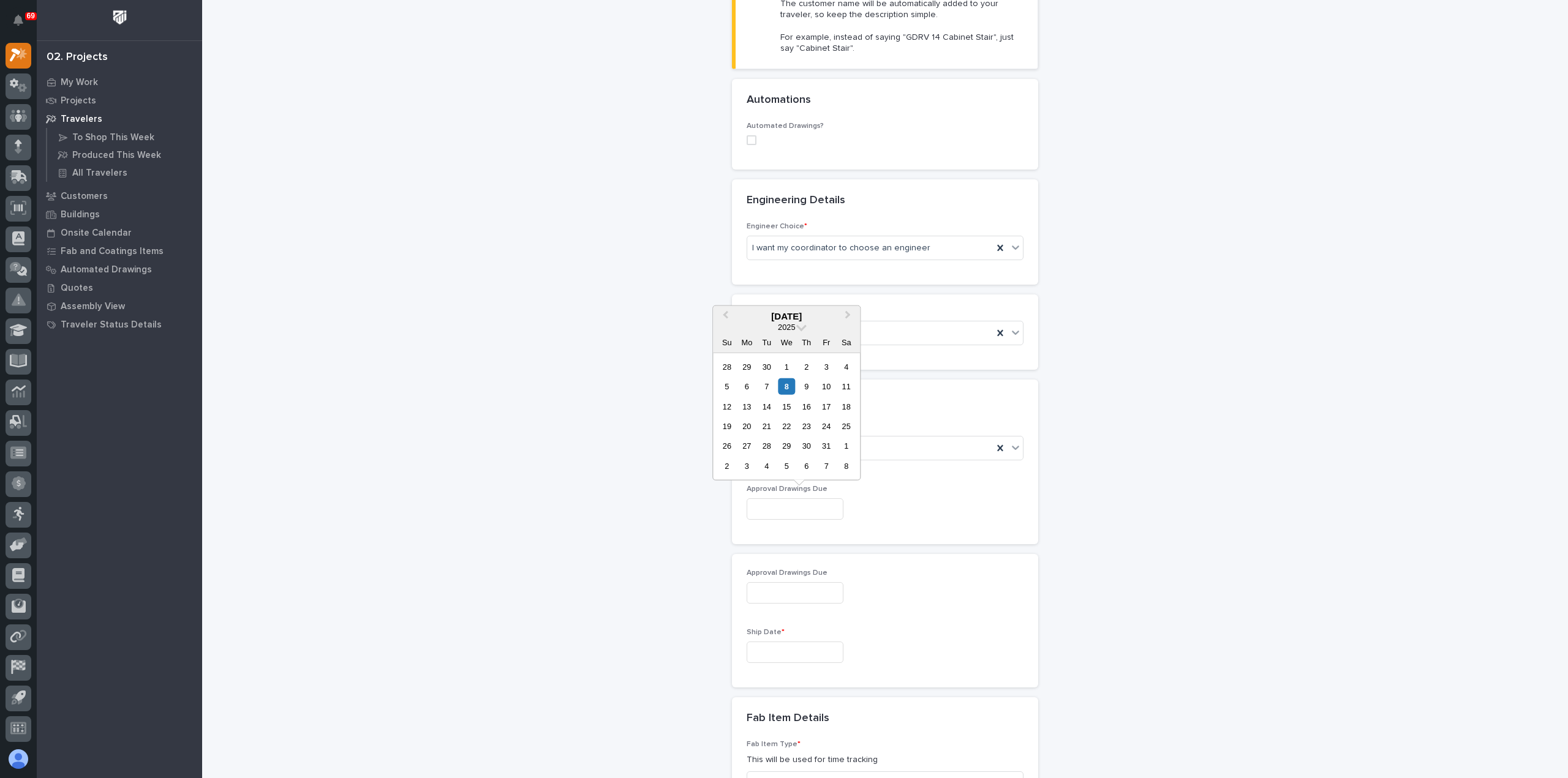
click at [814, 644] on input "text" at bounding box center [795, 652] width 97 height 22
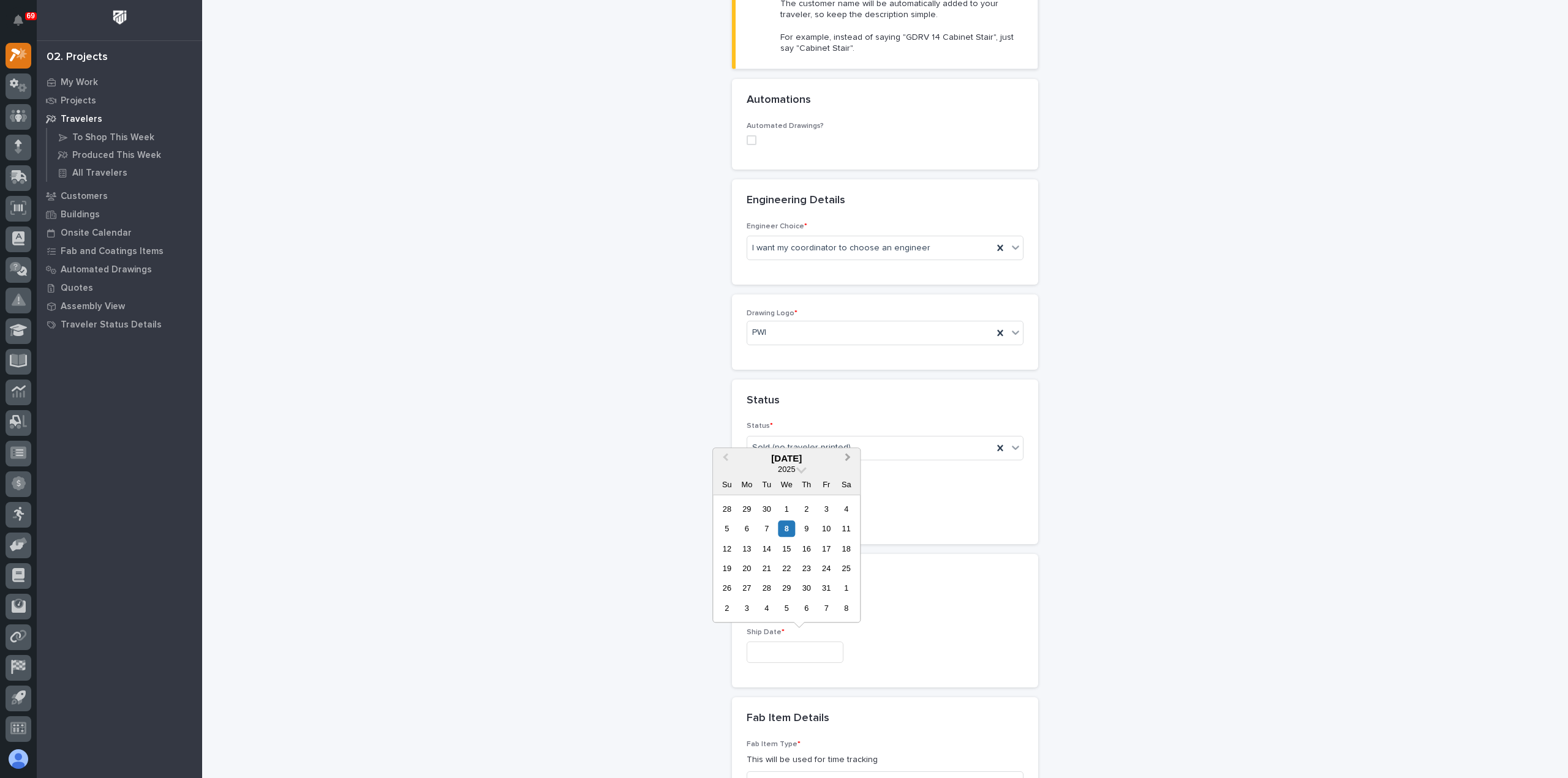
click at [847, 458] on span "Next Month" at bounding box center [847, 459] width 0 height 16
click at [847, 457] on span "Next Month" at bounding box center [847, 459] width 0 height 16
click at [789, 547] on div "17" at bounding box center [787, 549] width 17 height 17
type input "**********"
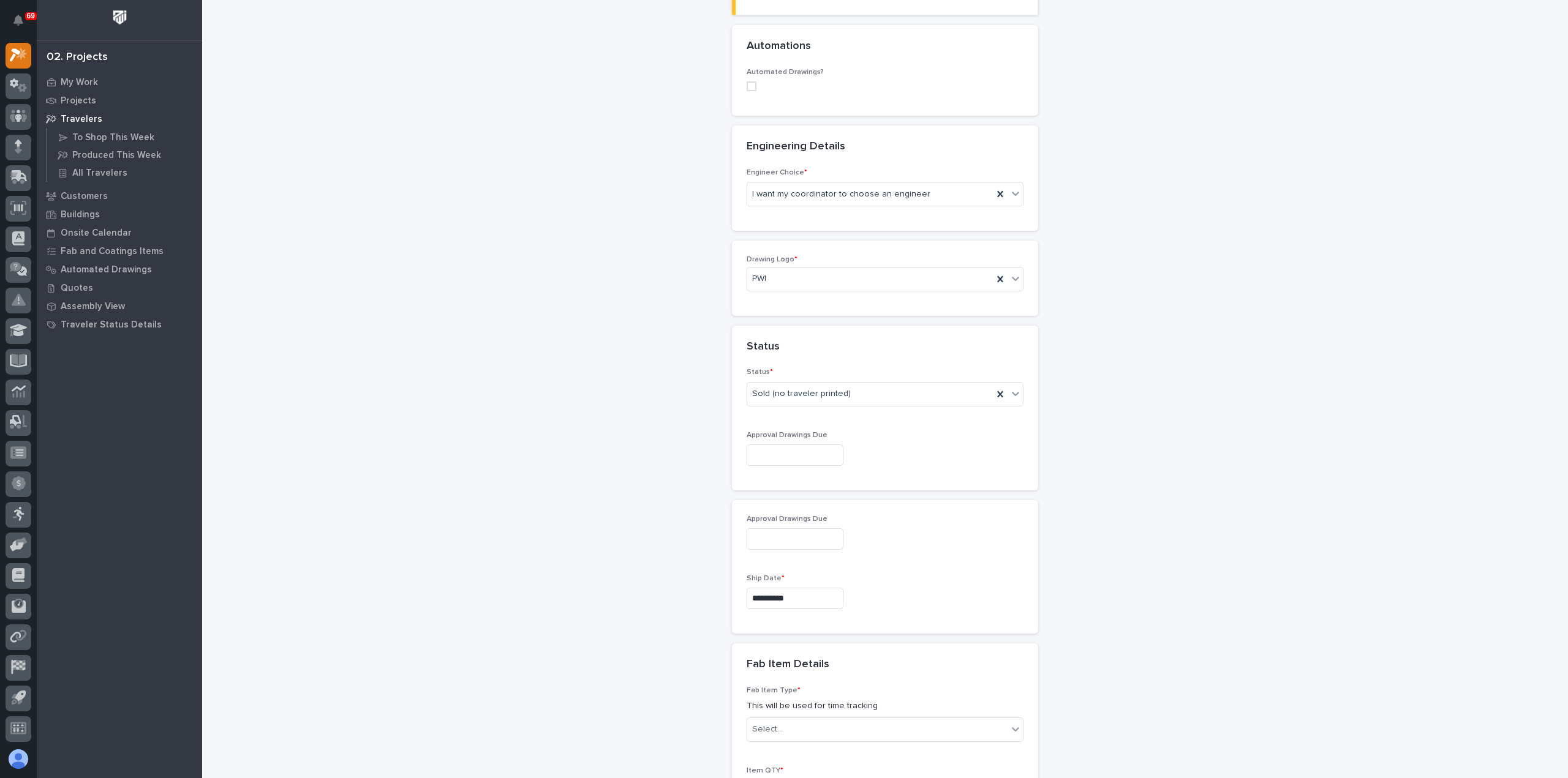
scroll to position [735, 0]
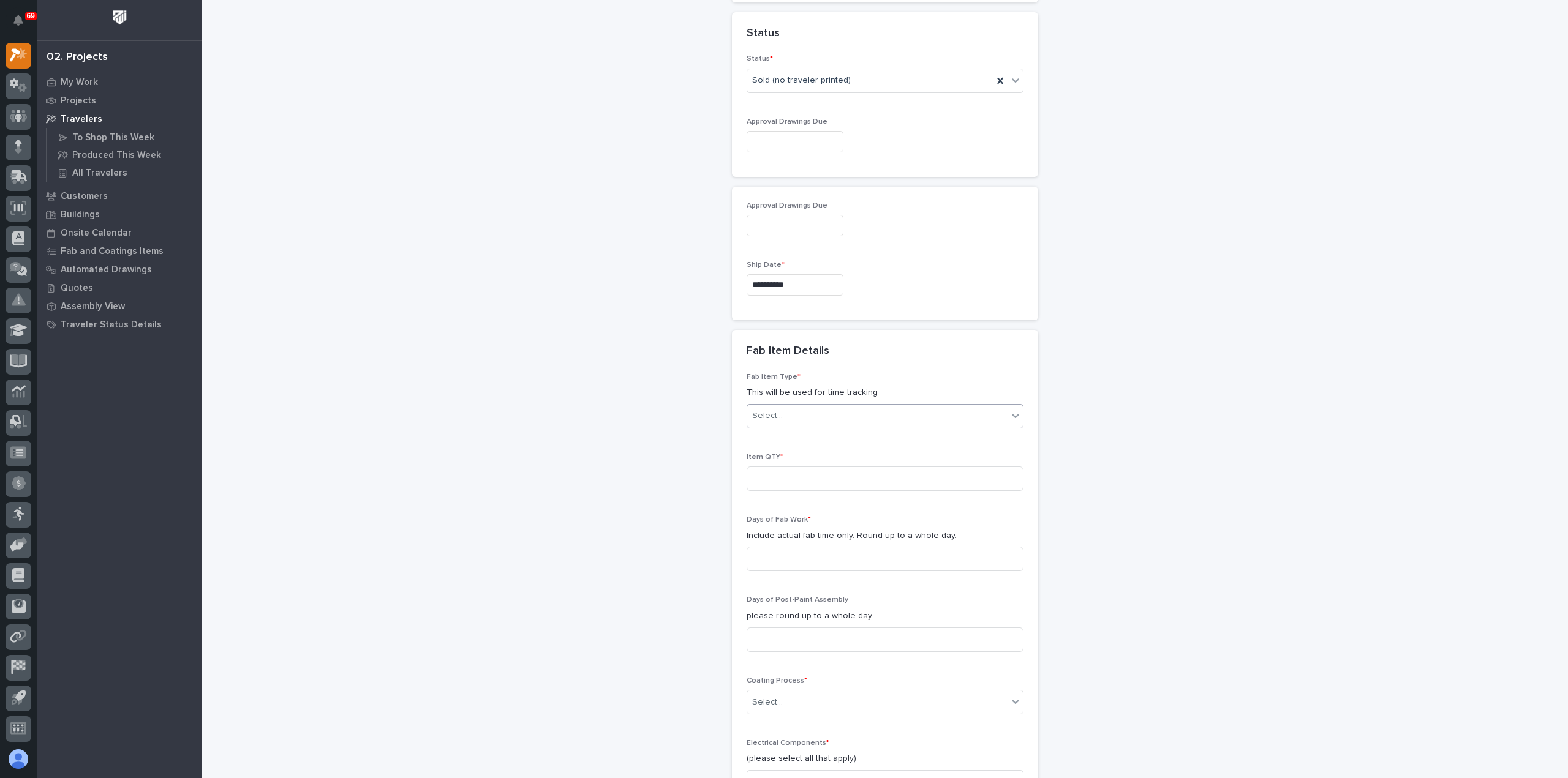
click at [791, 406] on div "Select..." at bounding box center [877, 416] width 260 height 20
click at [837, 482] on div "Guardrail" at bounding box center [880, 478] width 276 height 22
click at [820, 412] on div "Guardrail" at bounding box center [870, 416] width 246 height 20
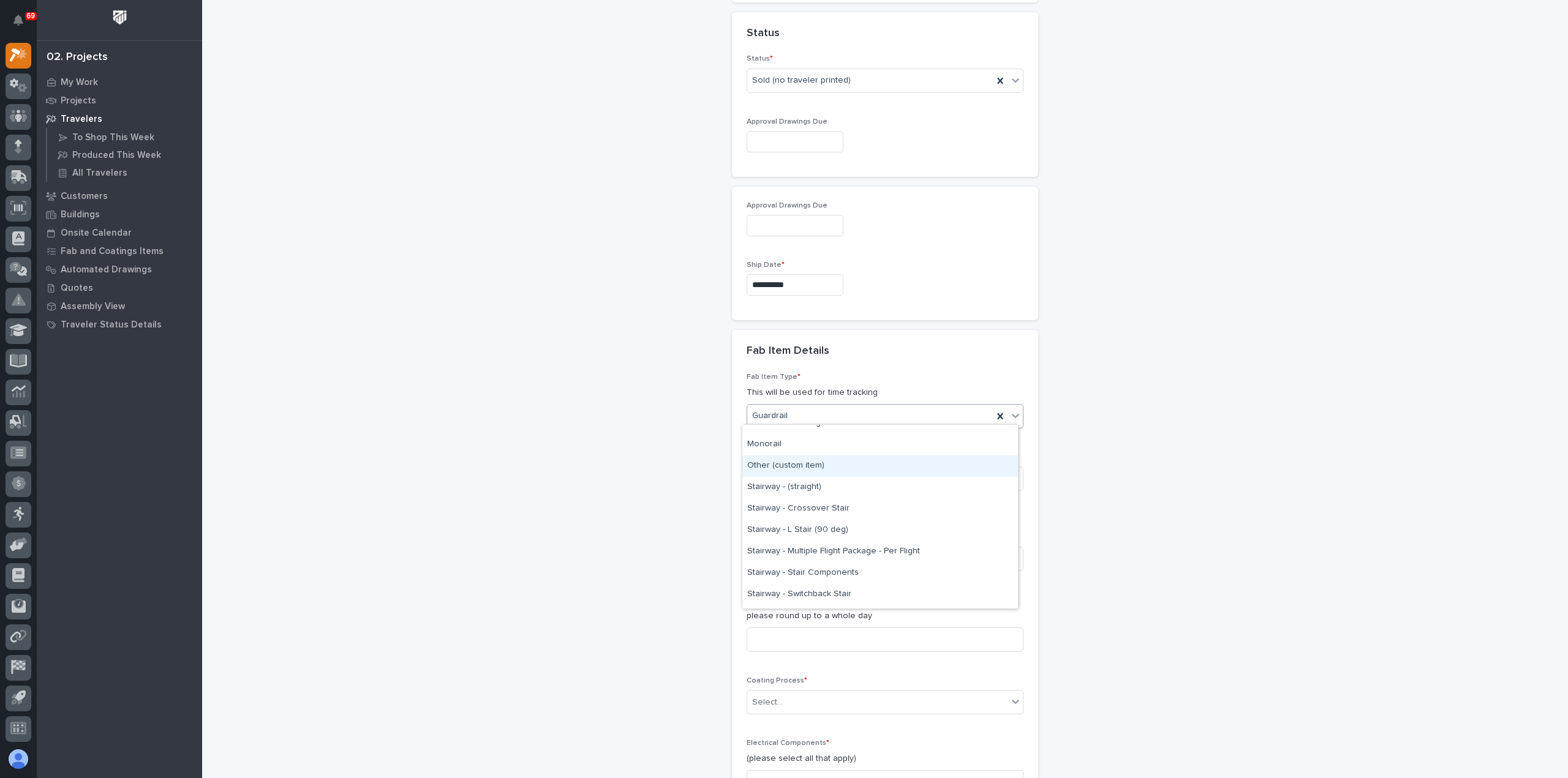
click at [821, 465] on div "Other (custom item)" at bounding box center [880, 466] width 276 height 22
click at [833, 473] on input at bounding box center [885, 478] width 277 height 25
type input "1"
click at [833, 555] on input at bounding box center [885, 559] width 277 height 25
type input "2"
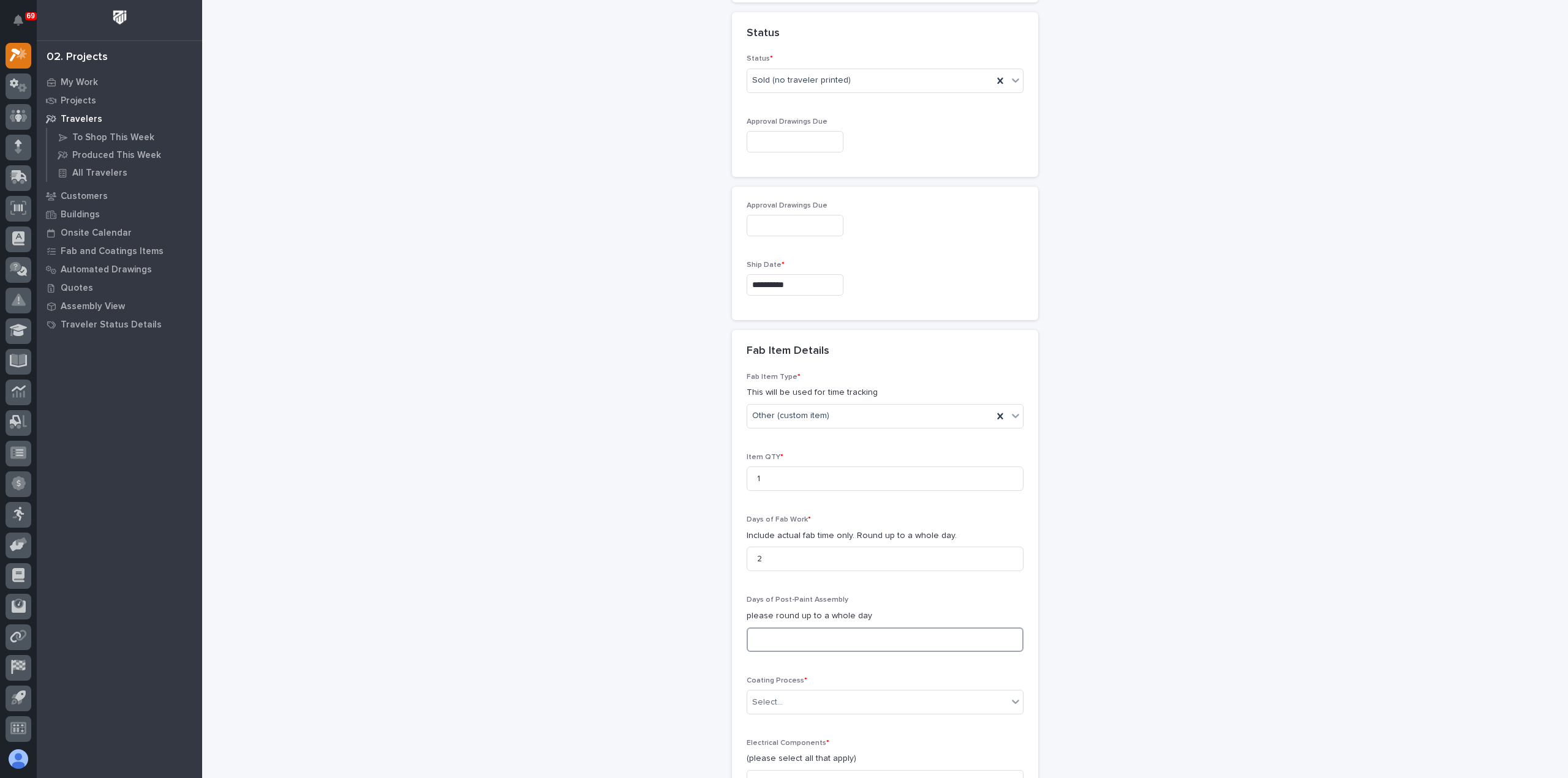
click at [827, 631] on input at bounding box center [885, 640] width 277 height 25
type input "0"
click at [826, 693] on div "Select..." at bounding box center [877, 703] width 260 height 20
click at [820, 629] on div "In-House Paint/Powder" at bounding box center [880, 631] width 276 height 22
click at [821, 634] on input "0" at bounding box center [885, 640] width 277 height 25
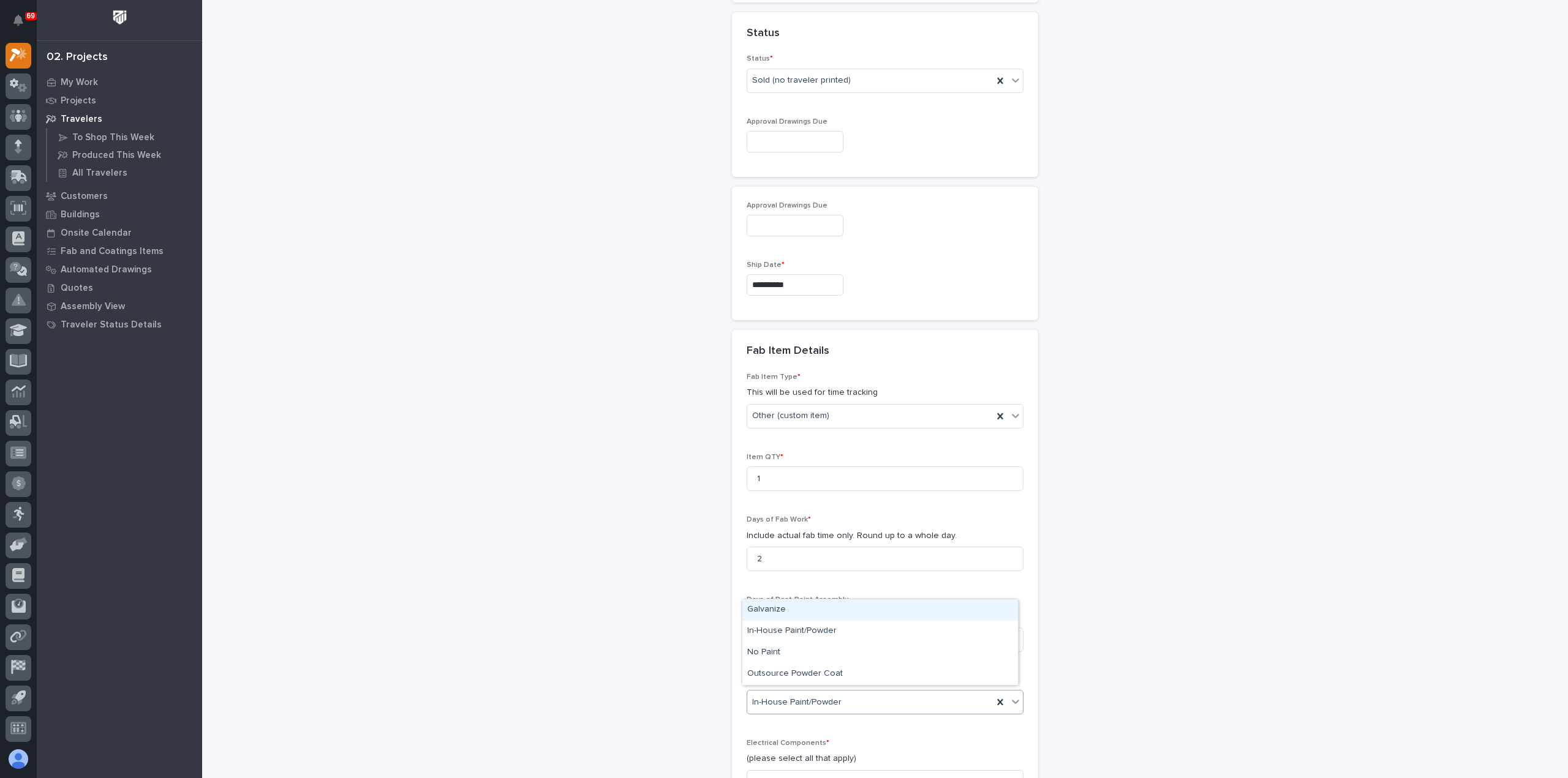
click at [844, 694] on div "In-House Paint/Powder" at bounding box center [870, 703] width 246 height 20
click at [844, 693] on div "In-House Paint/Powder" at bounding box center [870, 703] width 246 height 20
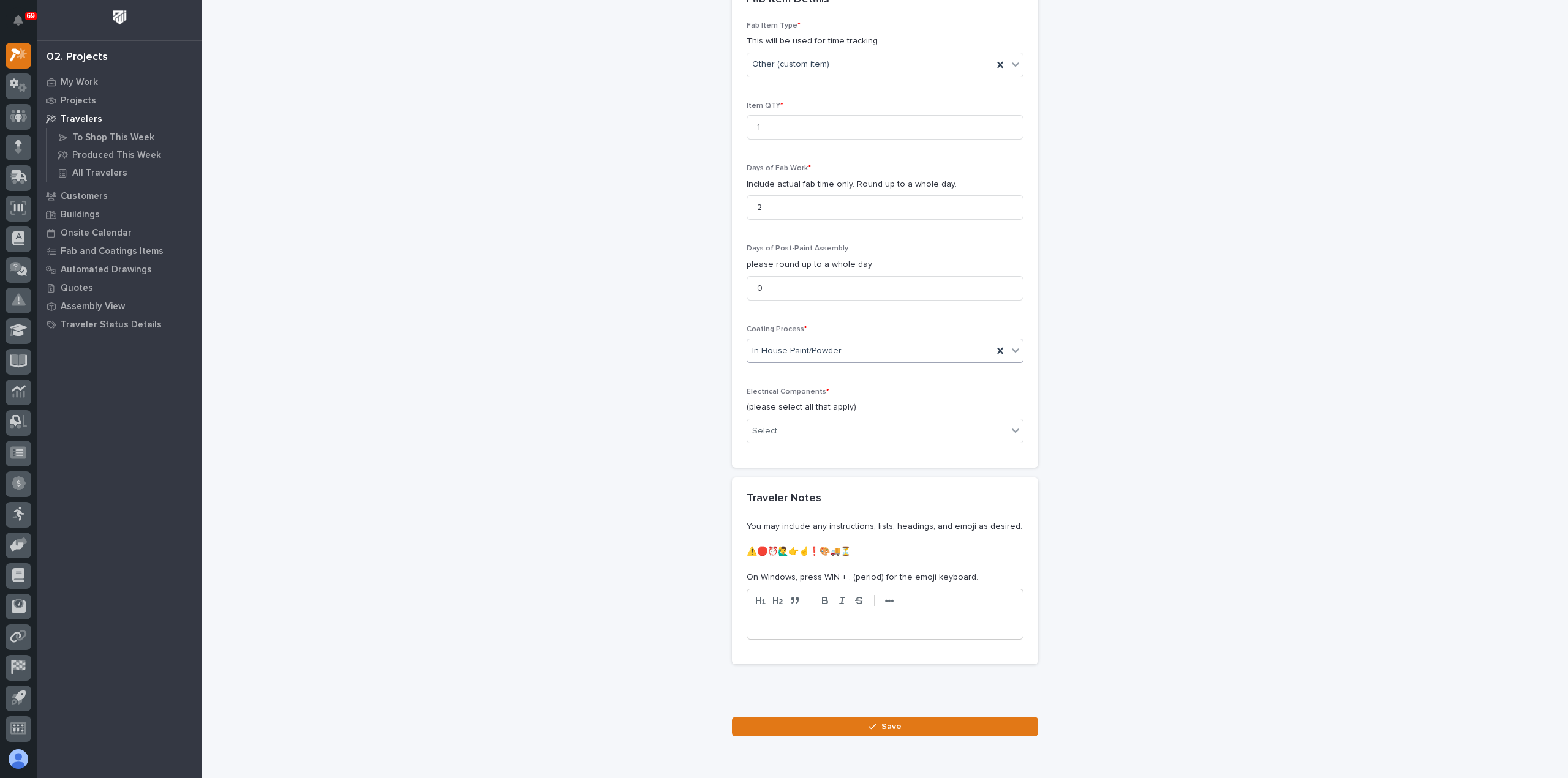
scroll to position [1102, 0]
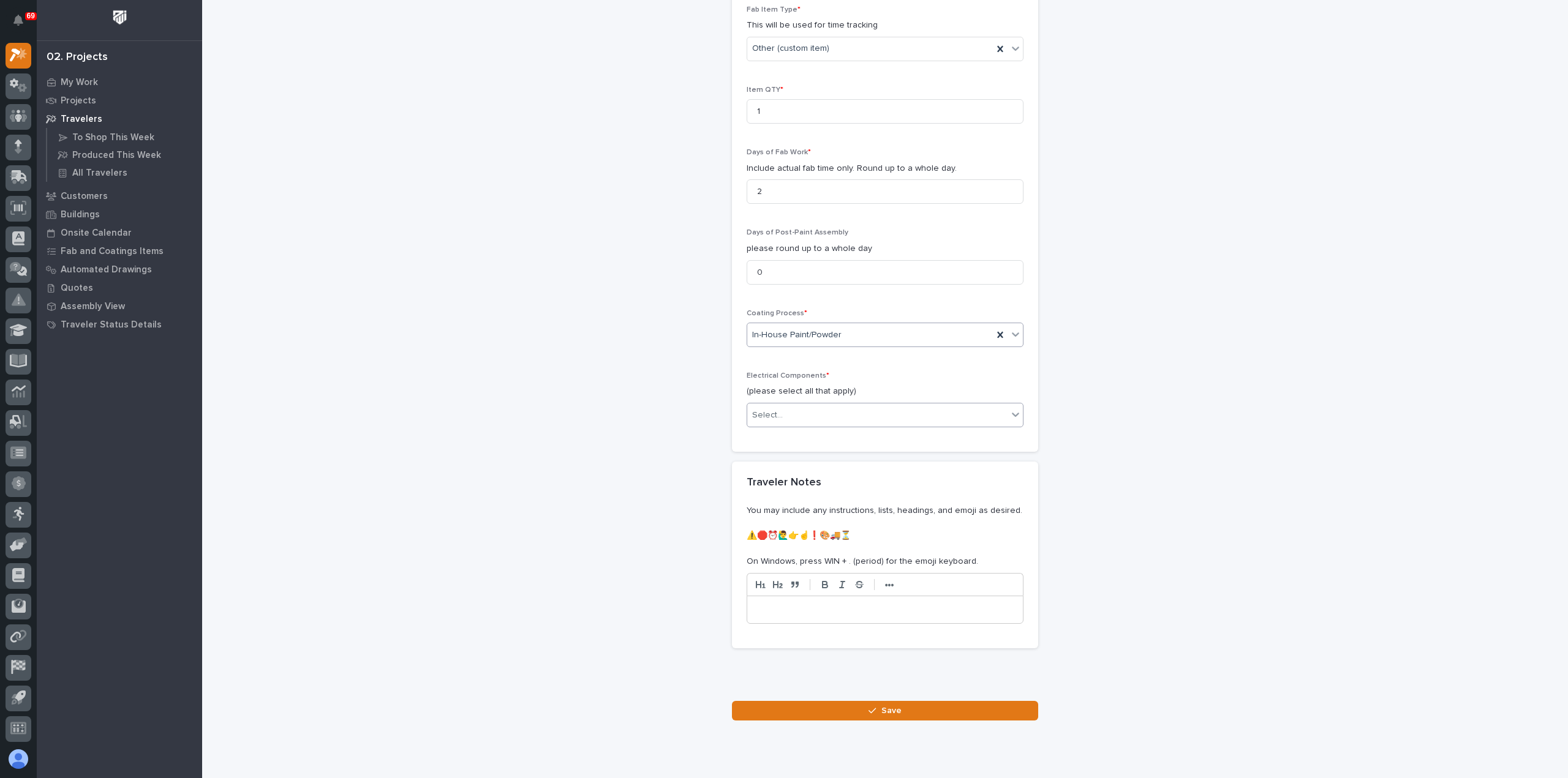
click at [849, 409] on div "Select..." at bounding box center [877, 415] width 260 height 20
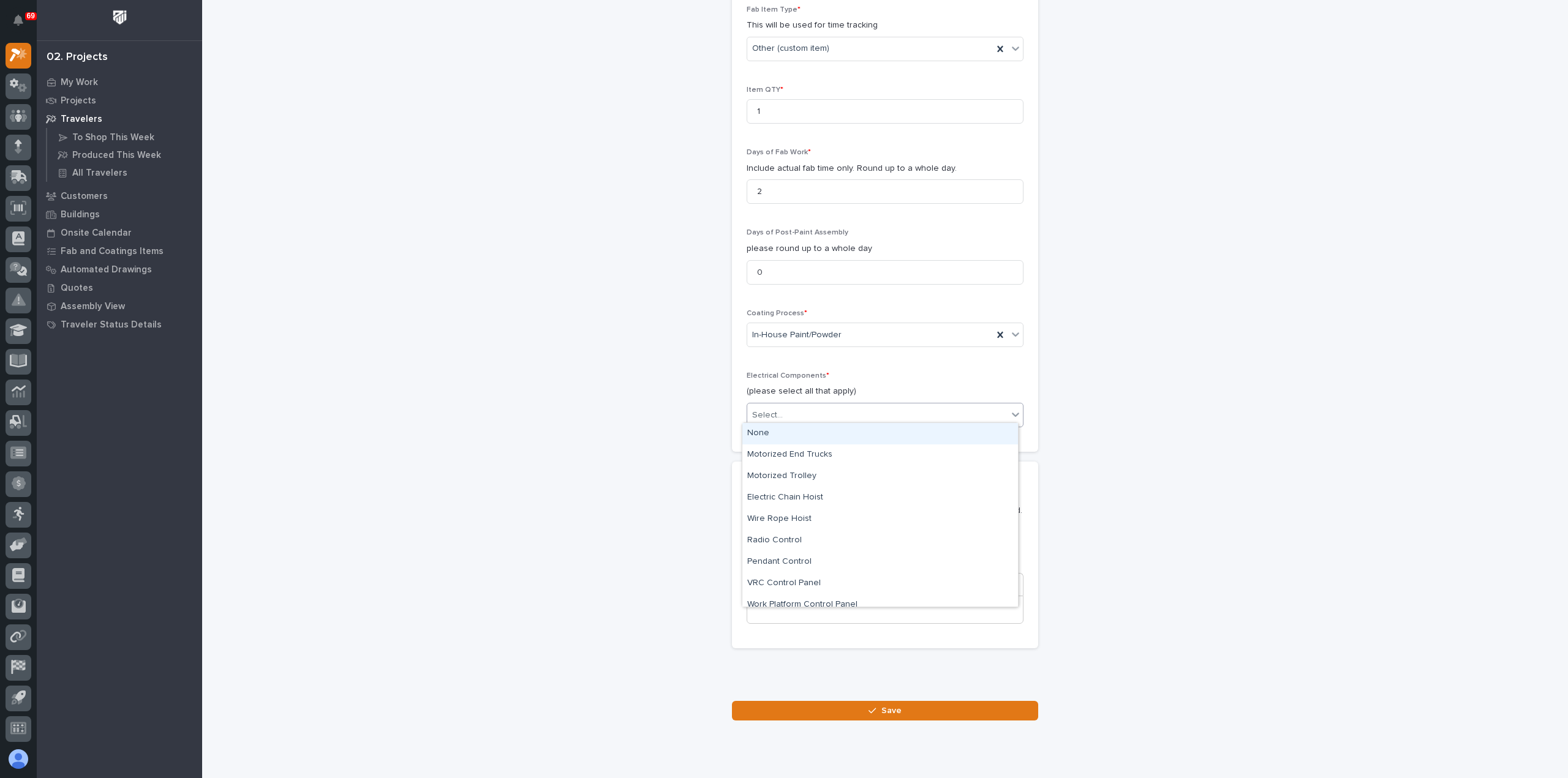
click at [840, 438] on div "None" at bounding box center [880, 434] width 276 height 22
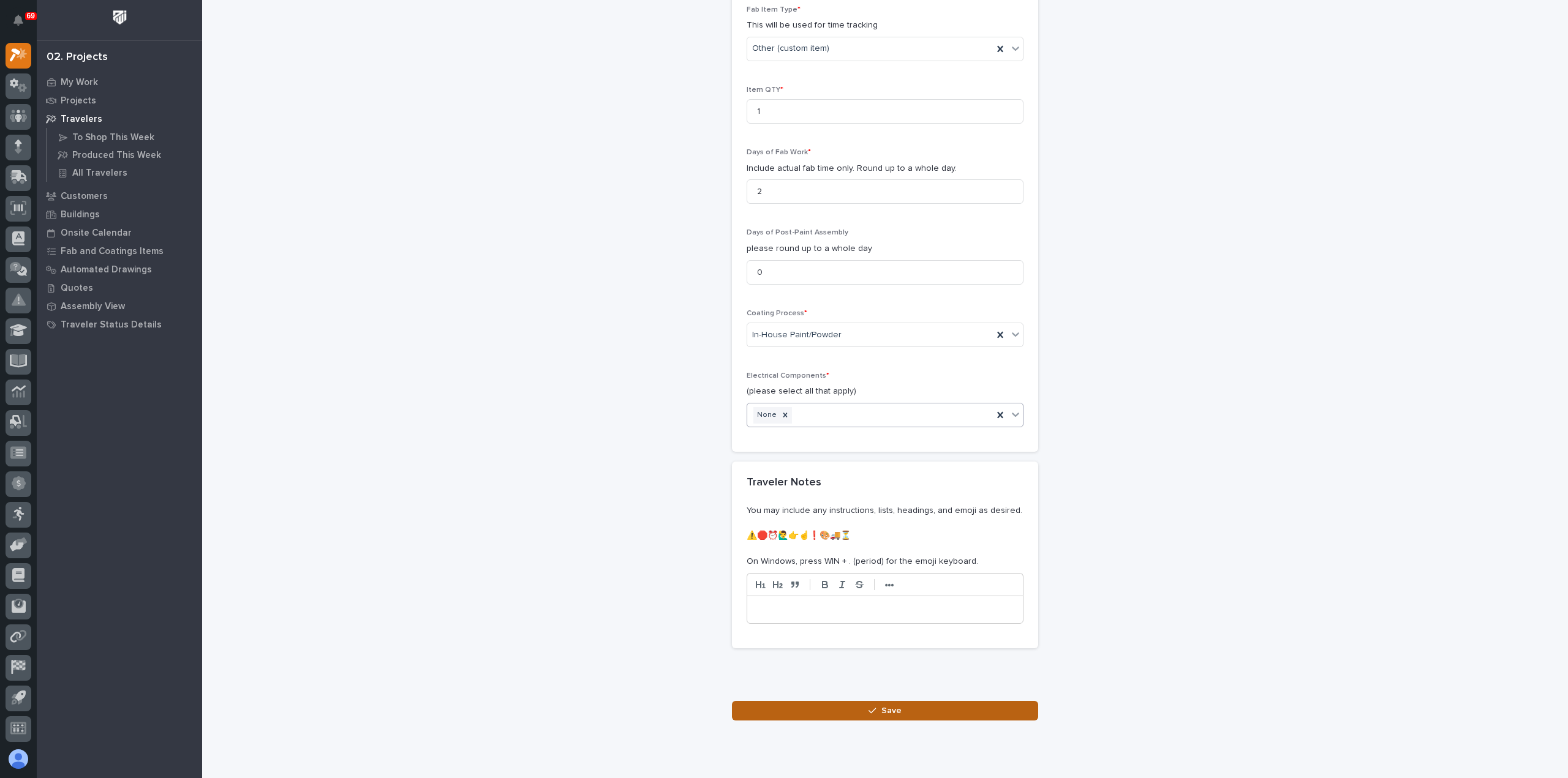
click at [913, 706] on button "Save" at bounding box center [885, 711] width 307 height 20
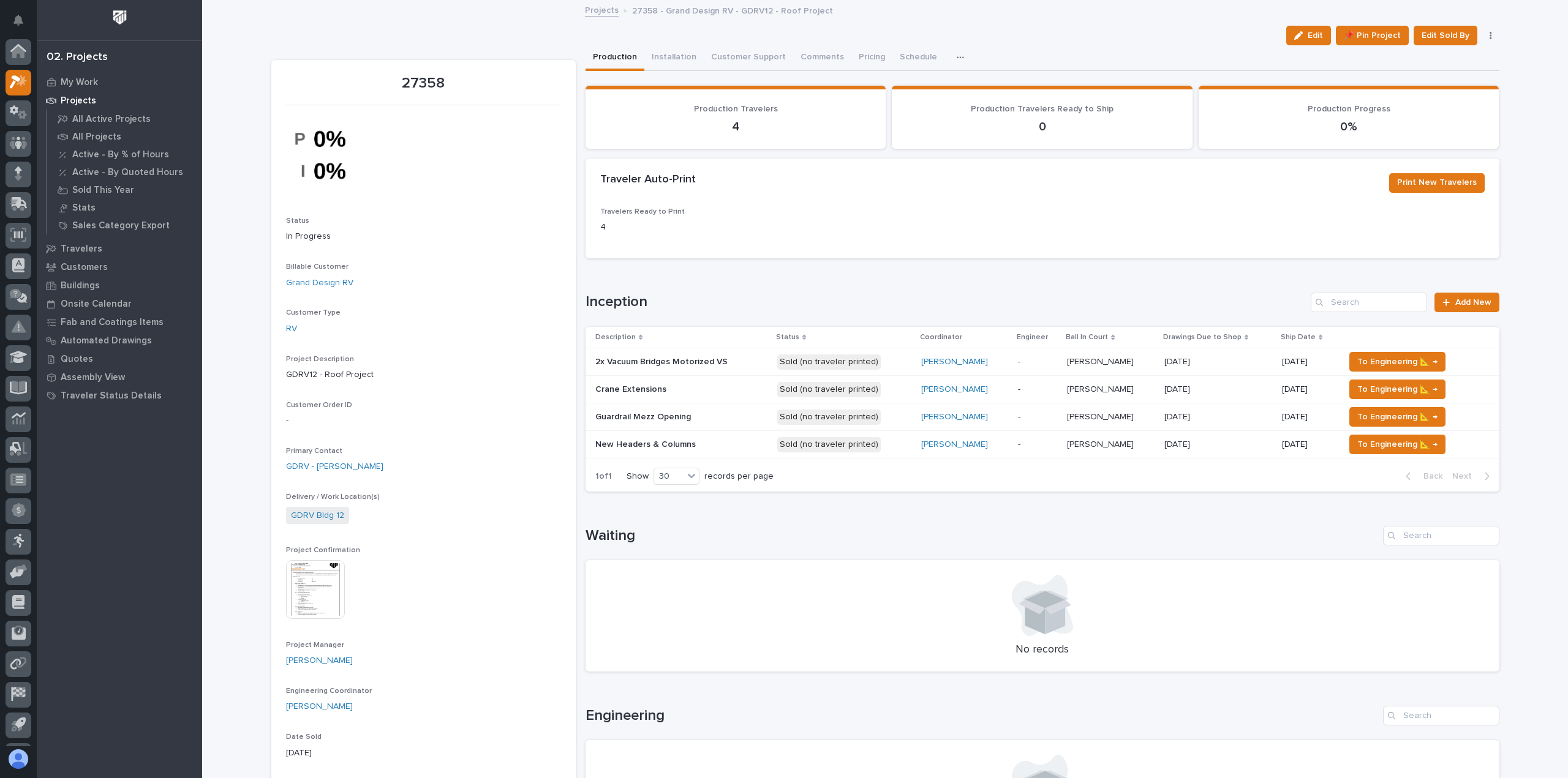
scroll to position [27, 0]
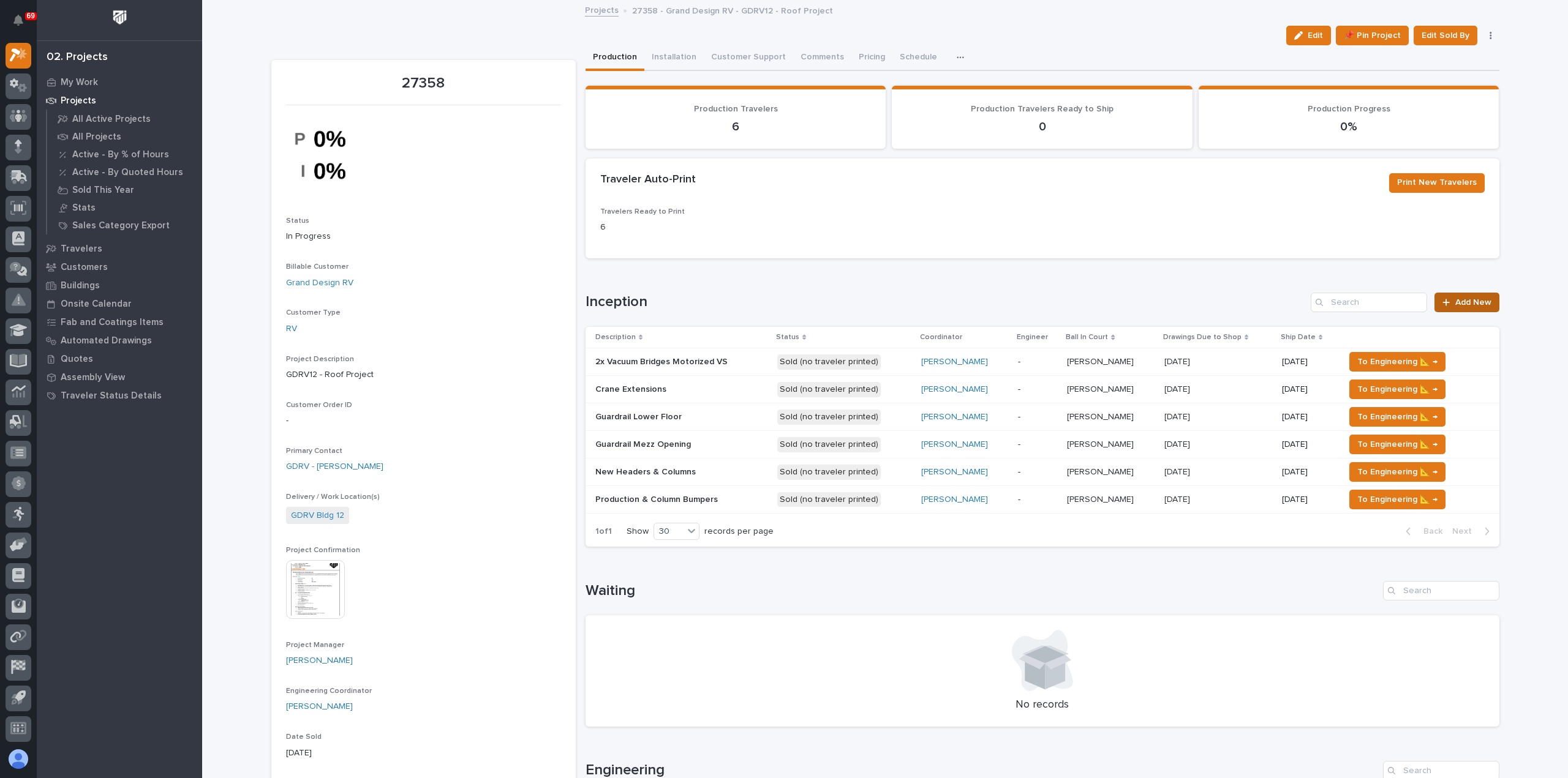
click at [1474, 303] on span "Add New" at bounding box center [1473, 302] width 36 height 8
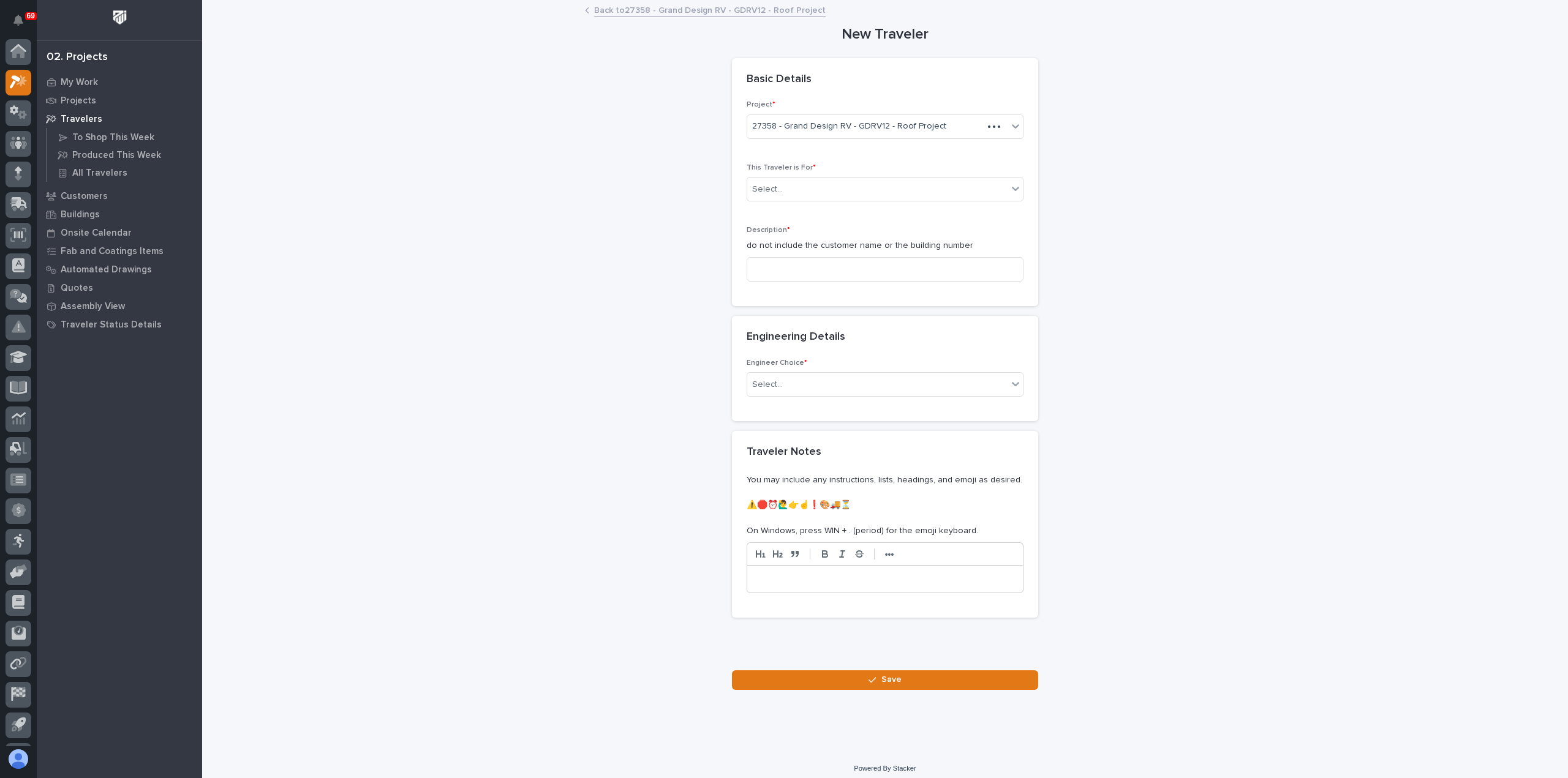
scroll to position [27, 0]
click at [820, 190] on div "Select..." at bounding box center [877, 190] width 260 height 20
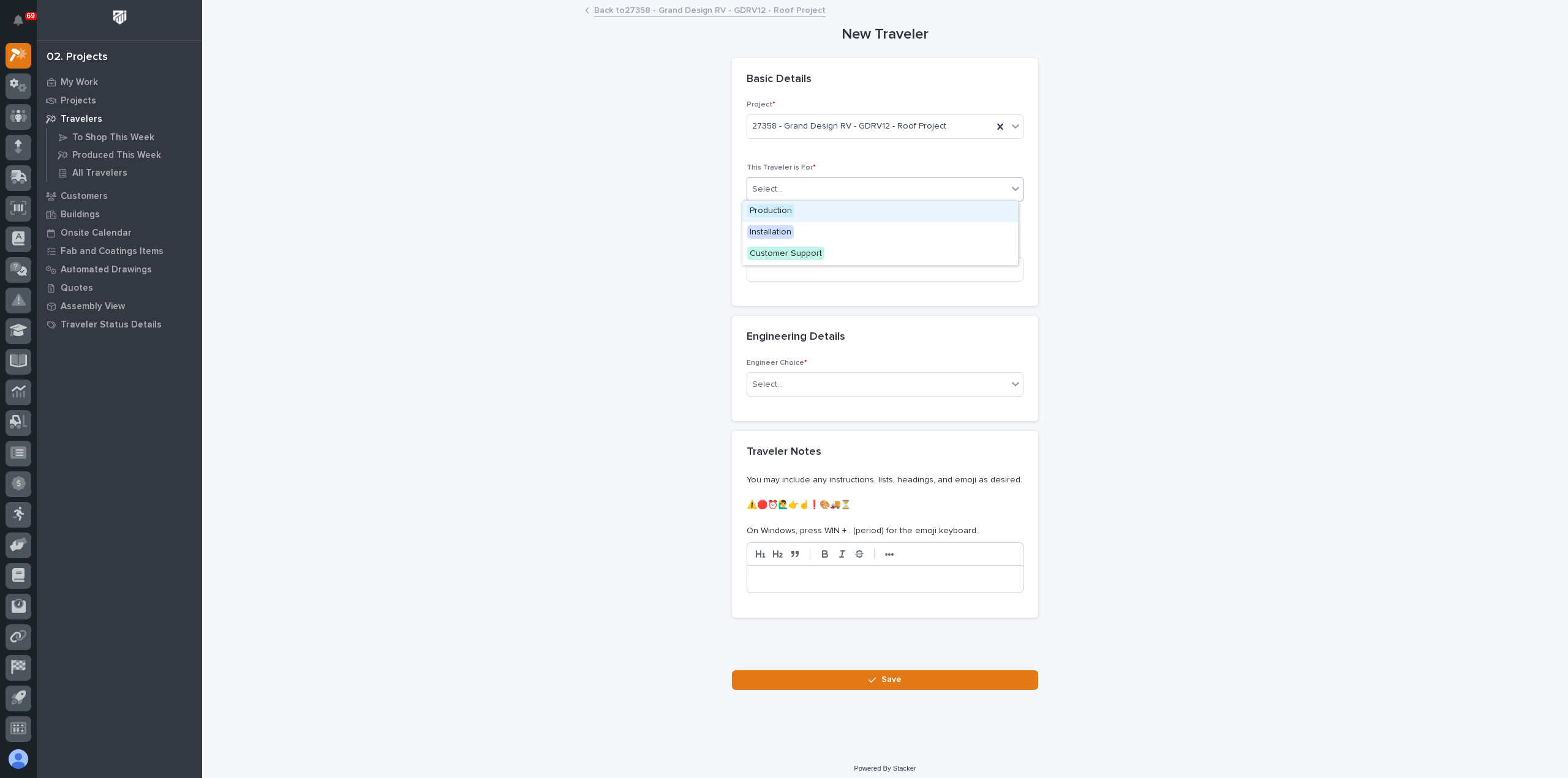
click at [810, 210] on div "Production" at bounding box center [880, 211] width 276 height 22
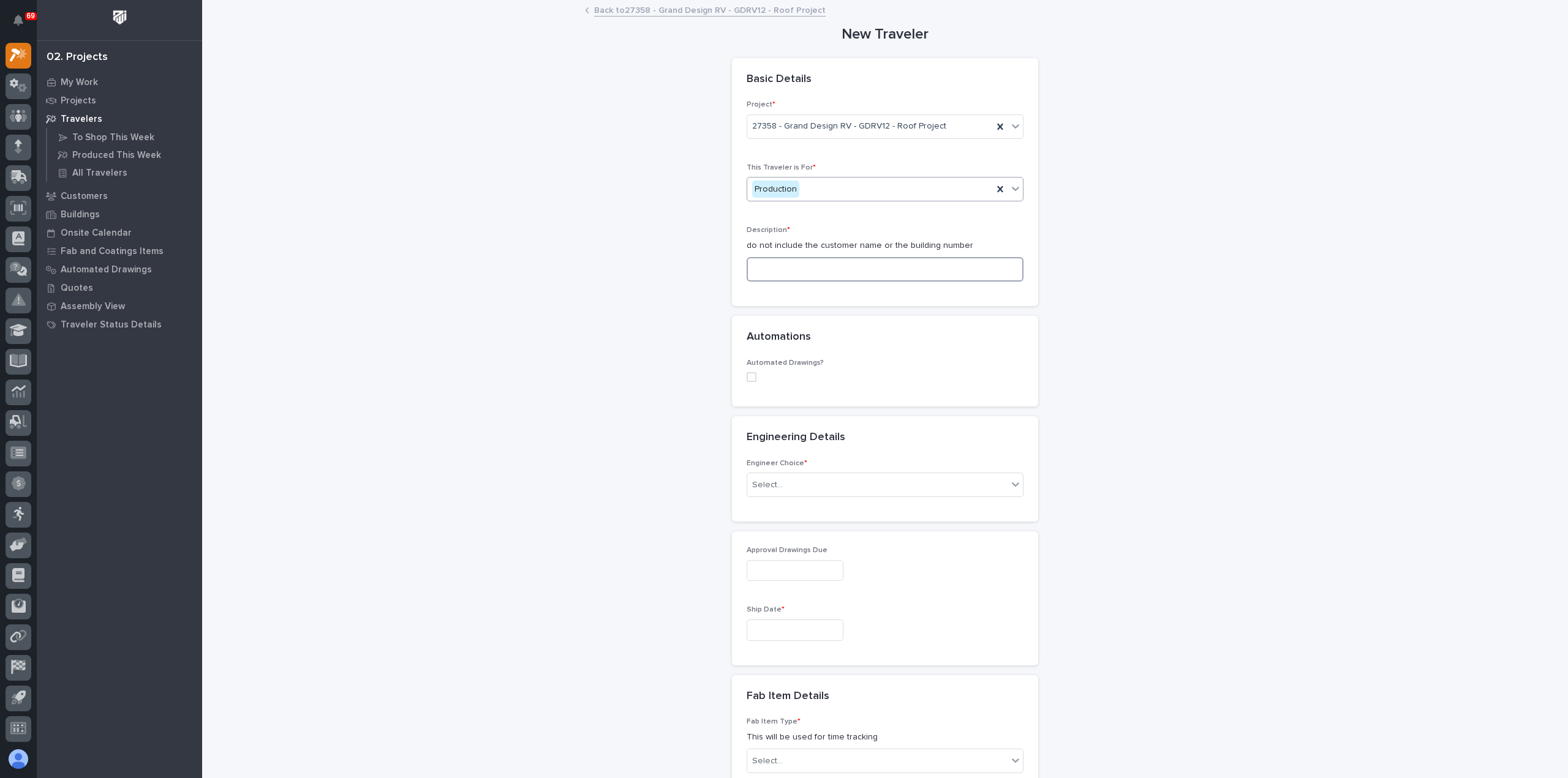
click at [811, 267] on input at bounding box center [885, 270] width 277 height 25
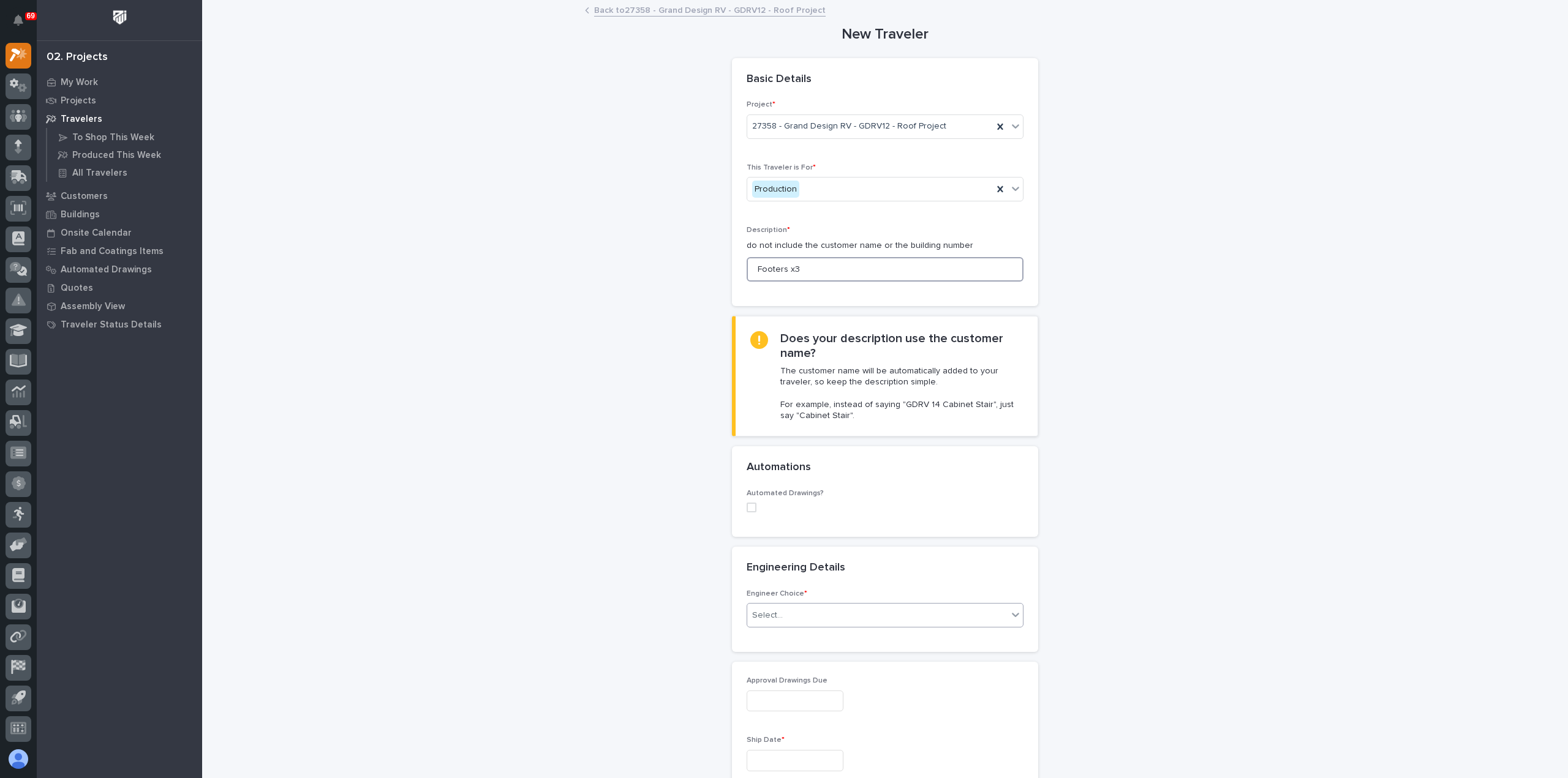
type input "Footers x3"
click at [794, 609] on div "Select..." at bounding box center [877, 615] width 260 height 20
click at [814, 660] on div "I want my coordinator to choose an engineer" at bounding box center [880, 658] width 276 height 22
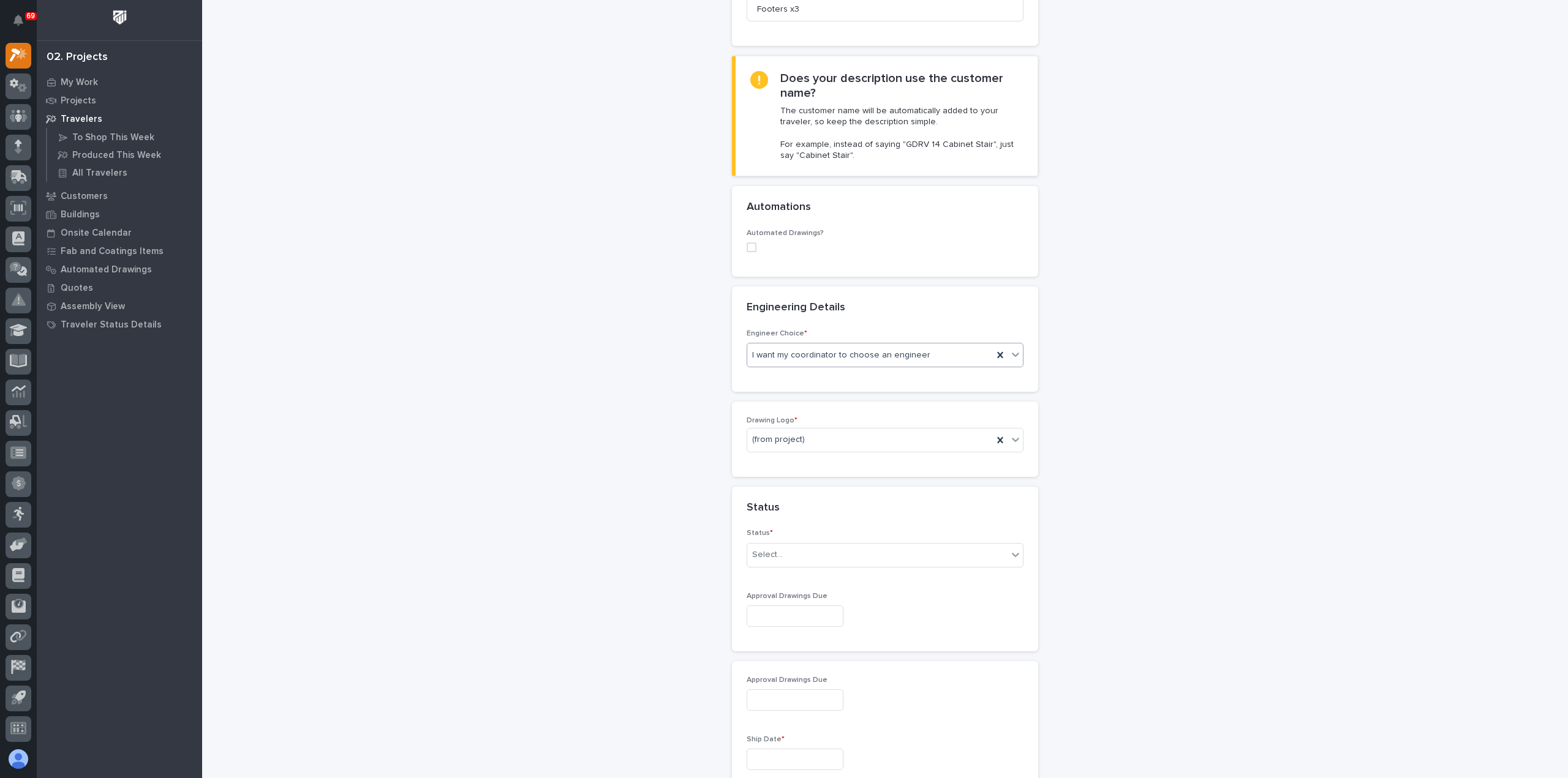
scroll to position [306, 0]
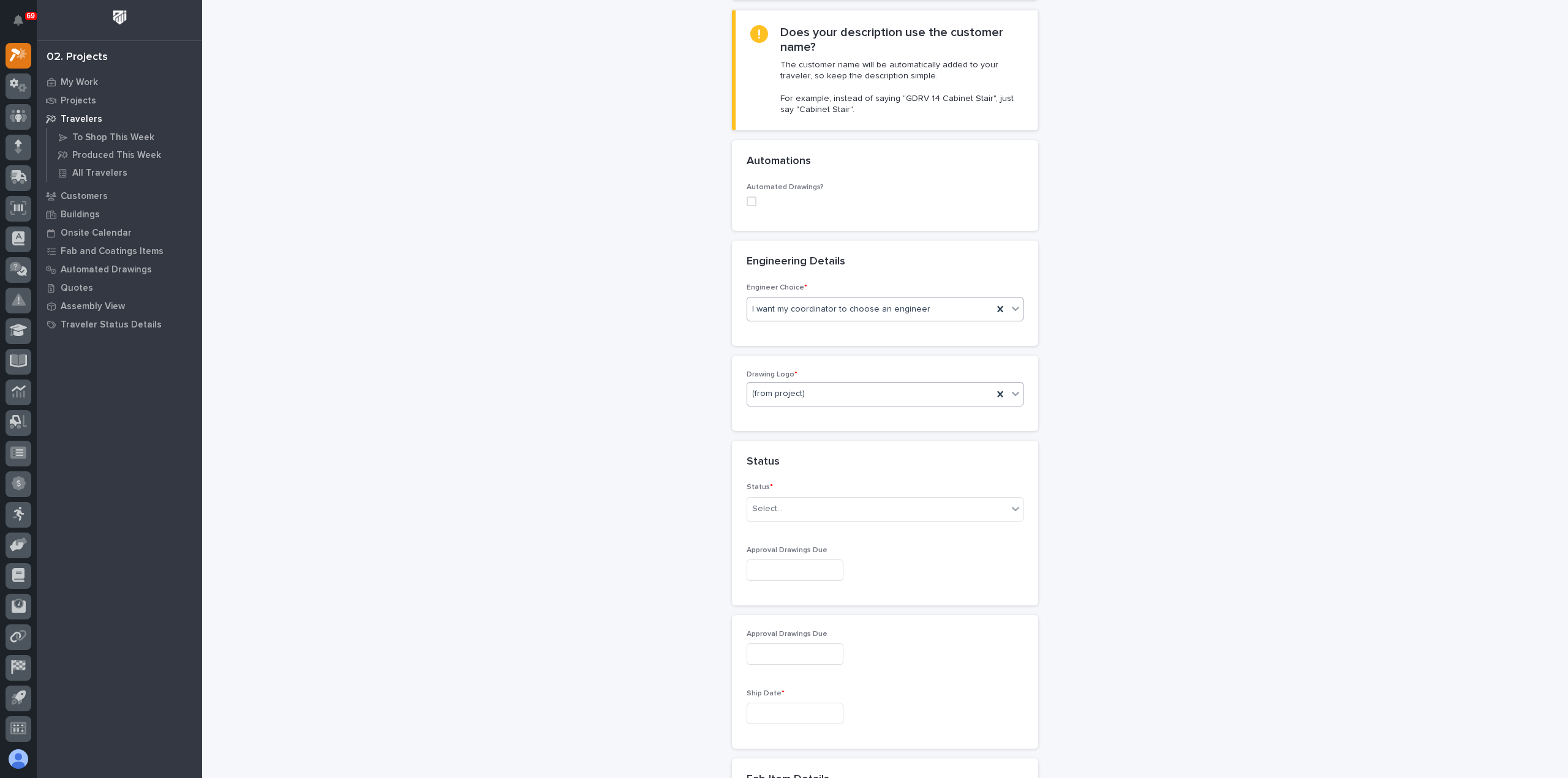
click at [821, 395] on div "(from project)" at bounding box center [870, 394] width 246 height 20
click at [807, 465] on div "PWI" at bounding box center [880, 459] width 276 height 22
click at [829, 508] on div "Select..." at bounding box center [877, 509] width 260 height 20
click at [835, 530] on div "Sold (no traveler printed)" at bounding box center [880, 530] width 276 height 22
click at [828, 573] on input "text" at bounding box center [795, 571] width 97 height 22
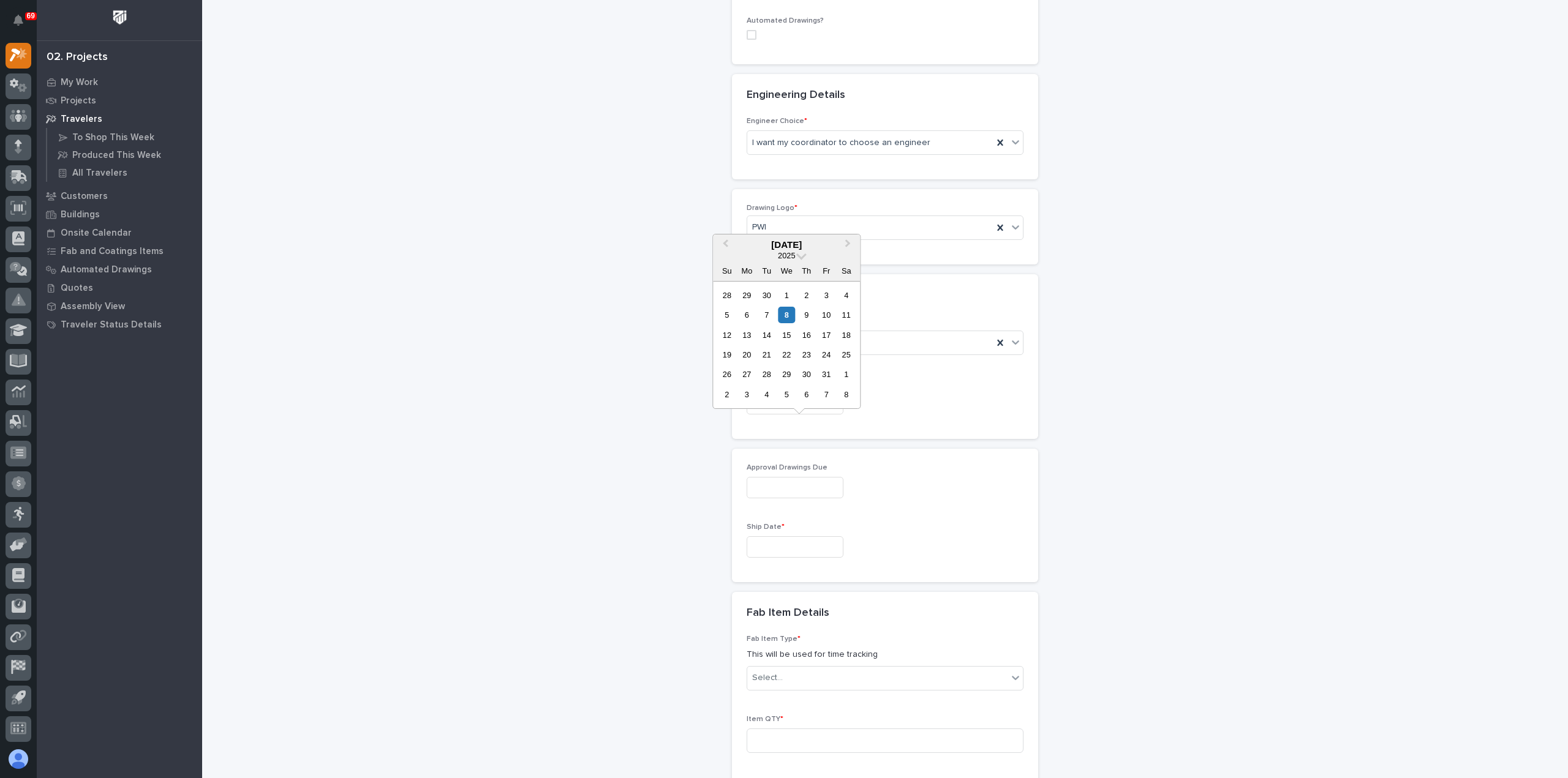
scroll to position [490, 0]
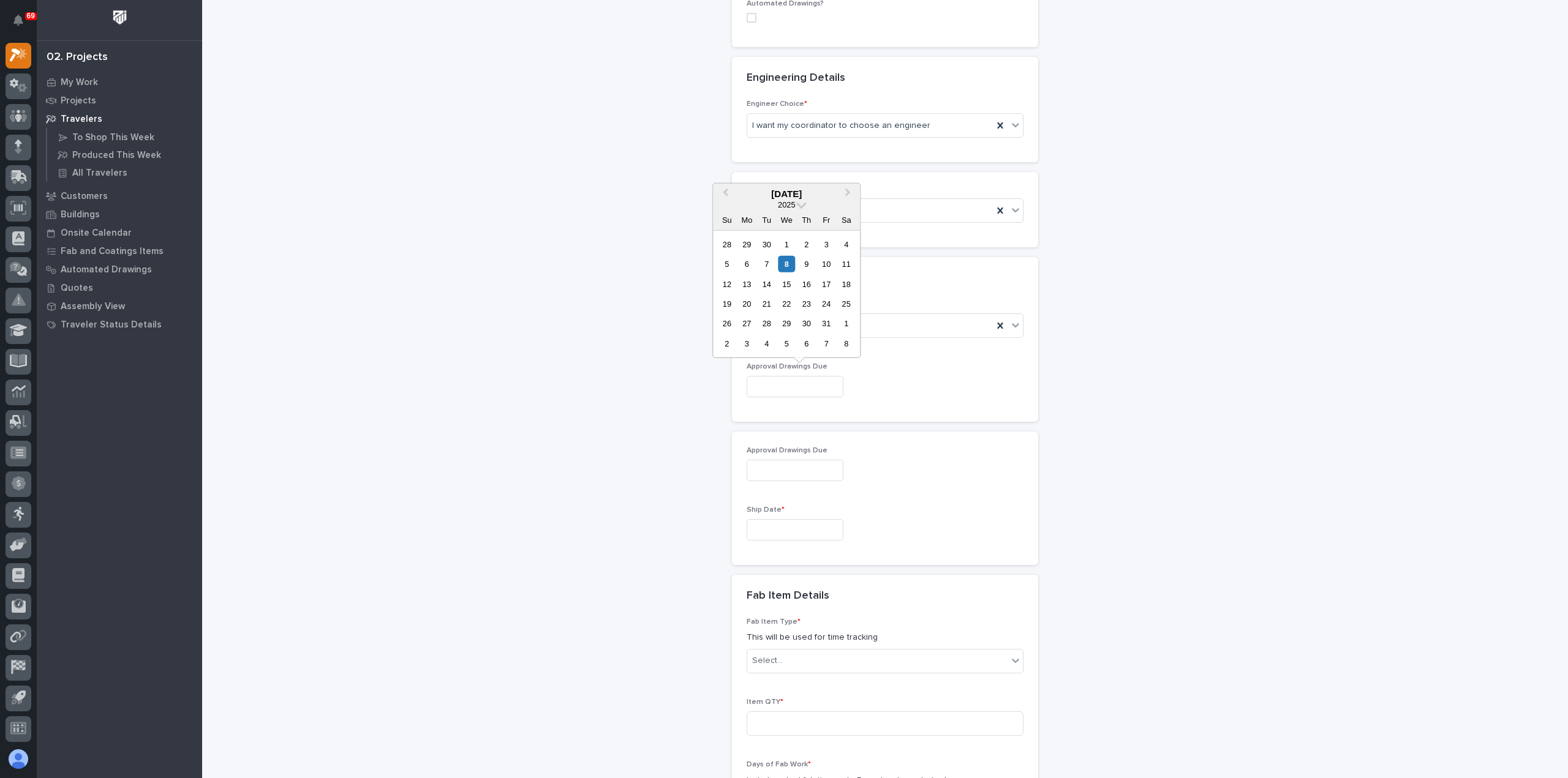
click at [797, 530] on input "text" at bounding box center [795, 530] width 97 height 22
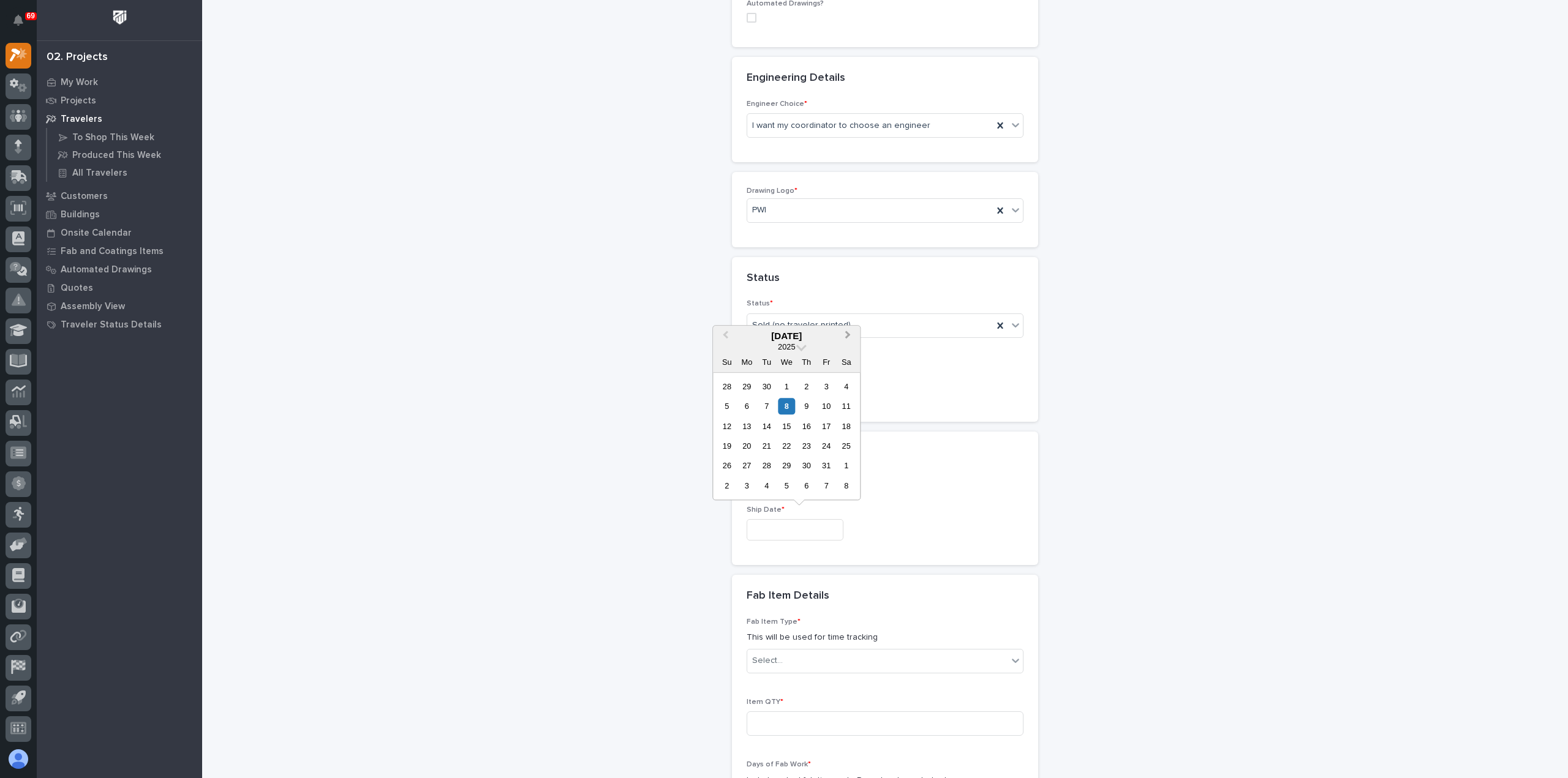
click at [847, 336] on span "Next Month" at bounding box center [847, 336] width 0 height 16
click at [790, 427] on div "17" at bounding box center [787, 426] width 17 height 17
type input "**********"
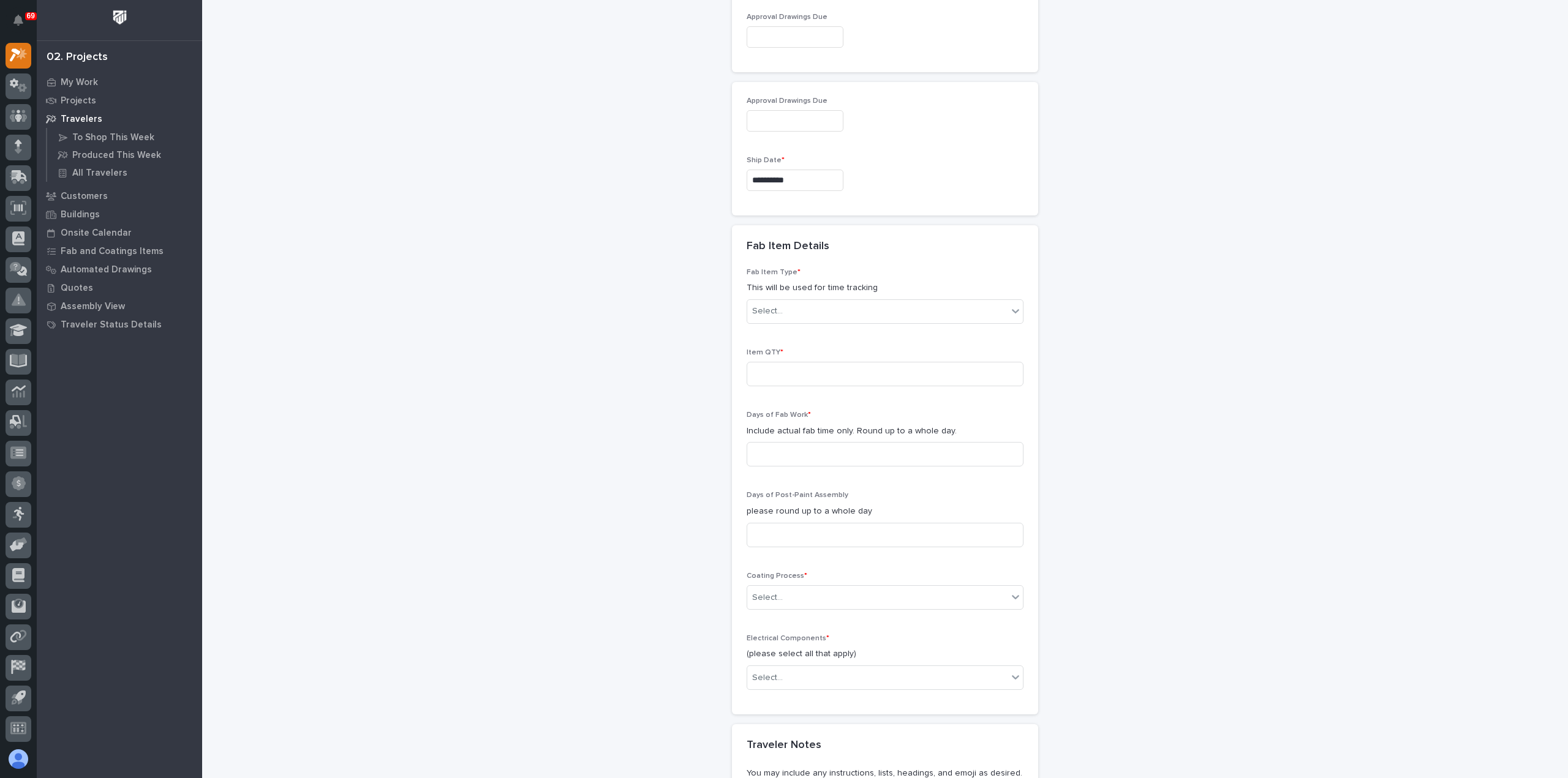
scroll to position [857, 0]
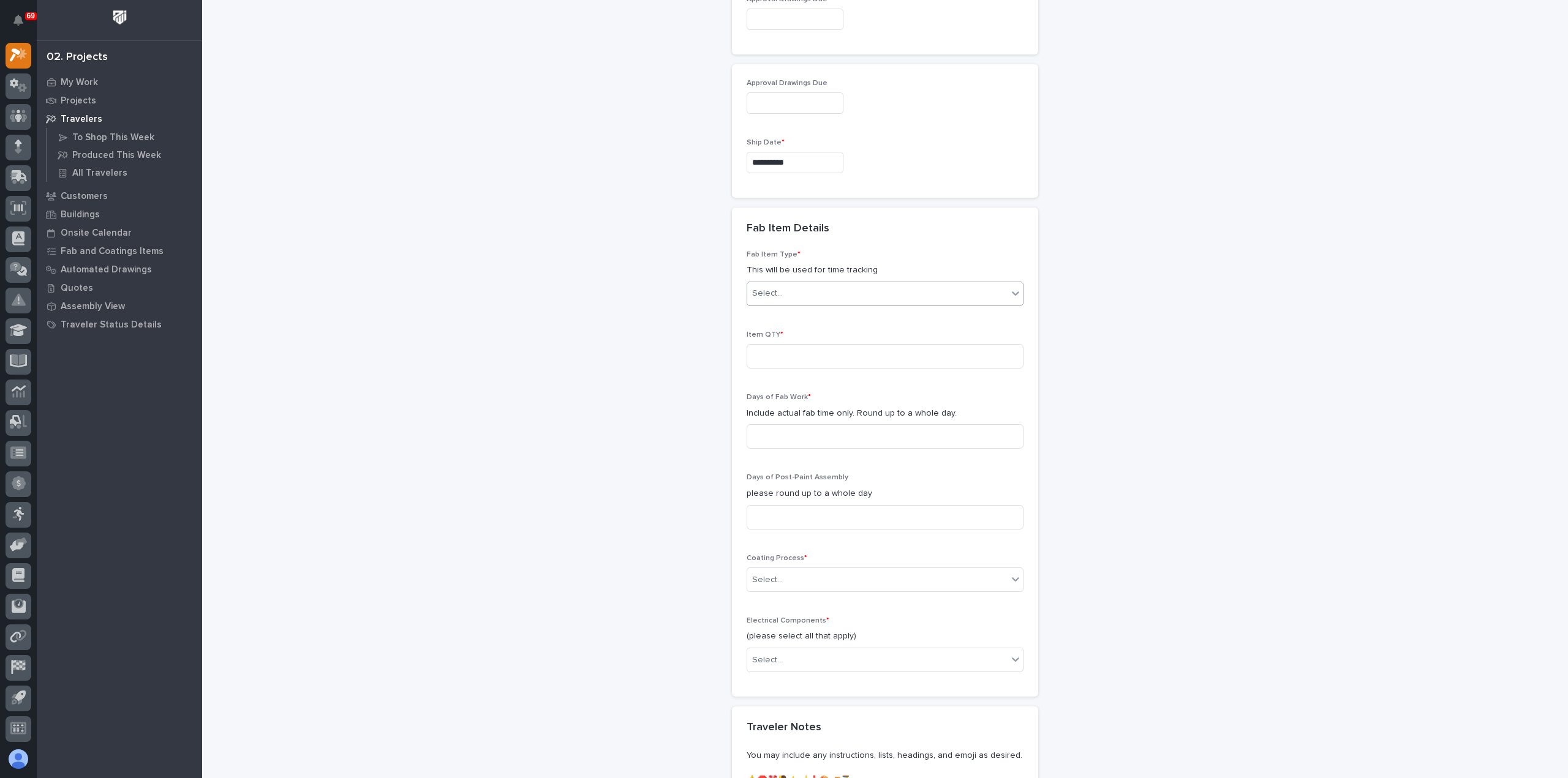
click at [837, 285] on div "Select..." at bounding box center [877, 293] width 260 height 20
click at [835, 447] on div "Other (custom item)" at bounding box center [880, 448] width 276 height 22
click at [817, 347] on input at bounding box center [885, 356] width 277 height 25
type input "3"
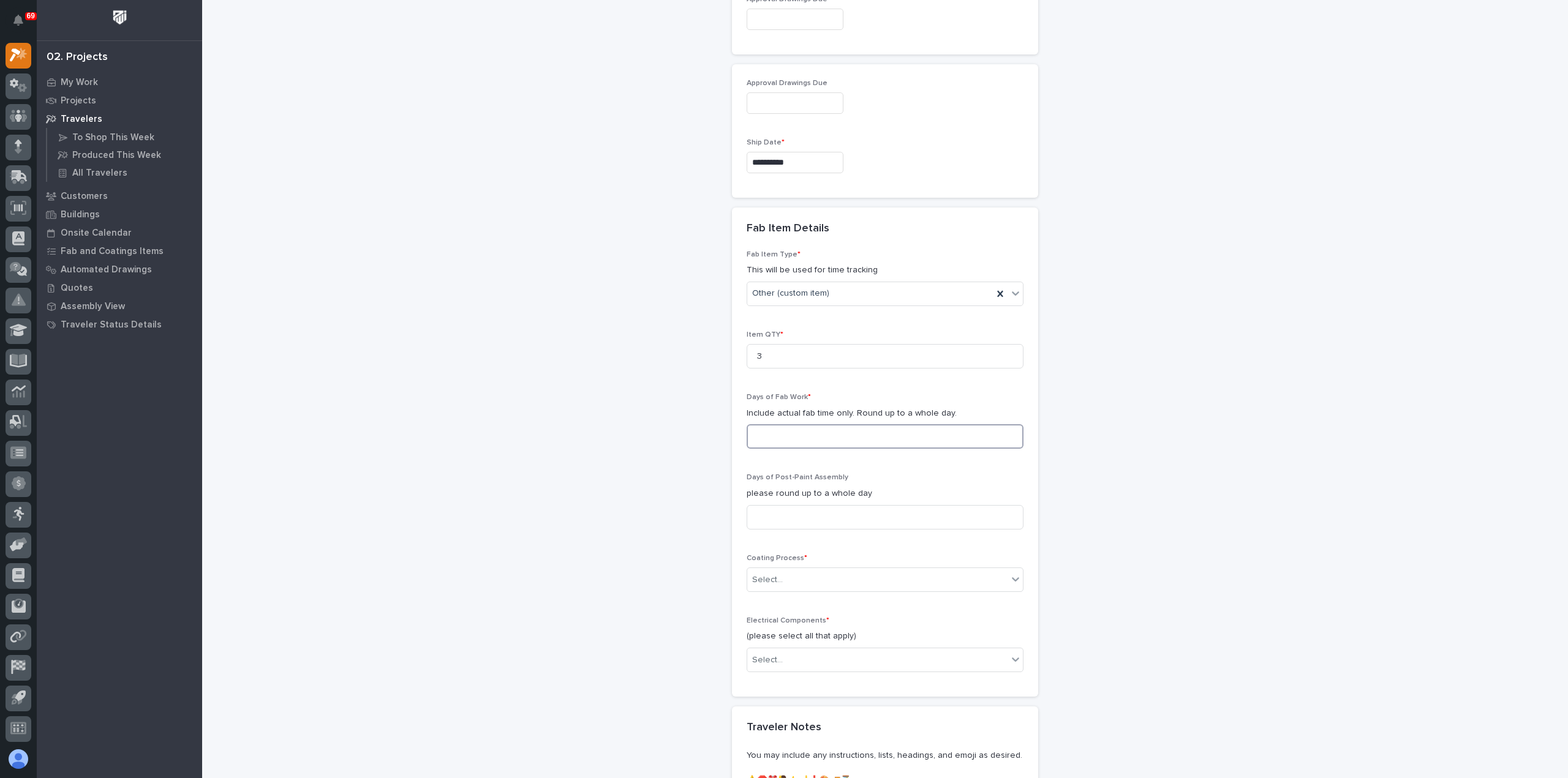
click at [819, 435] on input at bounding box center [885, 436] width 277 height 25
type input "1"
click at [813, 508] on input at bounding box center [885, 518] width 277 height 25
type input "0"
click at [814, 571] on div "Select..." at bounding box center [877, 580] width 260 height 20
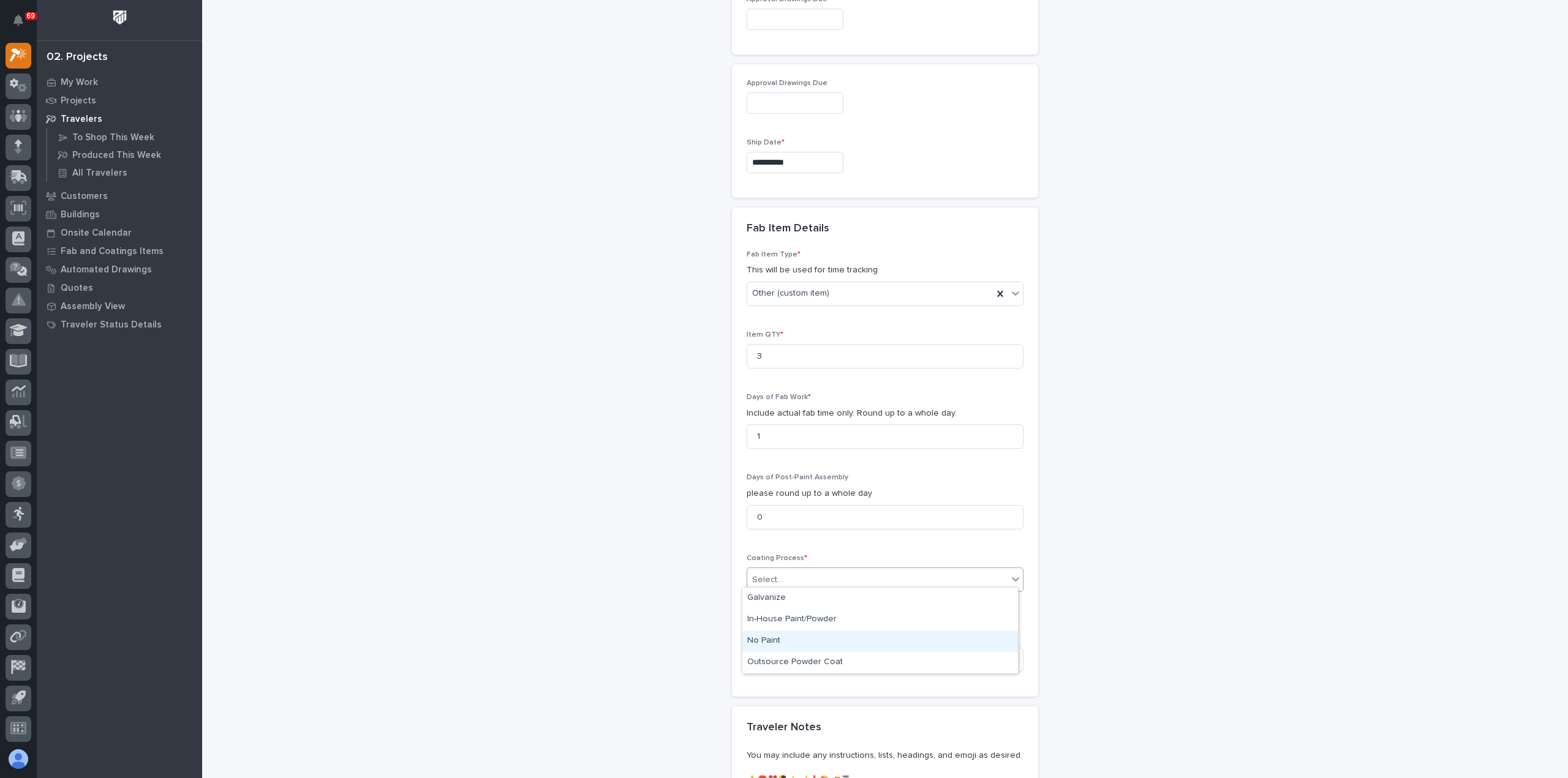
click at [802, 641] on div "No Paint" at bounding box center [880, 641] width 276 height 22
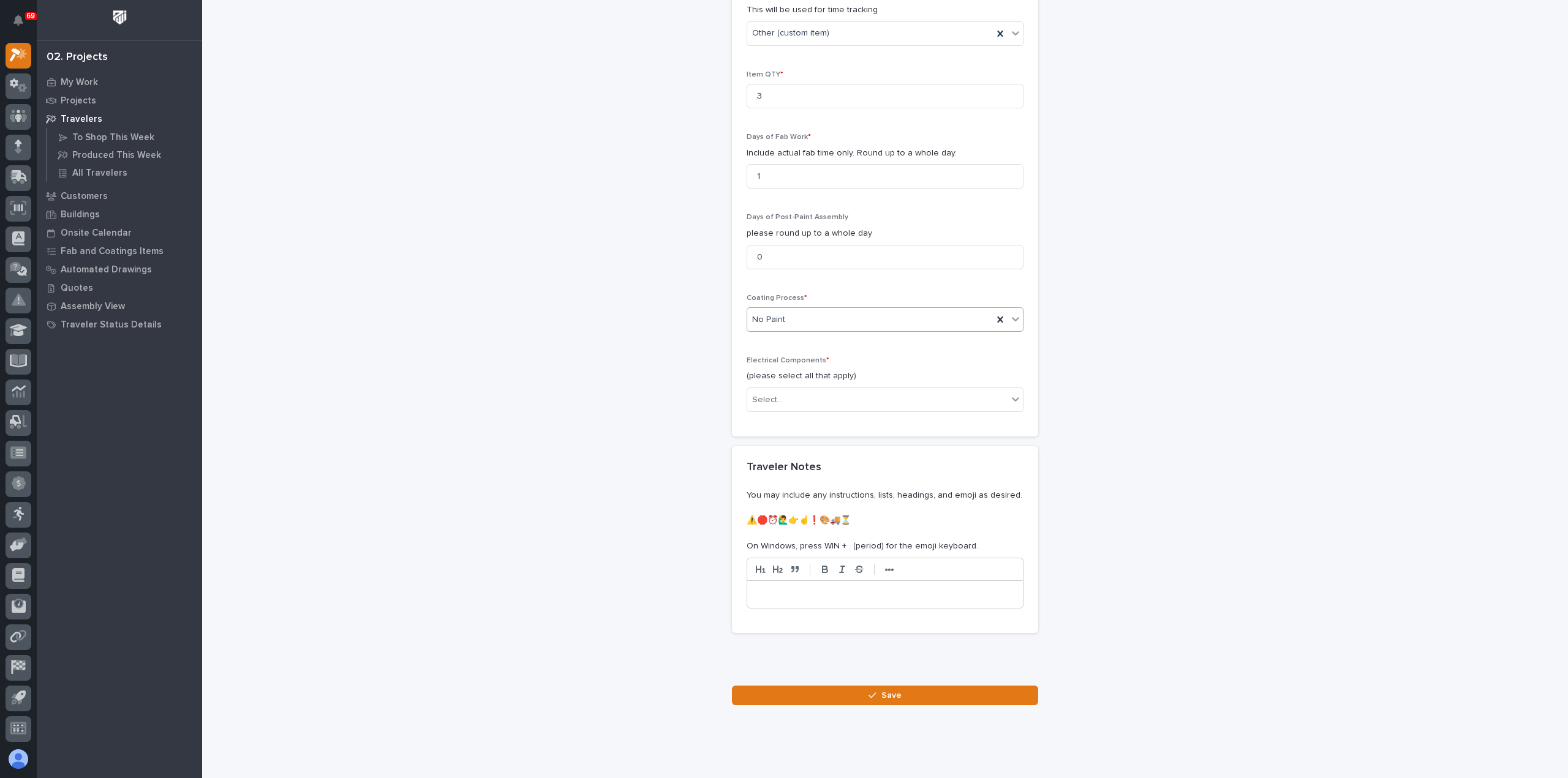
scroll to position [1134, 0]
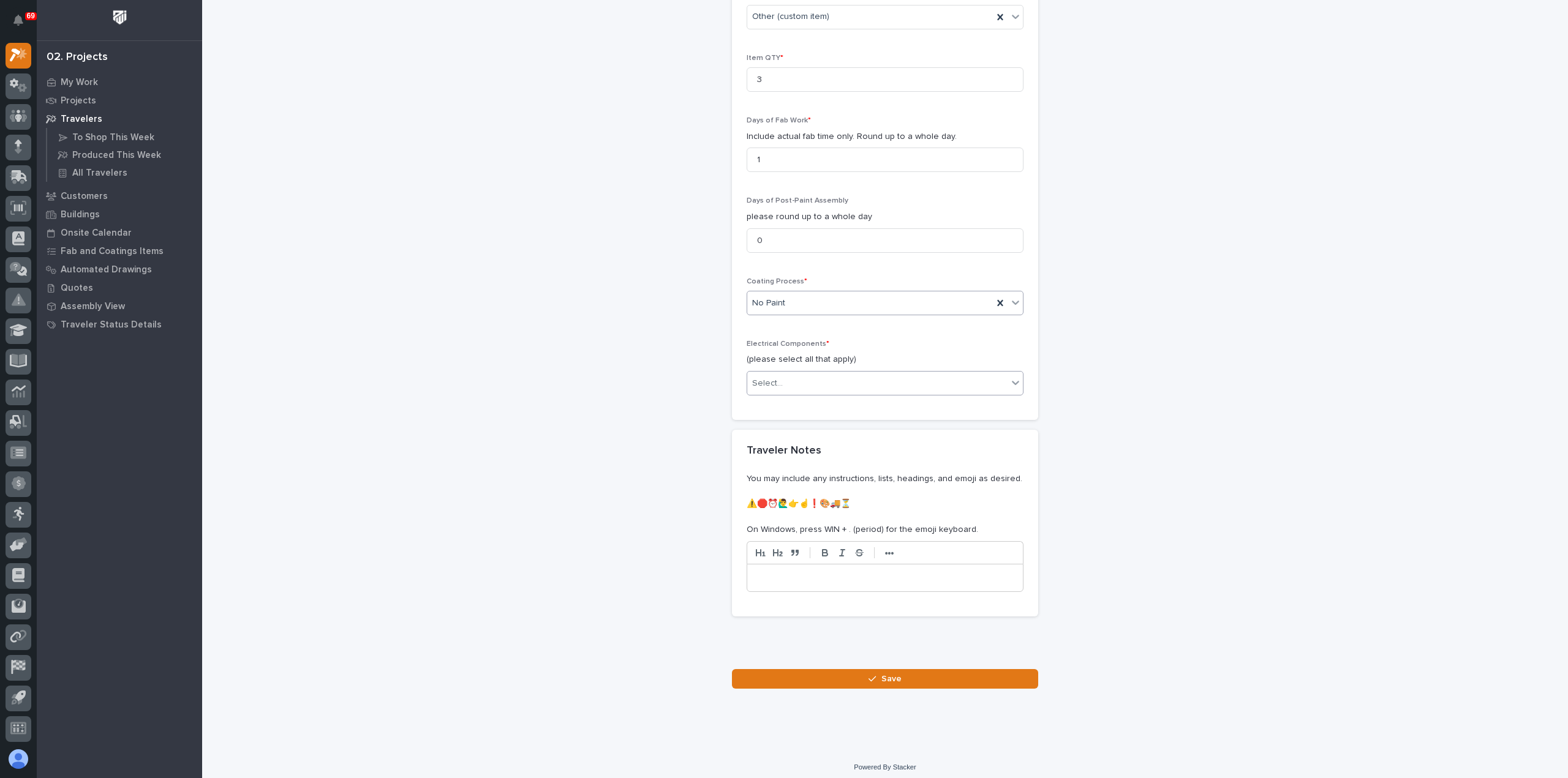
click at [793, 379] on div "Select..." at bounding box center [877, 383] width 260 height 20
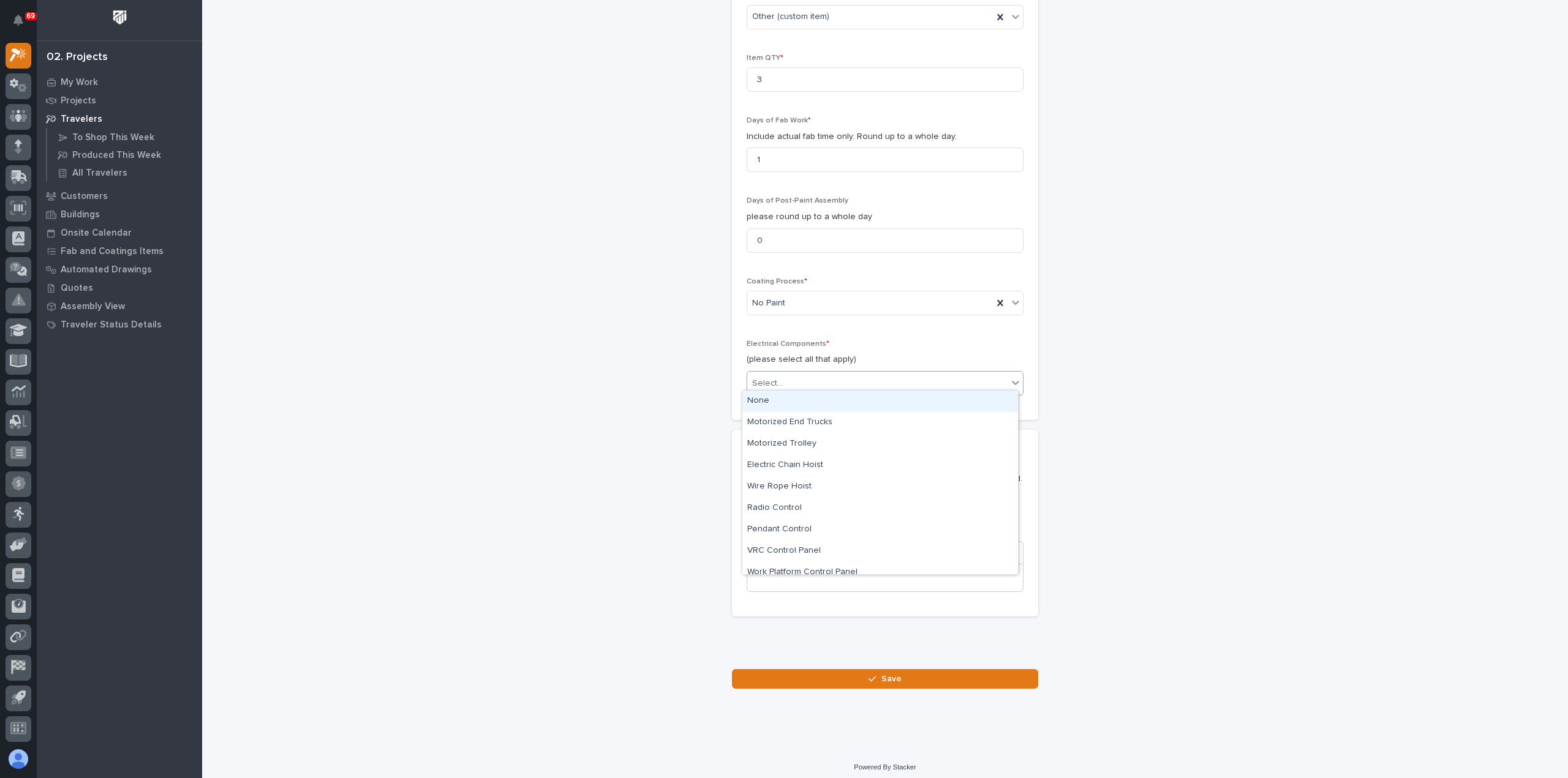
click at [790, 405] on div "None" at bounding box center [880, 402] width 276 height 22
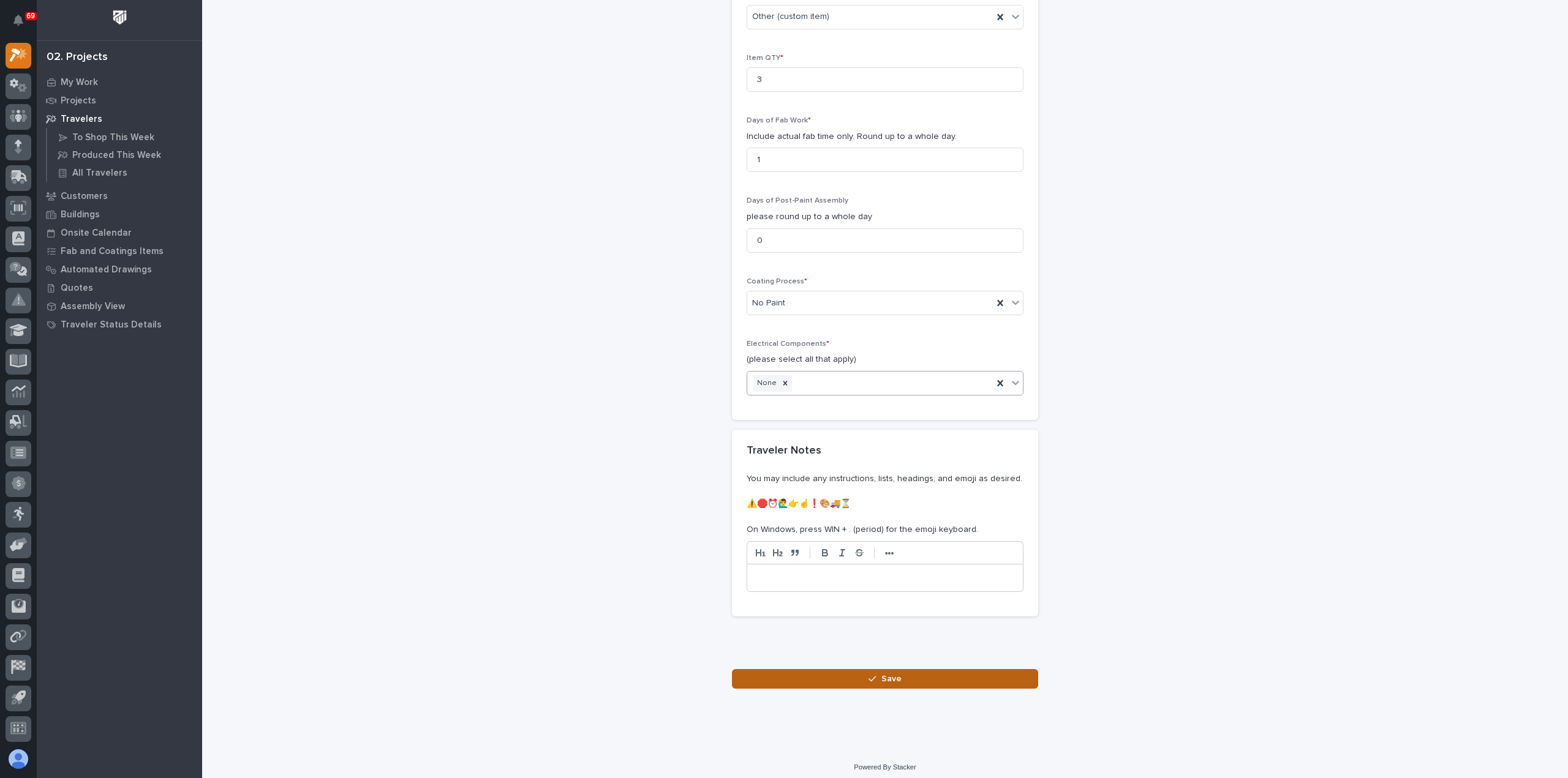
click at [886, 674] on span "Save" at bounding box center [891, 679] width 20 height 11
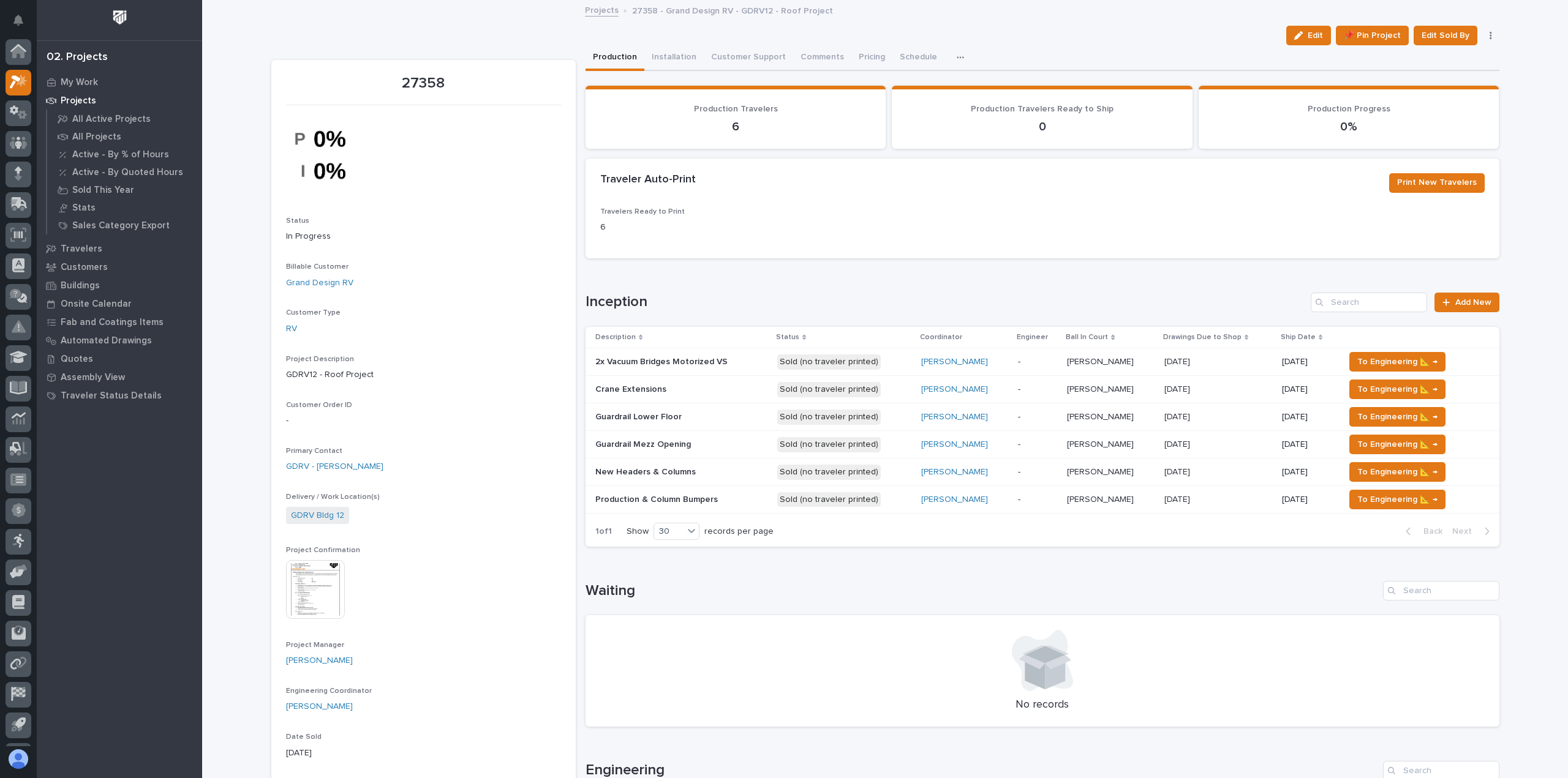
scroll to position [27, 0]
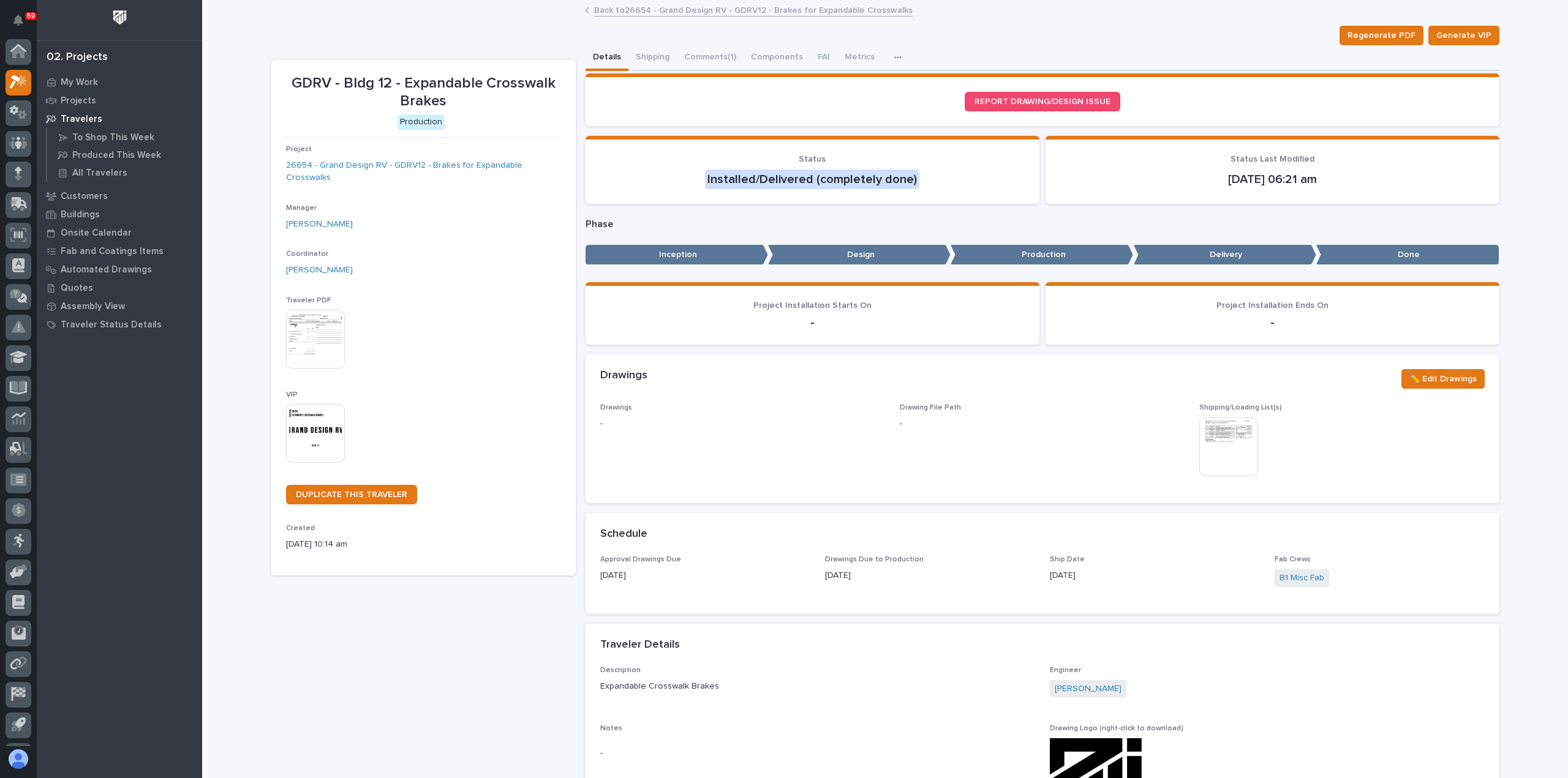
scroll to position [27, 0]
click at [768, 56] on button "Components" at bounding box center [777, 58] width 67 height 25
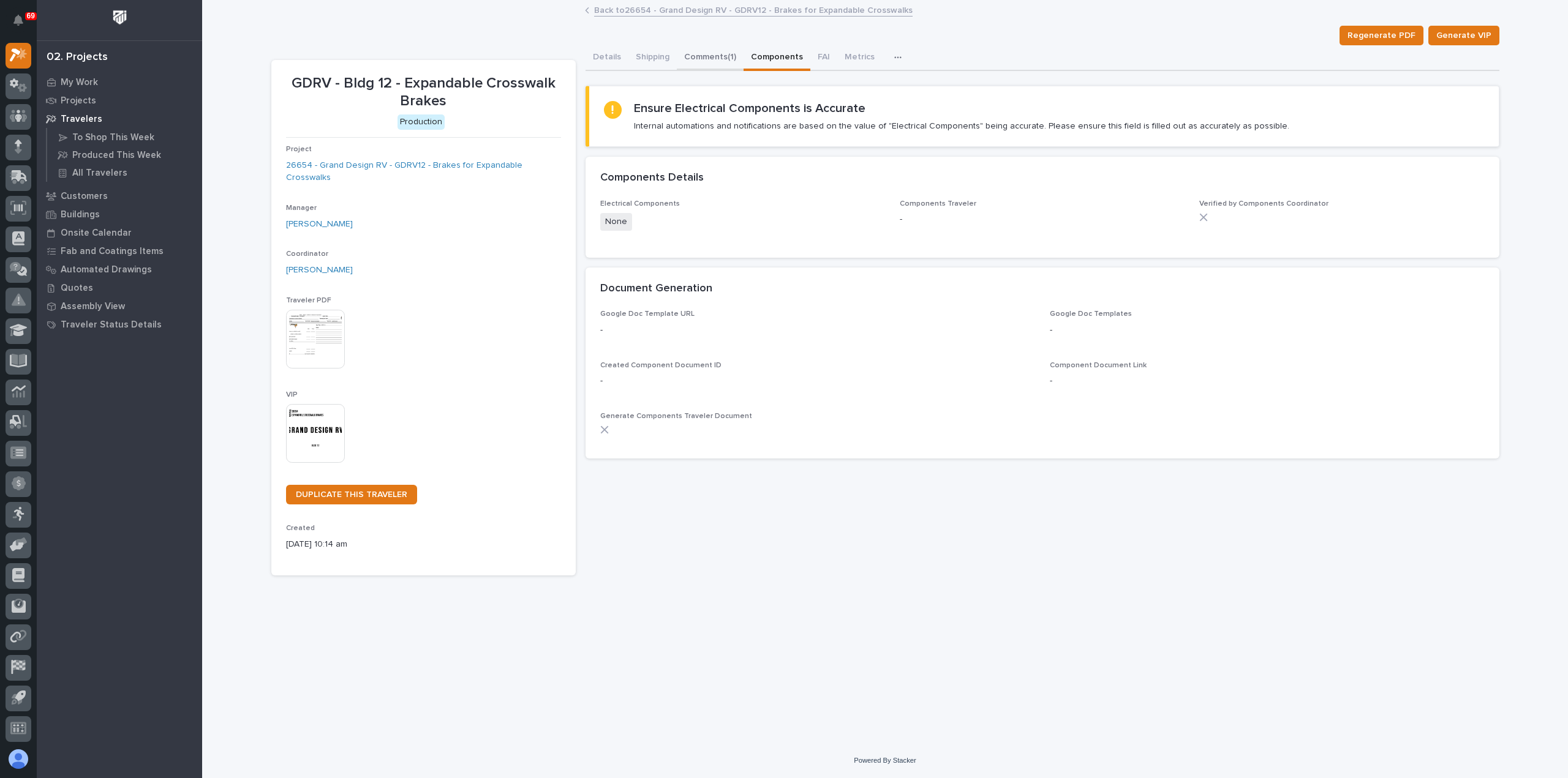
click at [711, 53] on button "Comments (1)" at bounding box center [710, 58] width 67 height 25
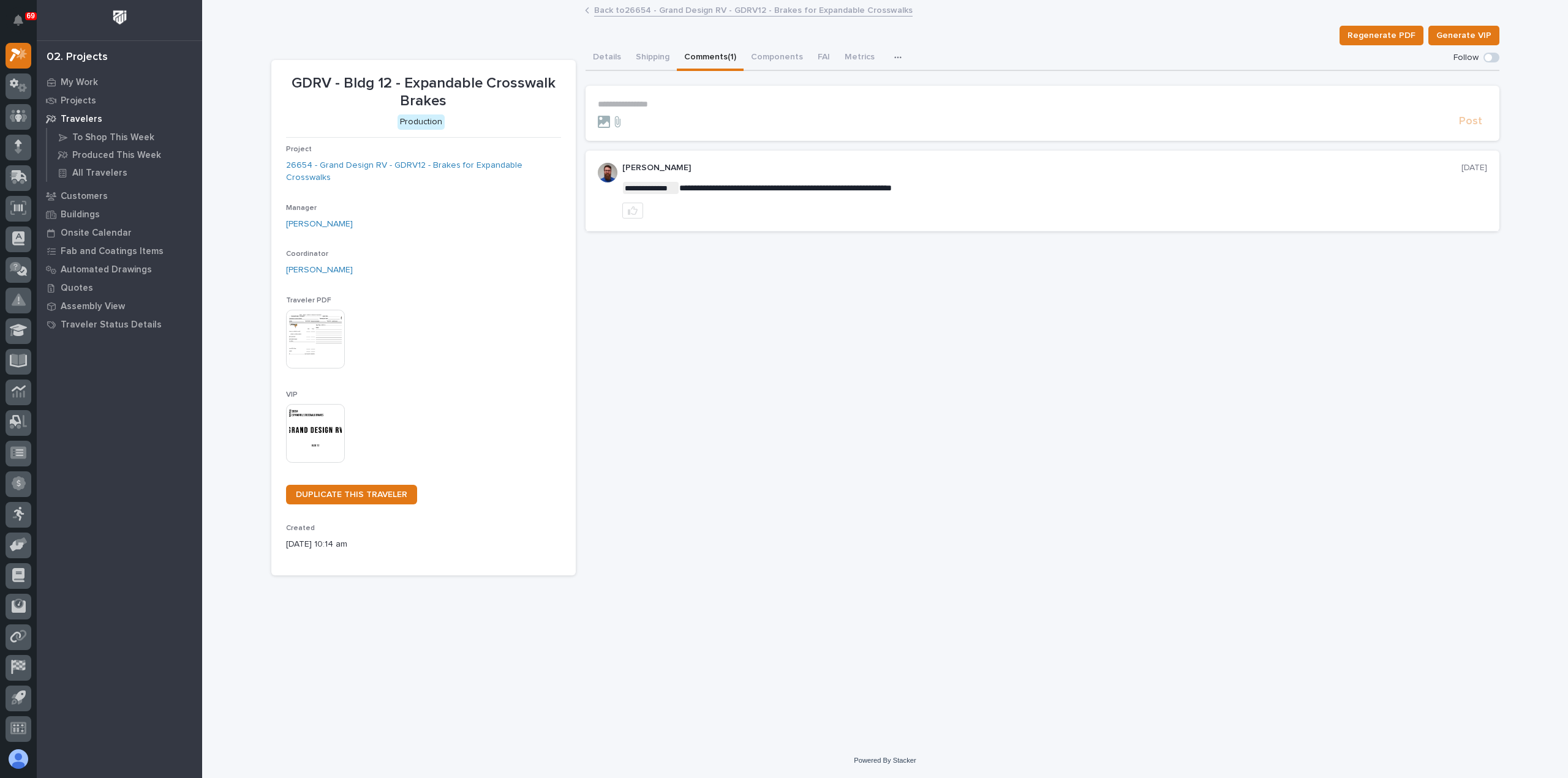
click at [661, 100] on p "**********" at bounding box center [1043, 104] width 890 height 11
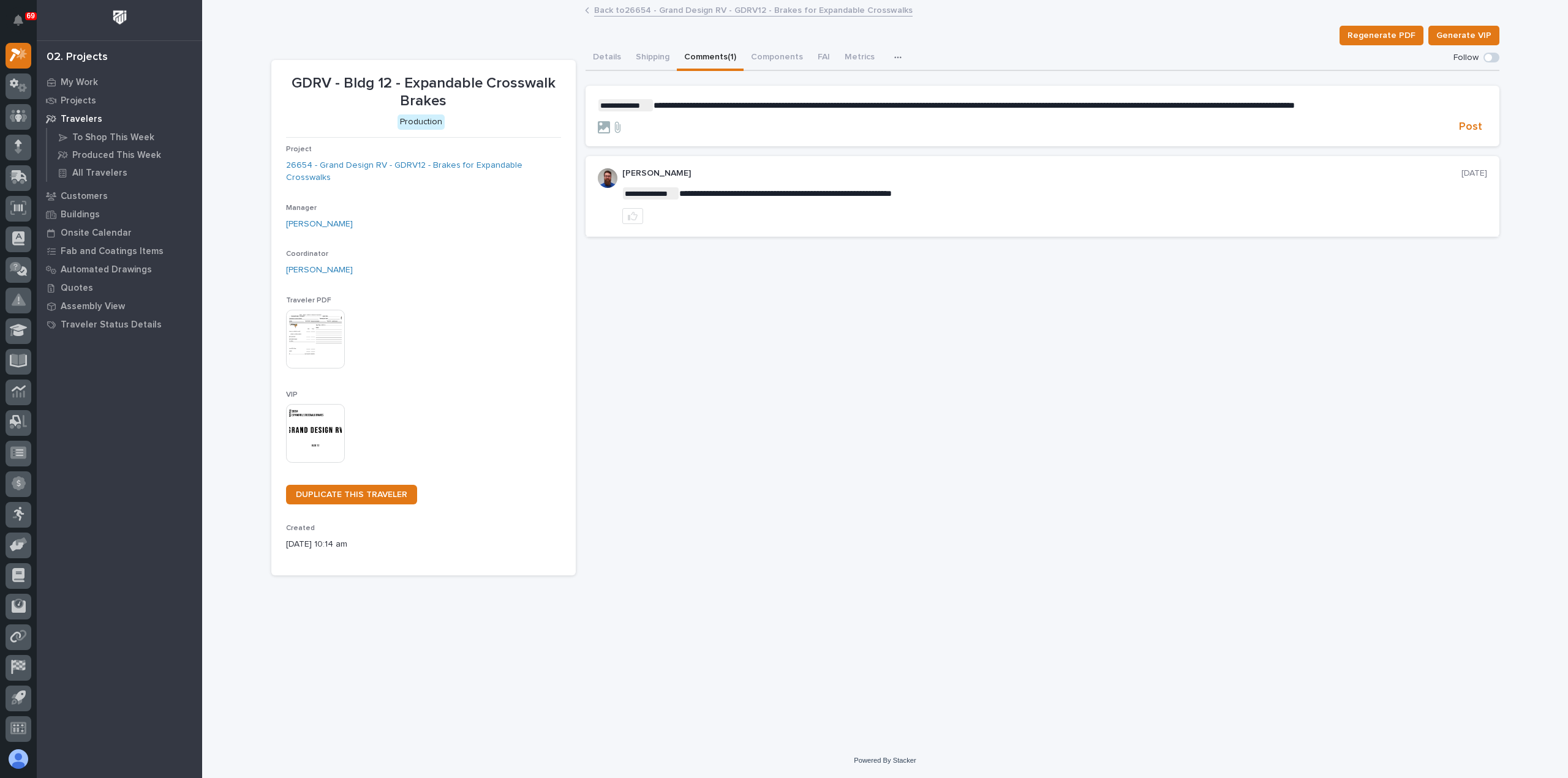
click at [1295, 104] on span "**********" at bounding box center [974, 105] width 641 height 8
click at [1430, 104] on p "**********" at bounding box center [1043, 105] width 890 height 12
click at [1291, 106] on span "**********" at bounding box center [973, 105] width 638 height 8
click at [1428, 102] on p "**********" at bounding box center [1043, 105] width 890 height 12
click at [657, 107] on span "**********" at bounding box center [1008, 105] width 708 height 8
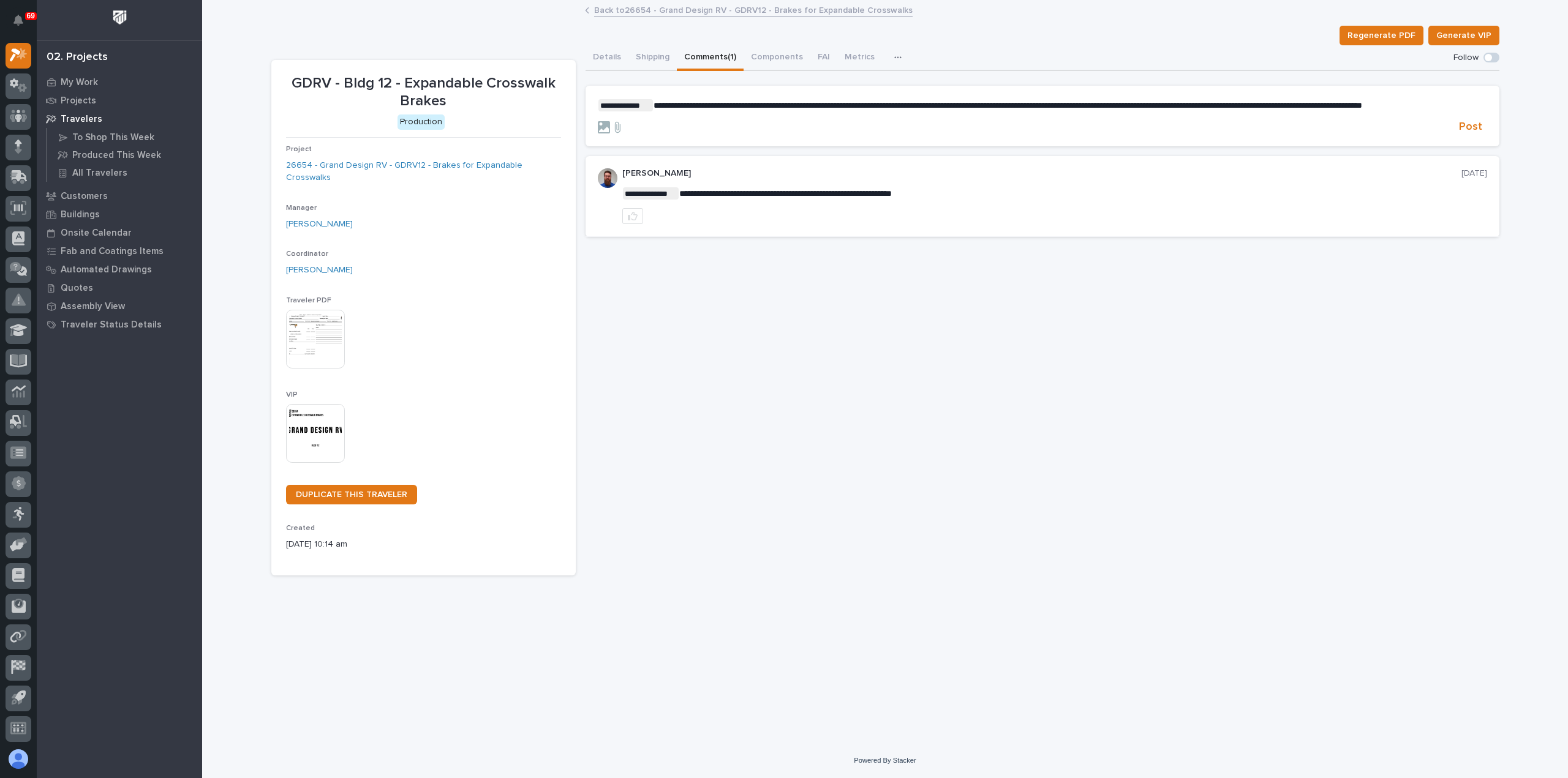
click at [1282, 104] on span "**********" at bounding box center [1008, 105] width 708 height 8
click at [672, 111] on p "**********" at bounding box center [1043, 105] width 890 height 12
click at [783, 118] on span "**********" at bounding box center [1041, 111] width 887 height 20
click at [656, 105] on span "**********" at bounding box center [1041, 111] width 887 height 20
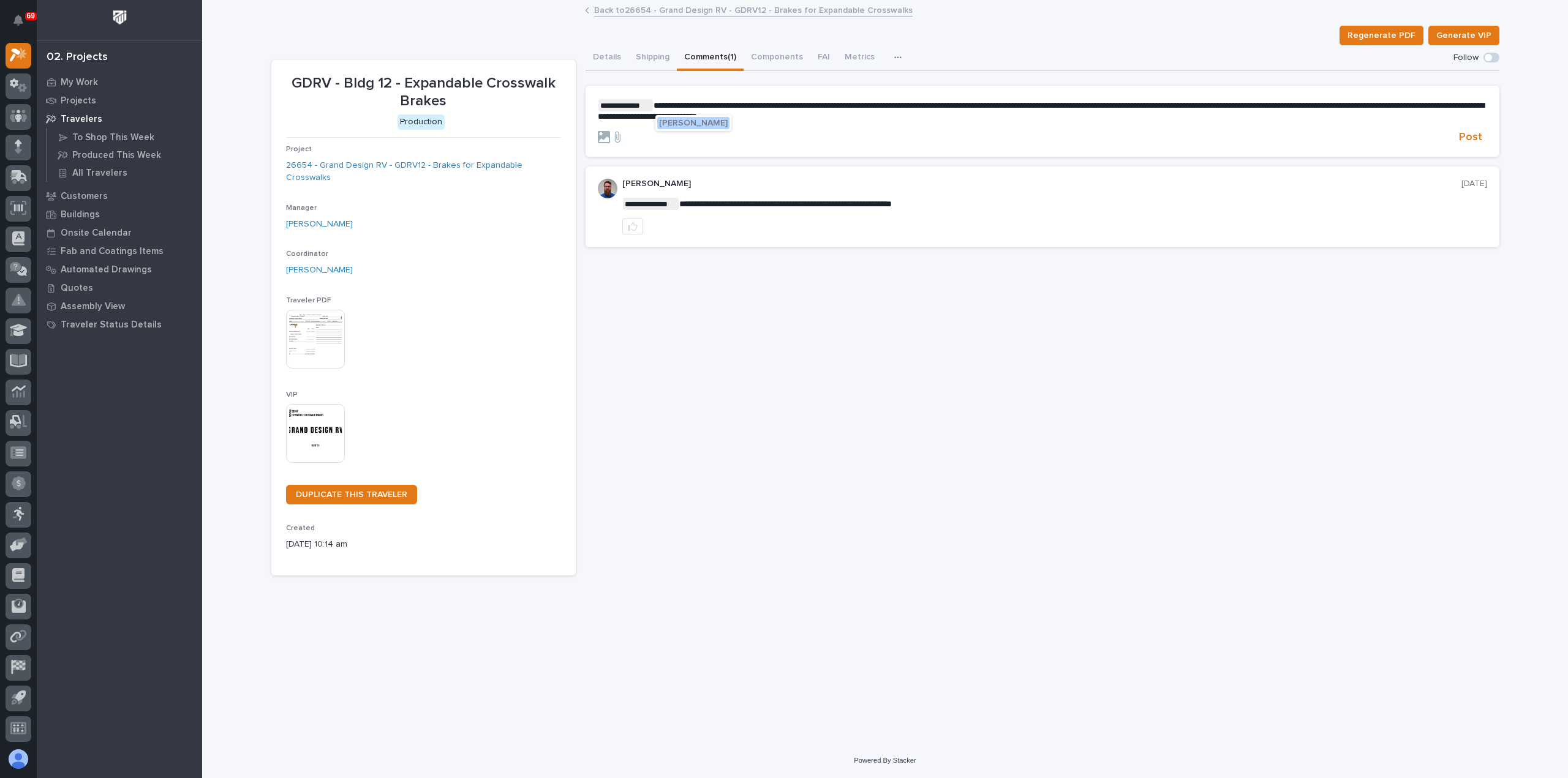
click at [686, 124] on span "Chase Holbrook" at bounding box center [693, 123] width 68 height 8
click at [965, 116] on p "**********" at bounding box center [1043, 110] width 890 height 22
click at [1474, 131] on span "Post" at bounding box center [1470, 137] width 23 height 14
